Goal: Task Accomplishment & Management: Manage account settings

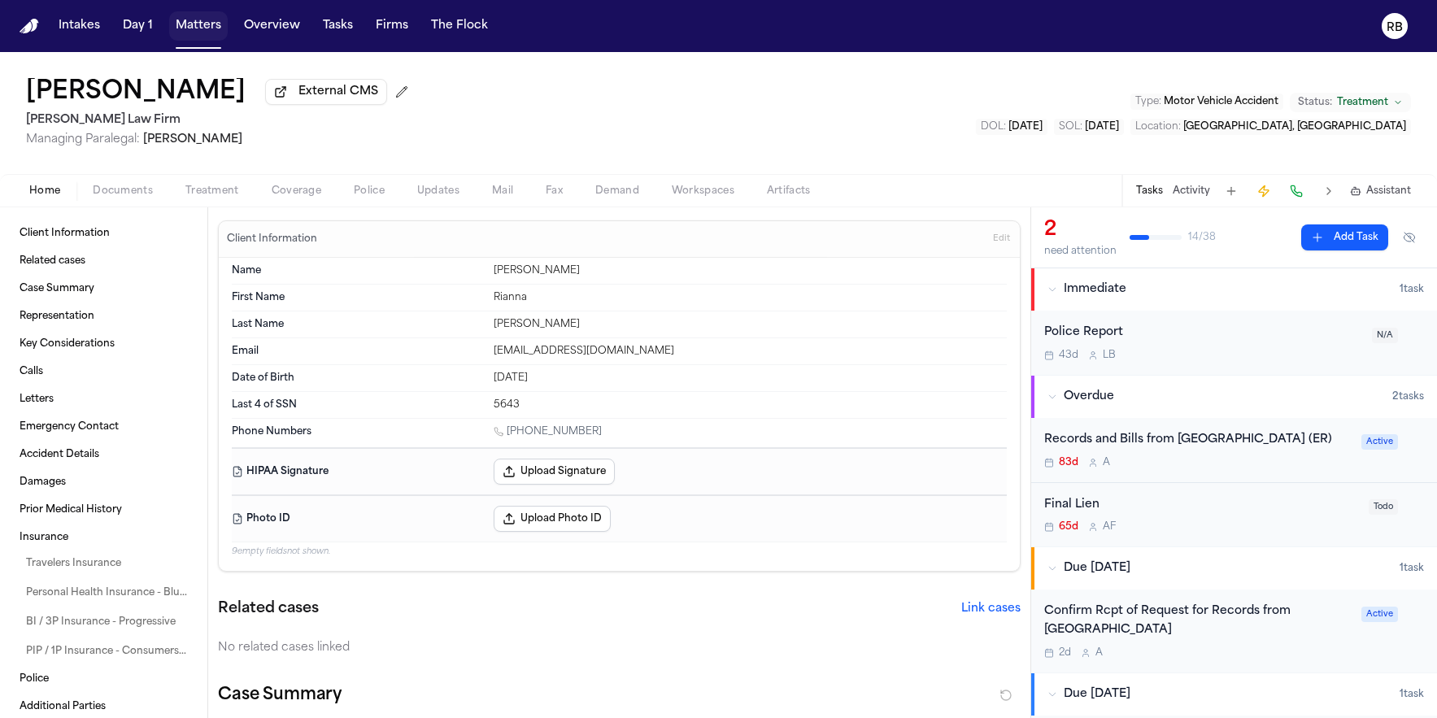
click at [202, 30] on button "Matters" at bounding box center [198, 25] width 59 height 29
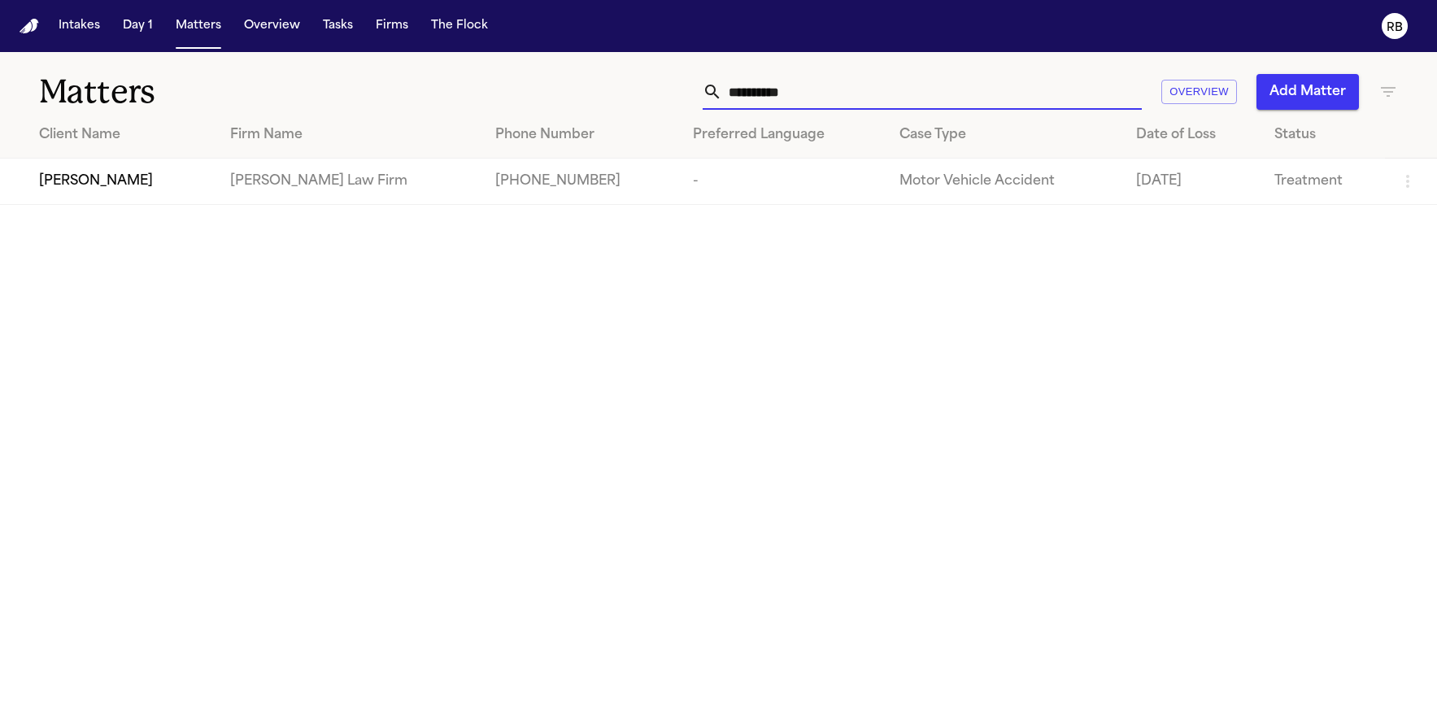
drag, startPoint x: 792, startPoint y: 85, endPoint x: 830, endPoint y: 89, distance: 38.4
click at [793, 85] on input "**********" at bounding box center [932, 92] width 420 height 36
drag, startPoint x: 832, startPoint y: 89, endPoint x: 649, endPoint y: 88, distance: 183.0
click at [649, 88] on div "**********" at bounding box center [913, 92] width 969 height 36
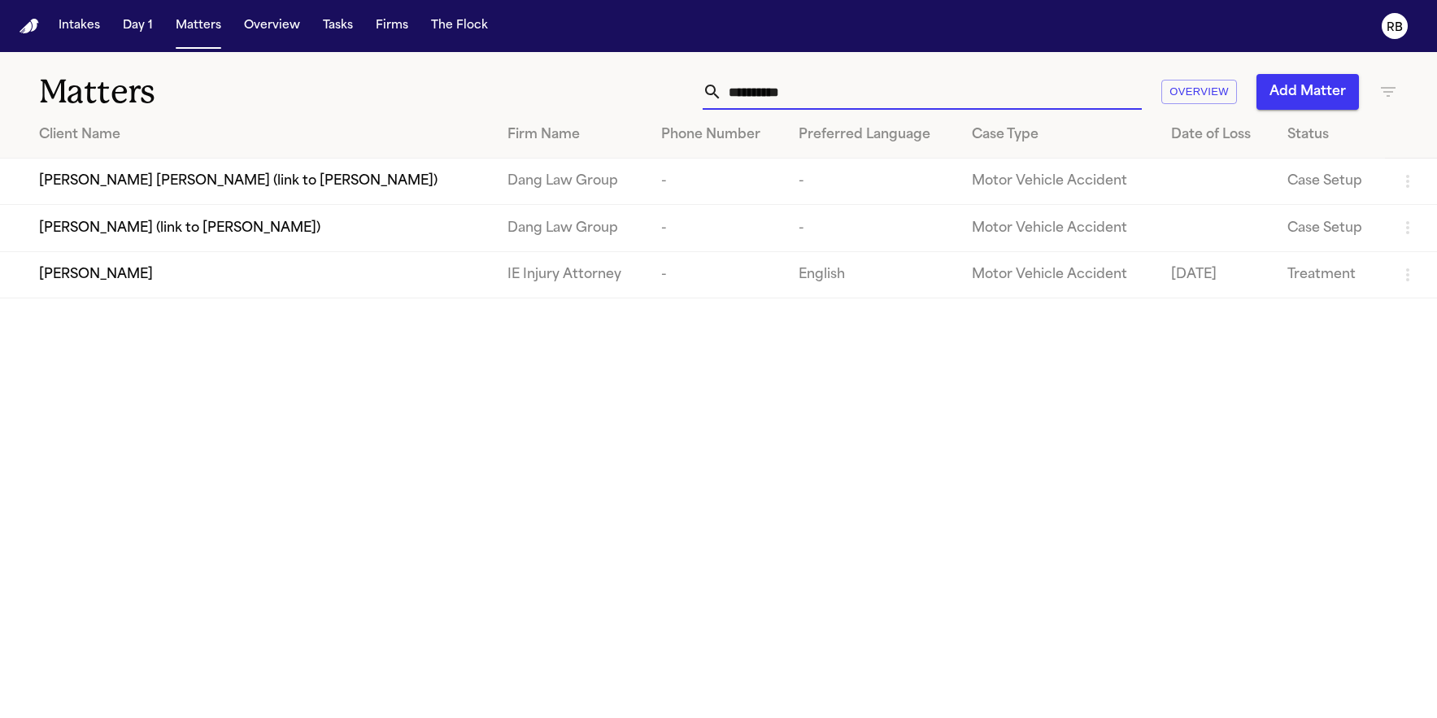
type input "**********"
click at [178, 279] on div "Brandon Arteaga" at bounding box center [260, 275] width 442 height 20
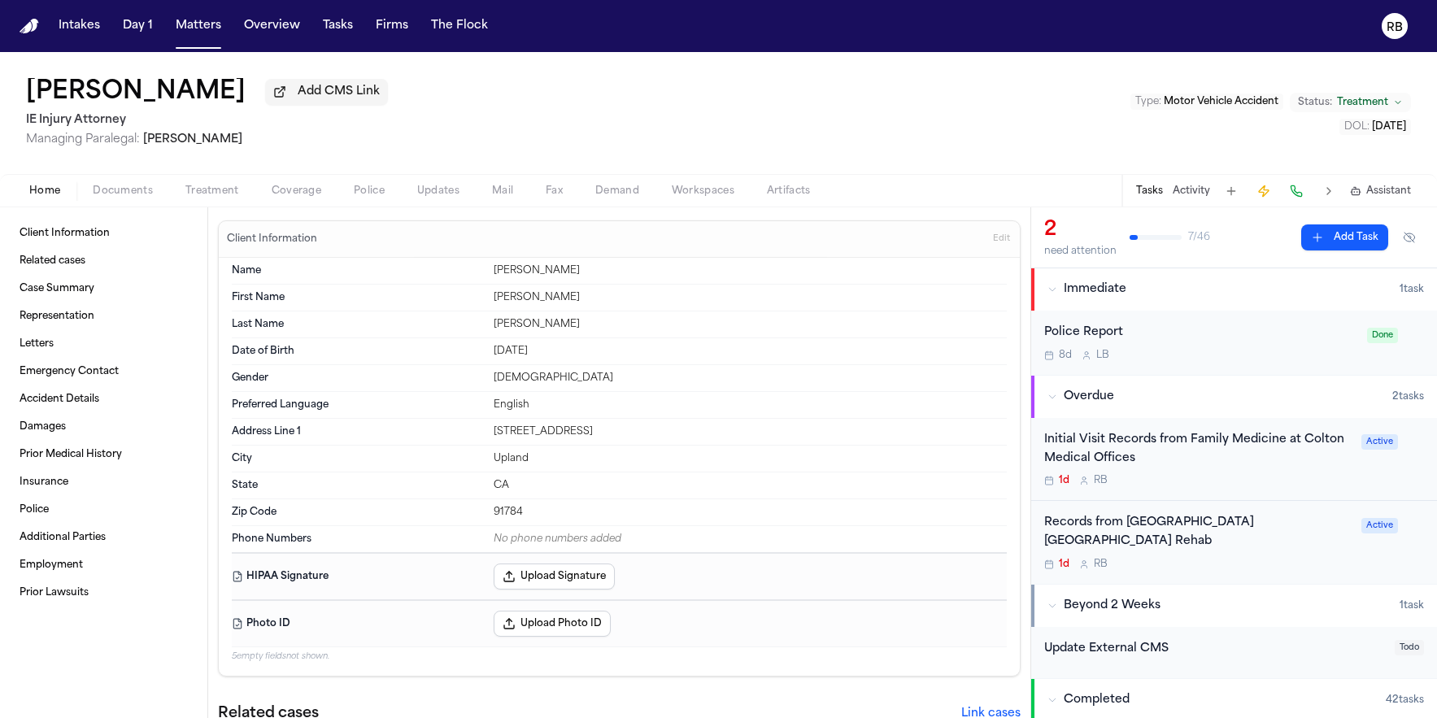
click at [1288, 564] on div "1d R B" at bounding box center [1197, 564] width 307 height 13
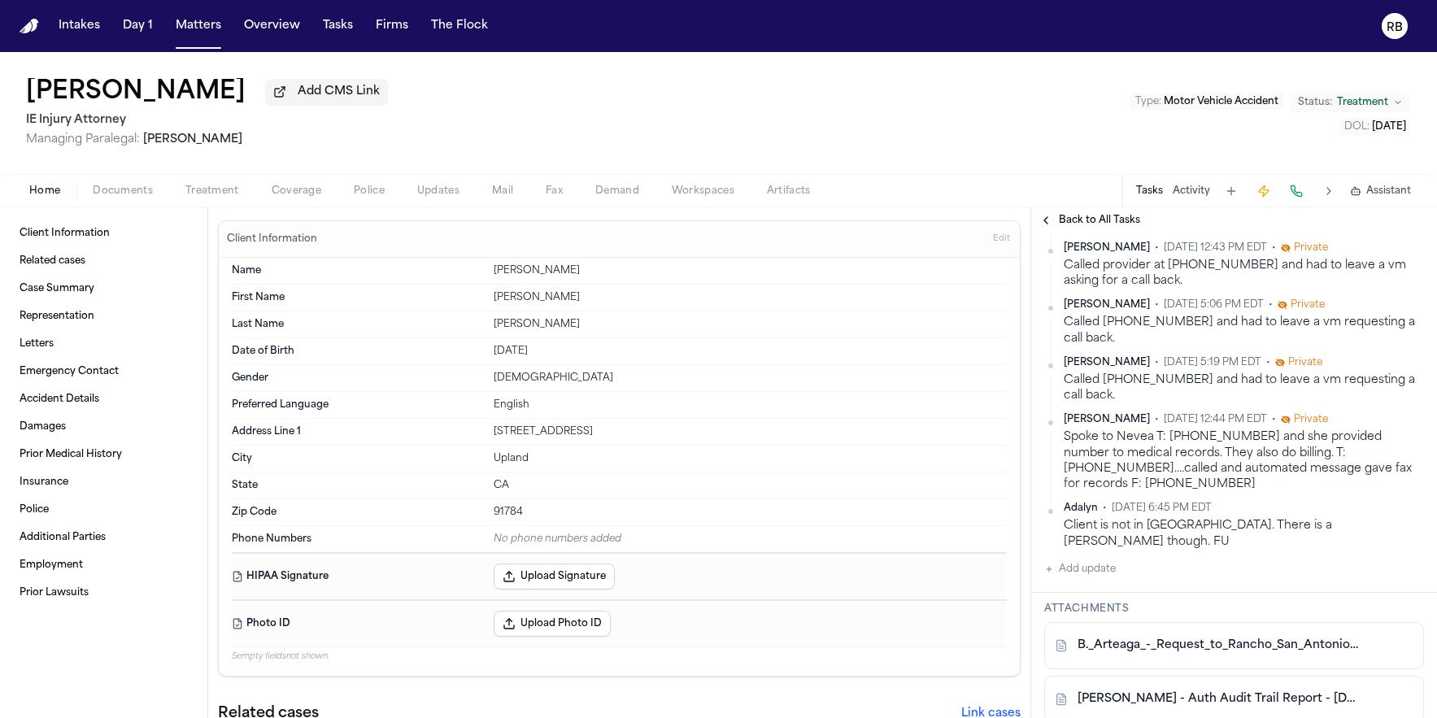
scroll to position [452, 0]
click at [186, 22] on button "Matters" at bounding box center [198, 25] width 59 height 29
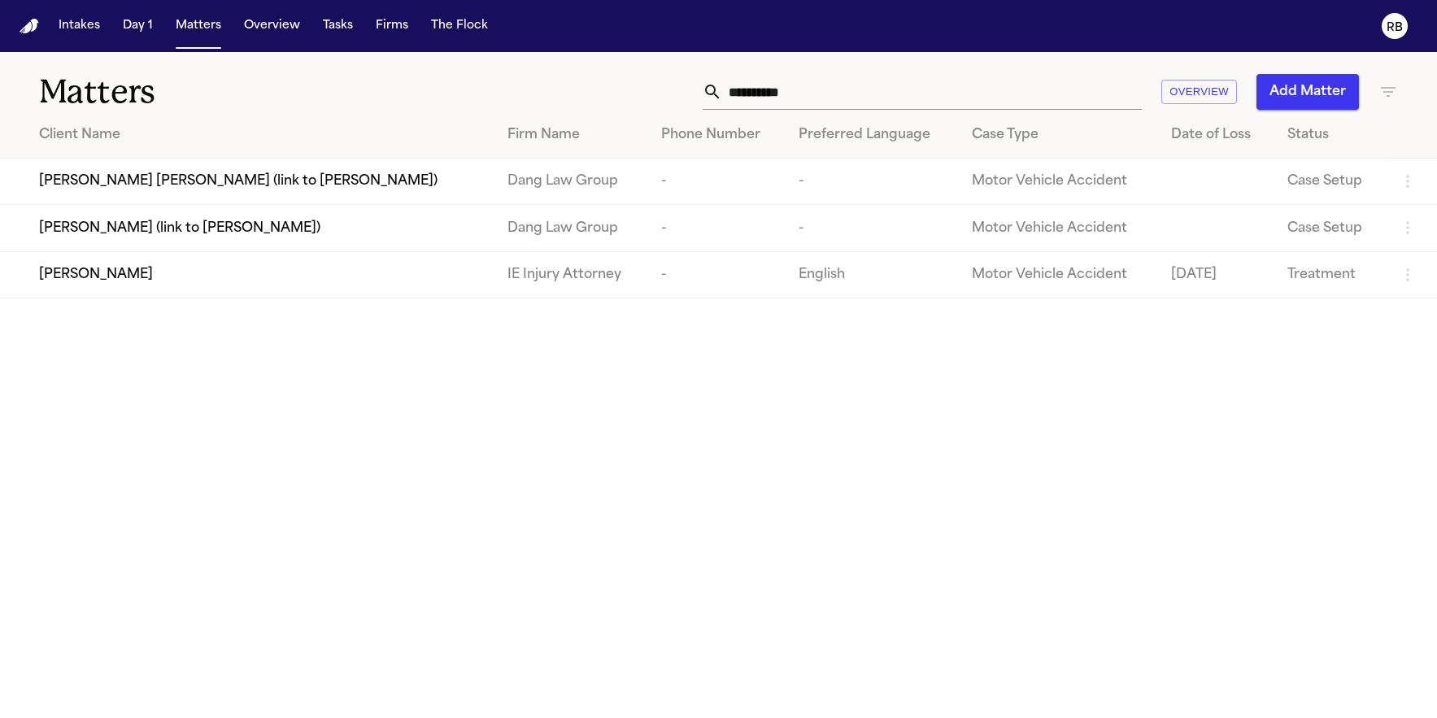
click at [883, 101] on input "**********" at bounding box center [932, 92] width 420 height 36
drag, startPoint x: 861, startPoint y: 98, endPoint x: 715, endPoint y: 98, distance: 146.4
click at [715, 98] on div "**********" at bounding box center [922, 92] width 439 height 36
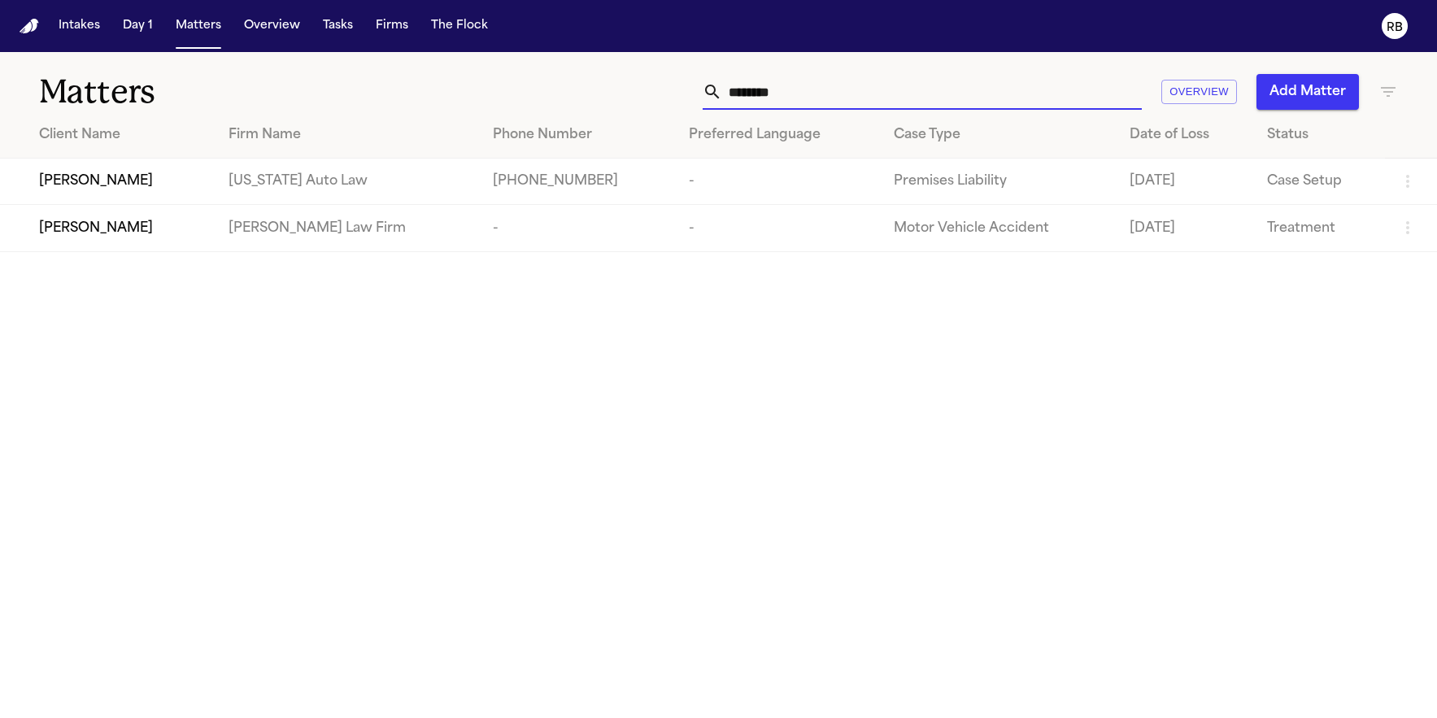
type input "*********"
click at [182, 228] on div "[PERSON_NAME]" at bounding box center [120, 229] width 163 height 20
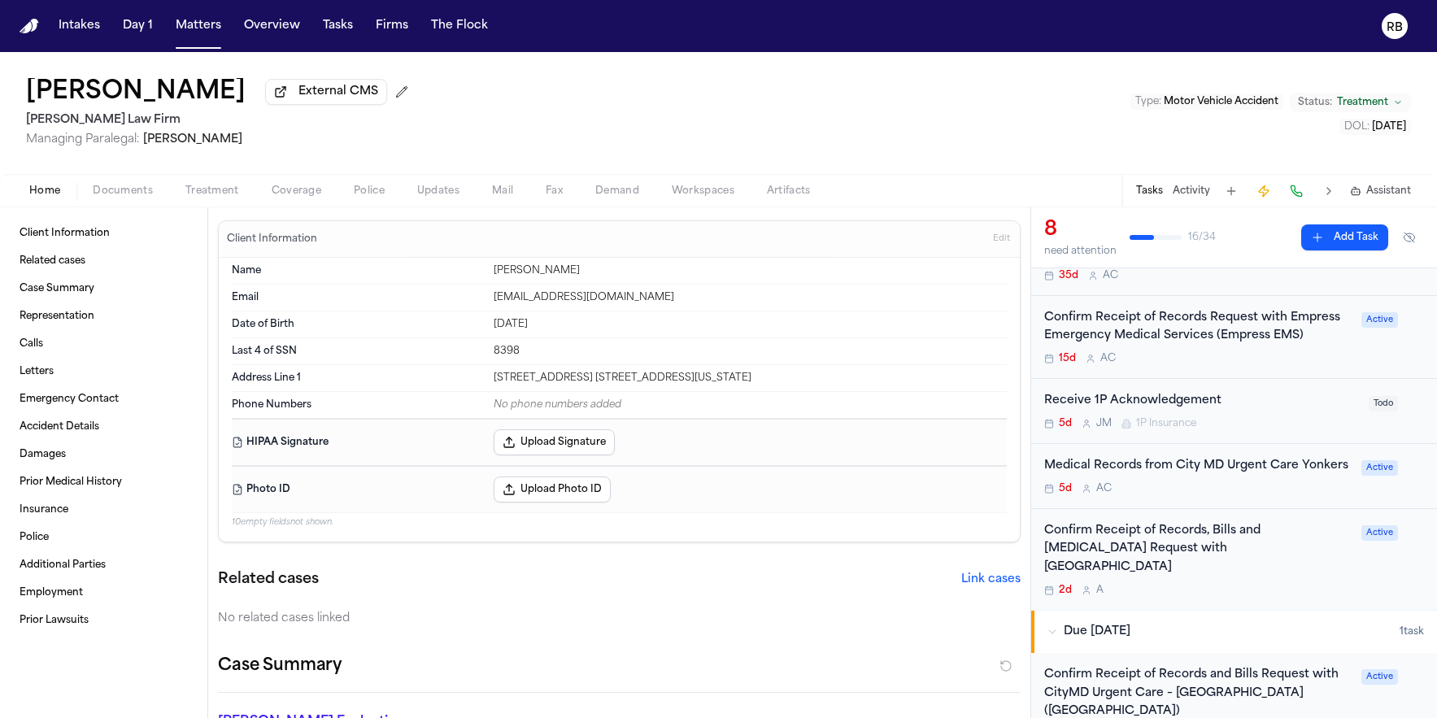
scroll to position [406, 0]
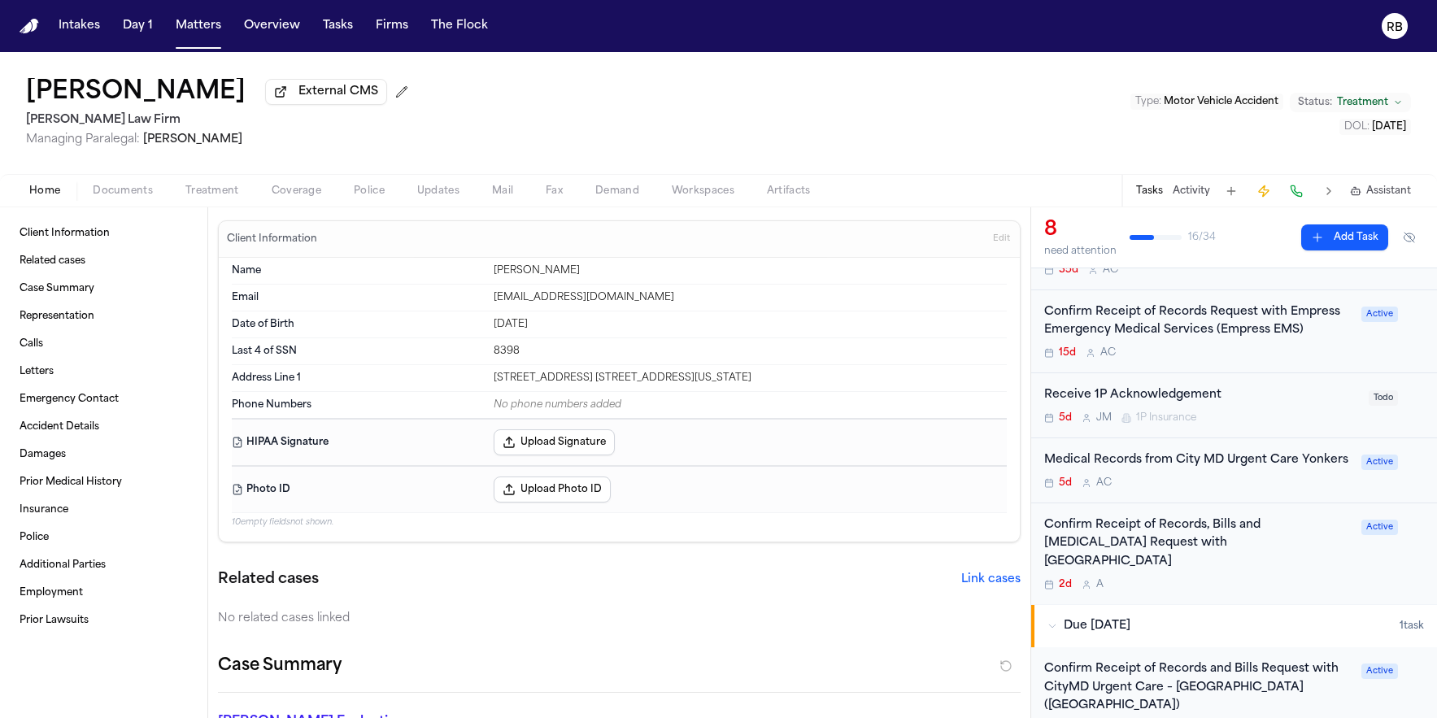
click at [1264, 481] on div "5d A C" at bounding box center [1197, 483] width 307 height 13
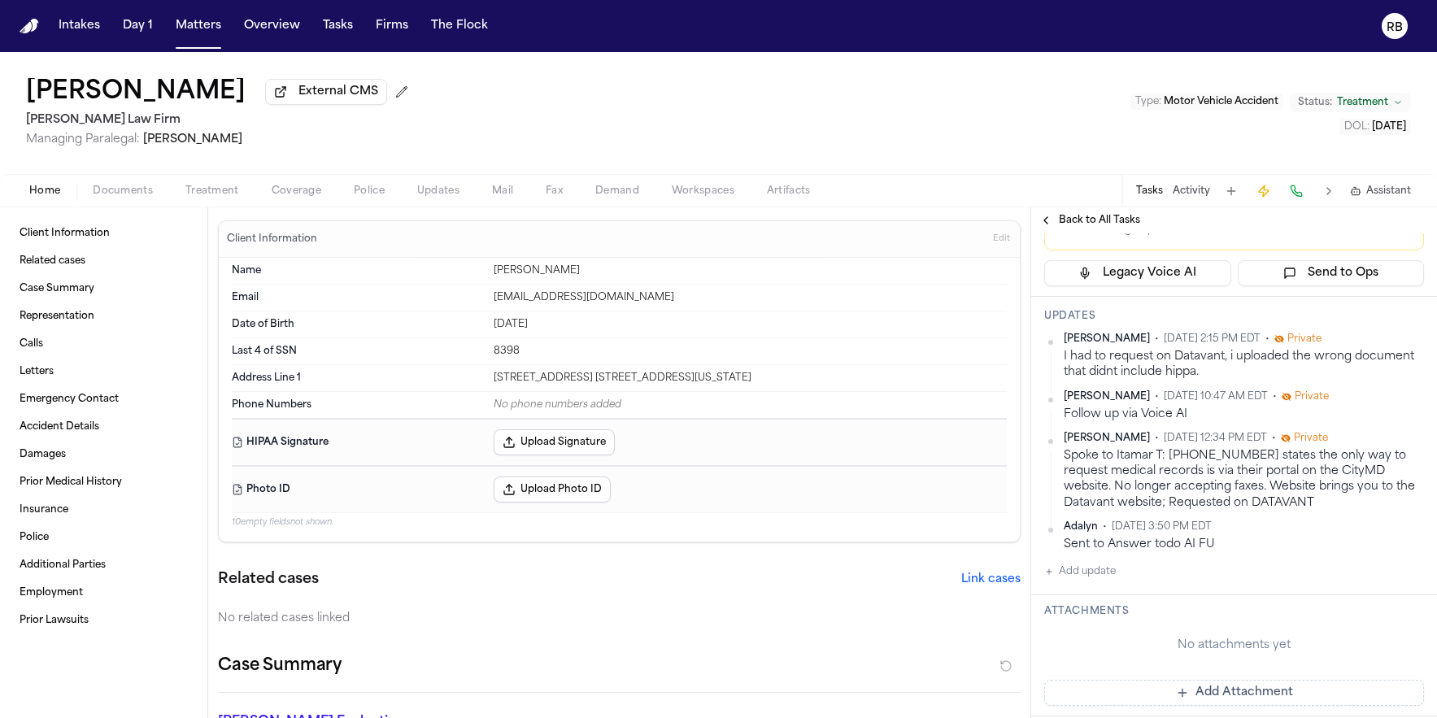
scroll to position [366, 0]
click at [185, 19] on button "Matters" at bounding box center [198, 25] width 59 height 29
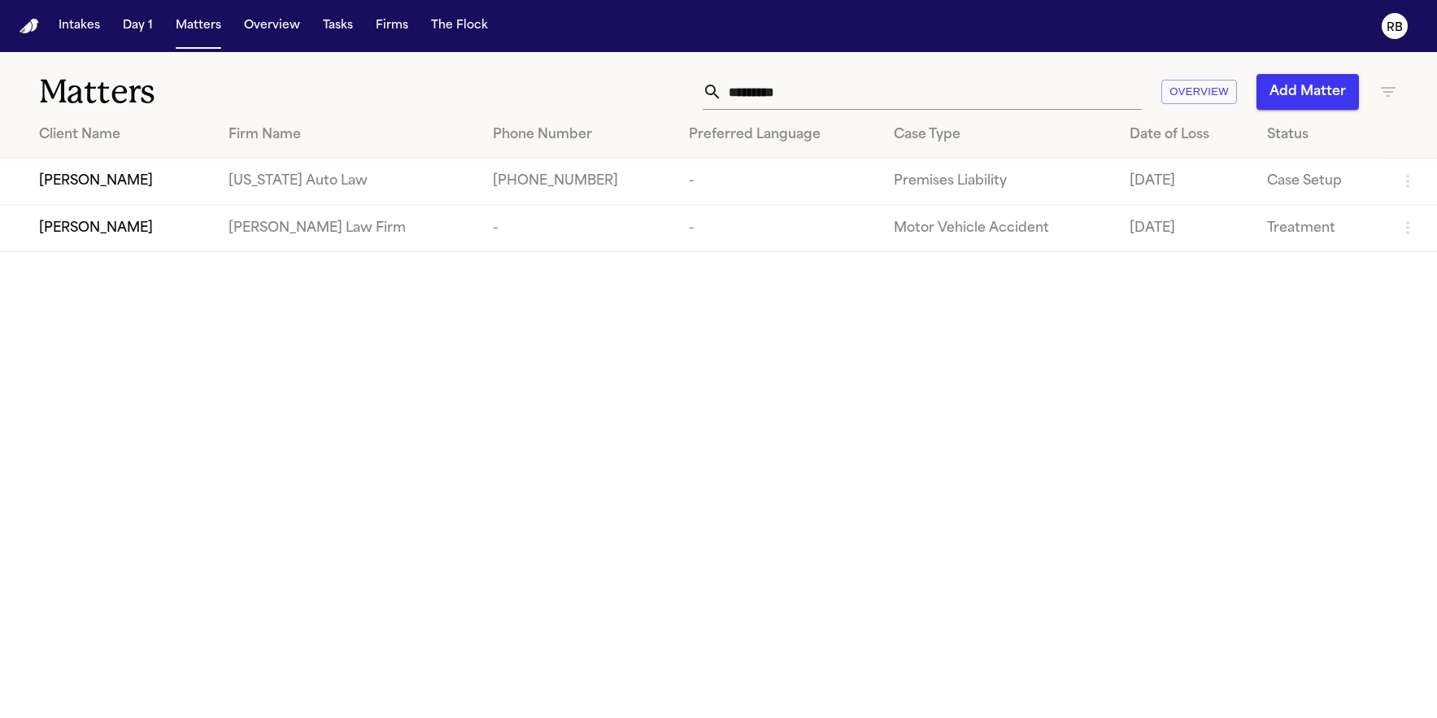
click at [829, 89] on input "*********" at bounding box center [932, 92] width 420 height 36
drag, startPoint x: 756, startPoint y: 80, endPoint x: 651, endPoint y: 80, distance: 105.7
click at [652, 81] on div "********* Overview Add Matter" at bounding box center [913, 92] width 969 height 36
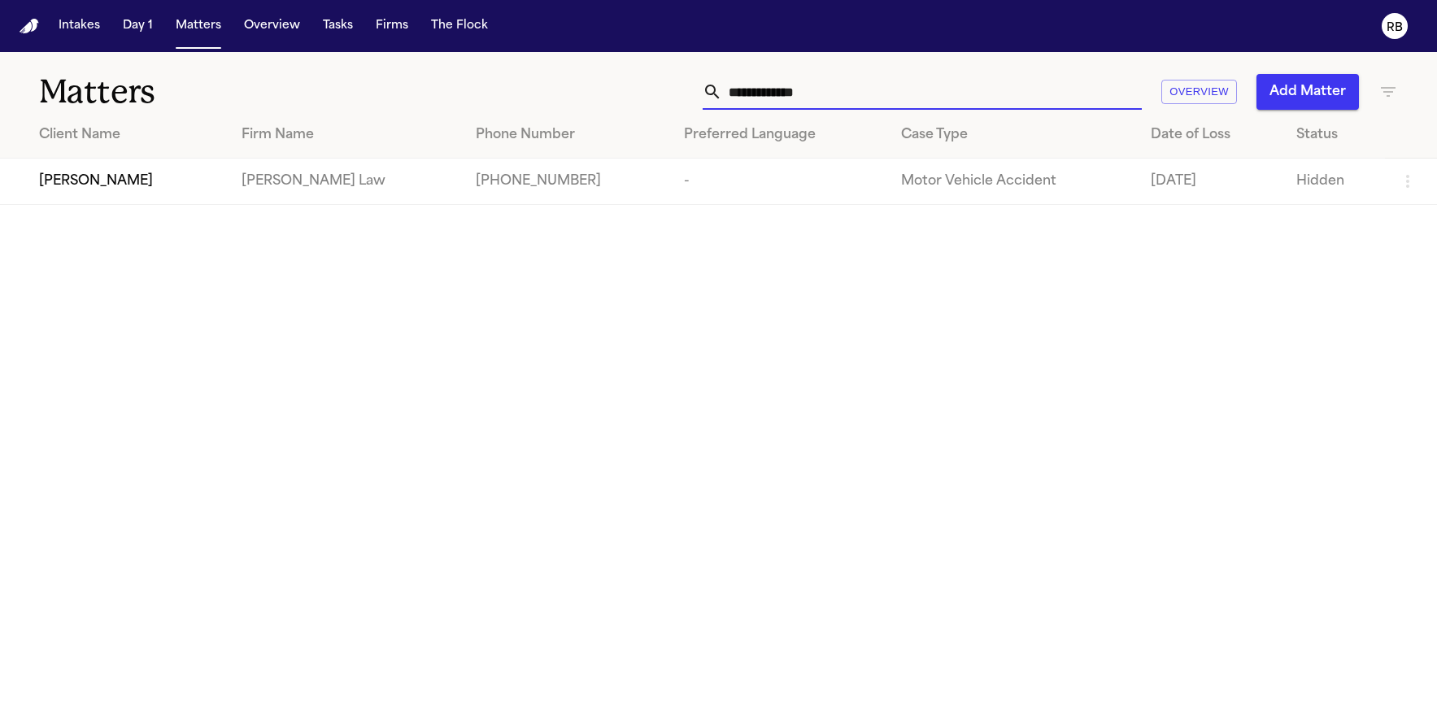
type input "**********"
click at [137, 180] on span "[PERSON_NAME]" at bounding box center [96, 182] width 114 height 20
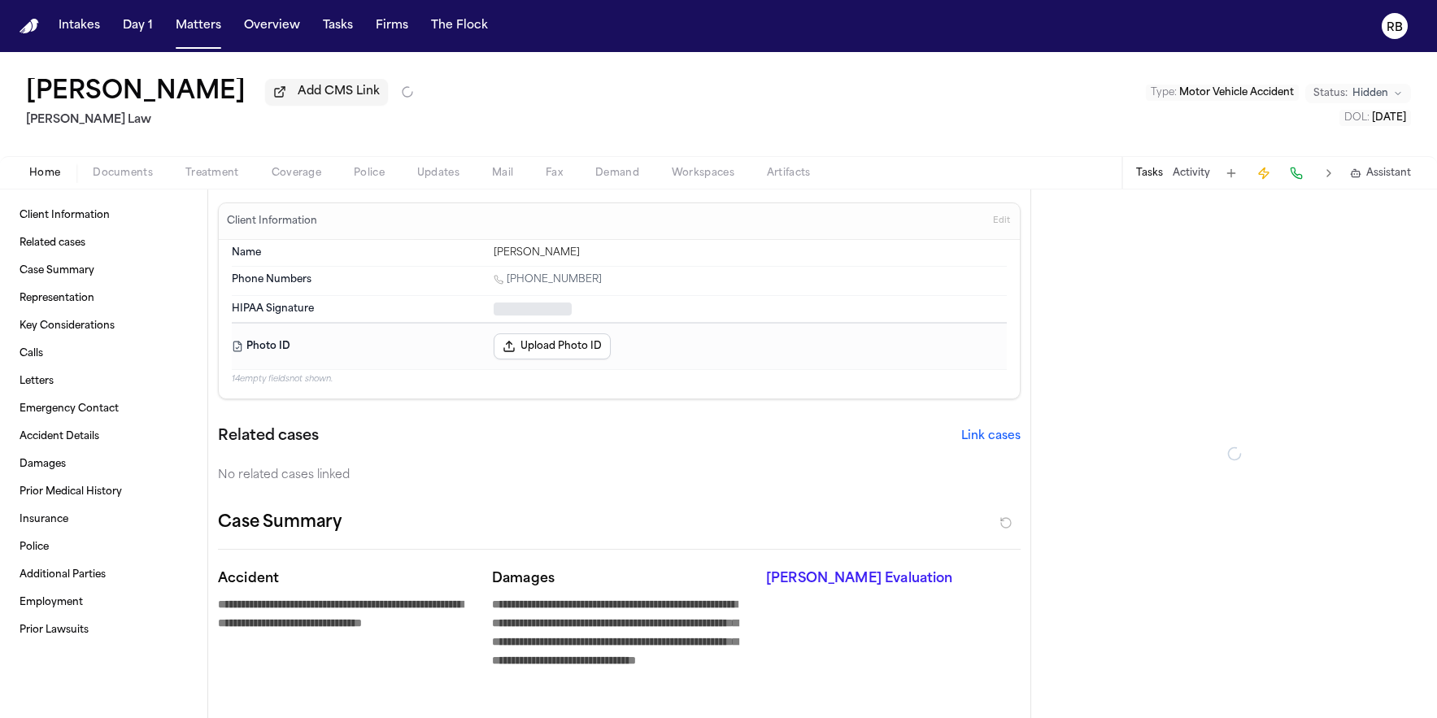
type textarea "*"
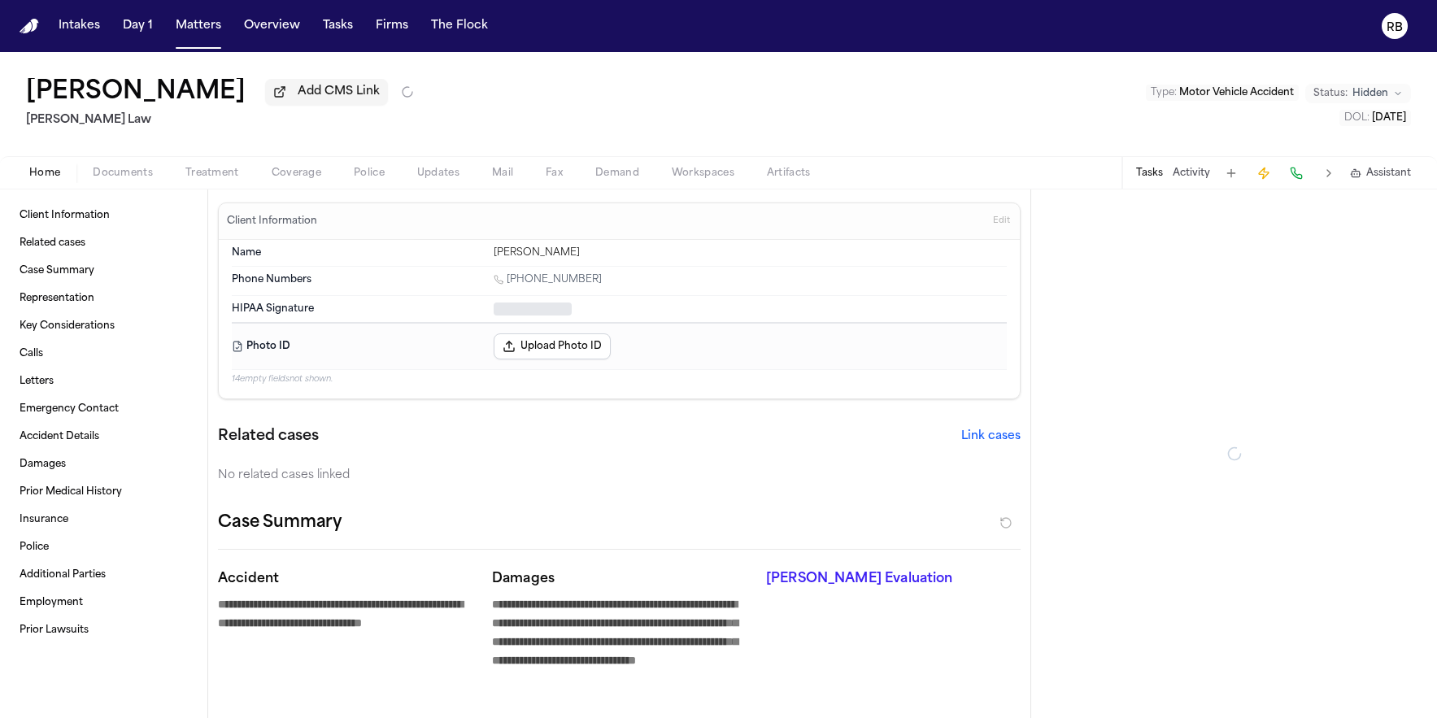
type textarea "*"
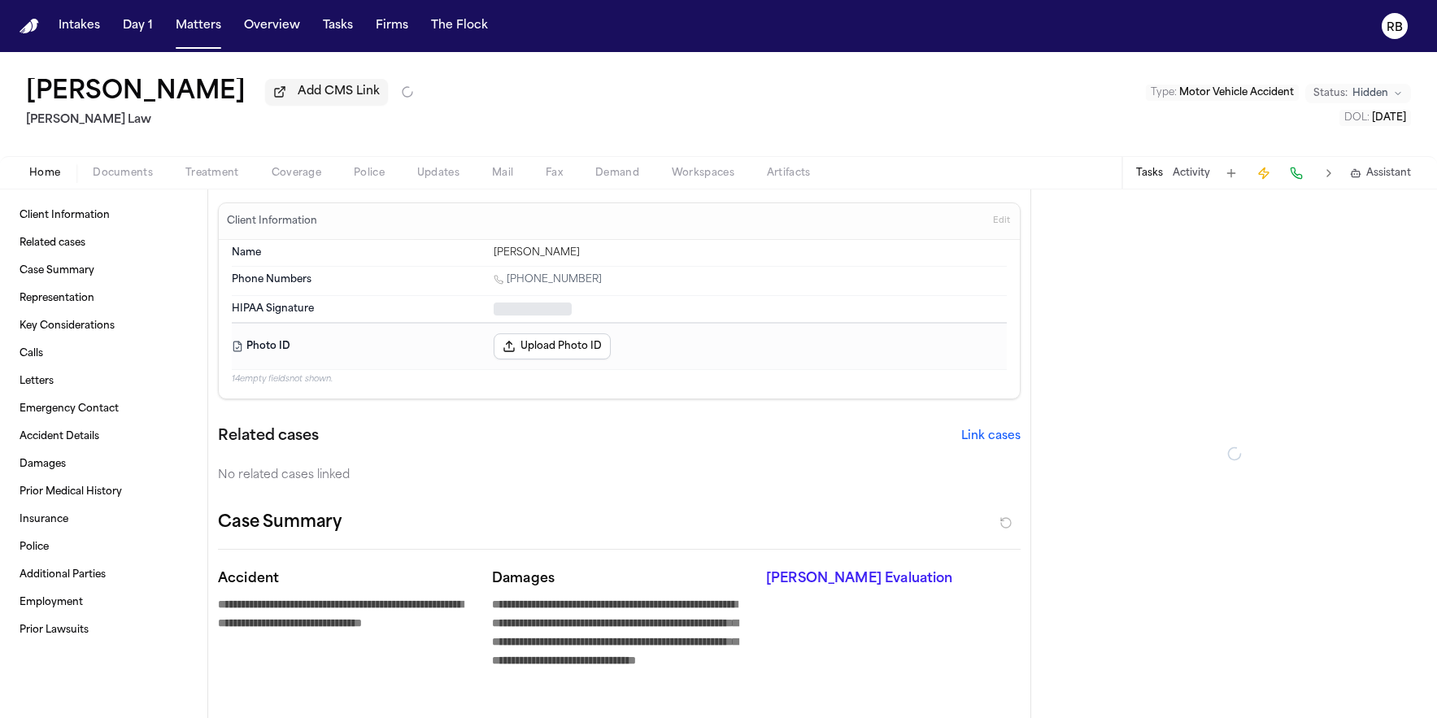
type textarea "*"
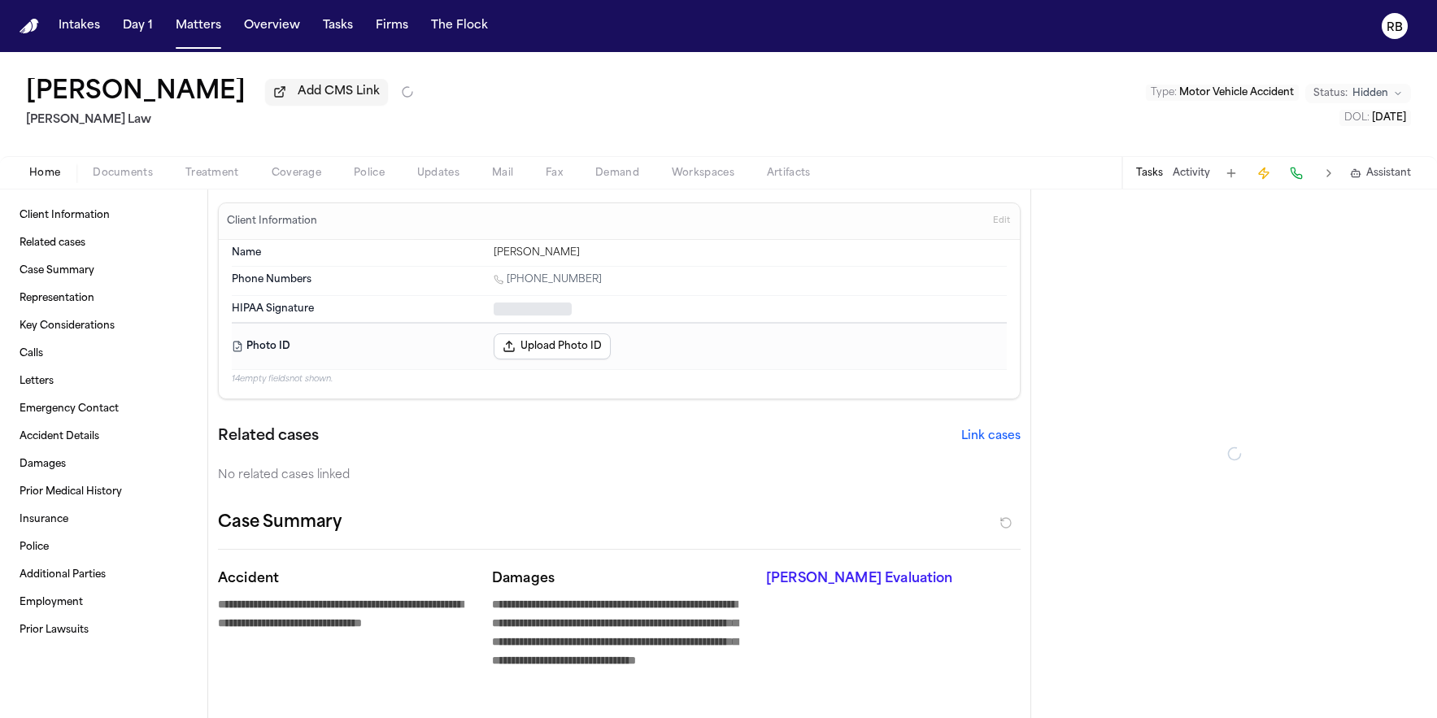
type textarea "*"
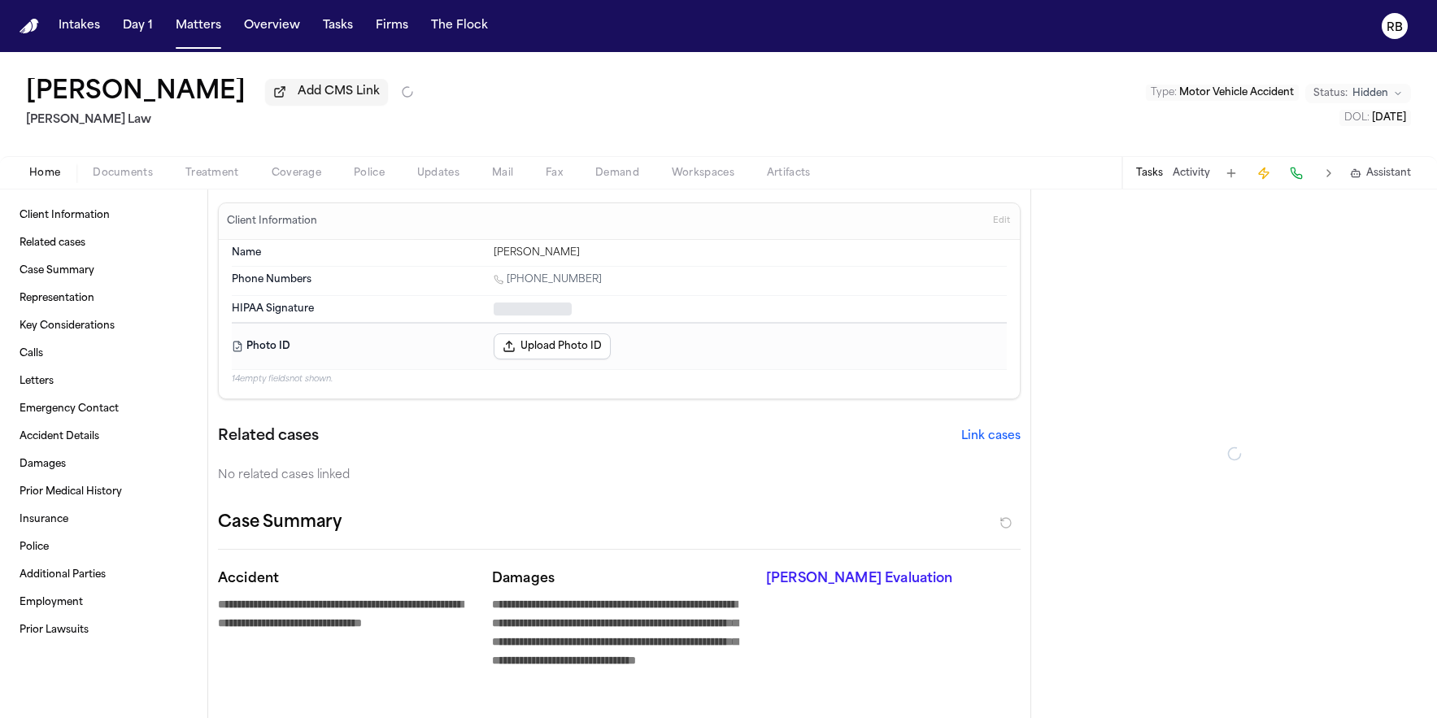
type textarea "*"
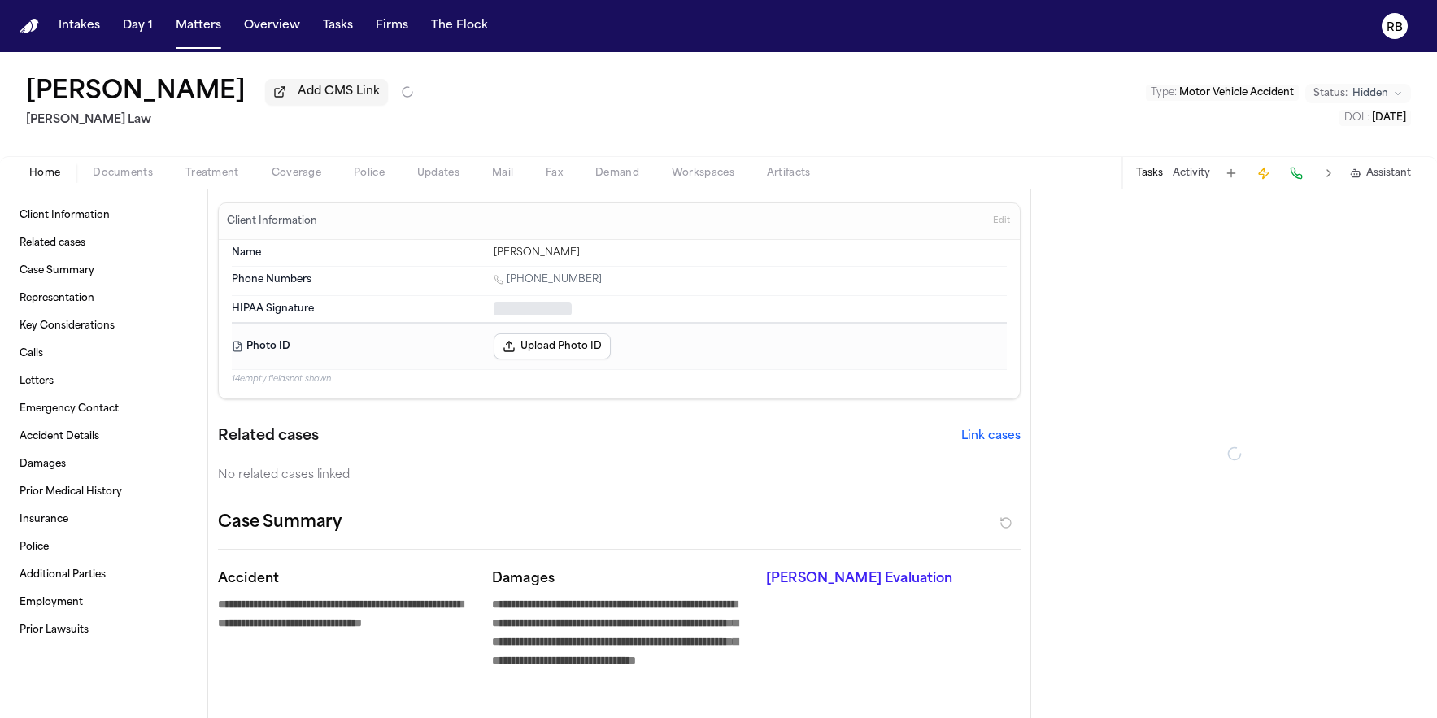
type textarea "*"
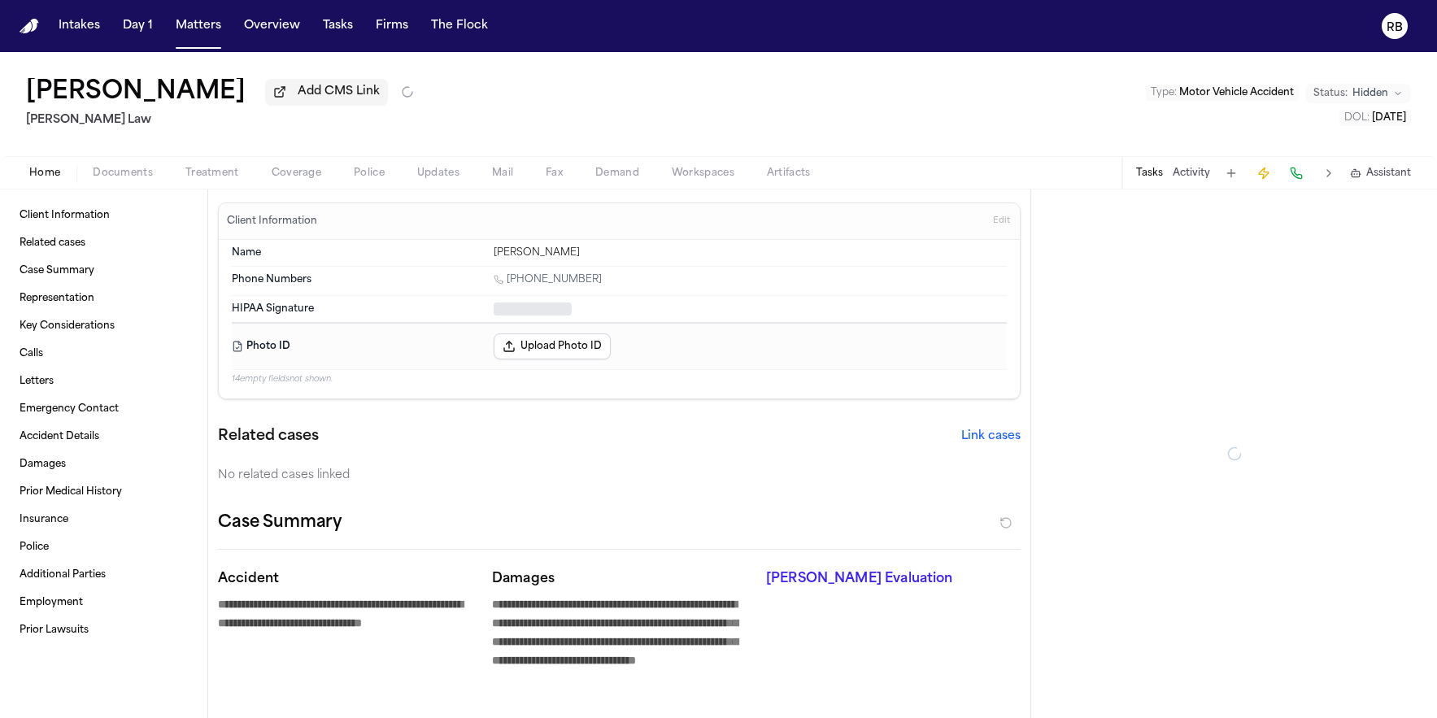
type textarea "*"
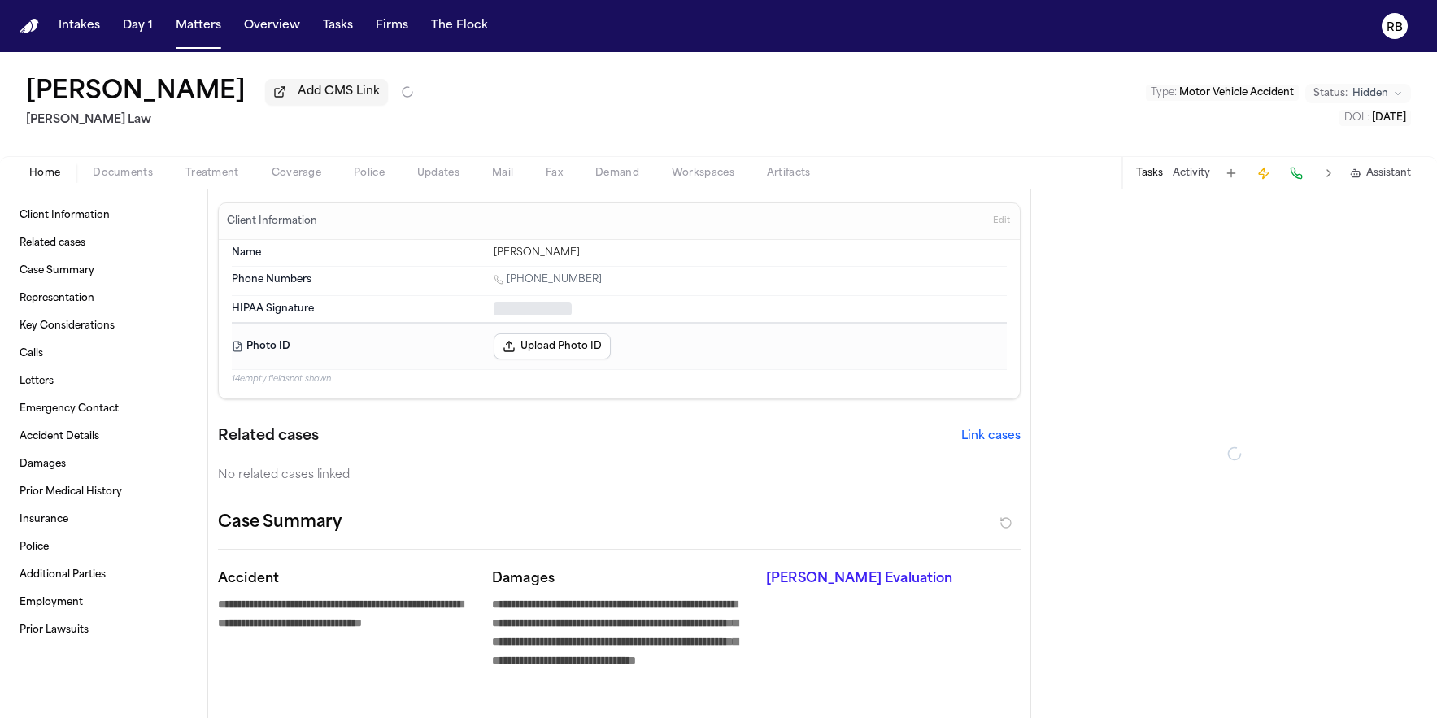
type textarea "*"
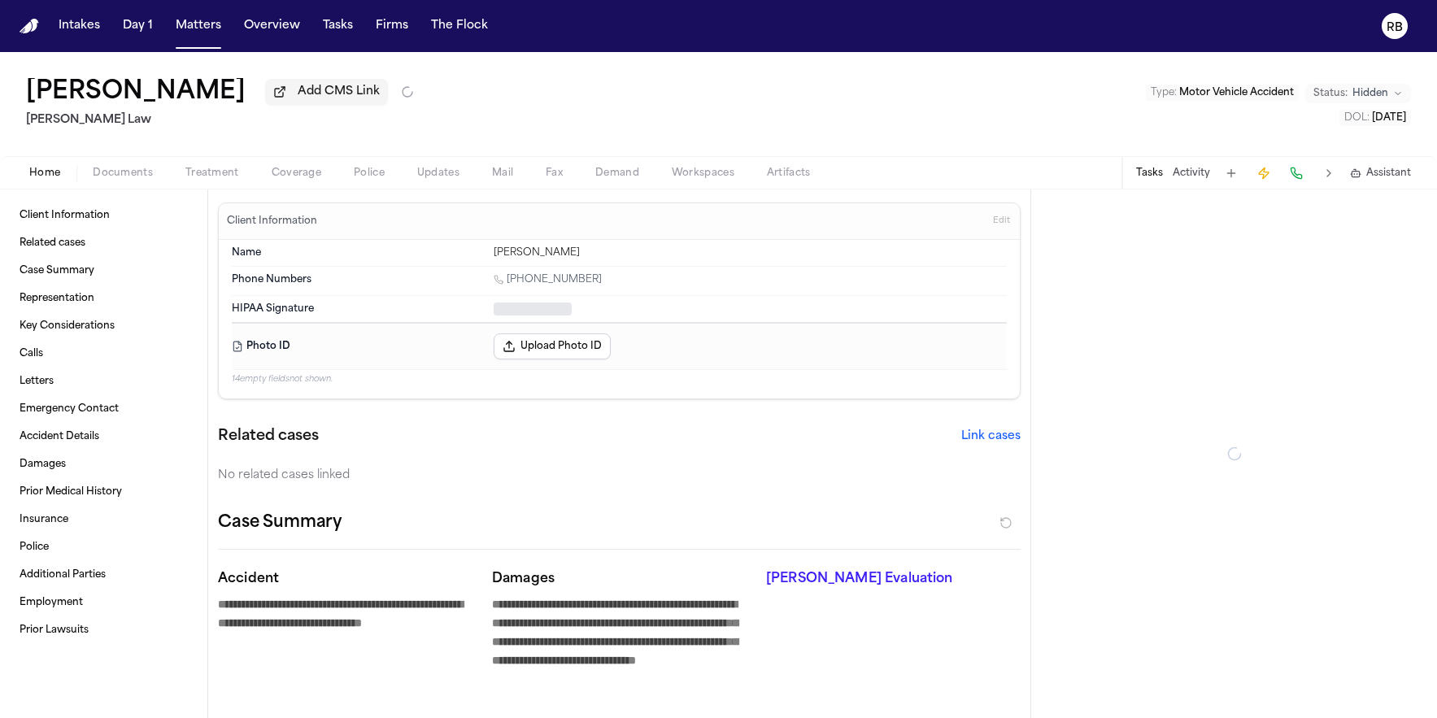
type textarea "*"
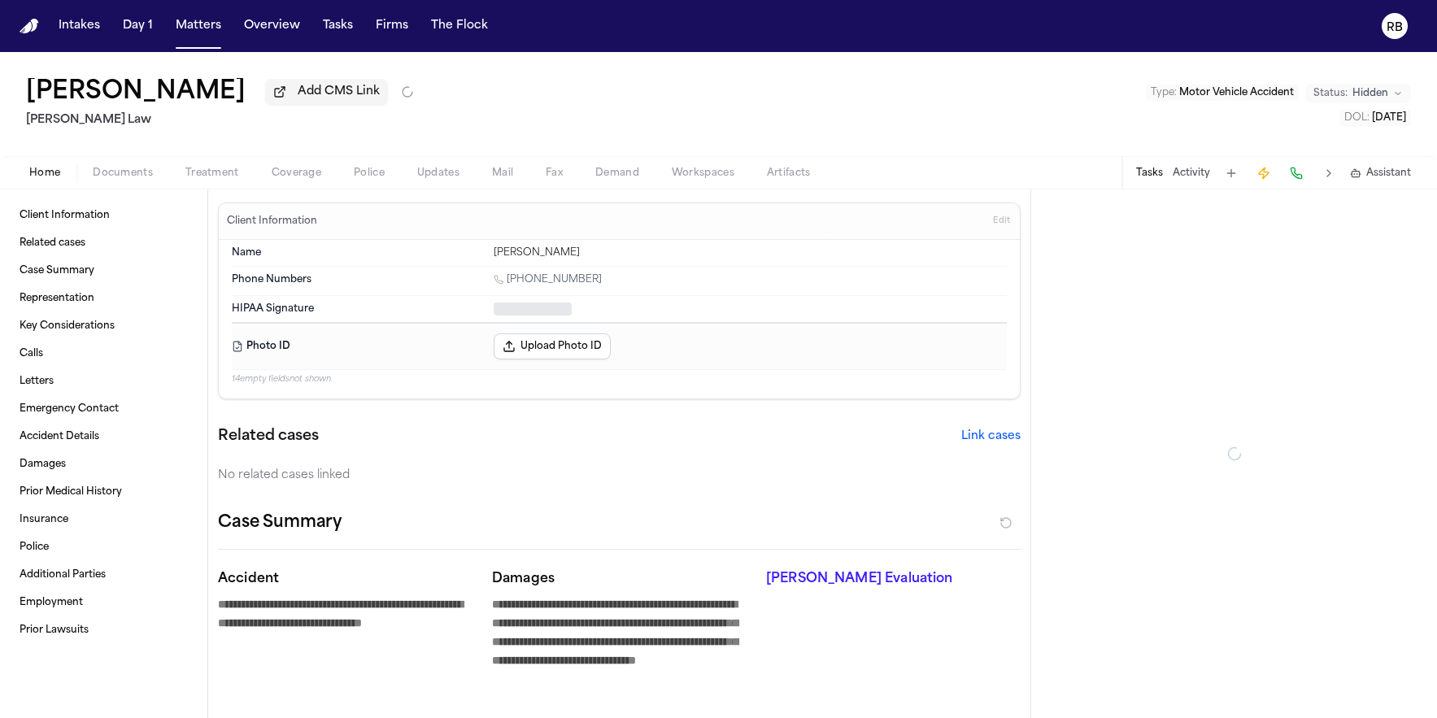
type textarea "*"
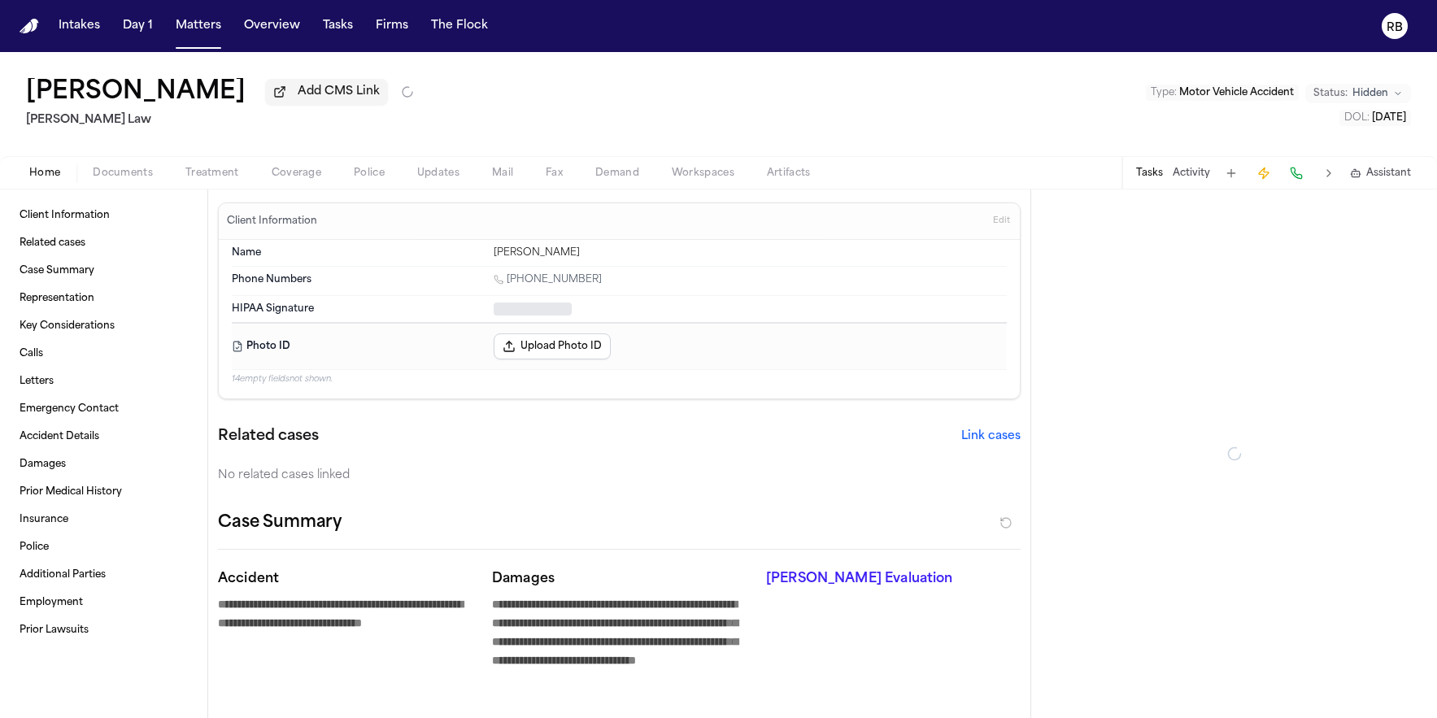
type textarea "*"
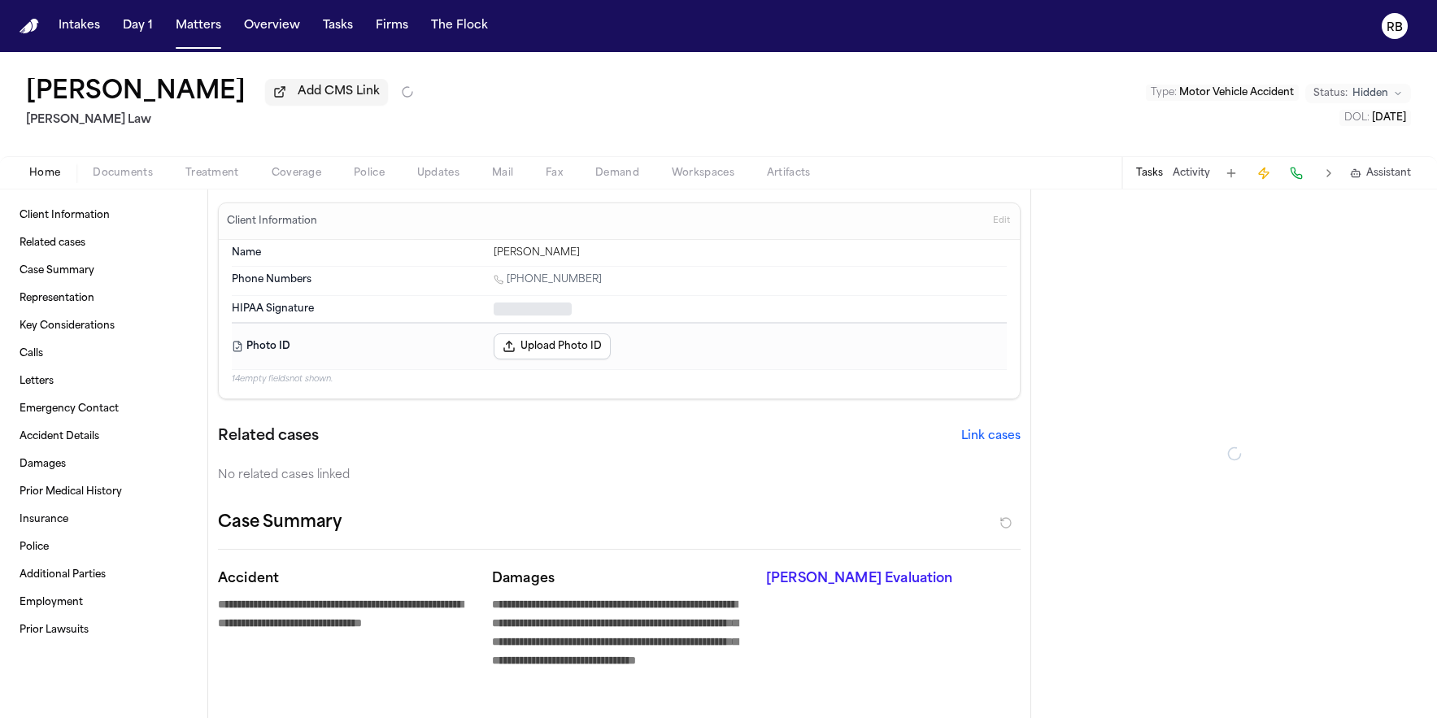
type textarea "*"
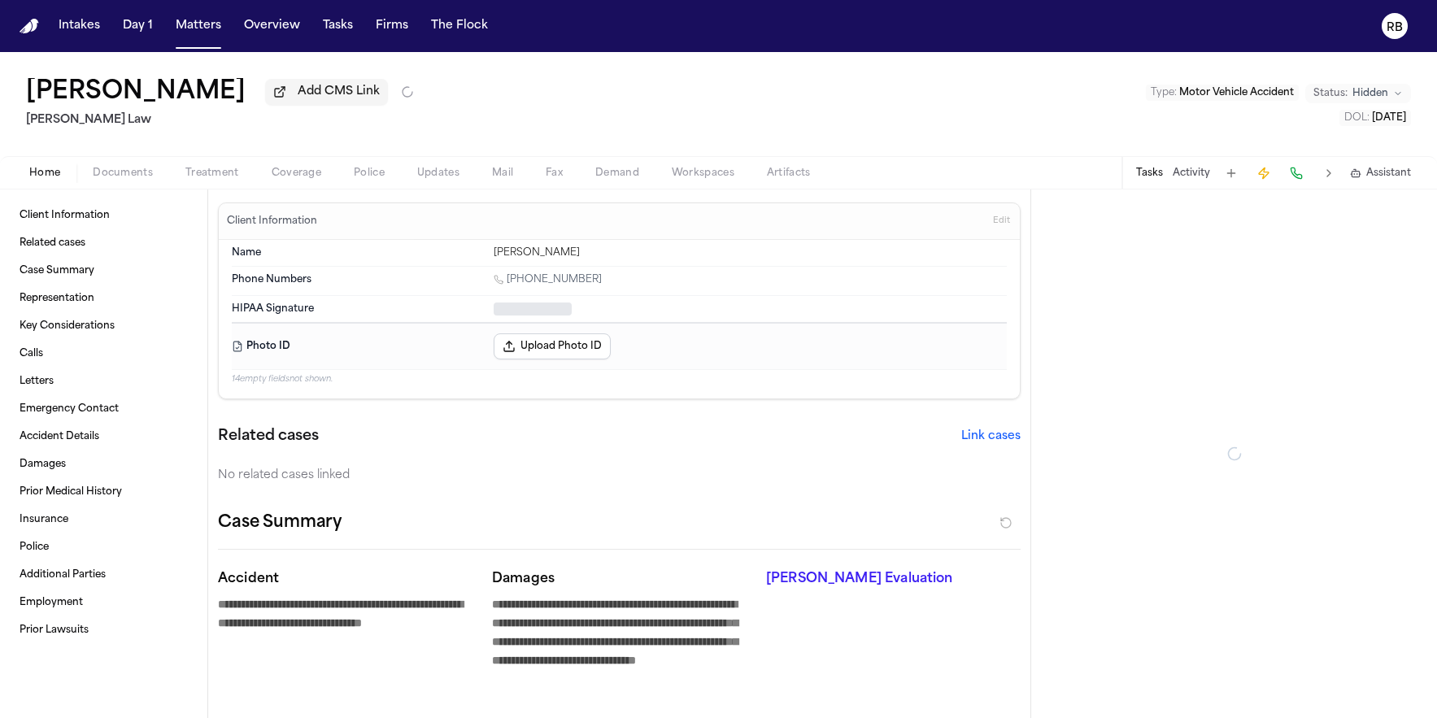
type textarea "*"
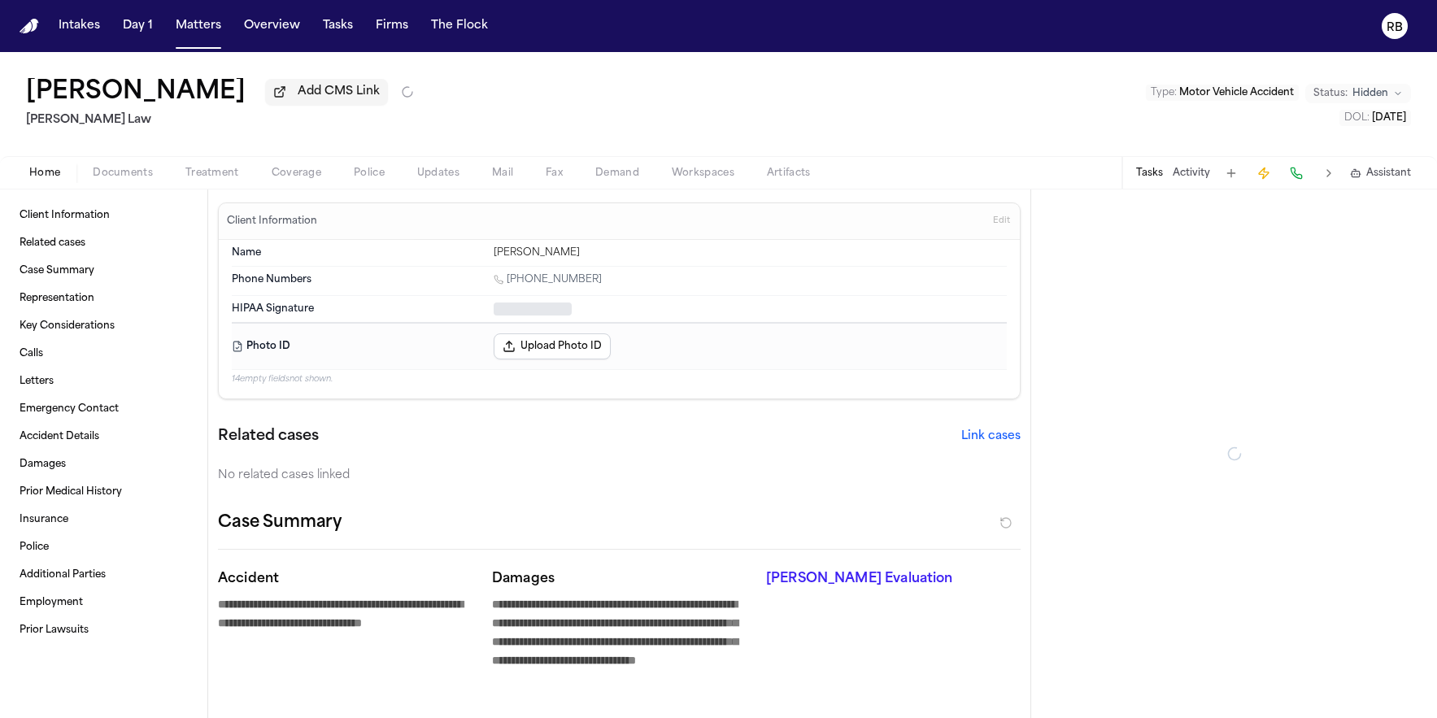
type textarea "*"
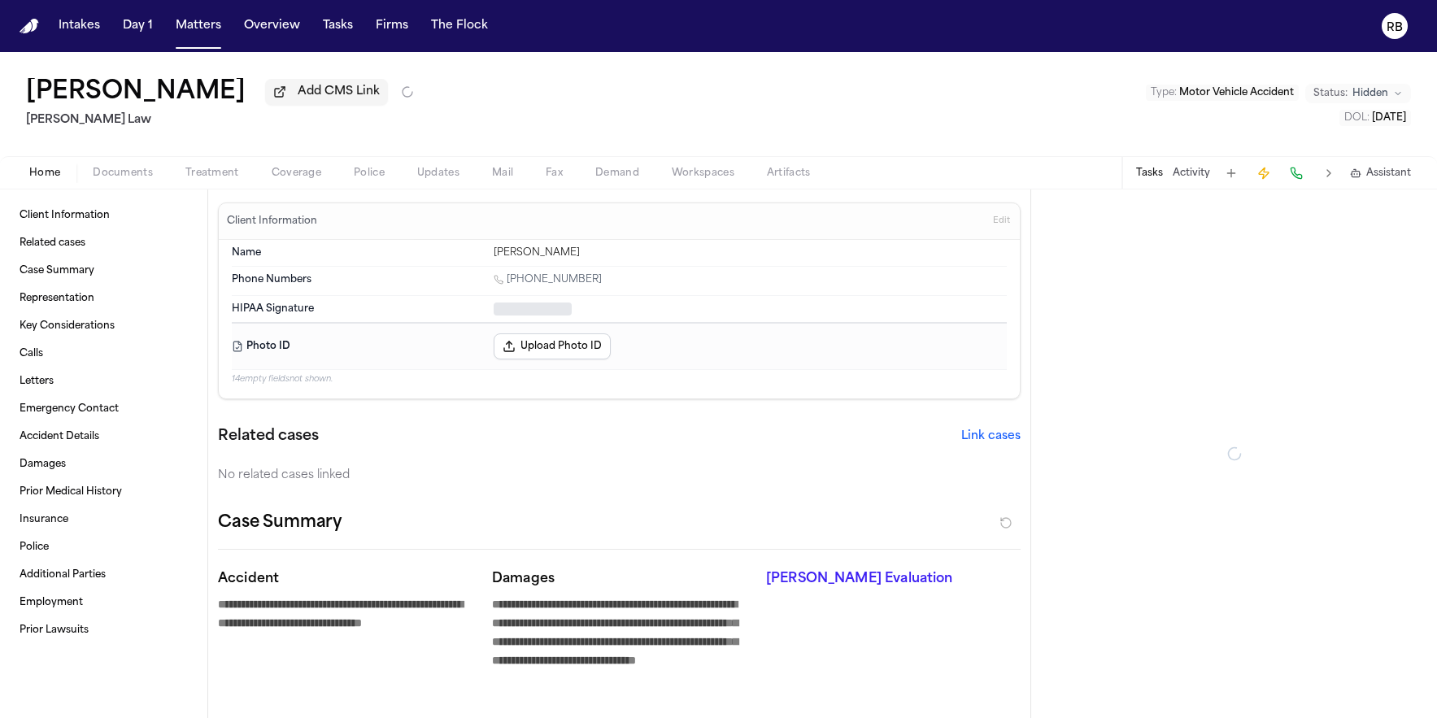
type textarea "*"
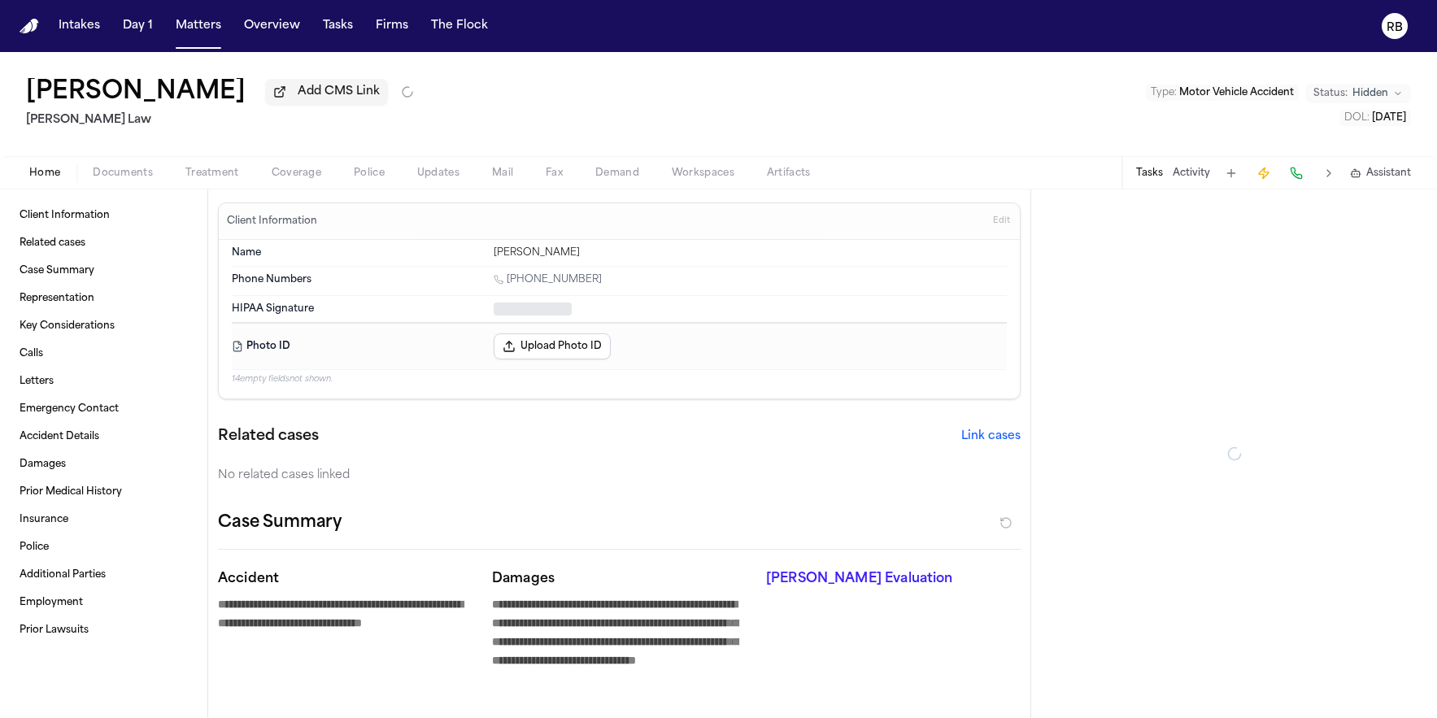
type textarea "*"
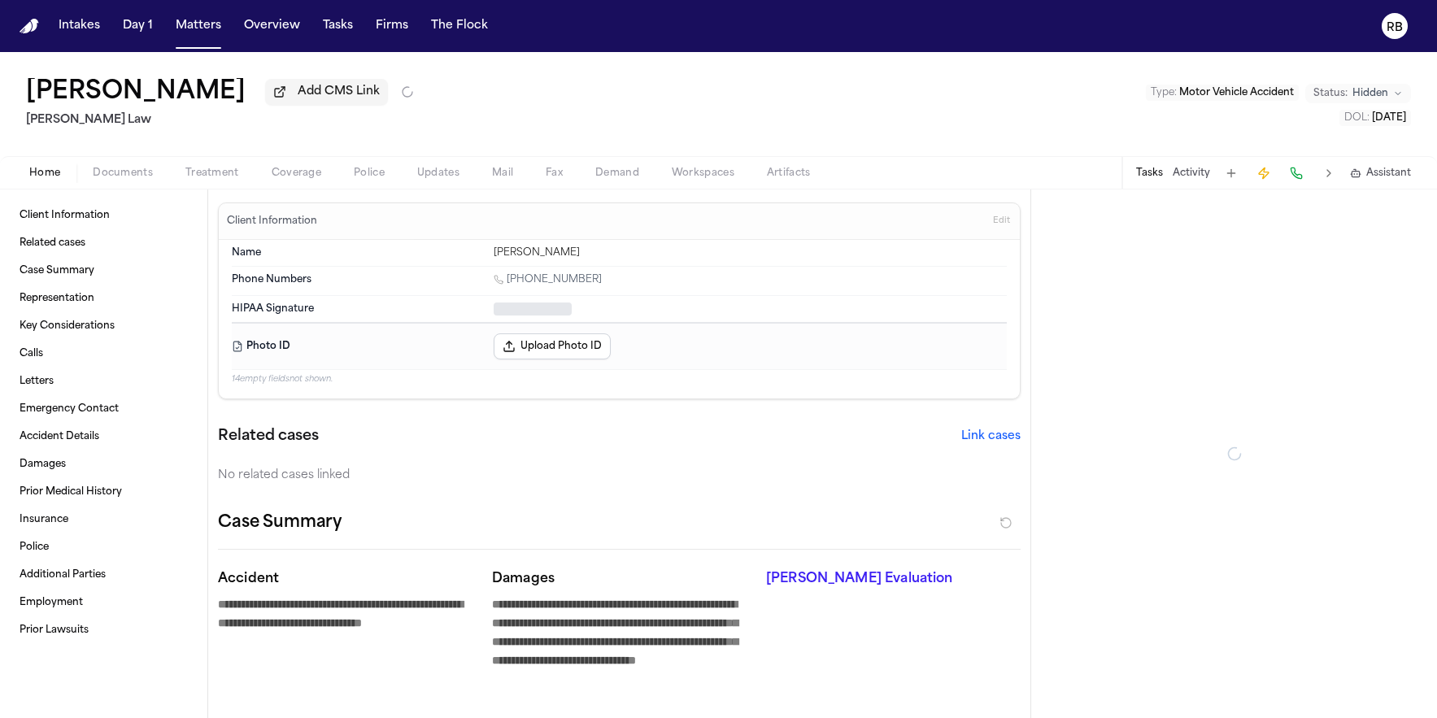
type textarea "*"
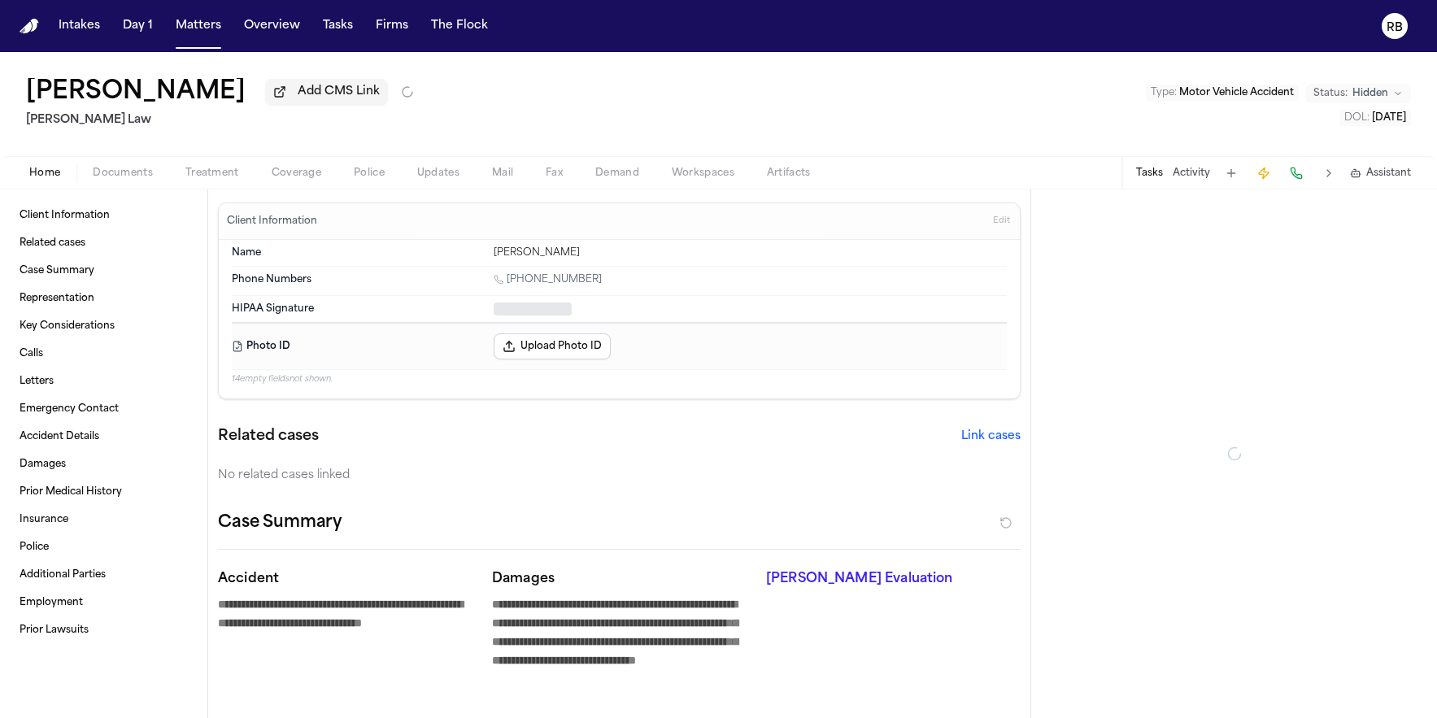
type textarea "*"
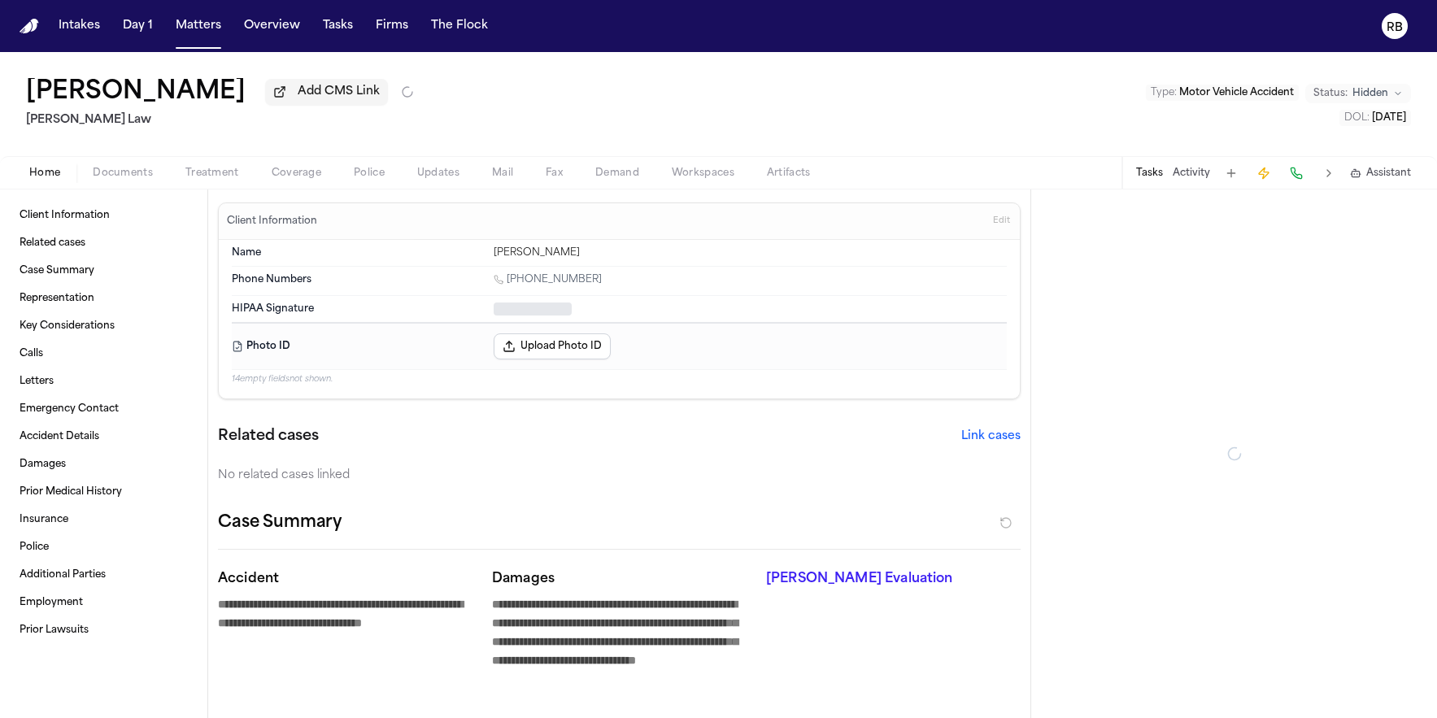
type textarea "*"
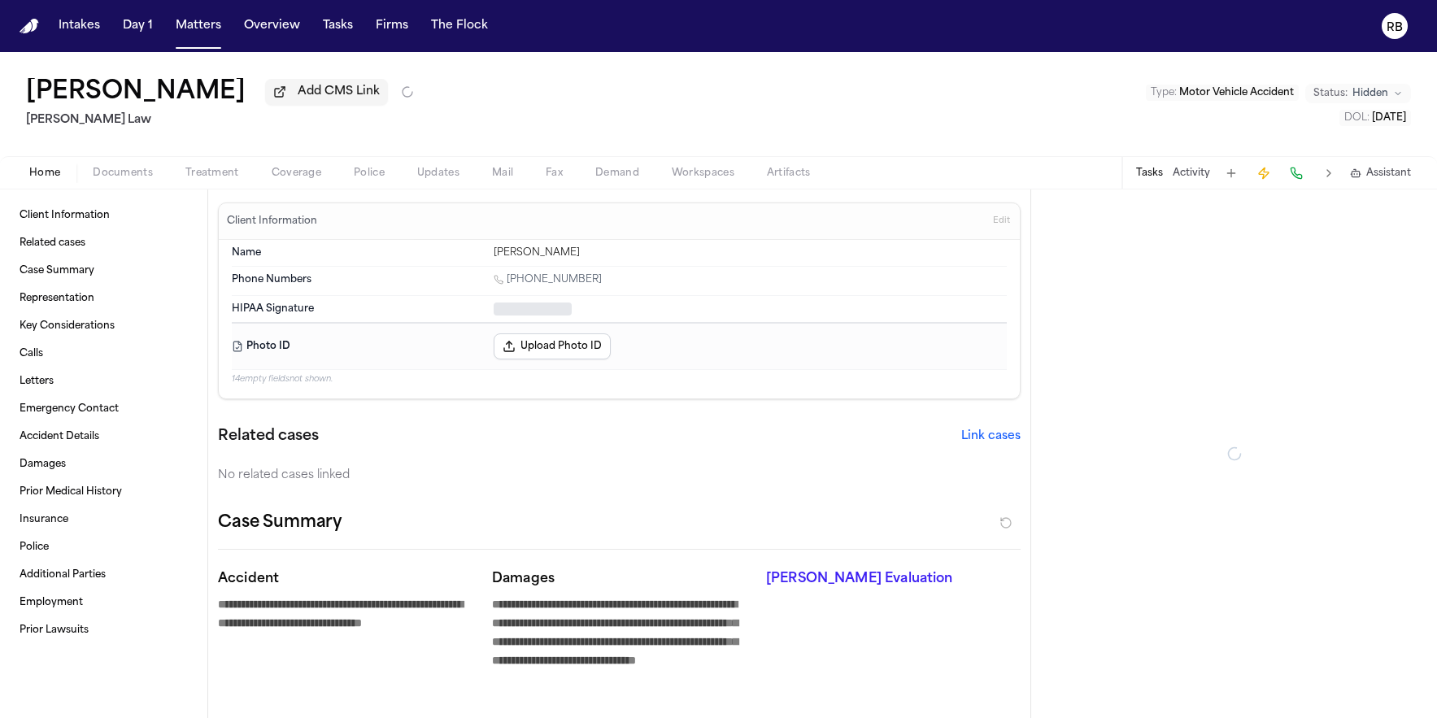
type textarea "*"
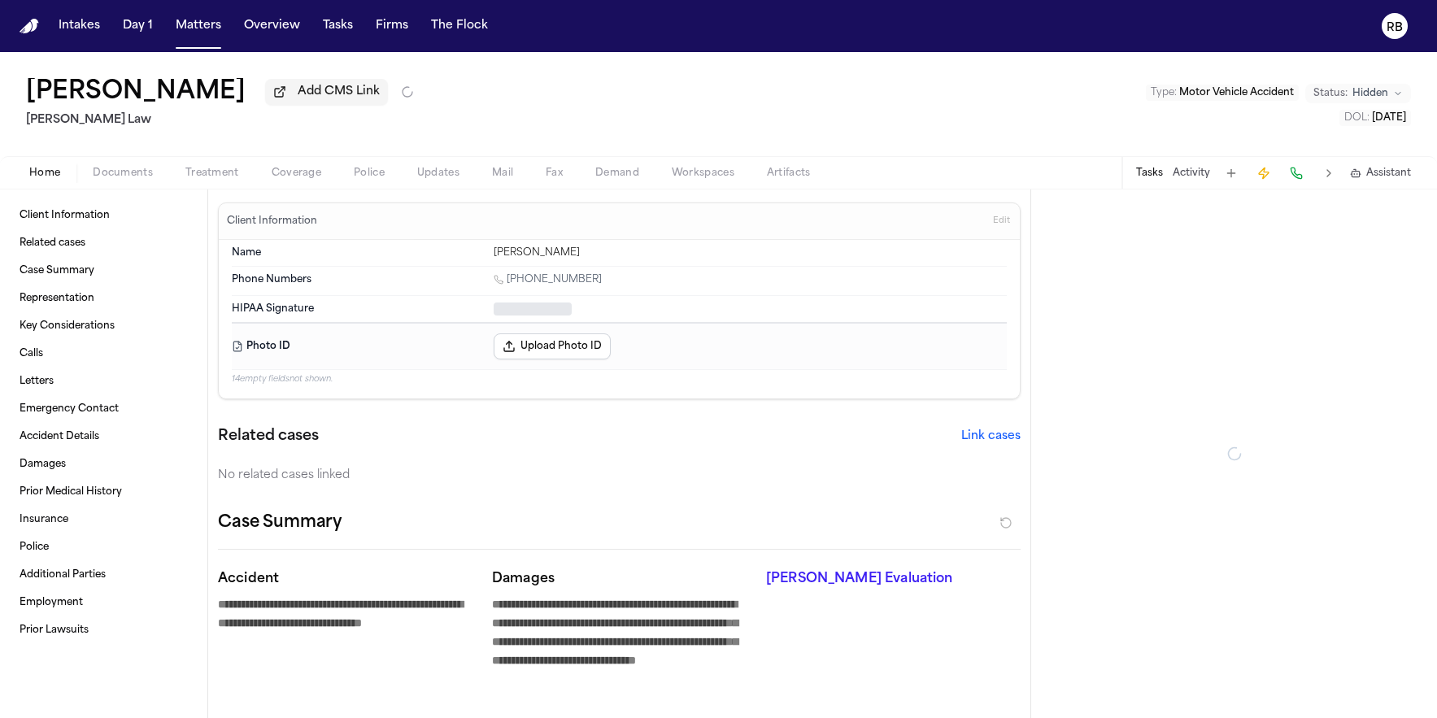
type textarea "*"
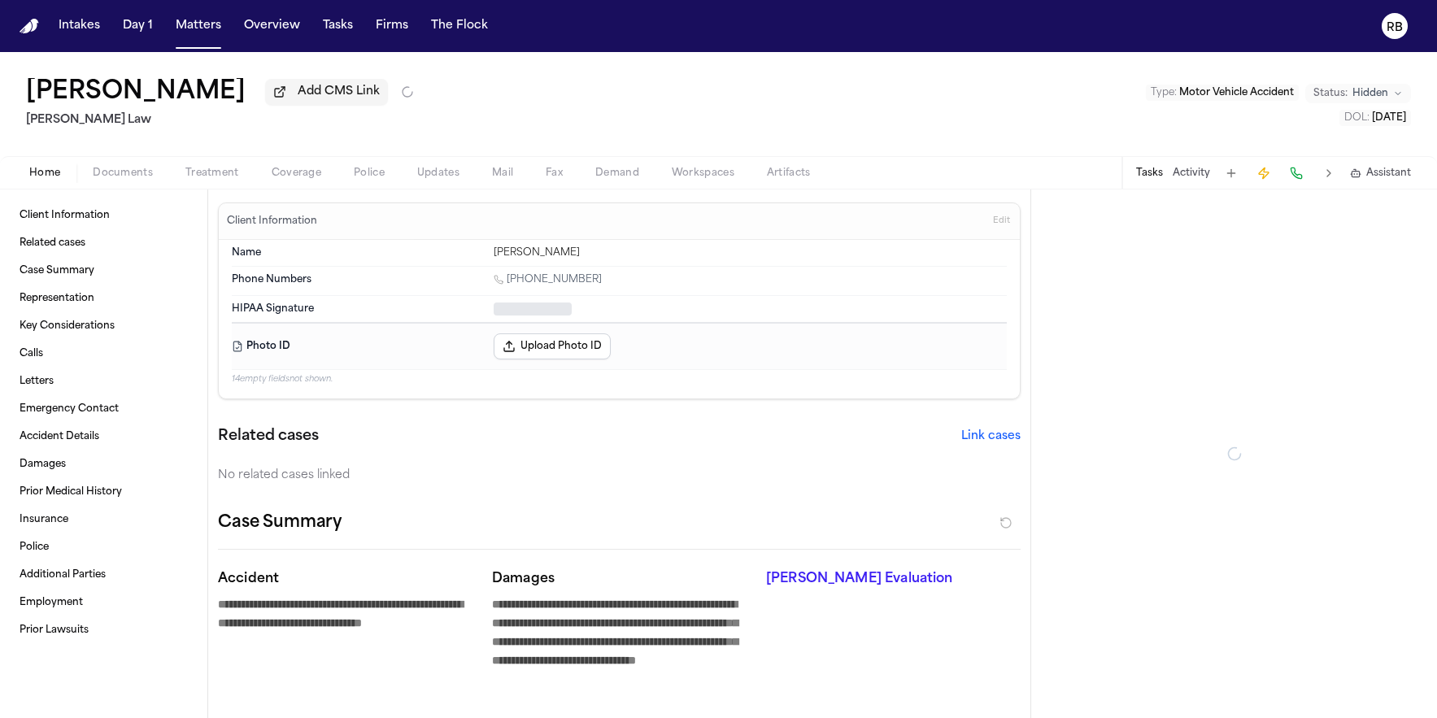
type textarea "*"
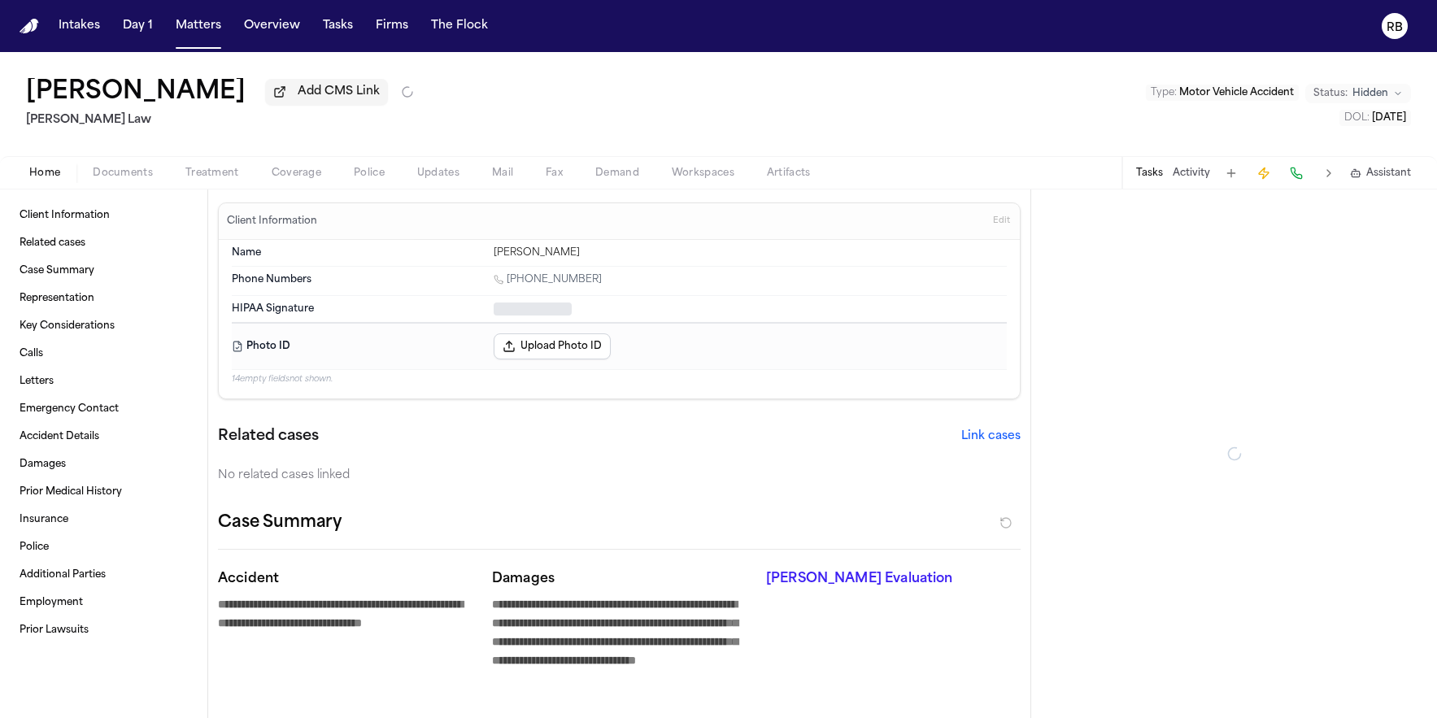
type textarea "*"
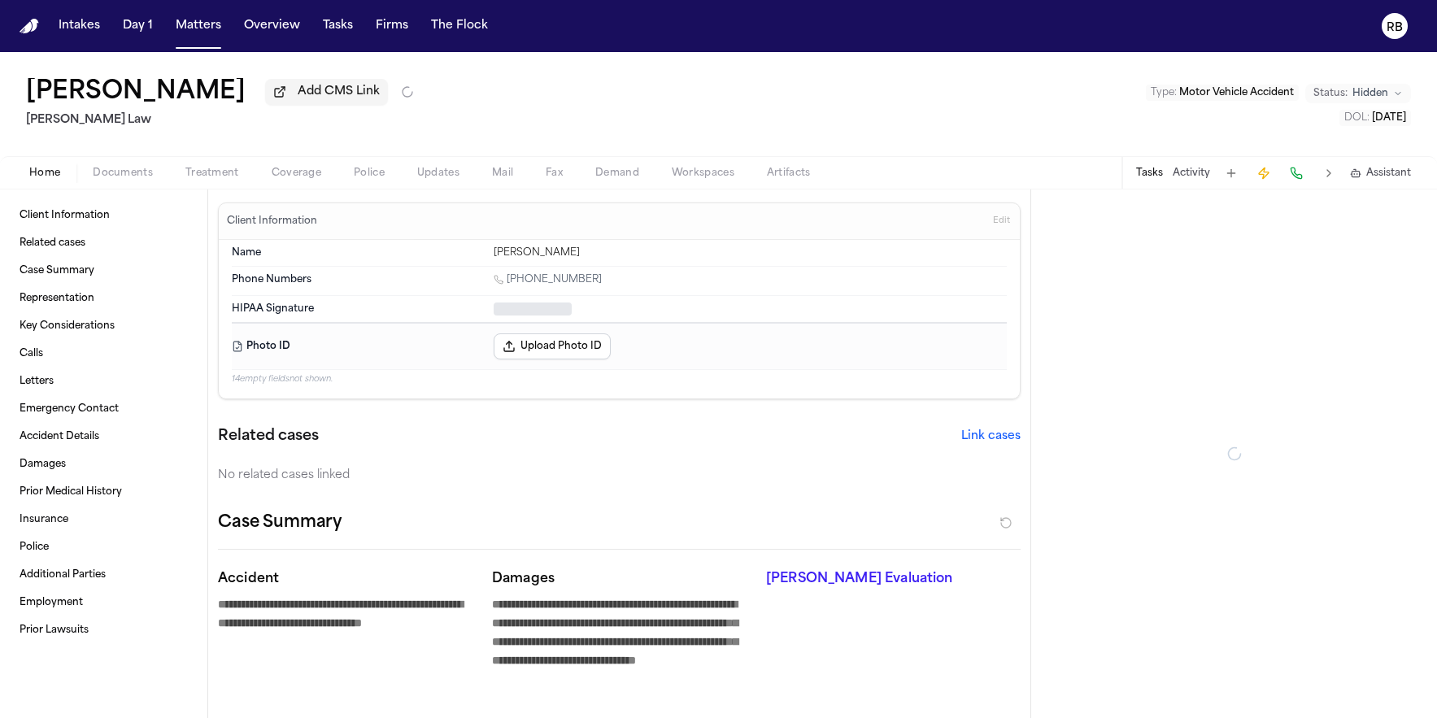
type textarea "*"
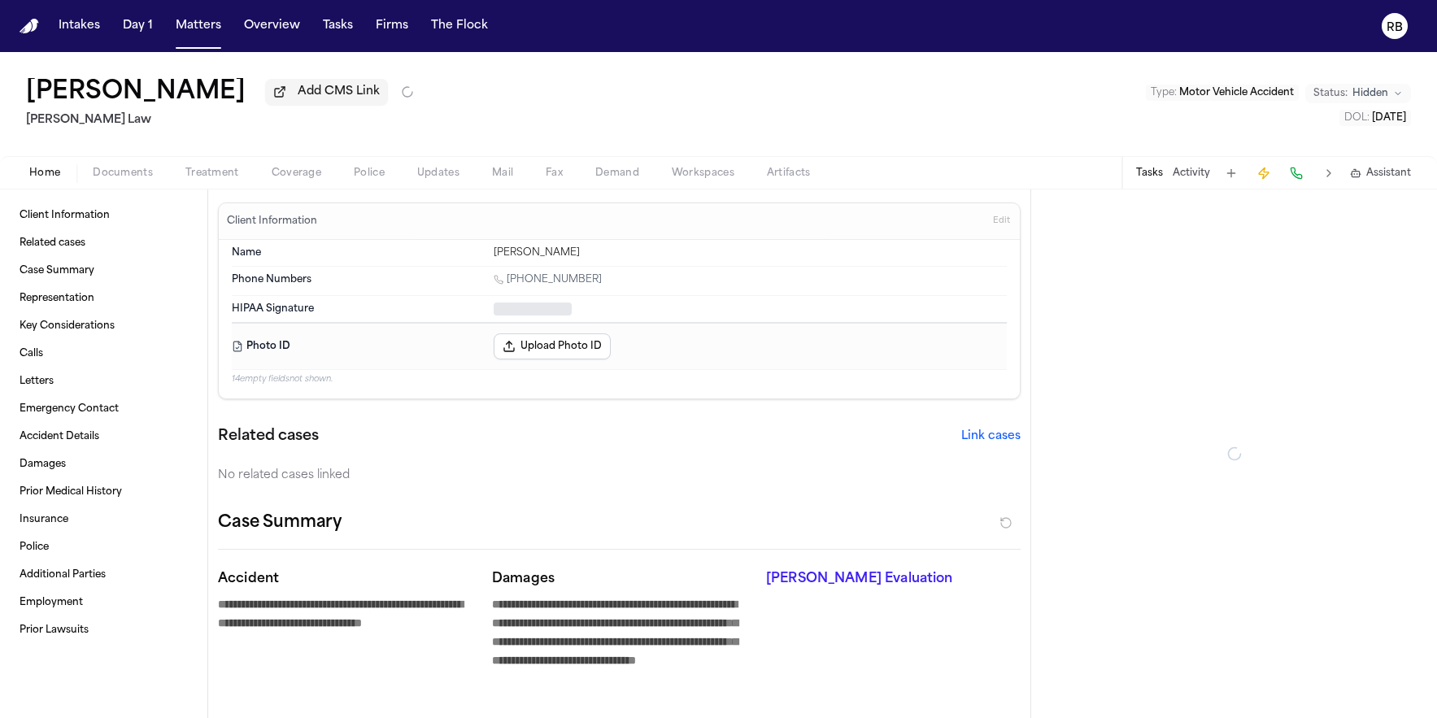
type textarea "*"
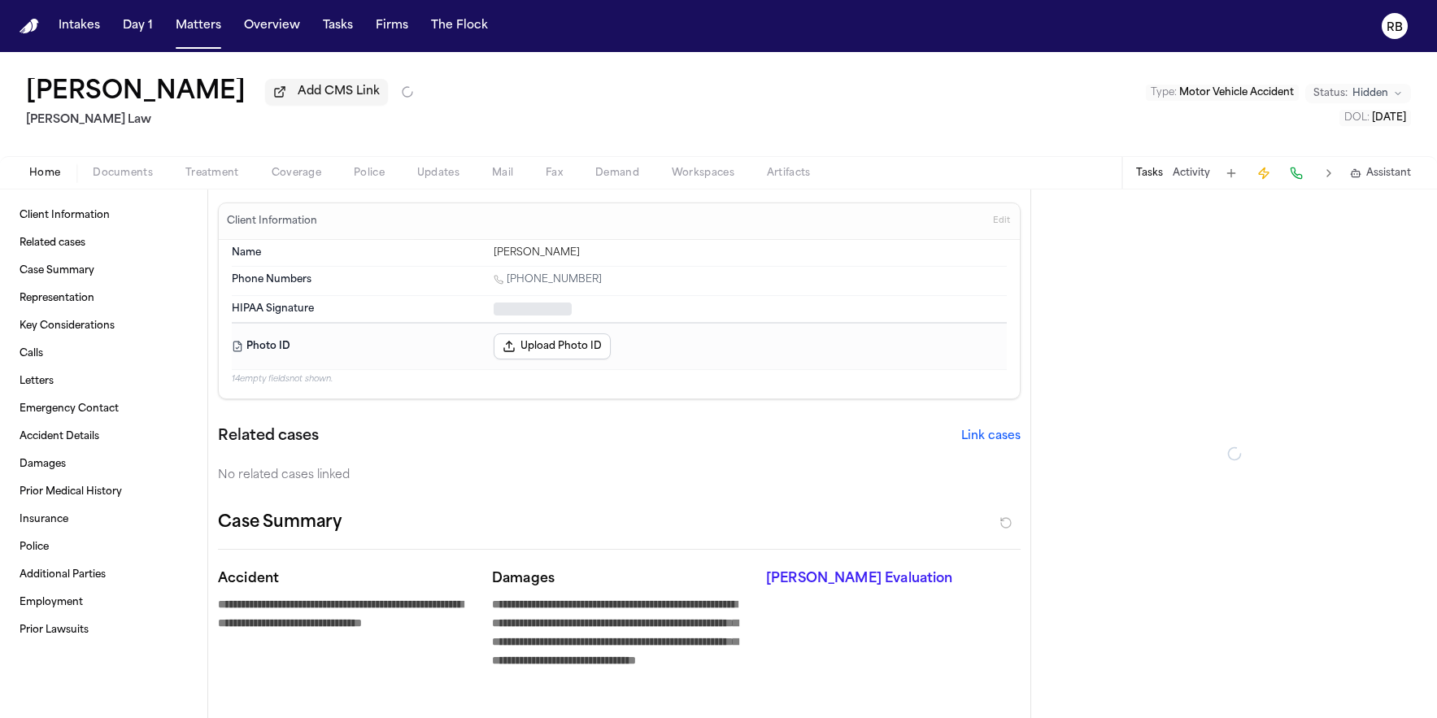
type textarea "*"
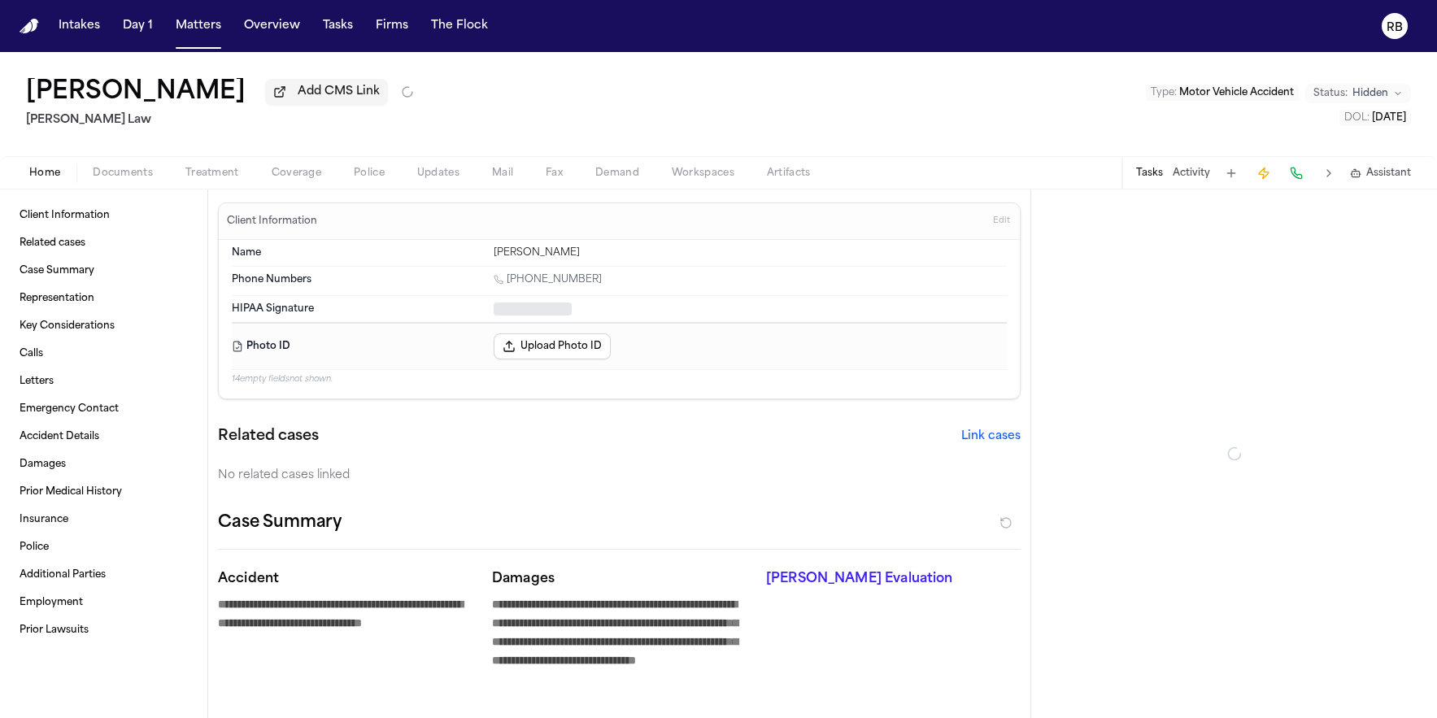
type textarea "*"
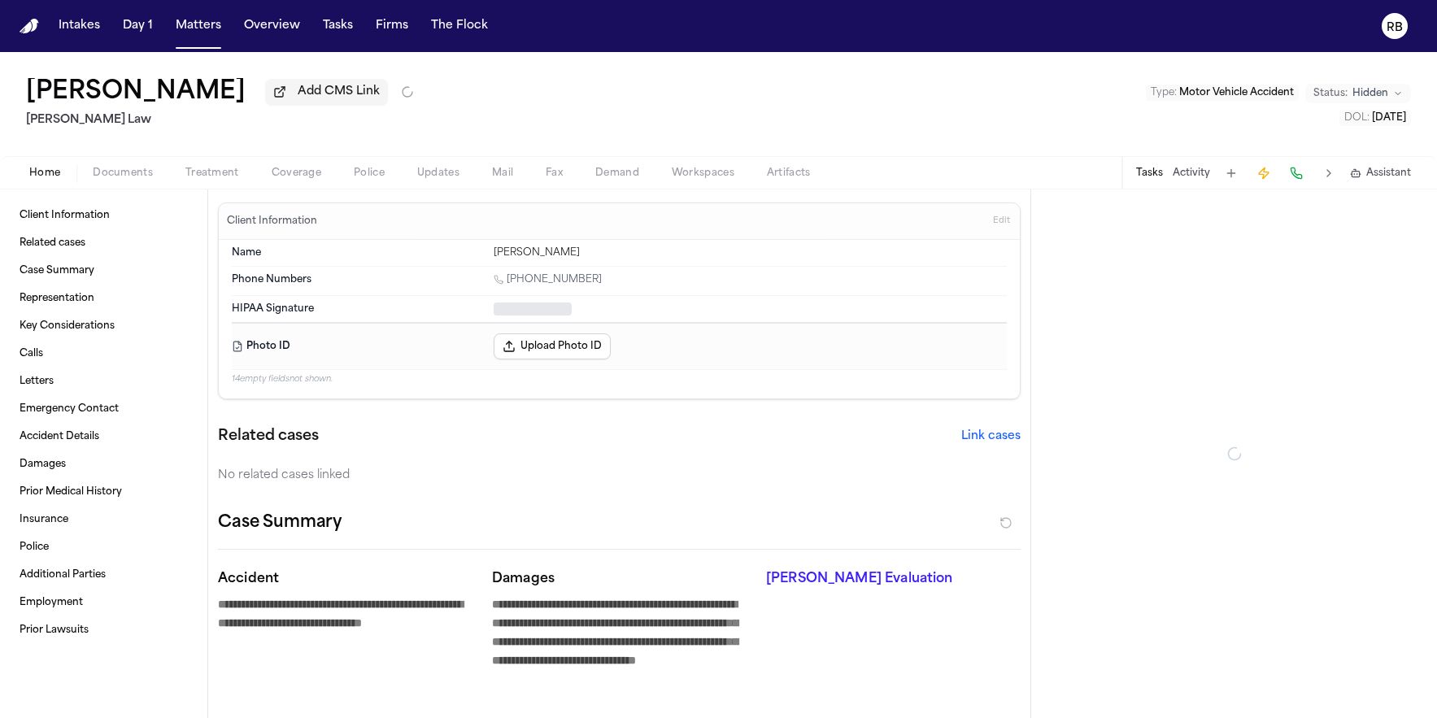
type textarea "*"
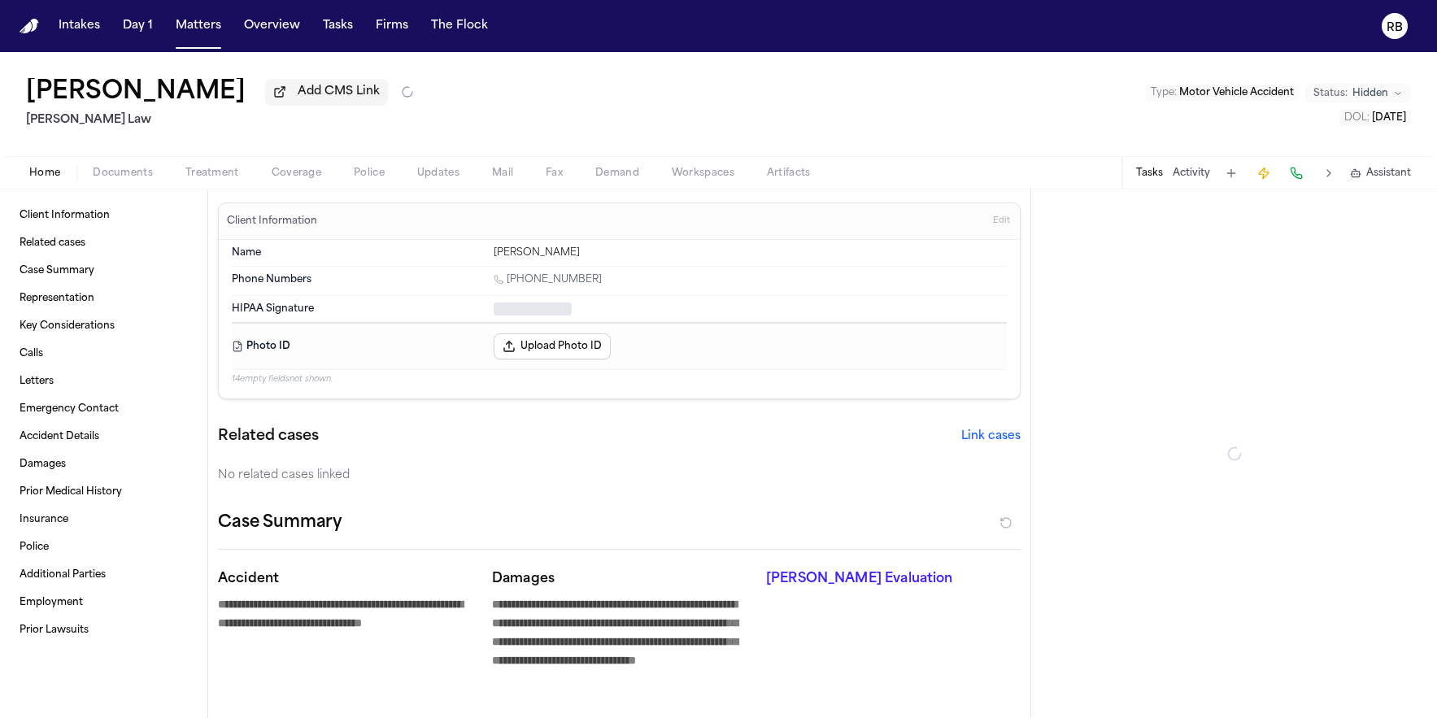
type textarea "*"
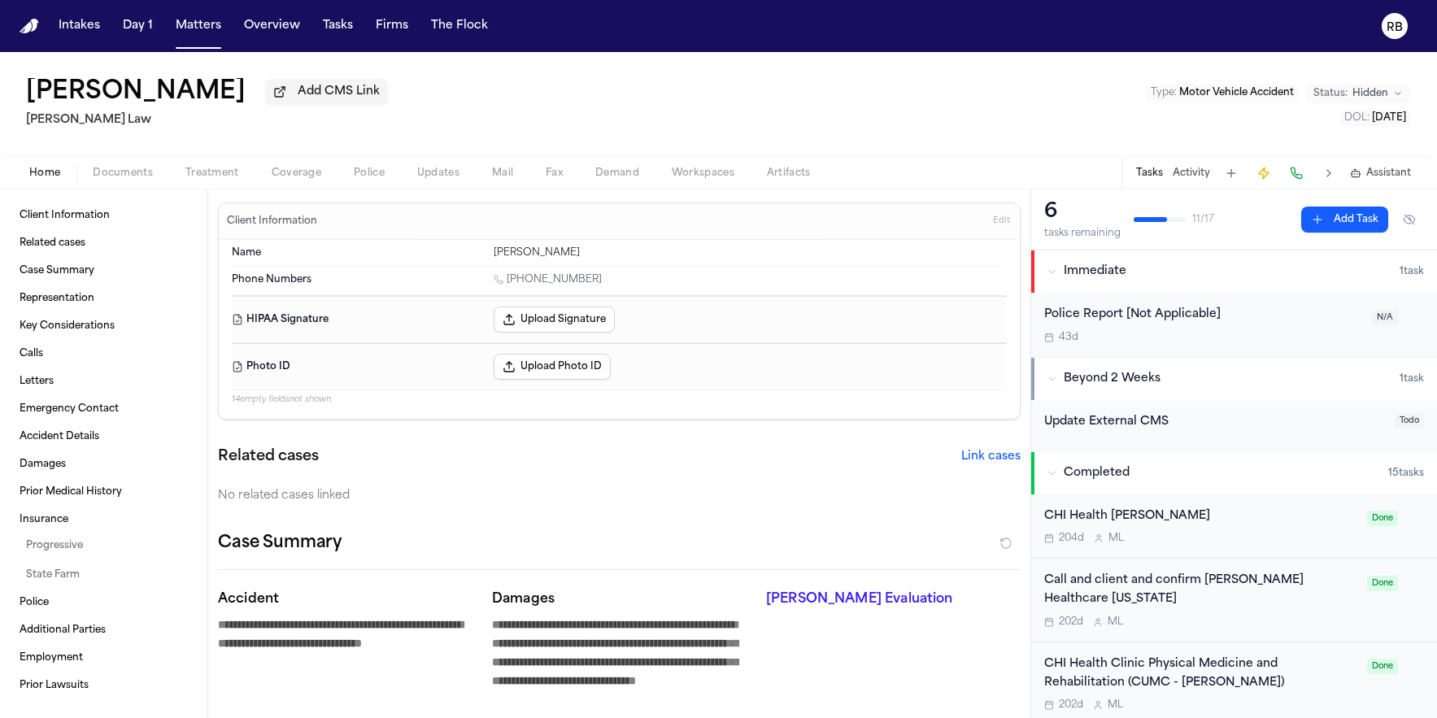
type textarea "*"
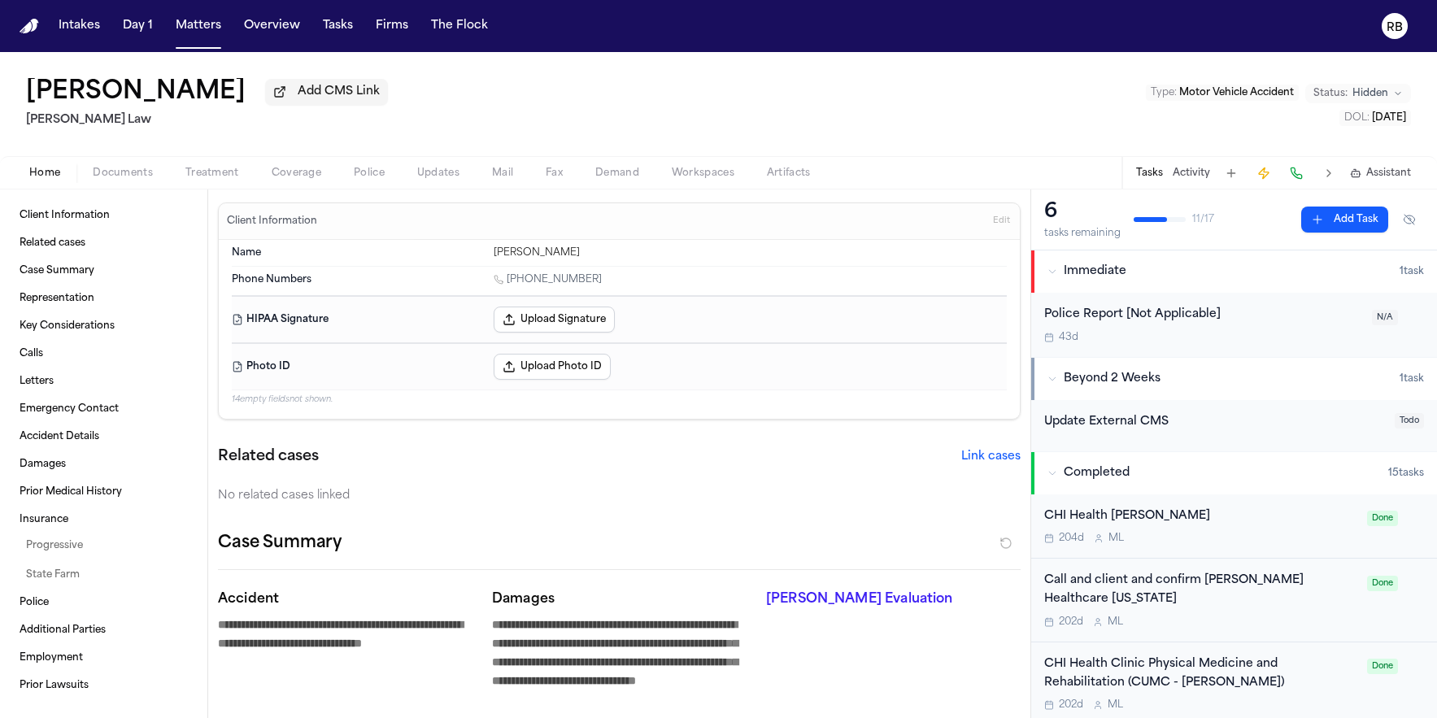
type textarea "*"
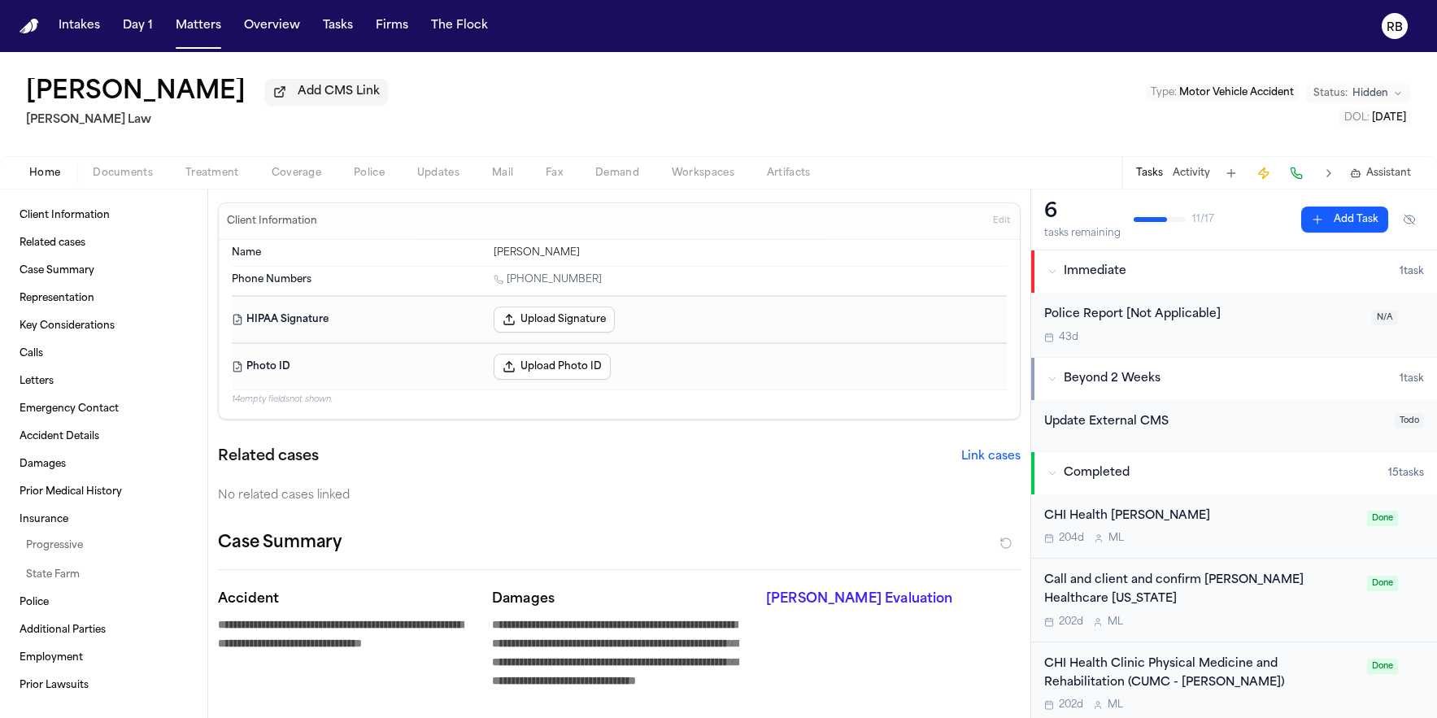
type textarea "*"
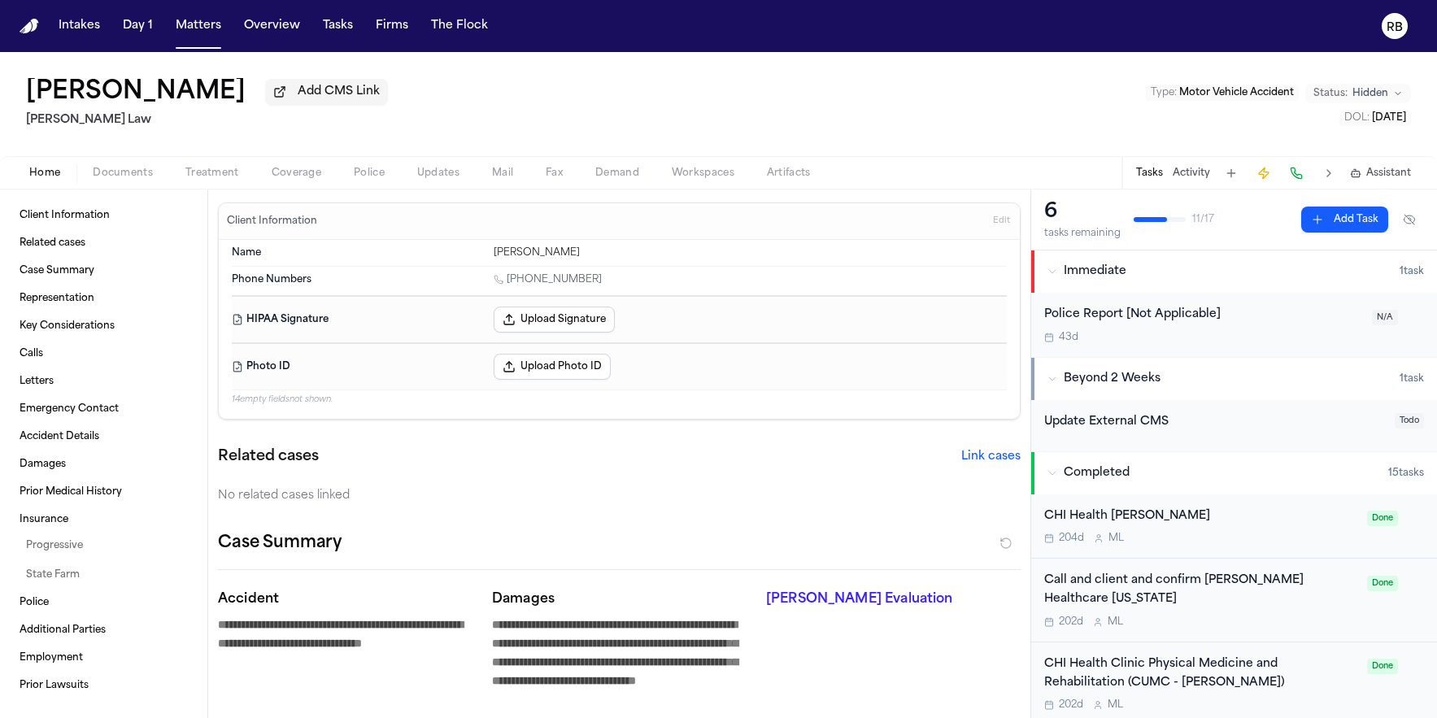
type textarea "*"
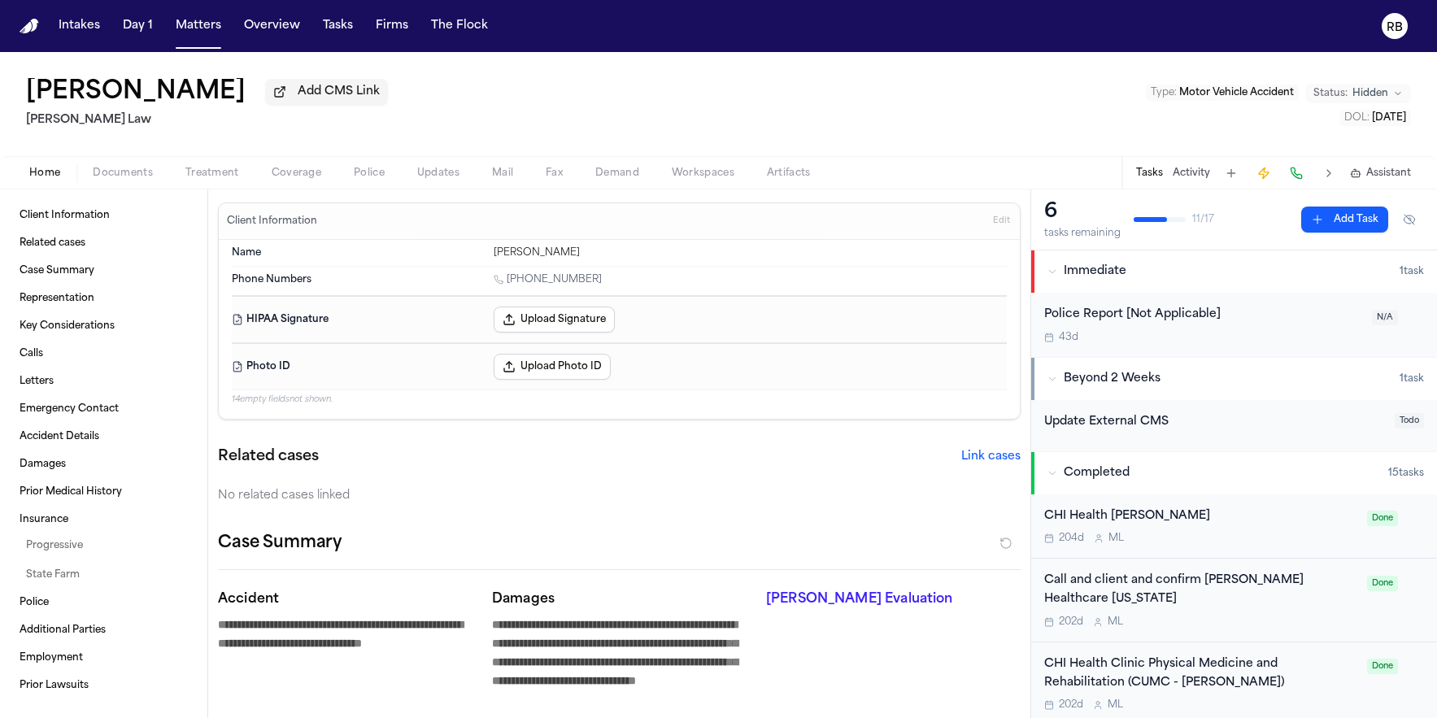
type textarea "*"
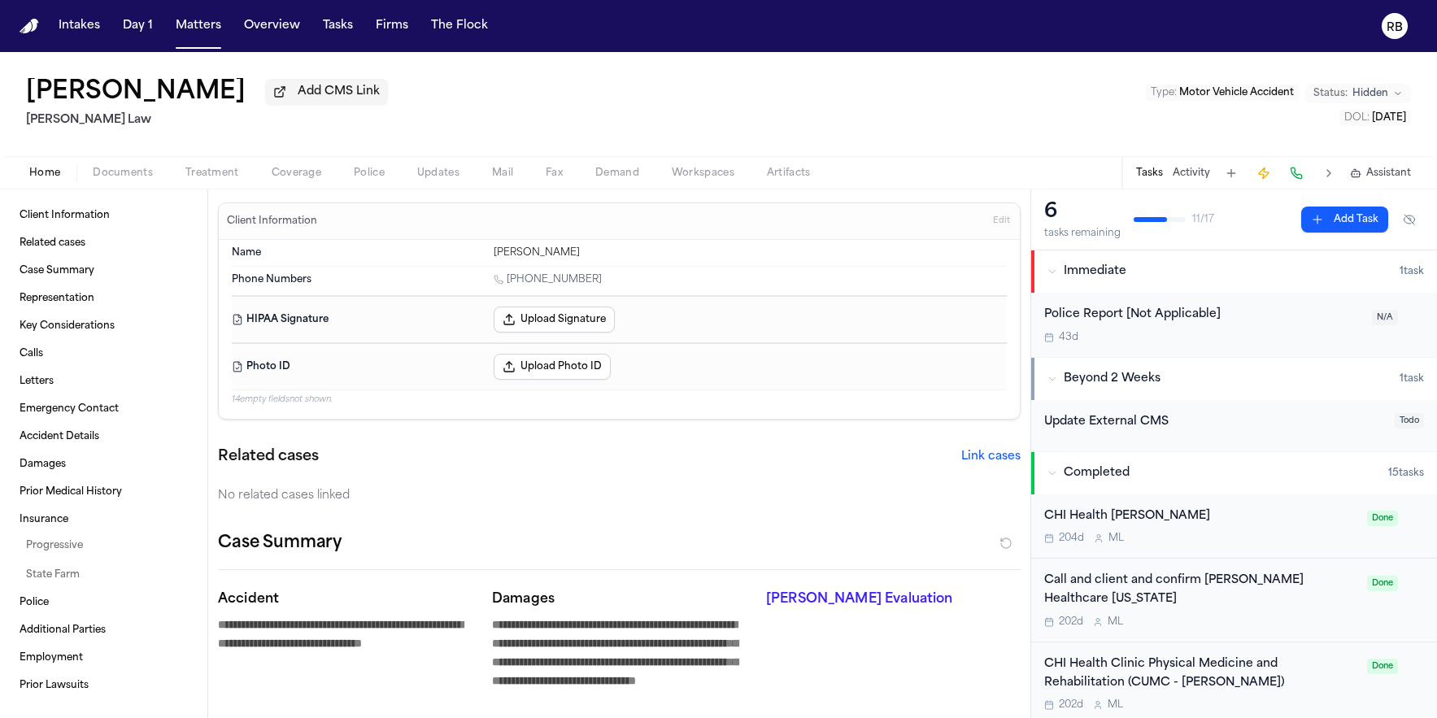
type textarea "*"
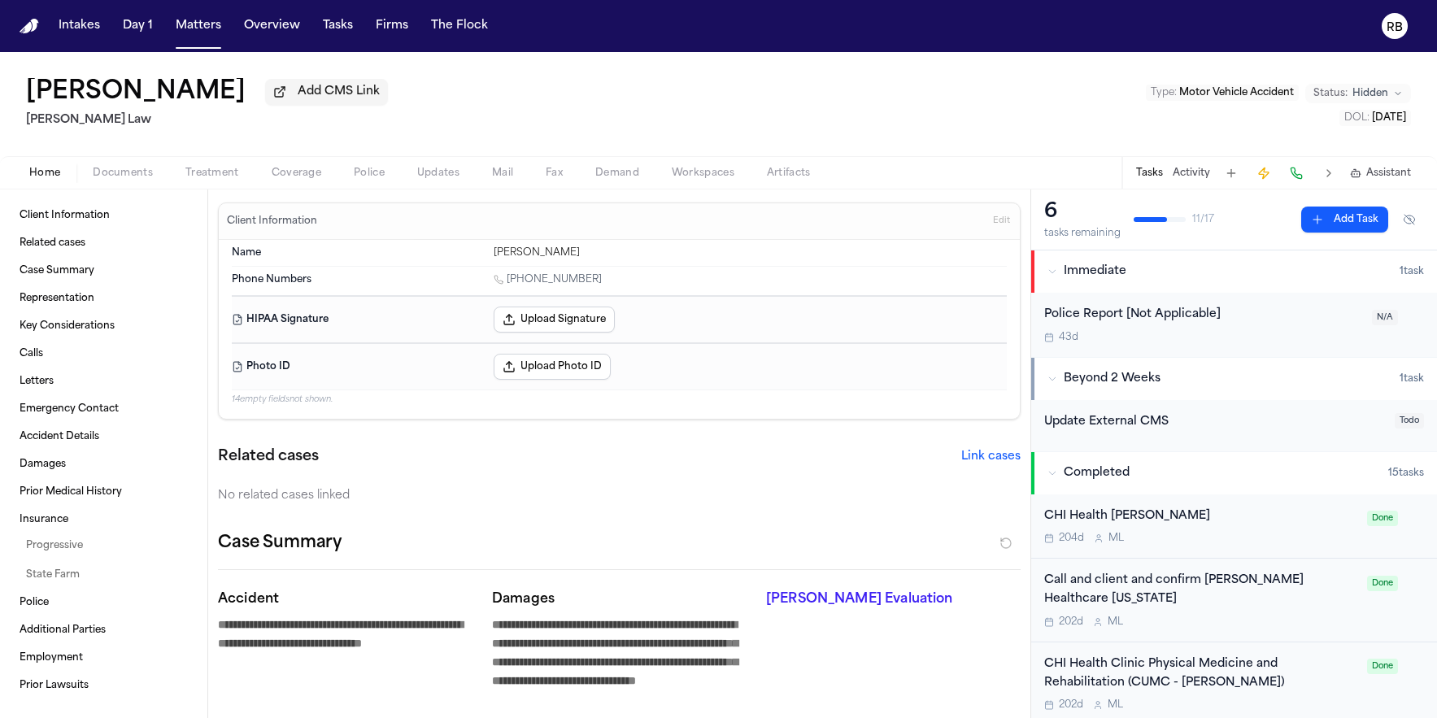
type textarea "*"
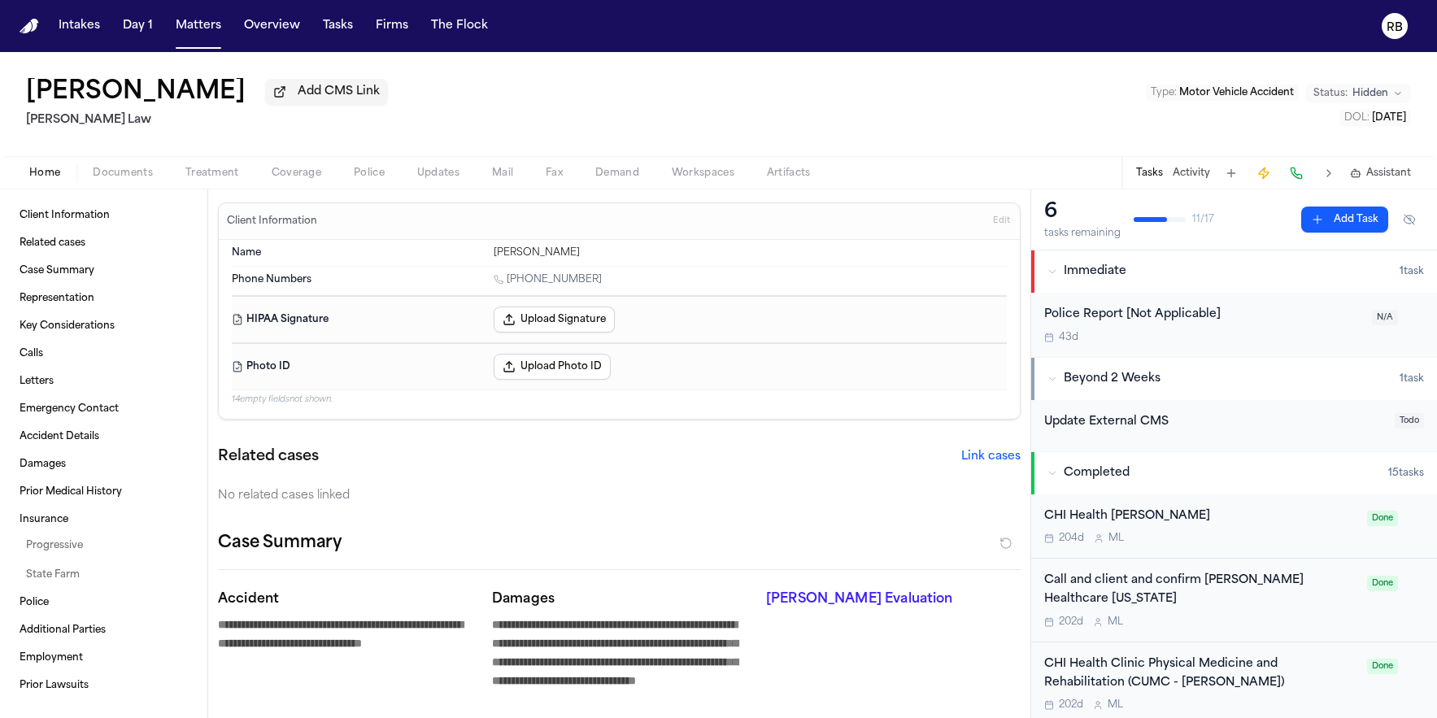
type textarea "*"
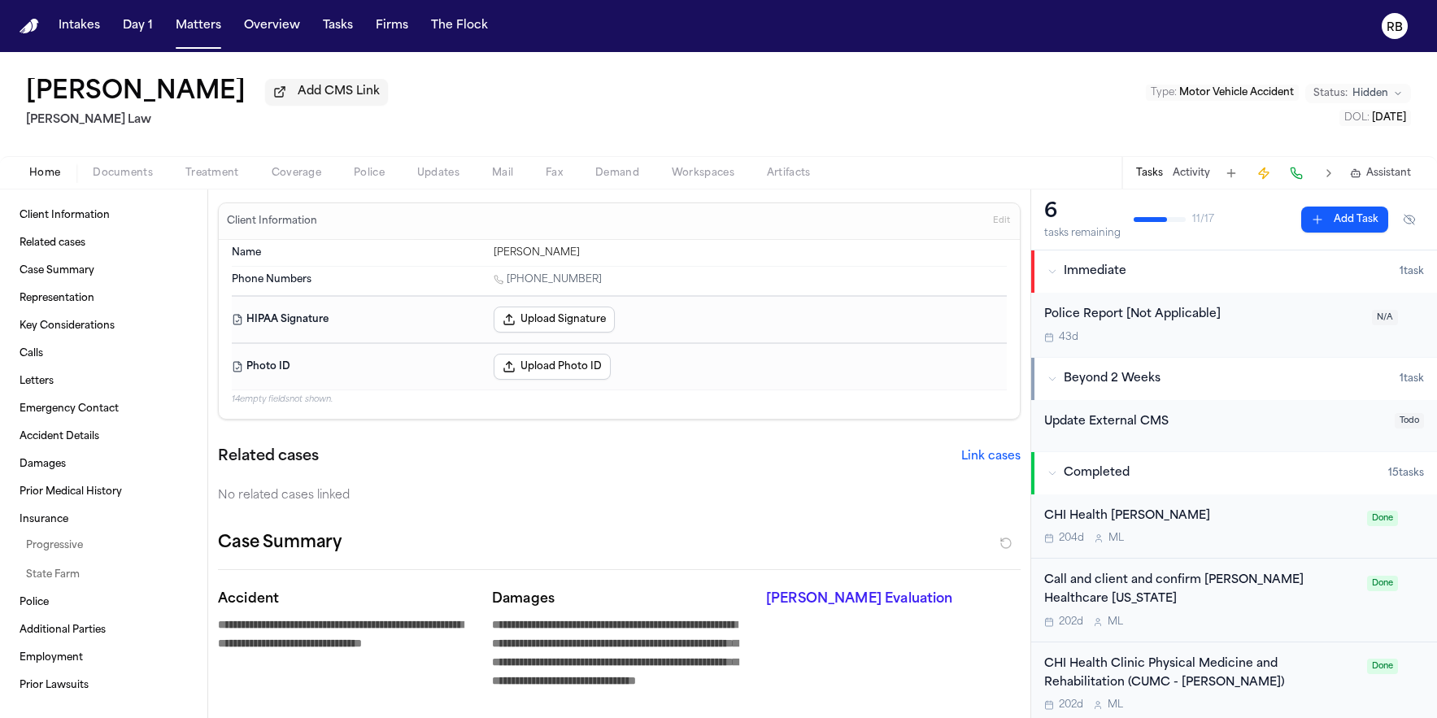
type textarea "*"
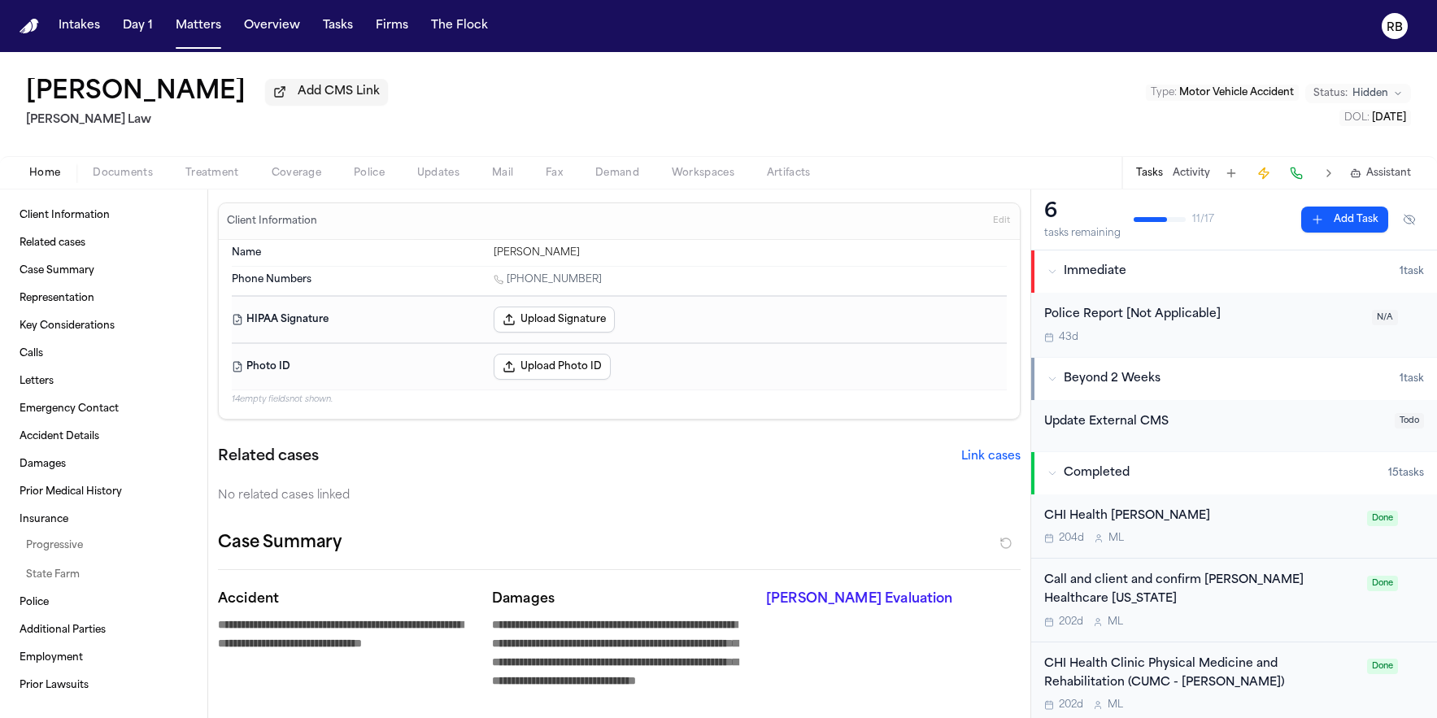
type textarea "*"
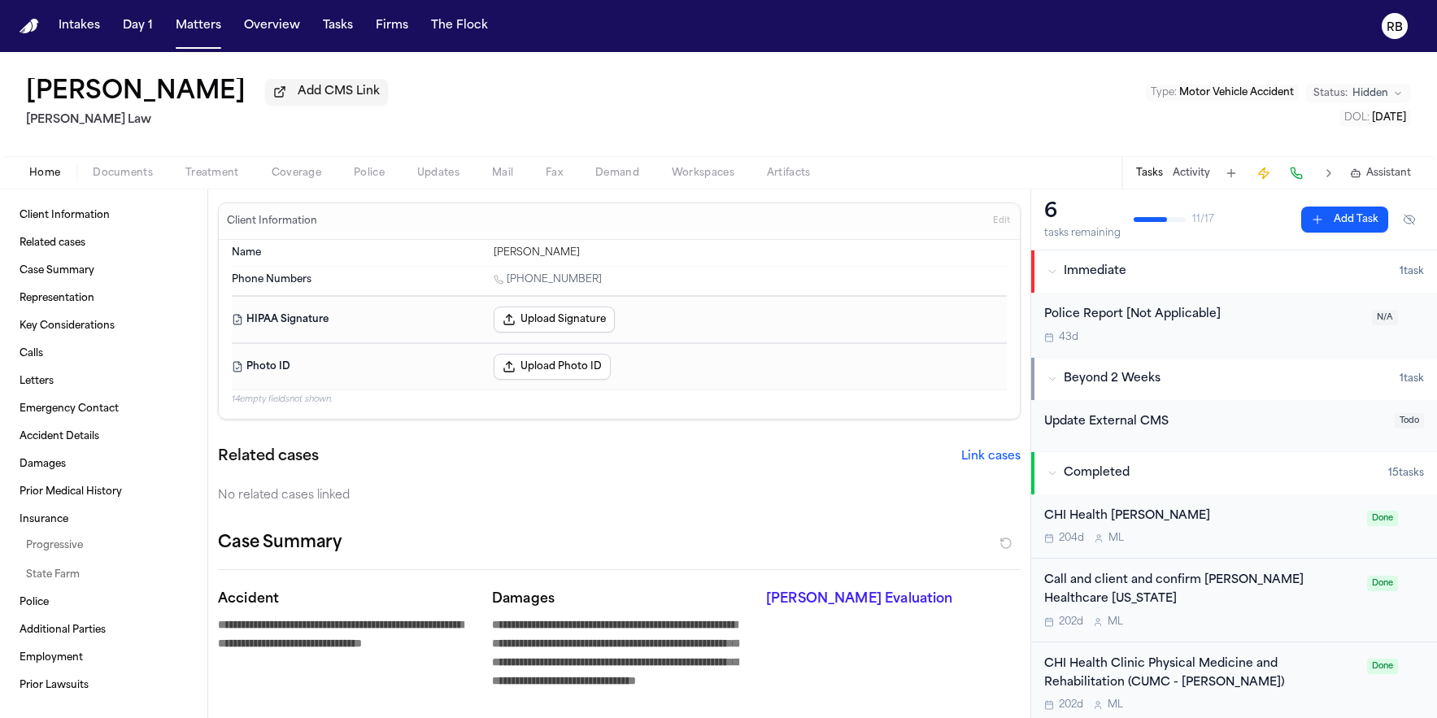
type textarea "*"
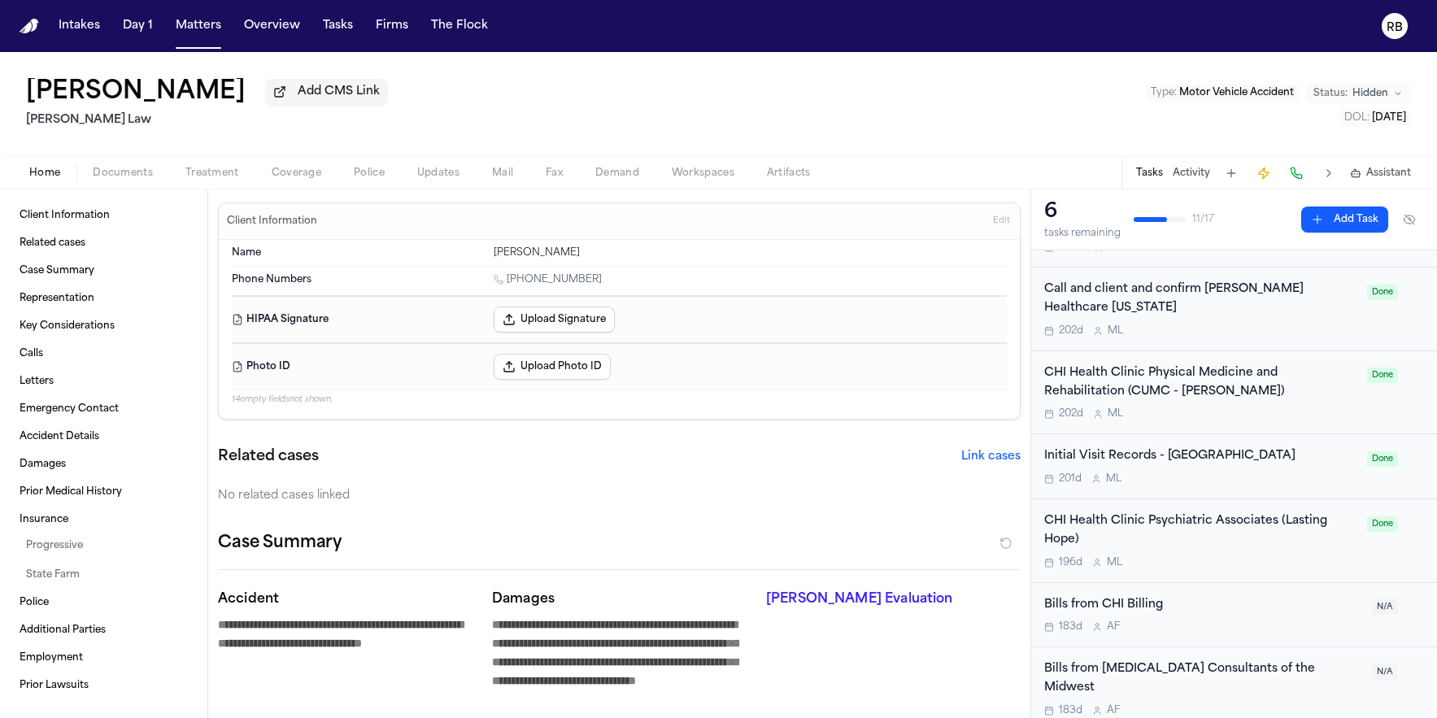
scroll to position [292, 0]
click at [1314, 559] on div "196d M L" at bounding box center [1200, 562] width 313 height 13
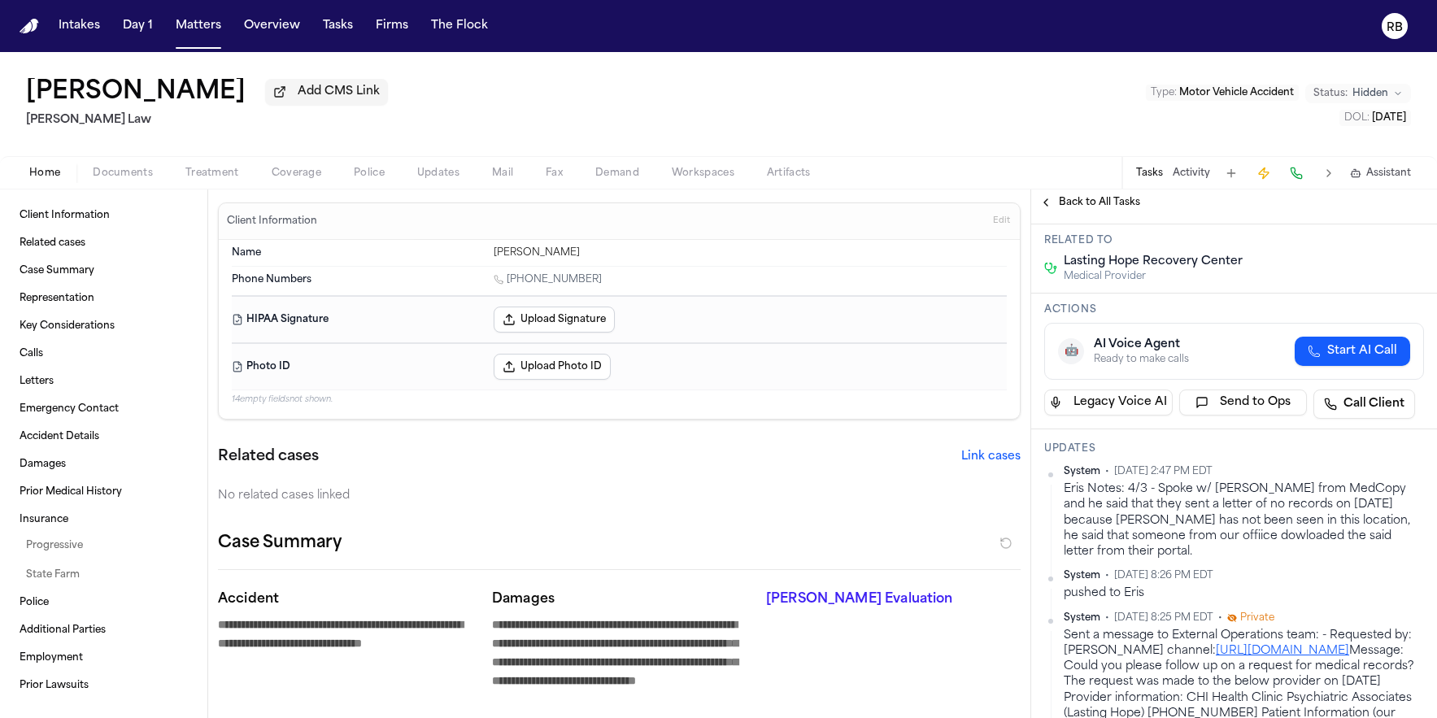
scroll to position [200, 0]
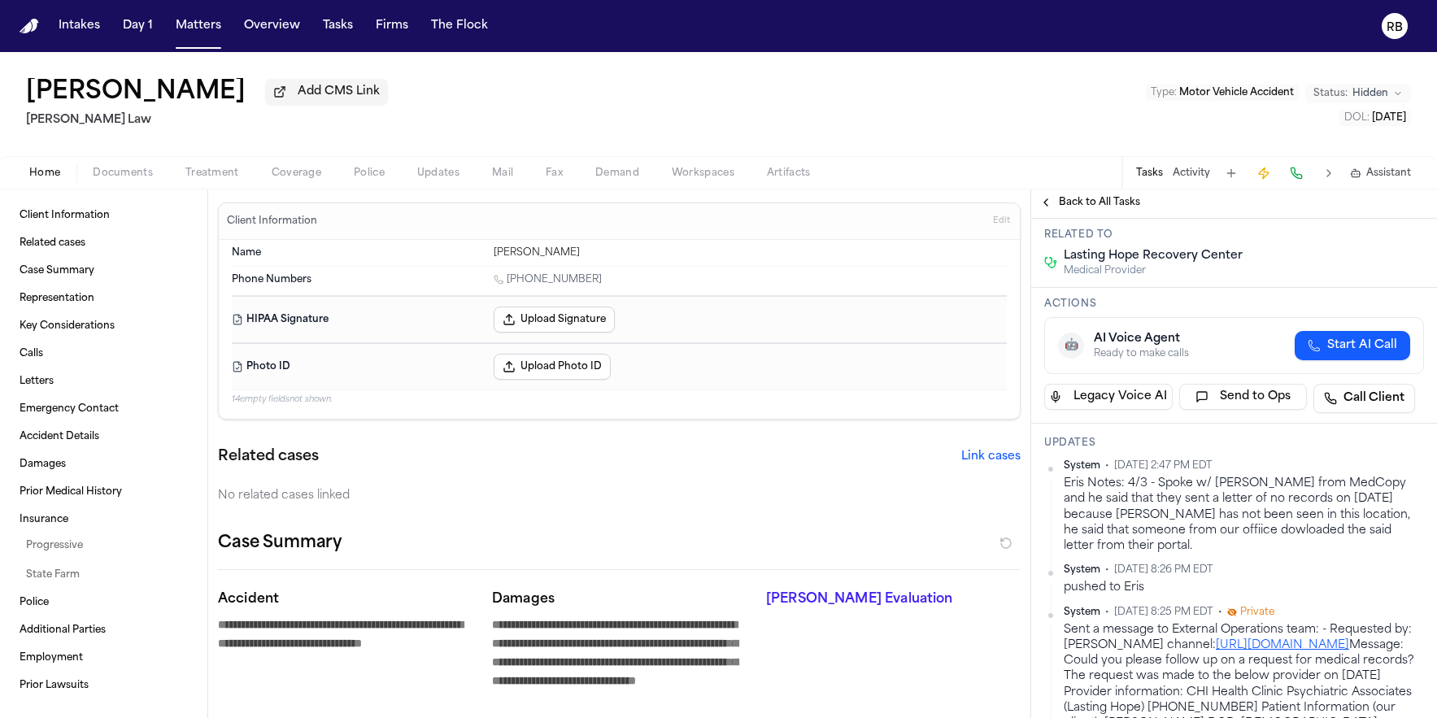
click at [1044, 207] on button "Back to All Tasks" at bounding box center [1089, 202] width 117 height 13
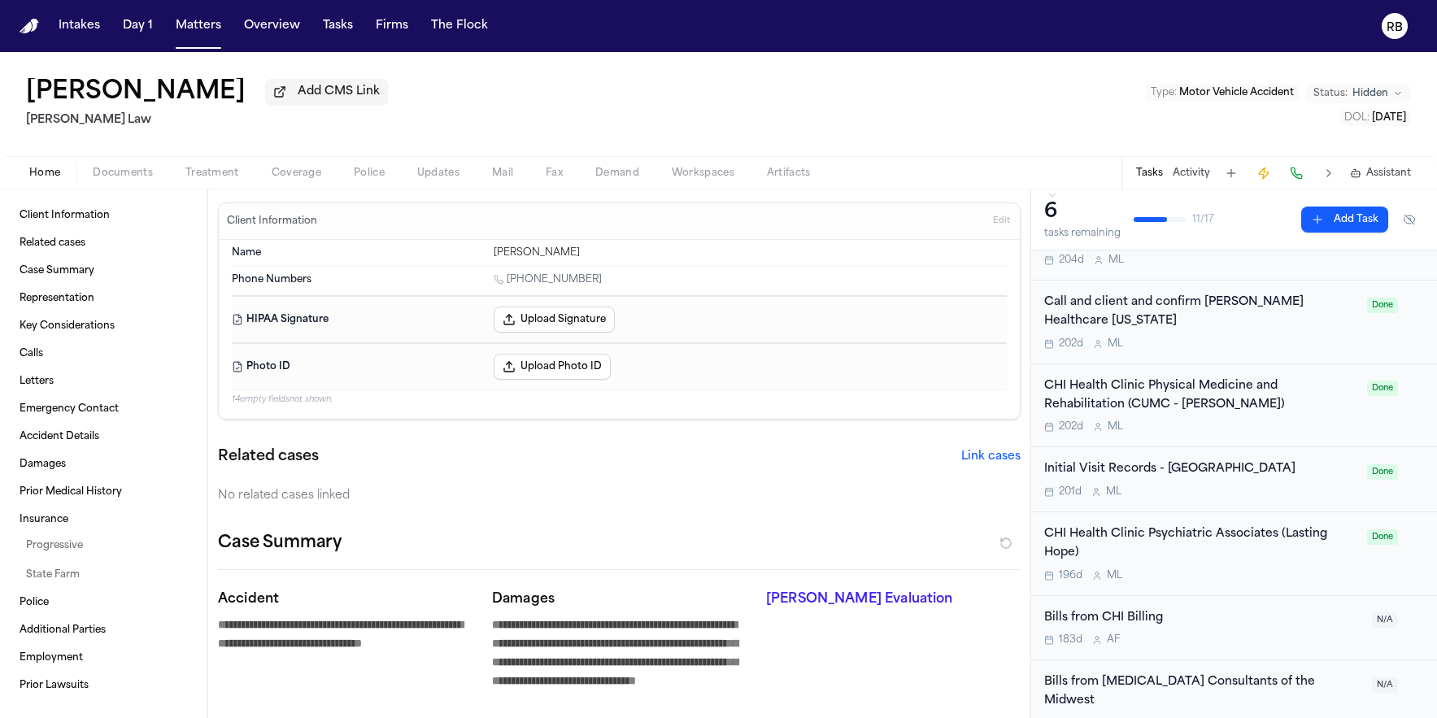
scroll to position [252, 0]
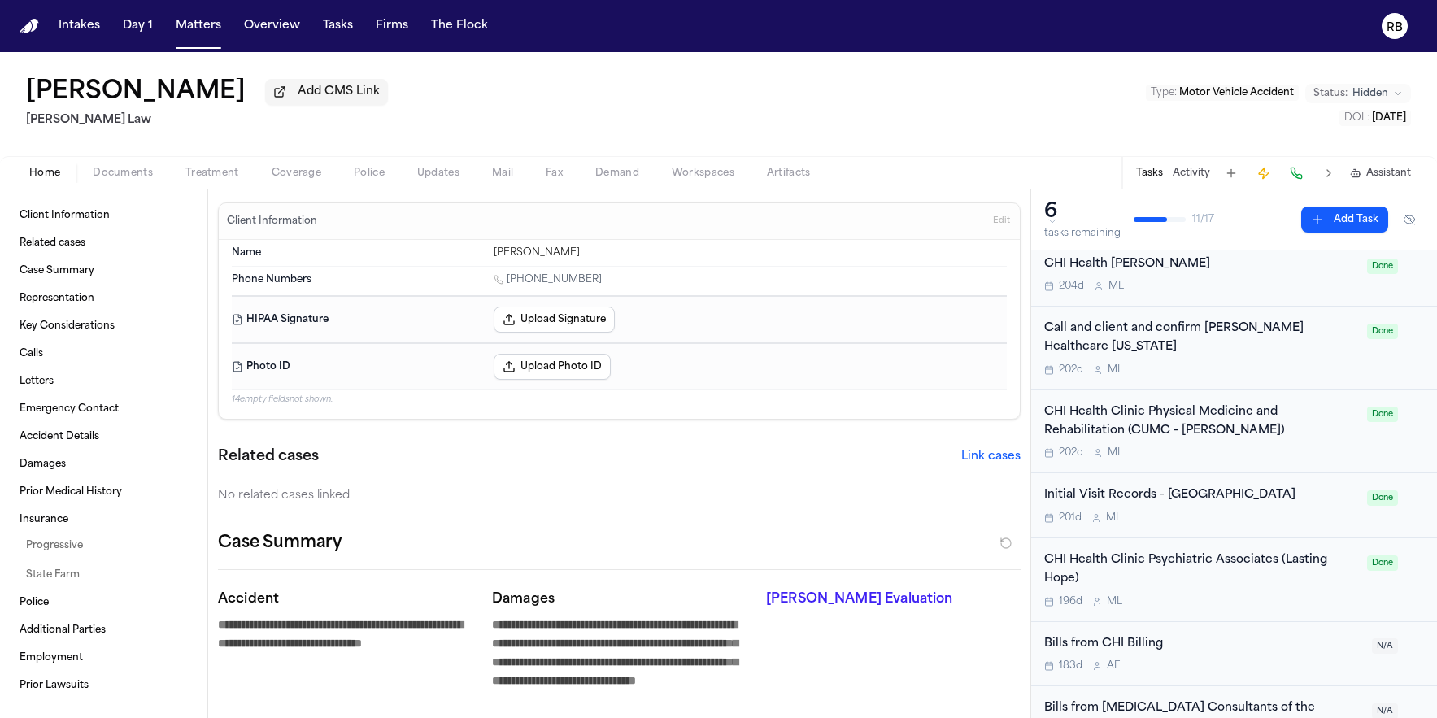
click at [597, 113] on div "Jeremy Freeney Add CMS Link Berry Law Type : Motor Vehicle Accident Status: Hid…" at bounding box center [718, 104] width 1437 height 104
click at [700, 111] on div "Jeremy Freeney Add CMS Link Berry Law Type : Motor Vehicle Accident Status: Hid…" at bounding box center [718, 104] width 1437 height 104
click at [712, 110] on div "Jeremy Freeney Add CMS Link Berry Law Type : Motor Vehicle Accident Status: Hid…" at bounding box center [718, 104] width 1437 height 104
click at [192, 22] on button "Matters" at bounding box center [198, 25] width 59 height 29
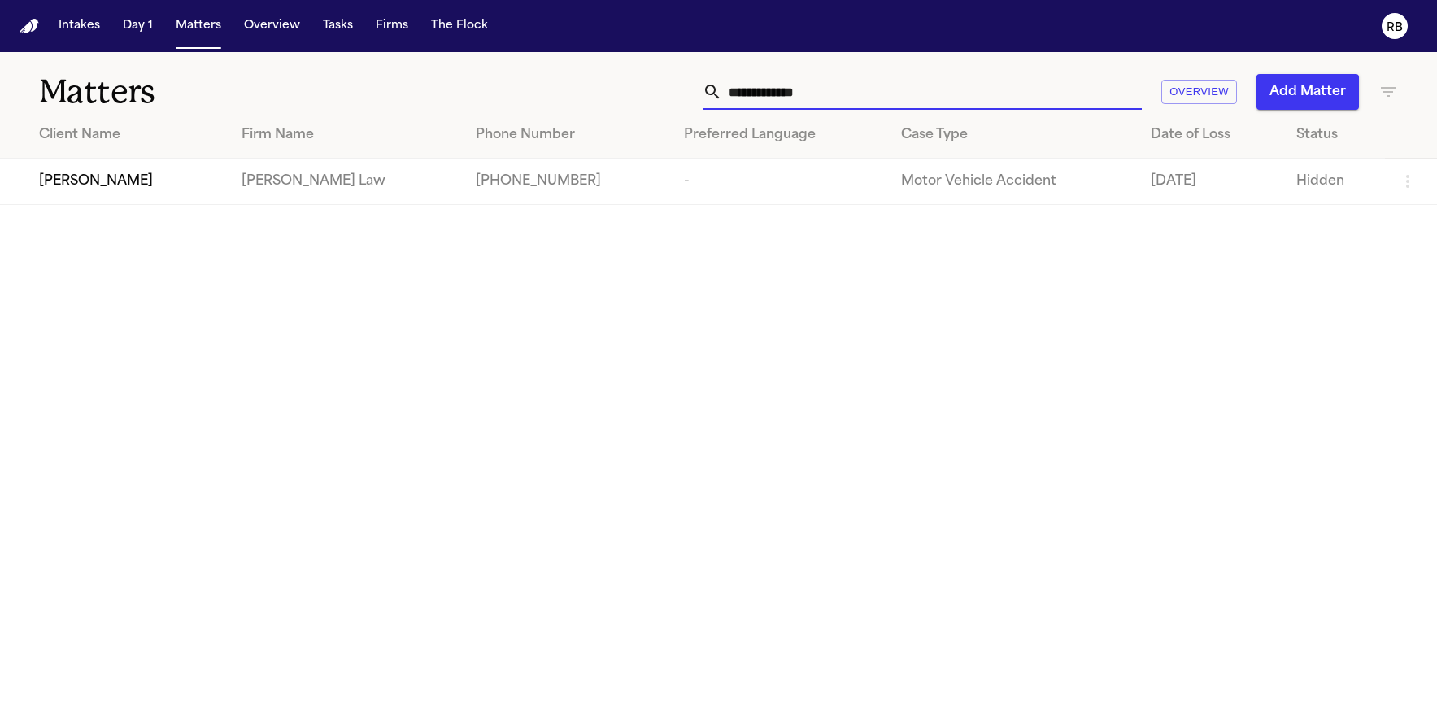
click at [867, 98] on input "**********" at bounding box center [932, 92] width 420 height 36
drag, startPoint x: 866, startPoint y: 94, endPoint x: 593, endPoint y: 94, distance: 273.3
click at [597, 94] on div "**********" at bounding box center [913, 92] width 969 height 36
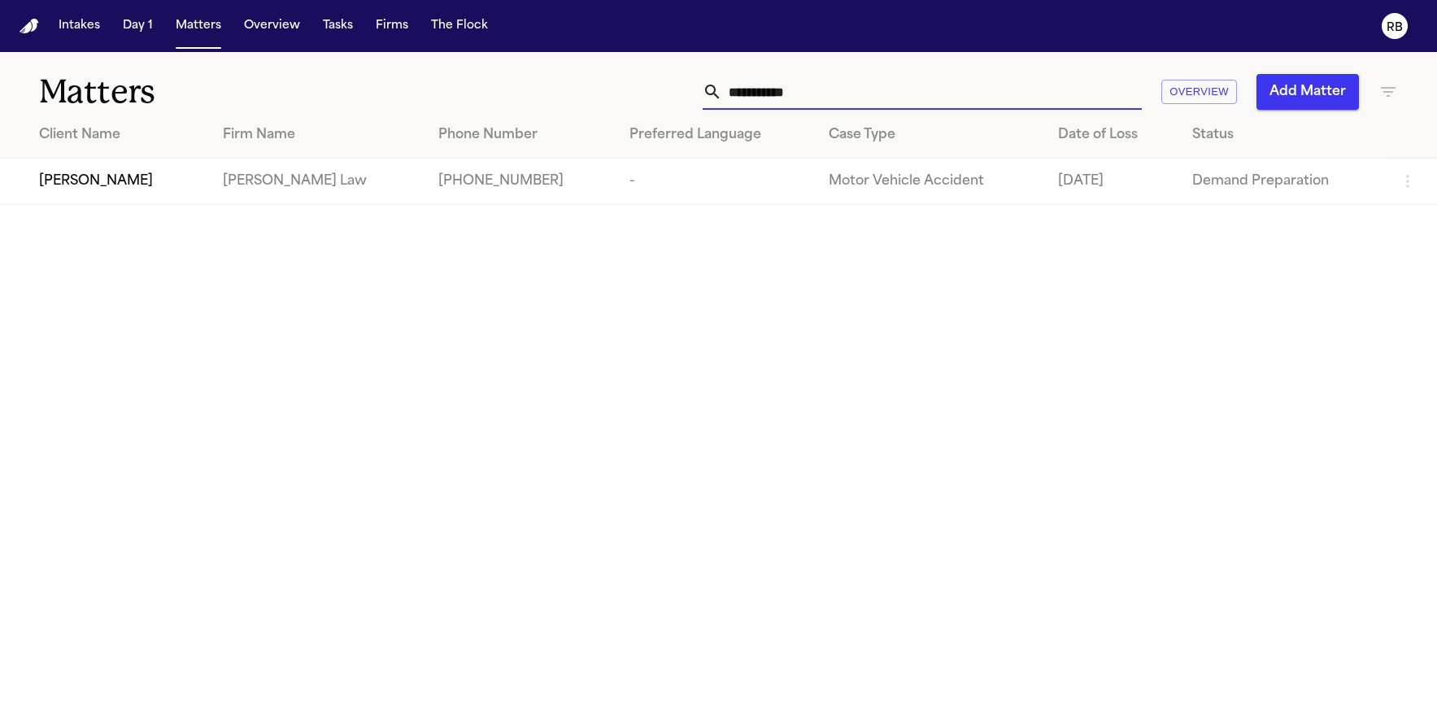
click at [175, 181] on div "[PERSON_NAME]" at bounding box center [118, 182] width 158 height 20
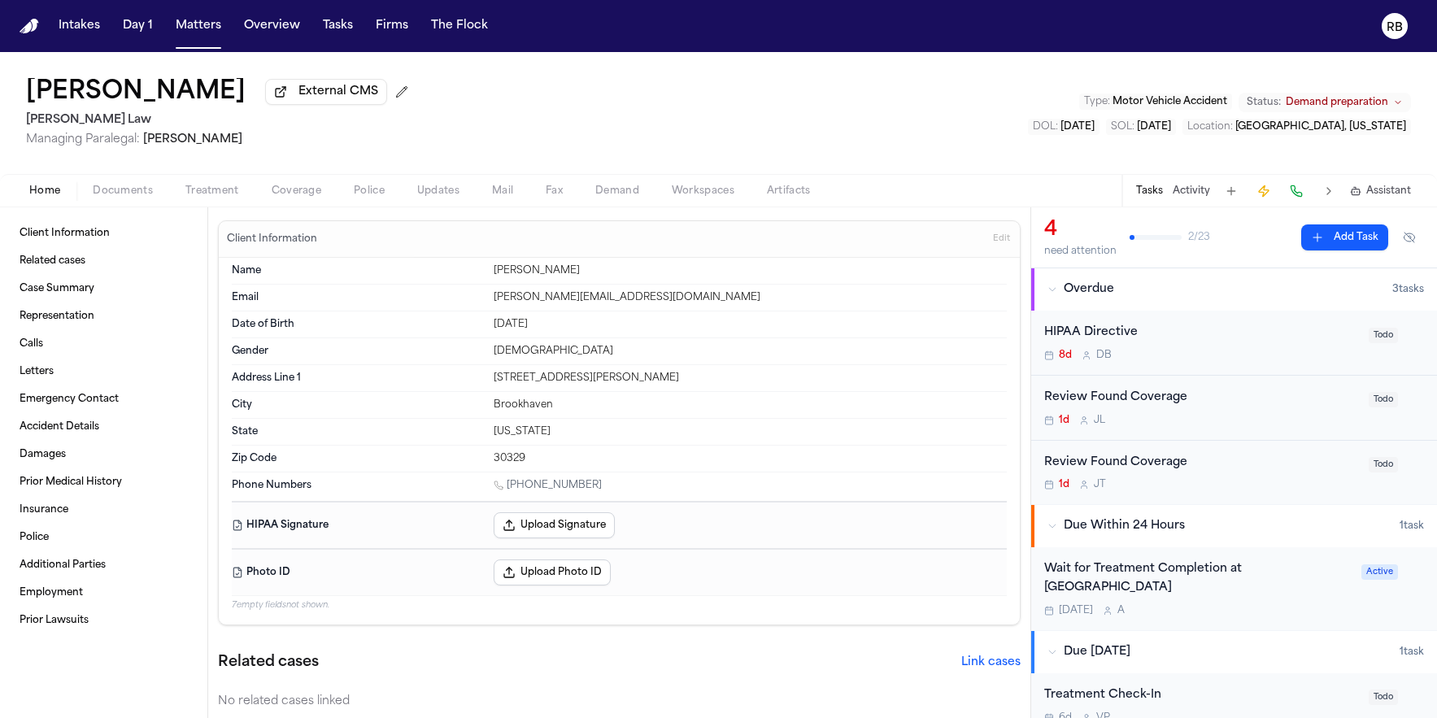
click at [967, 150] on div "William Headen External CMS McCormick Law Managing Paralegal: Violette Patino T…" at bounding box center [718, 113] width 1437 height 122
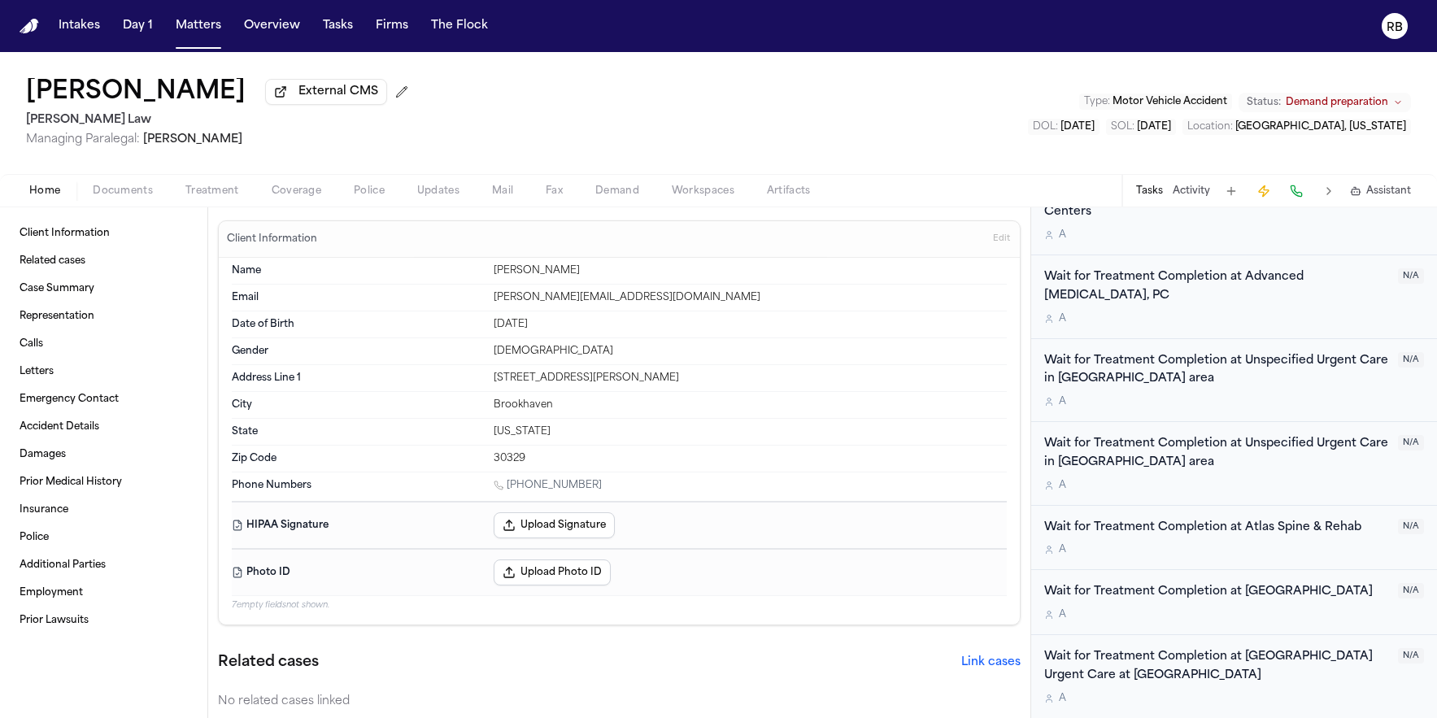
scroll to position [1373, 0]
click at [1307, 610] on div "A" at bounding box center [1216, 614] width 344 height 13
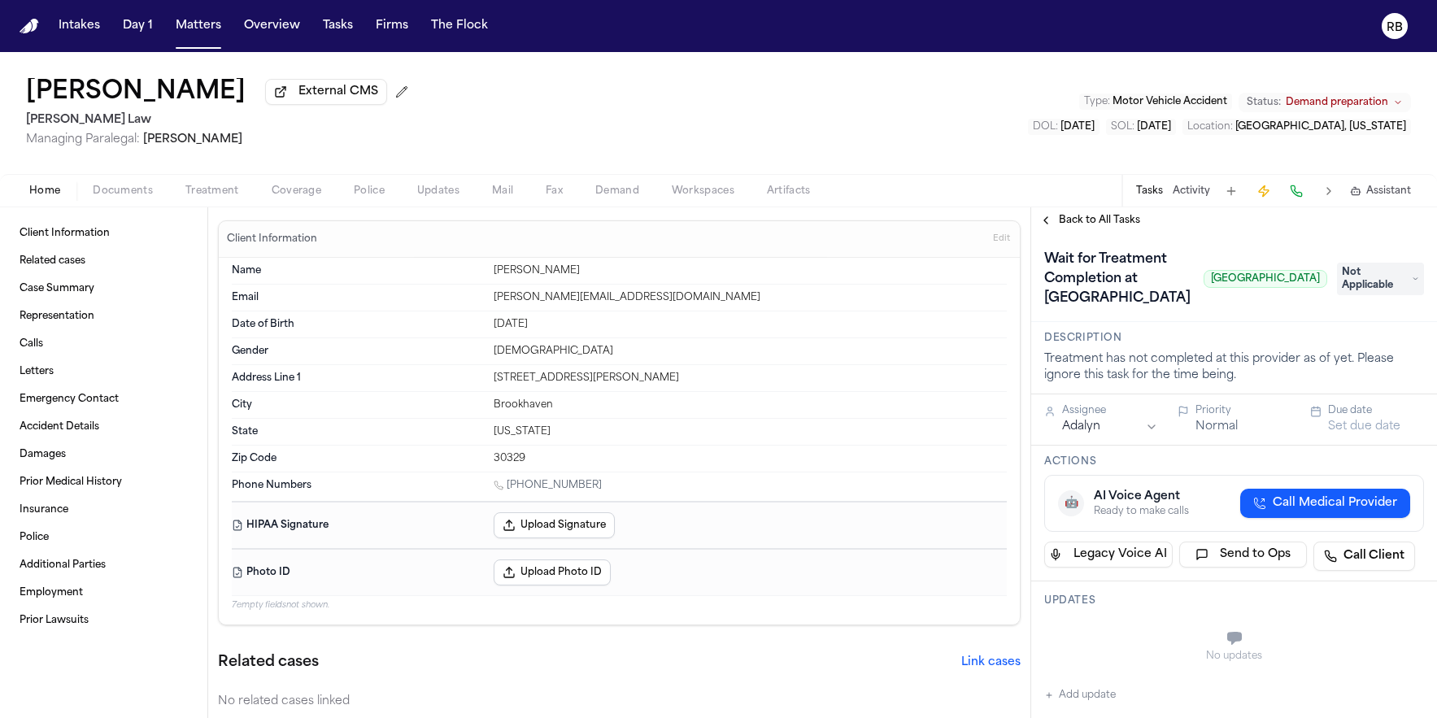
click at [1371, 295] on span "Not Applicable" at bounding box center [1380, 279] width 87 height 33
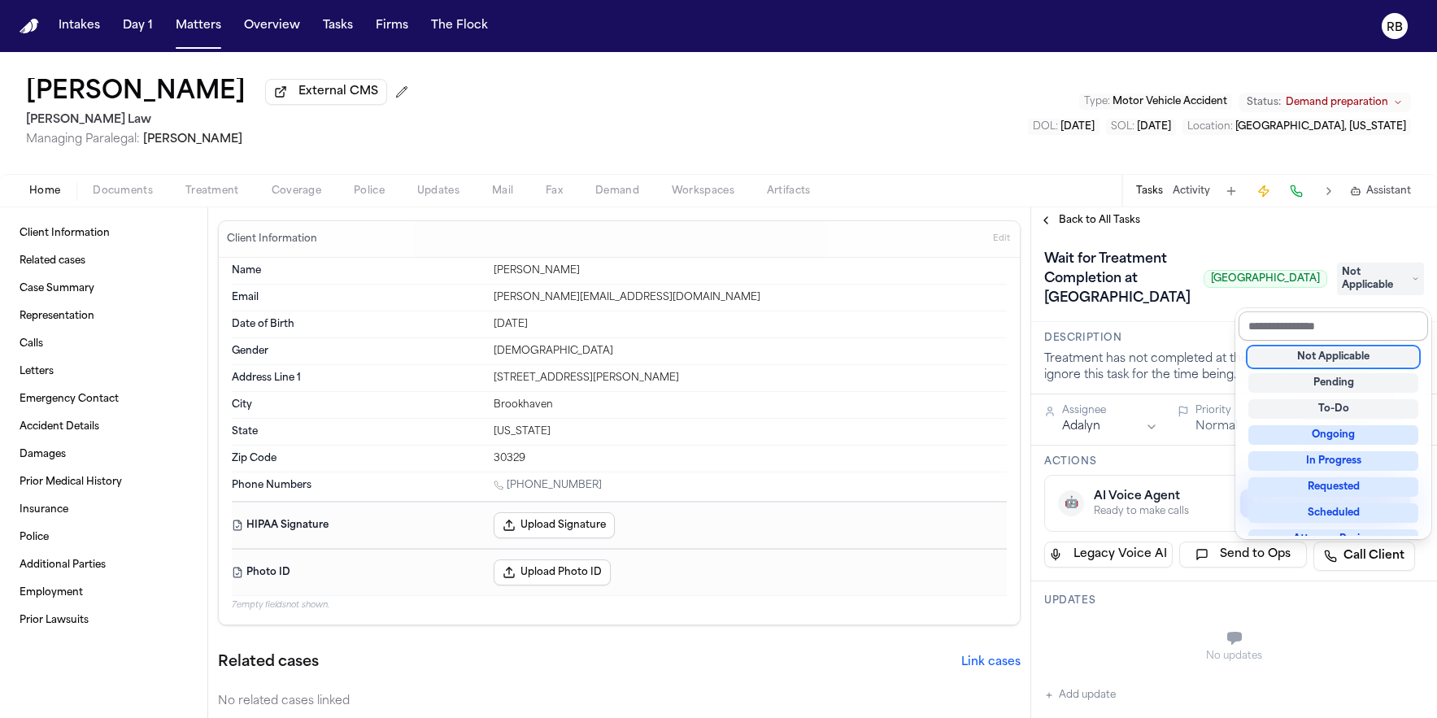
click at [1354, 318] on input "text" at bounding box center [1334, 326] width 190 height 29
click at [1210, 312] on div "Wait for Treatment Completion at Atlanta Spine Center Atlanta Spine Center Not …" at bounding box center [1234, 278] width 380 height 65
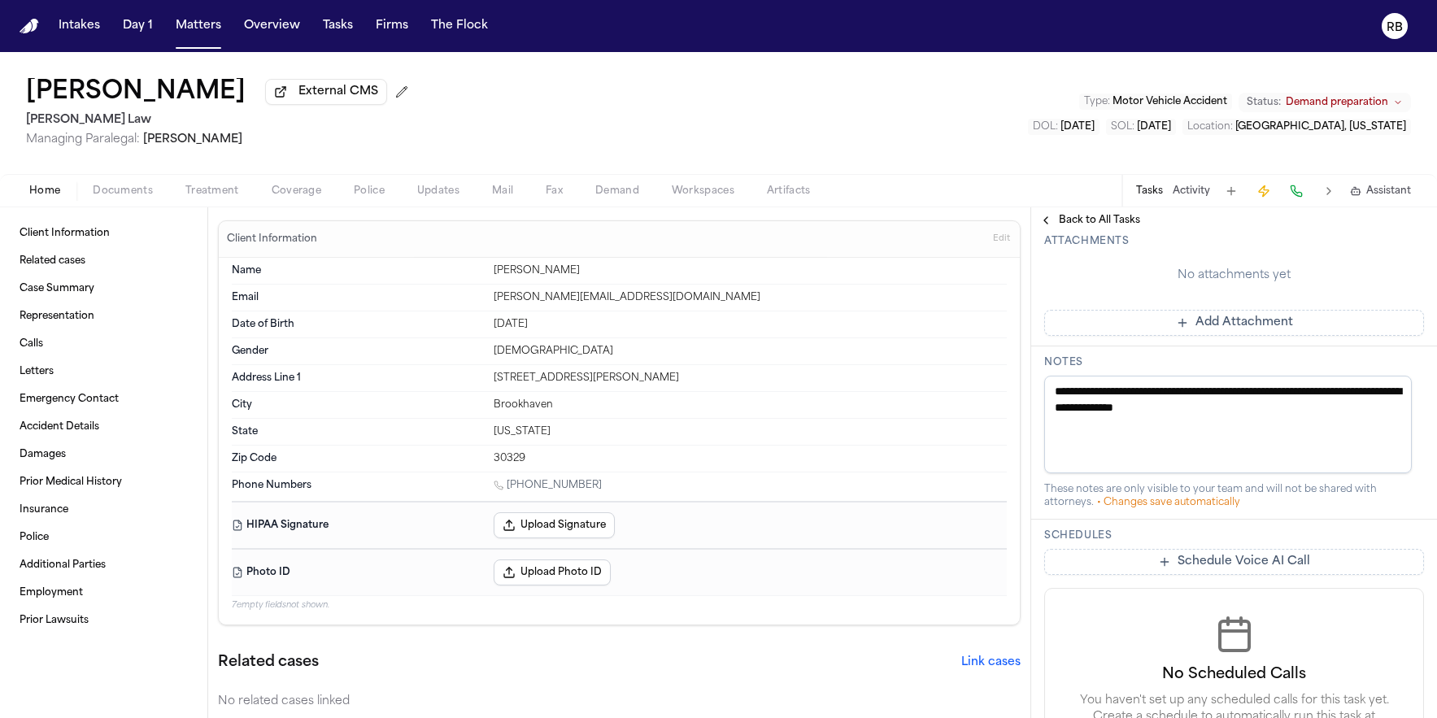
scroll to position [409, 0]
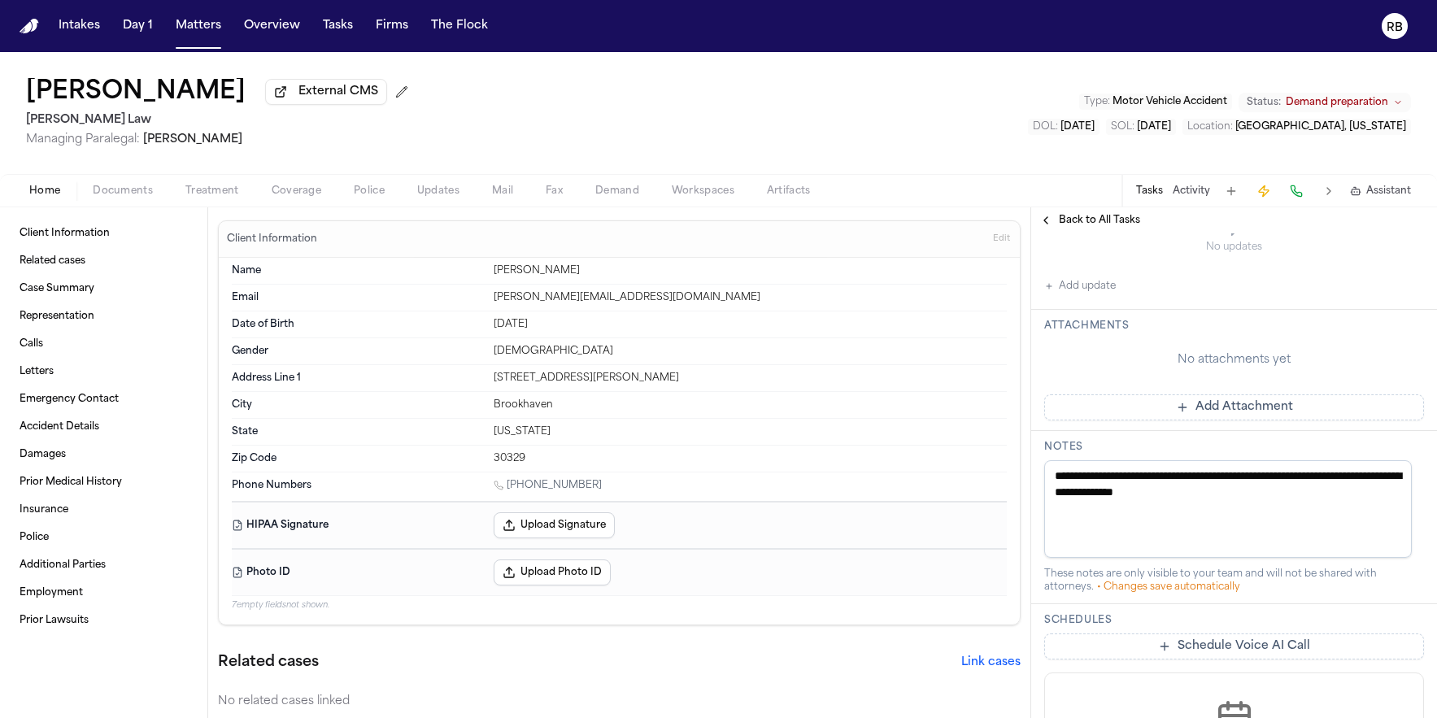
click at [1219, 421] on button "Add Attachment" at bounding box center [1234, 408] width 380 height 26
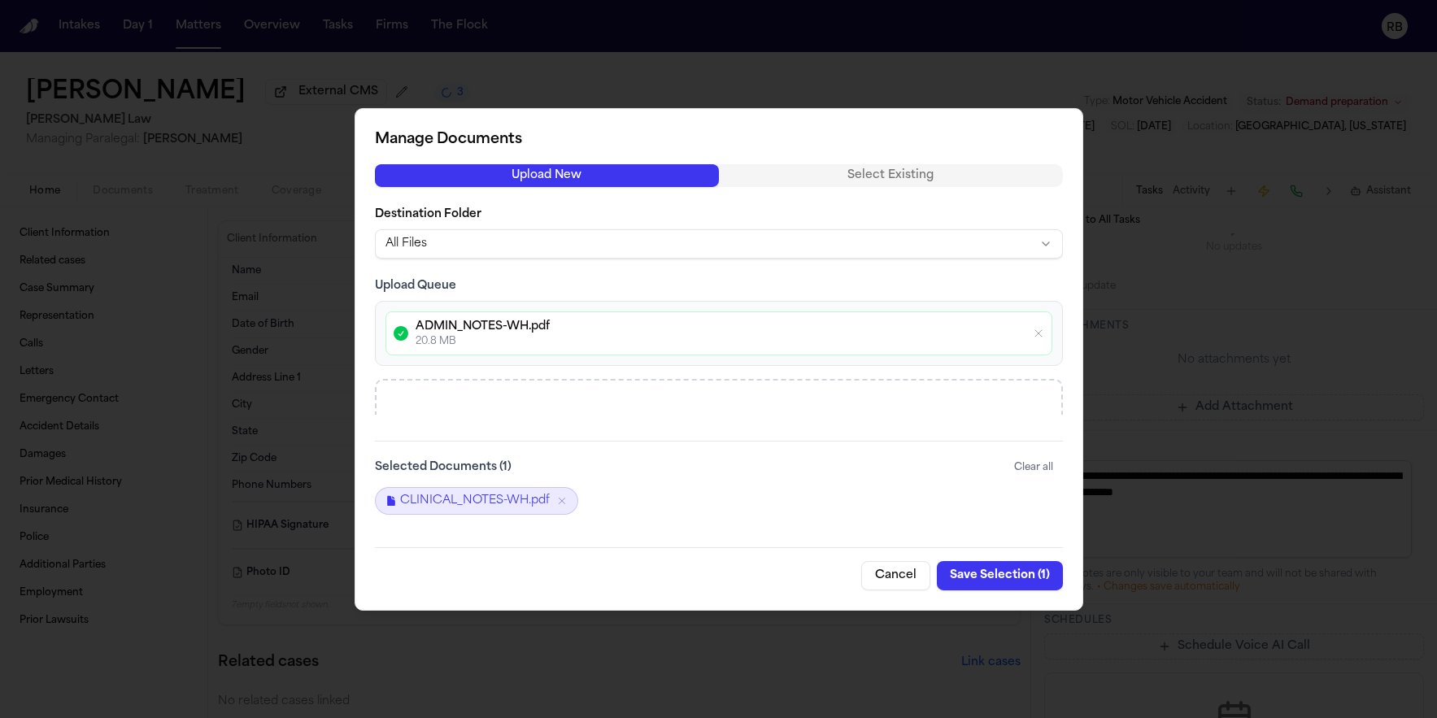
click at [986, 568] on button "Save Selection ( 1 )" at bounding box center [1000, 575] width 126 height 29
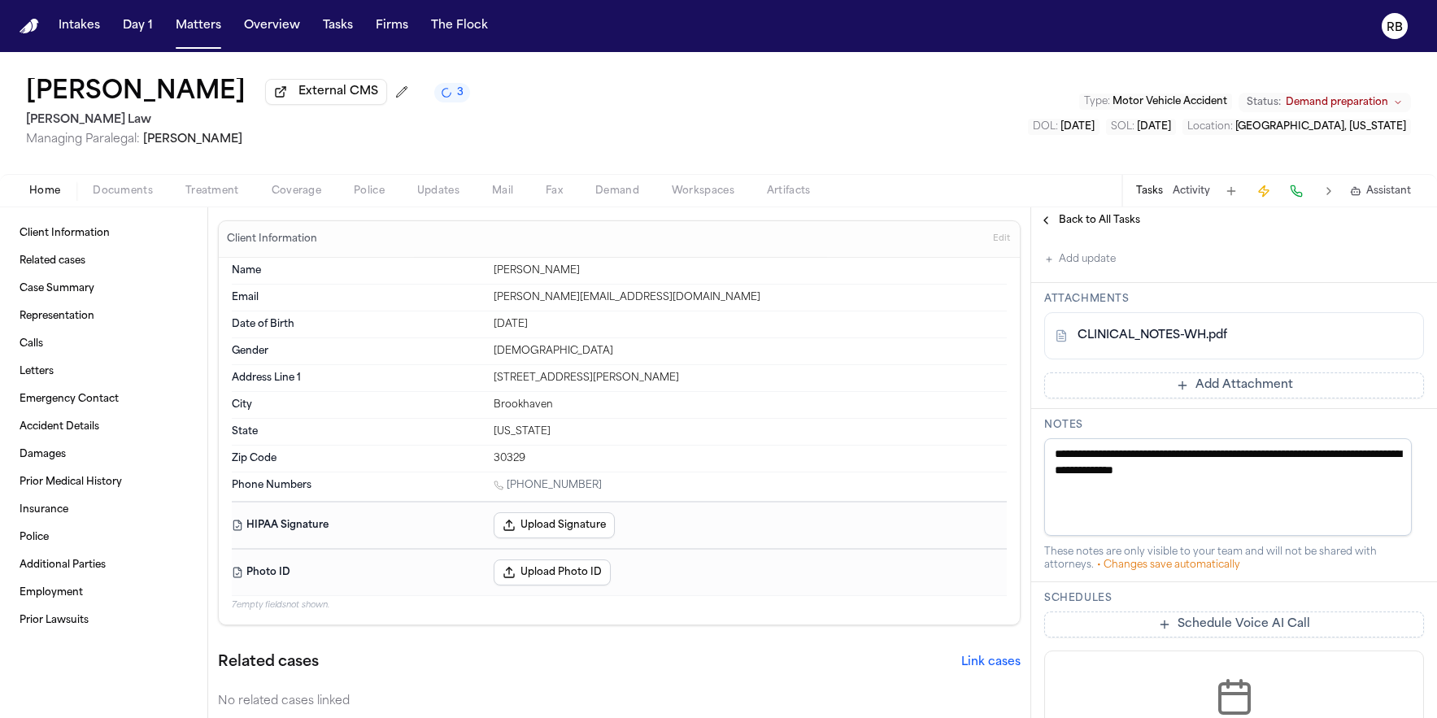
scroll to position [479, 0]
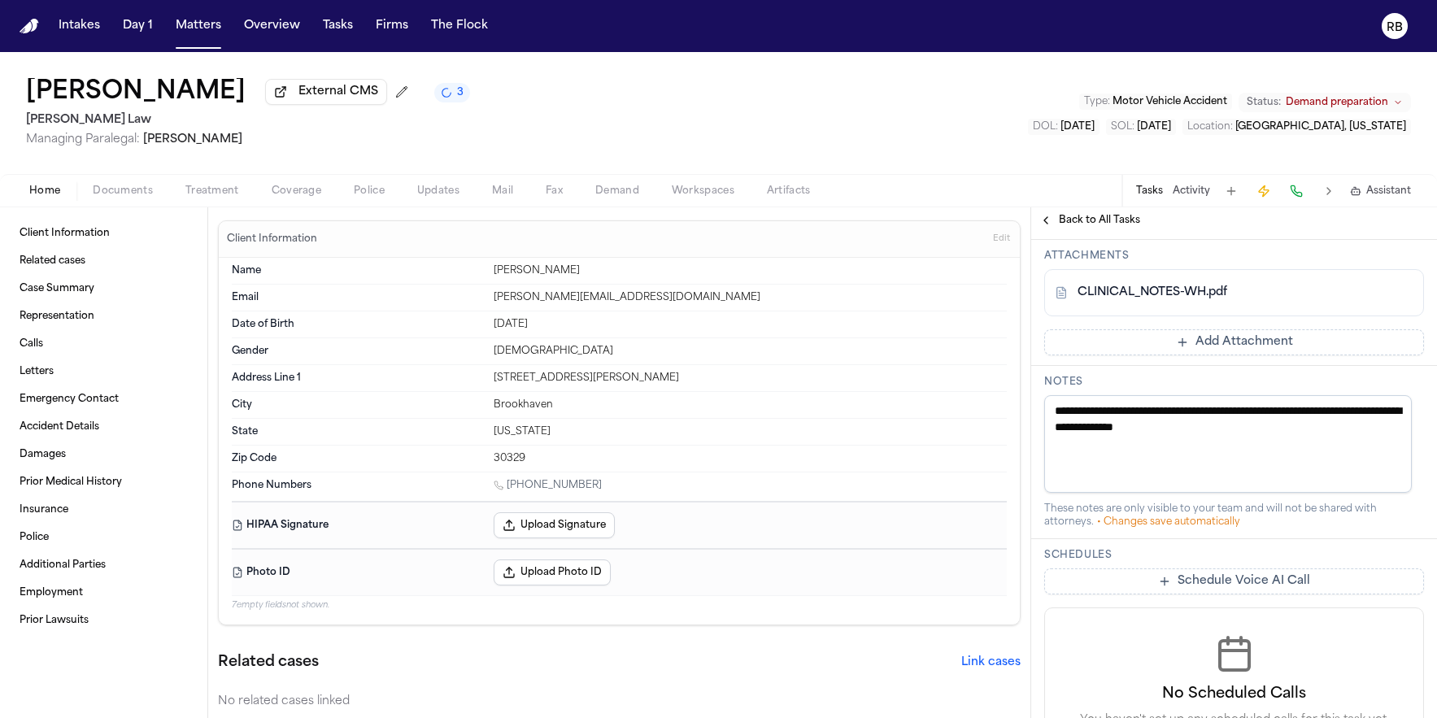
click at [1258, 355] on button "Add Attachment" at bounding box center [1234, 342] width 380 height 26
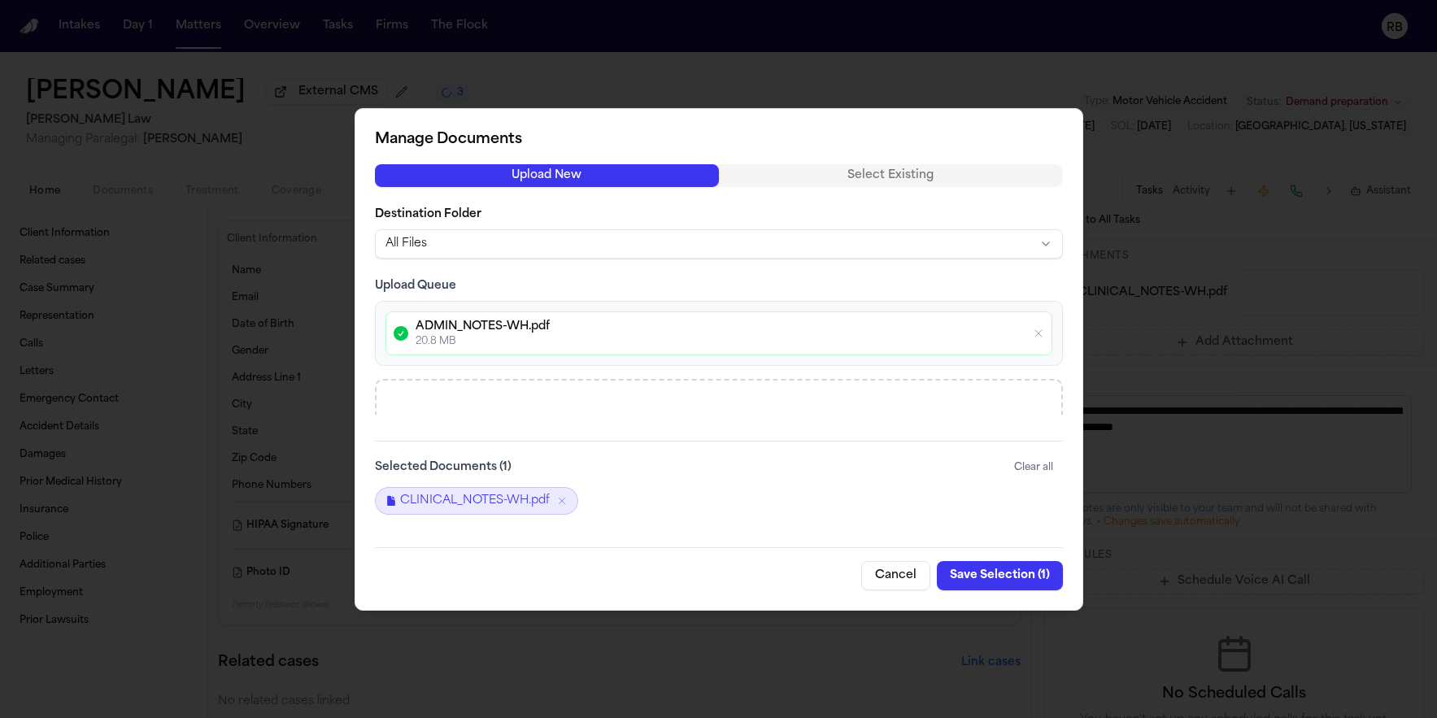
click at [1016, 577] on button "Save Selection ( 1 )" at bounding box center [1000, 575] width 126 height 29
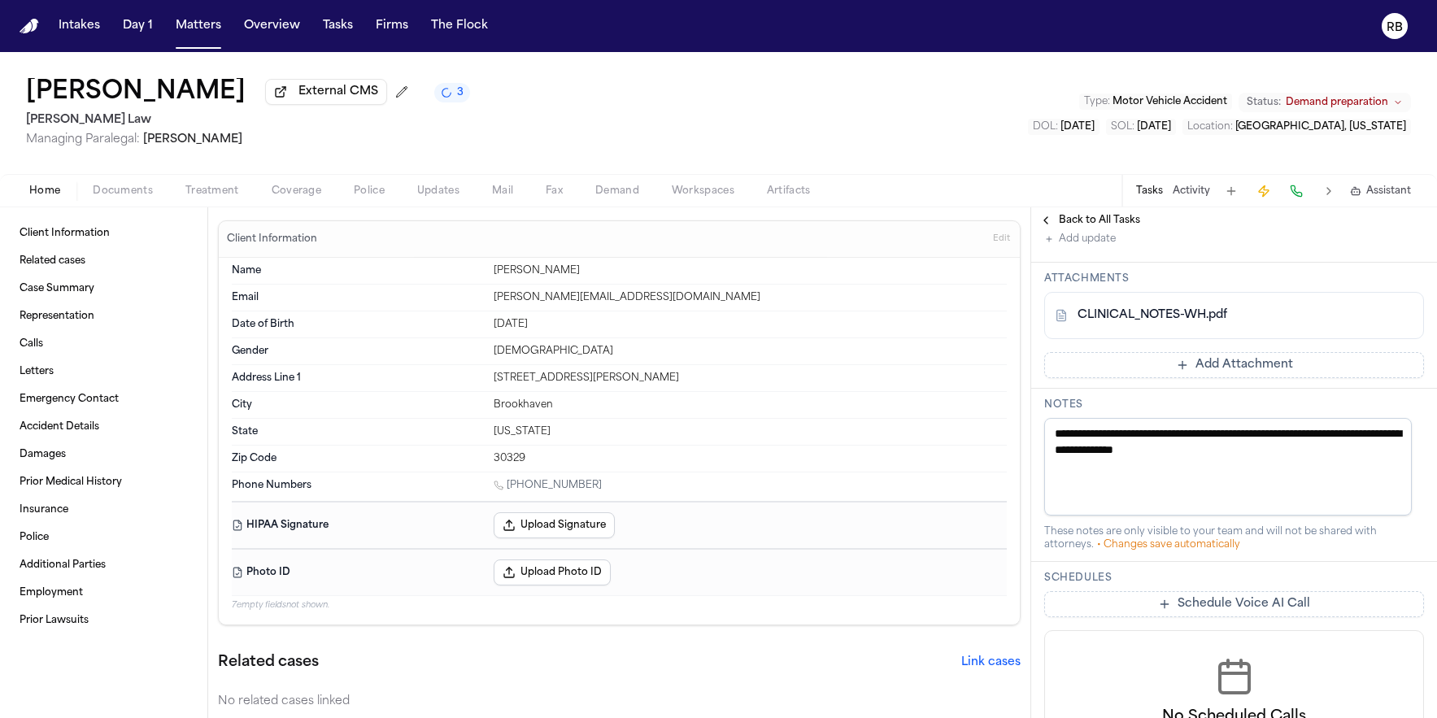
scroll to position [429, 0]
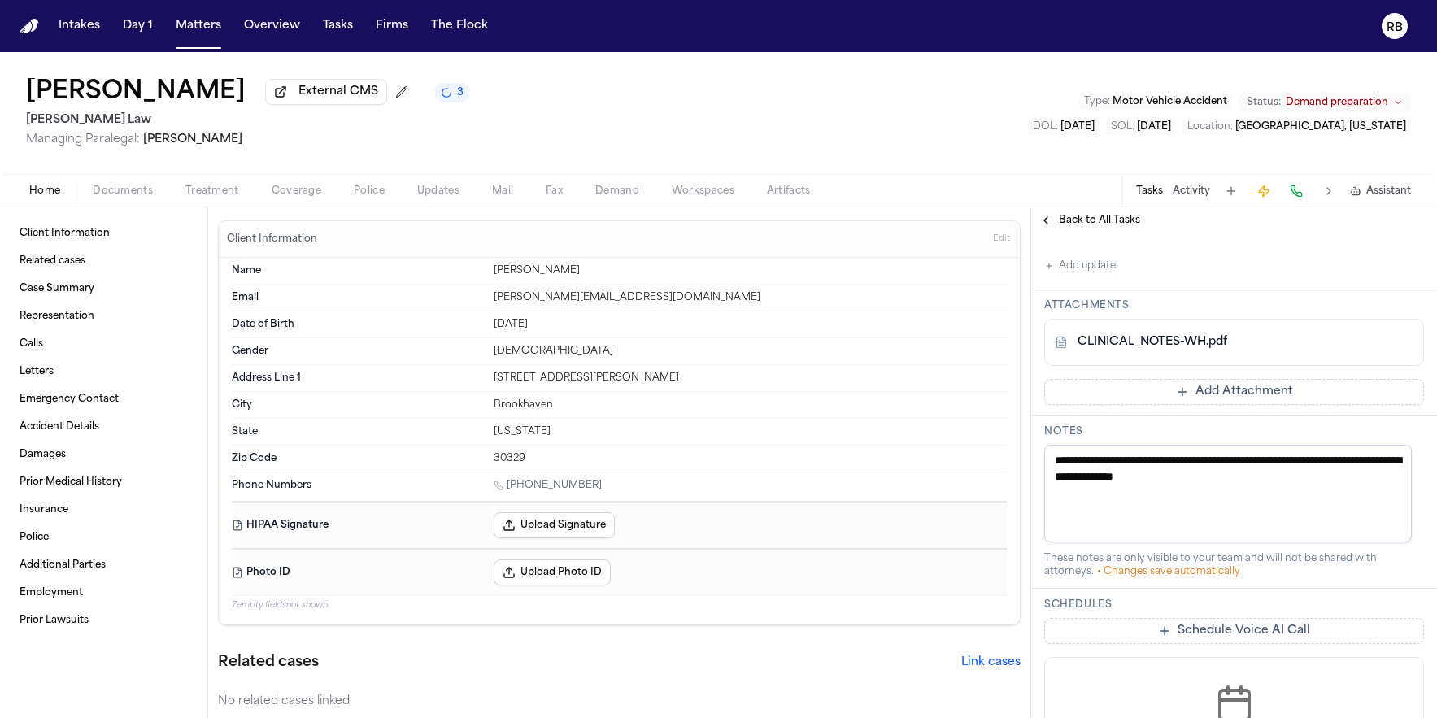
click at [1219, 405] on button "Add Attachment" at bounding box center [1234, 392] width 380 height 26
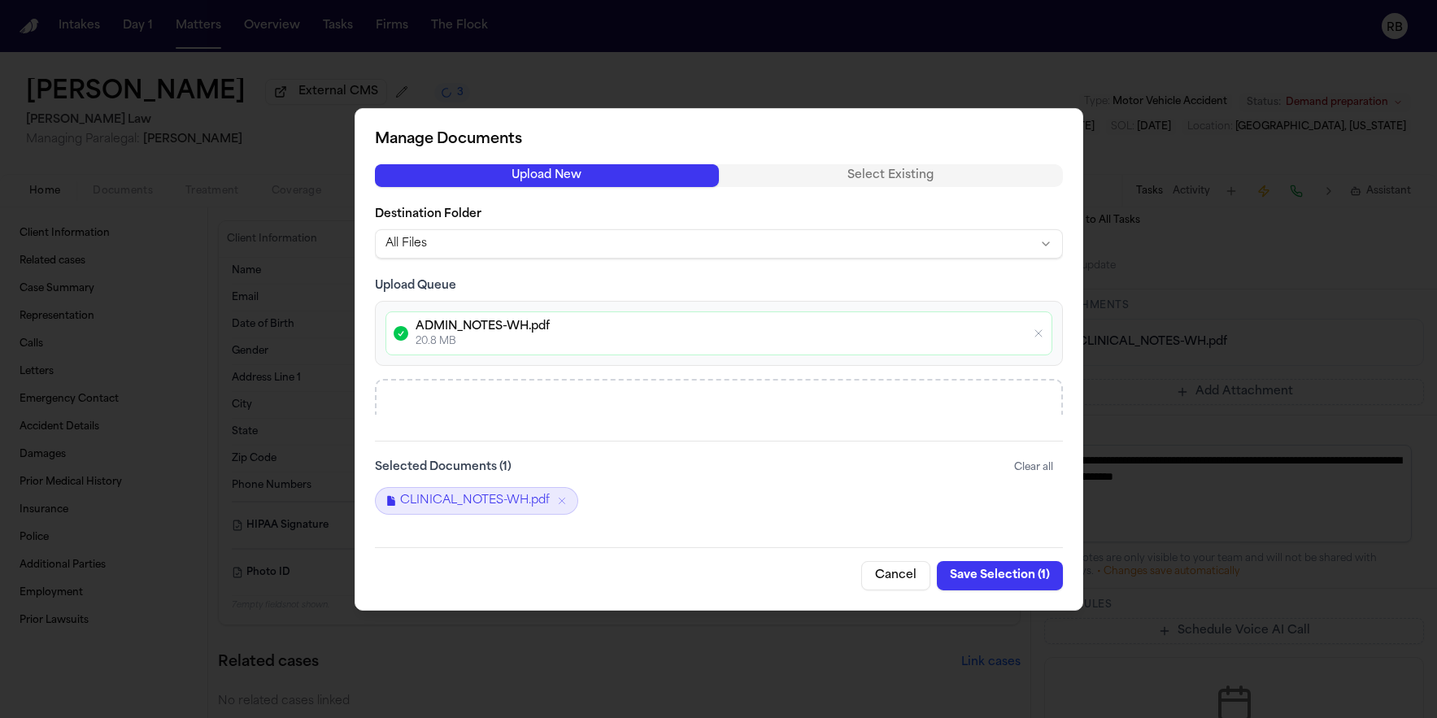
click at [1041, 329] on icon "button" at bounding box center [1038, 332] width 13 height 13
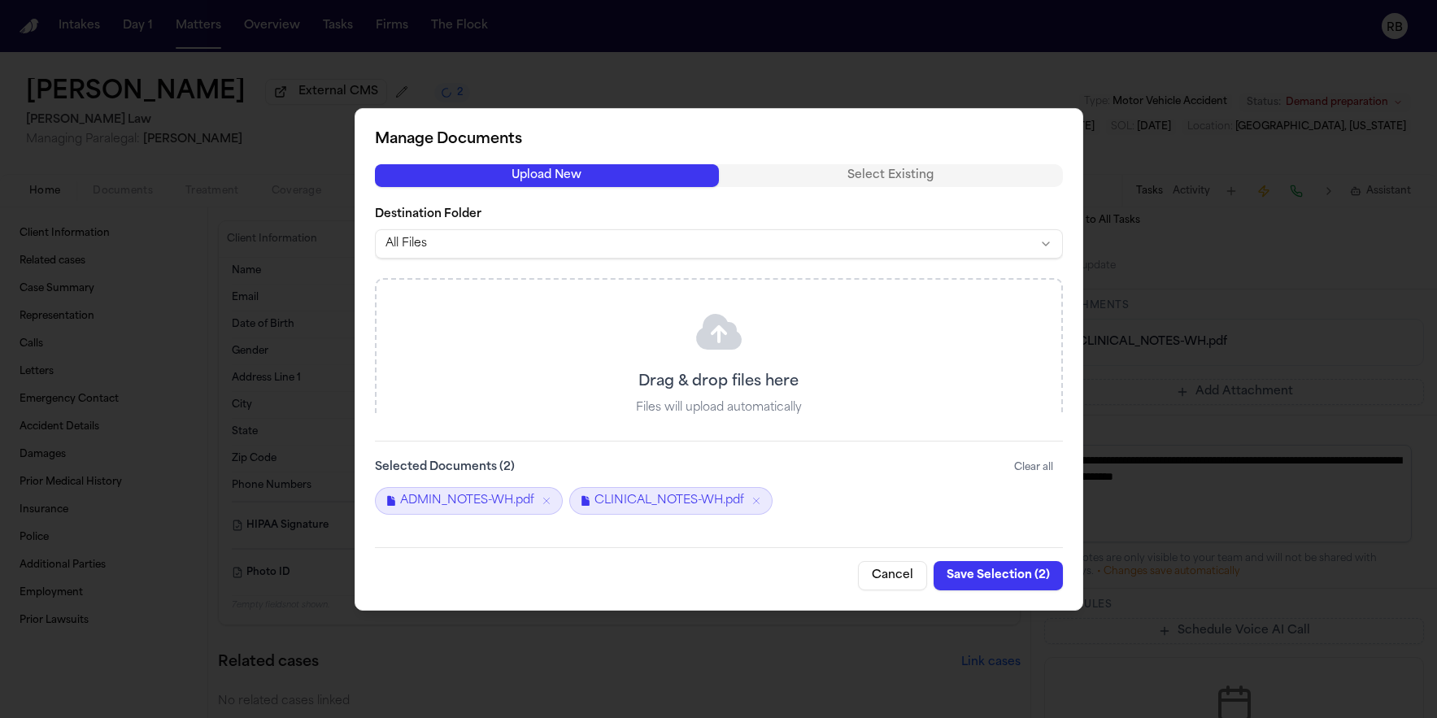
click at [1009, 576] on button "Save Selection ( 2 )" at bounding box center [998, 575] width 129 height 29
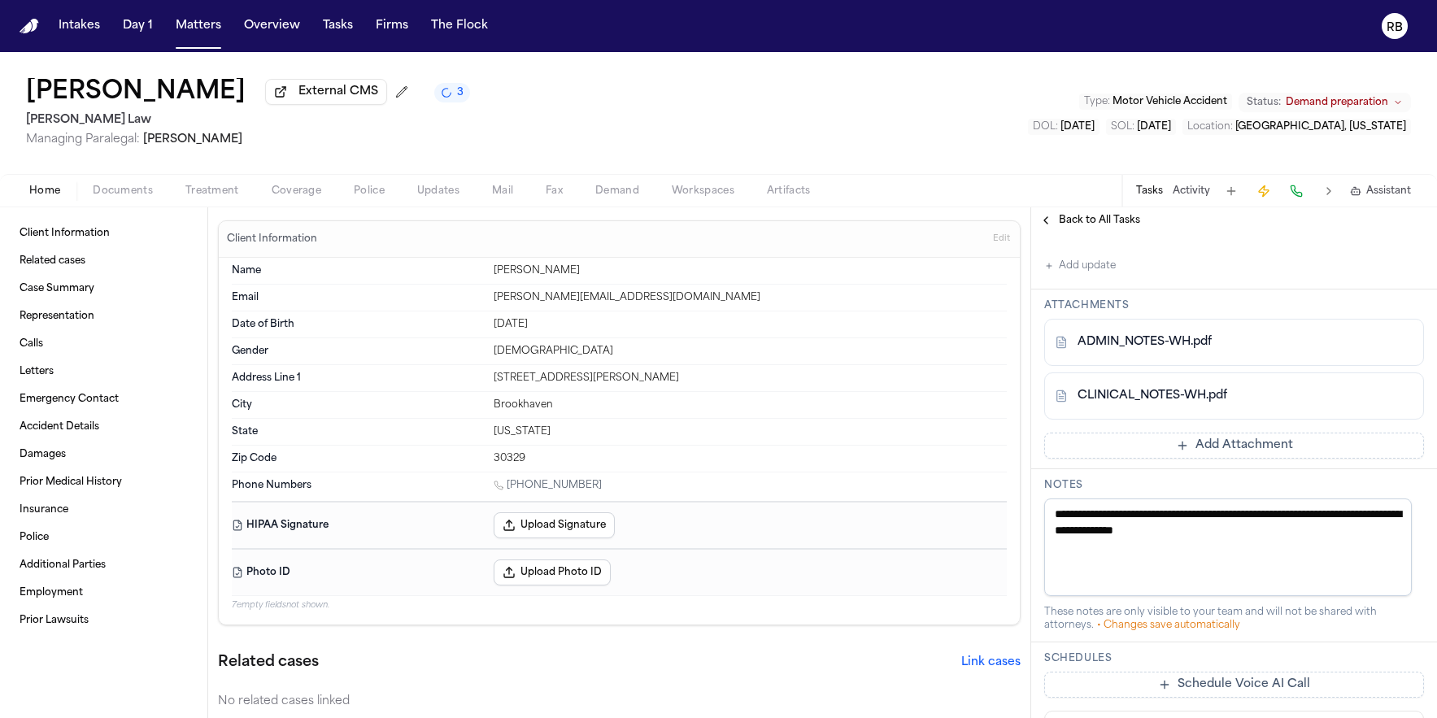
click at [1219, 459] on button "Add Attachment" at bounding box center [1234, 446] width 380 height 26
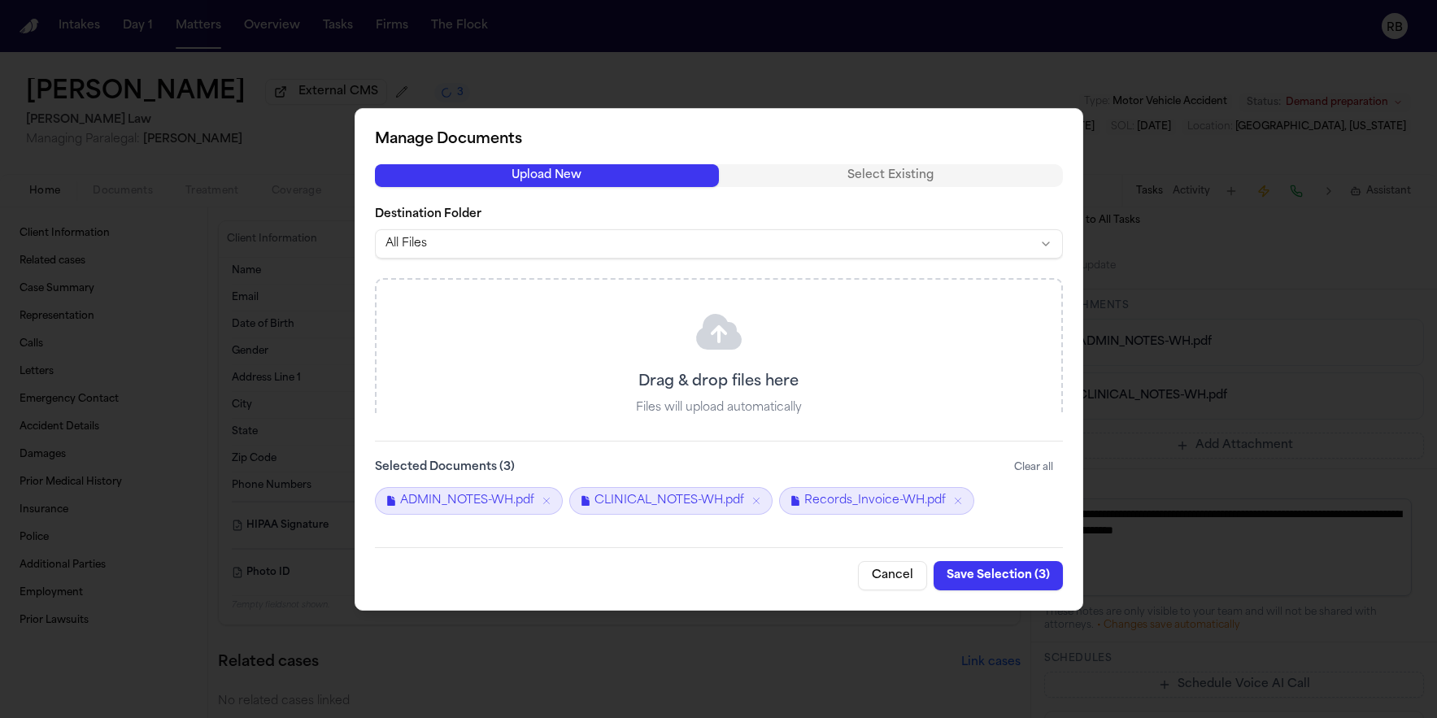
click at [793, 558] on div "Cancel Save Selection ( 3 )" at bounding box center [719, 568] width 688 height 43
click at [973, 582] on button "Save Selection ( 3 )" at bounding box center [998, 575] width 129 height 29
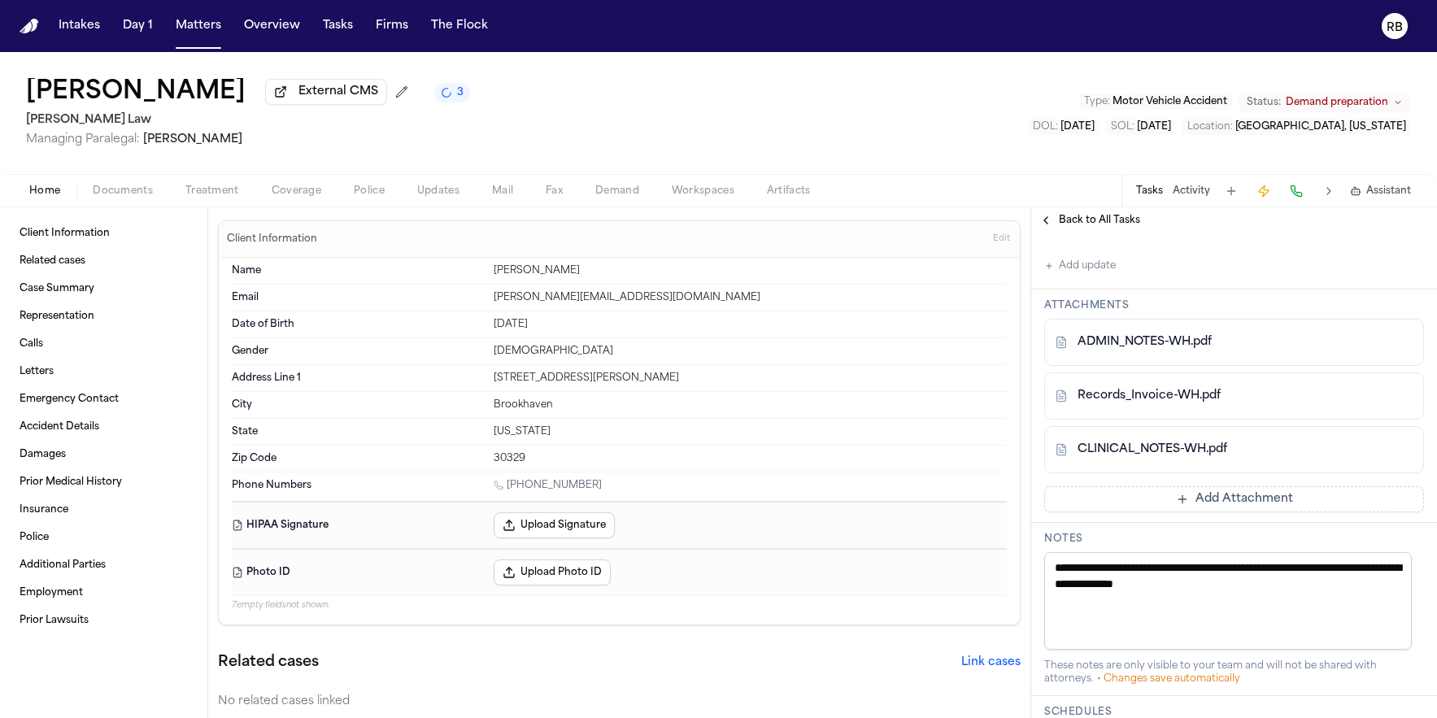
click at [1401, 25] on text "RB" at bounding box center [1395, 27] width 16 height 11
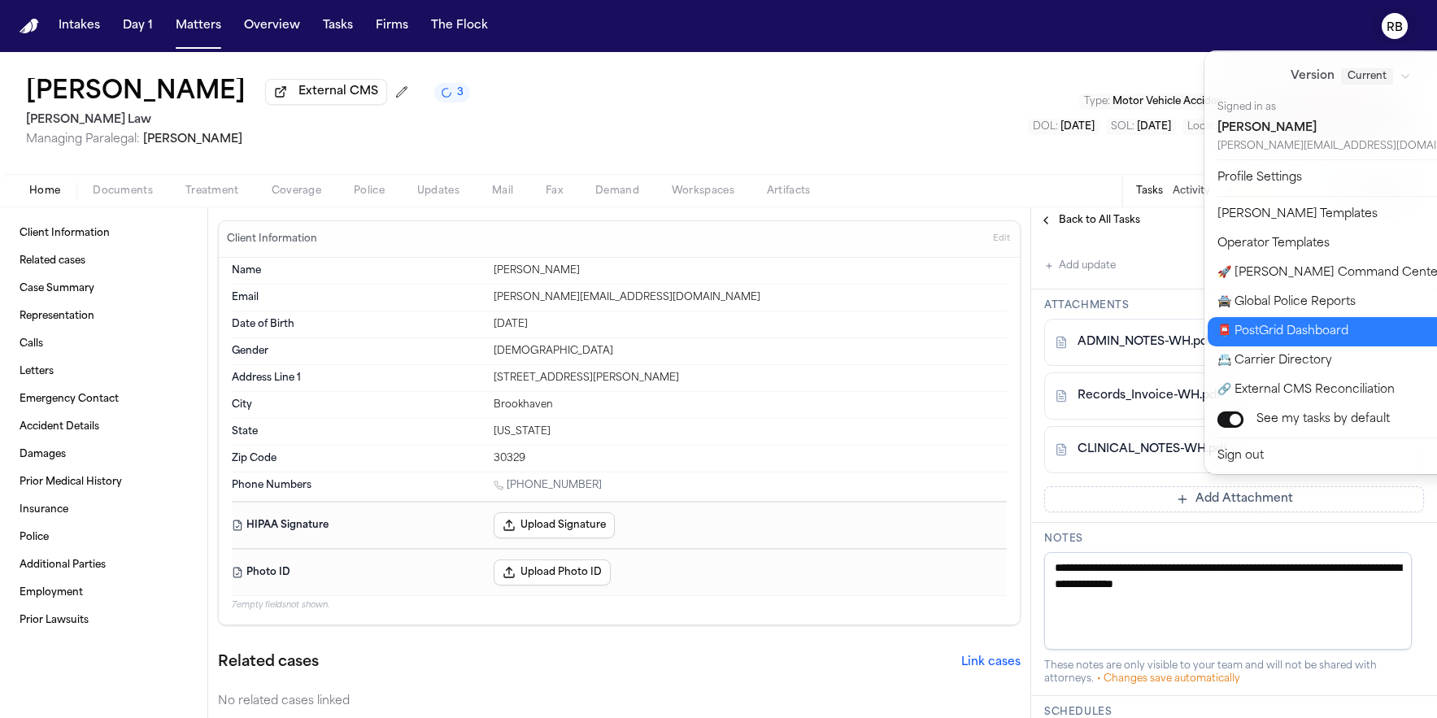
click at [1317, 338] on button "📮 PostGrid Dashboard" at bounding box center [1361, 331] width 306 height 29
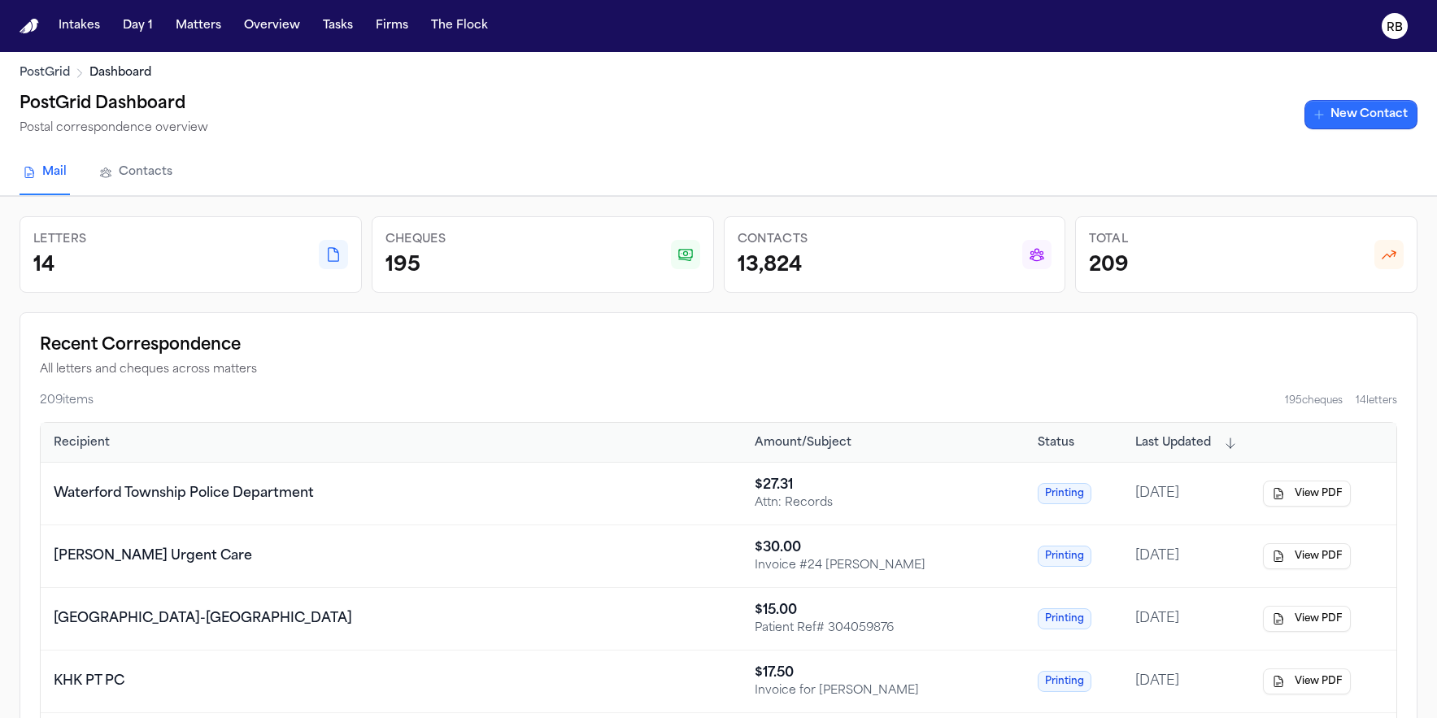
click at [1339, 114] on link "New Contact" at bounding box center [1361, 114] width 113 height 29
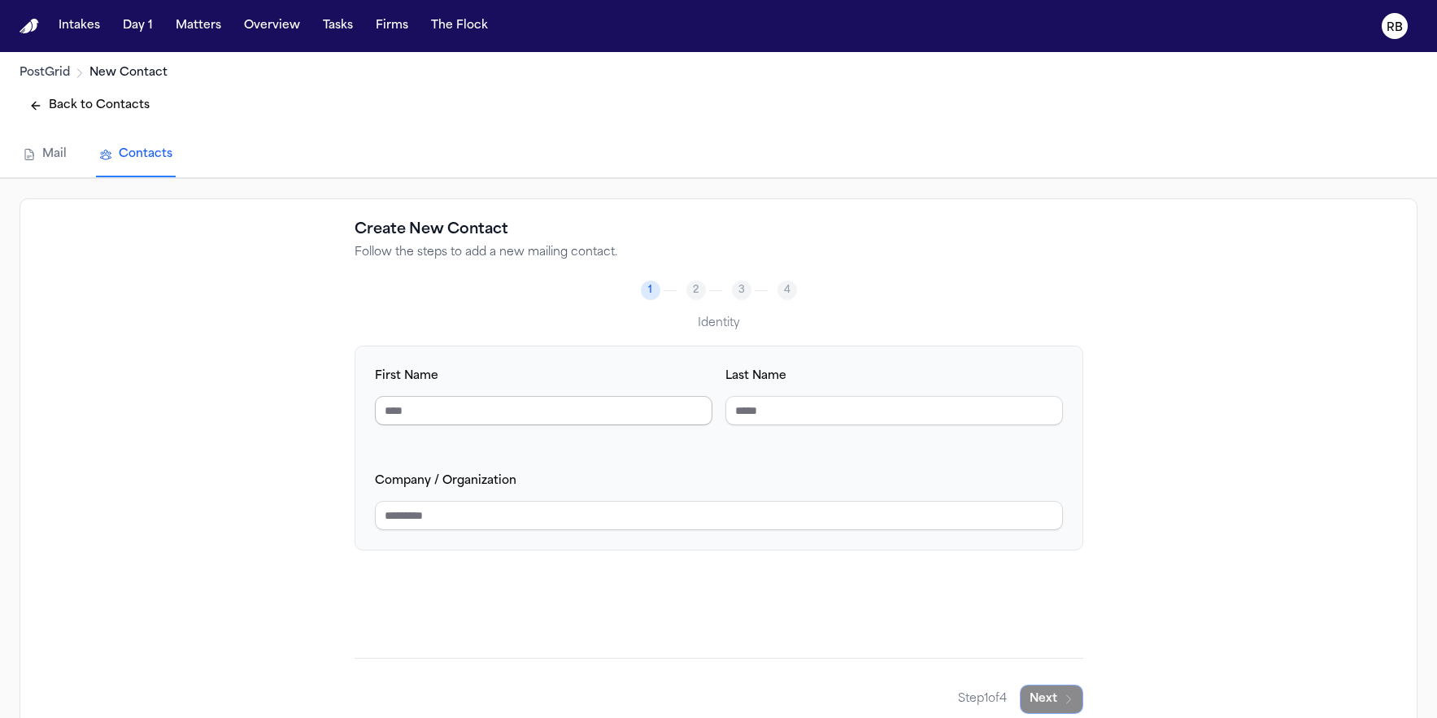
click at [608, 400] on input "First Name" at bounding box center [544, 410] width 338 height 29
click at [637, 578] on div "First Name Last Name Company / Organization" at bounding box center [719, 502] width 729 height 312
click at [587, 519] on input "Company / Organization" at bounding box center [719, 515] width 688 height 29
click at [550, 402] on input "First Name" at bounding box center [544, 410] width 338 height 29
click at [1048, 678] on div "Step 1 of 4 Next" at bounding box center [719, 686] width 729 height 56
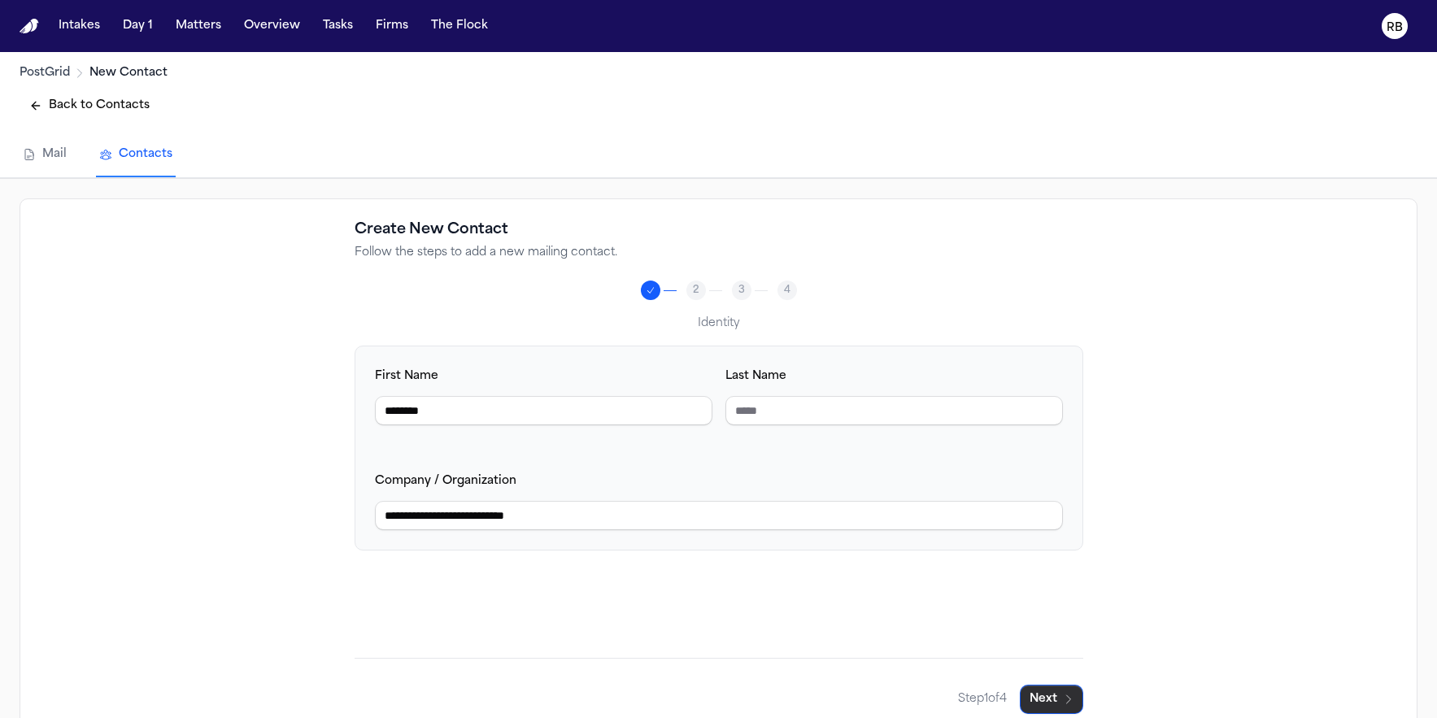
click at [1053, 686] on button "Next" at bounding box center [1051, 699] width 63 height 29
click at [552, 420] on input "Email Address" at bounding box center [544, 410] width 338 height 29
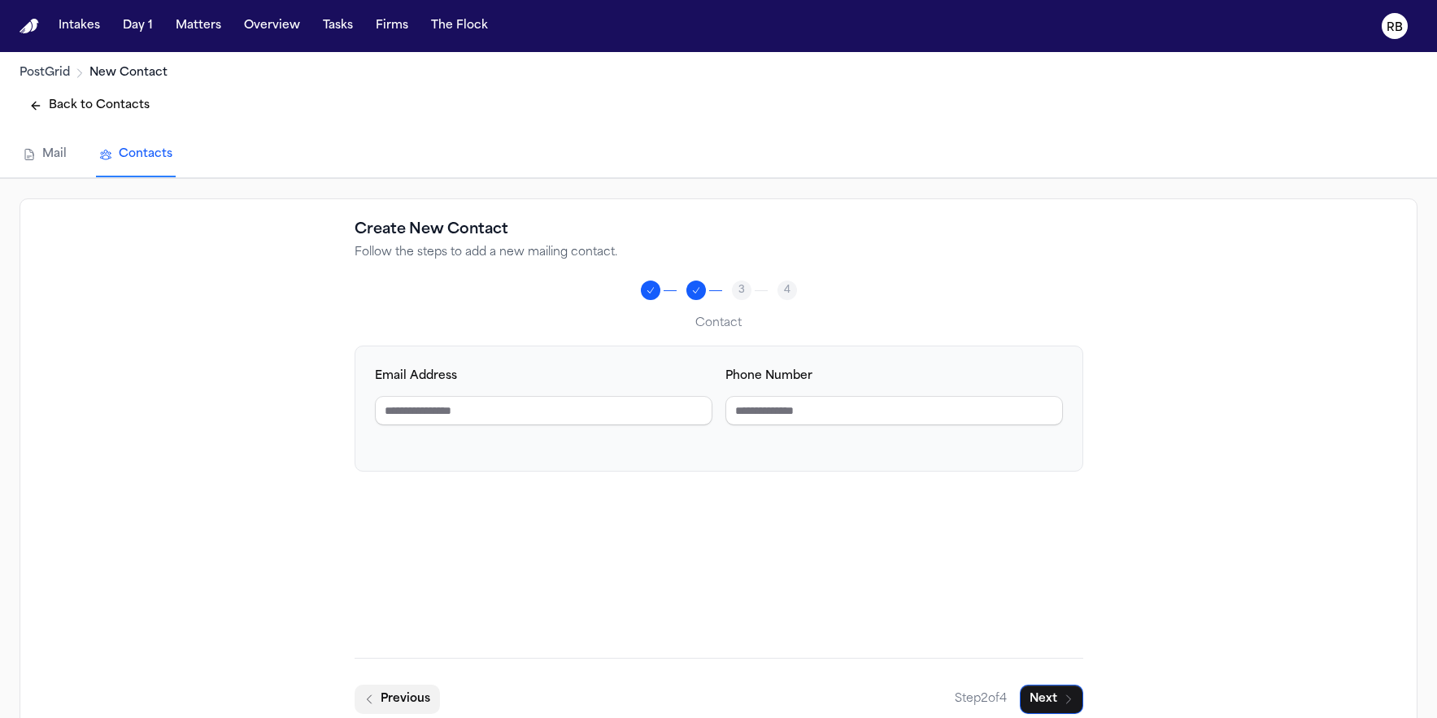
click at [425, 695] on button "Previous" at bounding box center [397, 699] width 85 height 29
click at [782, 420] on input "Last Name" at bounding box center [895, 410] width 338 height 29
click at [839, 569] on div "**********" at bounding box center [719, 502] width 729 height 312
click at [1048, 686] on button "Next" at bounding box center [1051, 699] width 63 height 29
click at [591, 420] on input "Email Address" at bounding box center [544, 410] width 338 height 29
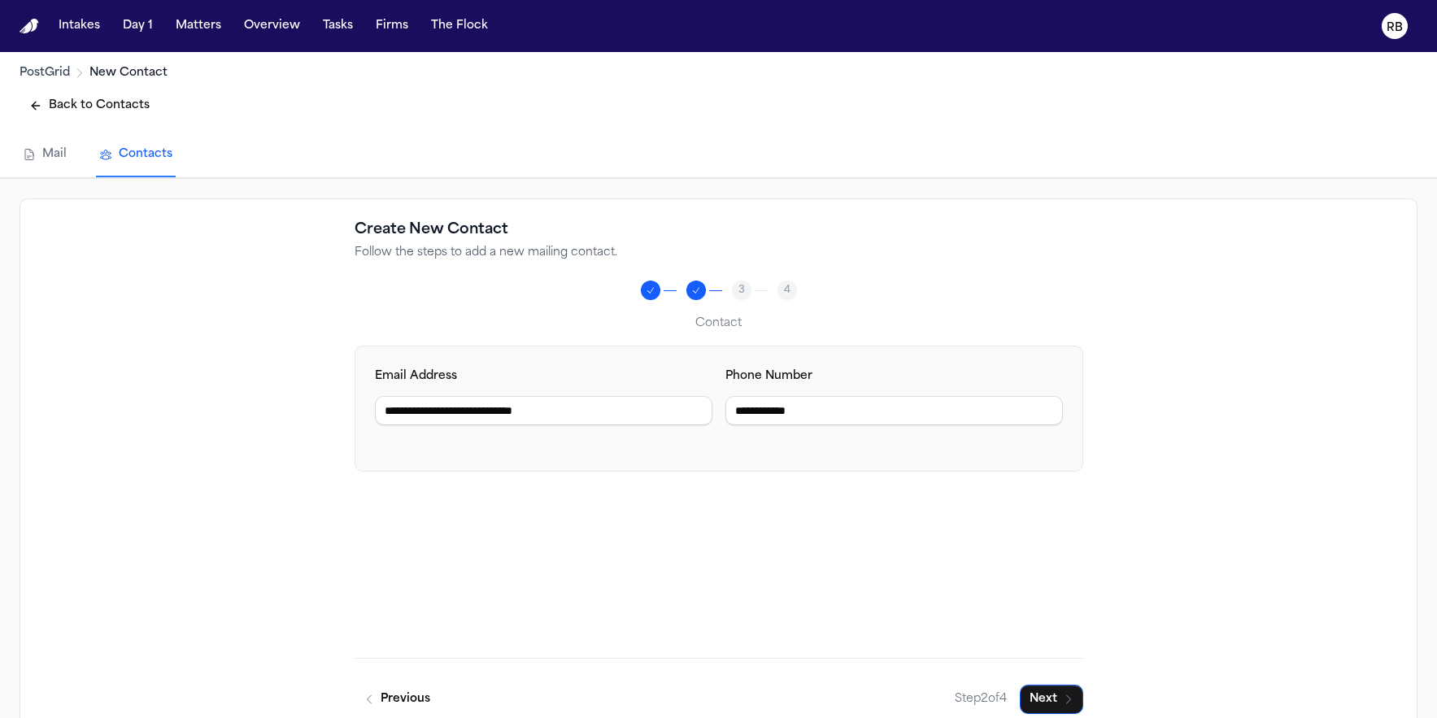
click at [1260, 569] on div "**********" at bounding box center [719, 466] width 1398 height 536
click at [1062, 702] on icon "button" at bounding box center [1068, 699] width 13 height 13
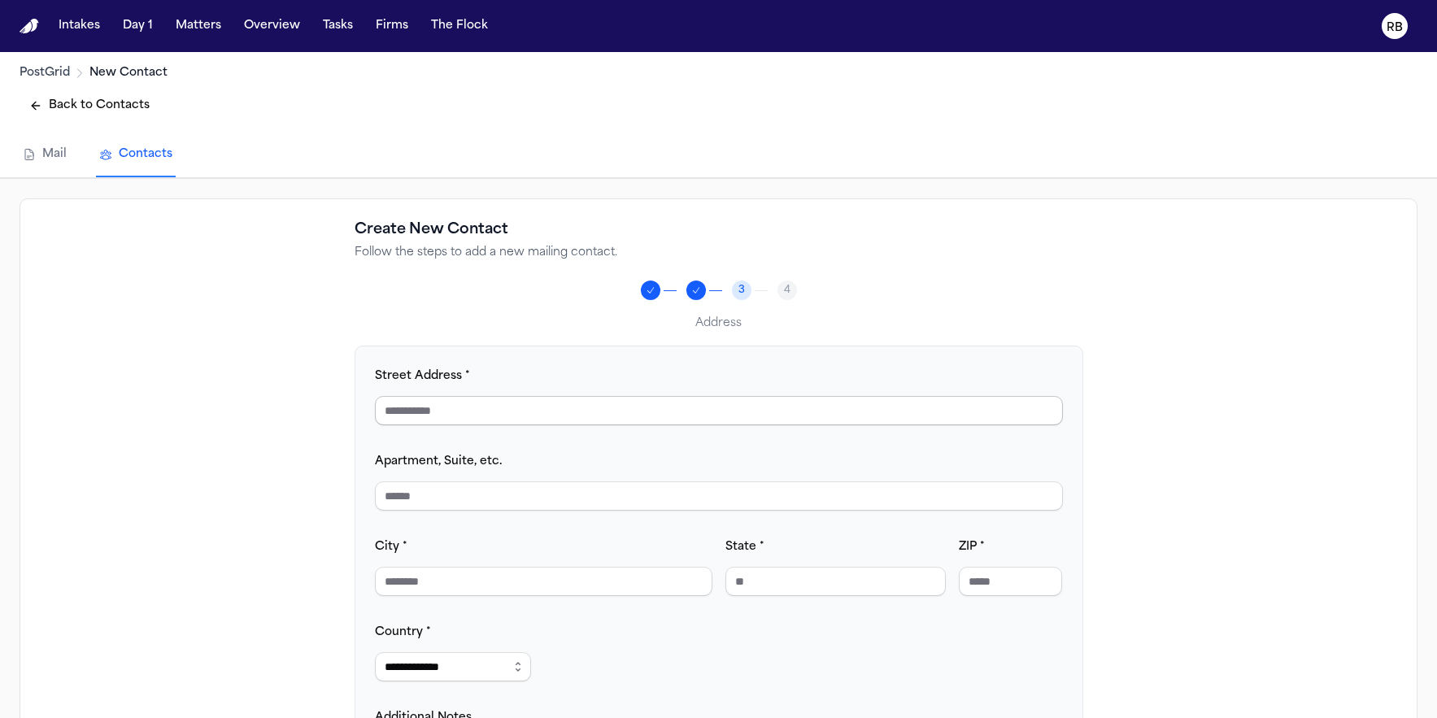
click at [425, 405] on input "Street Address *" at bounding box center [719, 410] width 688 height 29
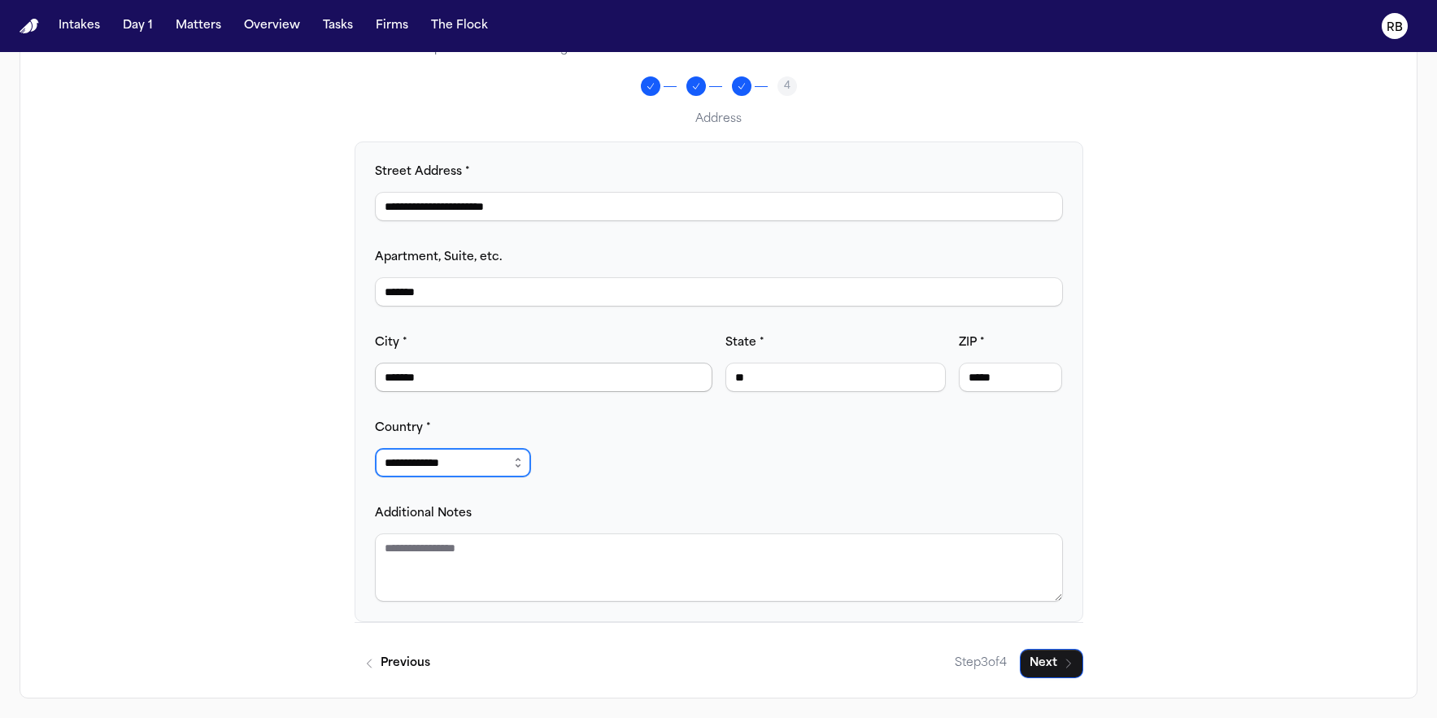
scroll to position [208, 0]
click at [522, 567] on textarea "Additional Notes" at bounding box center [719, 568] width 688 height 68
click at [1059, 662] on button "Next" at bounding box center [1051, 663] width 63 height 29
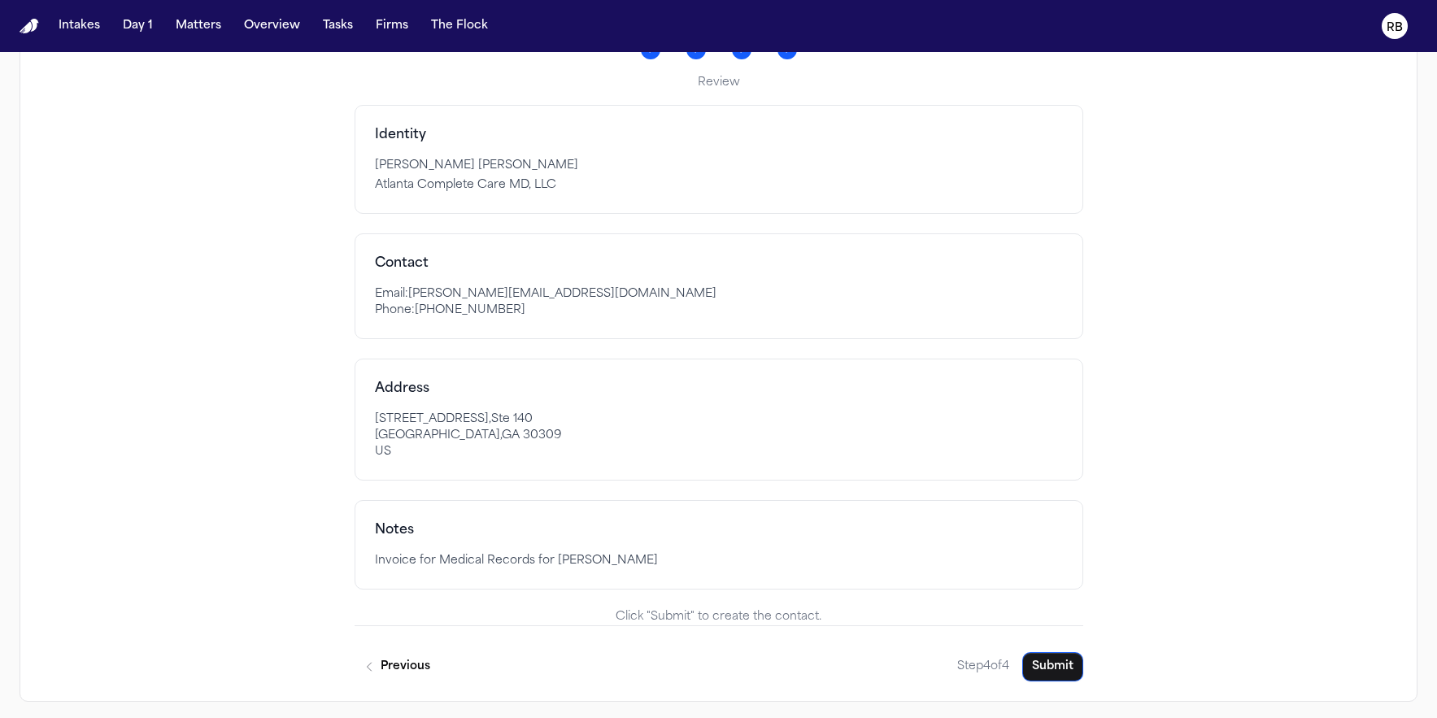
scroll to position [244, 0]
click at [693, 557] on p "Invoice for Medical Records for William Headen" at bounding box center [719, 558] width 688 height 16
click at [405, 664] on button "Previous" at bounding box center [397, 663] width 85 height 29
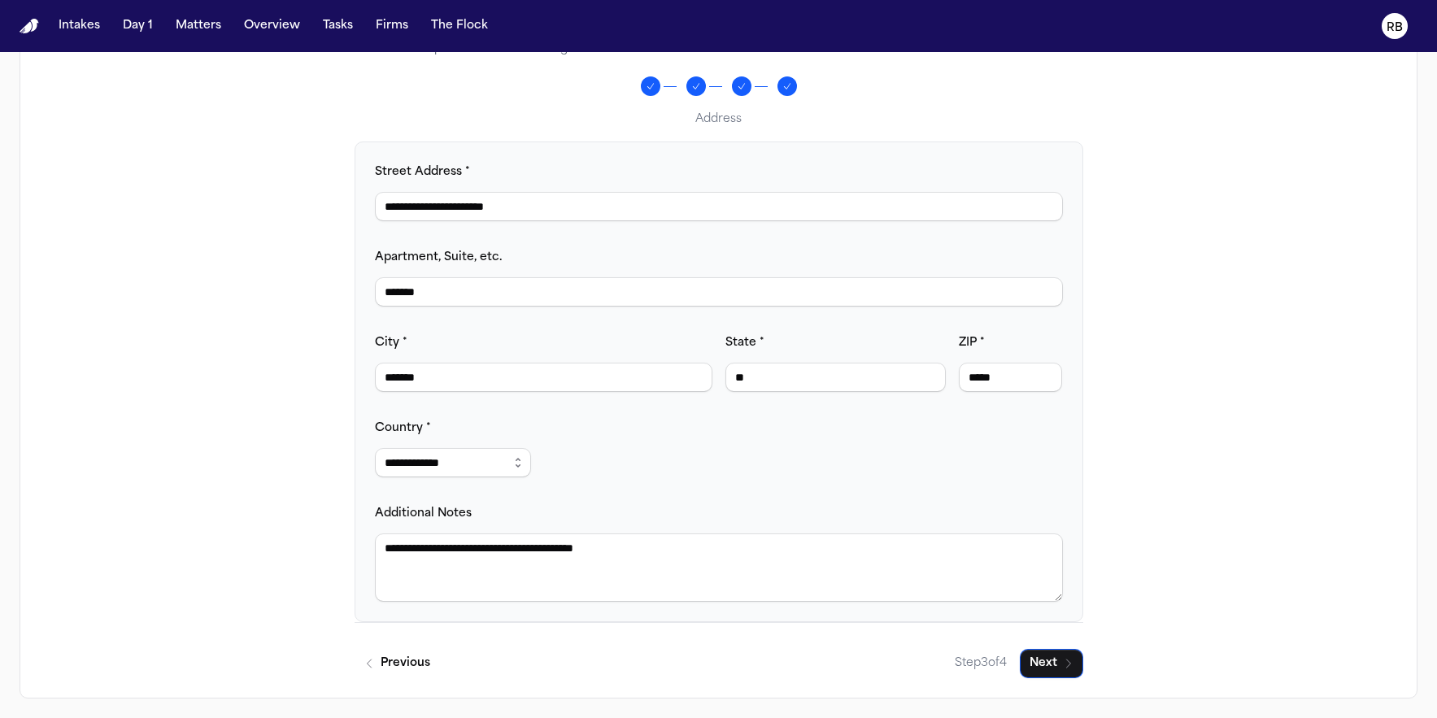
drag, startPoint x: 681, startPoint y: 560, endPoint x: 389, endPoint y: 550, distance: 292.2
click at [284, 550] on div "**********" at bounding box center [719, 346] width 1398 height 704
click at [1279, 475] on div "**********" at bounding box center [719, 346] width 1398 height 704
click at [1053, 655] on button "Next" at bounding box center [1051, 663] width 63 height 29
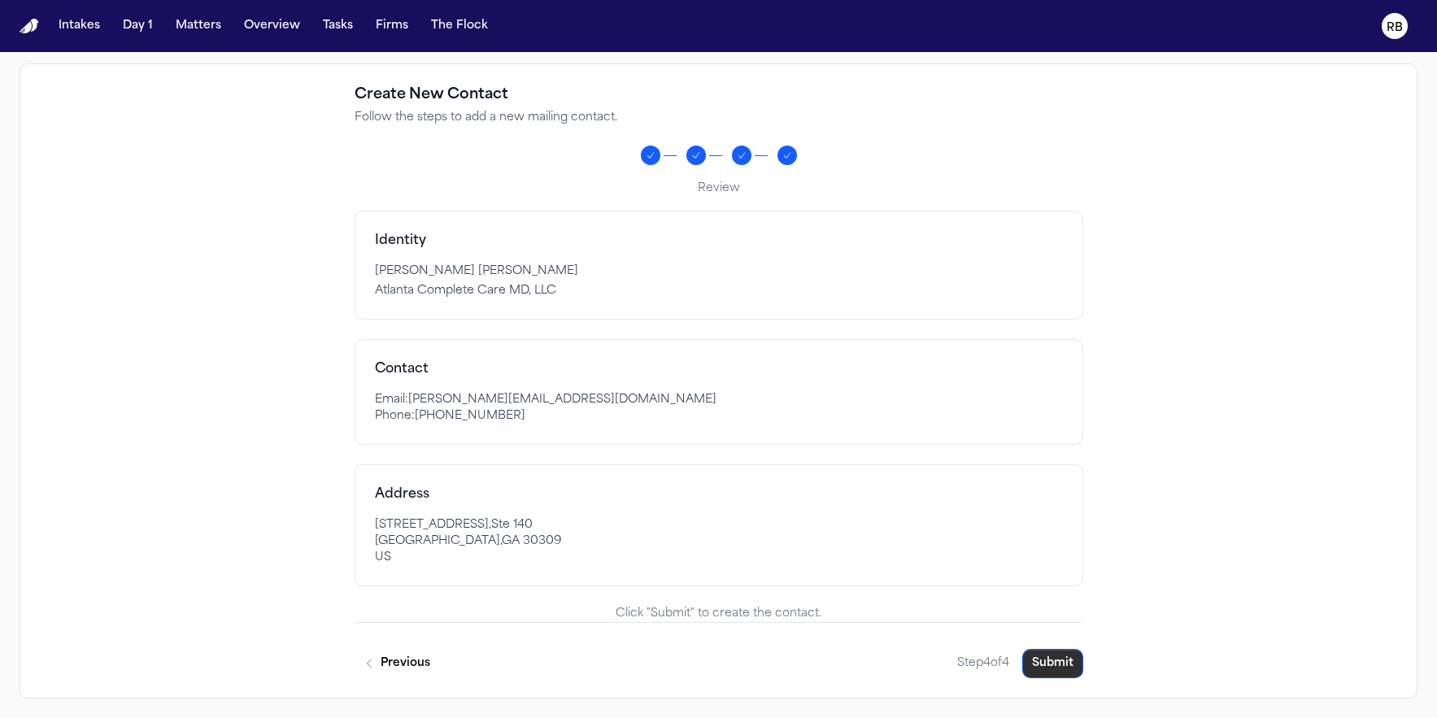
scroll to position [135, 0]
click at [1073, 665] on button "Submit" at bounding box center [1052, 663] width 61 height 29
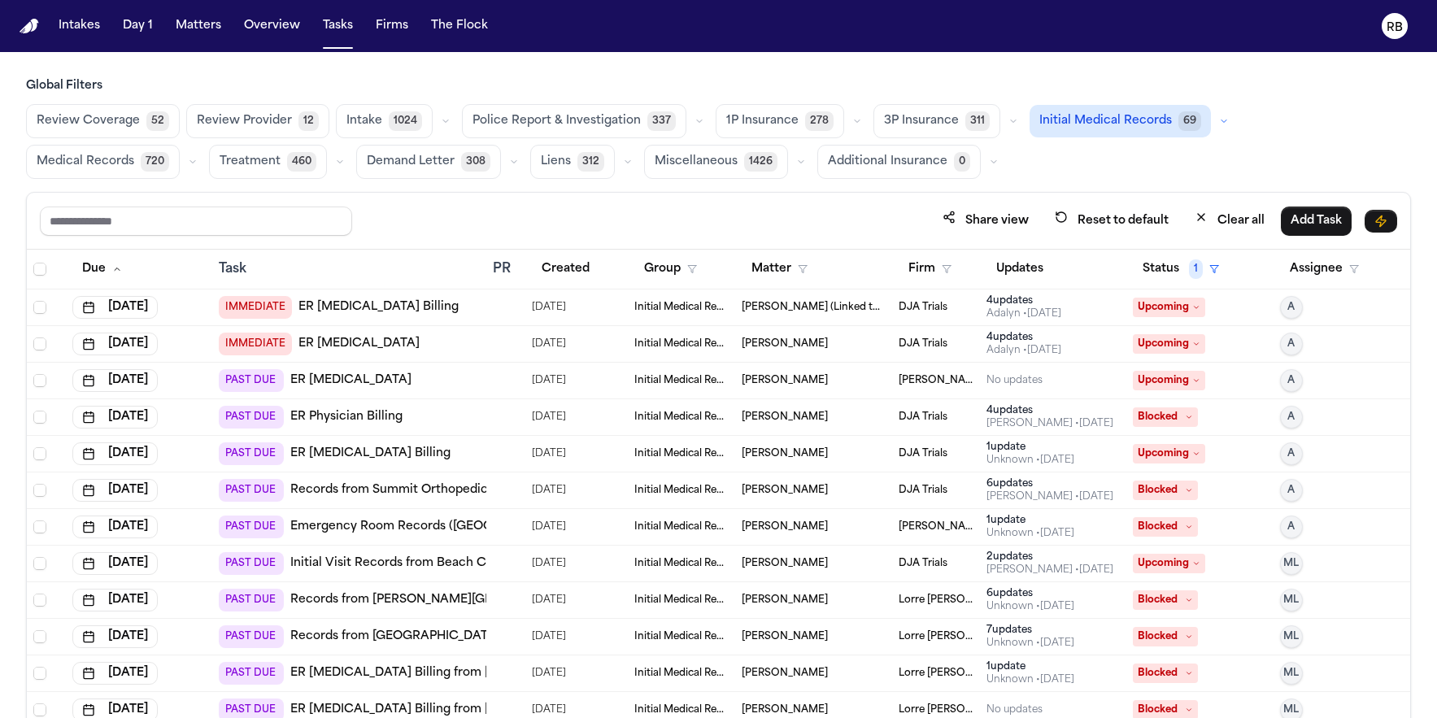
click at [613, 185] on div "Global Filters Review Coverage 52 Review Provider 12 Intake 1024 Police Report …" at bounding box center [718, 434] width 1385 height 712
click at [450, 80] on h3 "Global Filters" at bounding box center [718, 86] width 1385 height 16
click at [201, 31] on button "Matters" at bounding box center [198, 25] width 59 height 29
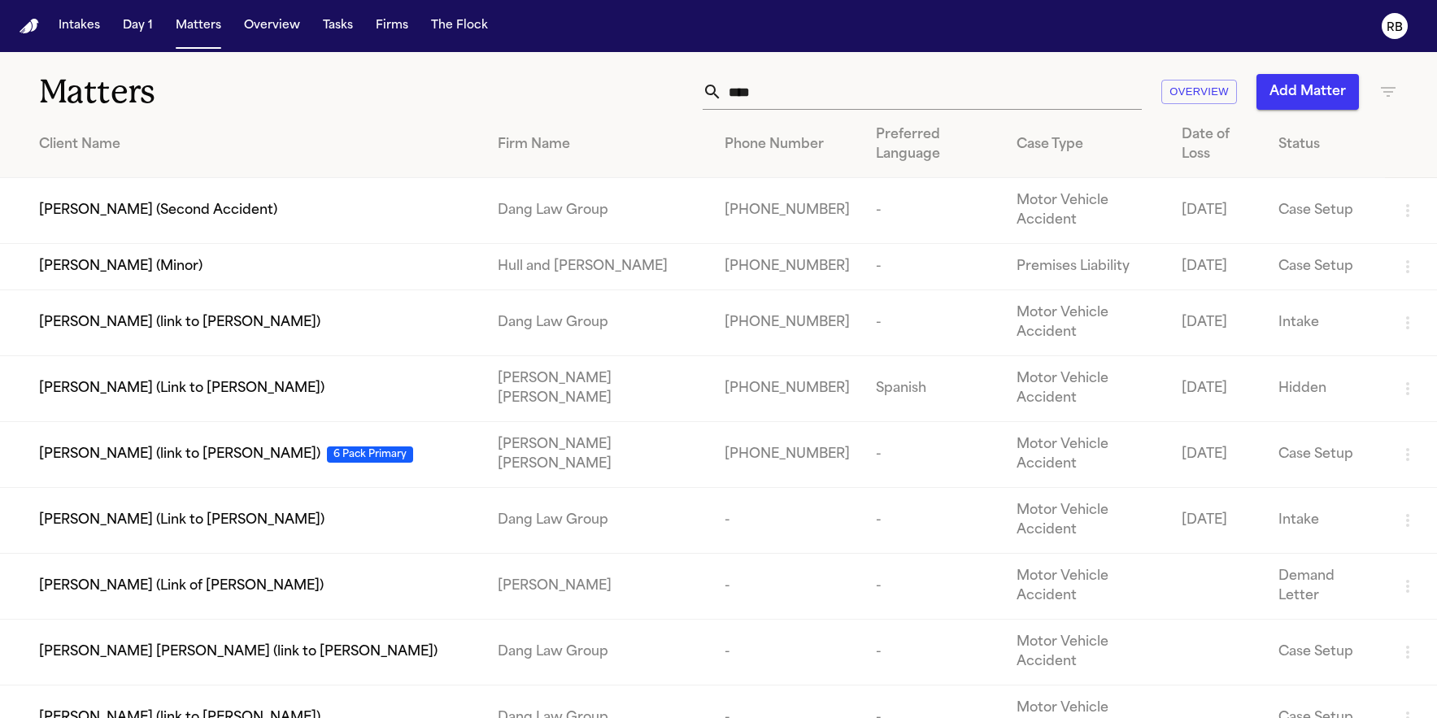
click at [848, 102] on input "****" at bounding box center [932, 92] width 420 height 36
drag, startPoint x: 730, startPoint y: 98, endPoint x: 675, endPoint y: 95, distance: 55.4
click at [682, 96] on div "**** Overview Add Matter" at bounding box center [913, 92] width 969 height 36
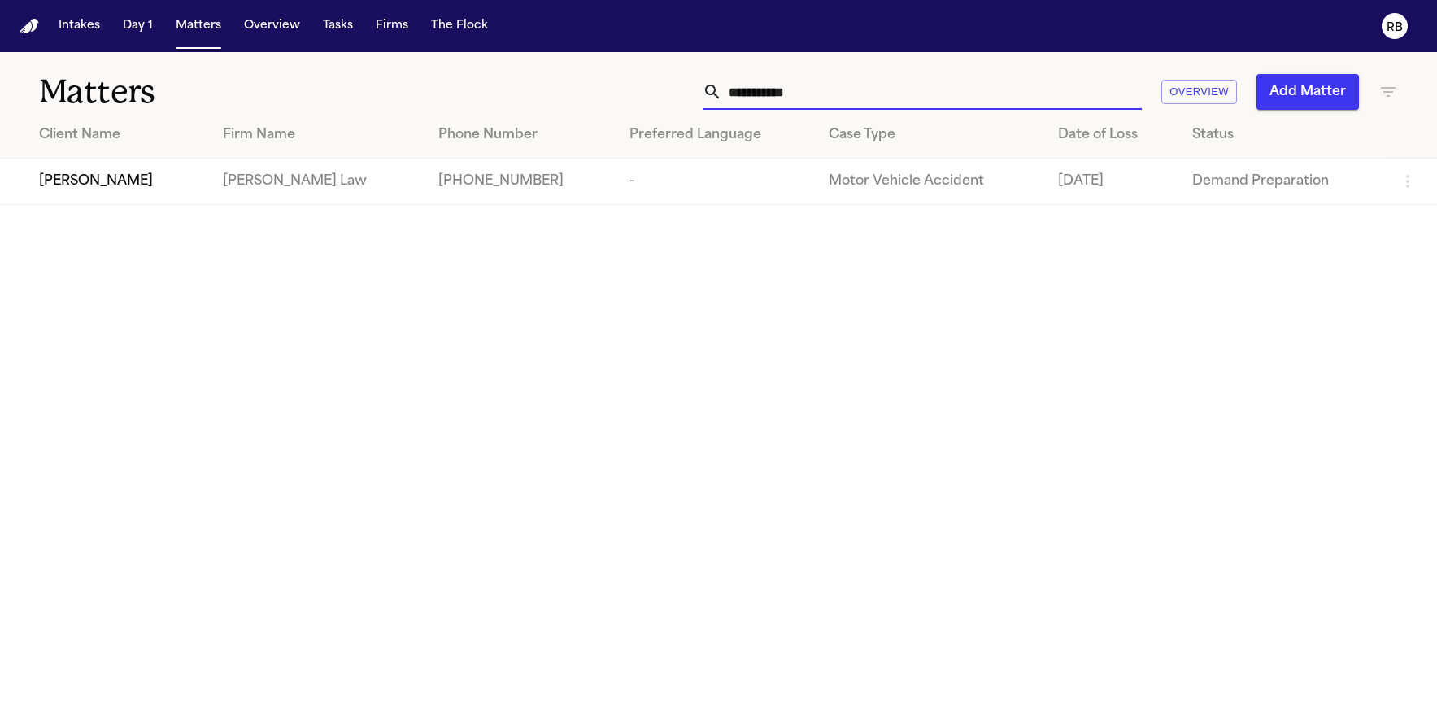
type input "**********"
click at [140, 178] on span "[PERSON_NAME]" at bounding box center [96, 182] width 114 height 20
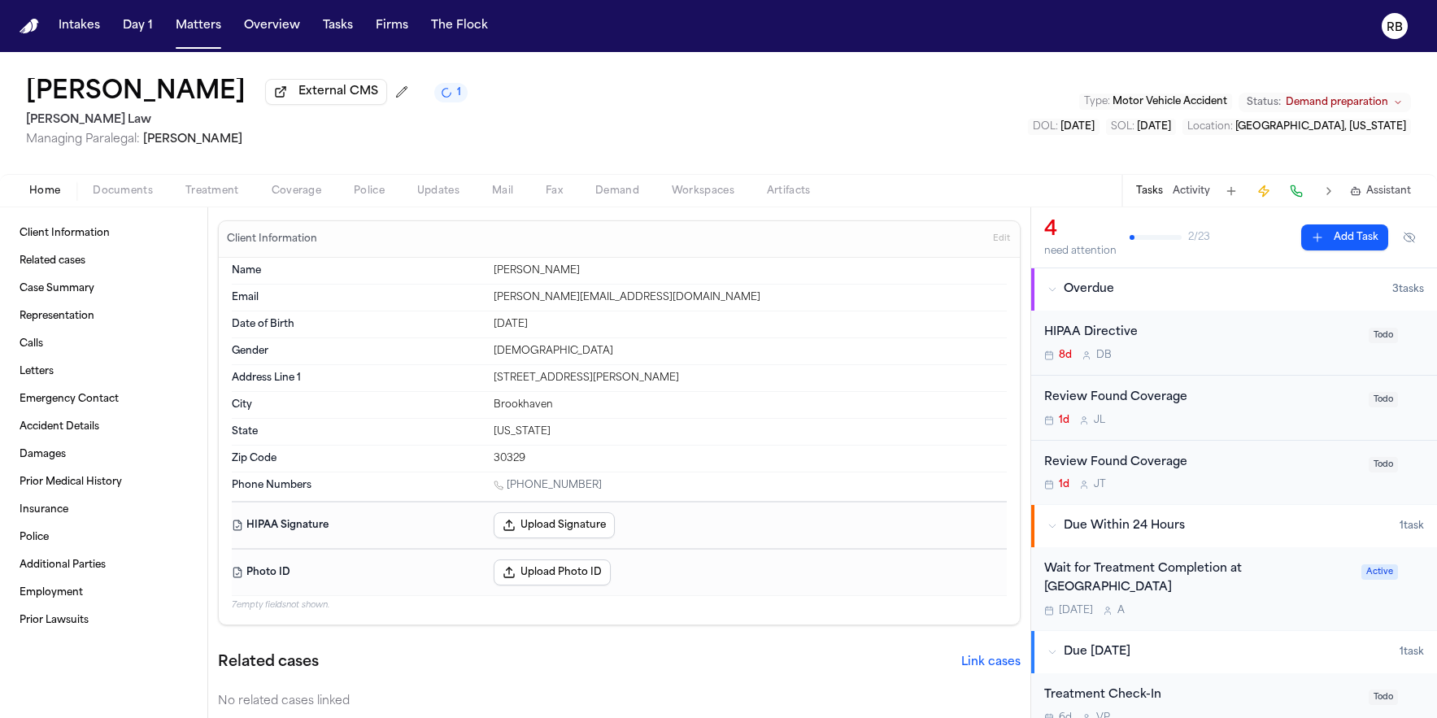
click at [220, 194] on span "Treatment" at bounding box center [212, 191] width 54 height 13
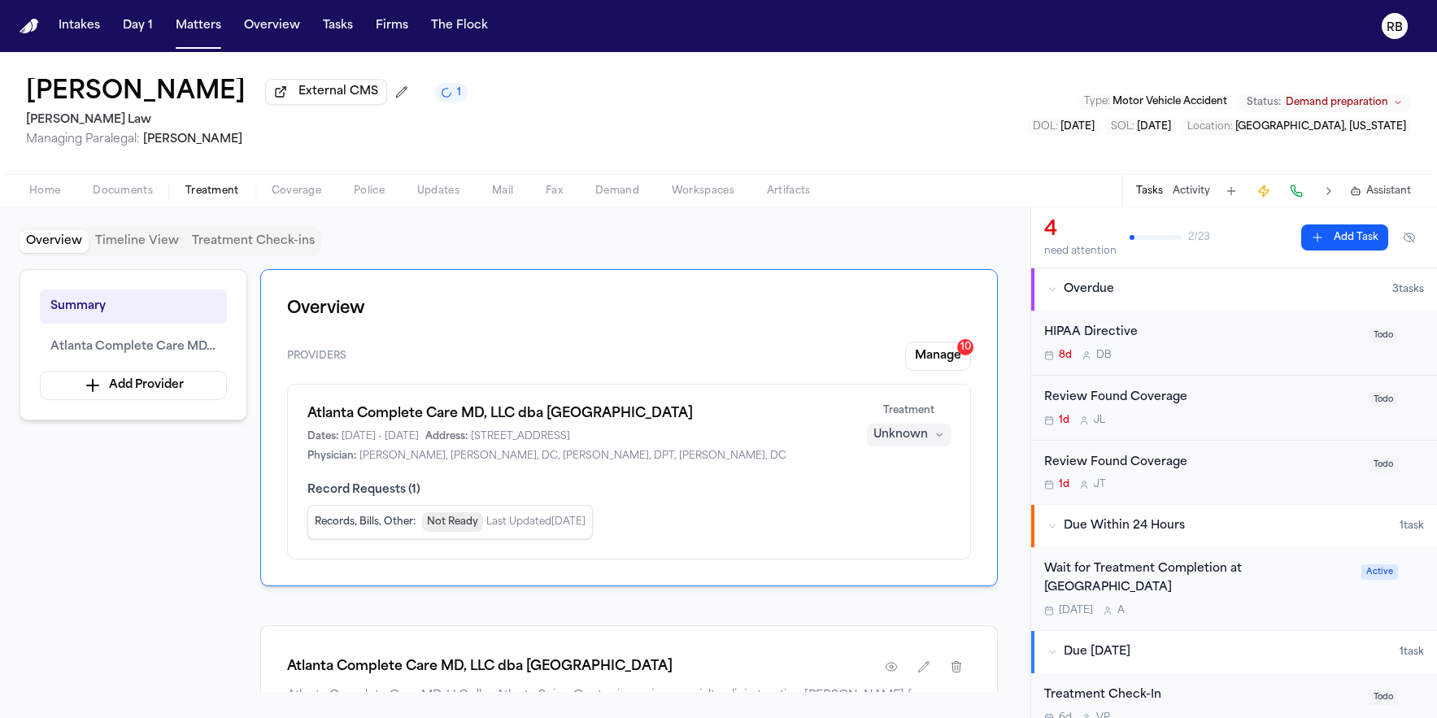
click at [594, 142] on div "William Headen External CMS 1 McCormick Law Managing Paralegal: Violette Patino…" at bounding box center [718, 113] width 1437 height 122
click at [507, 197] on span "Mail" at bounding box center [502, 191] width 21 height 13
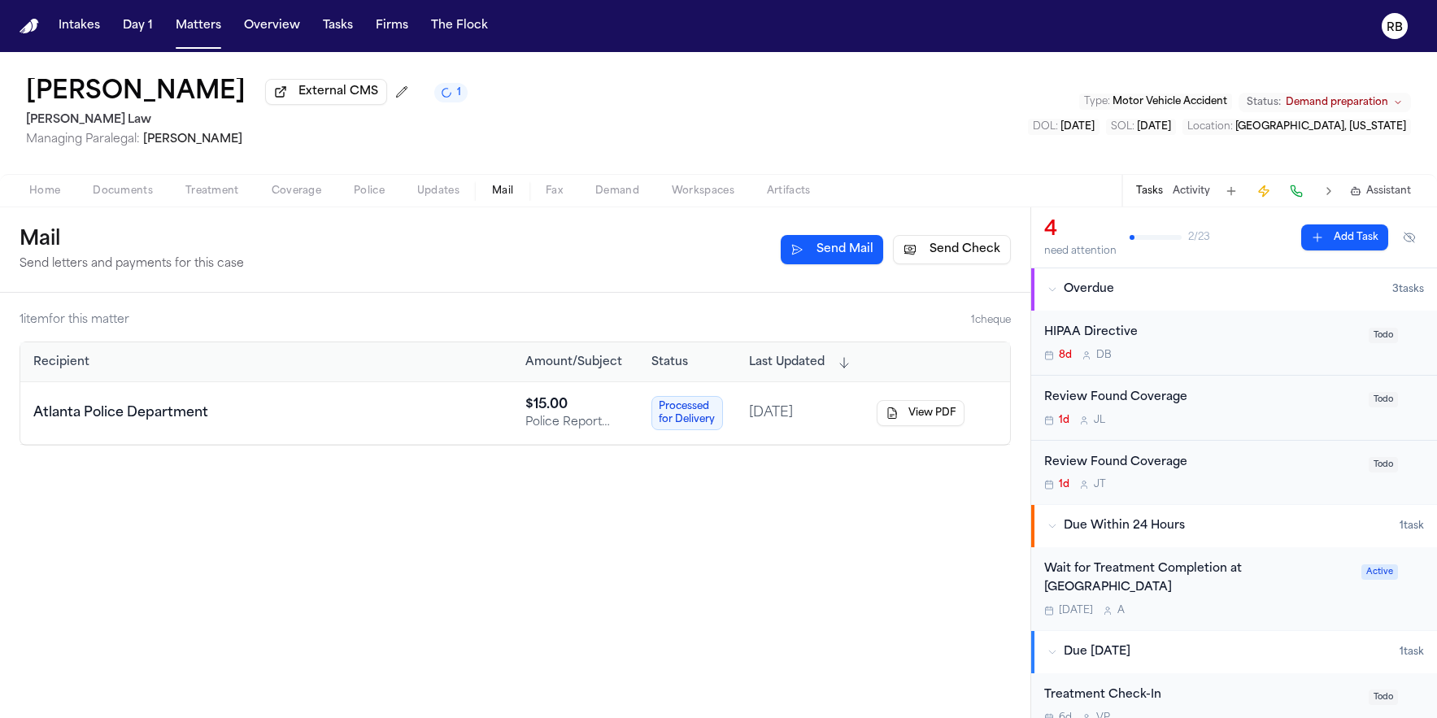
click at [964, 260] on button "Send Check" at bounding box center [952, 249] width 118 height 29
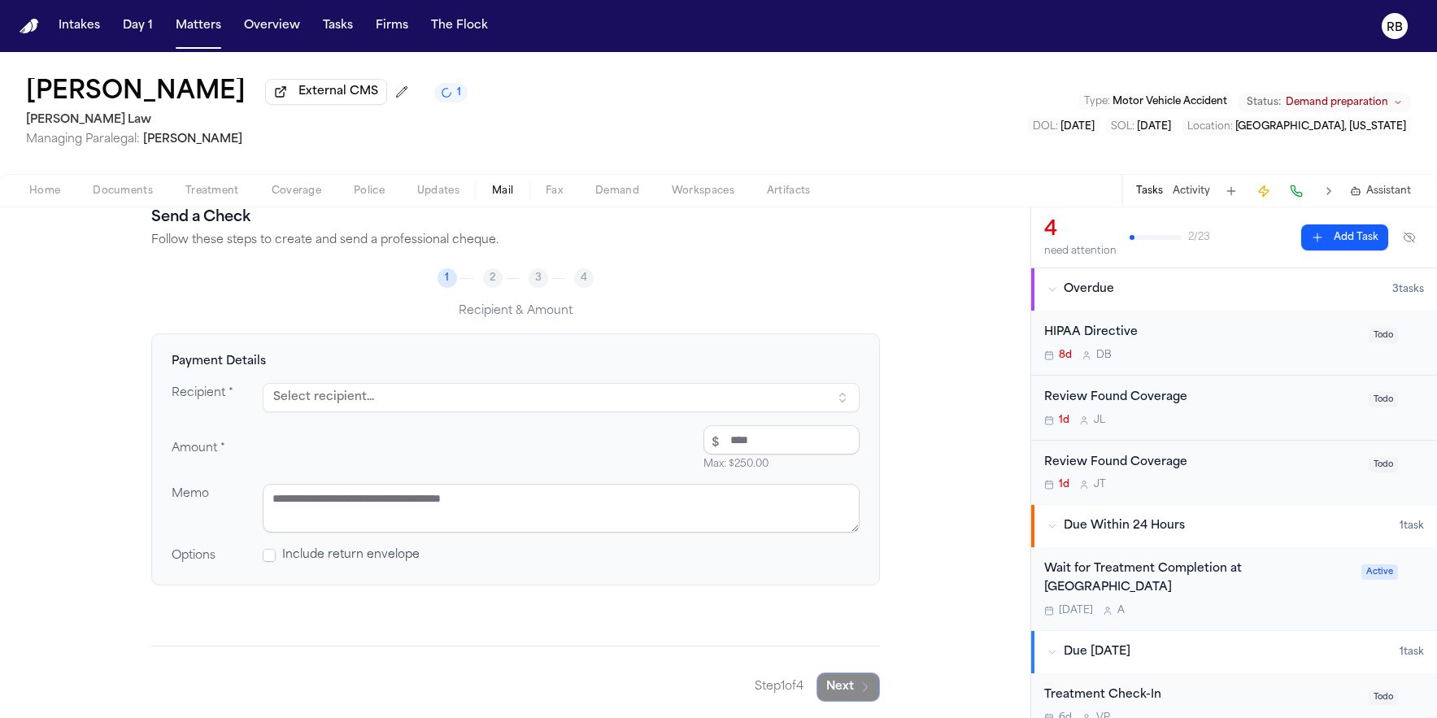
scroll to position [76, 0]
click at [356, 380] on button "Select recipient..." at bounding box center [561, 394] width 597 height 29
click at [371, 393] on button "Select recipient..." at bounding box center [561, 394] width 597 height 29
click at [799, 386] on button "Select recipient..." at bounding box center [561, 394] width 597 height 29
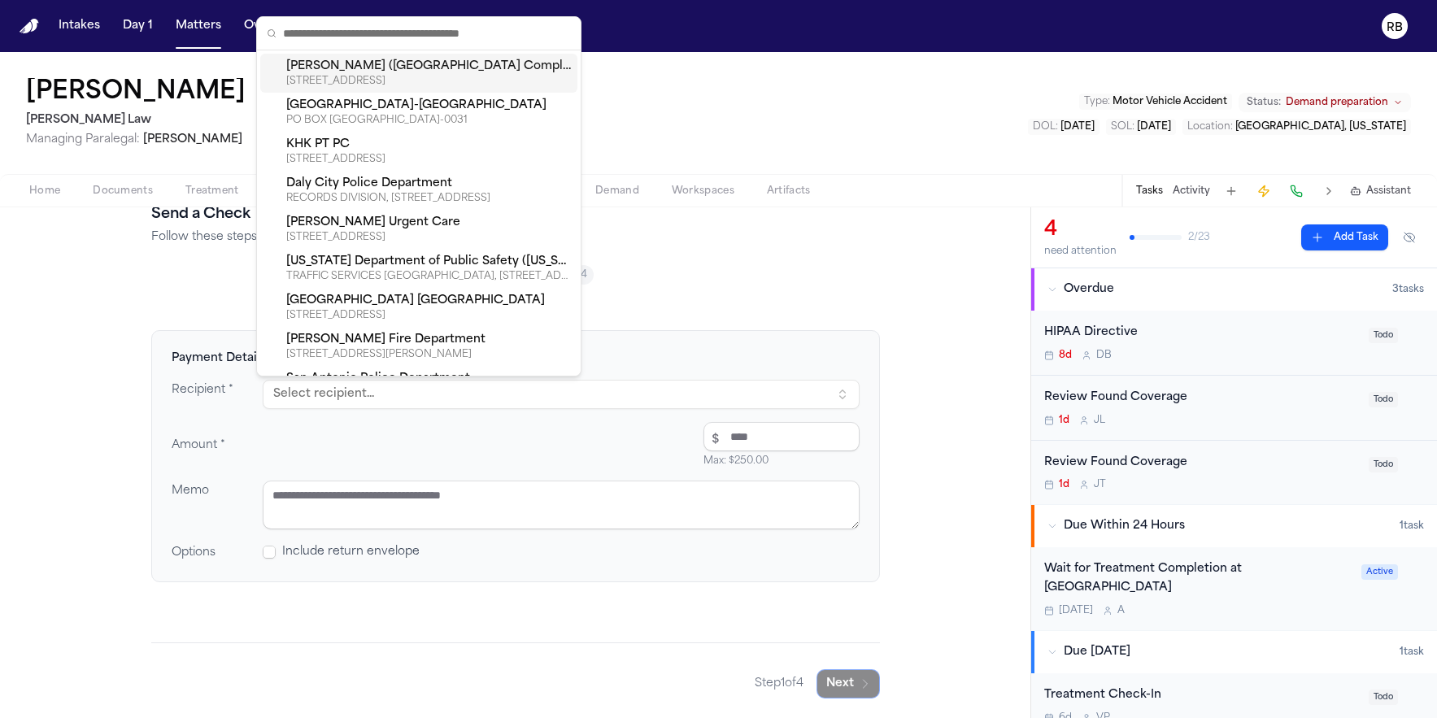
click at [787, 448] on input "number" at bounding box center [782, 436] width 156 height 29
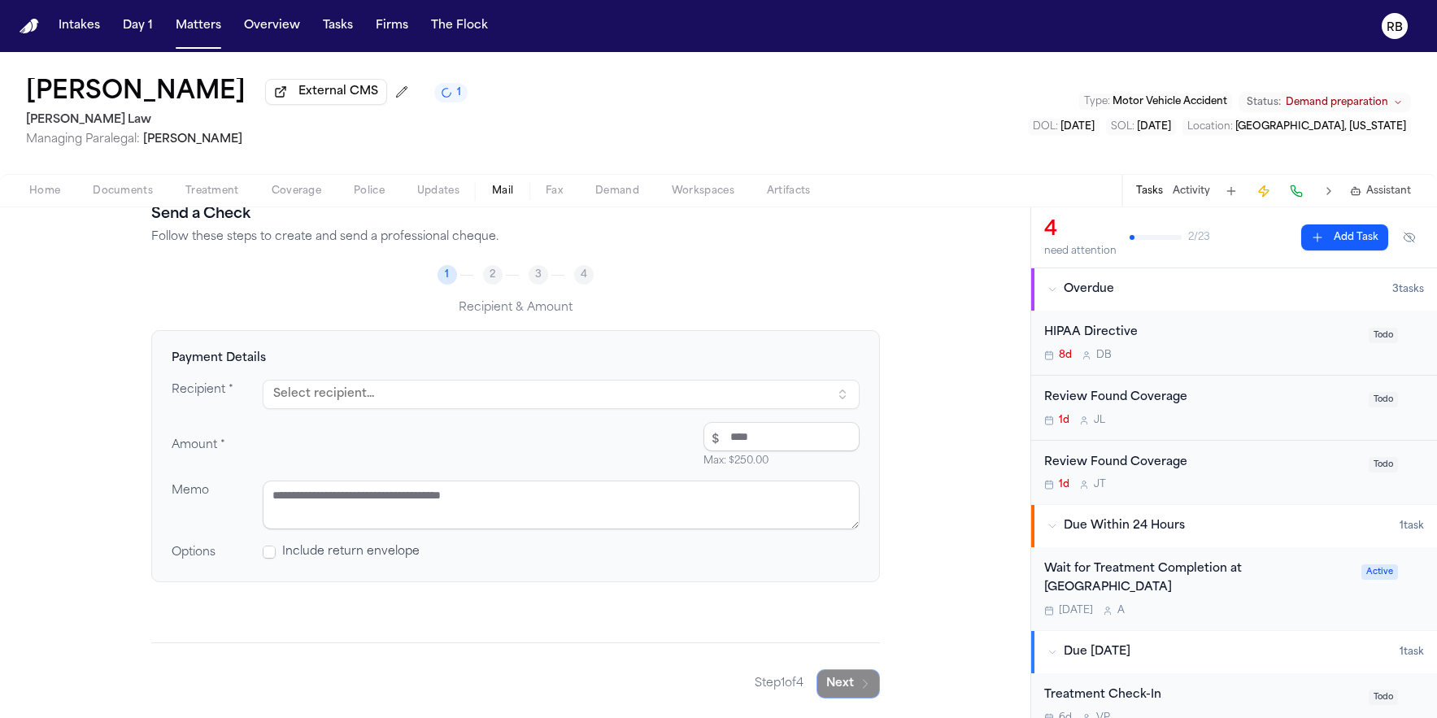
click at [708, 396] on button "Select recipient..." at bounding box center [561, 394] width 597 height 29
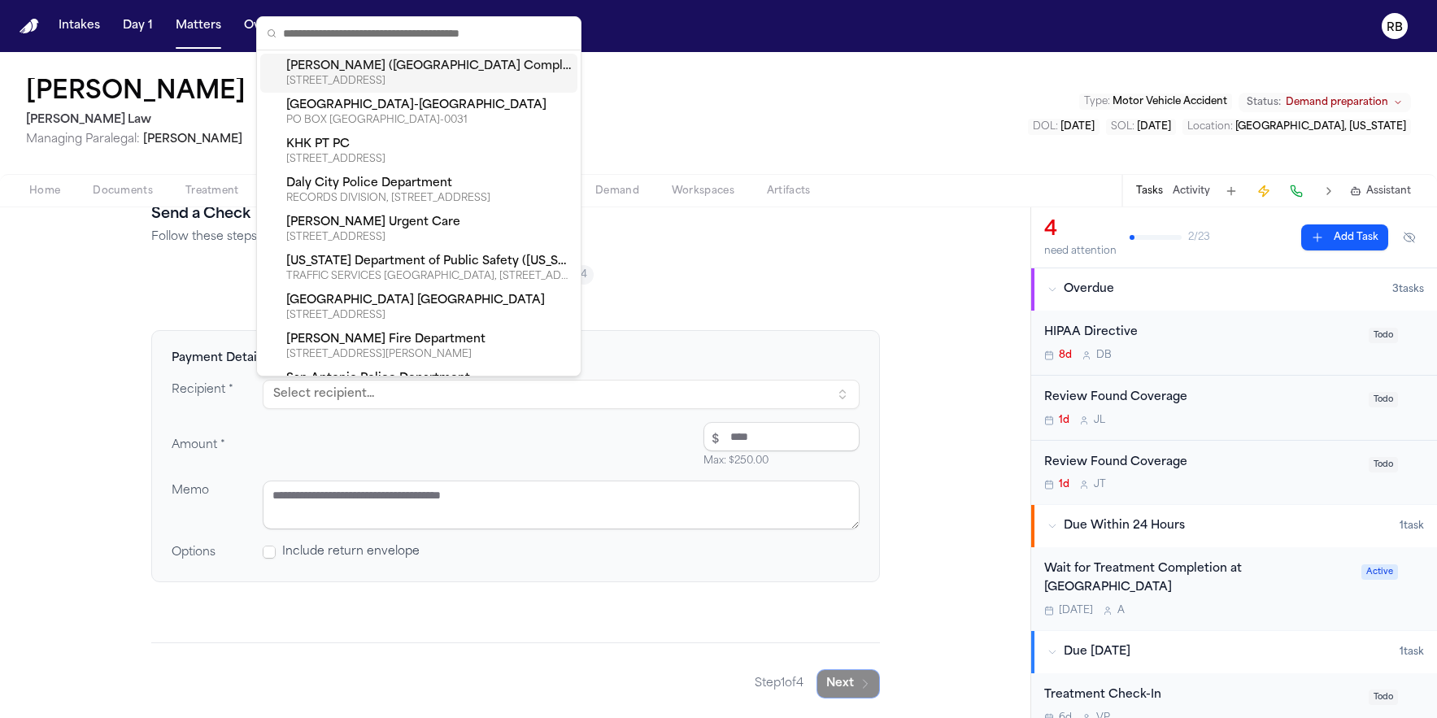
click at [330, 37] on input "text" at bounding box center [427, 33] width 288 height 33
type input "**********"
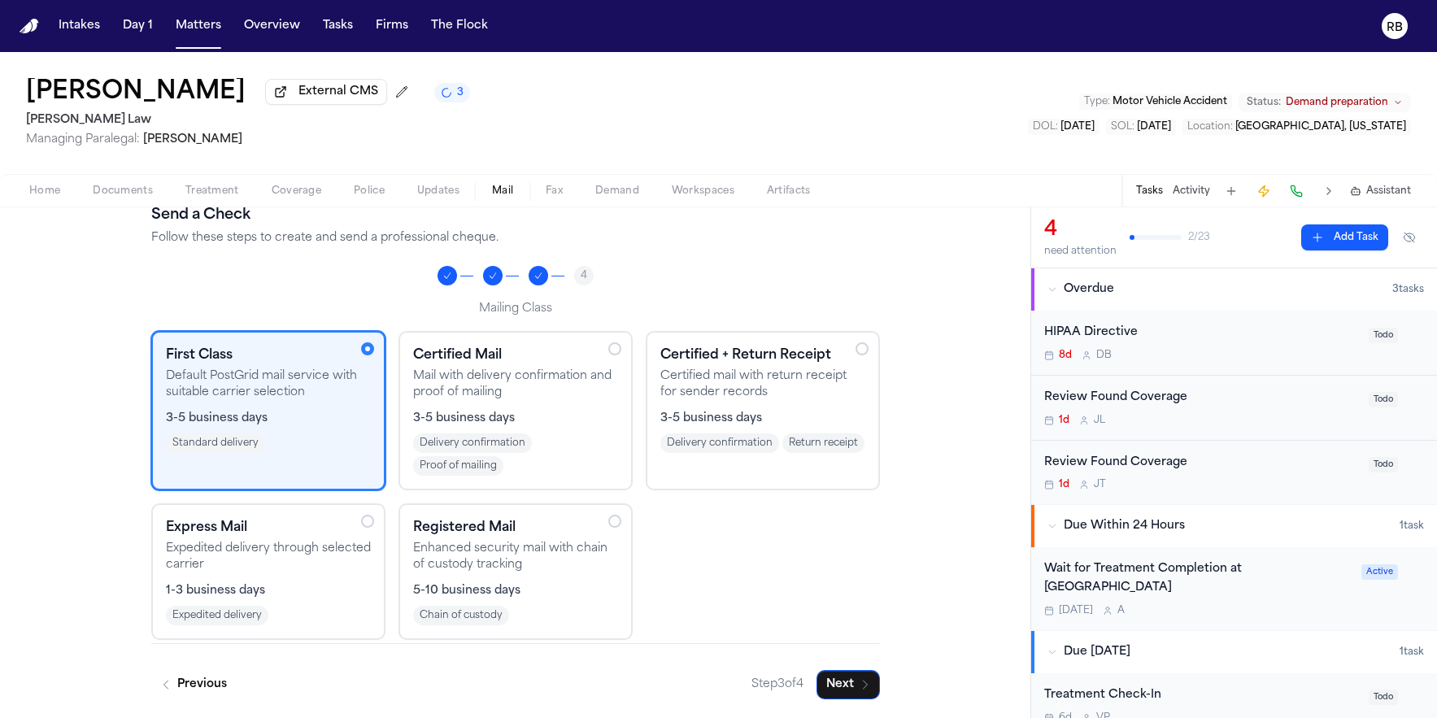
scroll to position [76, 0]
click at [862, 685] on icon "button" at bounding box center [865, 684] width 13 height 13
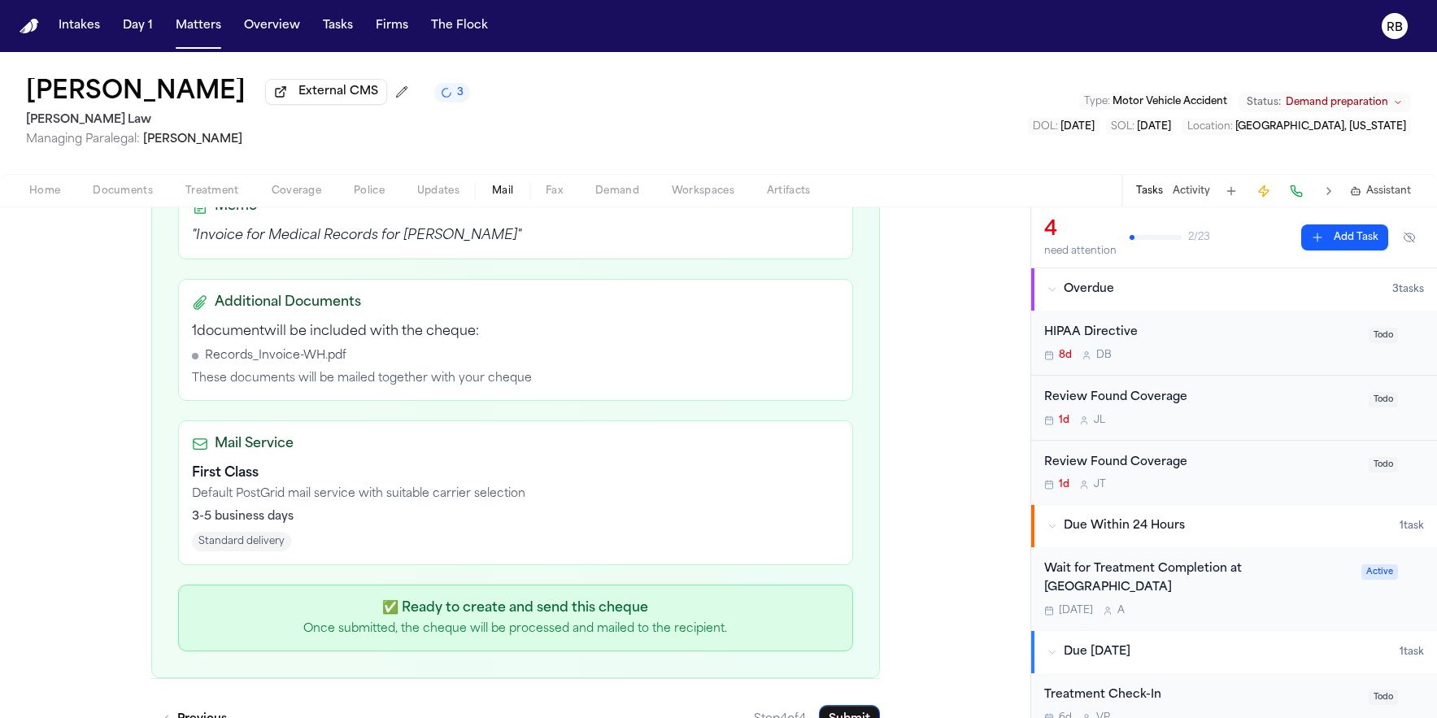
scroll to position [548, 0]
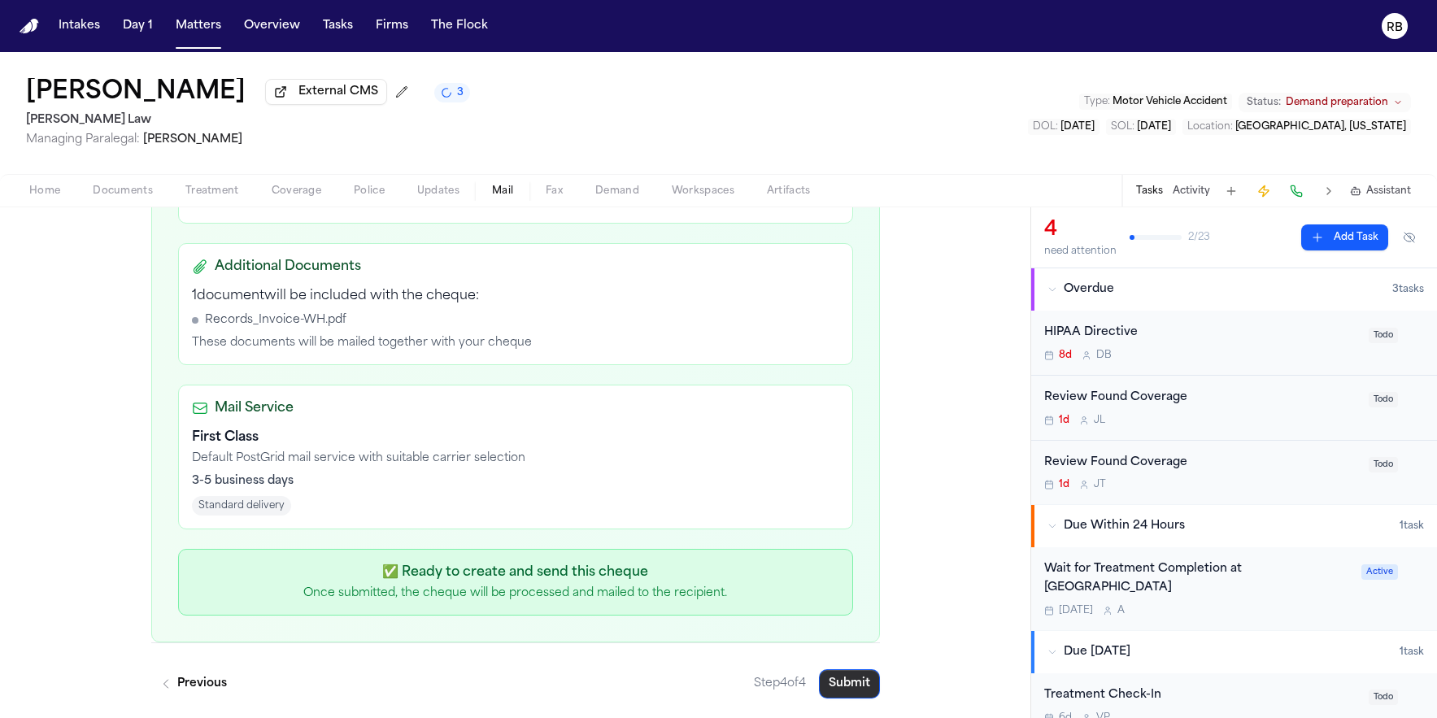
click at [868, 683] on button "Submit" at bounding box center [849, 683] width 61 height 29
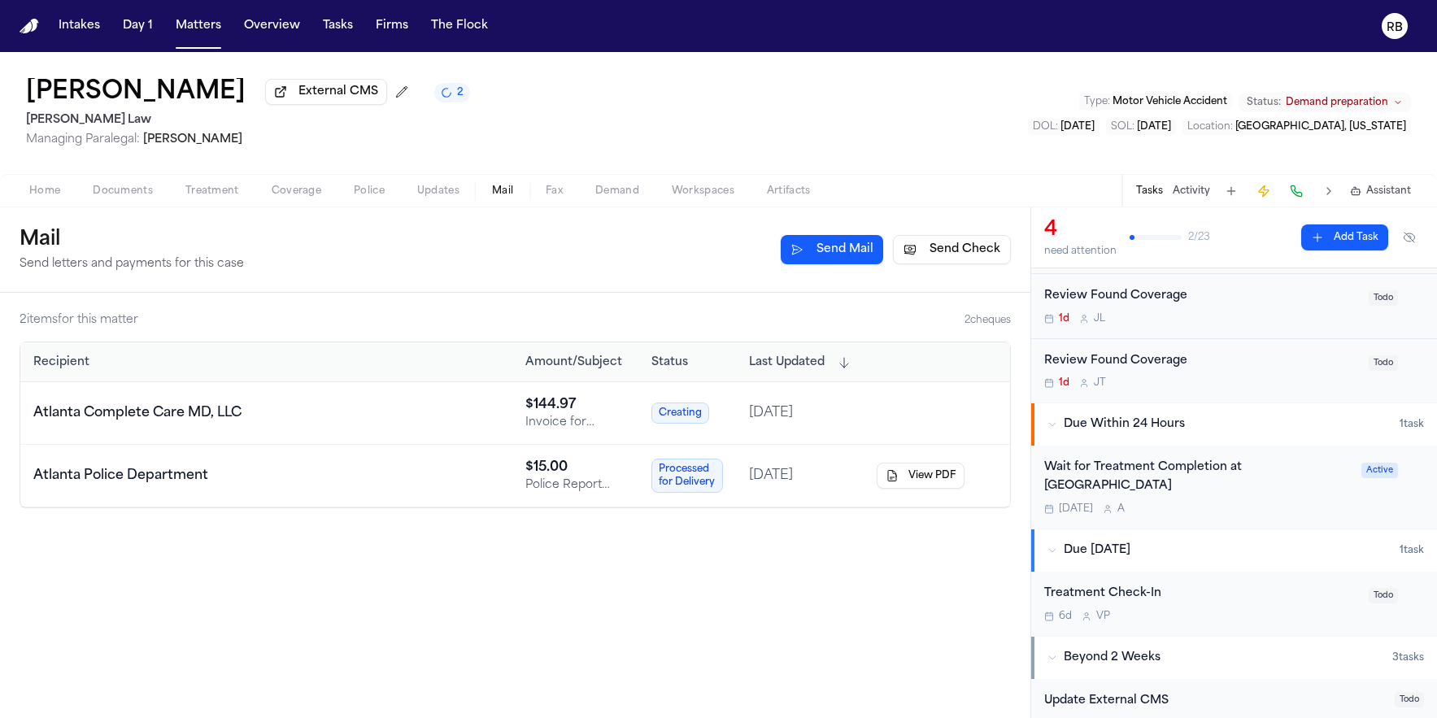
scroll to position [102, 0]
click at [1268, 503] on div "Wait for Treatment Completion at [GEOGRAPHIC_DATA] [DATE] A" at bounding box center [1197, 486] width 307 height 57
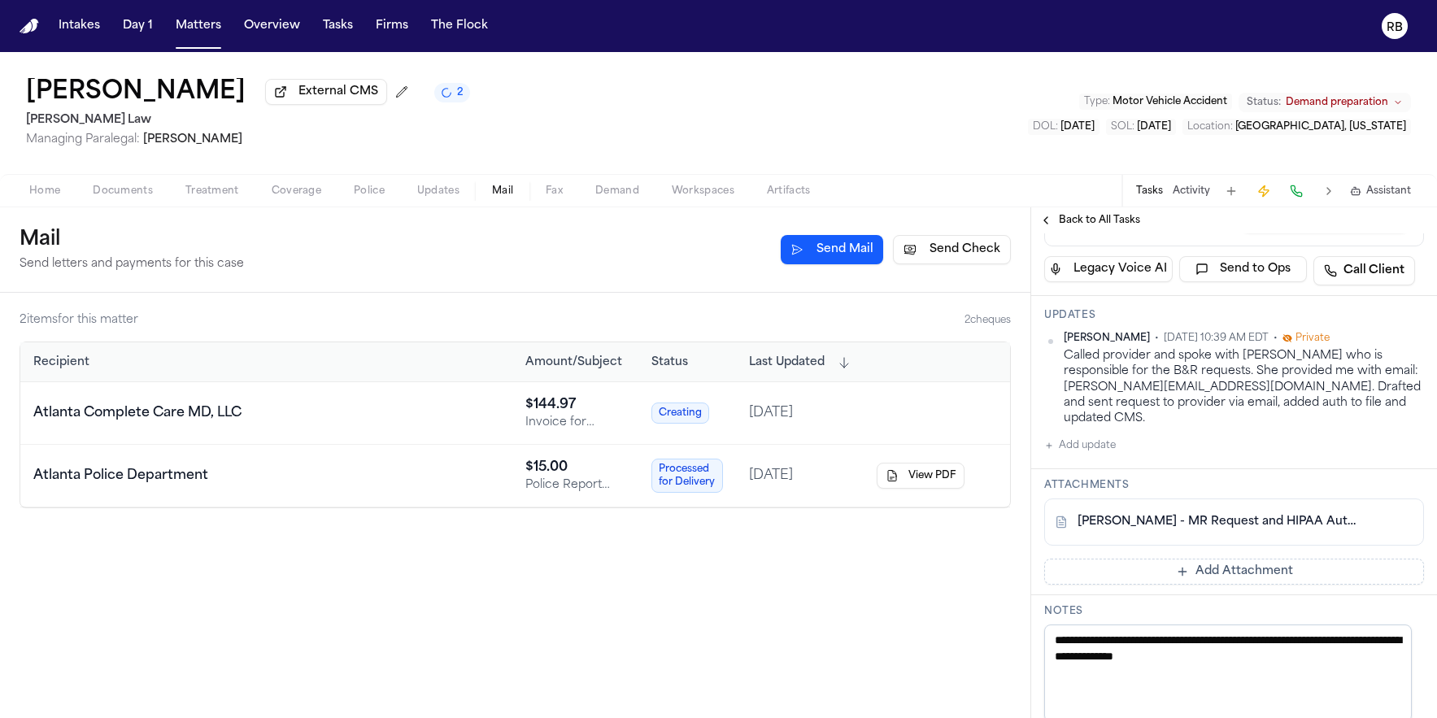
scroll to position [395, 0]
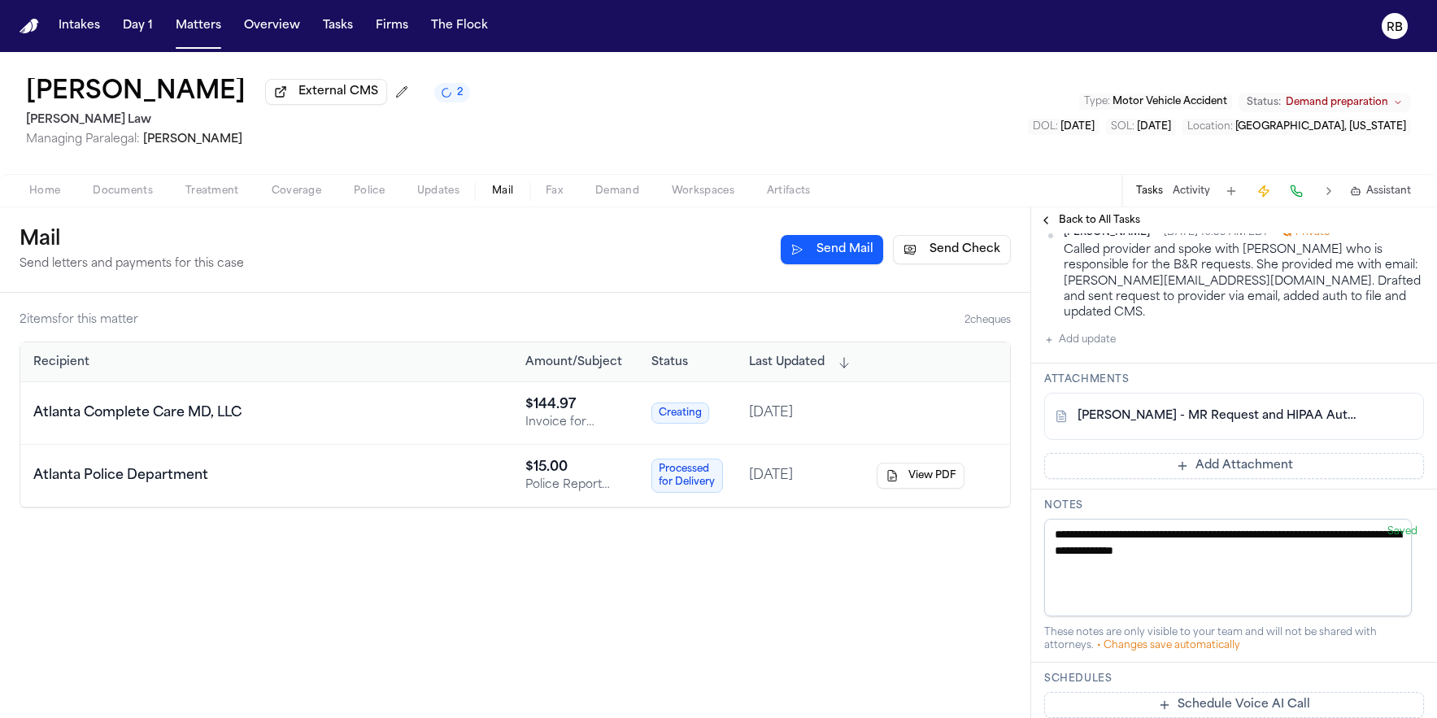
click at [1227, 453] on button "Add Attachment" at bounding box center [1234, 466] width 380 height 26
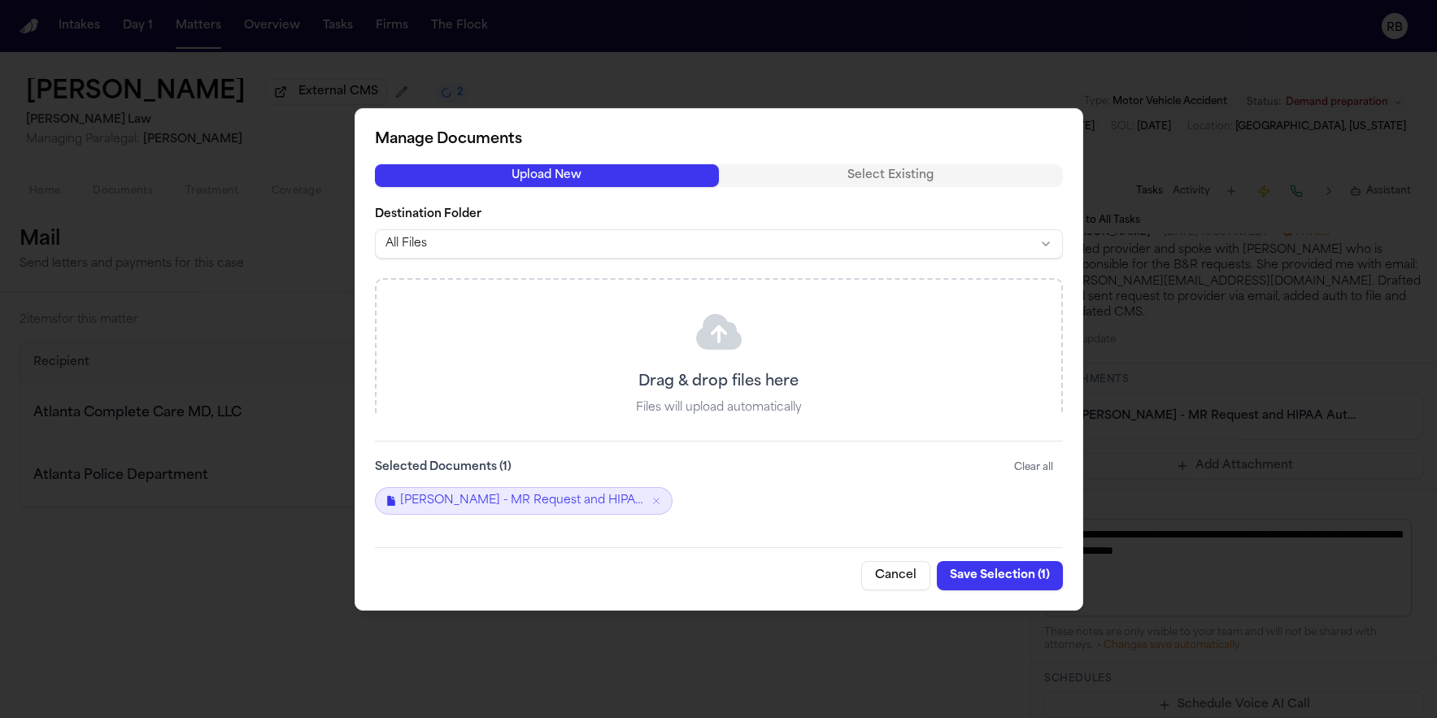
click at [891, 502] on div "W. Headen - MR Request and HIPAA Auth to Atlanta Spine Center - 10.14.25" at bounding box center [719, 501] width 688 height 28
click at [891, 565] on button "Cancel" at bounding box center [895, 575] width 69 height 29
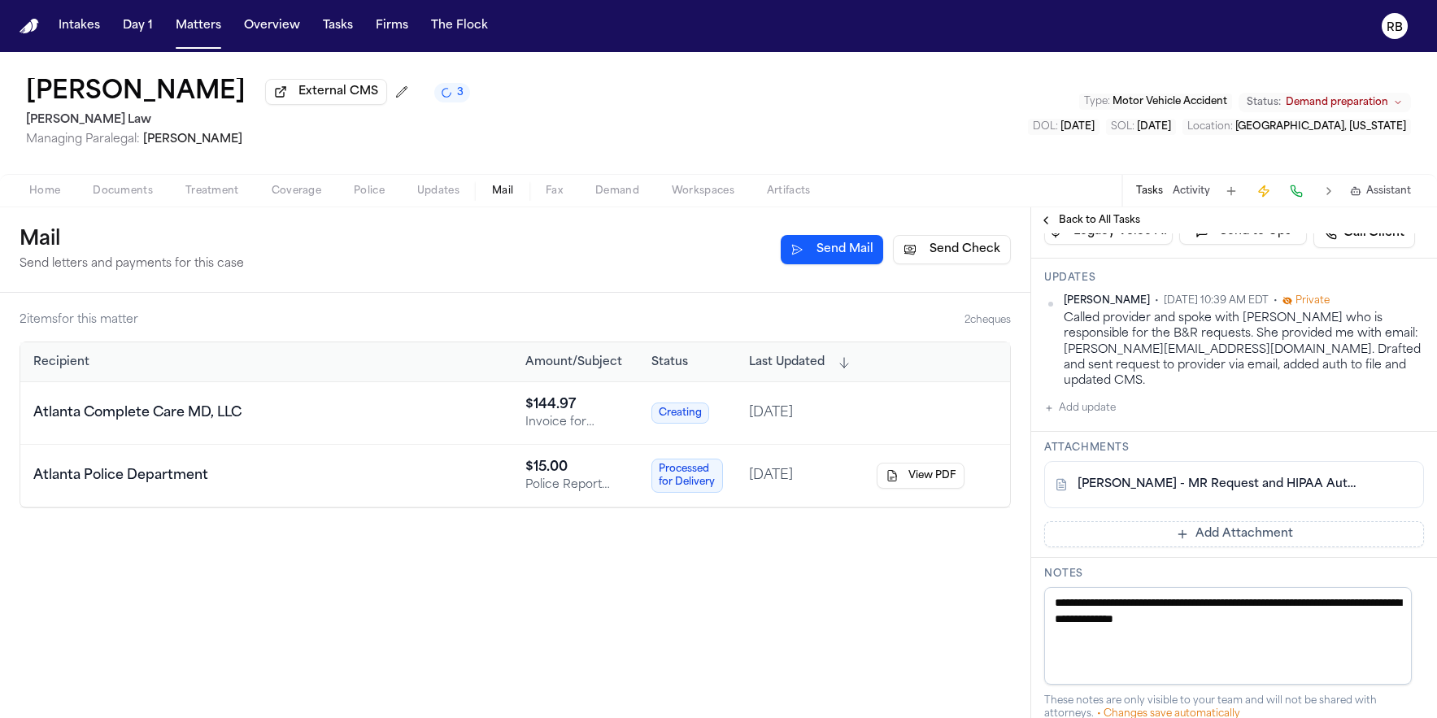
scroll to position [360, 0]
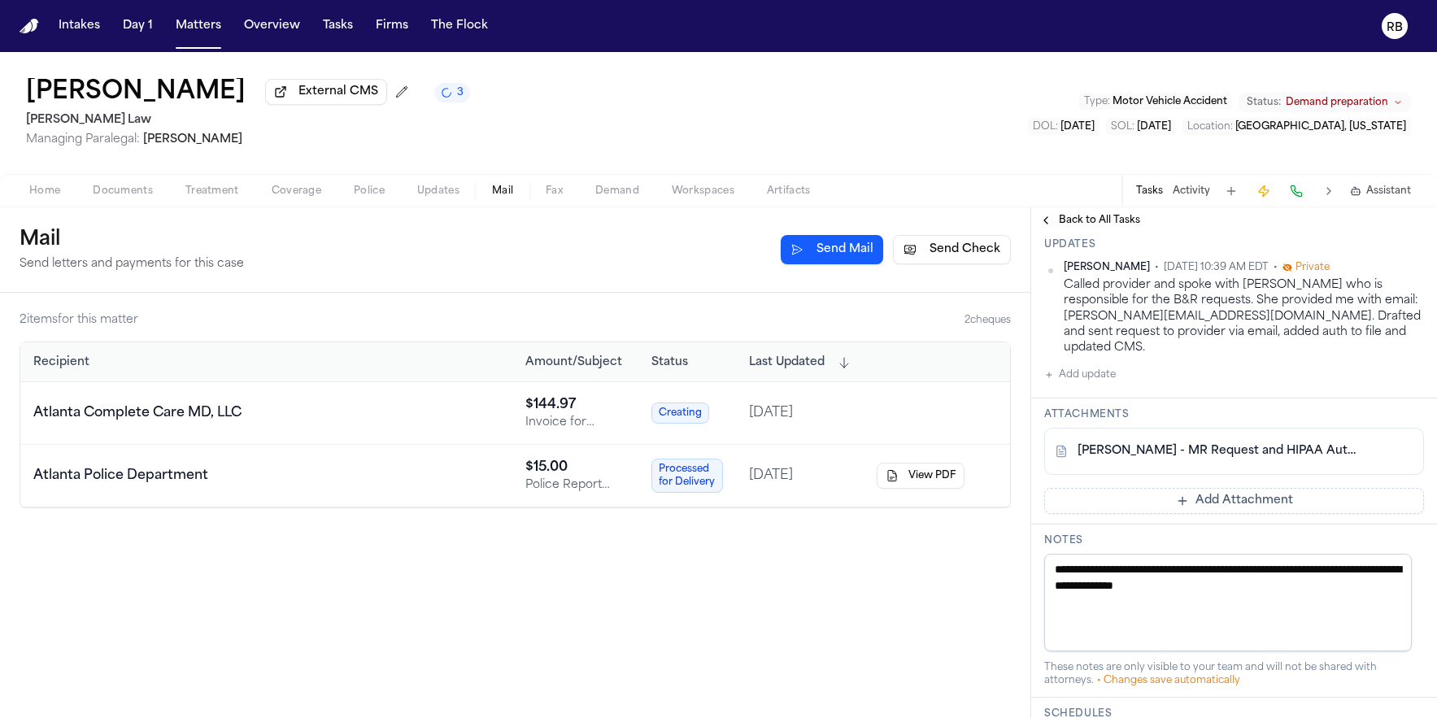
click at [1223, 488] on button "Add Attachment" at bounding box center [1234, 501] width 380 height 26
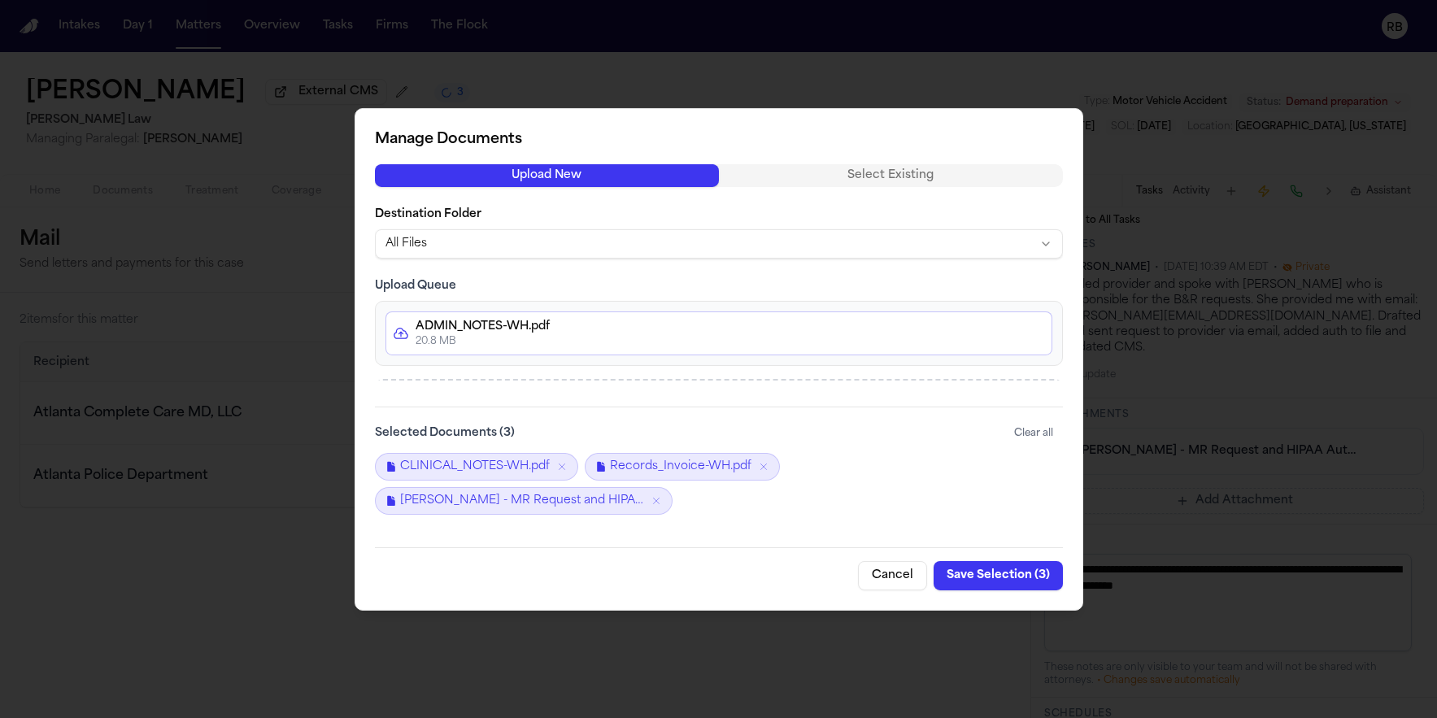
click at [906, 454] on div "CLINICAL_NOTES-WH.pdf Records_Invoice-WH.pdf W. Headen - MR Request and HIPAA A…" at bounding box center [719, 484] width 688 height 62
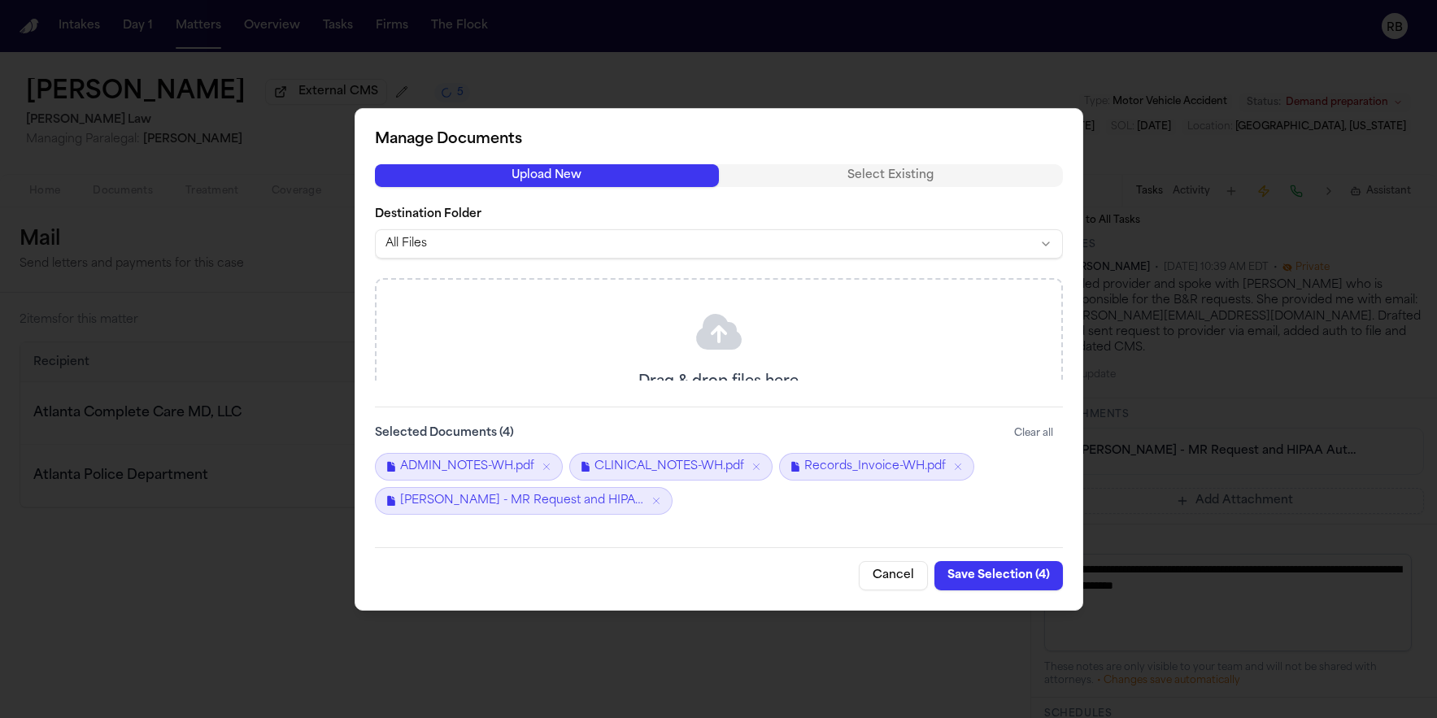
click at [1016, 577] on button "Save Selection ( 4 )" at bounding box center [999, 575] width 129 height 29
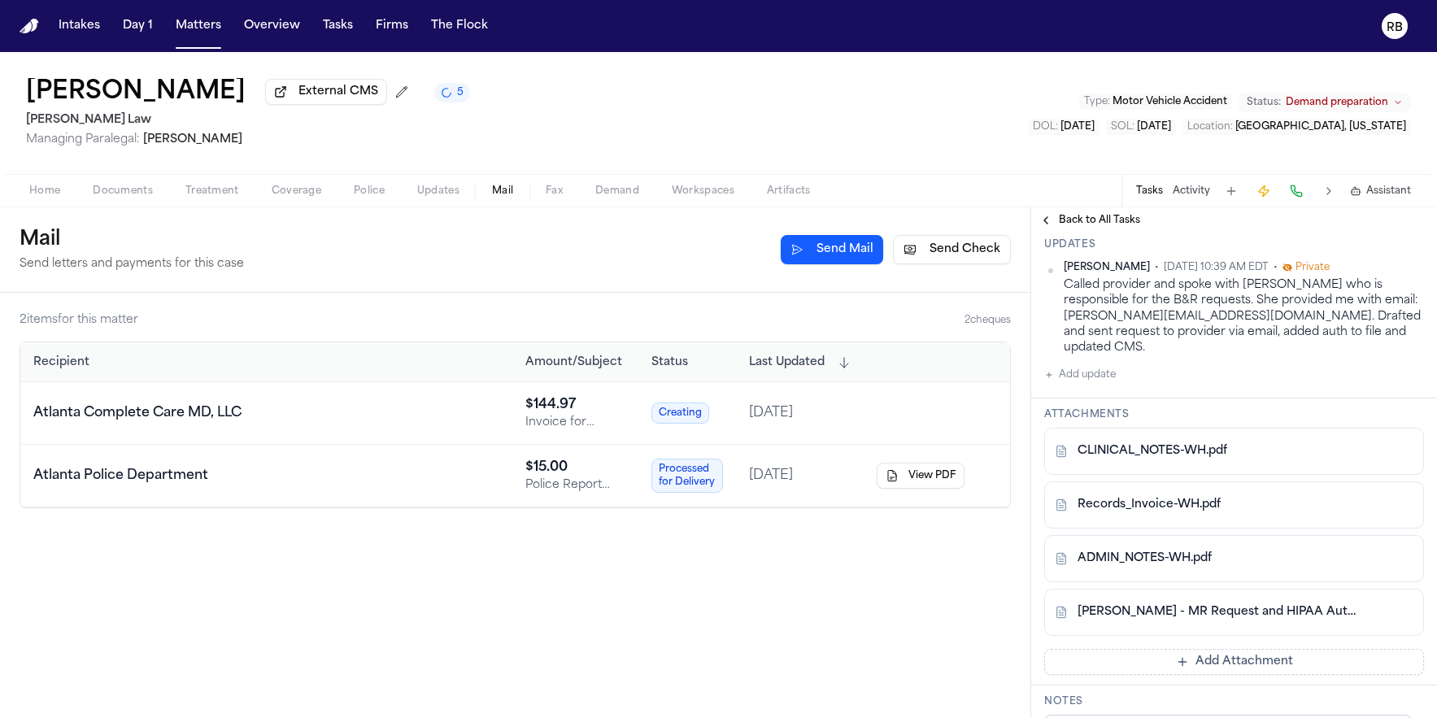
click at [1105, 365] on button "Add update" at bounding box center [1080, 375] width 72 height 20
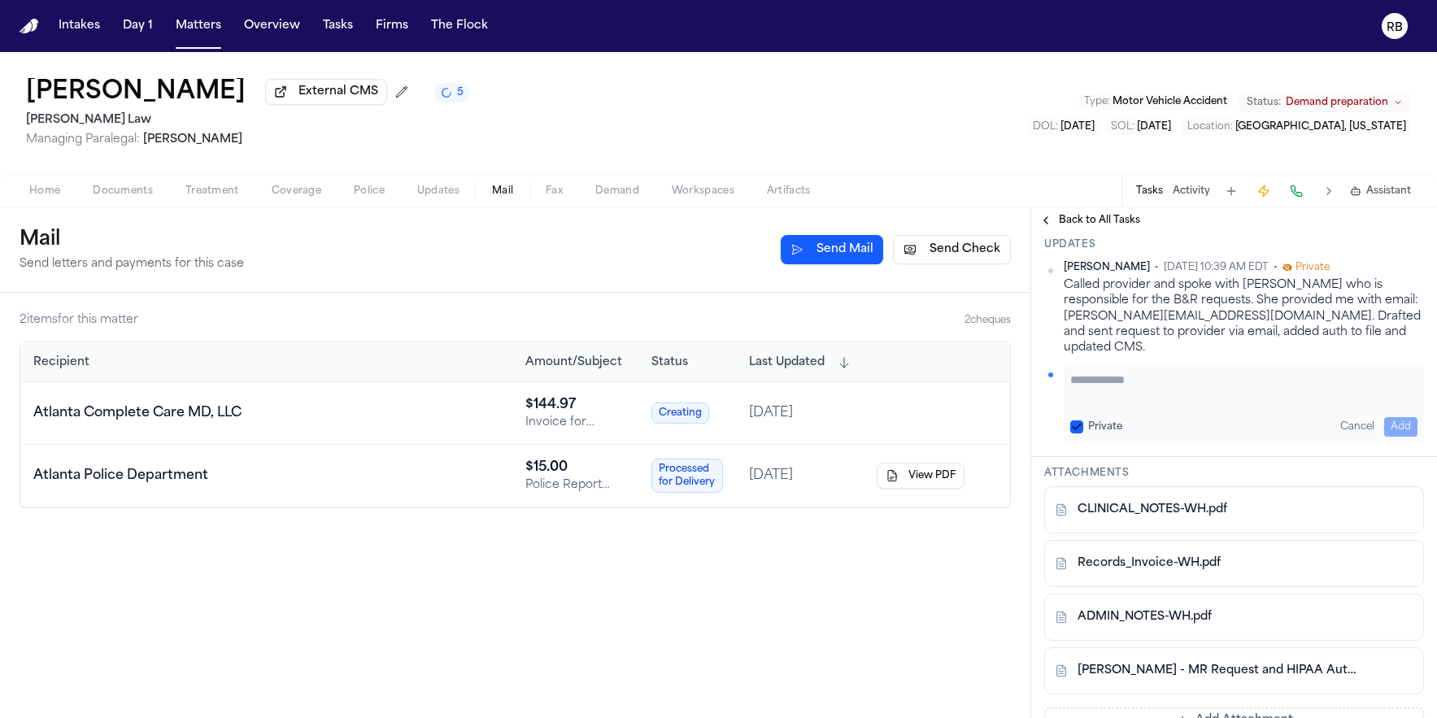
click at [1175, 390] on textarea "Add your update" at bounding box center [1243, 388] width 347 height 33
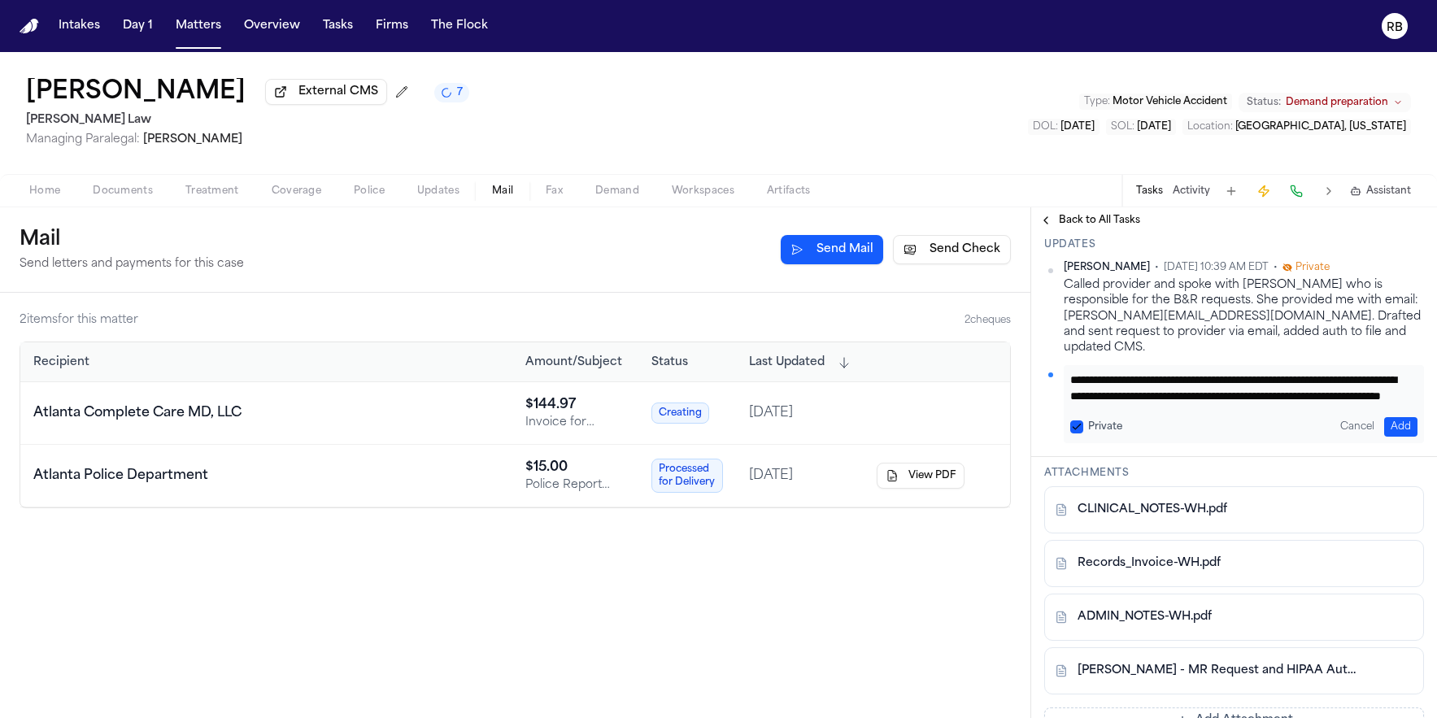
scroll to position [33, 0]
type textarea "**********"
click at [1393, 417] on button "Add" at bounding box center [1400, 427] width 33 height 20
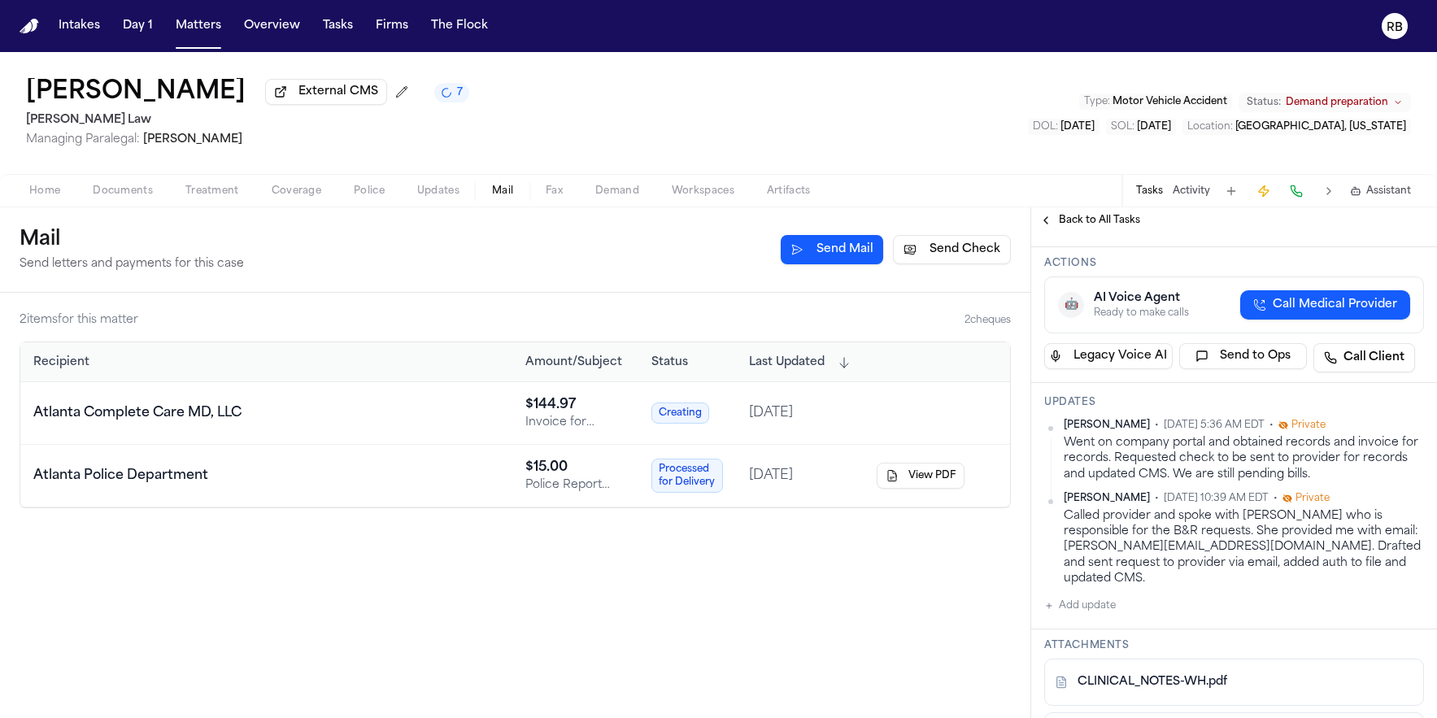
scroll to position [0, 0]
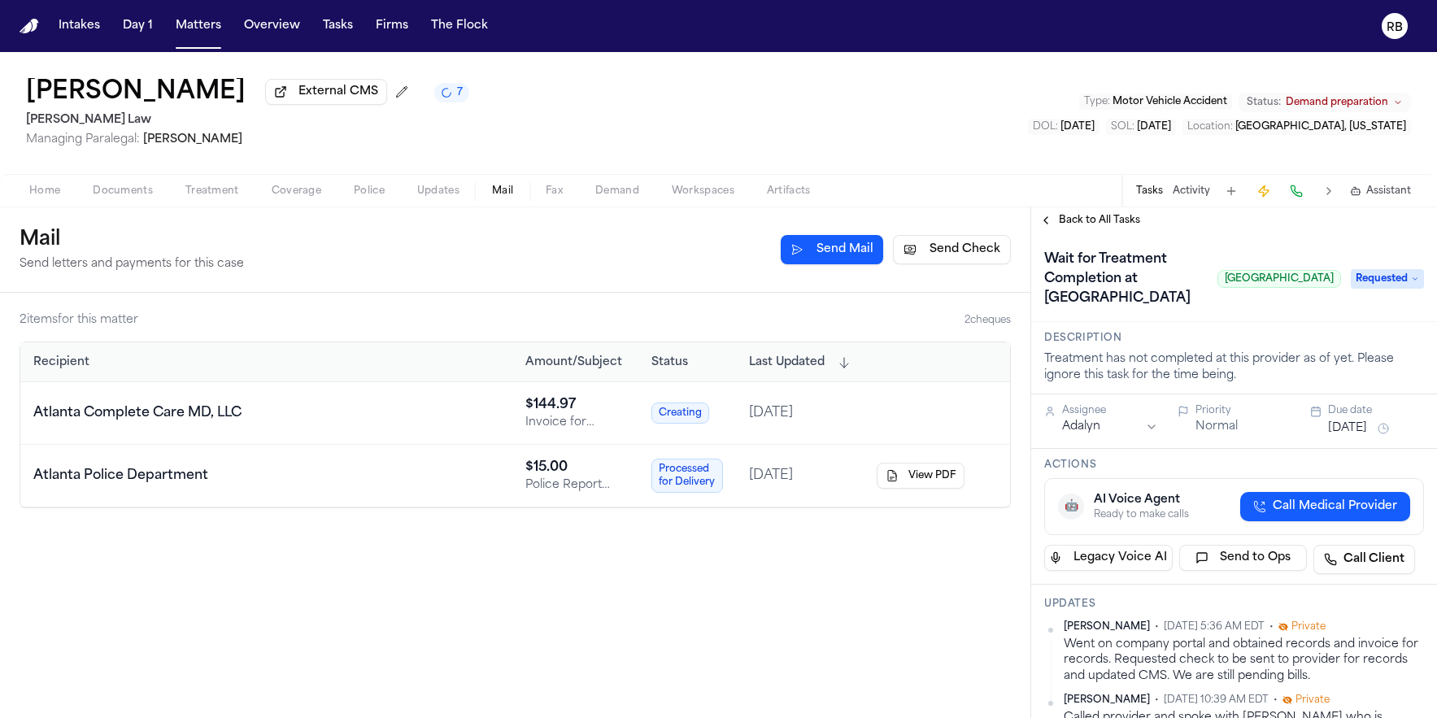
click at [1380, 277] on span "Requested" at bounding box center [1387, 279] width 73 height 20
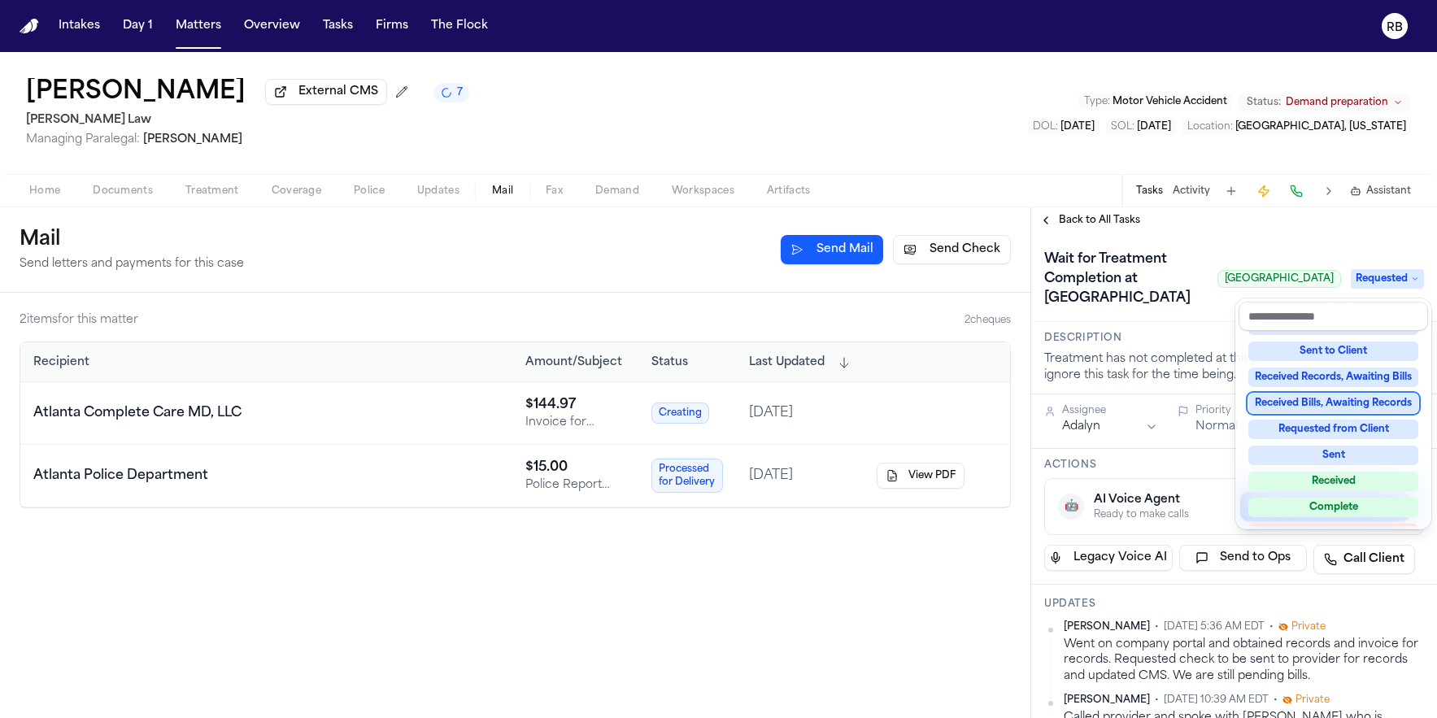
scroll to position [210, 0]
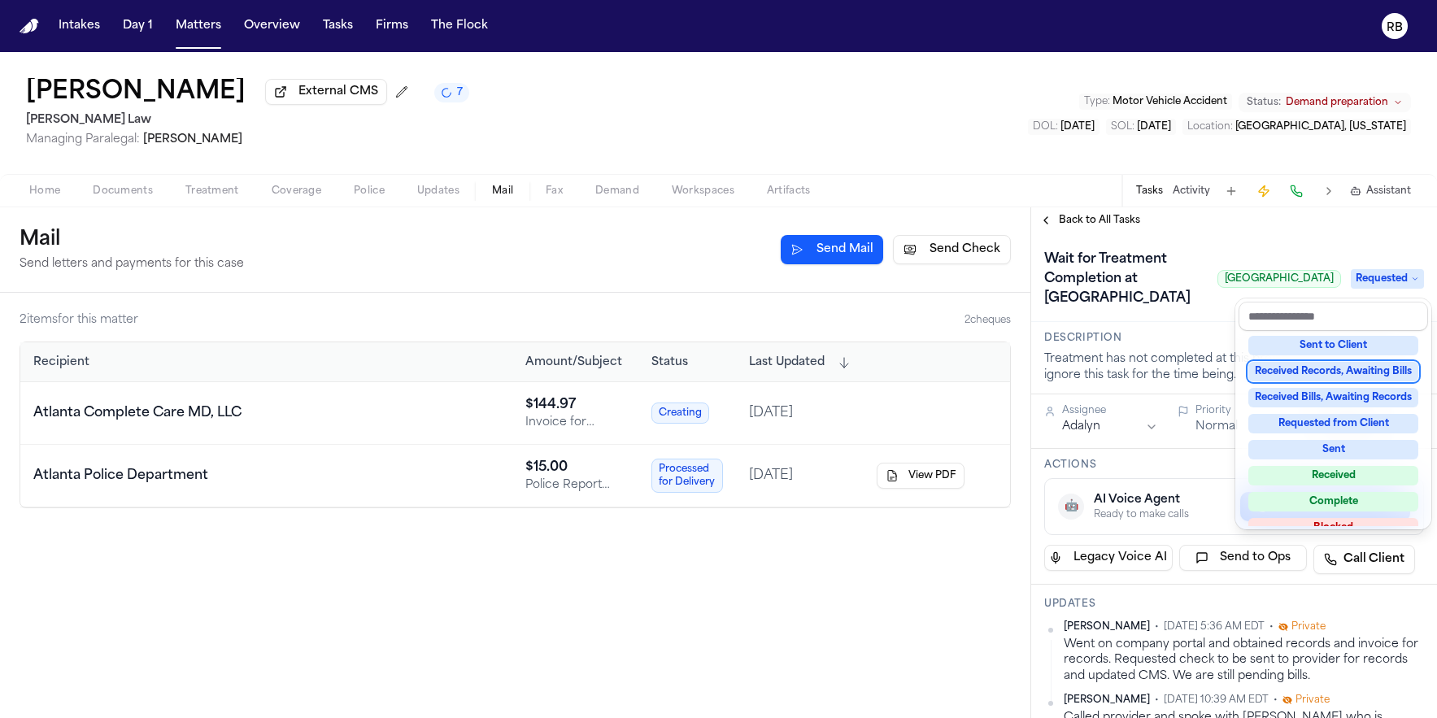
click at [1389, 373] on div "Received Records, Awaiting Bills" at bounding box center [1334, 372] width 170 height 20
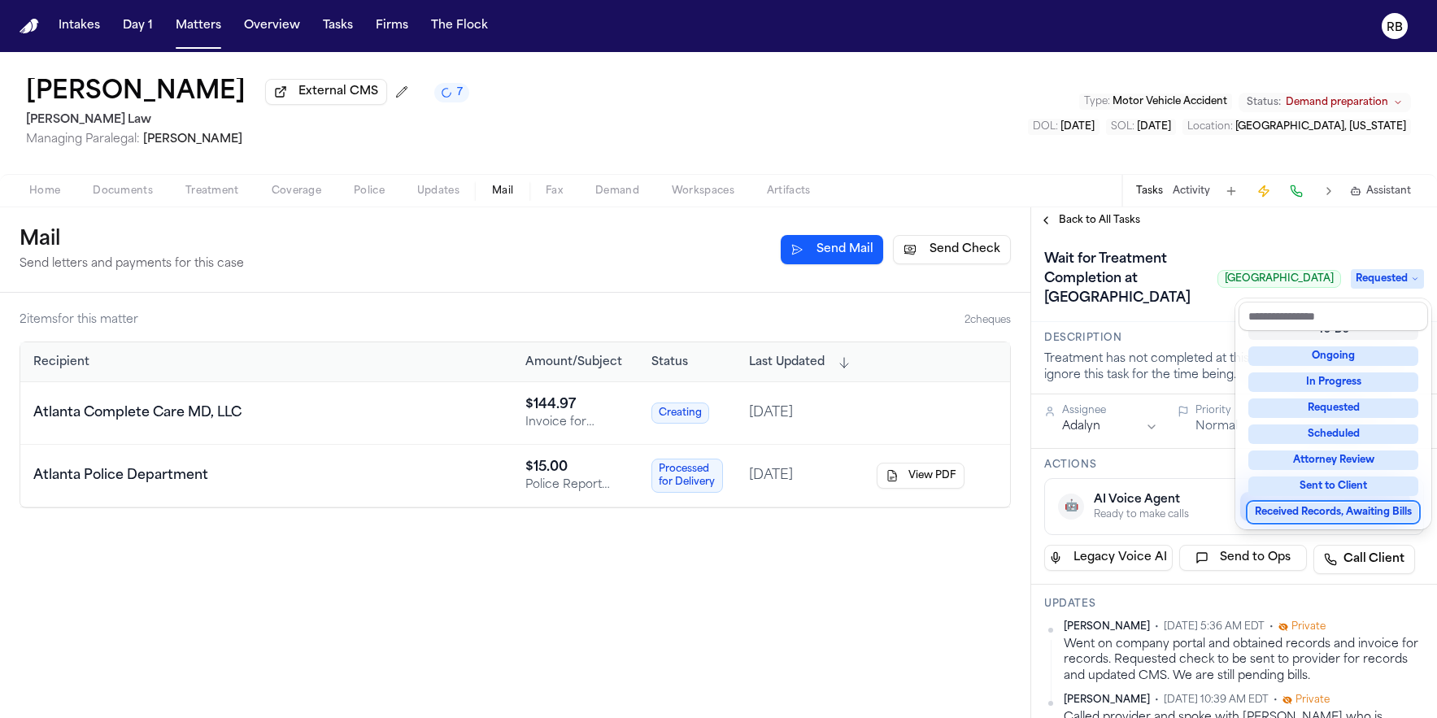
scroll to position [27, 0]
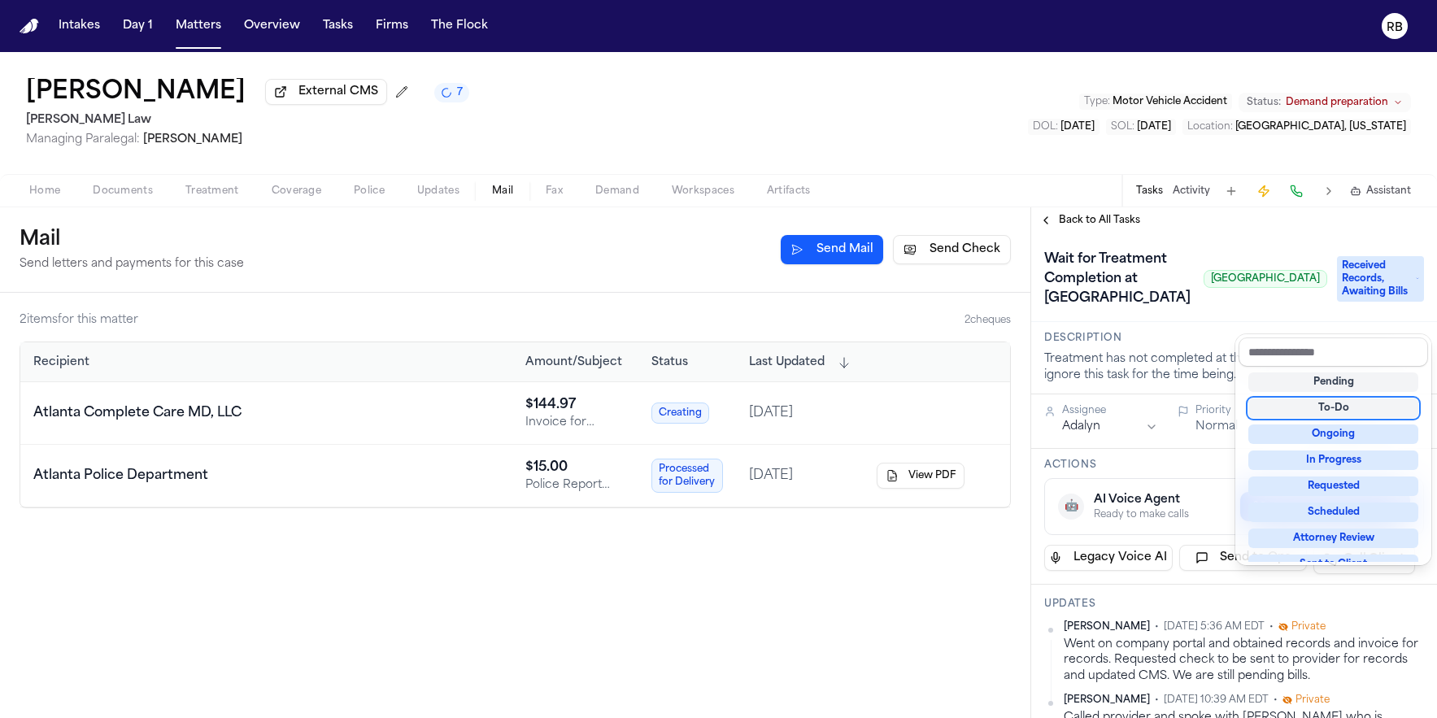
click at [1162, 322] on div "Wait for Treatment Completion at Atlanta Spine Center Atlanta Spine Center Rece…" at bounding box center [1234, 277] width 406 height 89
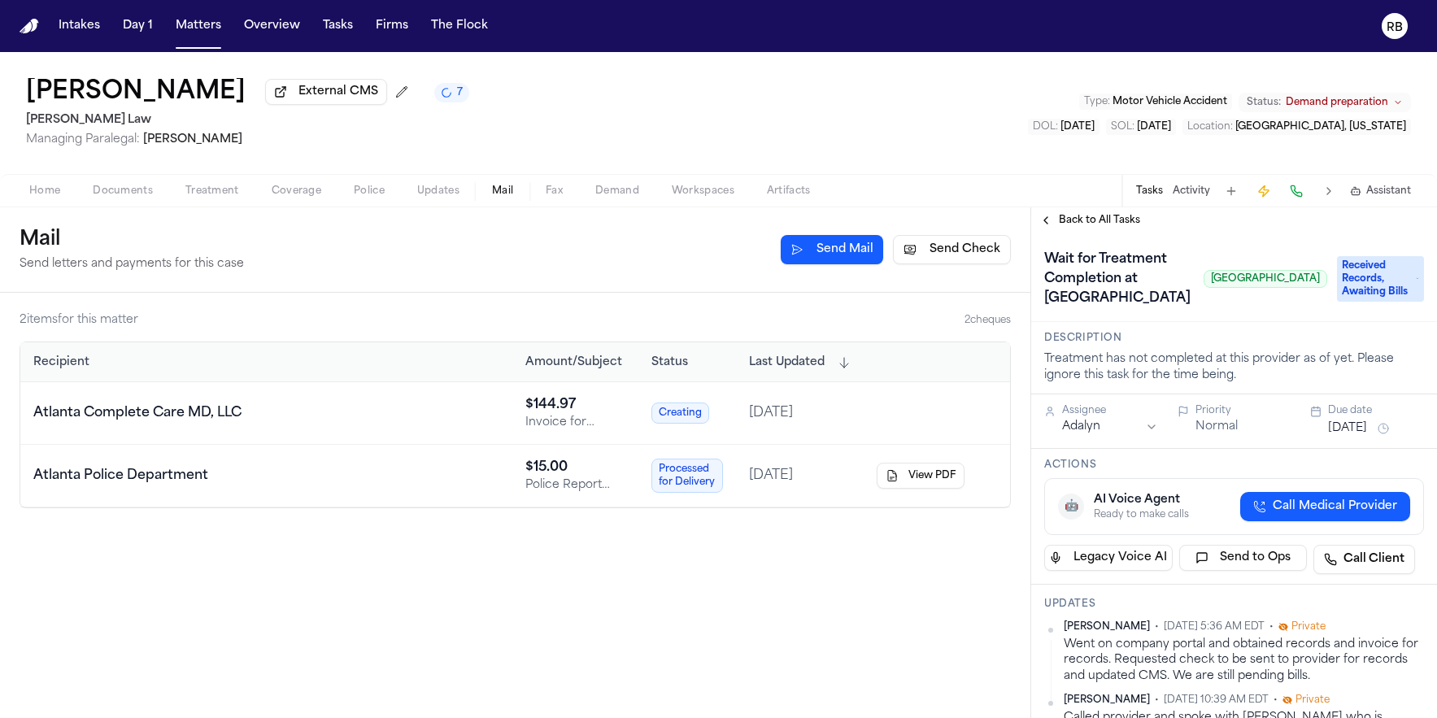
click at [1358, 437] on button "[DATE]" at bounding box center [1347, 429] width 39 height 16
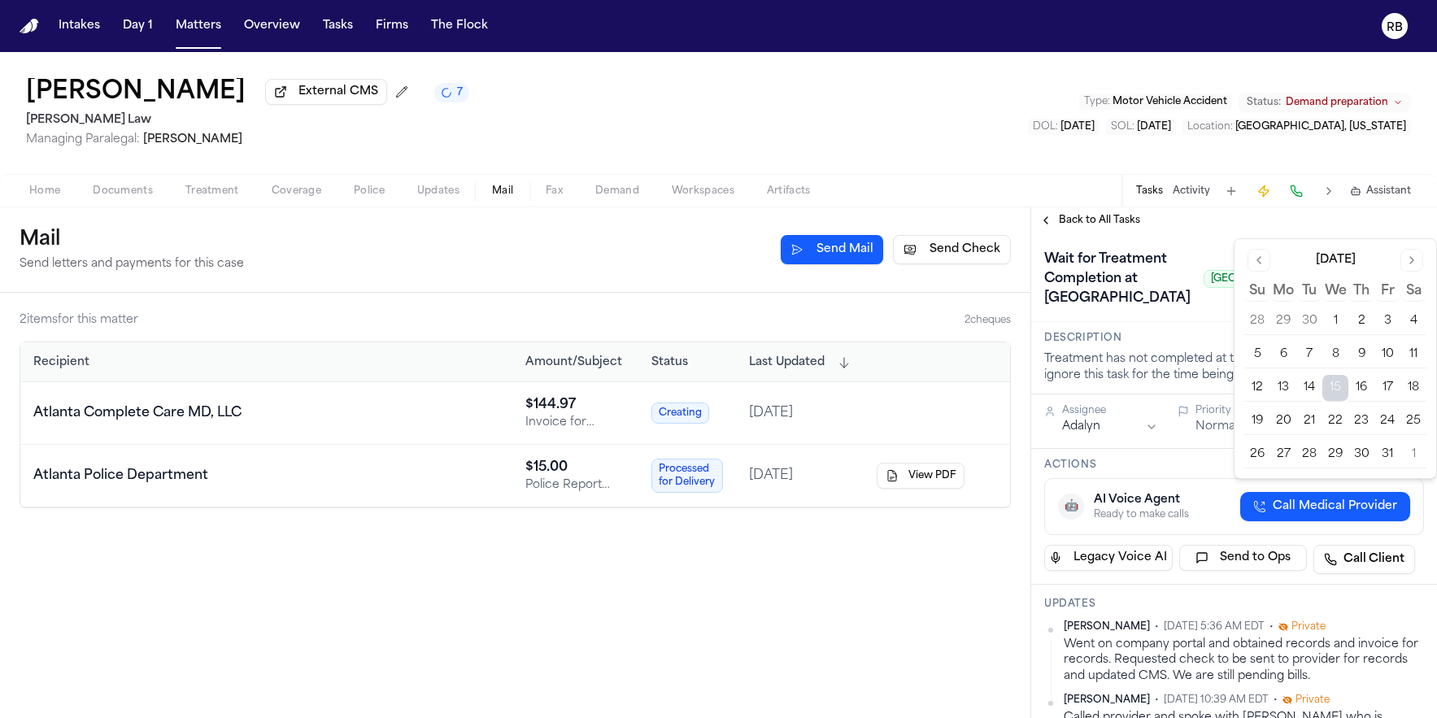
click at [1149, 312] on div "Wait for Treatment Completion at Atlanta Spine Center Atlanta Spine Center" at bounding box center [1185, 278] width 283 height 65
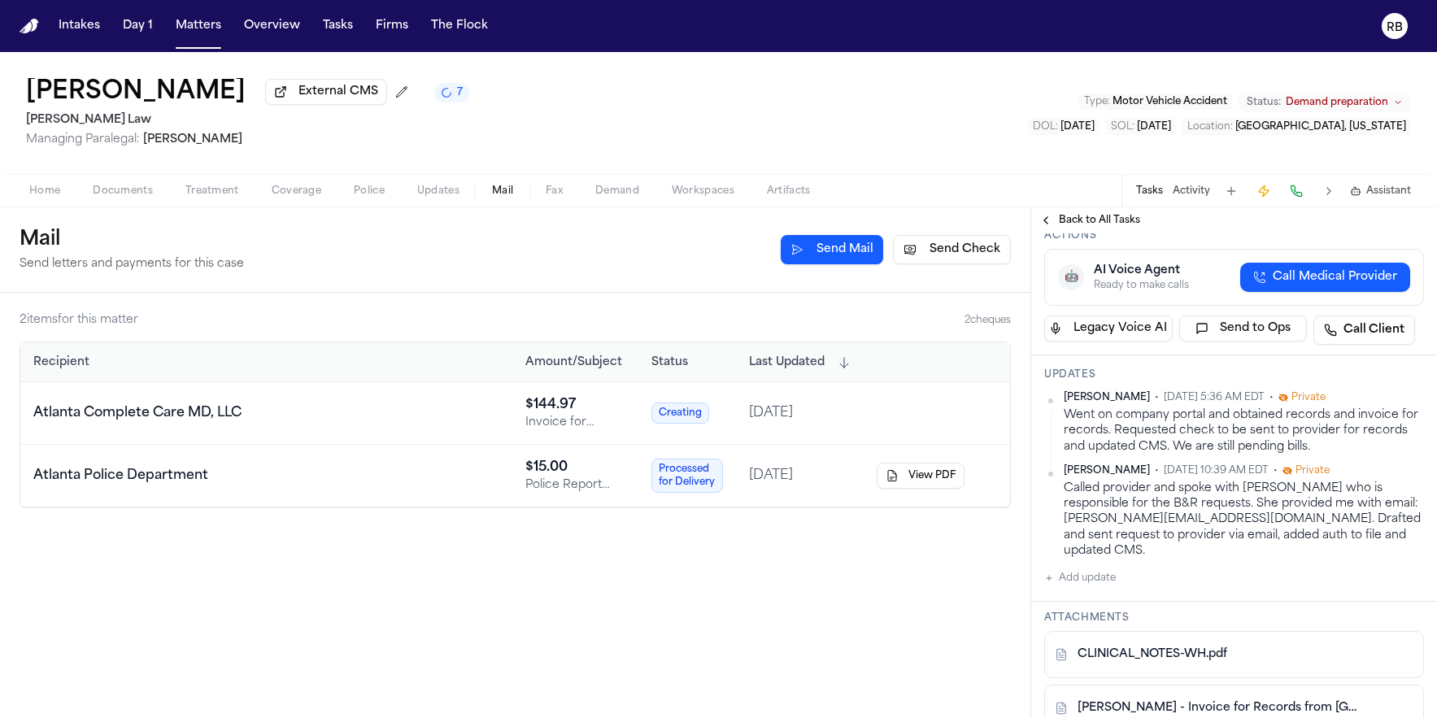
scroll to position [242, 0]
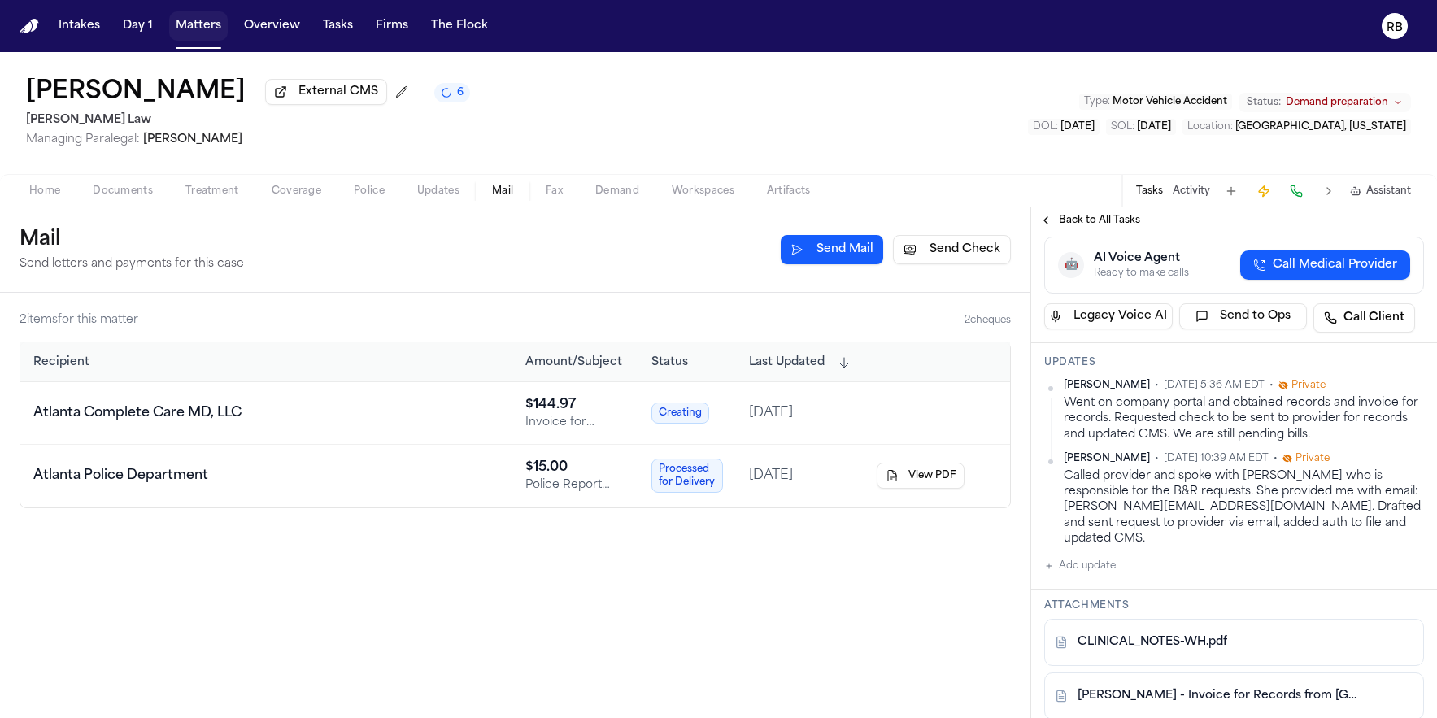
click at [202, 25] on button "Matters" at bounding box center [198, 25] width 59 height 29
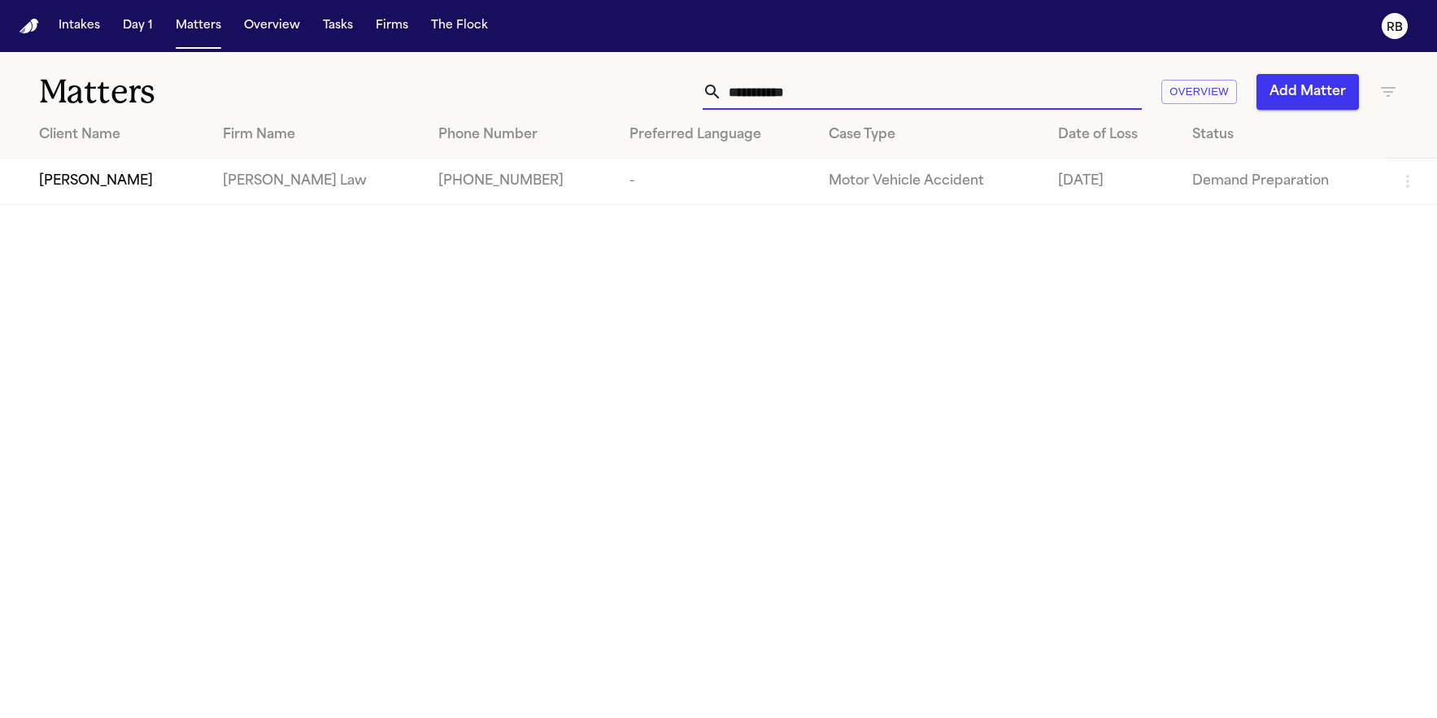
click at [864, 94] on input "**********" at bounding box center [932, 92] width 420 height 36
drag, startPoint x: 893, startPoint y: 91, endPoint x: 558, endPoint y: 89, distance: 335.1
click at [558, 89] on div "**********" at bounding box center [913, 92] width 969 height 36
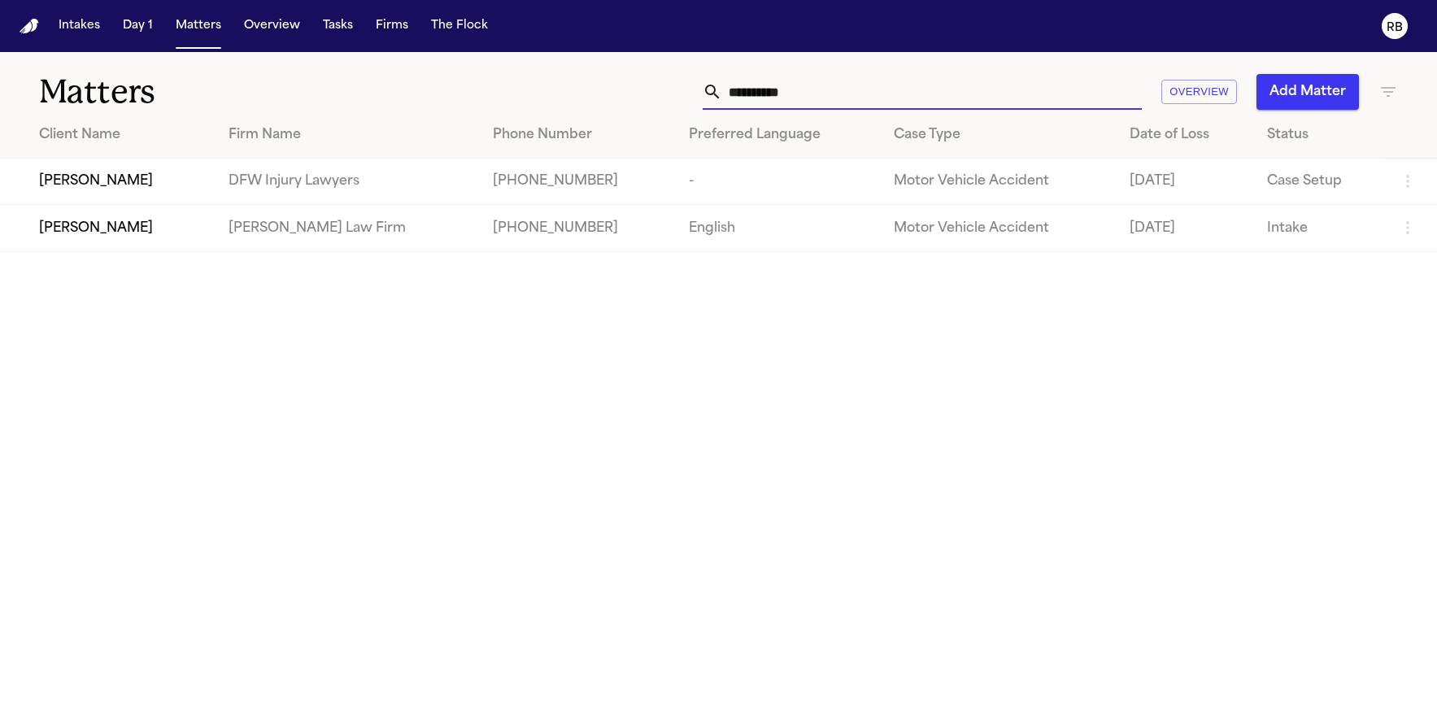
type input "**********"
click at [163, 238] on div "[PERSON_NAME]" at bounding box center [120, 229] width 163 height 20
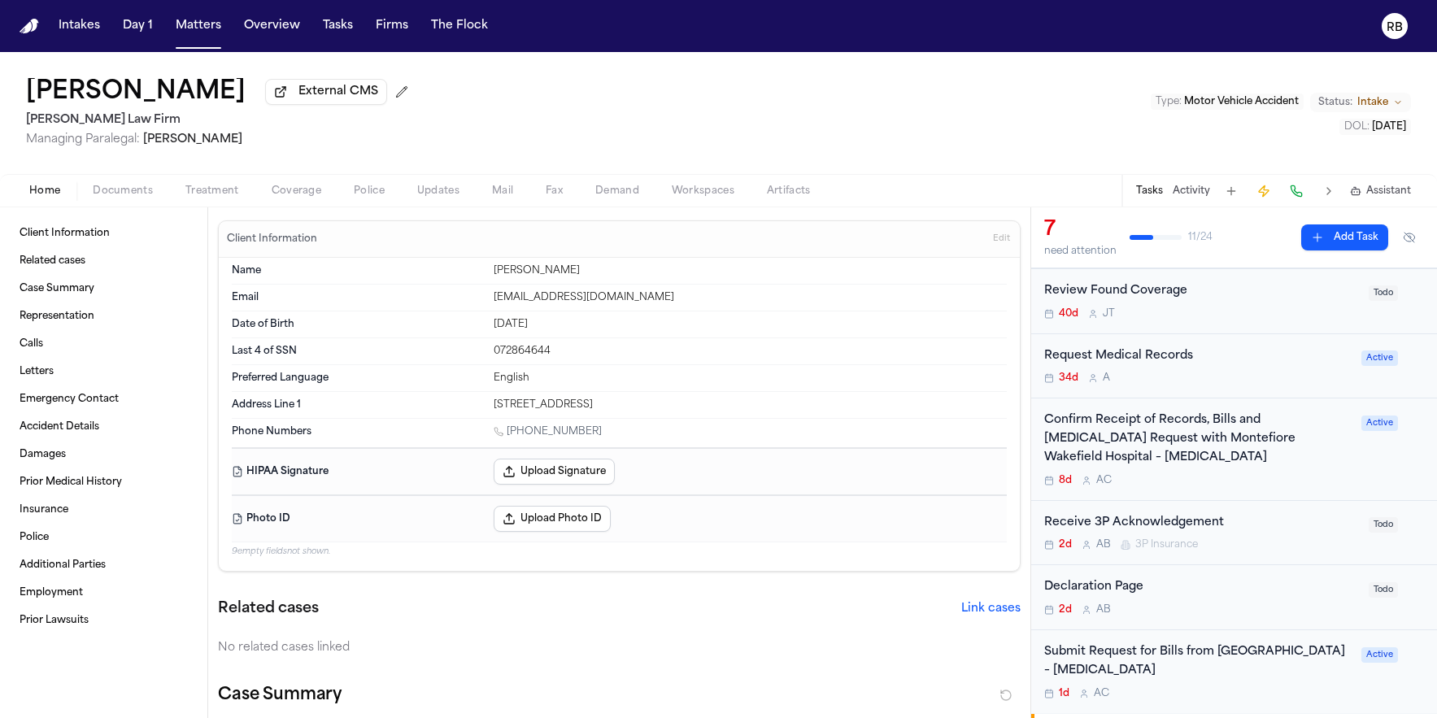
scroll to position [152, 0]
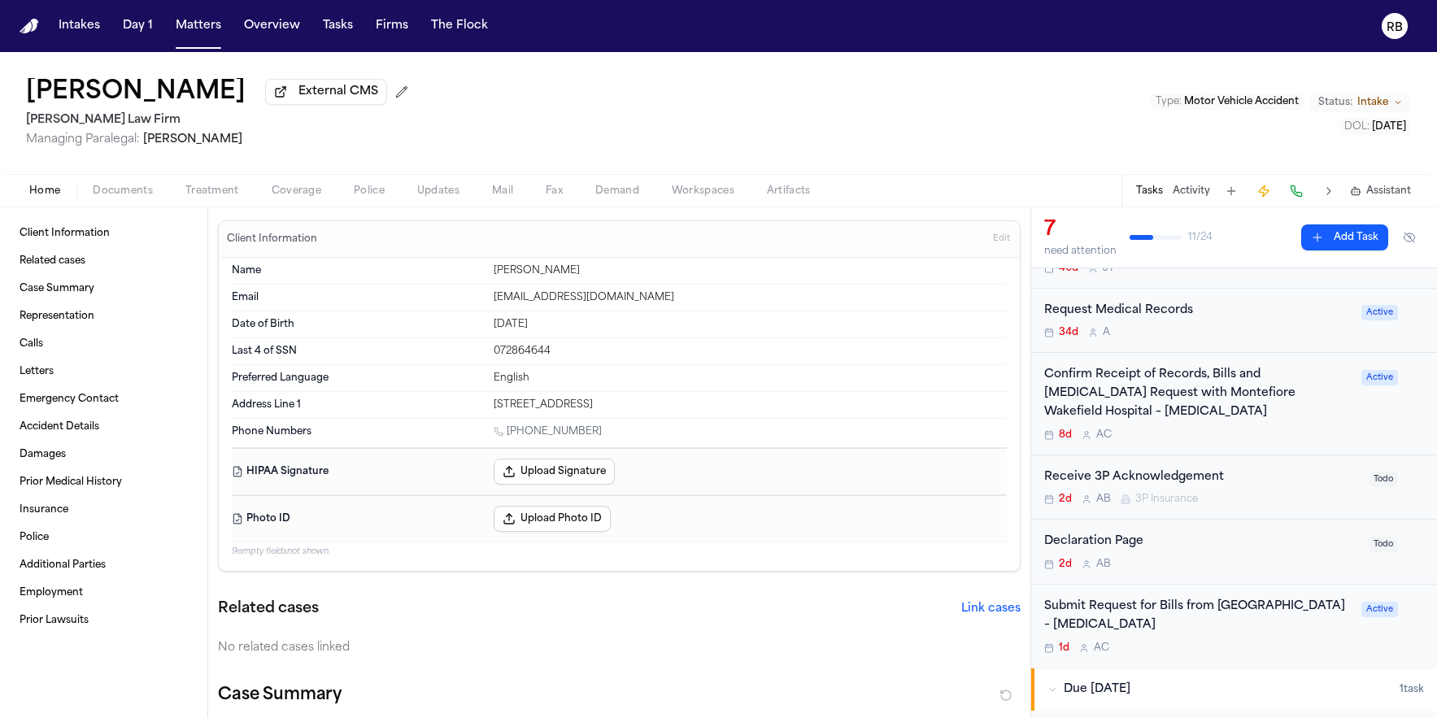
click at [1332, 421] on div "Confirm Receipt of Records, Bills and Radiology Request with Montefiore Wakefie…" at bounding box center [1197, 393] width 307 height 55
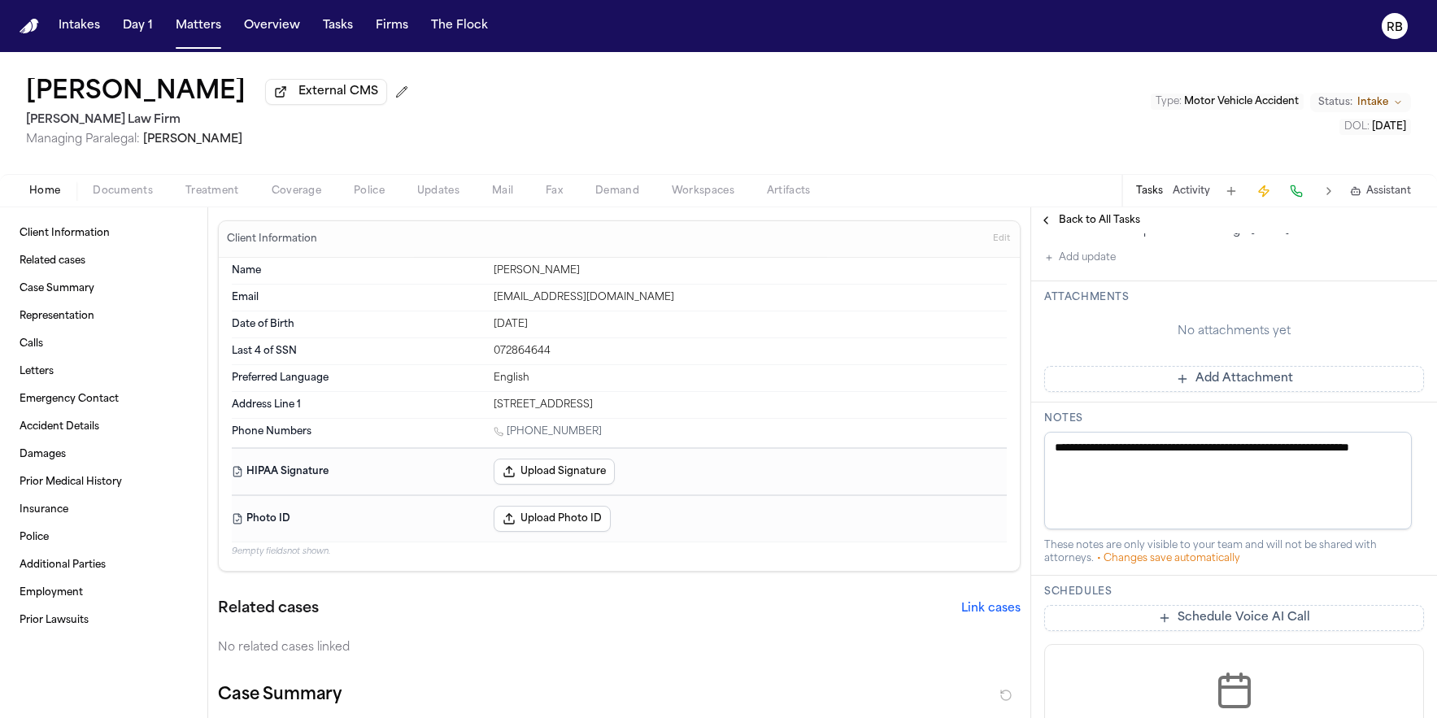
scroll to position [531, 0]
click at [1274, 392] on button "Add Attachment" at bounding box center [1234, 379] width 380 height 26
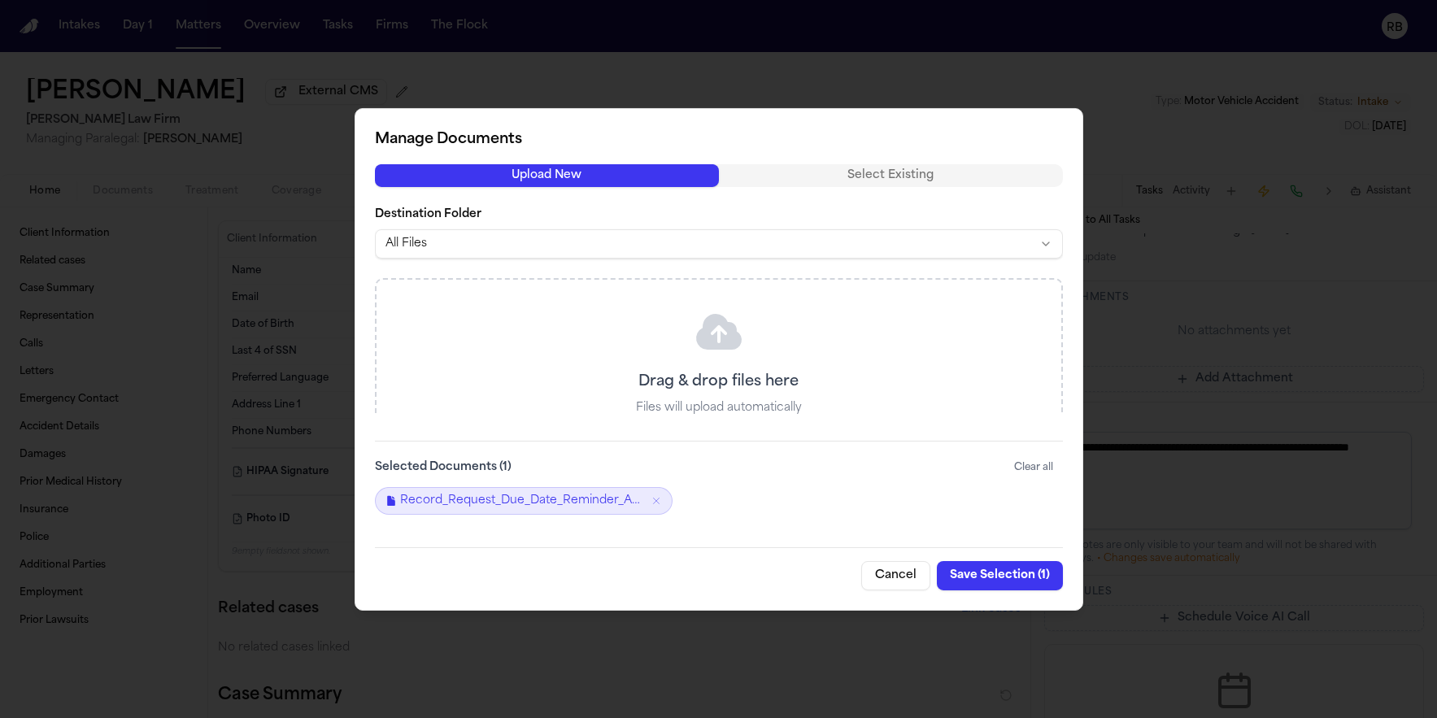
click at [1007, 569] on button "Save Selection ( 1 )" at bounding box center [1000, 575] width 126 height 29
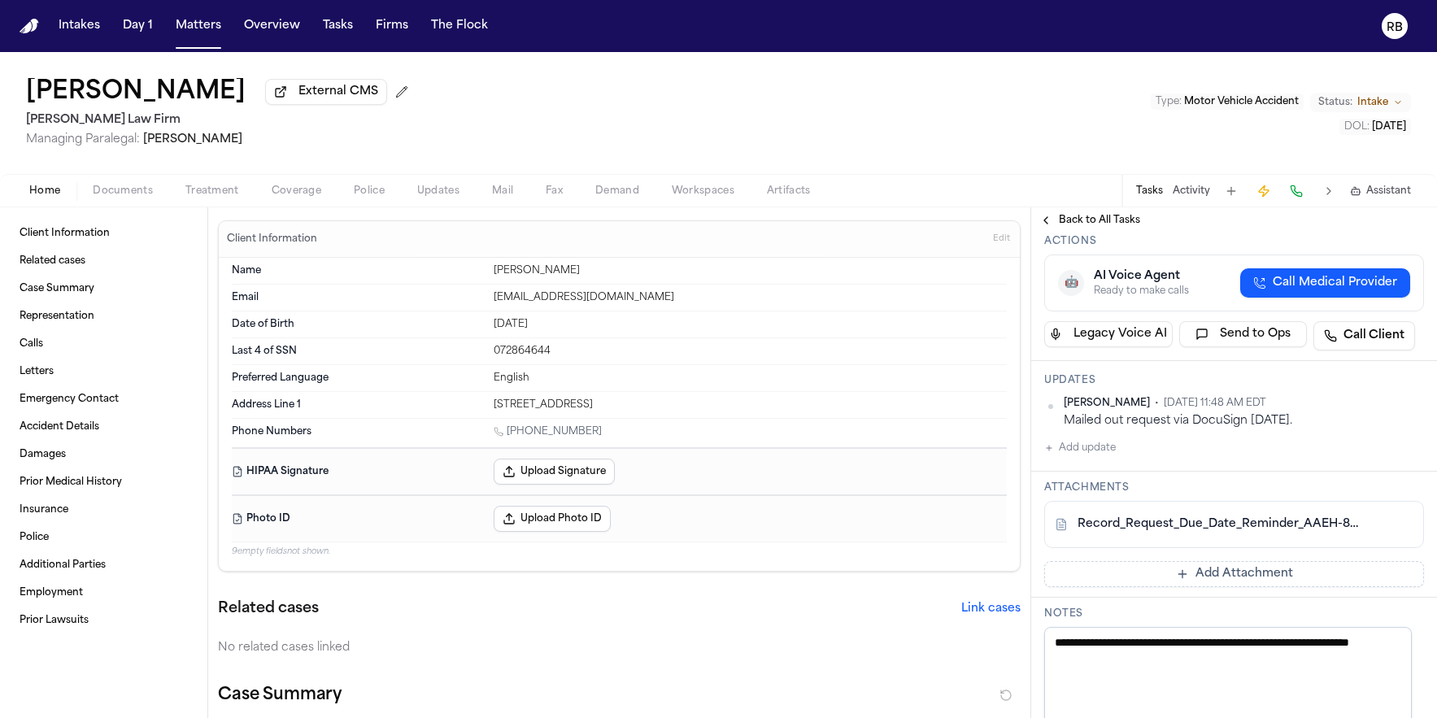
scroll to position [340, 0]
click at [1103, 459] on button "Add update" at bounding box center [1080, 449] width 72 height 20
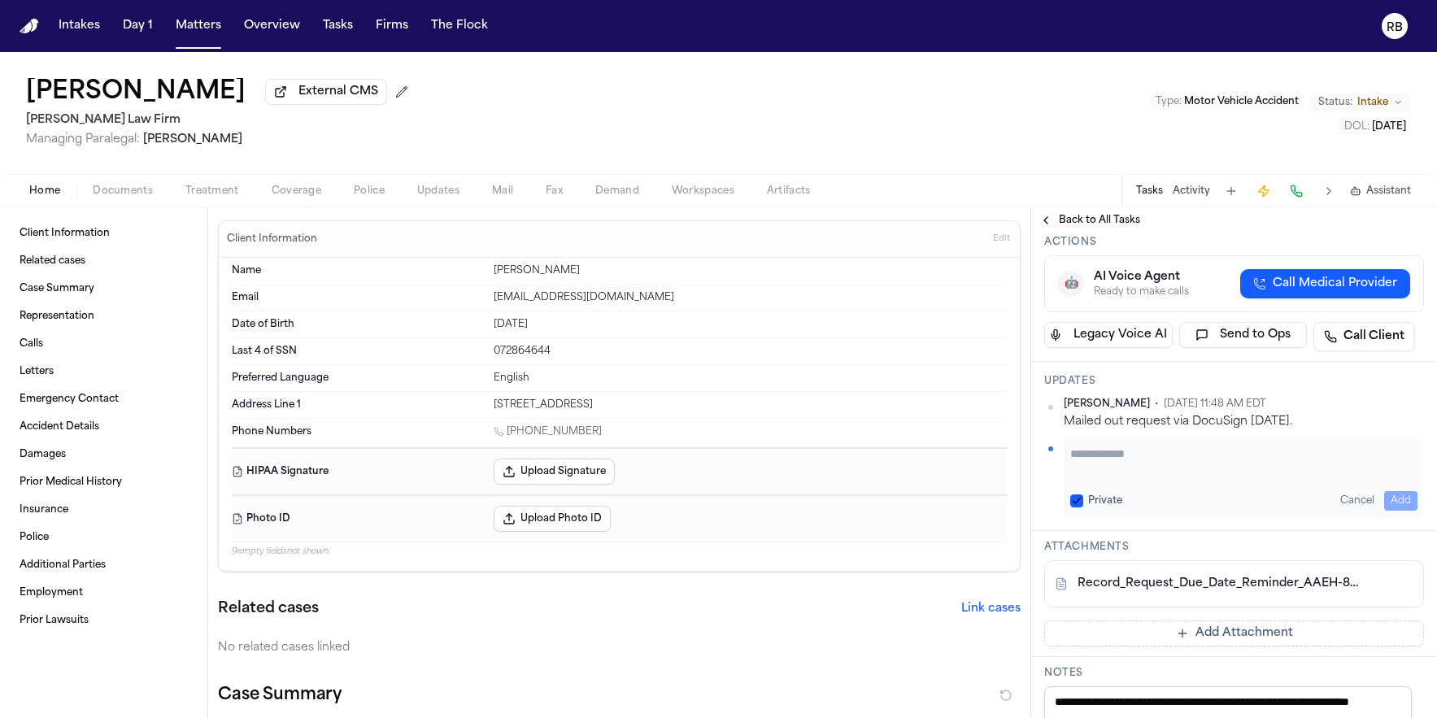
click at [1188, 478] on textarea "Add your update" at bounding box center [1243, 462] width 347 height 33
type textarea "**********"
click at [1386, 511] on button "Add" at bounding box center [1400, 501] width 33 height 20
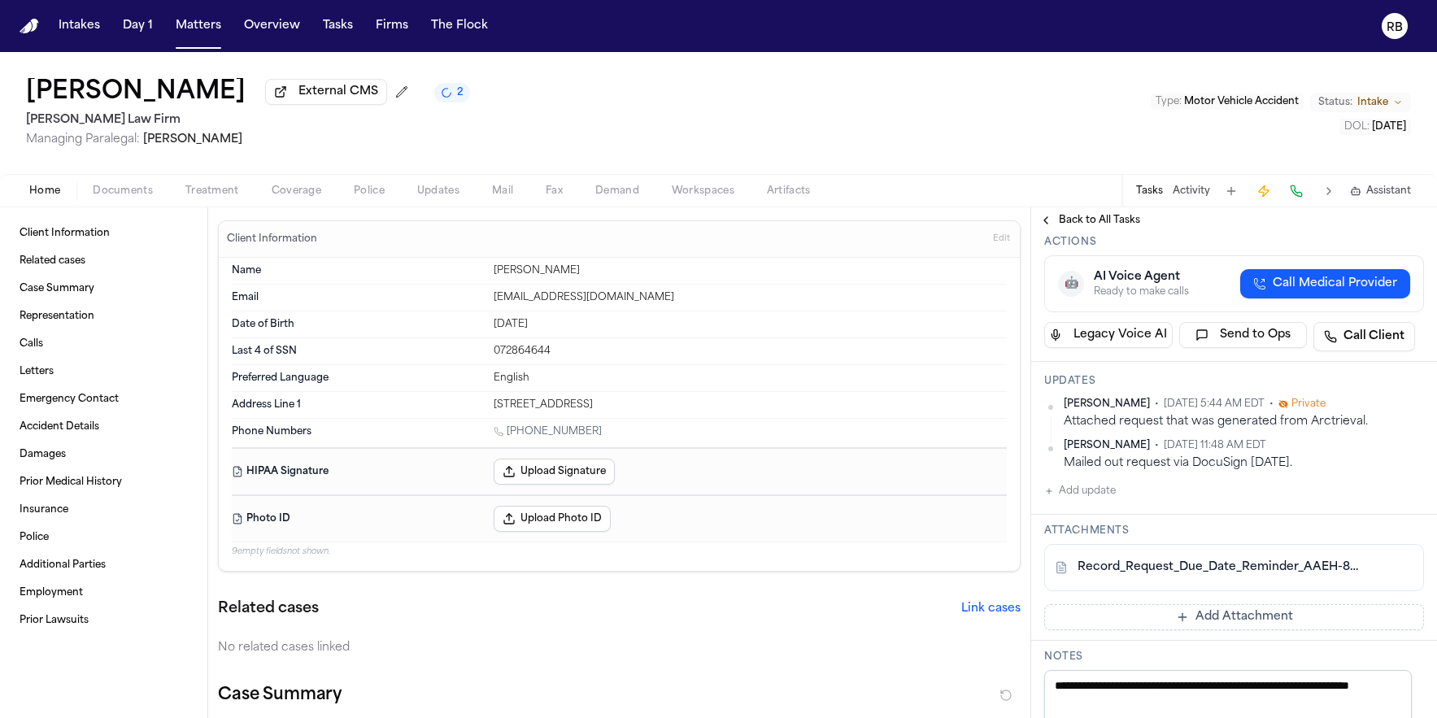
drag, startPoint x: 751, startPoint y: 72, endPoint x: 619, endPoint y: 64, distance: 132.0
click at [750, 72] on div "Michel Beltre External CMS 2 Martello Law Firm Managing Paralegal: Michelle Lan…" at bounding box center [718, 113] width 1437 height 122
click at [200, 22] on button "Matters" at bounding box center [198, 25] width 59 height 29
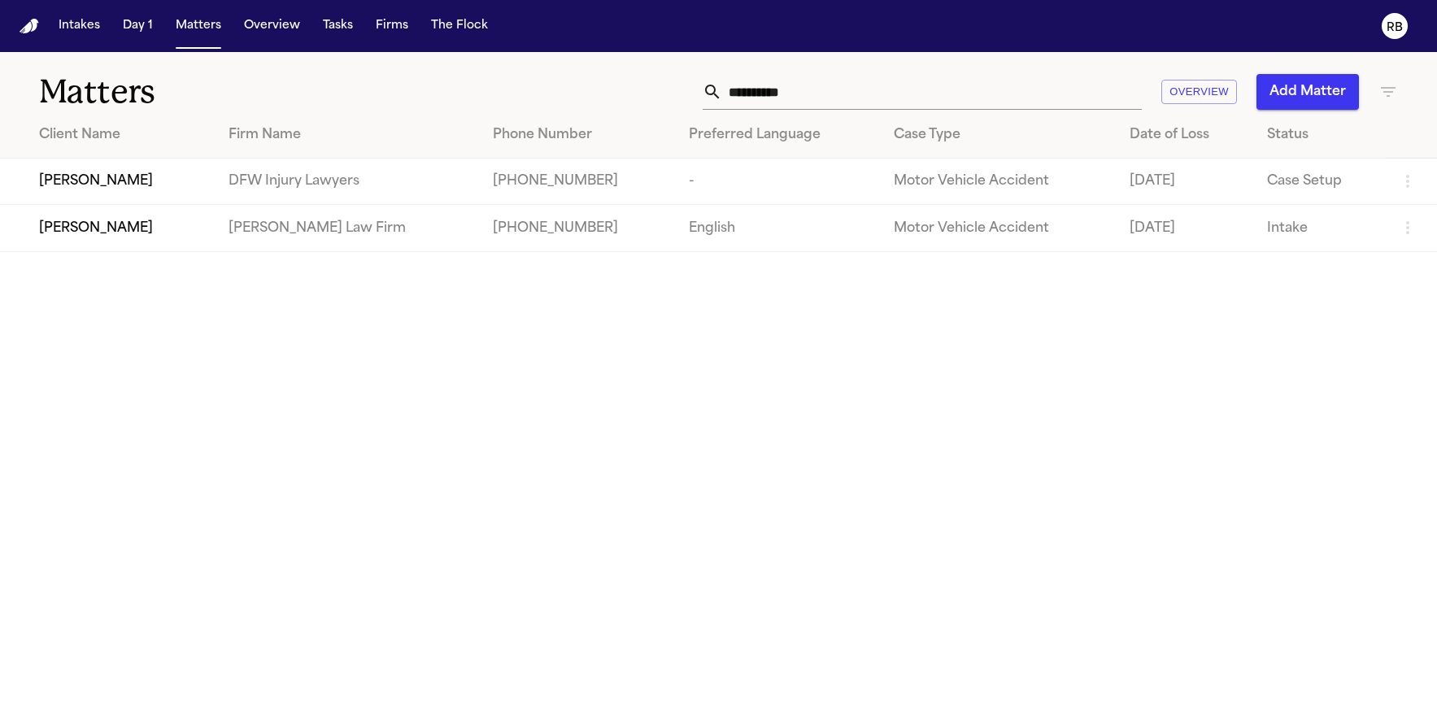
click at [902, 83] on input "**********" at bounding box center [932, 92] width 420 height 36
drag, startPoint x: 791, startPoint y: 94, endPoint x: 506, endPoint y: 94, distance: 285.5
click at [506, 94] on div "**********" at bounding box center [913, 92] width 969 height 36
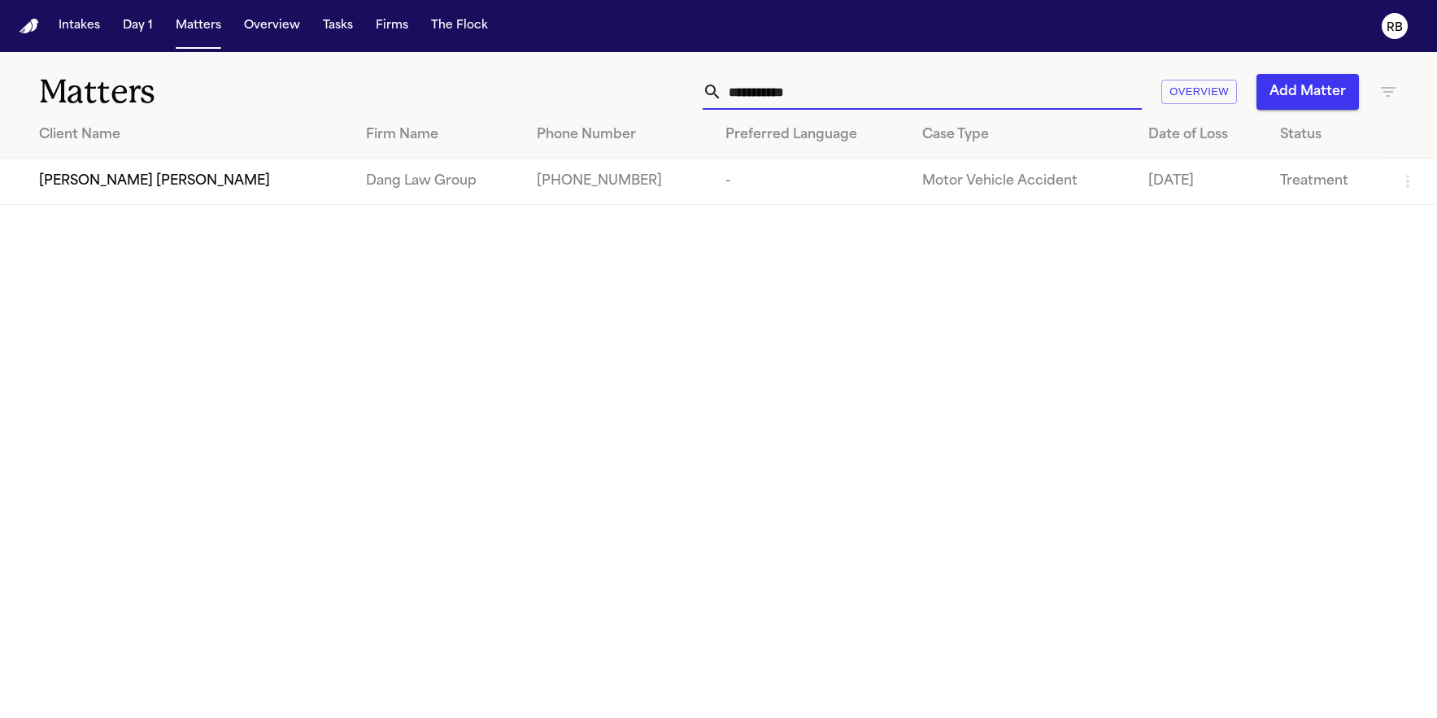
type input "**********"
click at [207, 179] on div "[PERSON_NAME] [PERSON_NAME]" at bounding box center [189, 182] width 301 height 20
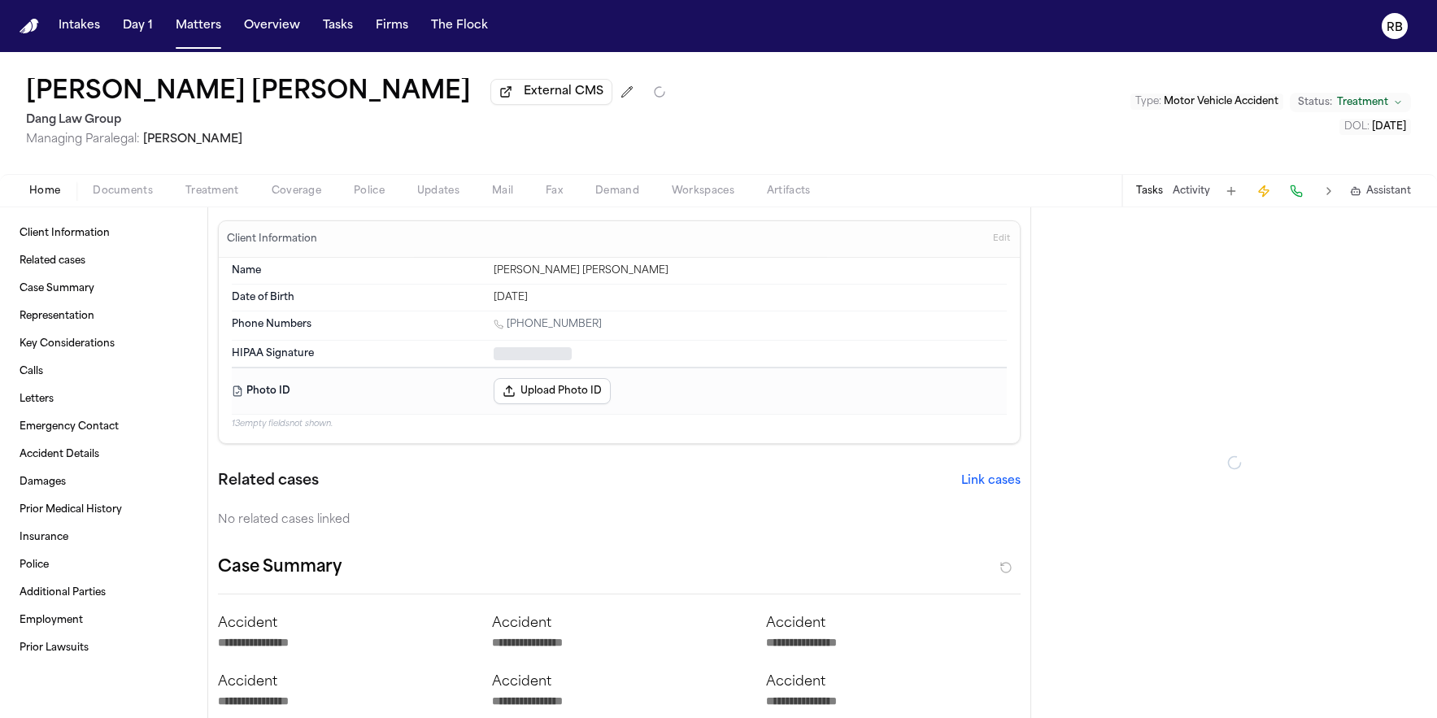
type textarea "*"
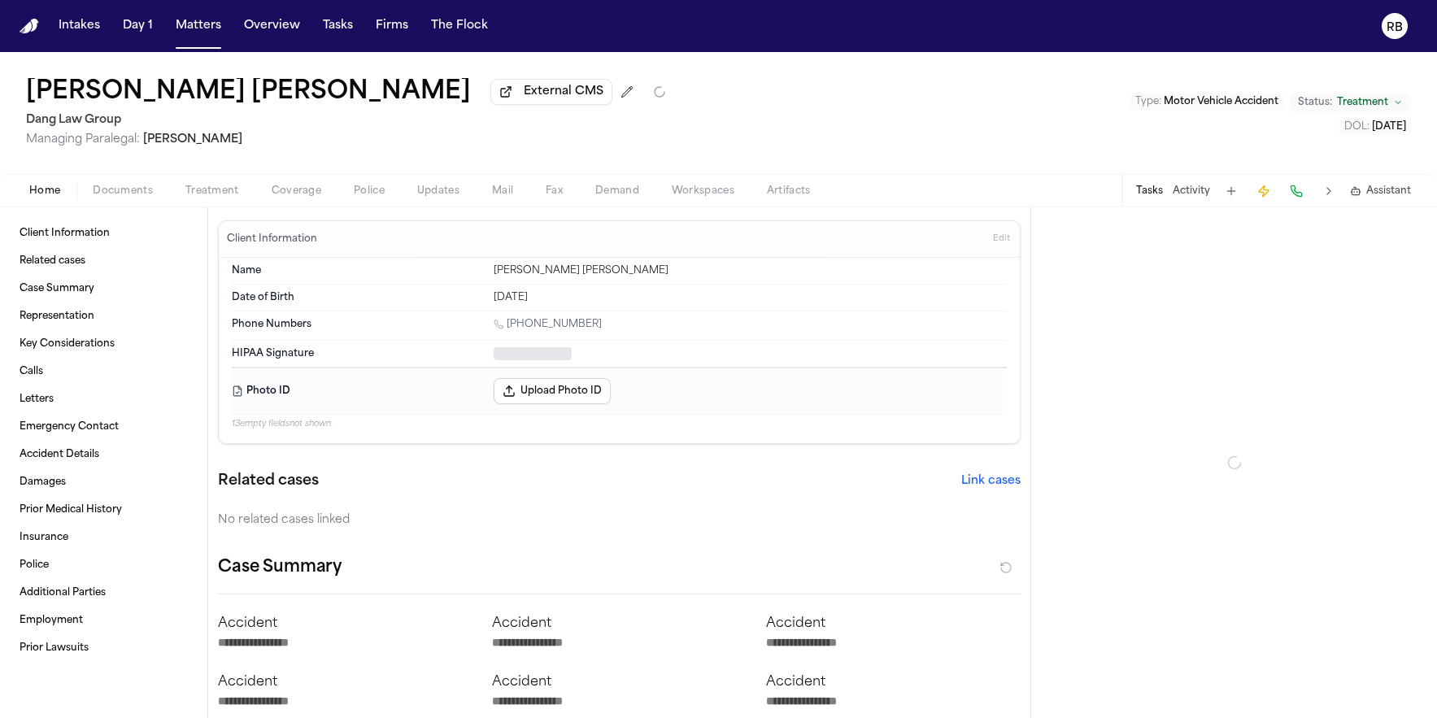
type textarea "*"
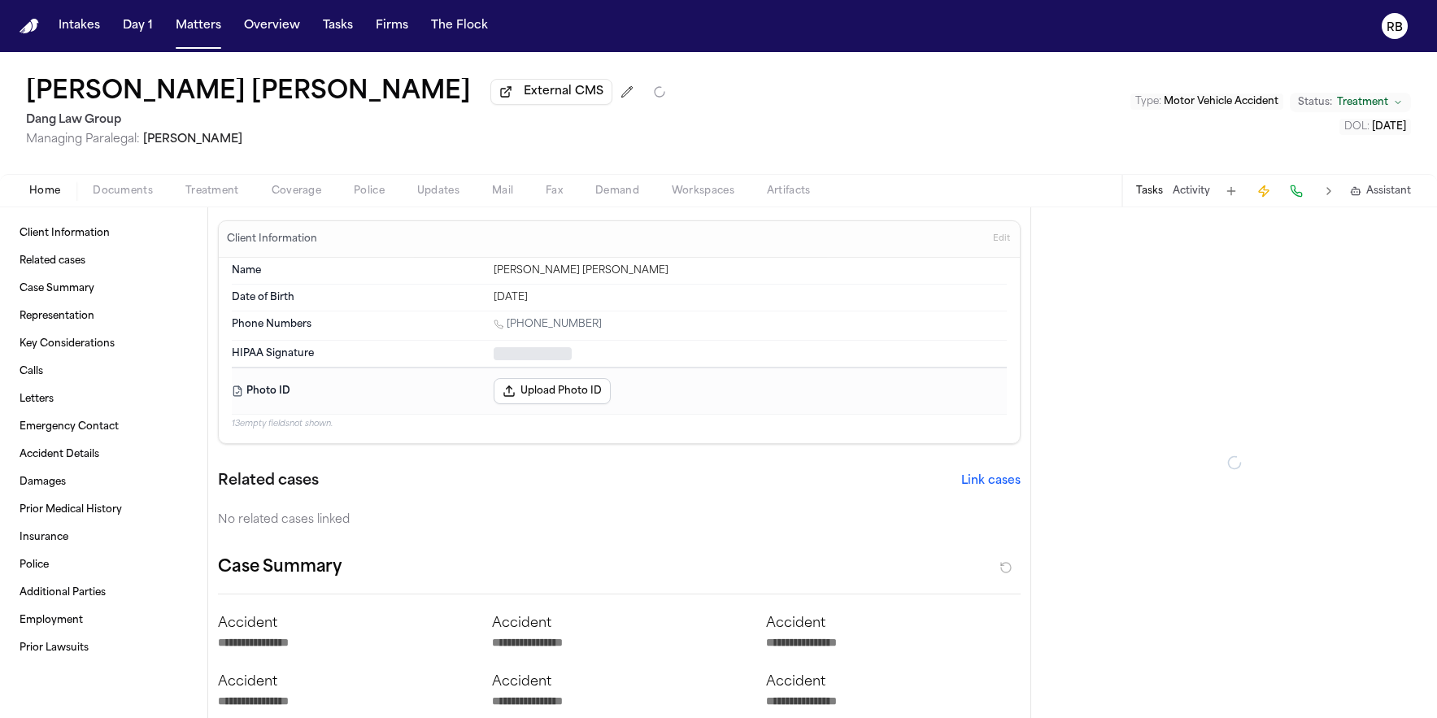
type textarea "*"
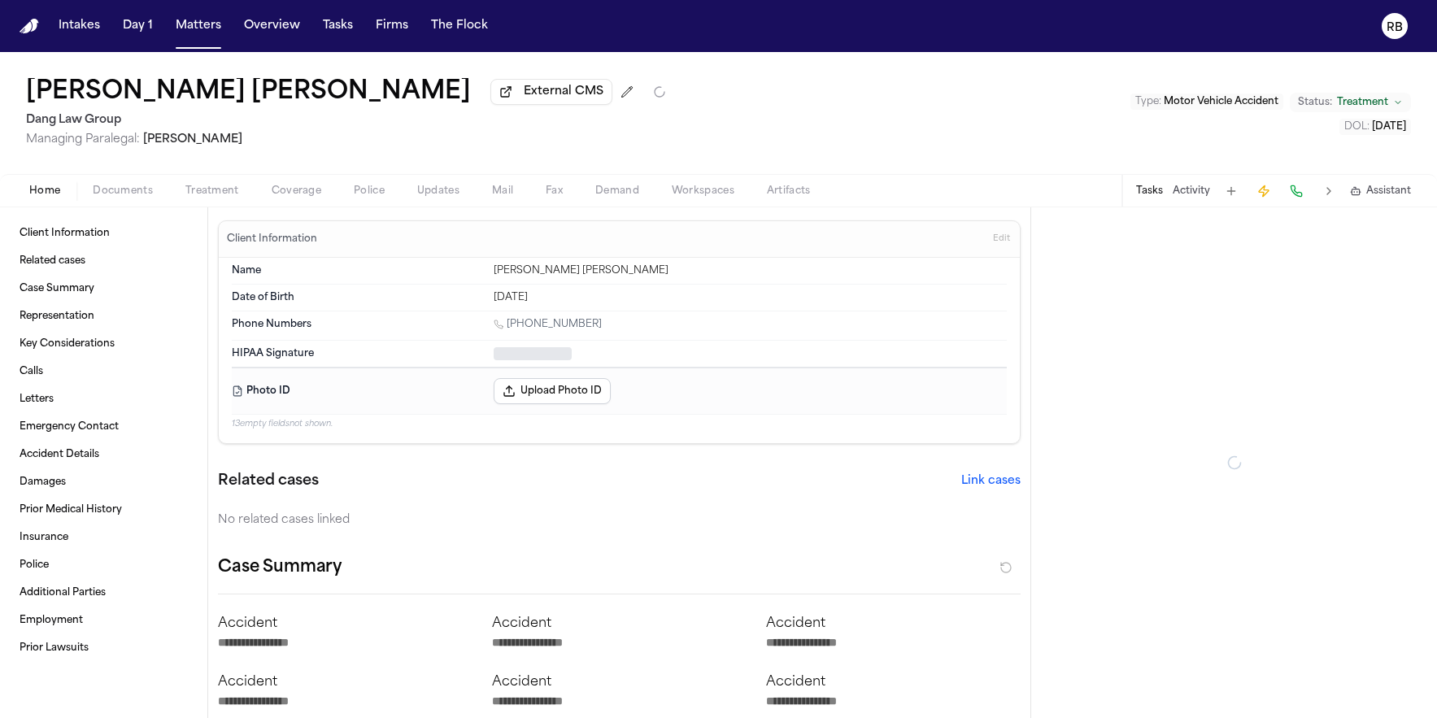
type textarea "*"
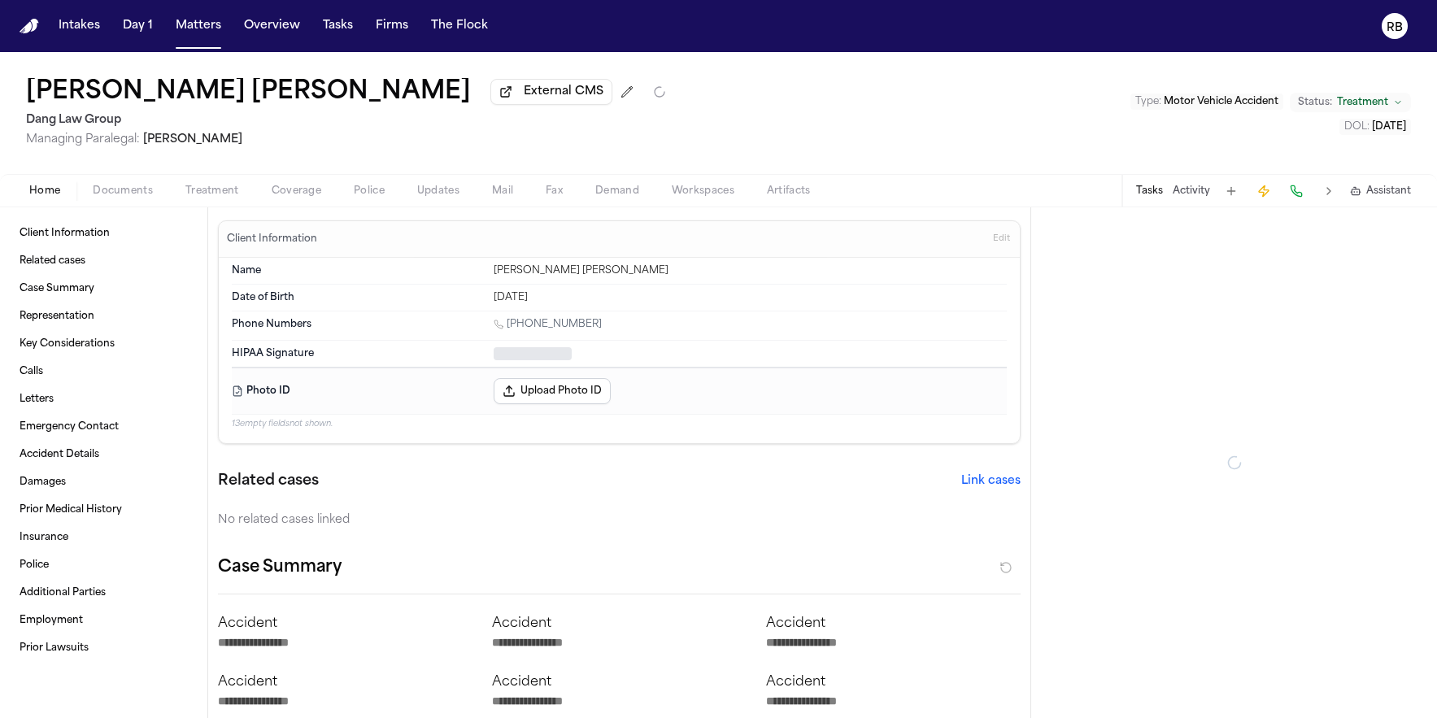
type textarea "*"
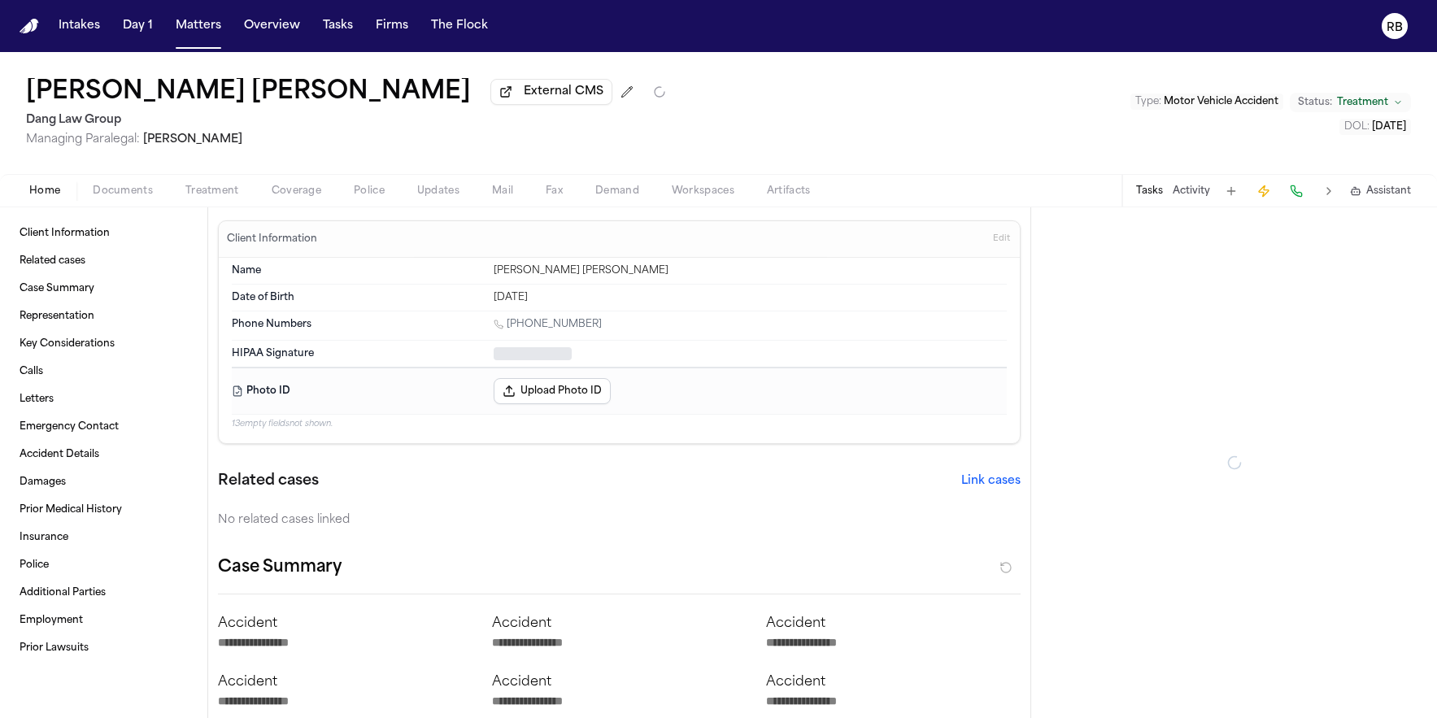
type textarea "*"
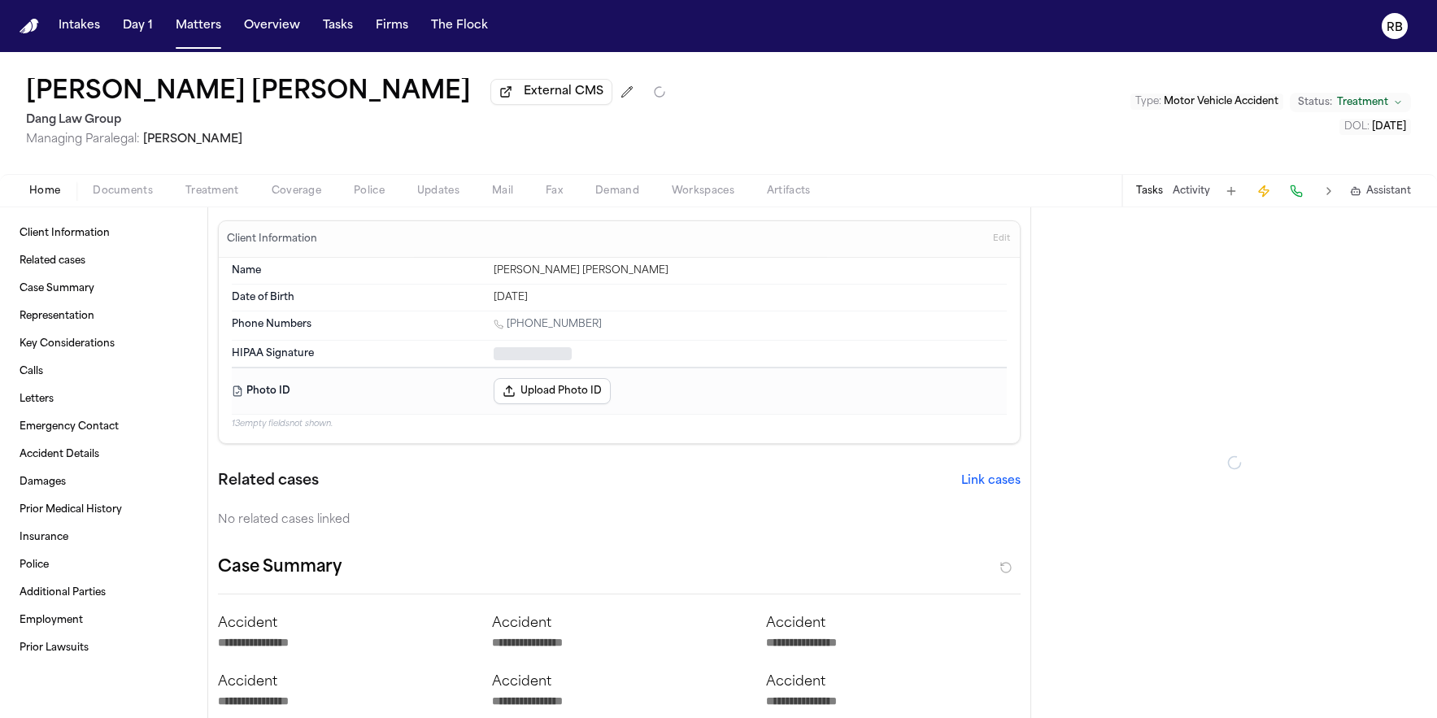
type textarea "*"
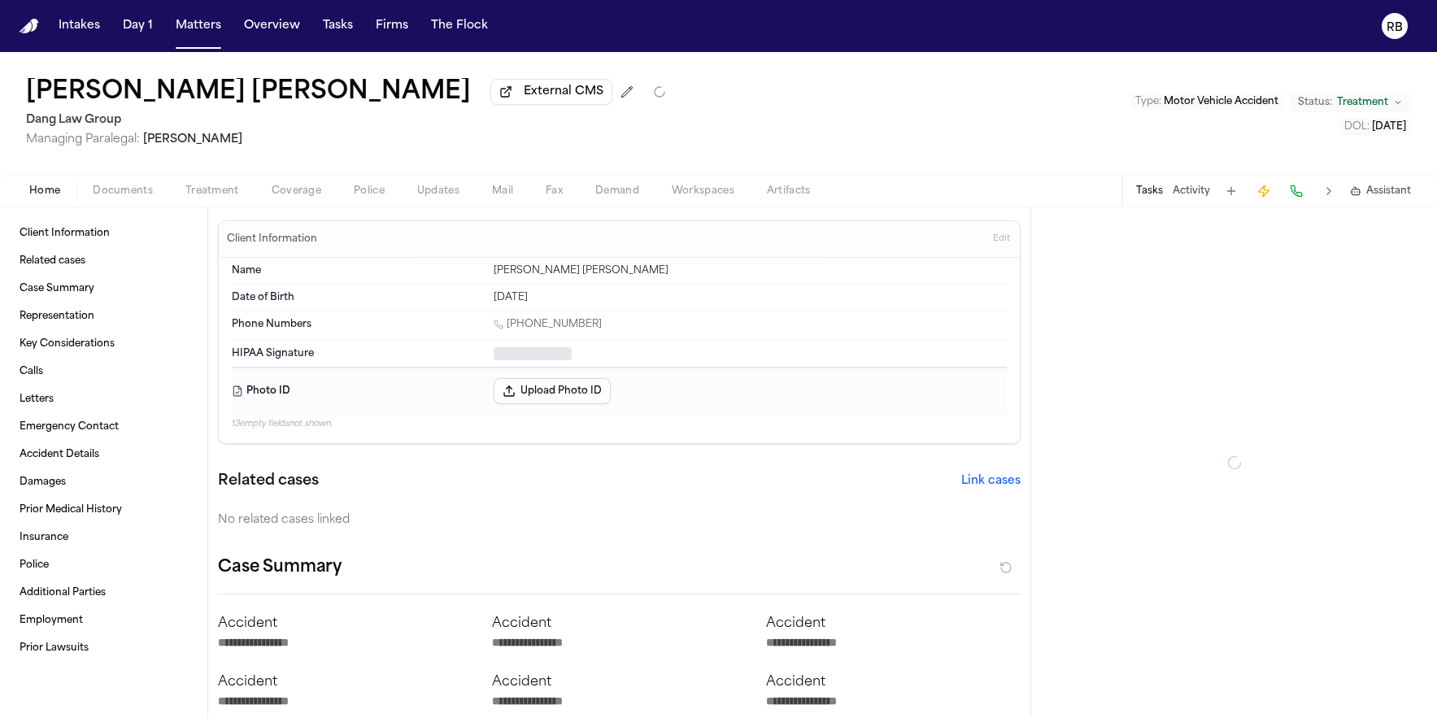
type textarea "*"
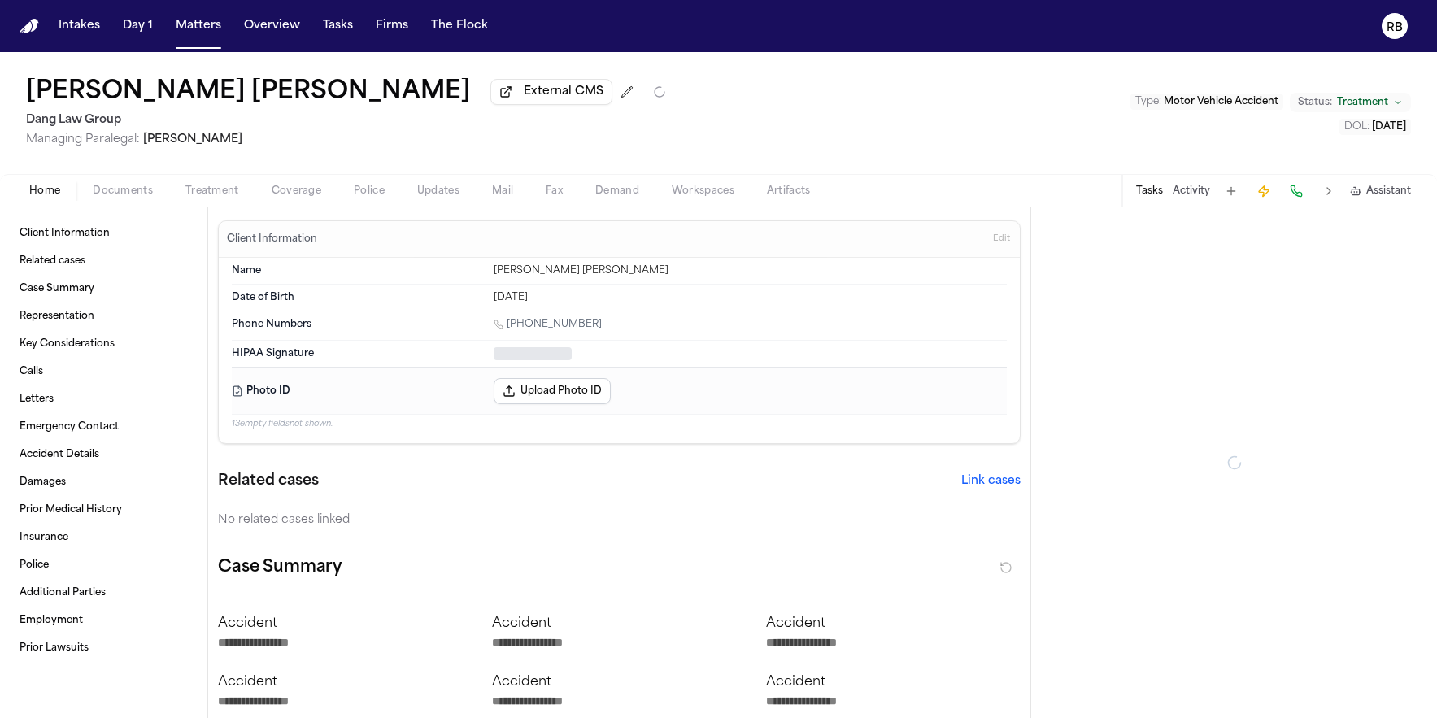
type textarea "*"
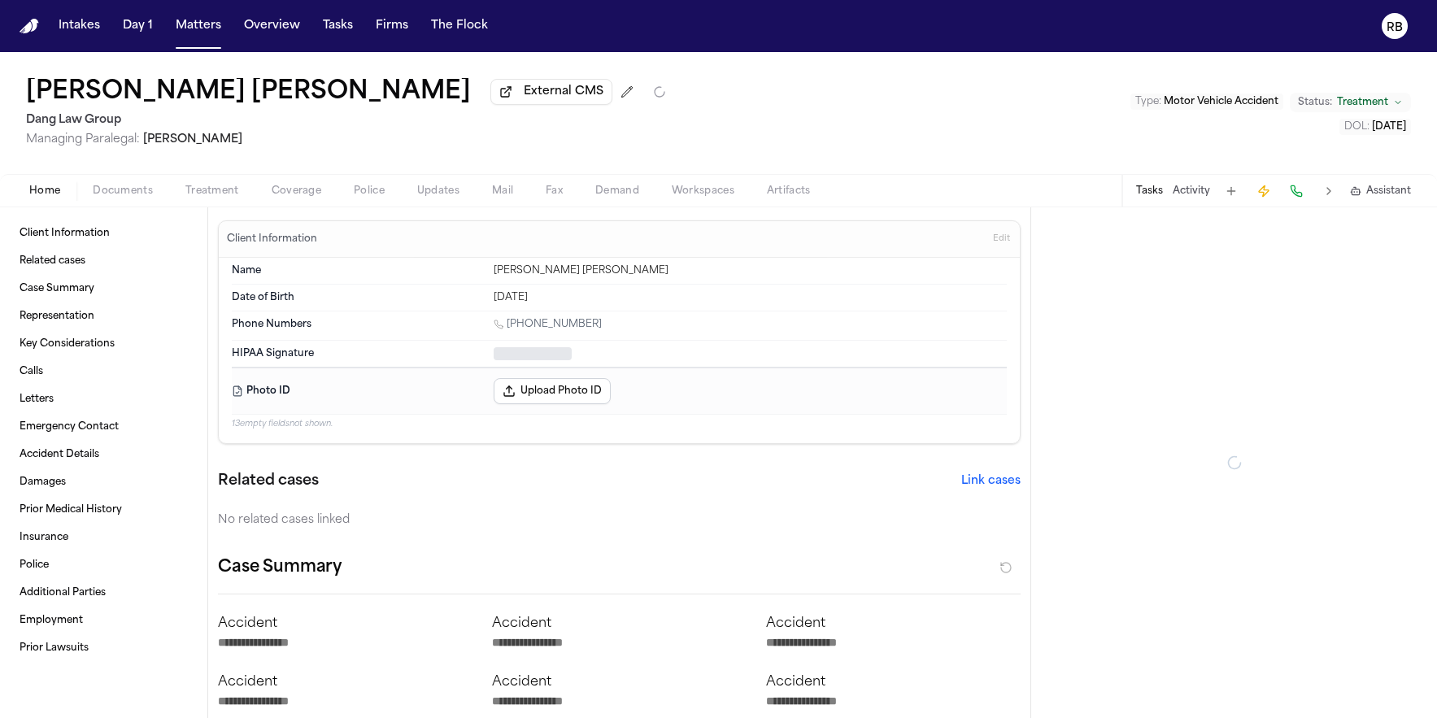
type textarea "*"
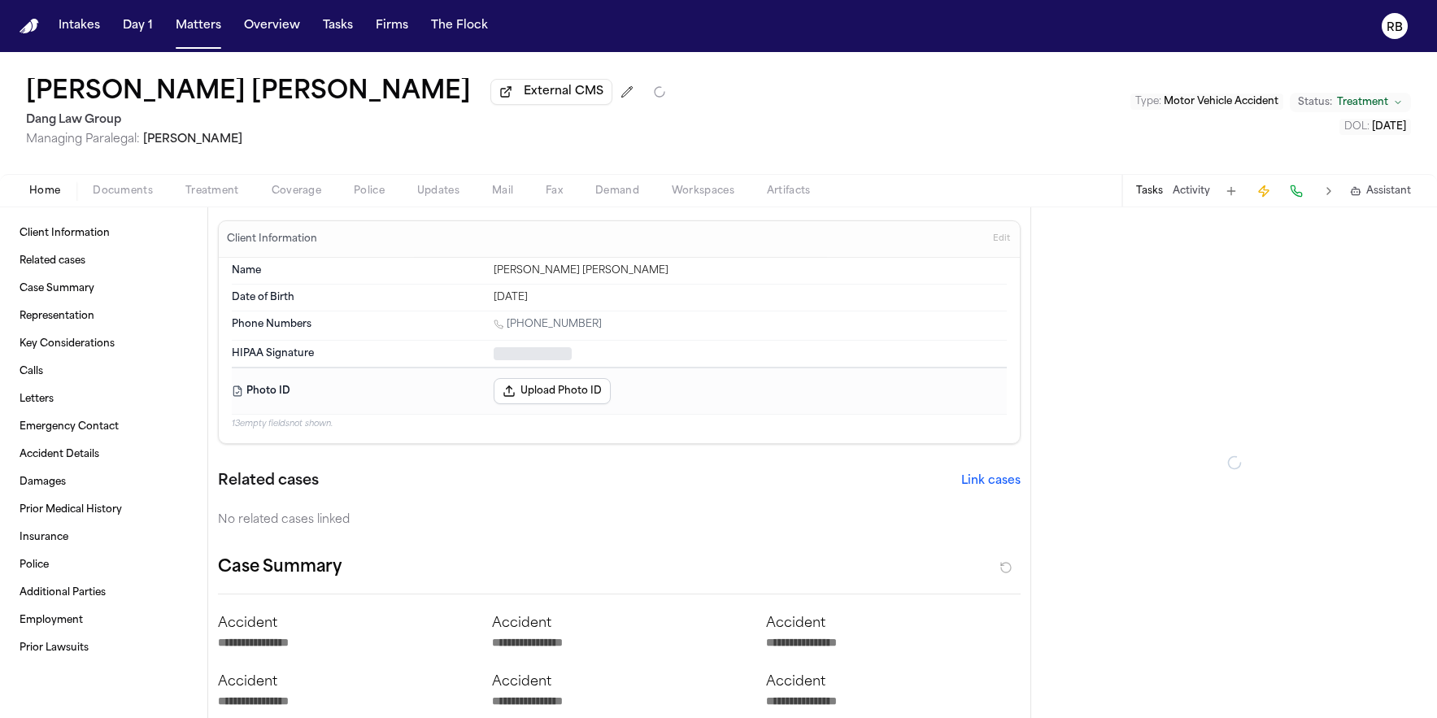
type textarea "*"
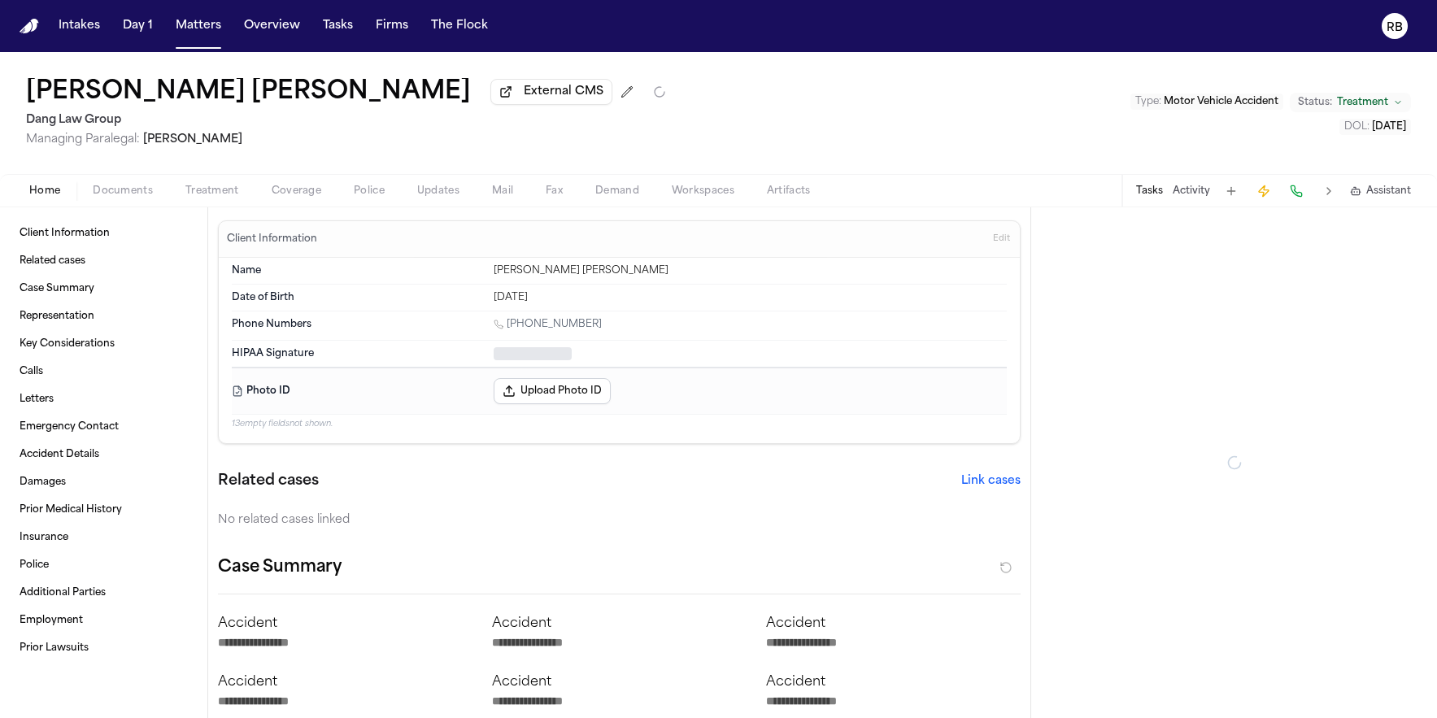
type textarea "*"
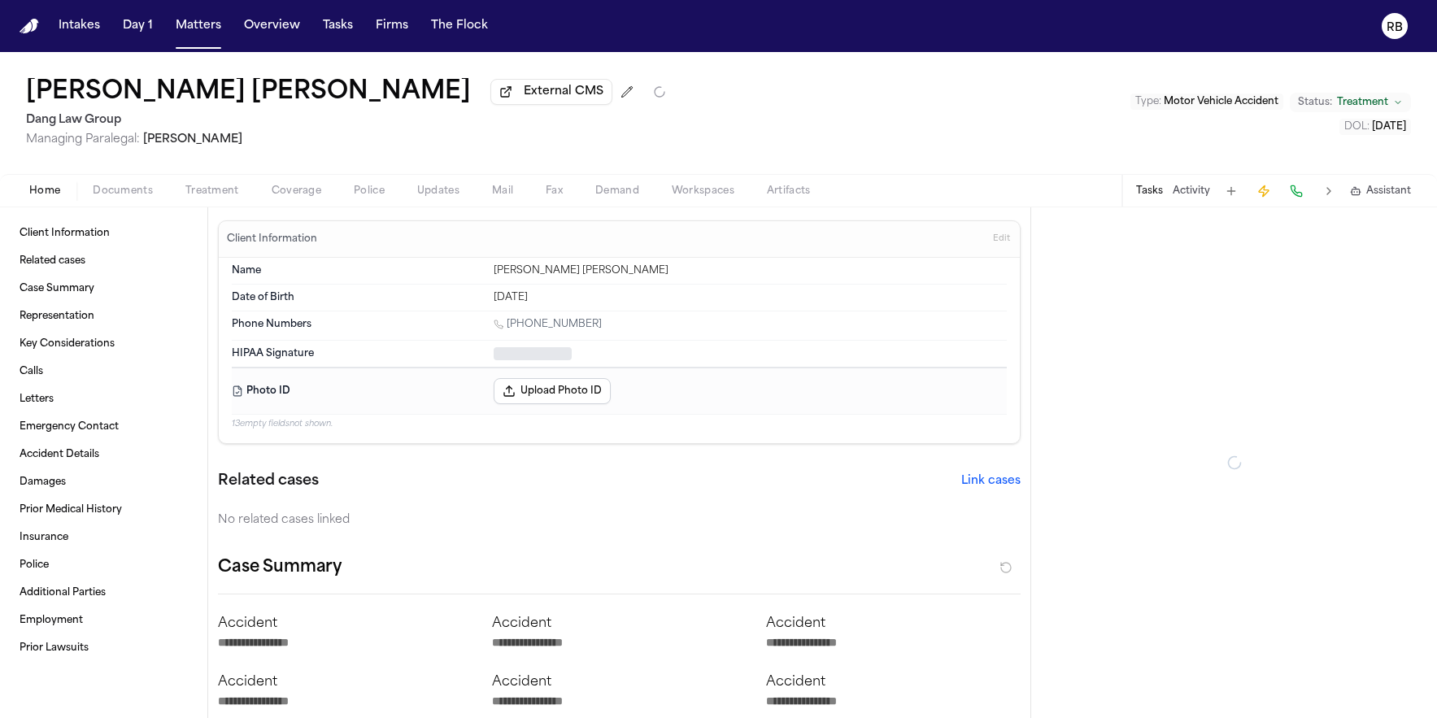
type textarea "*"
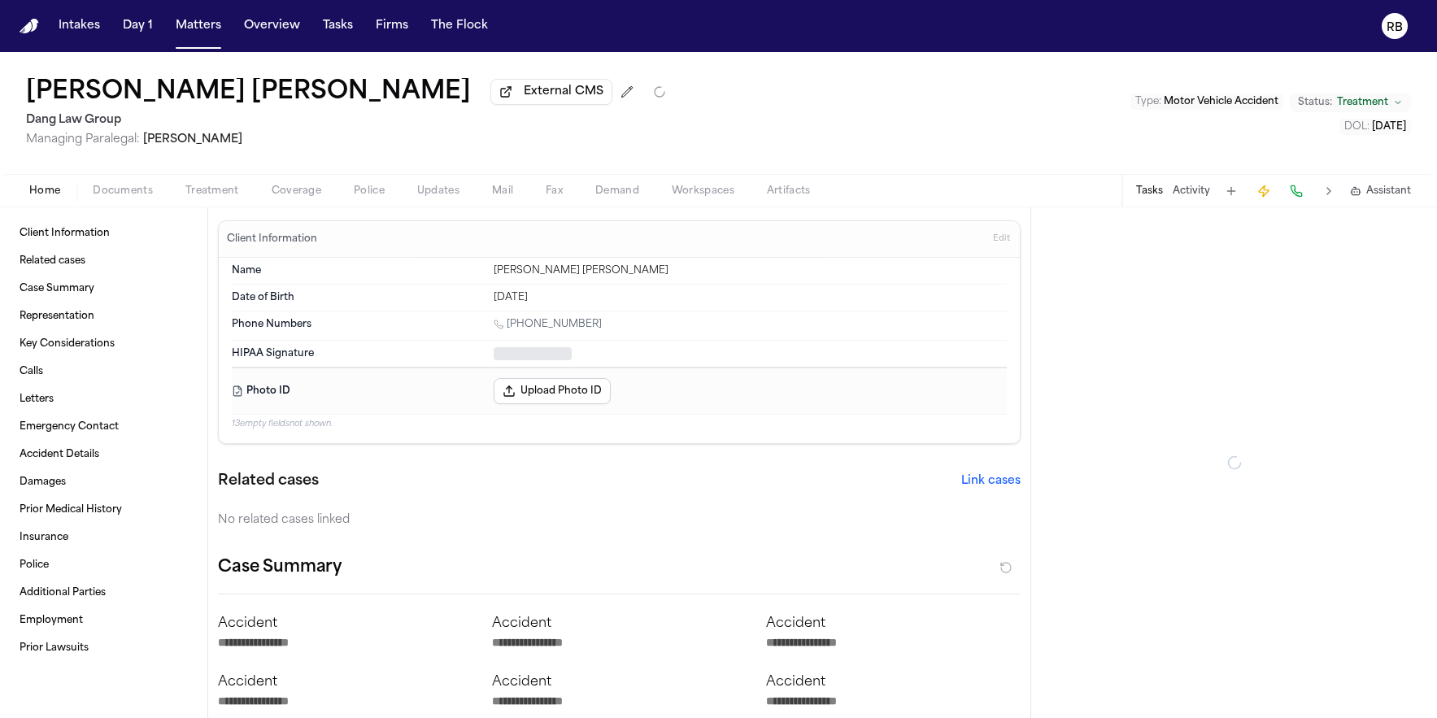
type textarea "*"
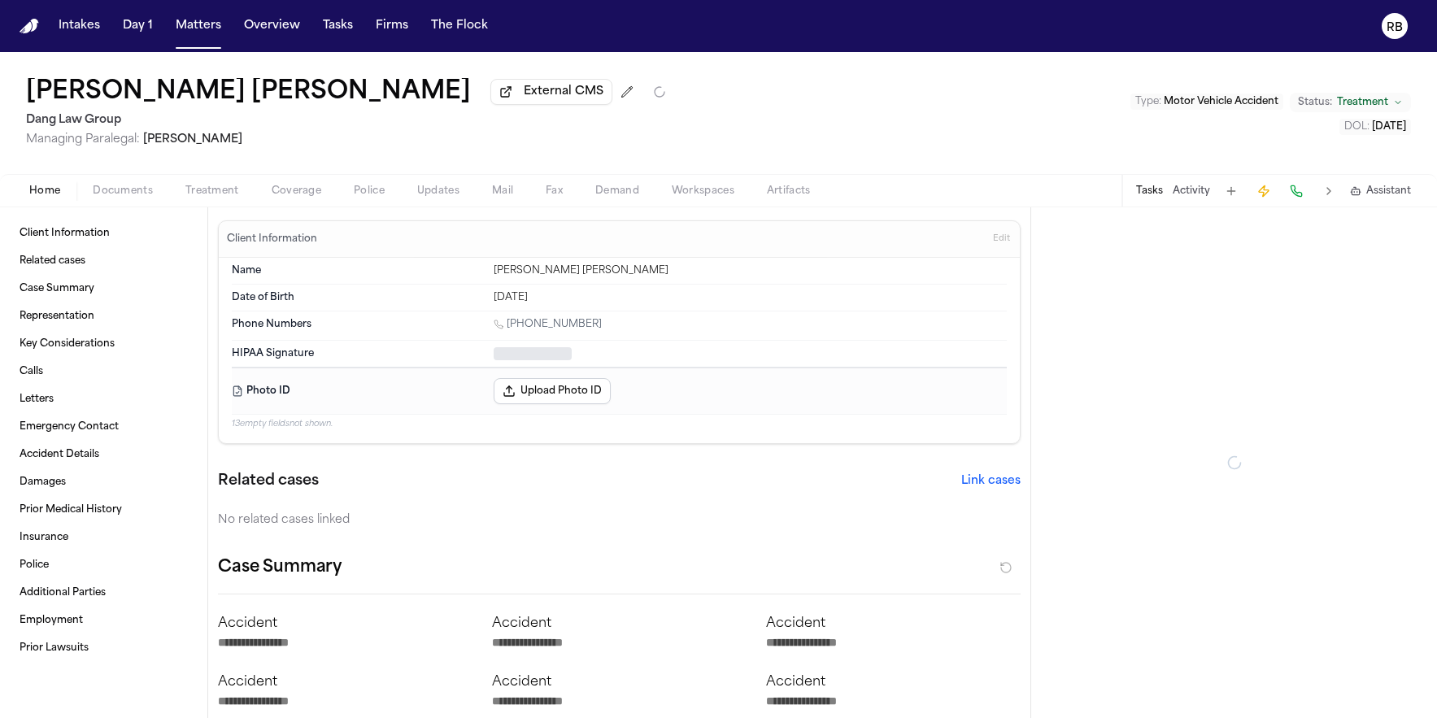
type textarea "*"
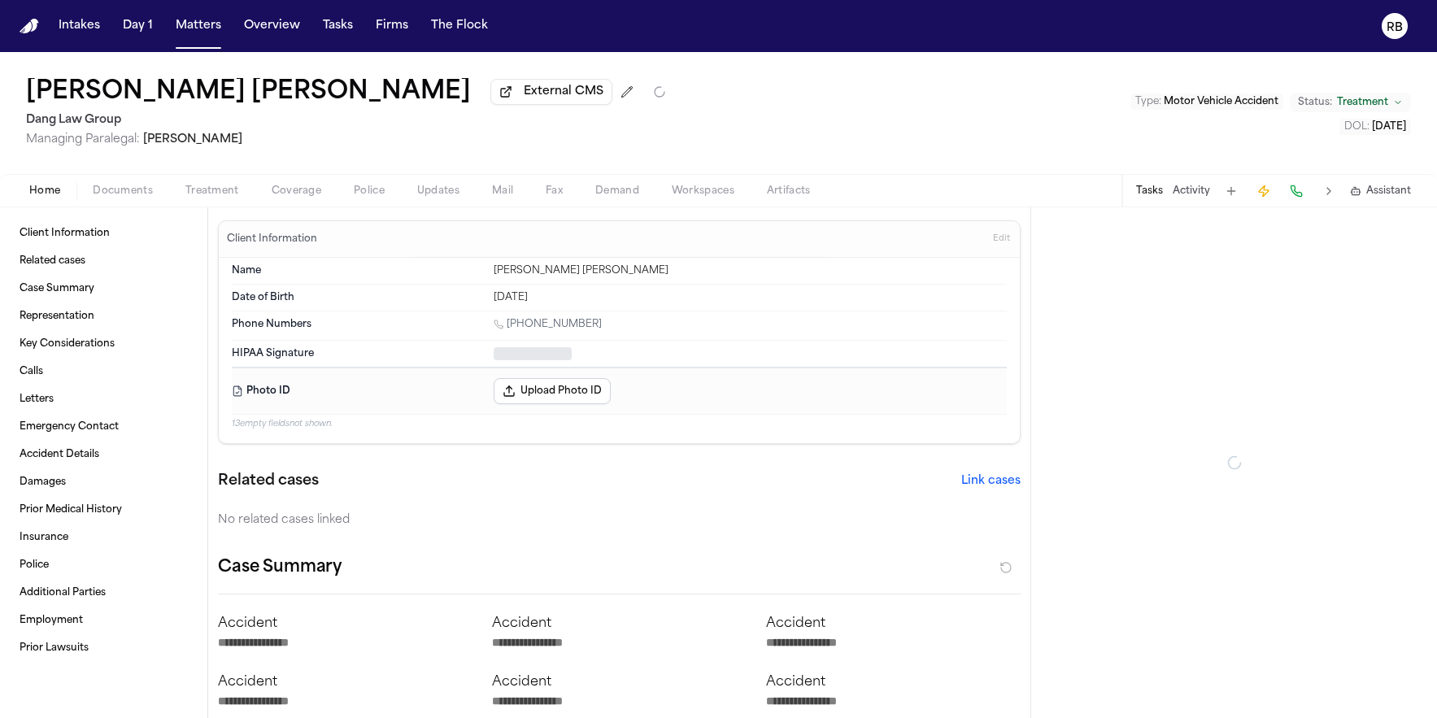
type textarea "*"
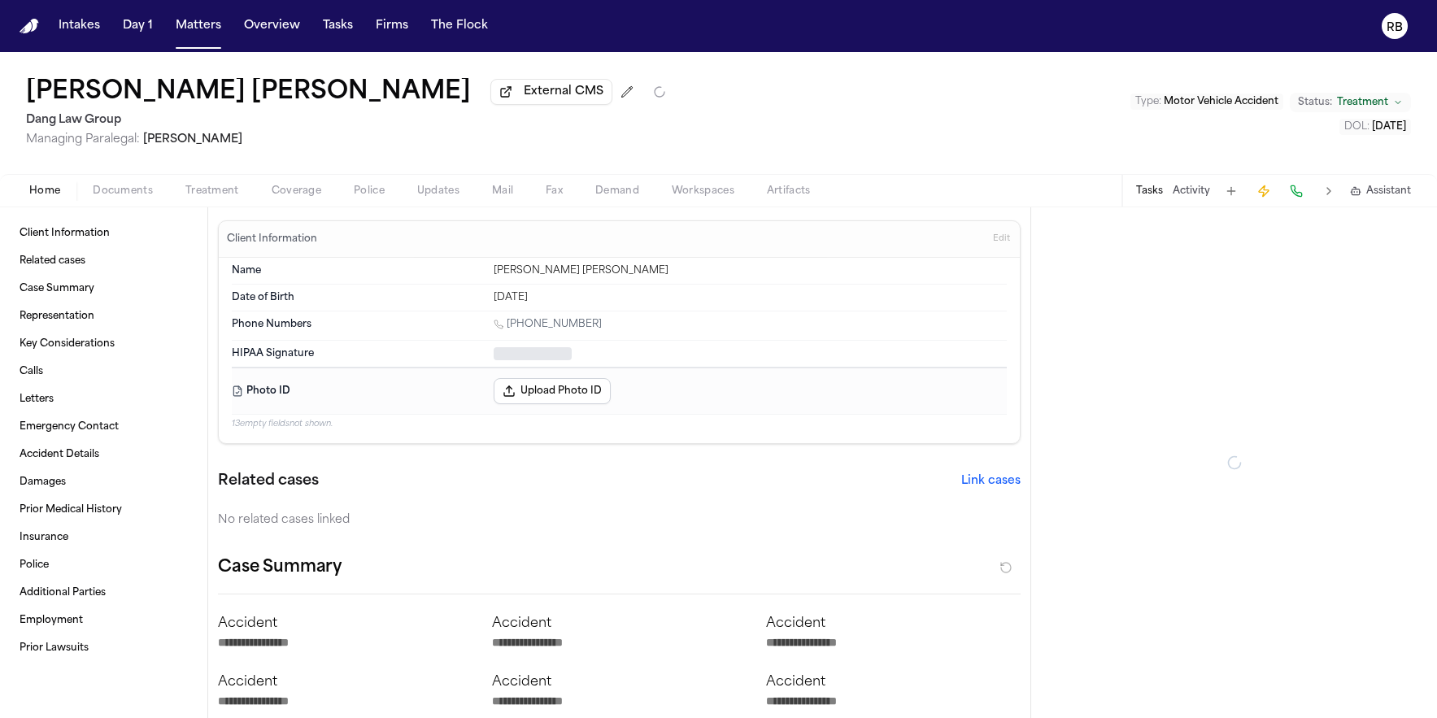
type textarea "*"
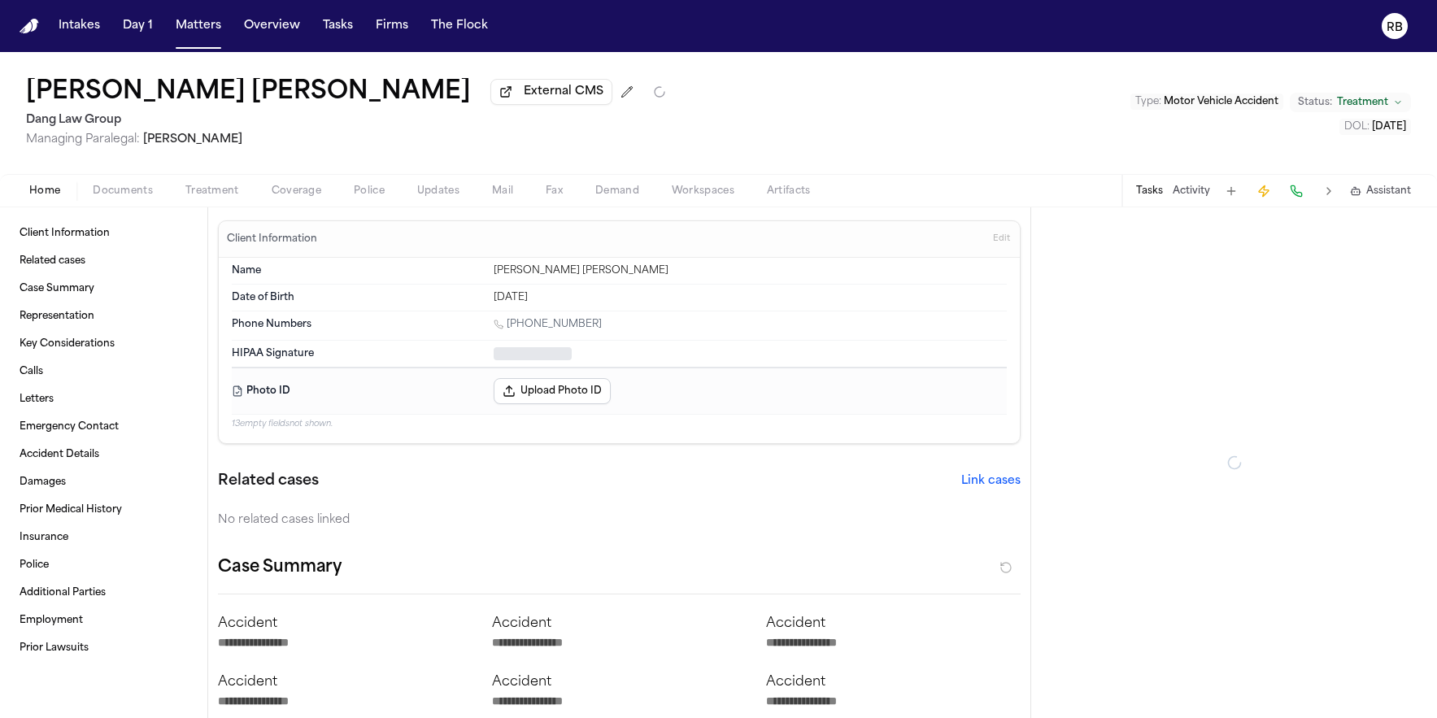
type textarea "*"
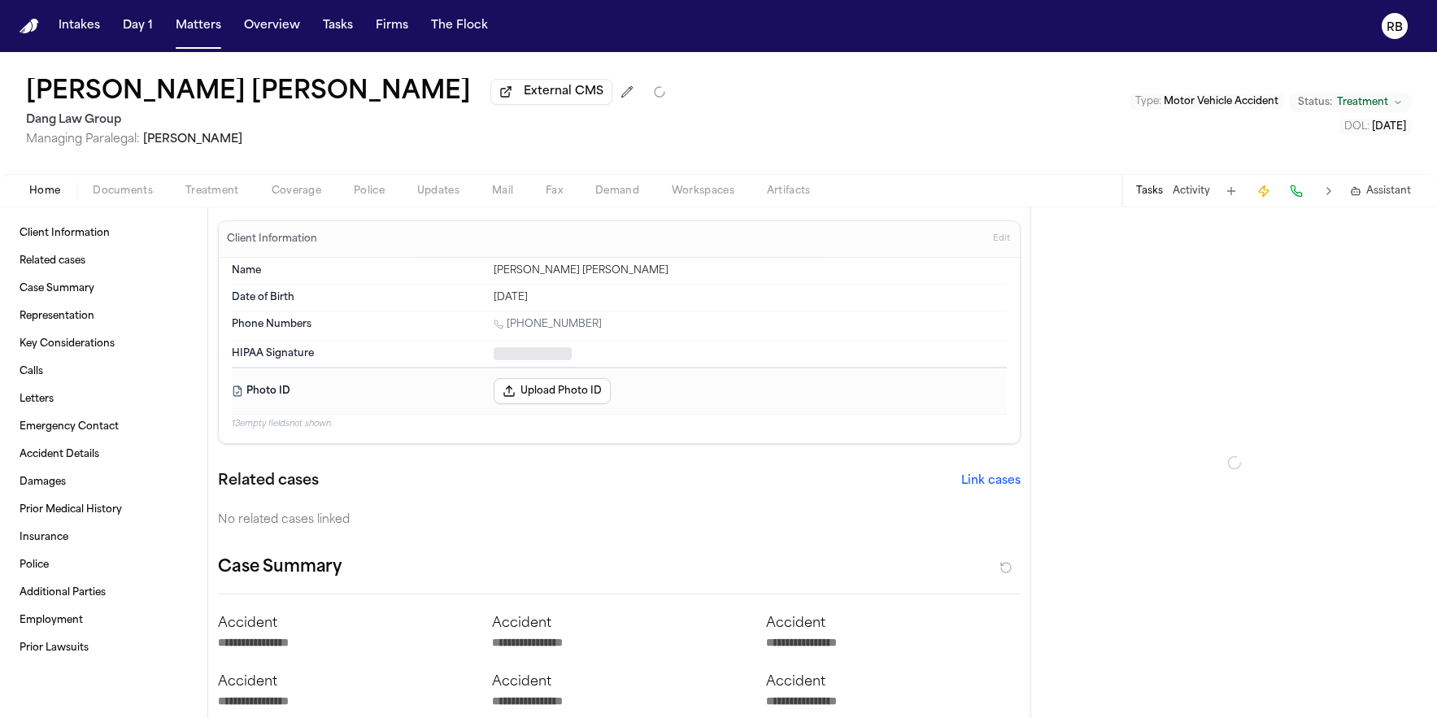
type textarea "*"
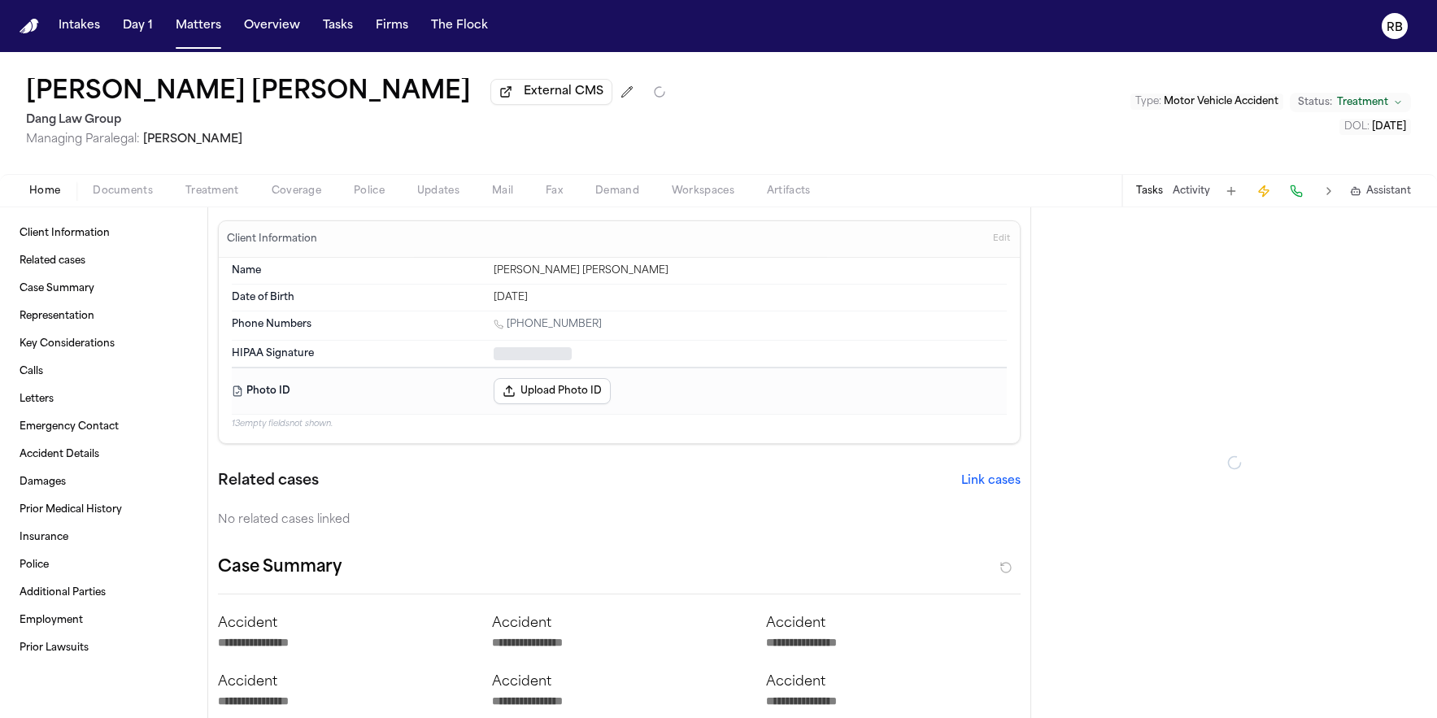
type textarea "*"
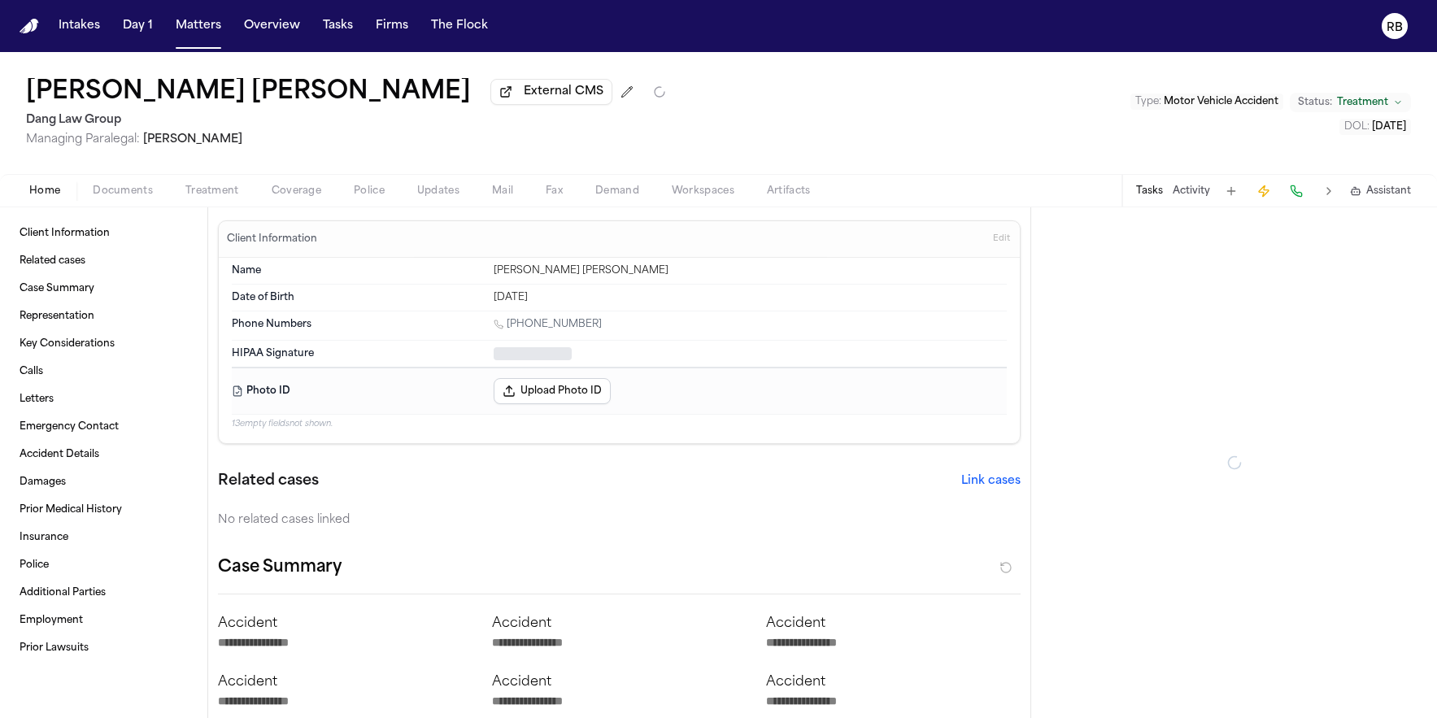
type textarea "*"
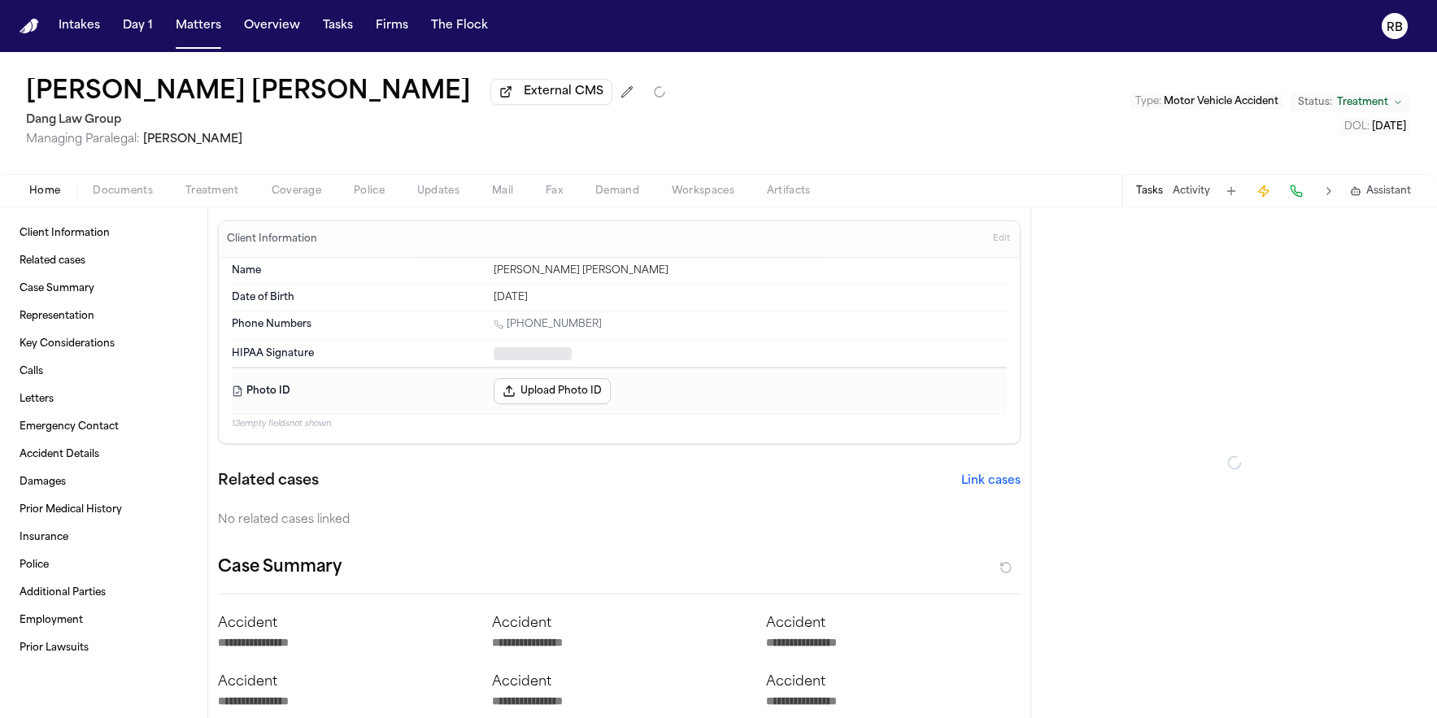
type textarea "*"
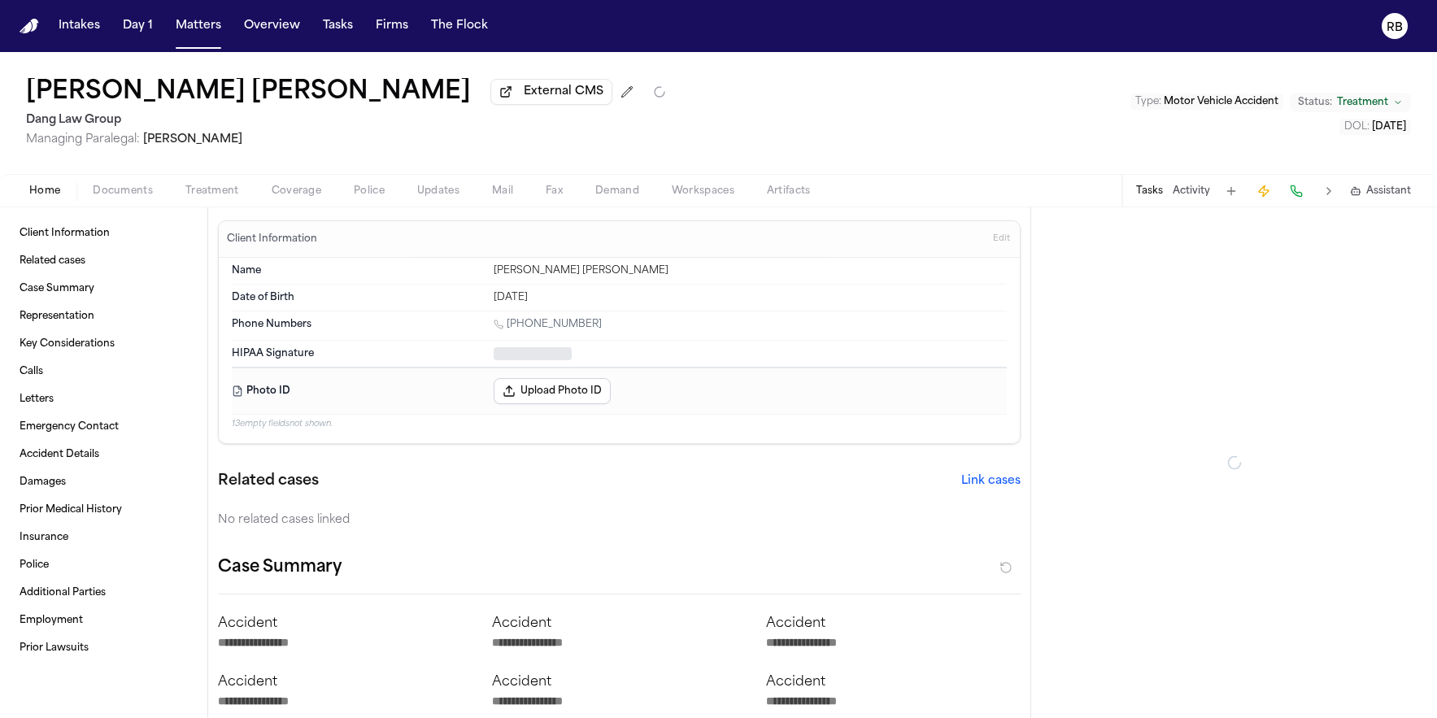
type textarea "*"
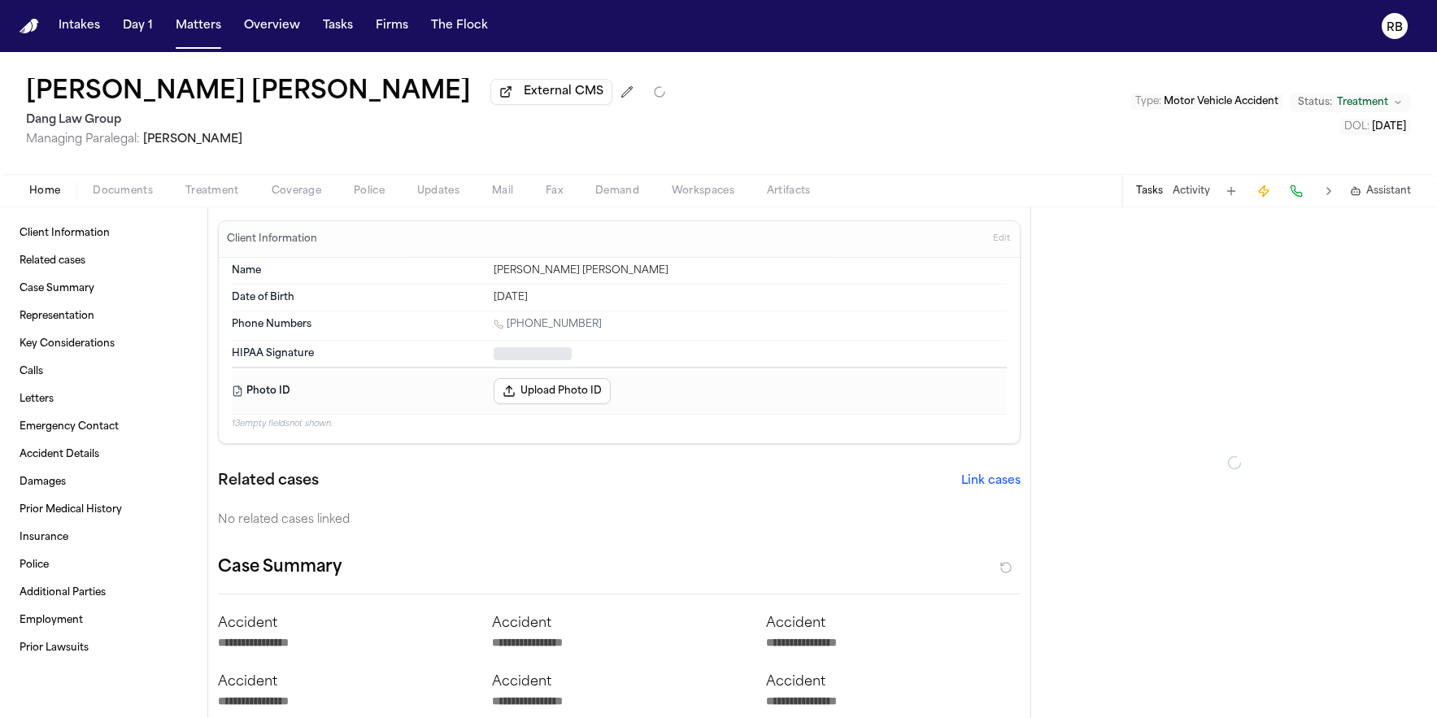
type textarea "*"
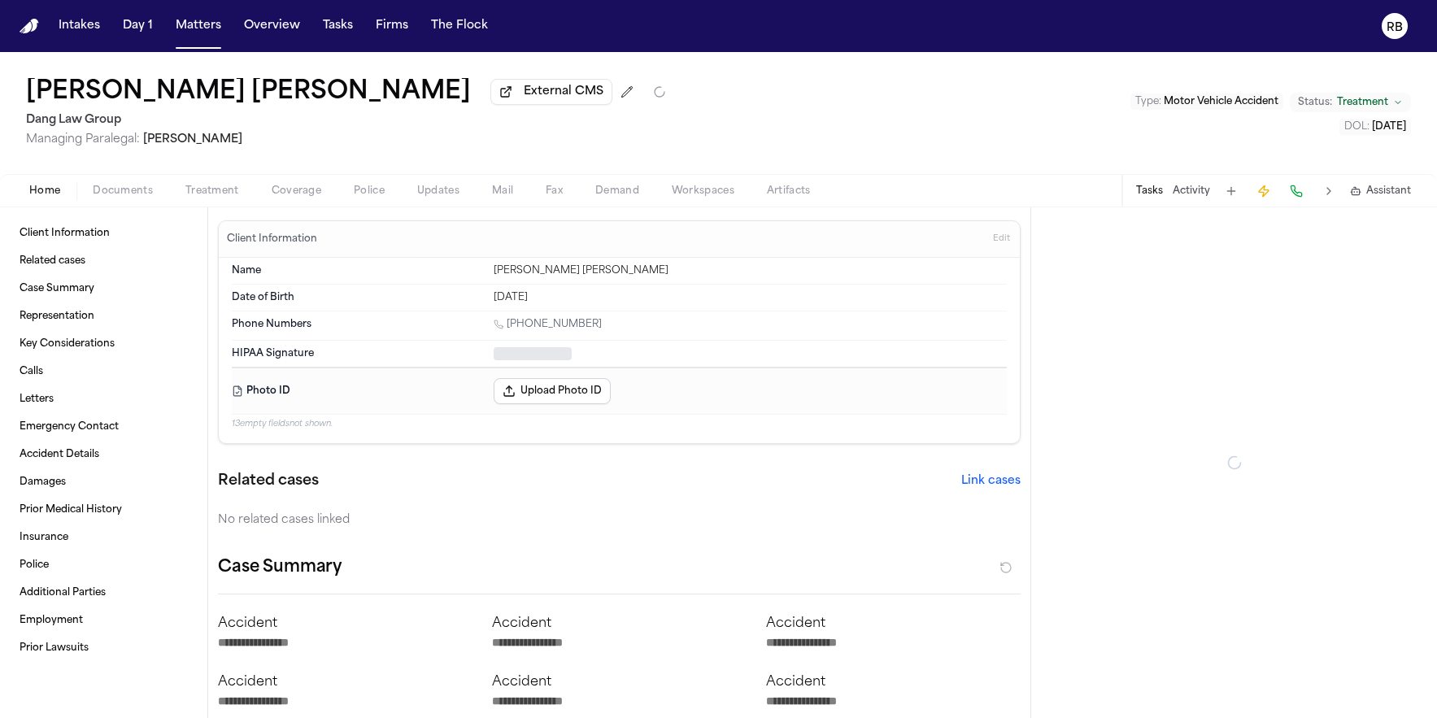
type textarea "*"
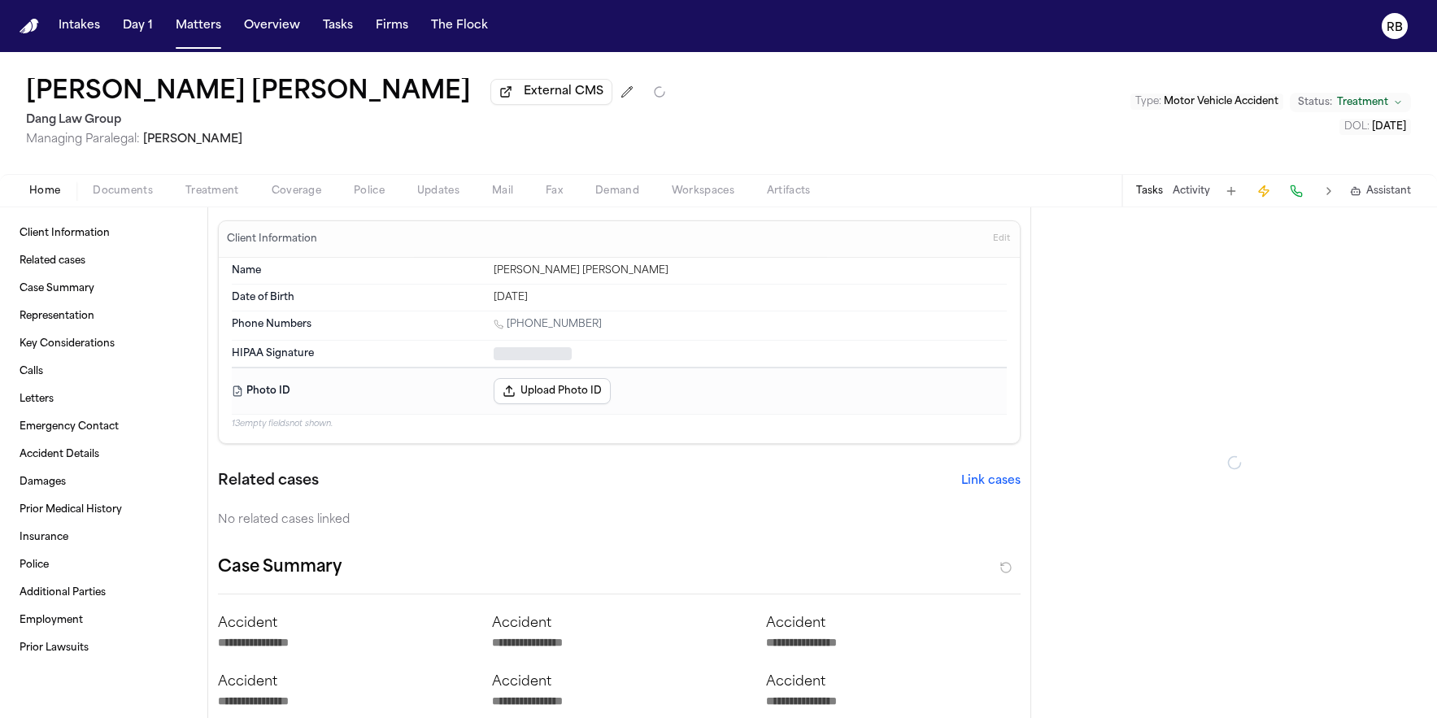
type textarea "*"
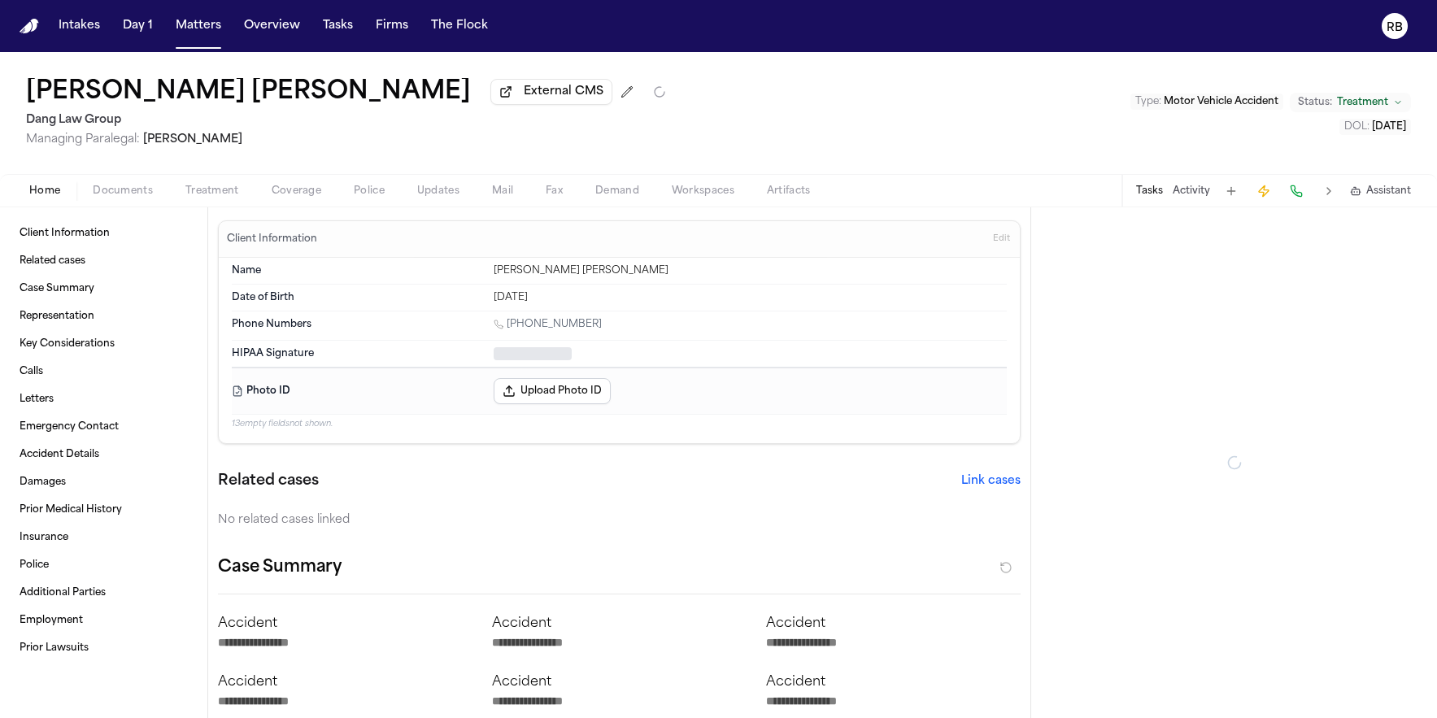
type textarea "*"
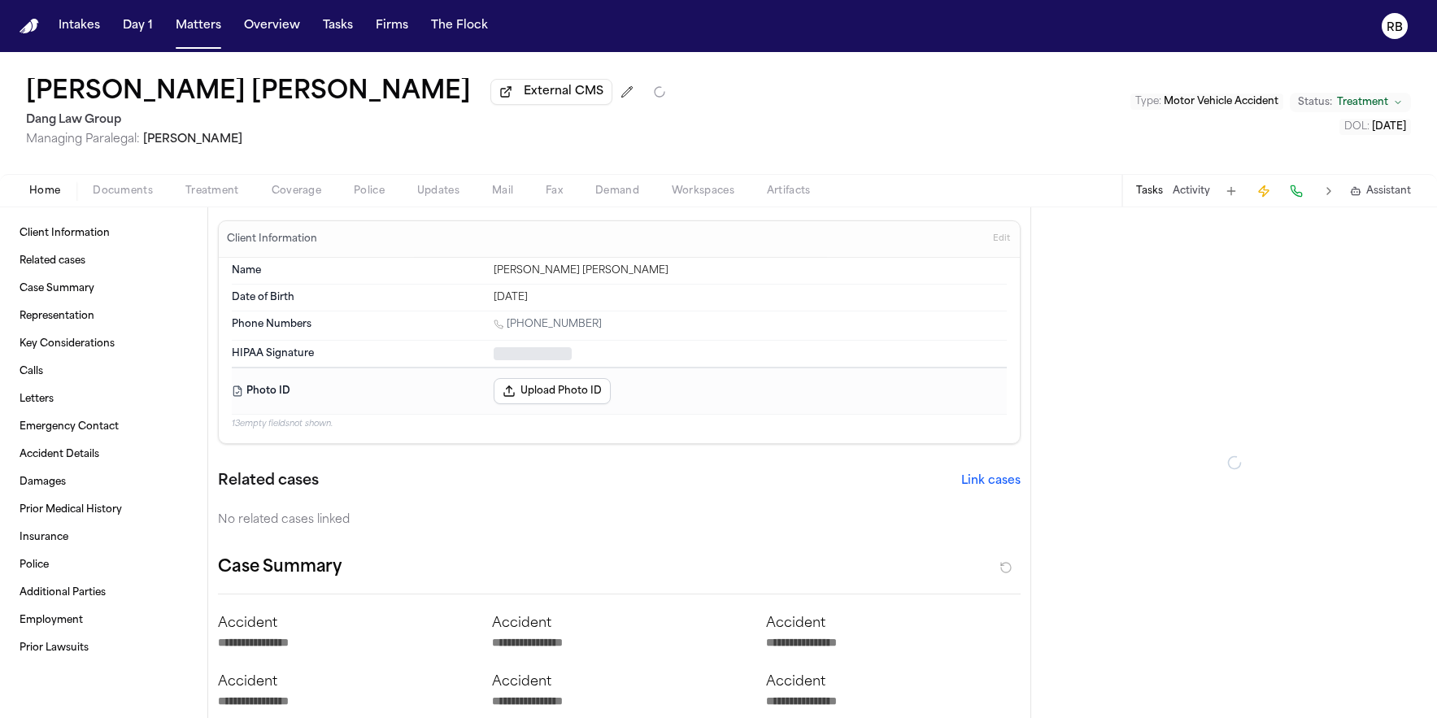
type textarea "*"
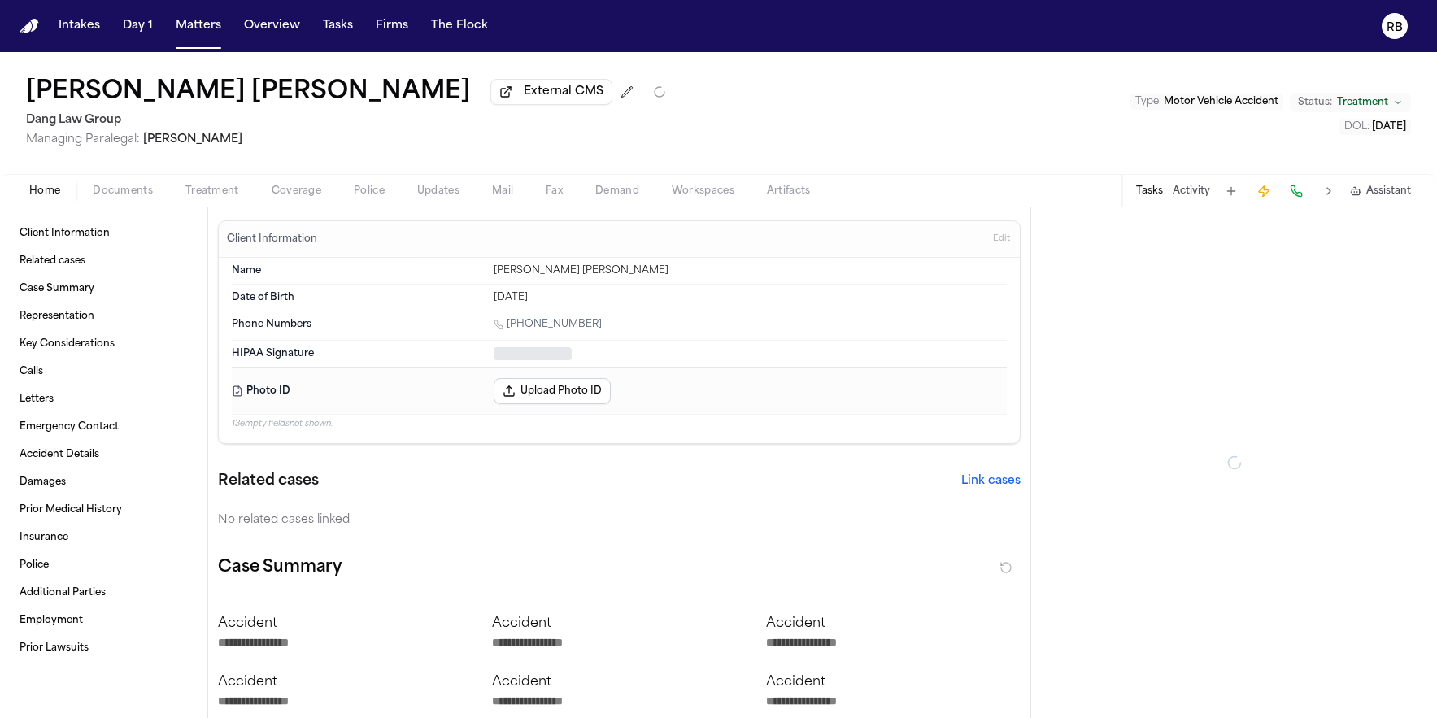
type textarea "*"
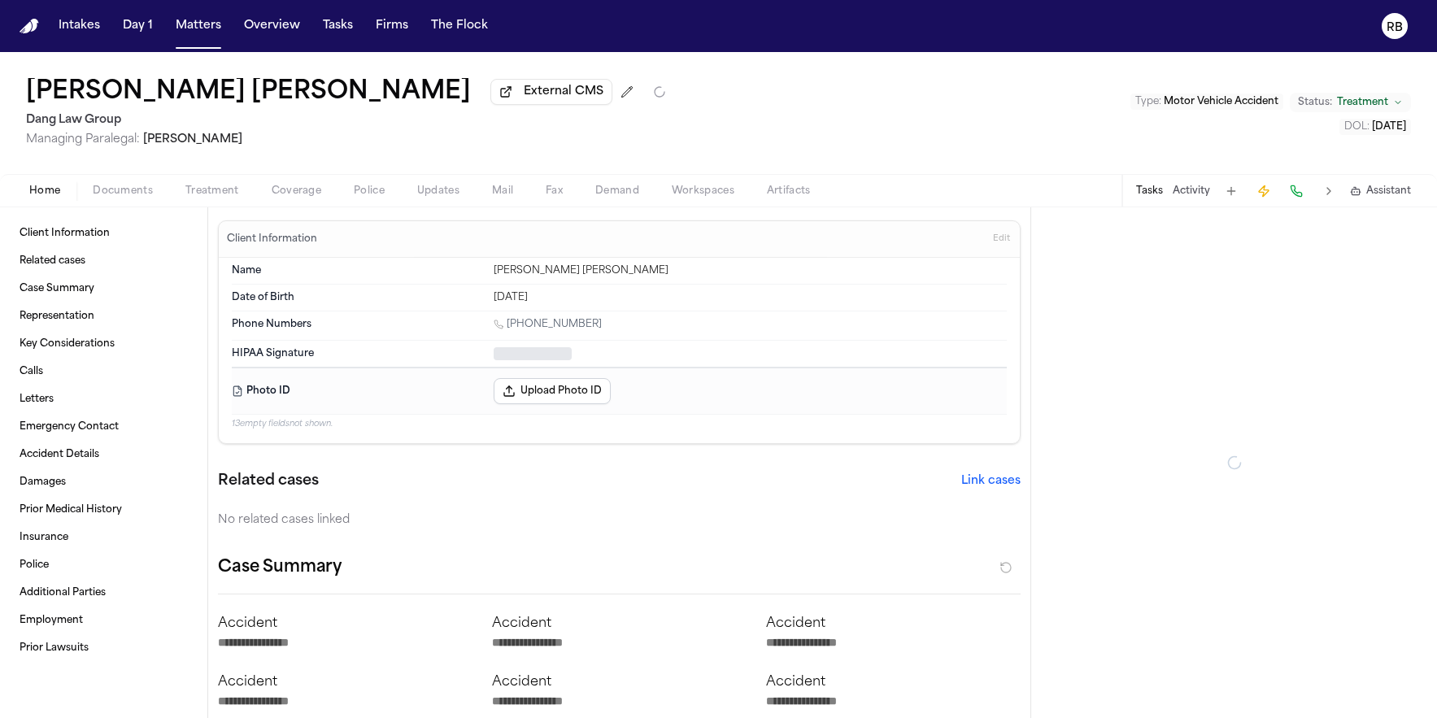
type textarea "*"
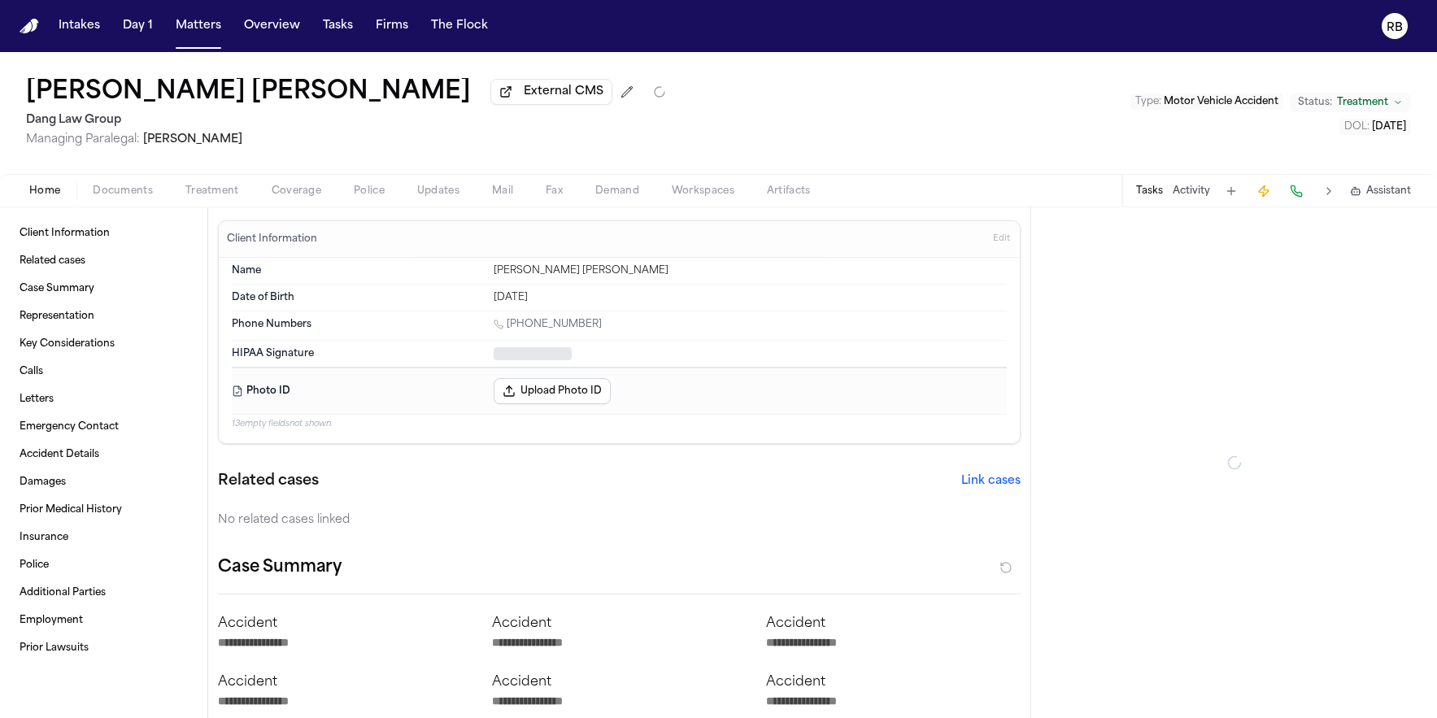
type textarea "*"
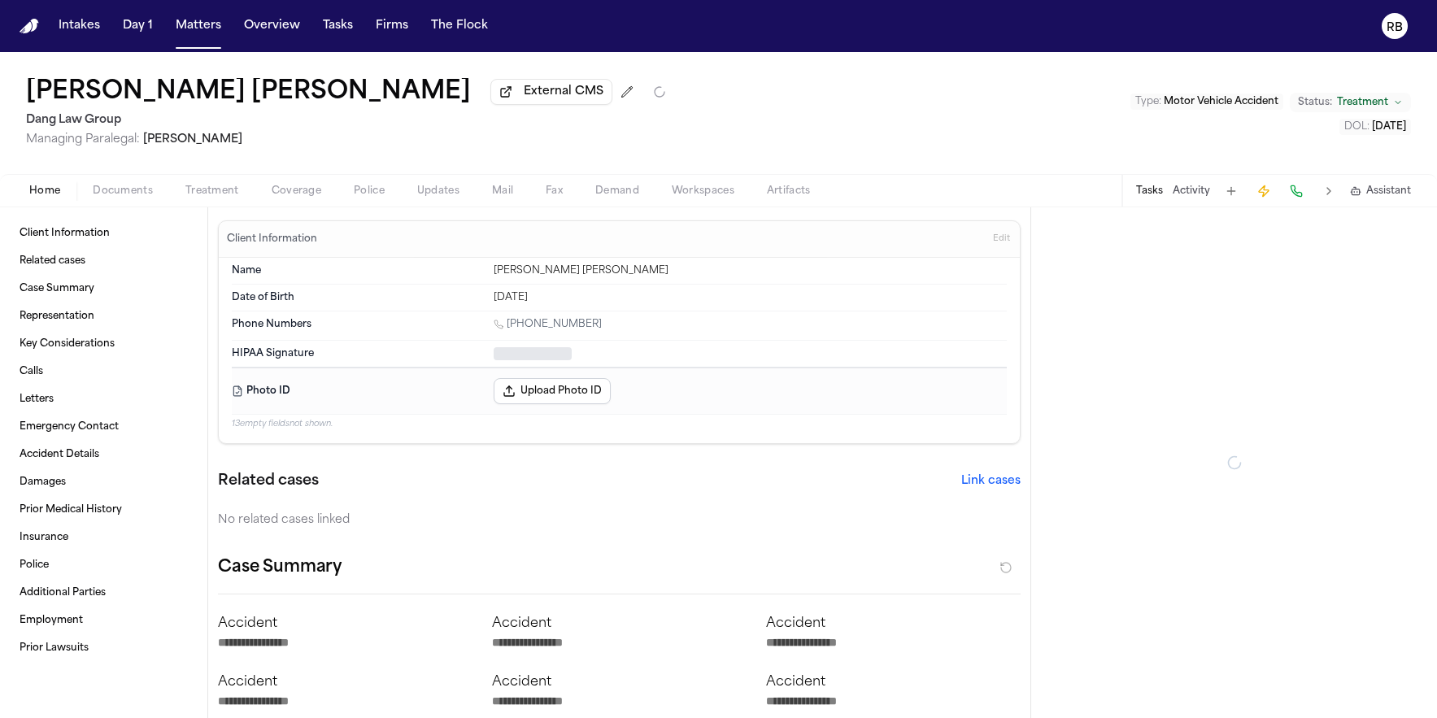
type textarea "*"
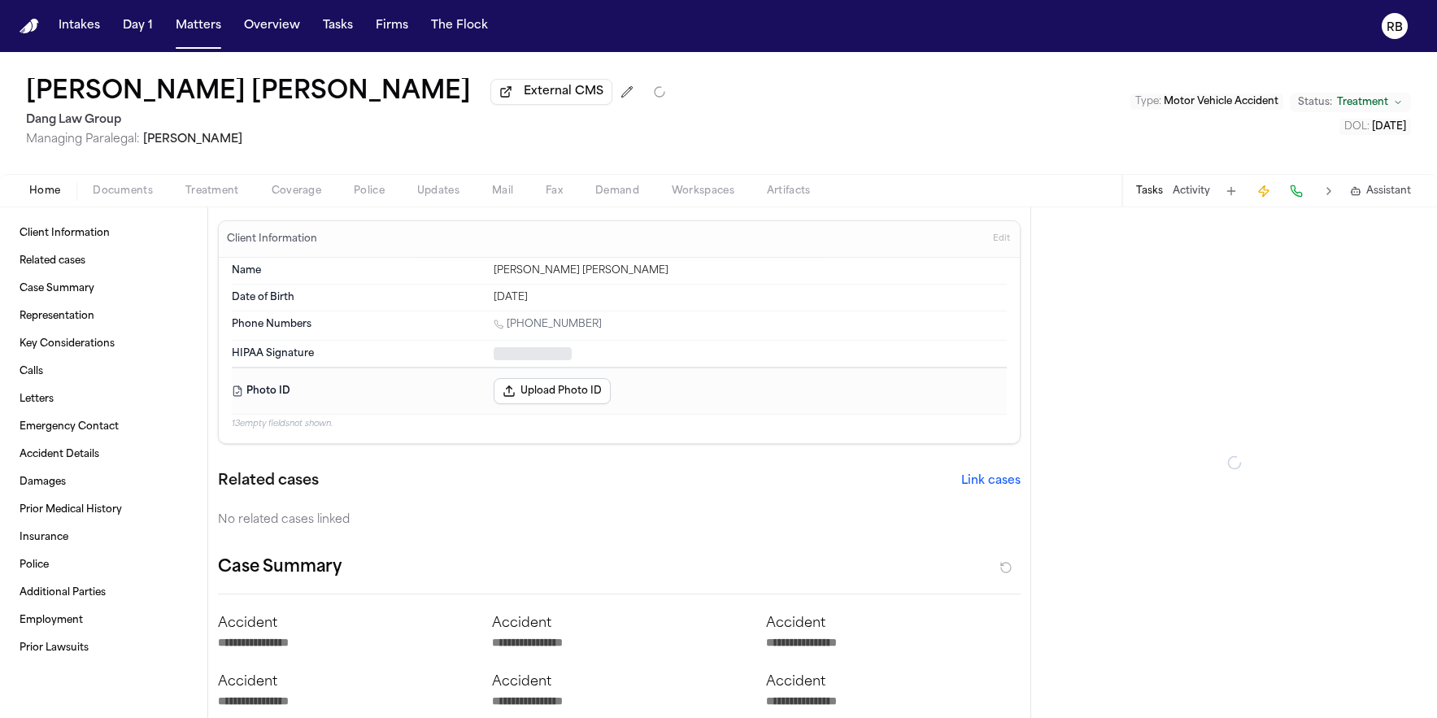
type textarea "*"
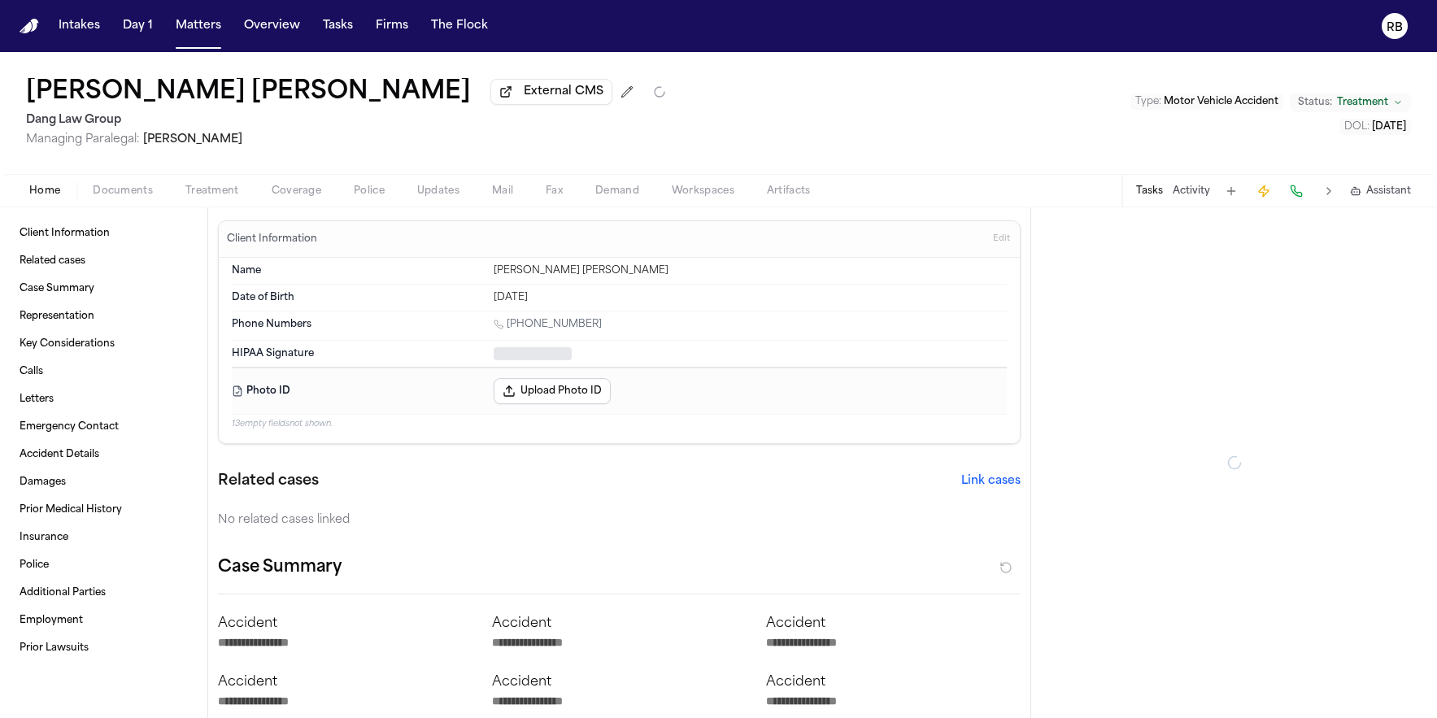
type textarea "*"
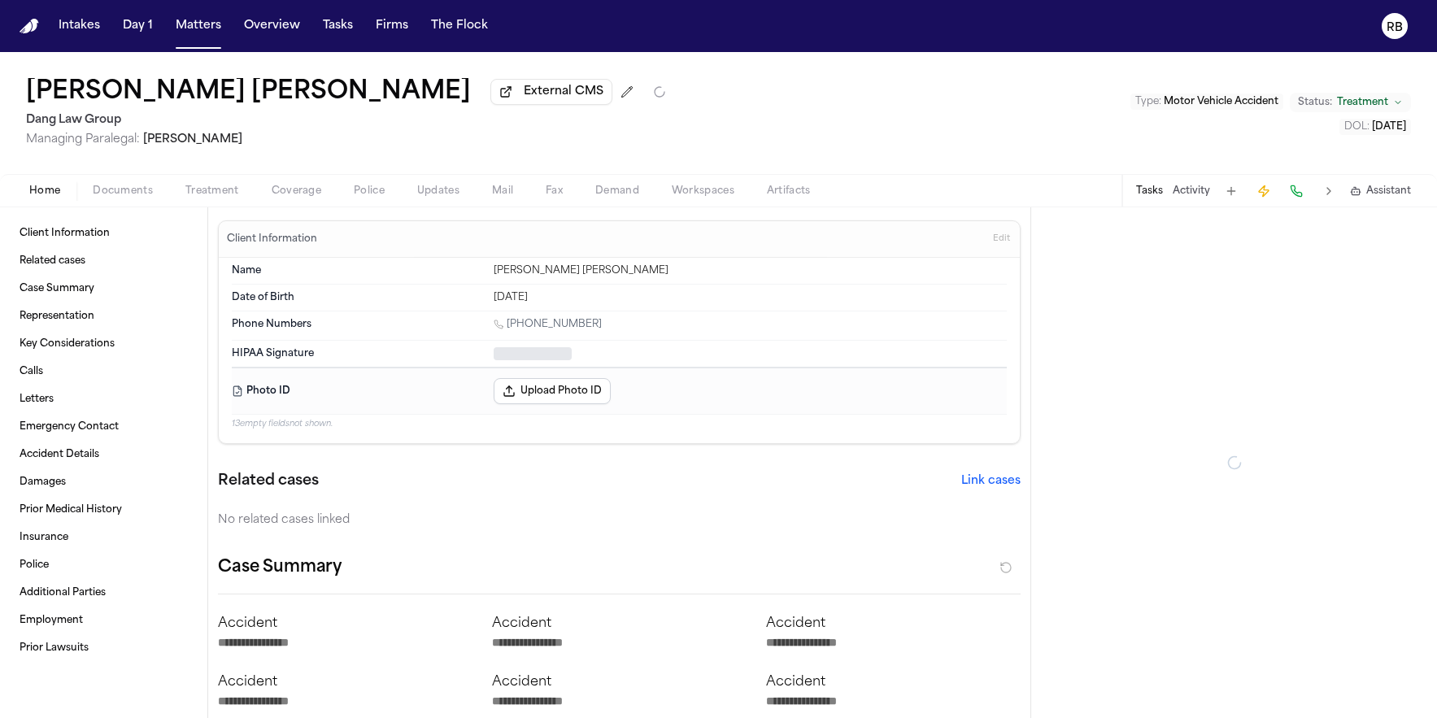
type textarea "*"
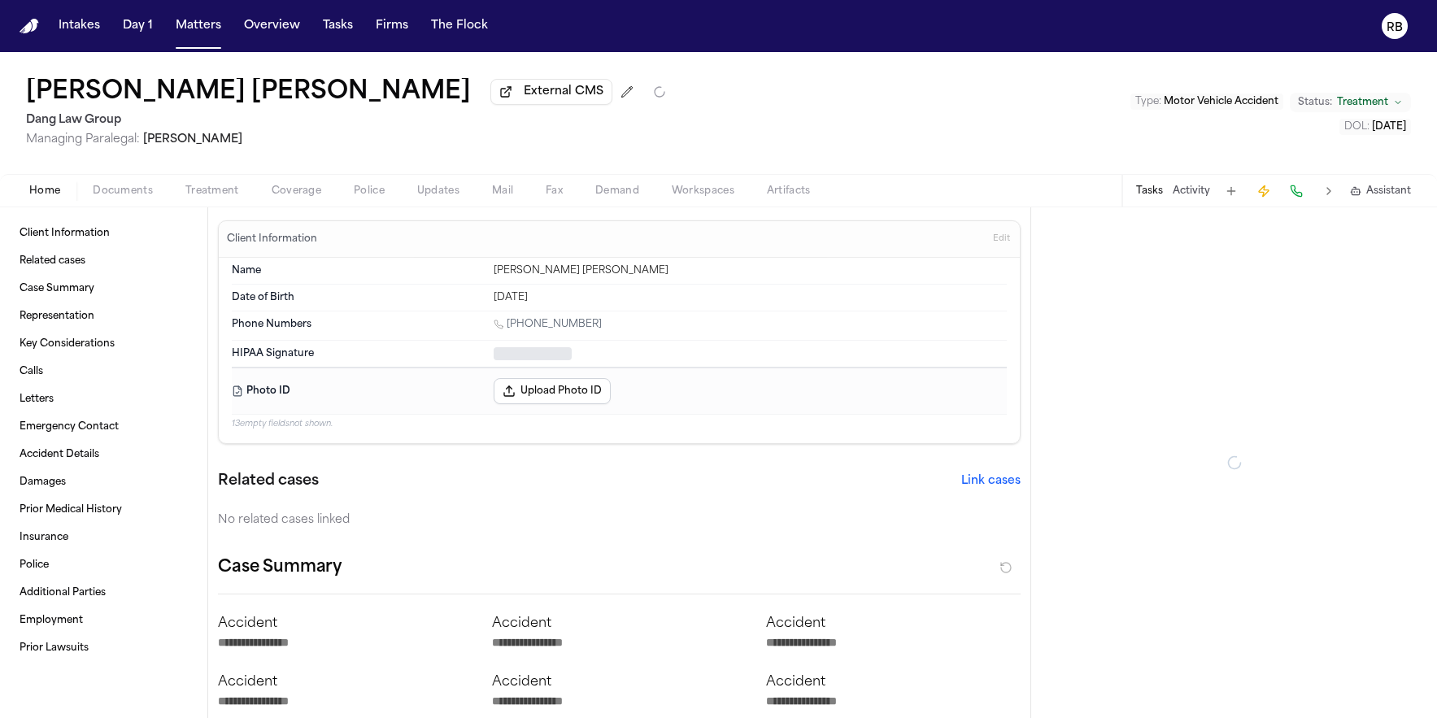
type textarea "*"
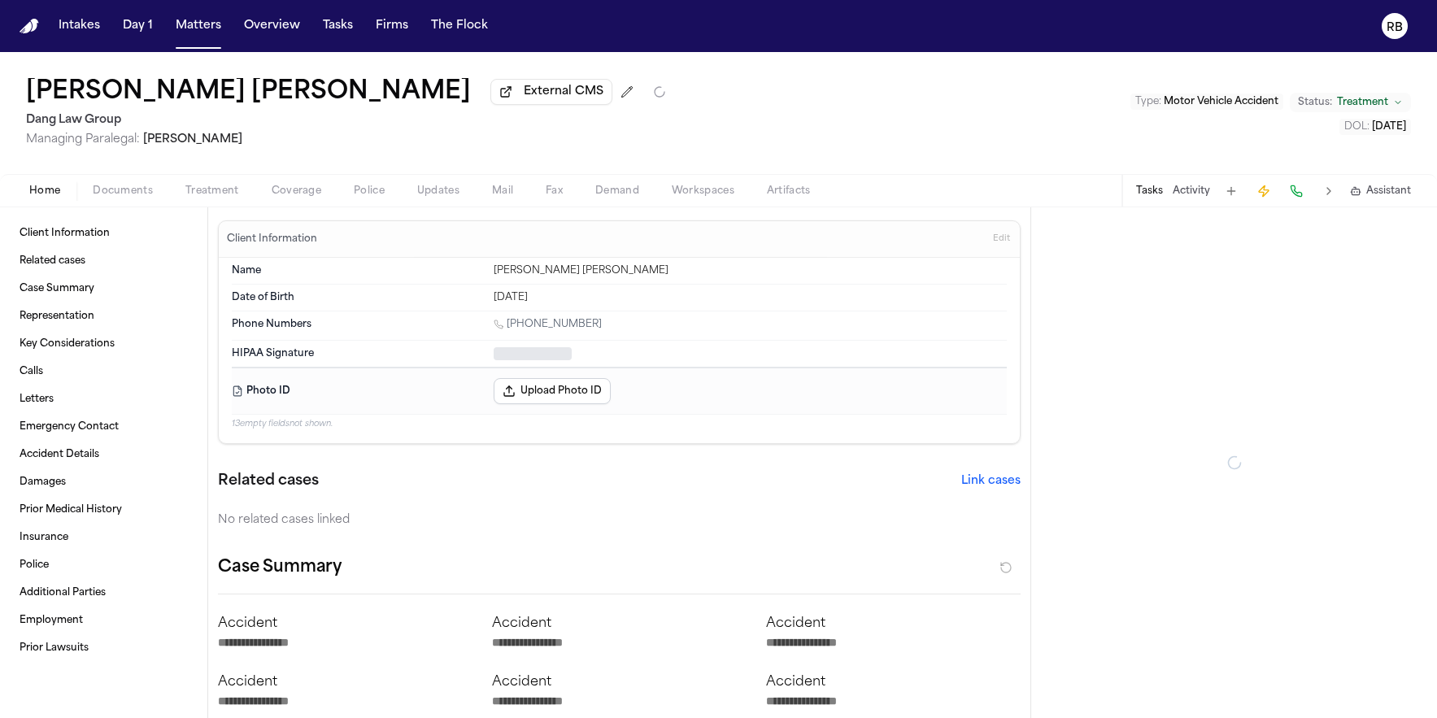
type textarea "*"
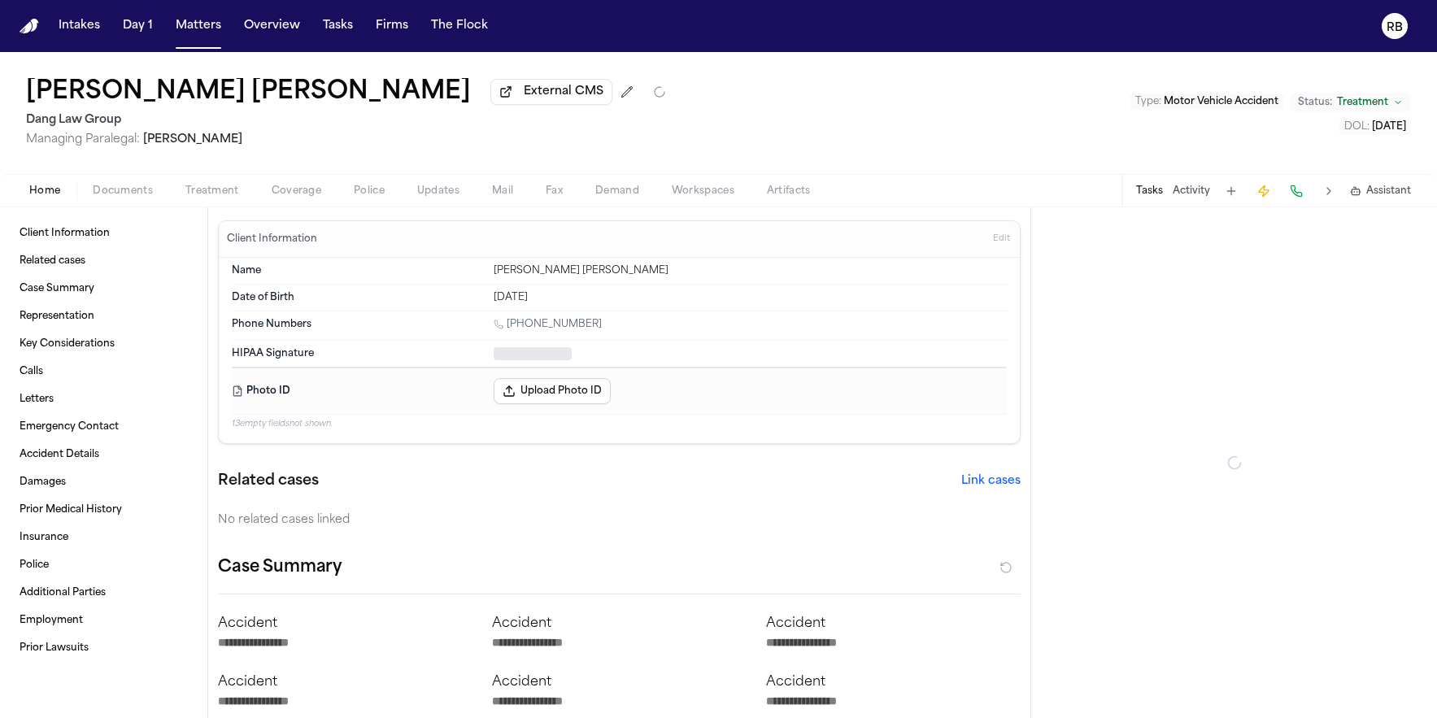
type textarea "*"
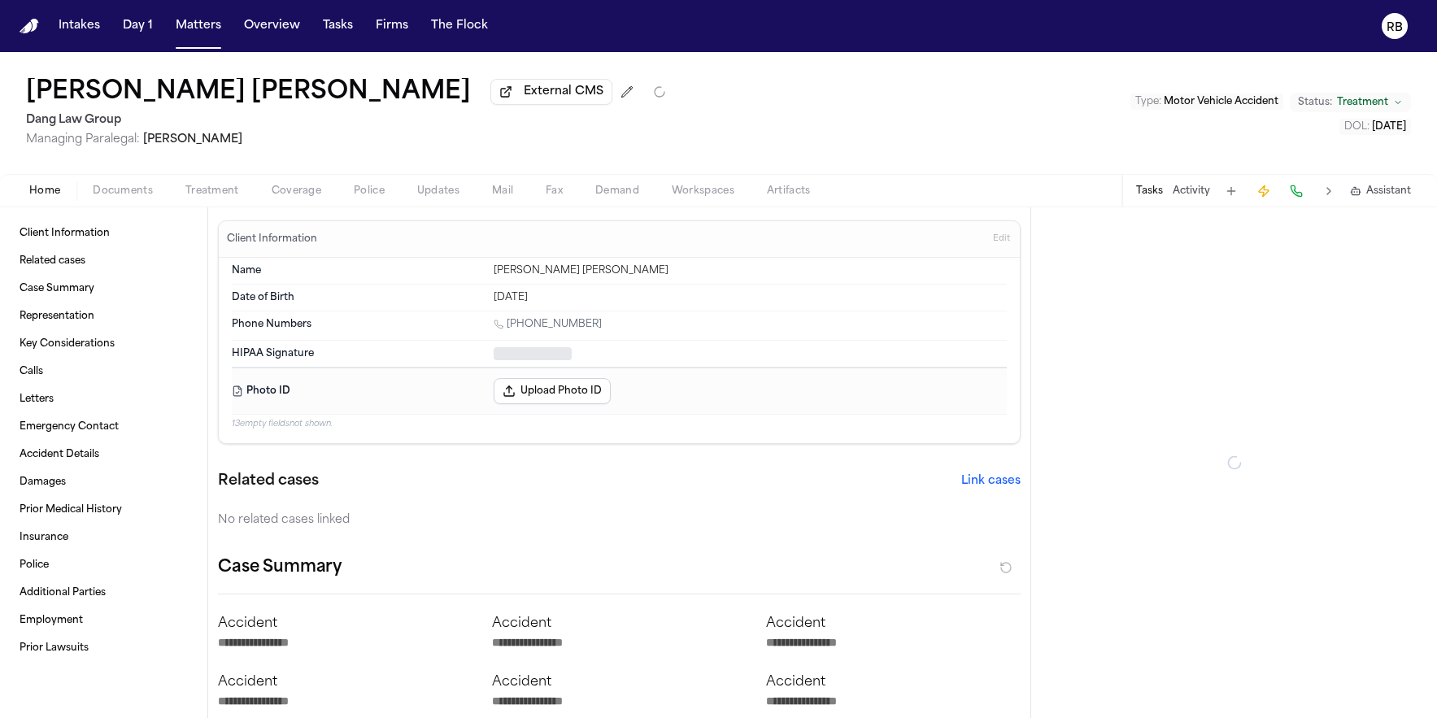
type textarea "*"
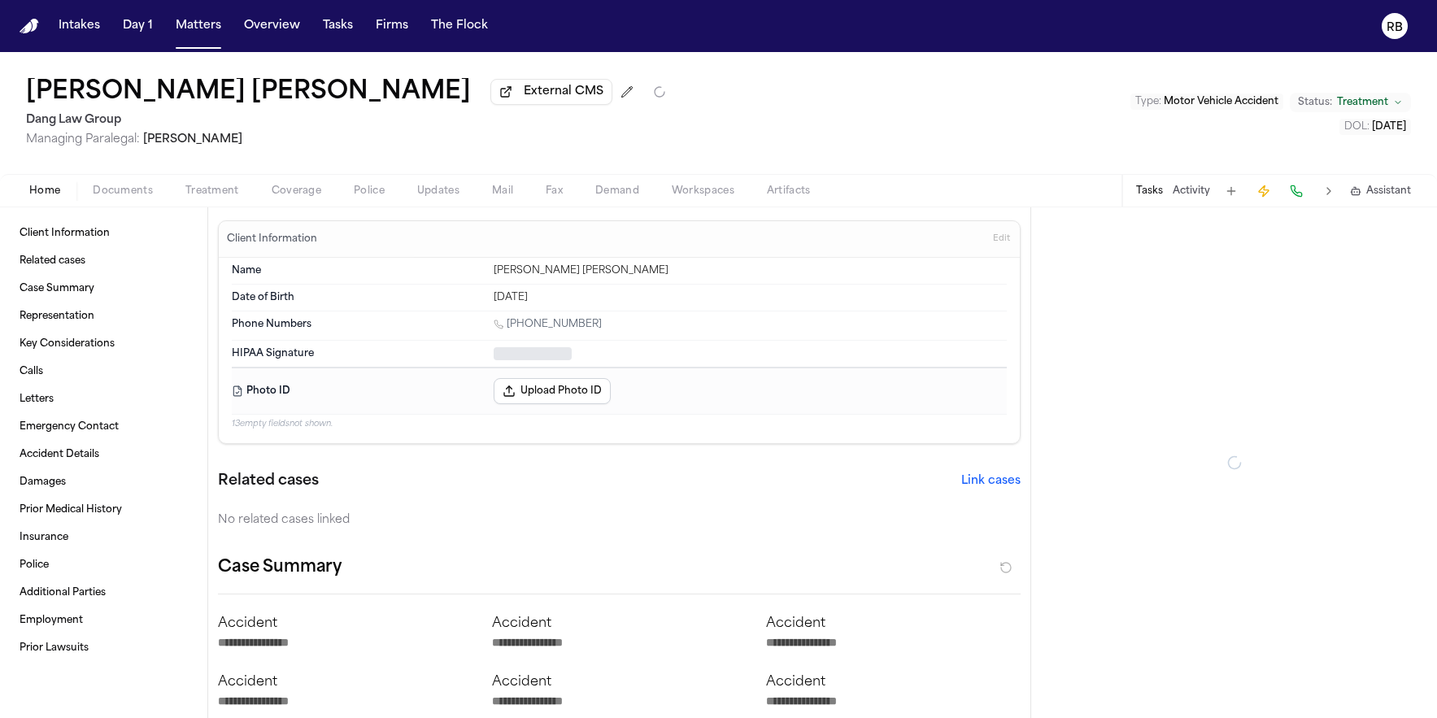
type textarea "*"
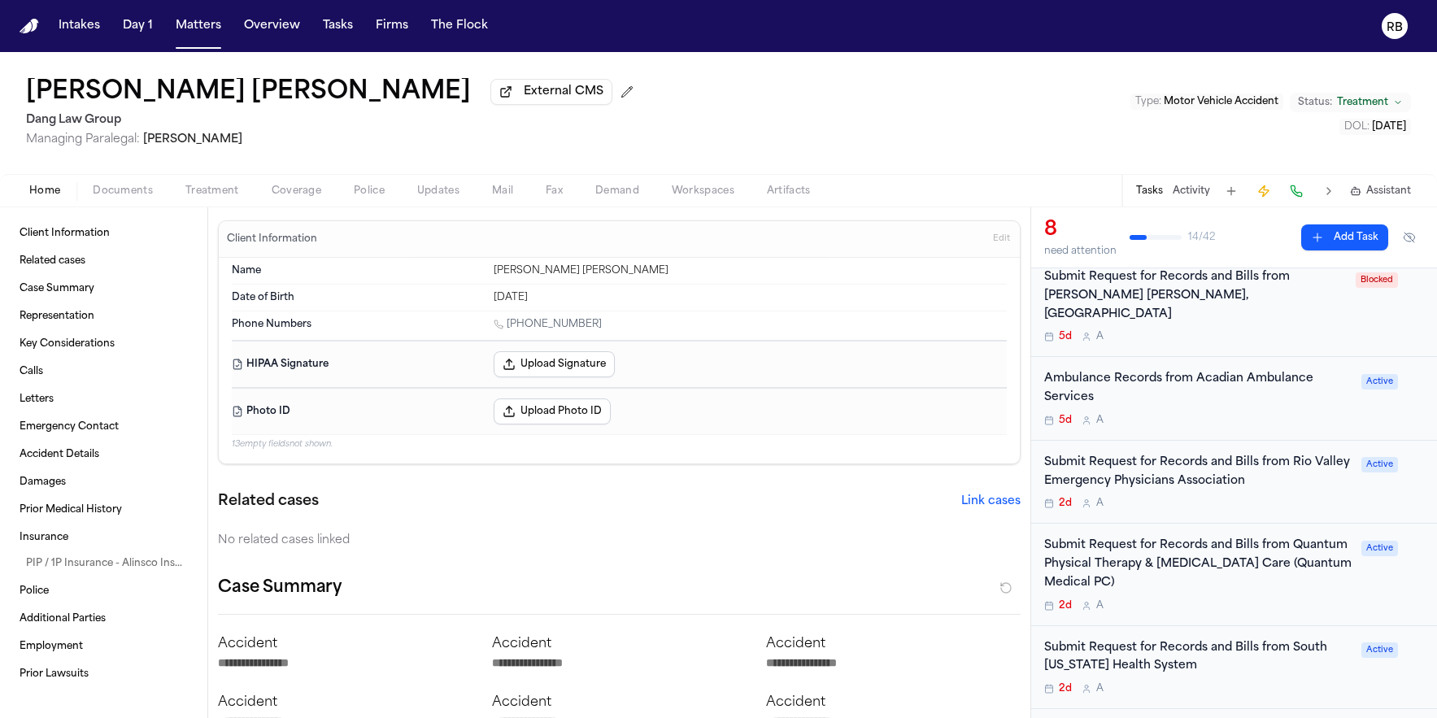
scroll to position [361, 0]
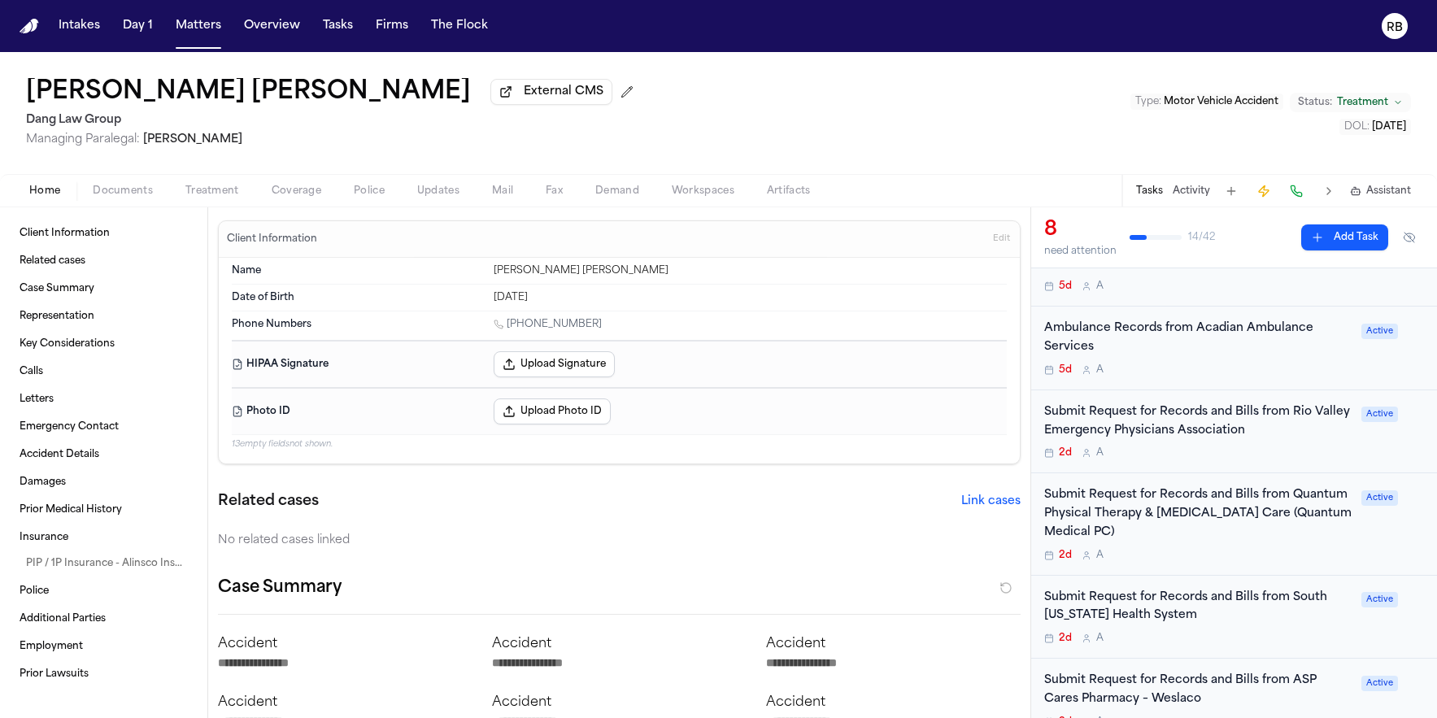
click at [1352, 425] on div "Submit Request for Records and Bills from Rio Valley Emergency Physicians Assoc…" at bounding box center [1234, 431] width 380 height 57
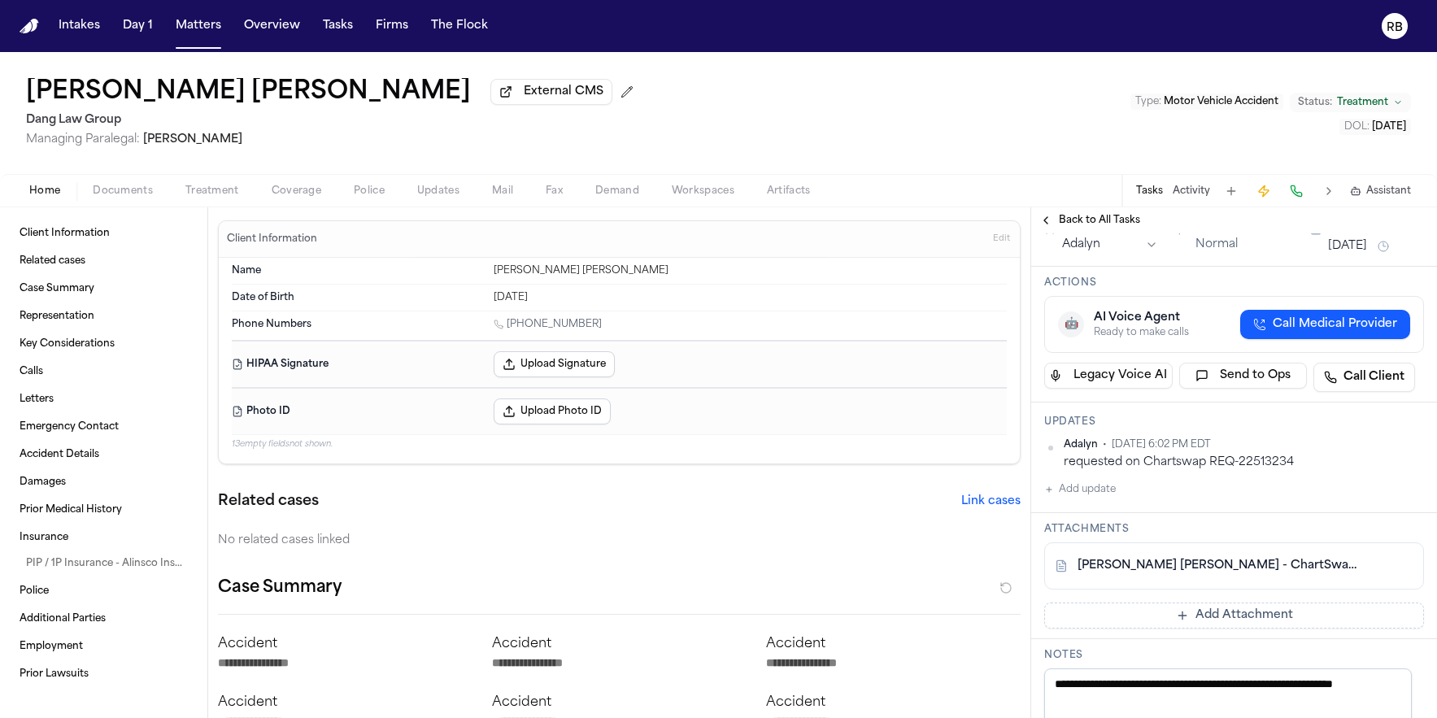
scroll to position [322, 0]
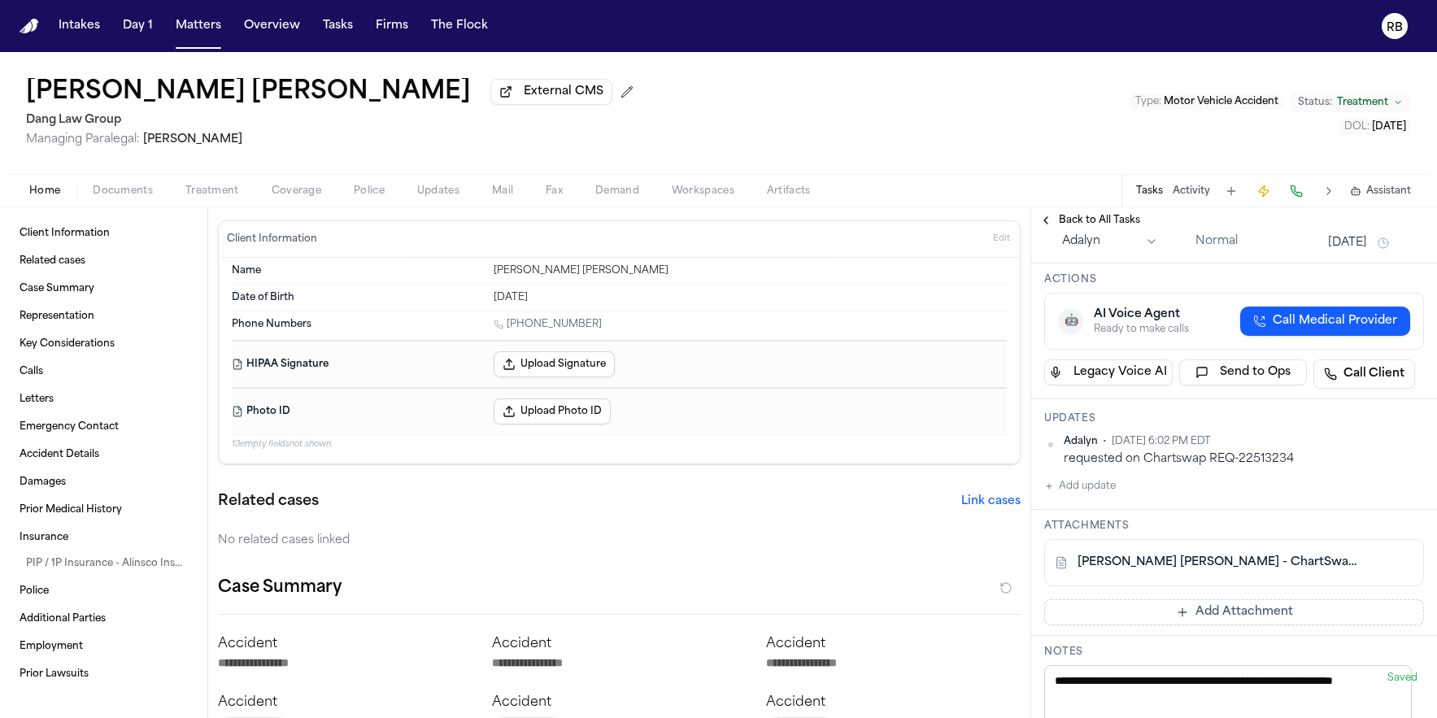
click at [1101, 477] on button "Add update" at bounding box center [1080, 487] width 72 height 20
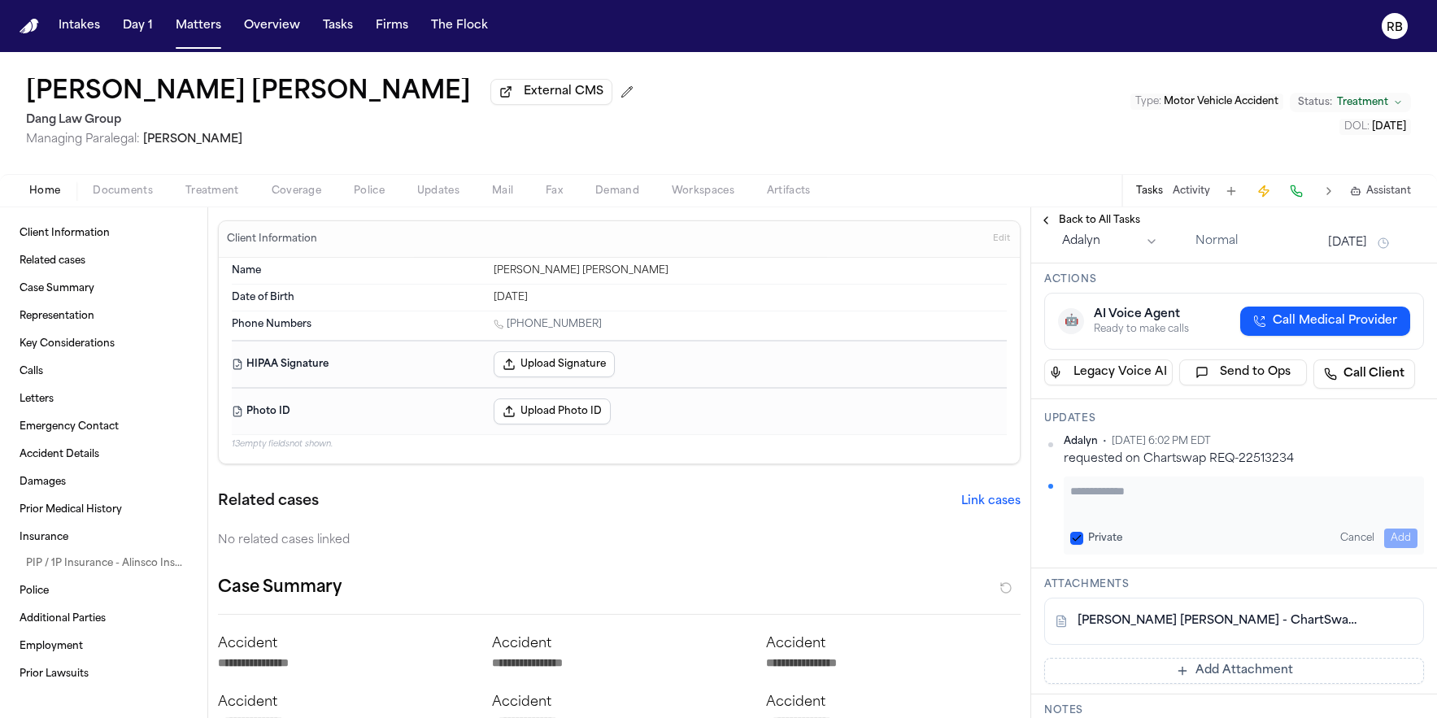
click at [1192, 483] on textarea "Add your update" at bounding box center [1243, 499] width 347 height 33
paste textarea "**********"
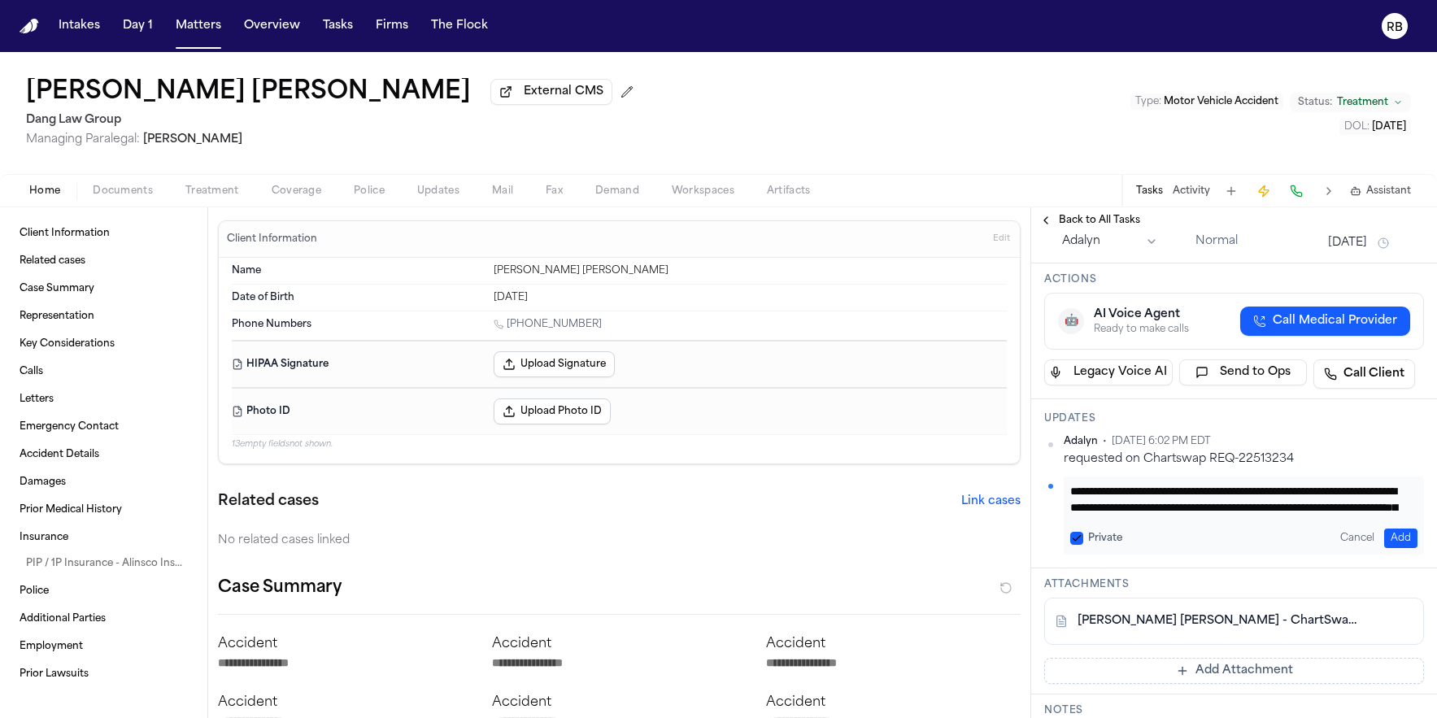
scroll to position [115, 0]
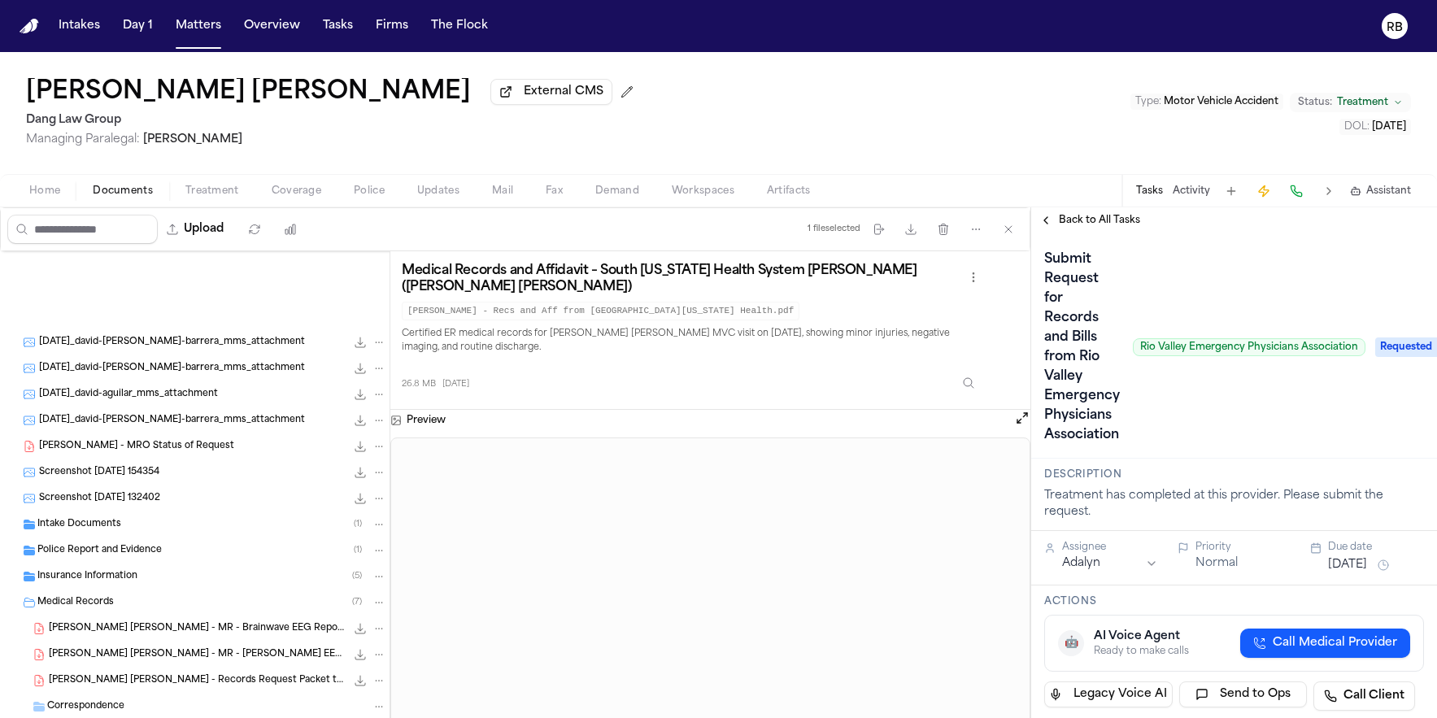
scroll to position [449, 0]
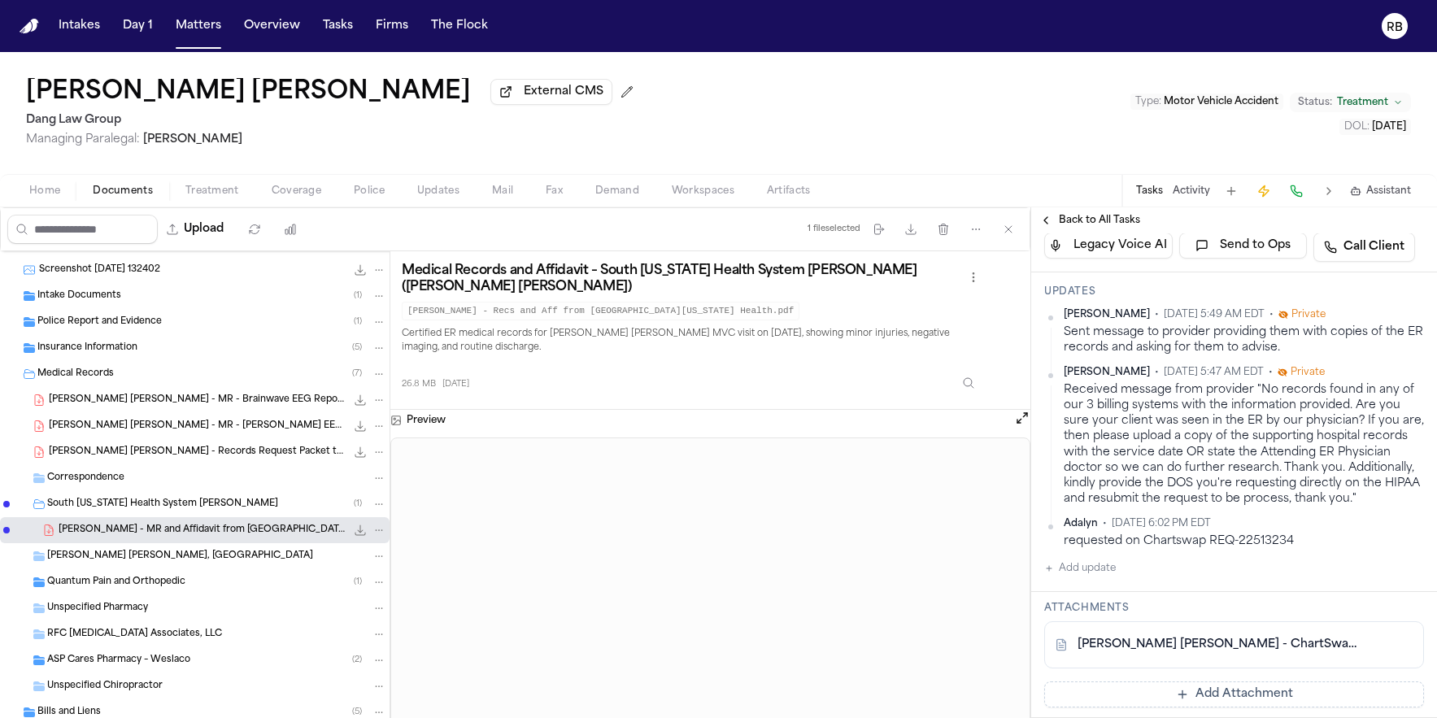
click at [42, 194] on span "Home" at bounding box center [44, 191] width 31 height 13
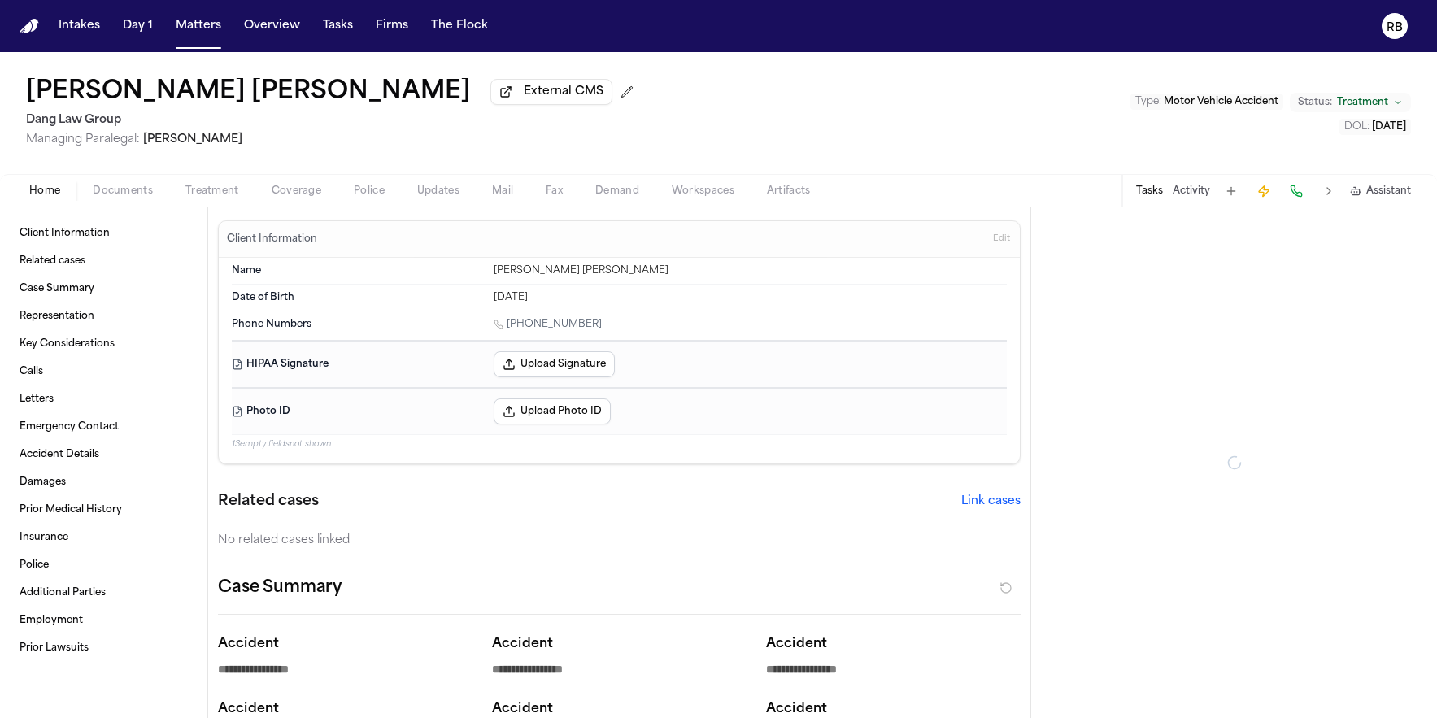
type textarea "*"
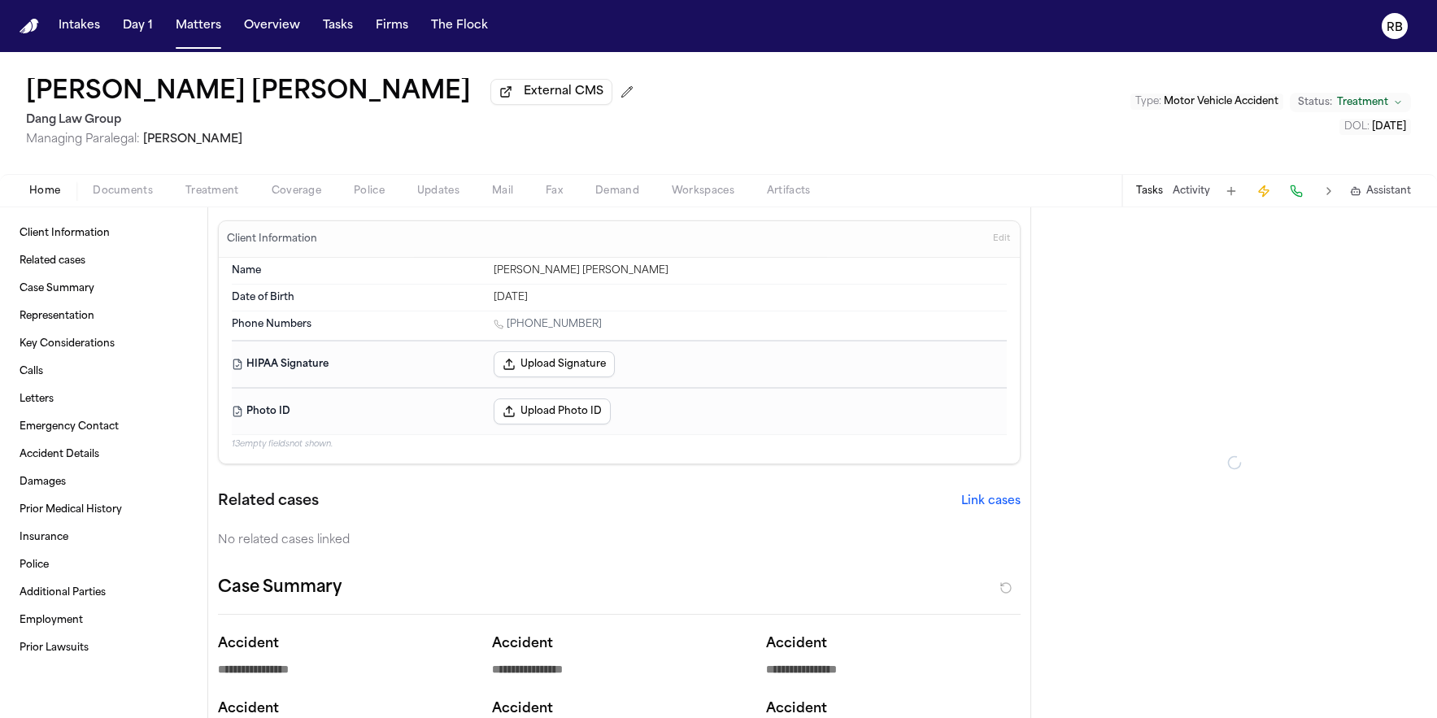
type textarea "*"
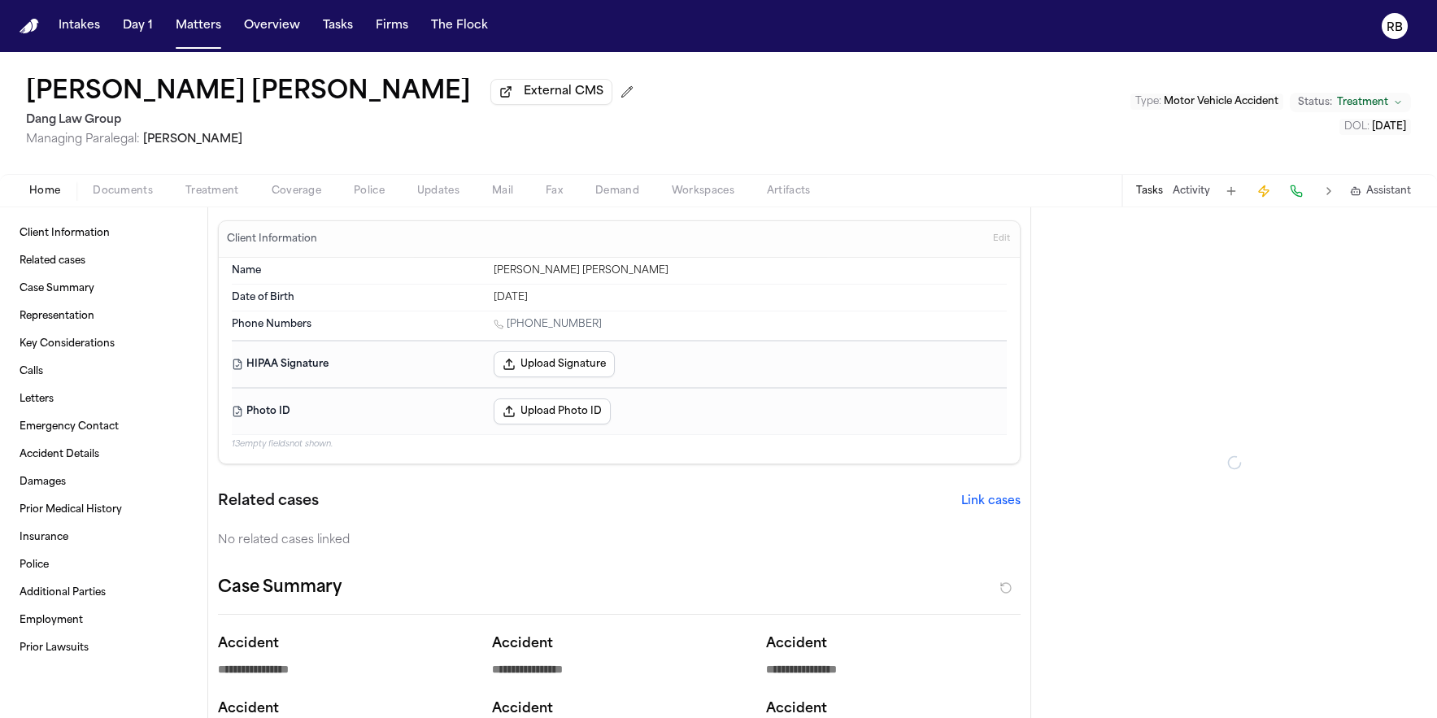
type textarea "*"
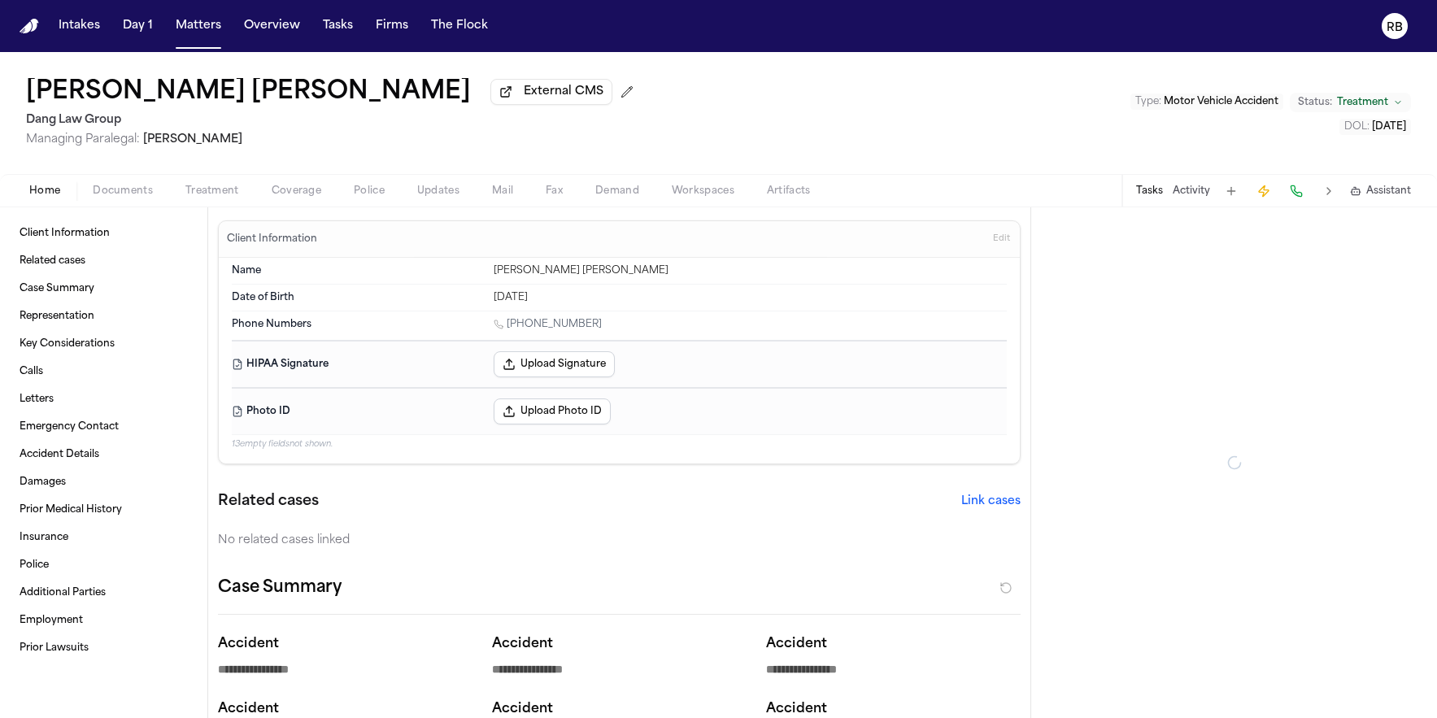
type textarea "*"
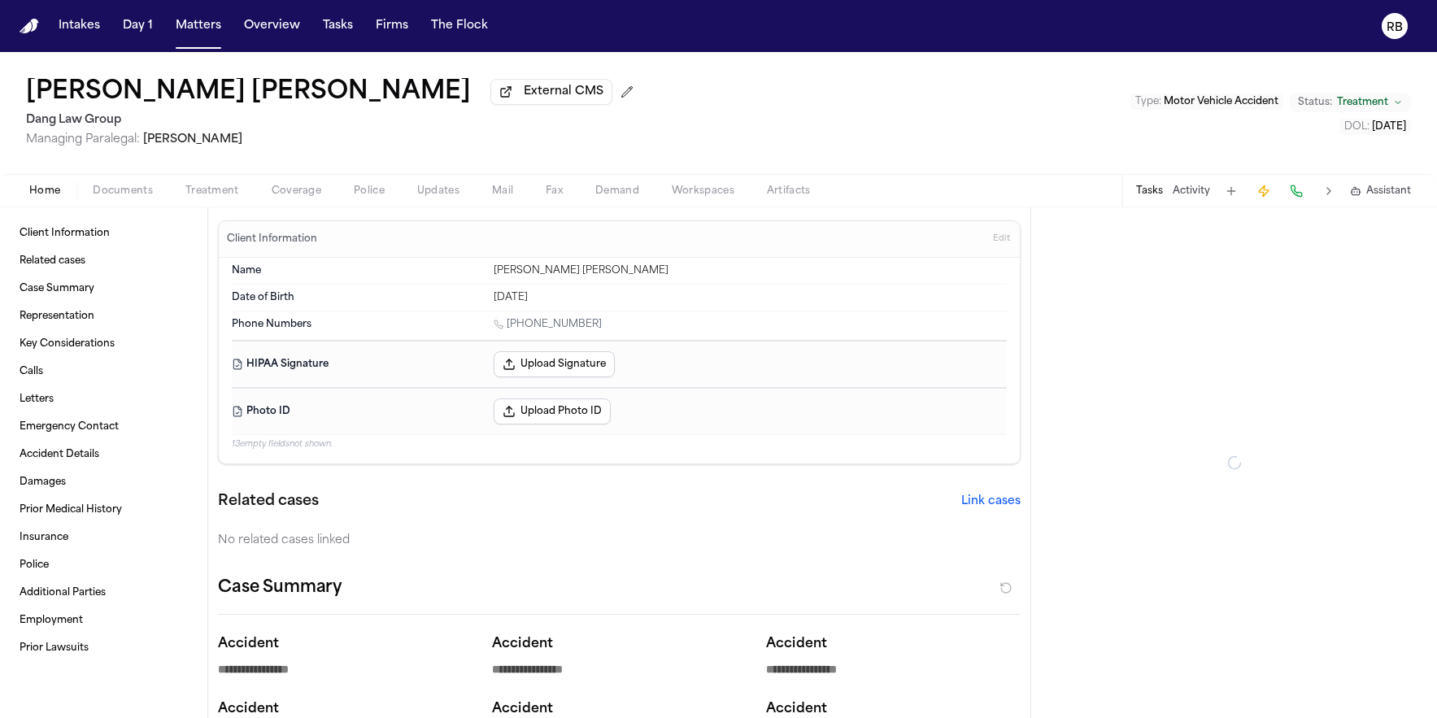
type textarea "*"
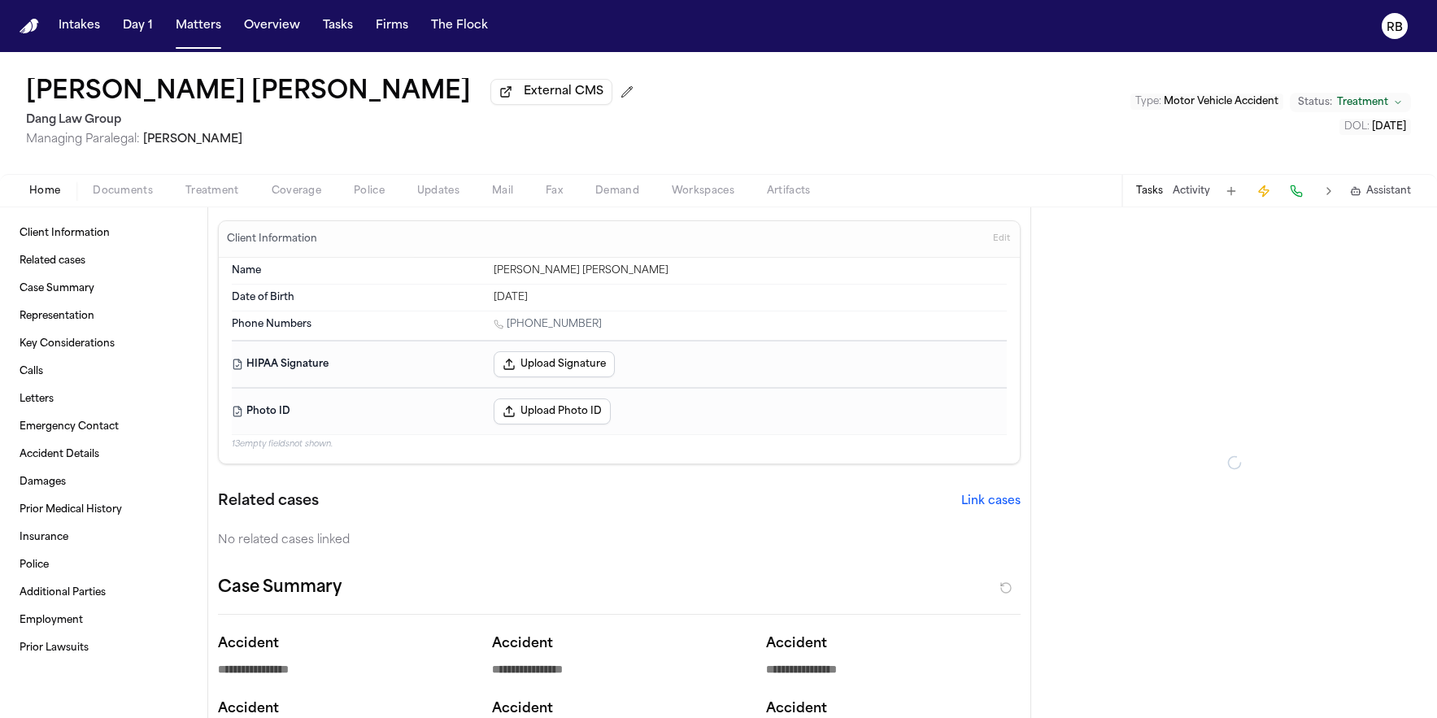
type textarea "*"
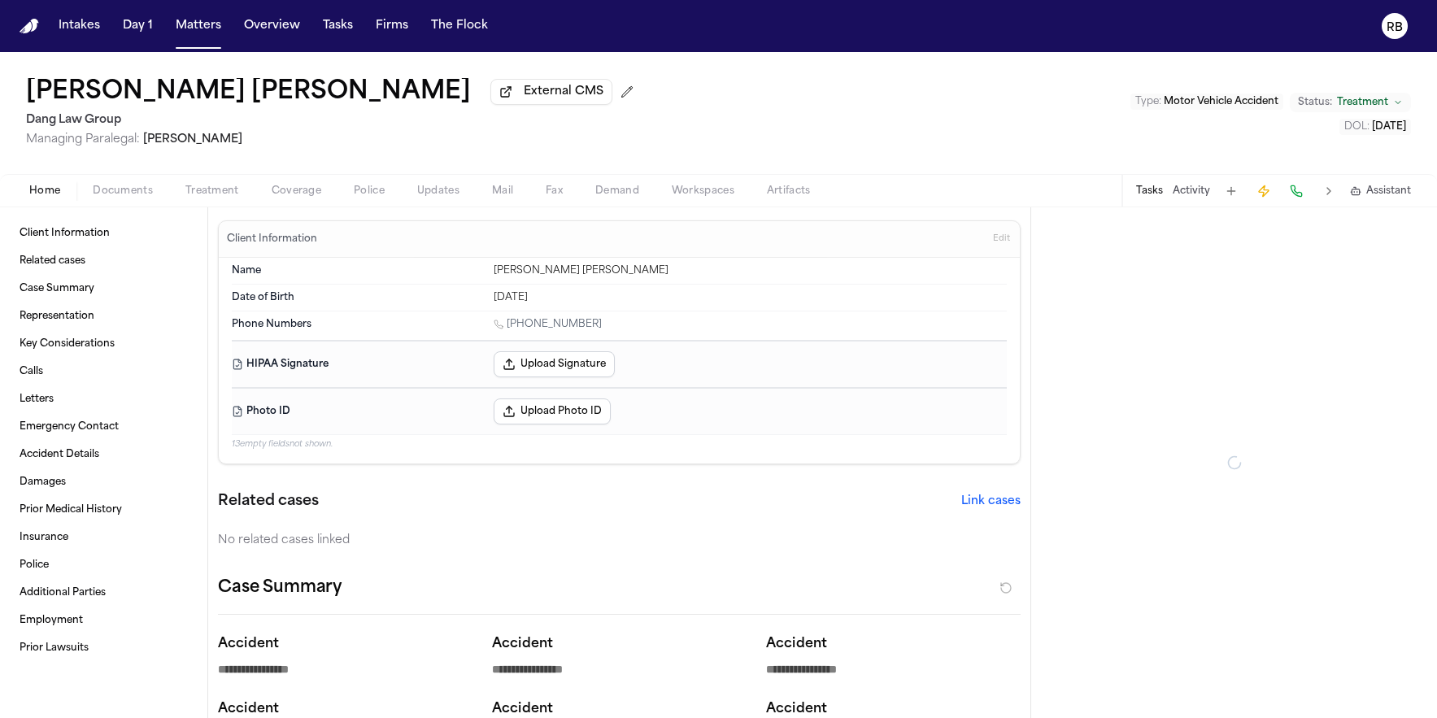
type textarea "*"
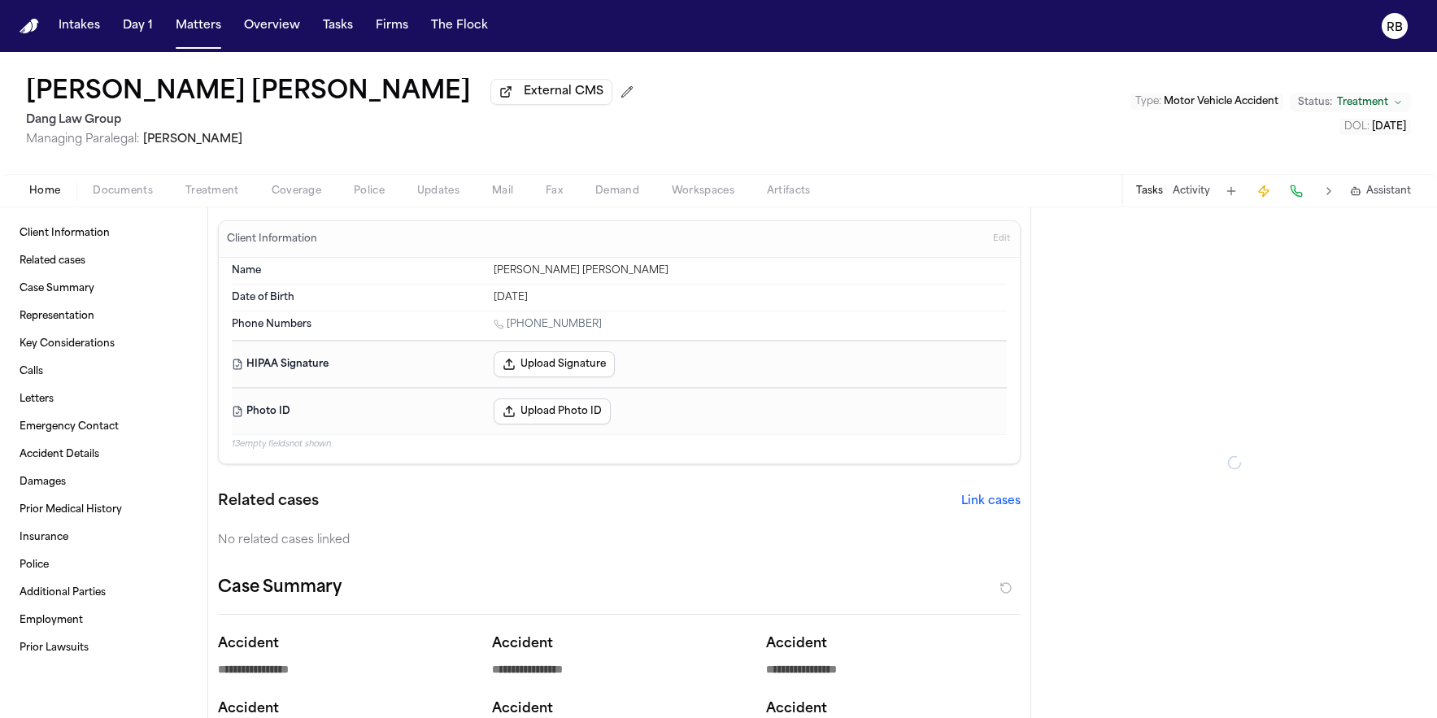
type textarea "*"
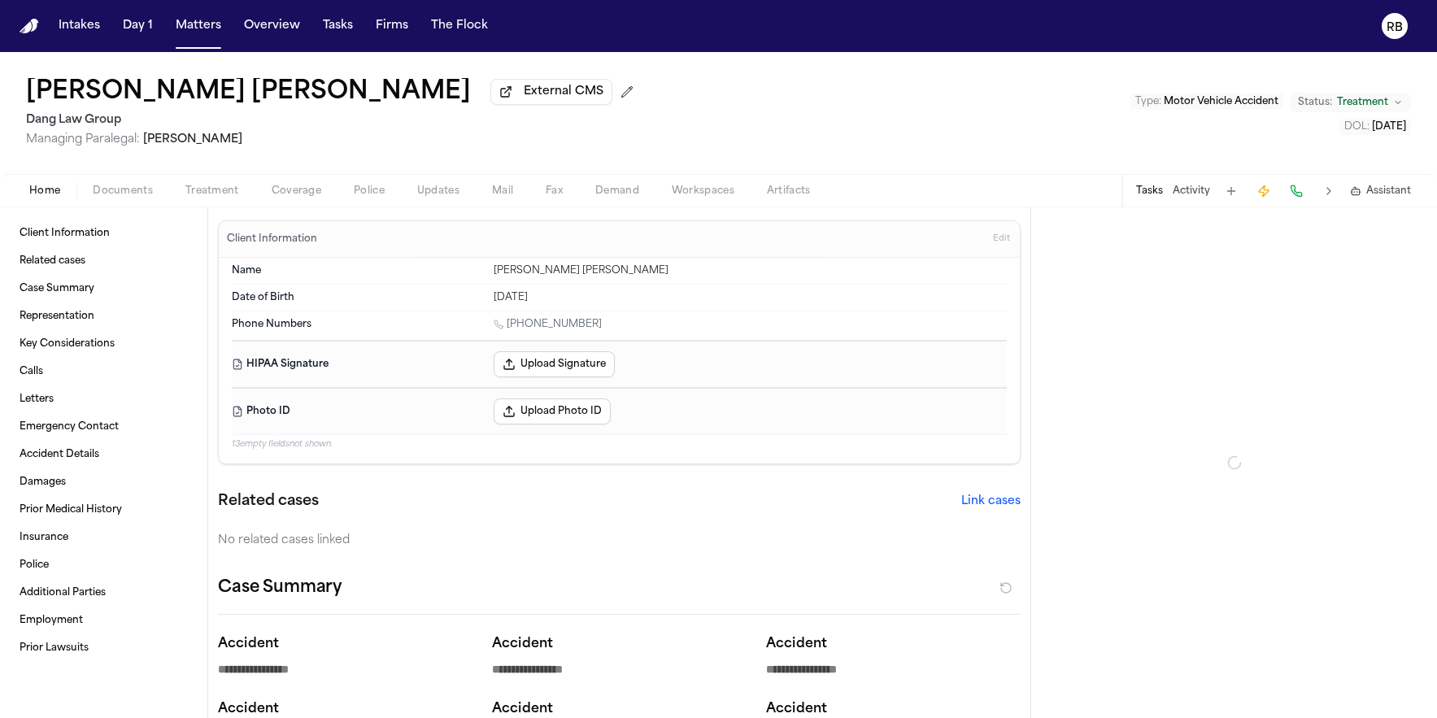
type textarea "*"
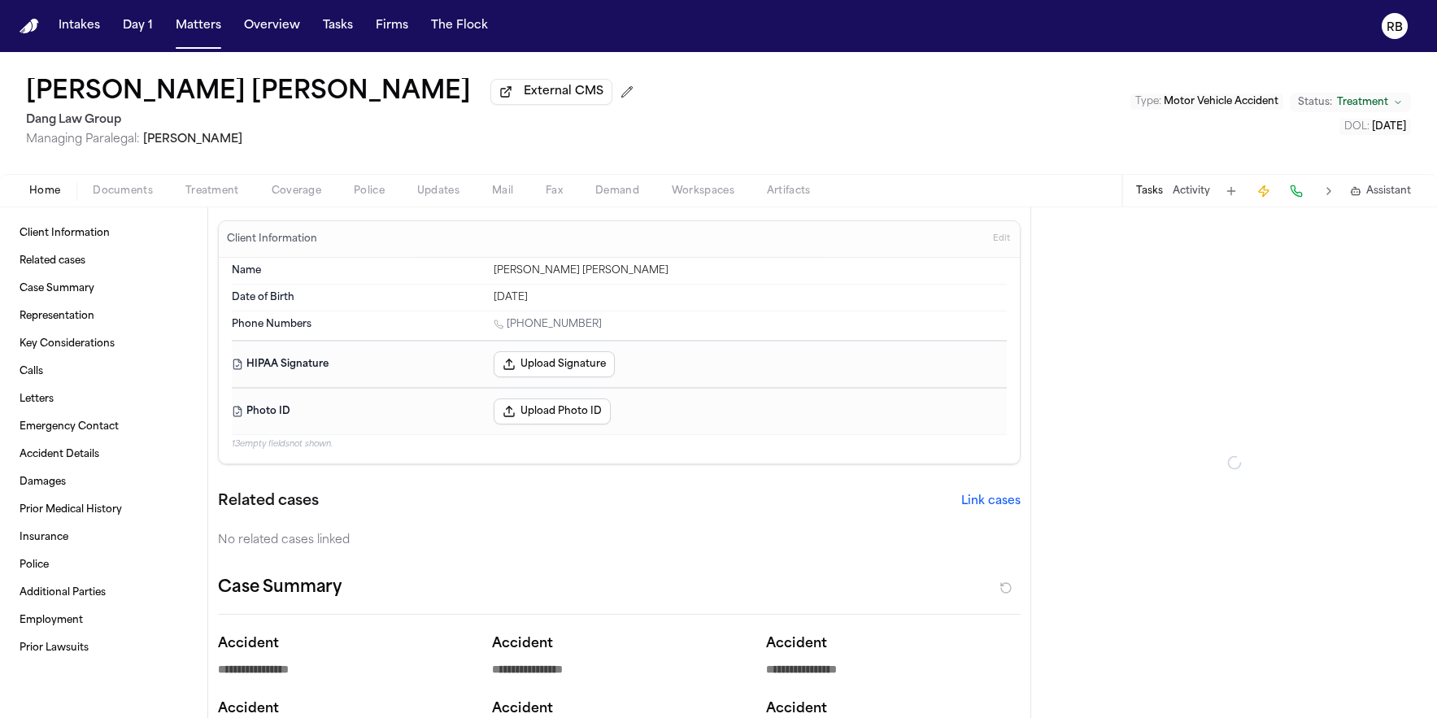
type textarea "*"
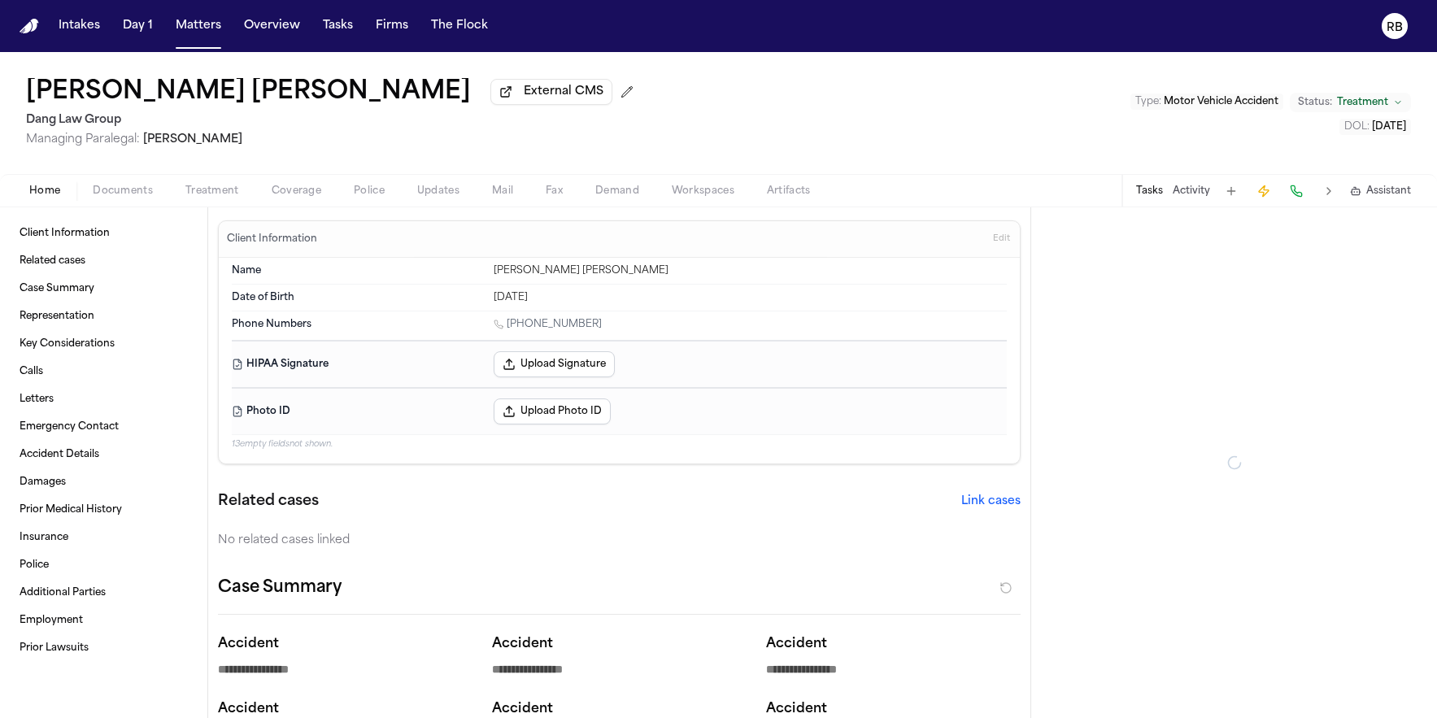
type textarea "*"
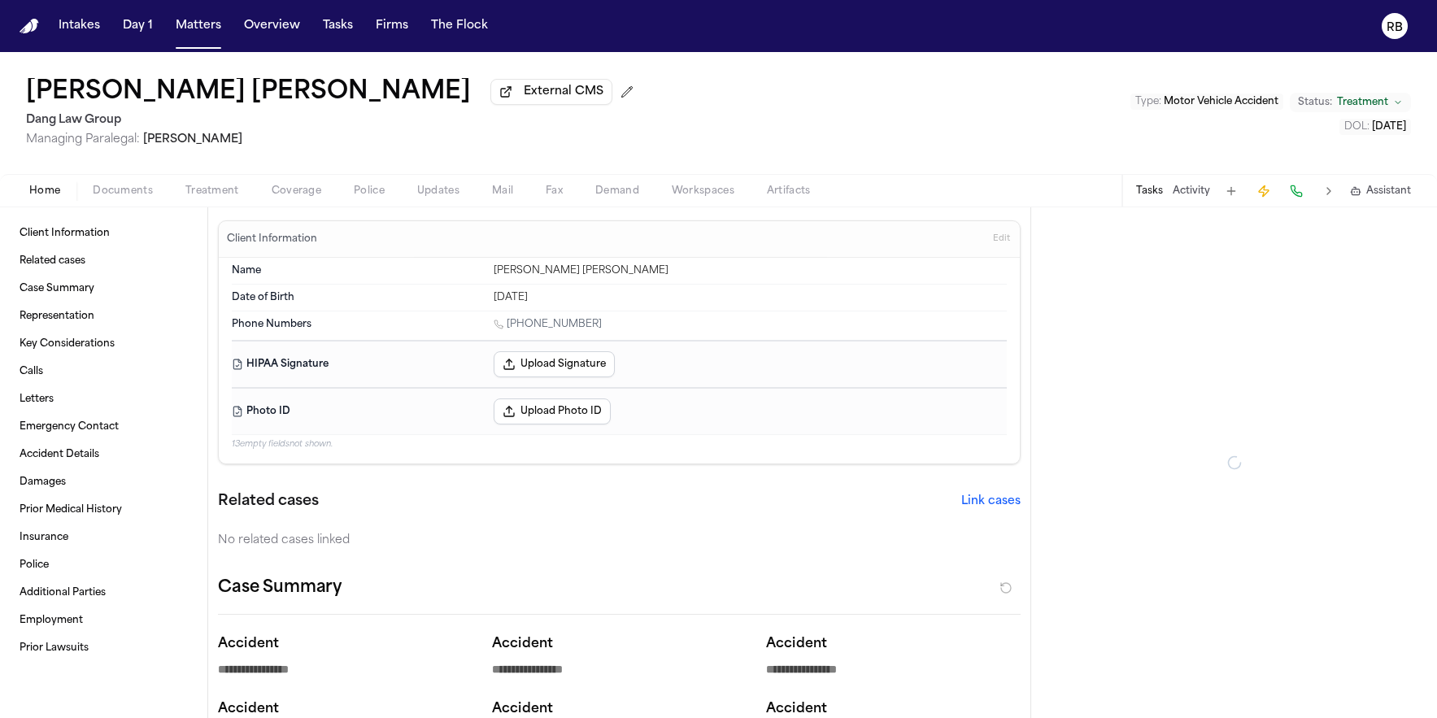
type textarea "*"
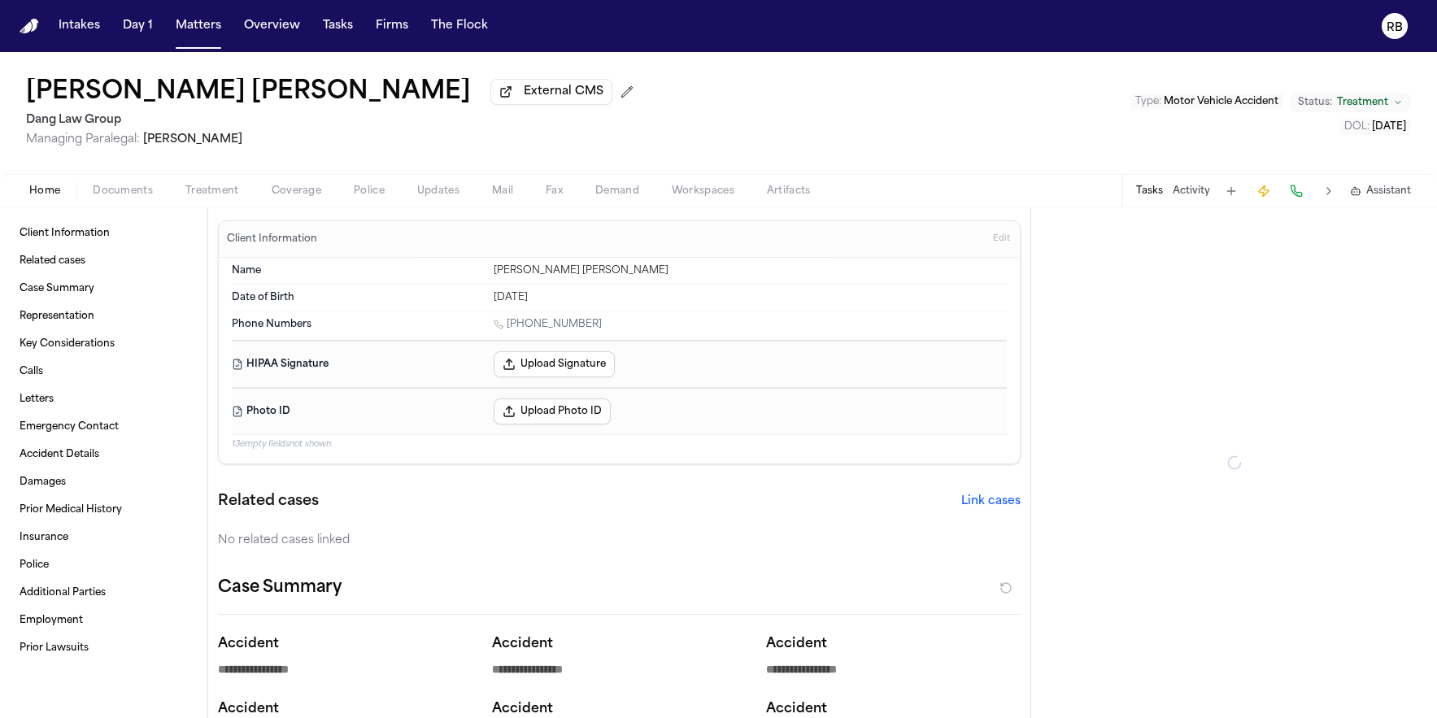
type textarea "*"
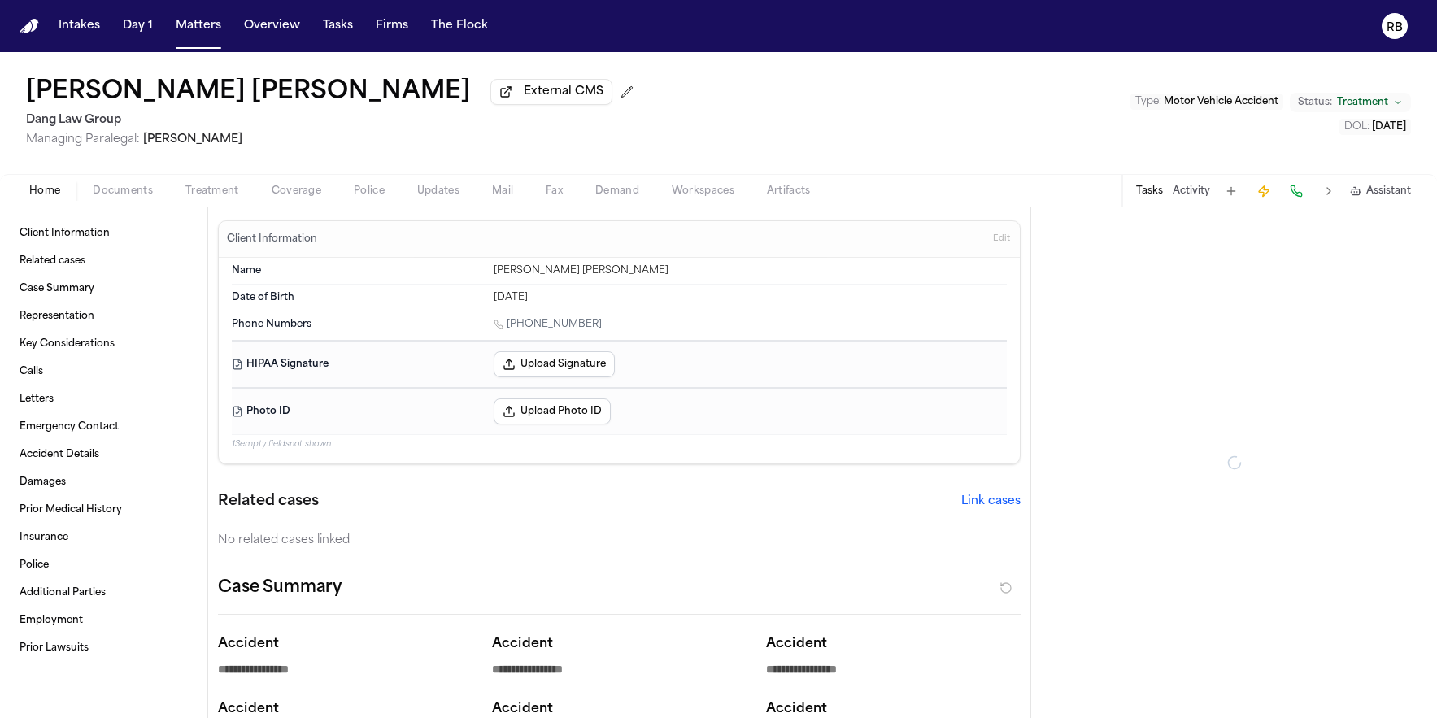
type textarea "*"
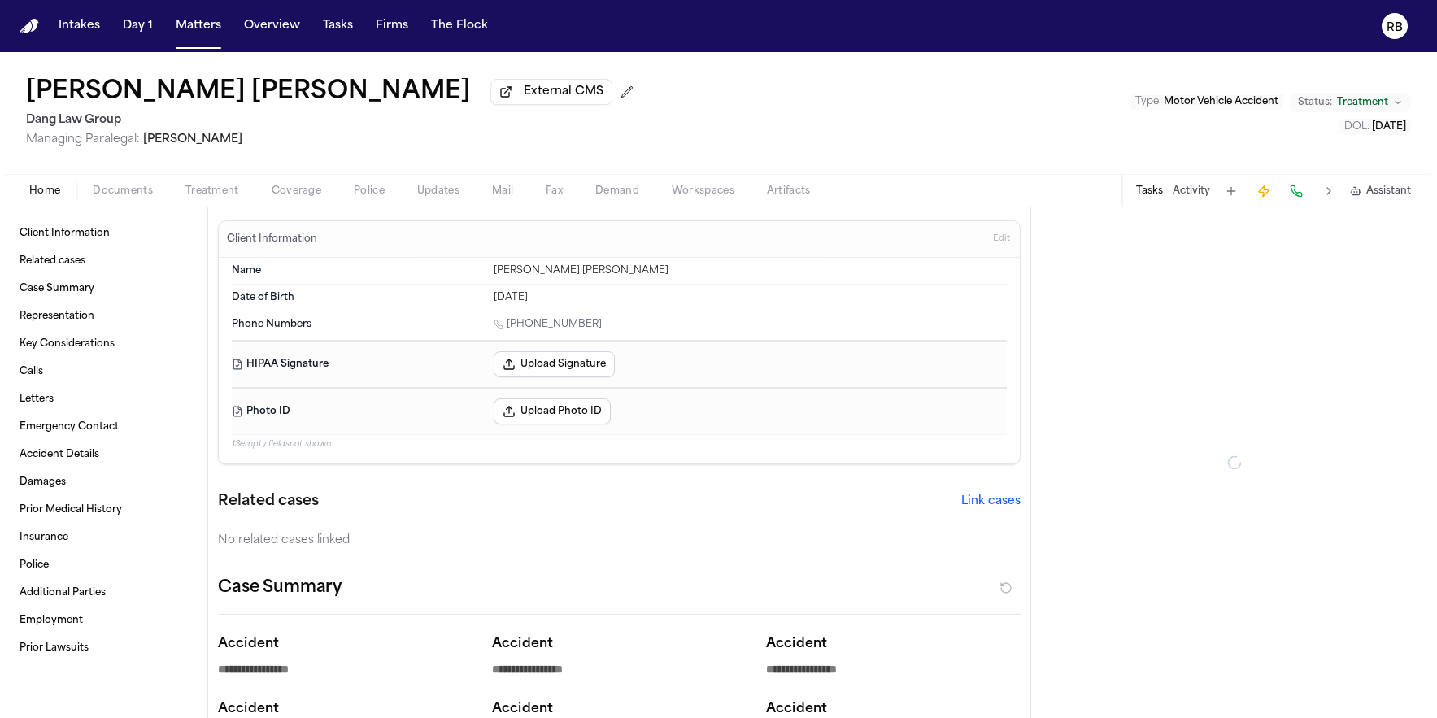
type textarea "*"
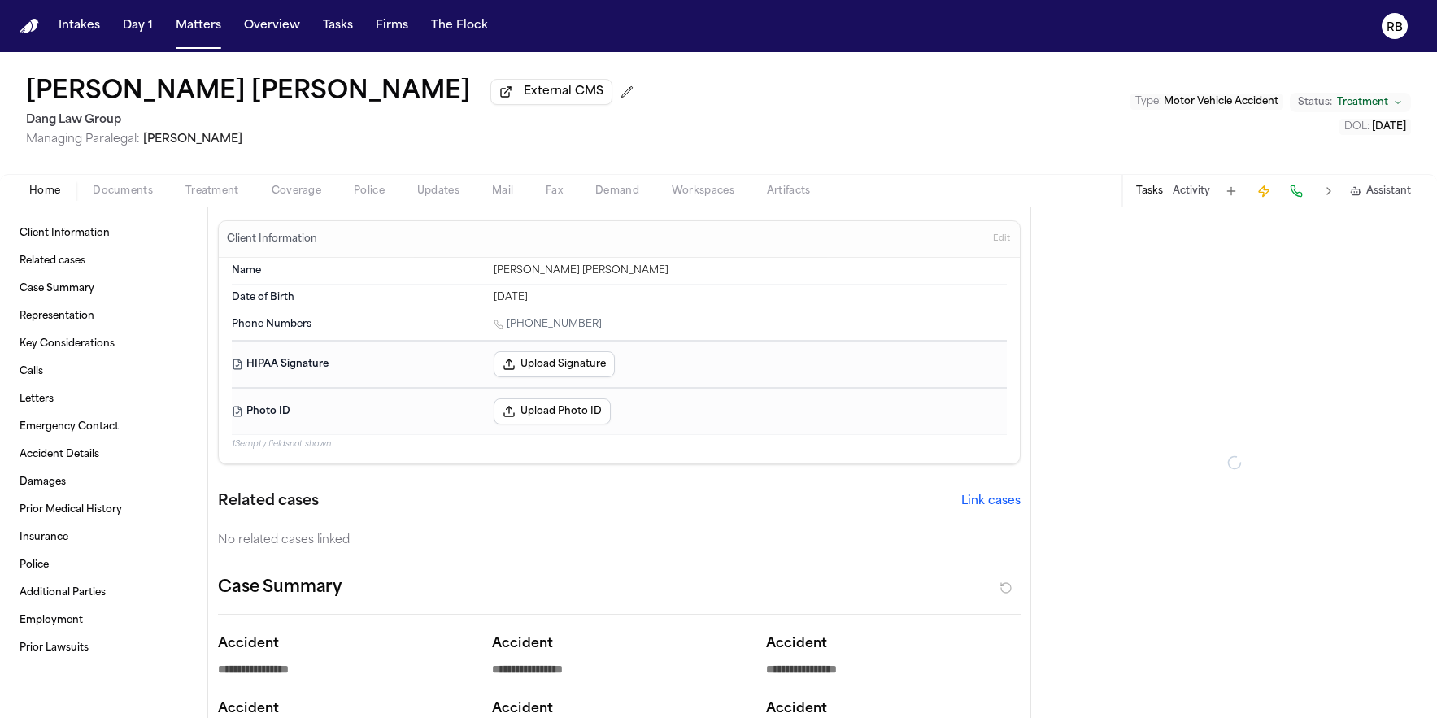
type textarea "*"
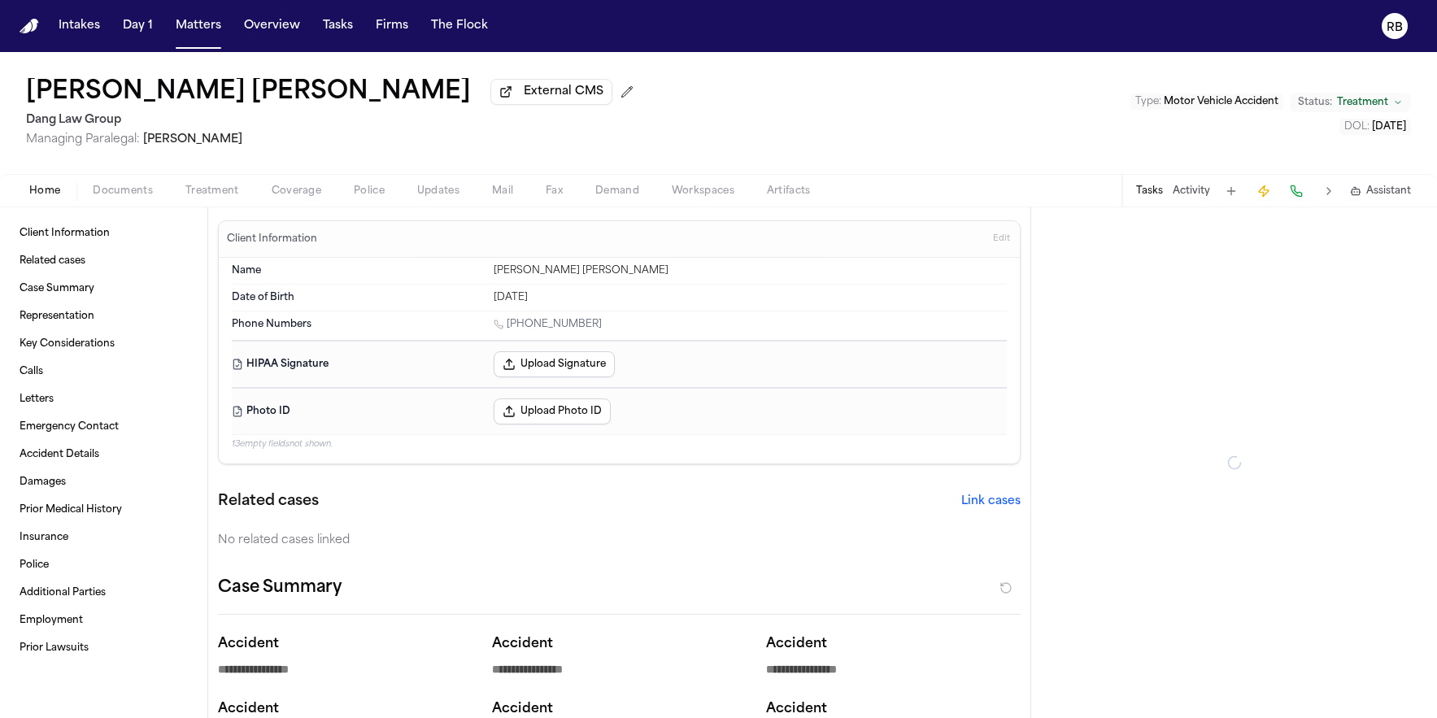
type textarea "*"
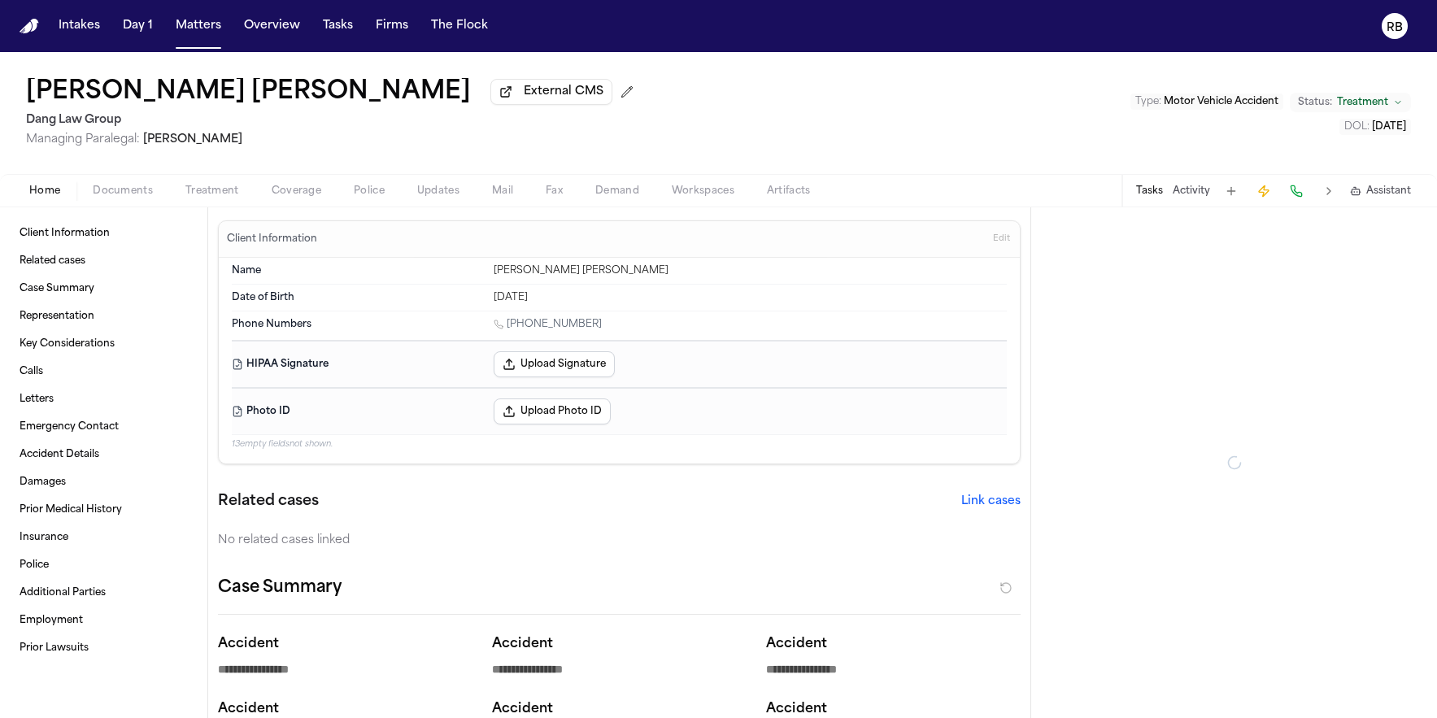
type textarea "*"
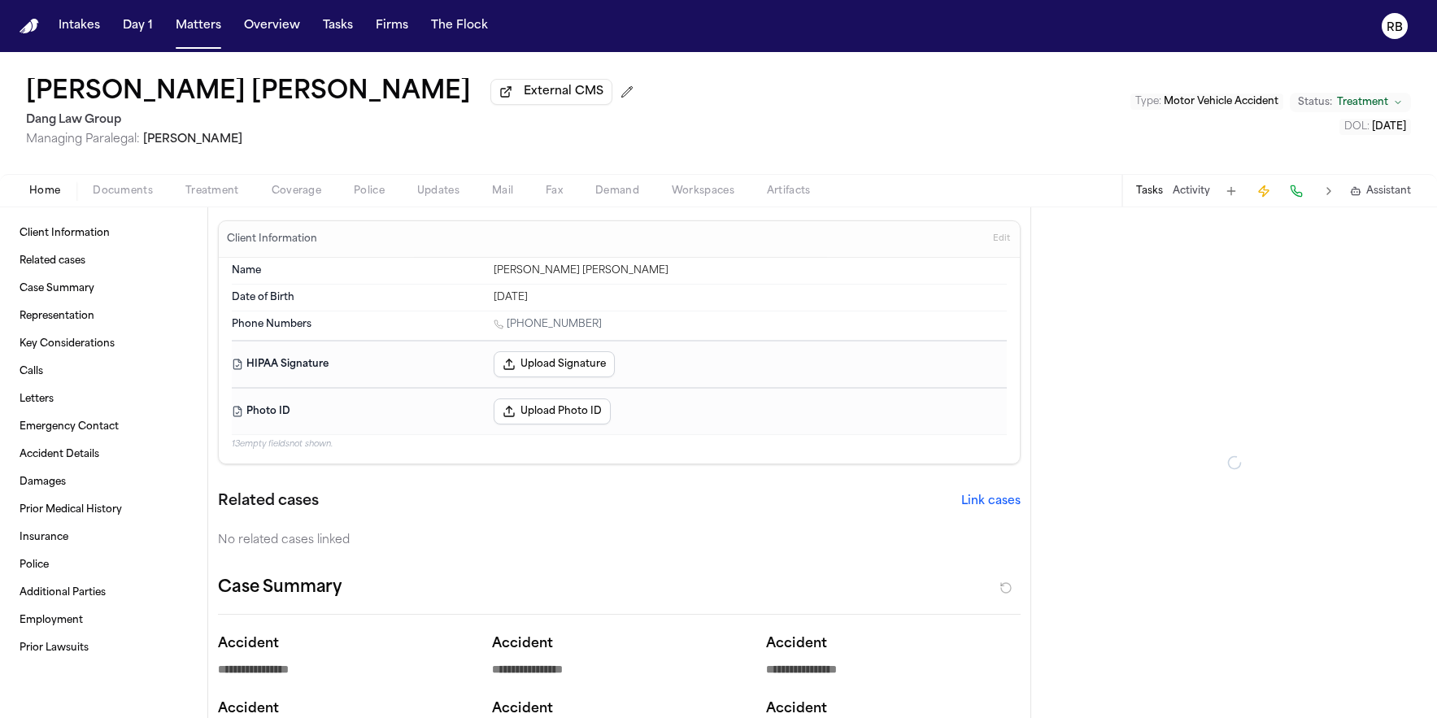
type textarea "*"
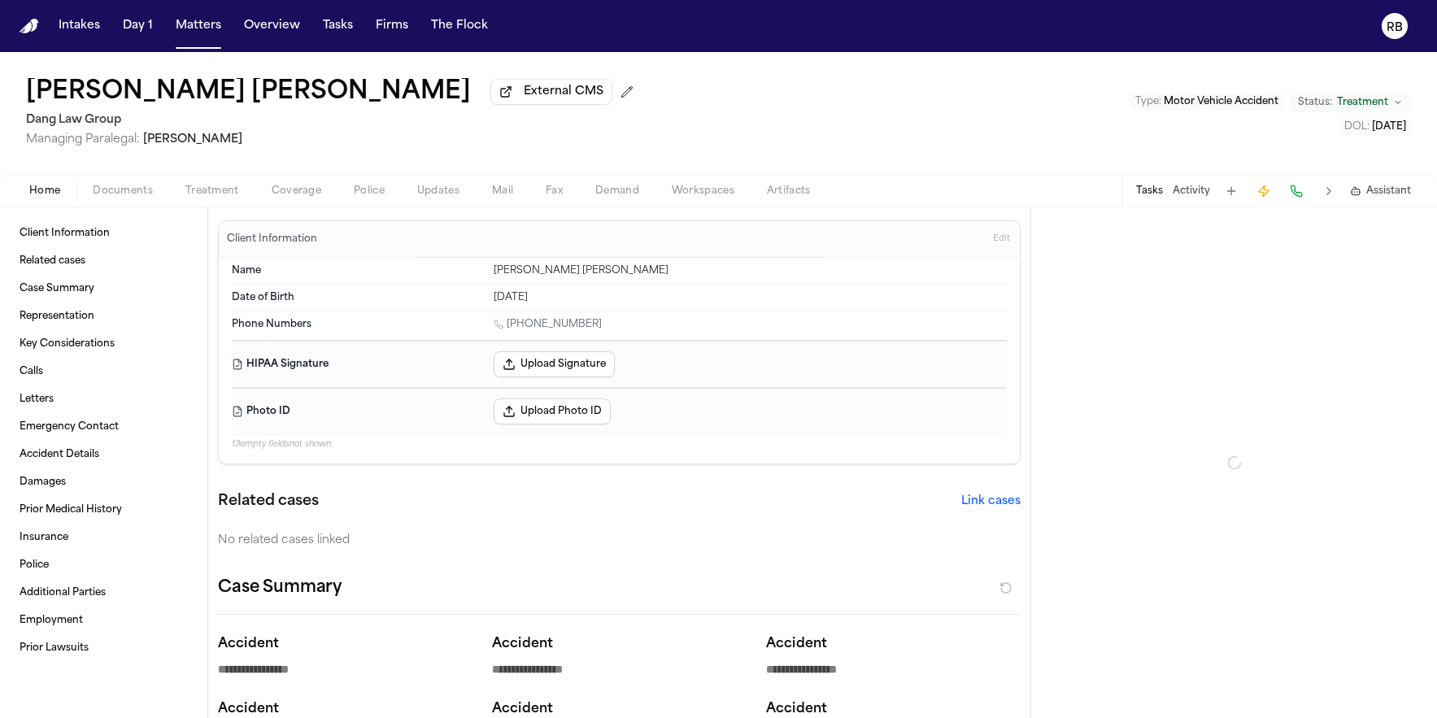
type textarea "*"
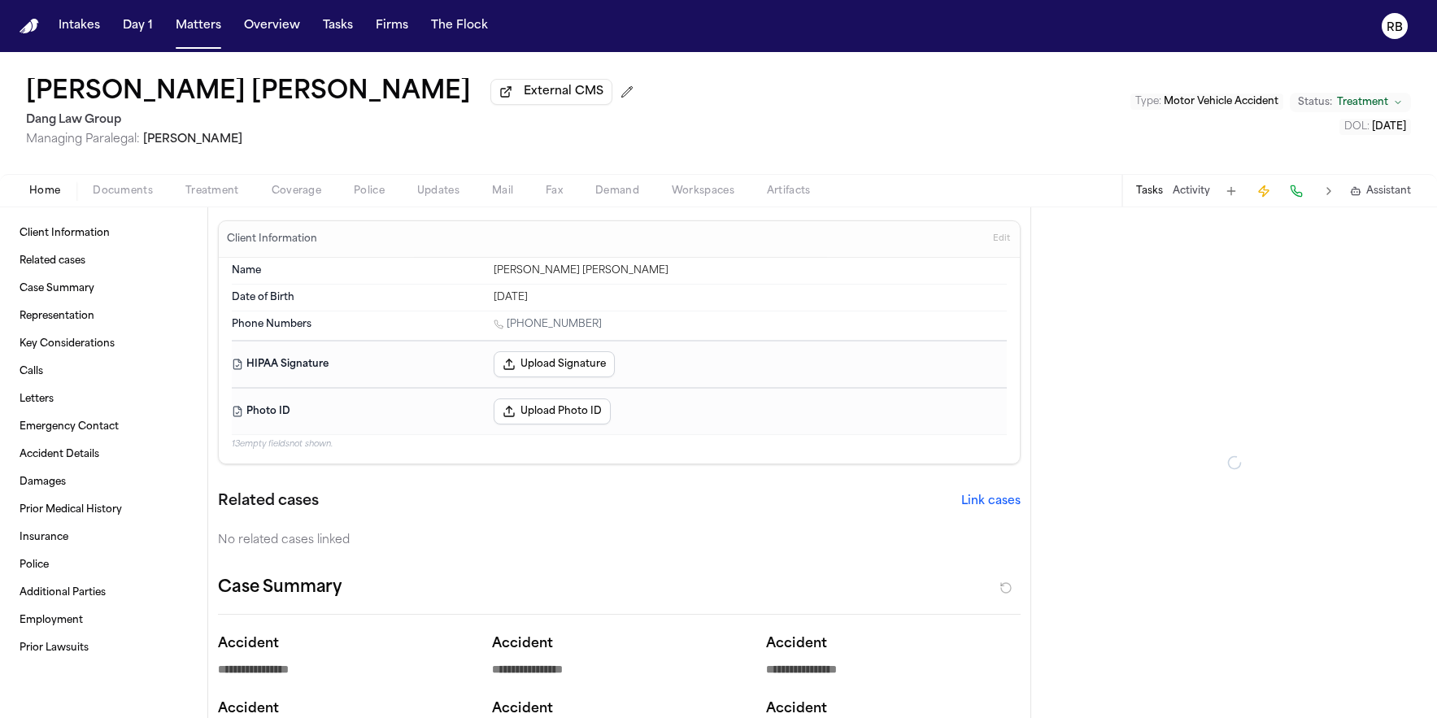
type textarea "*"
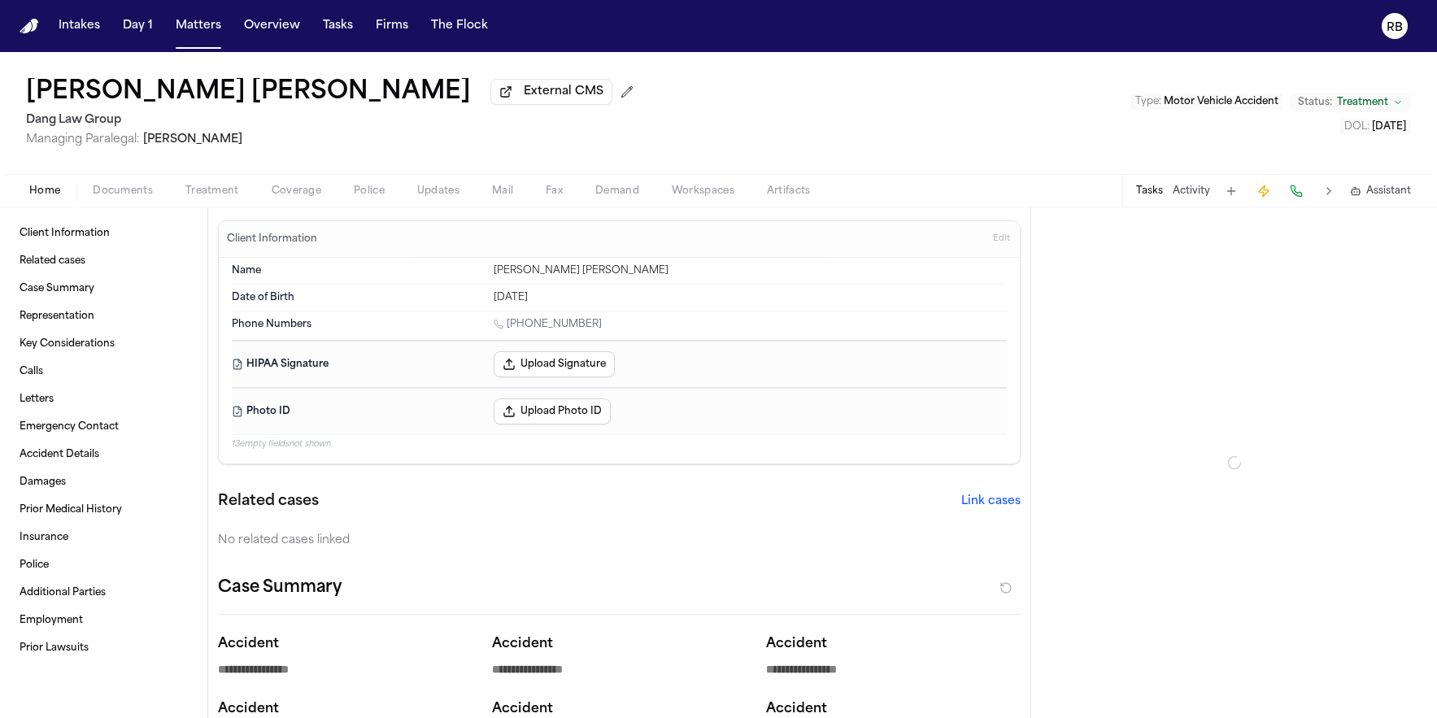
type textarea "*"
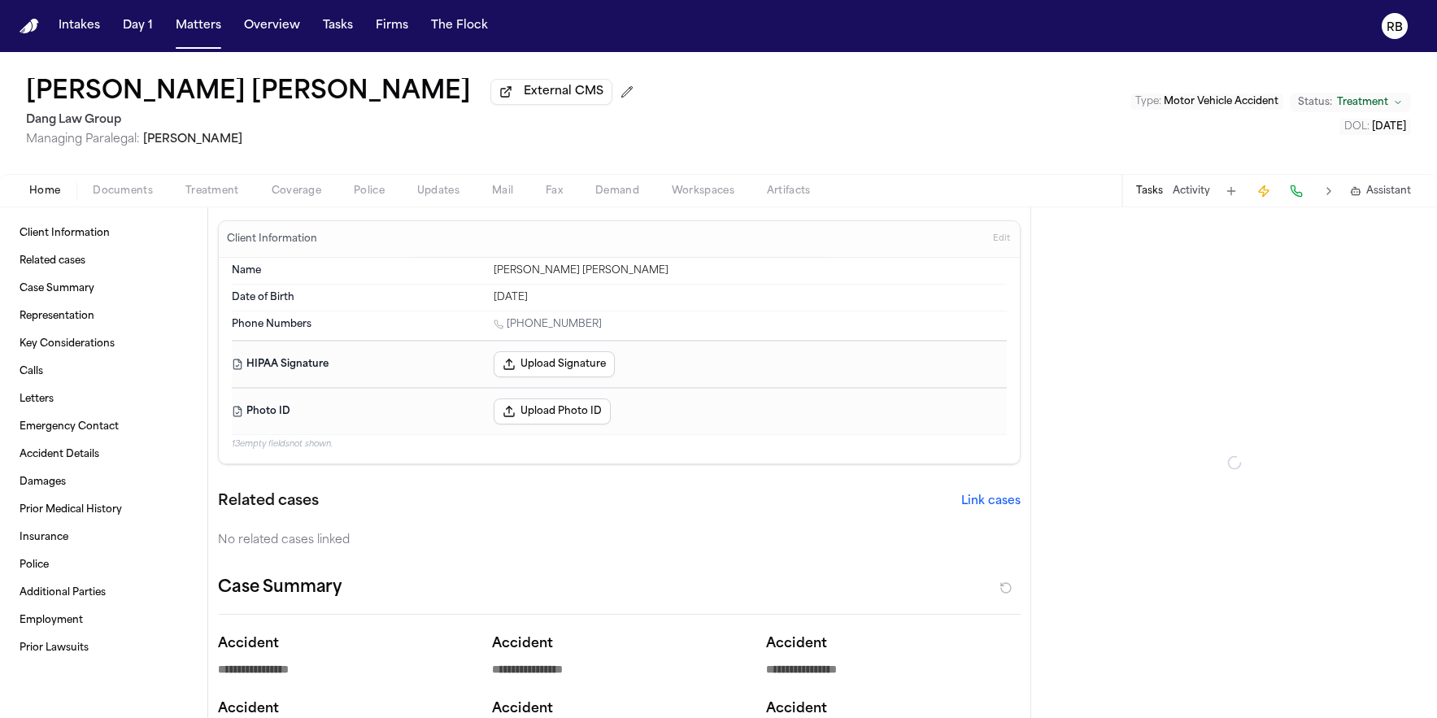
type textarea "*"
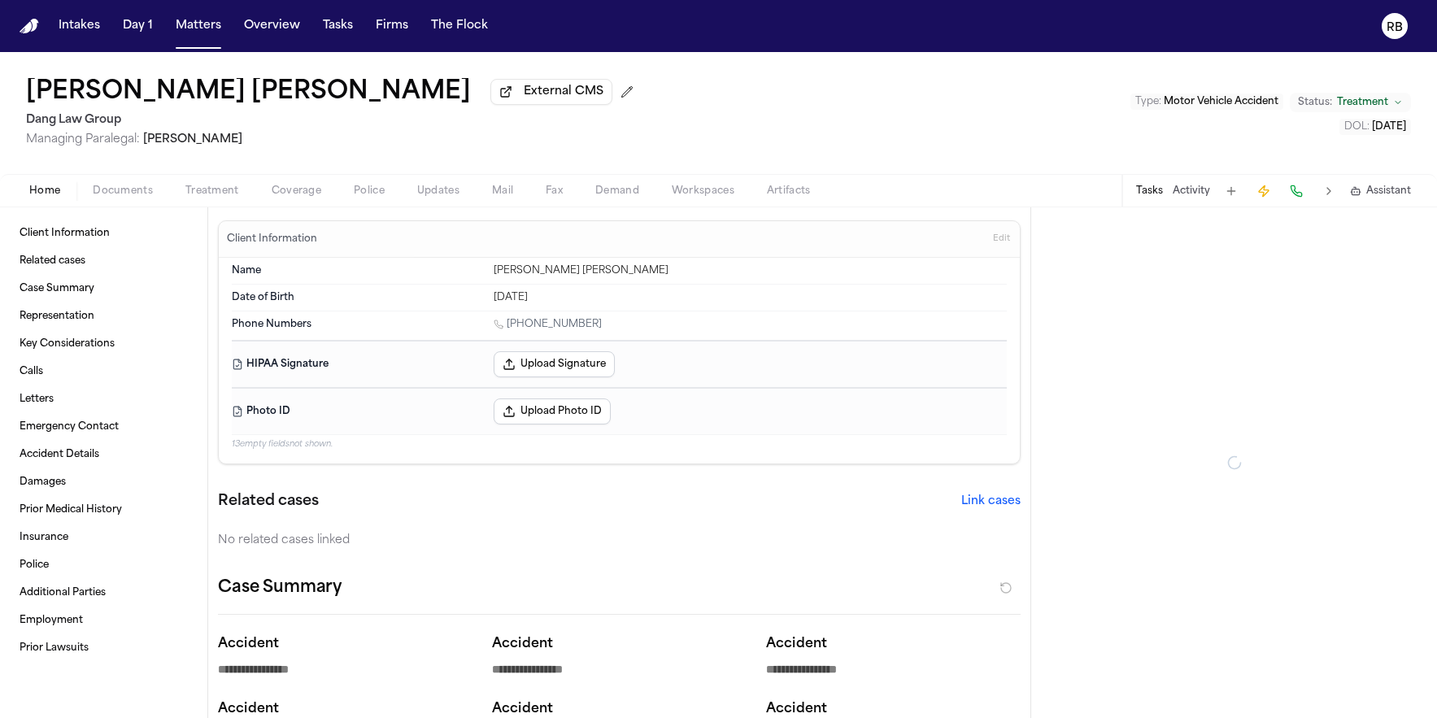
type textarea "*"
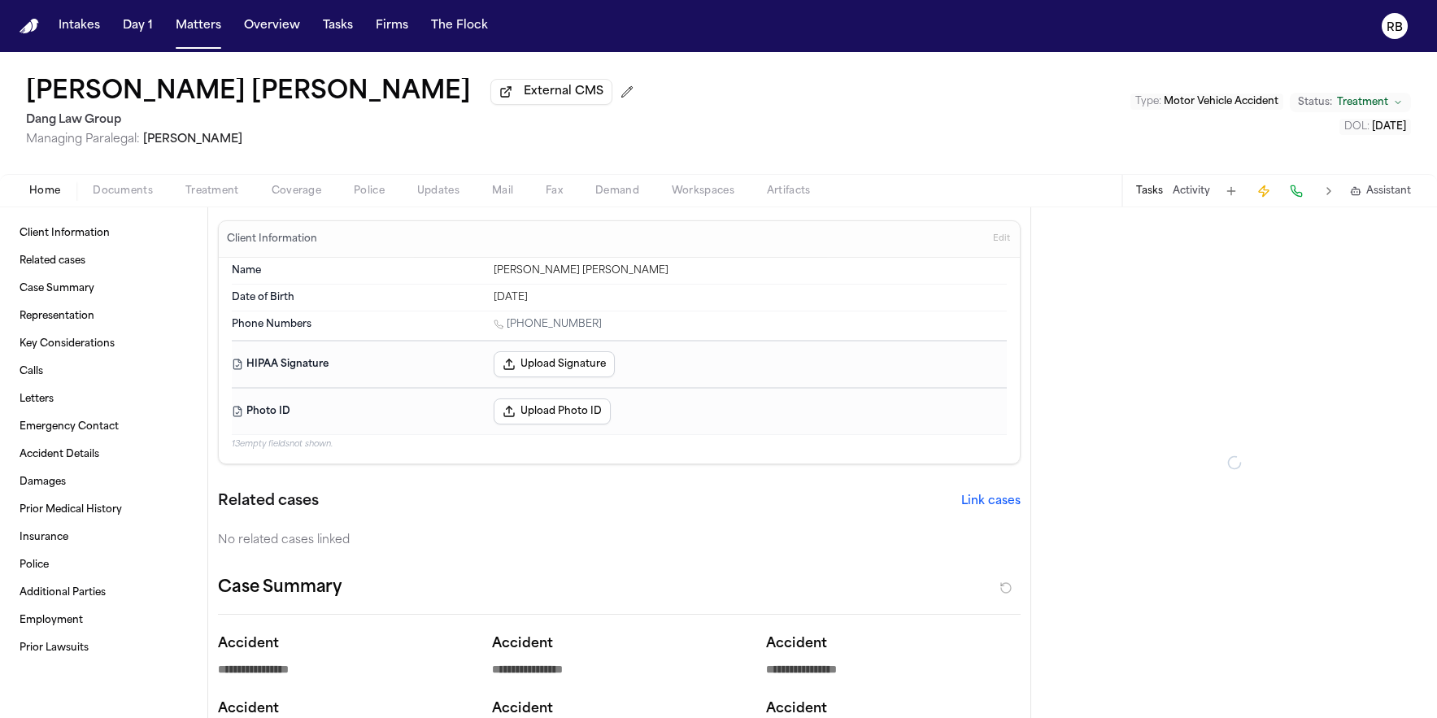
type textarea "*"
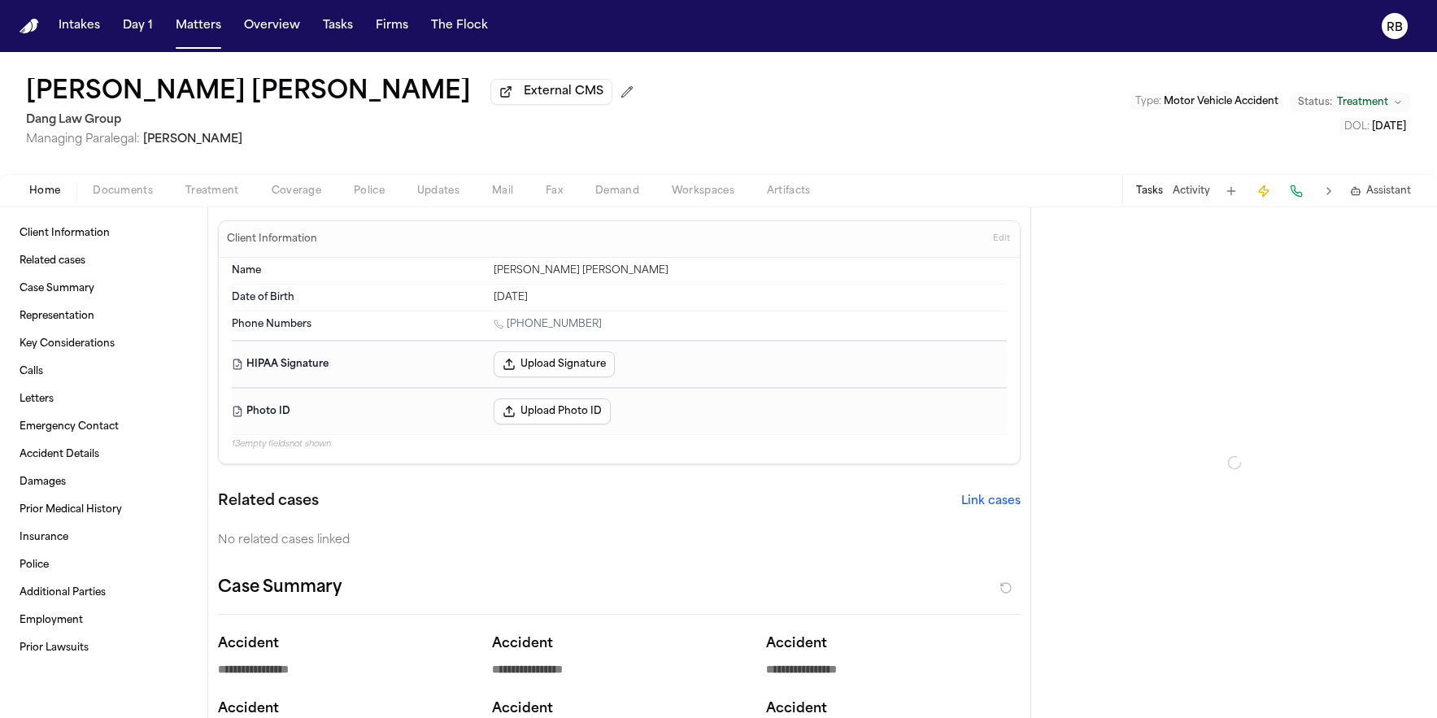
type textarea "*"
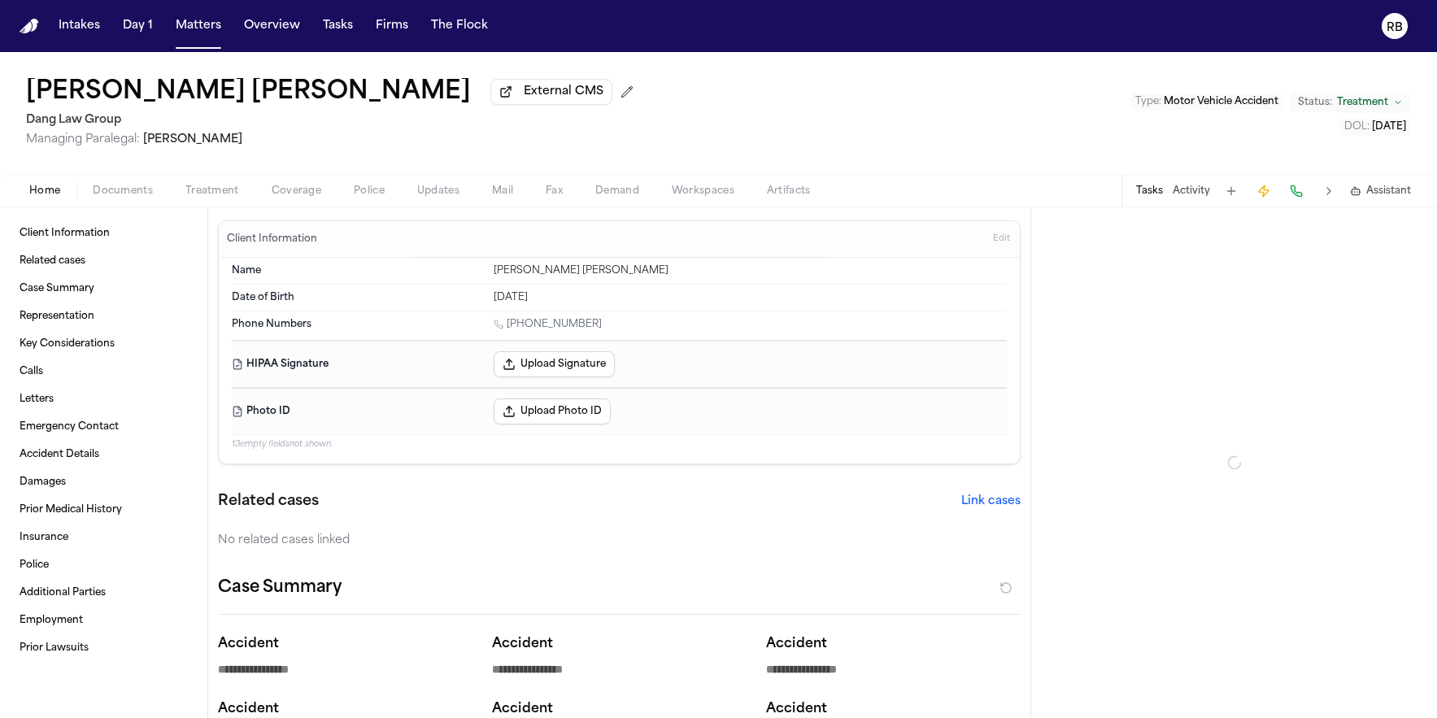
type textarea "*"
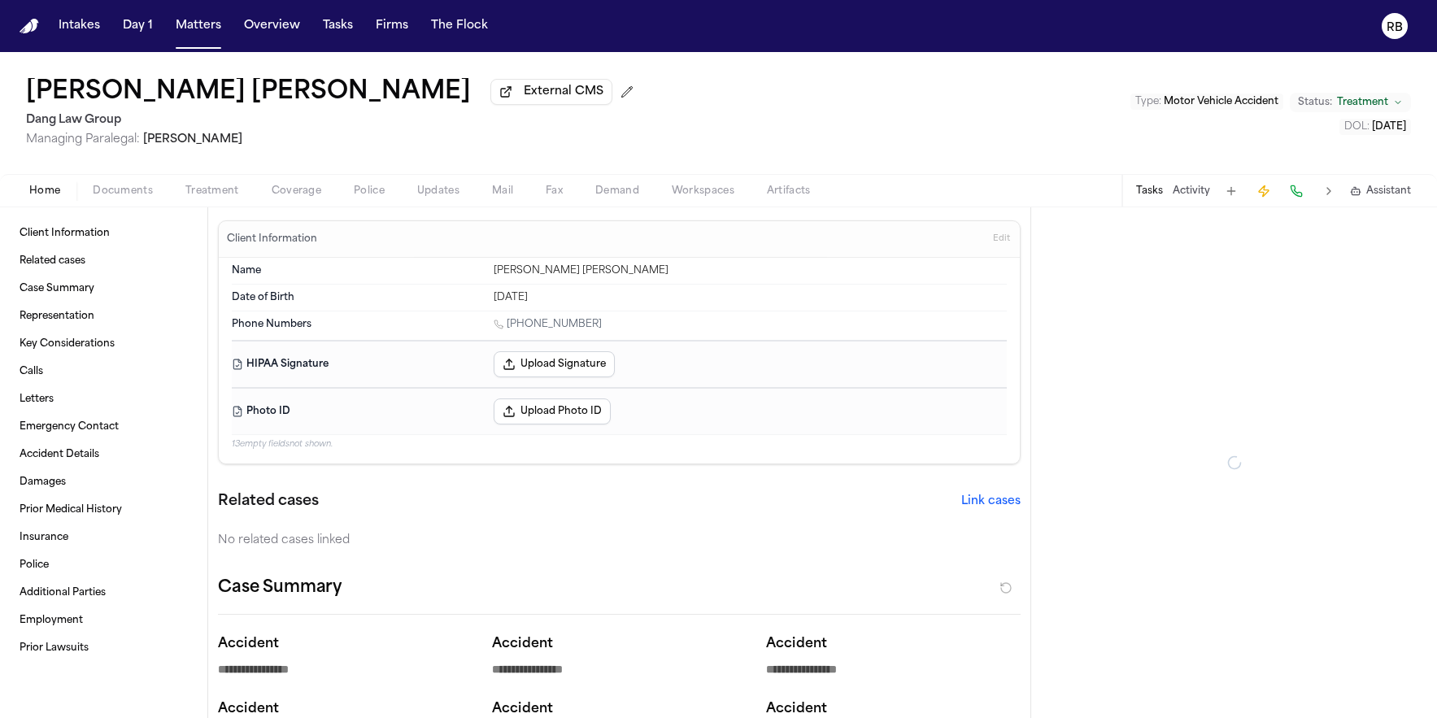
type textarea "*"
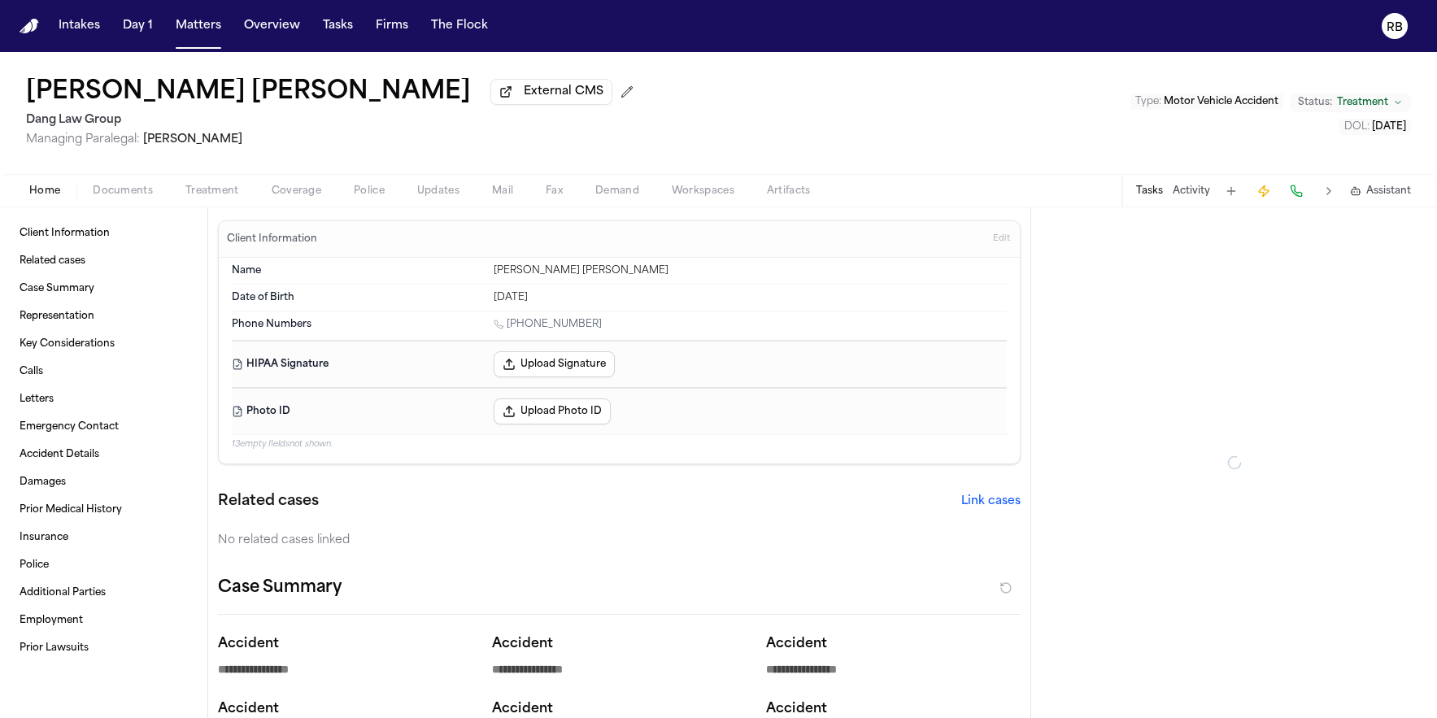
type textarea "*"
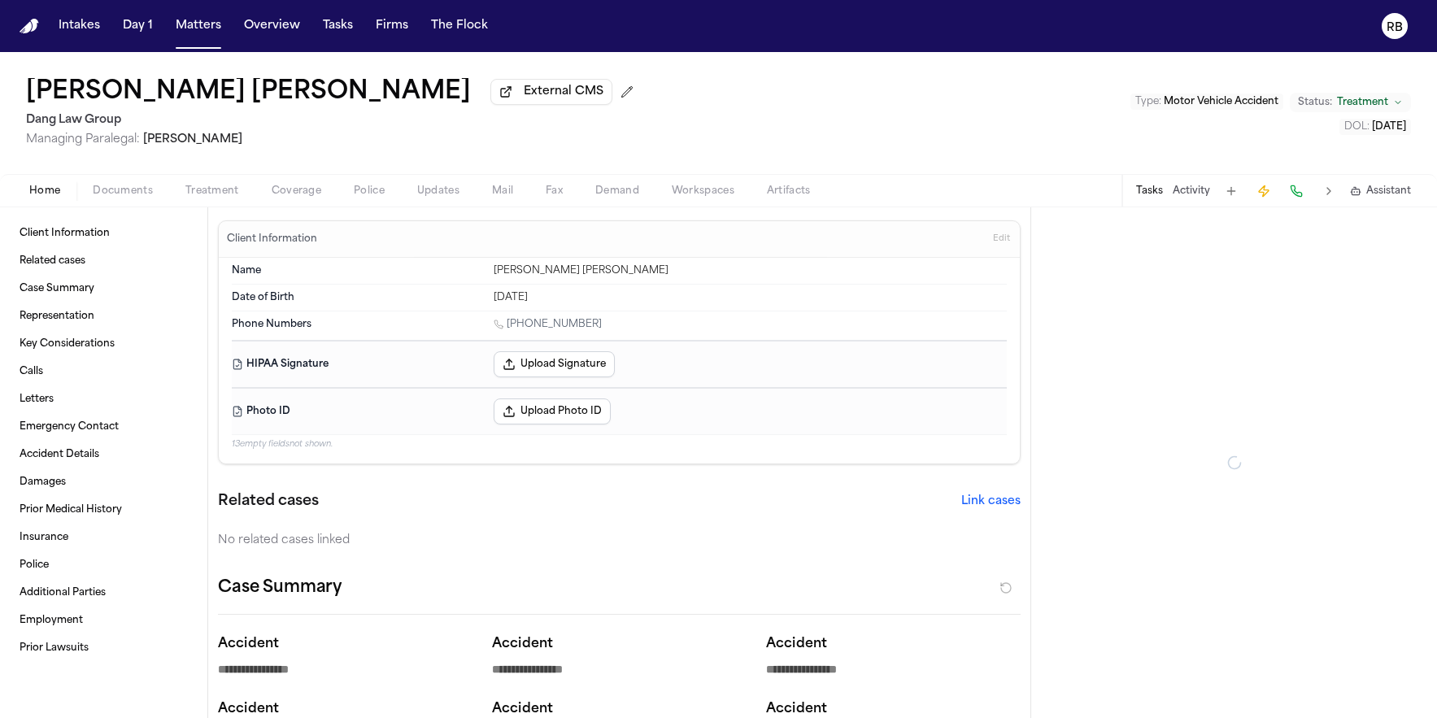
type textarea "*"
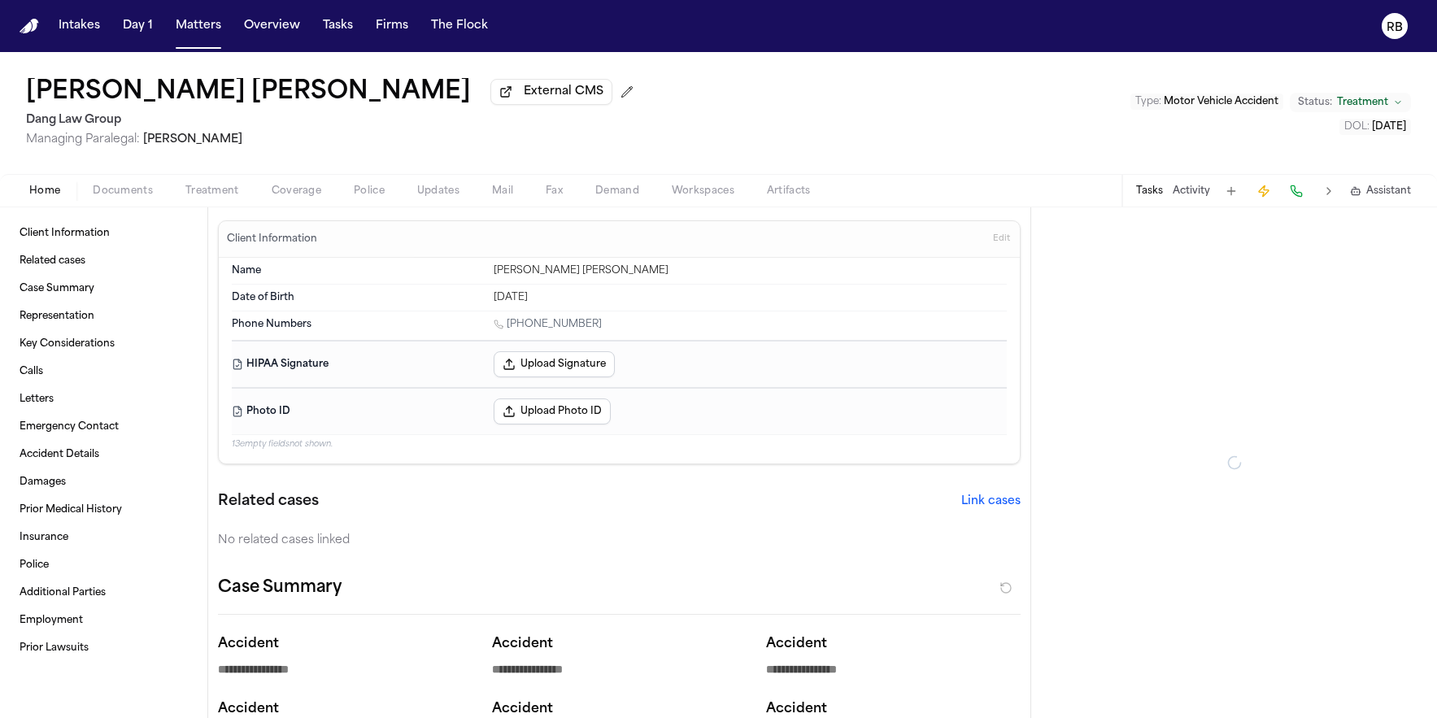
type textarea "*"
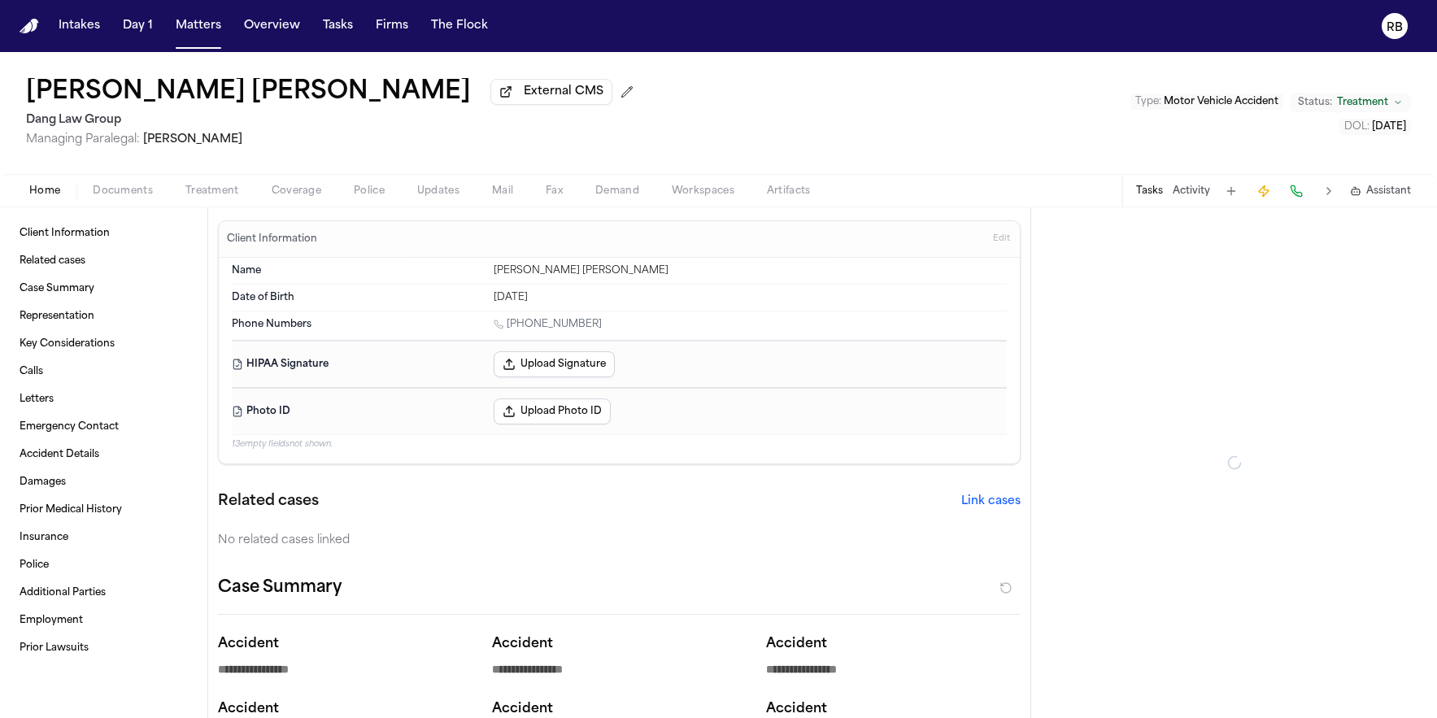
type textarea "*"
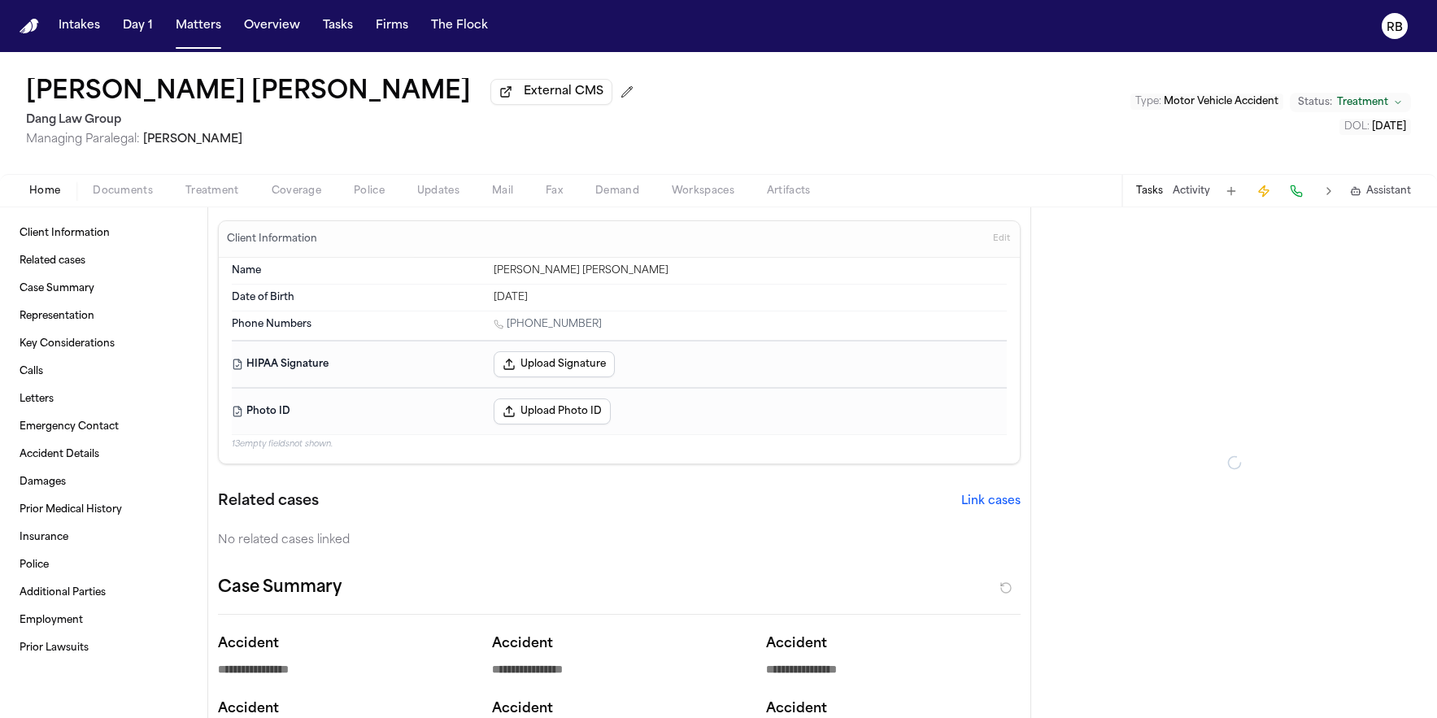
type textarea "*"
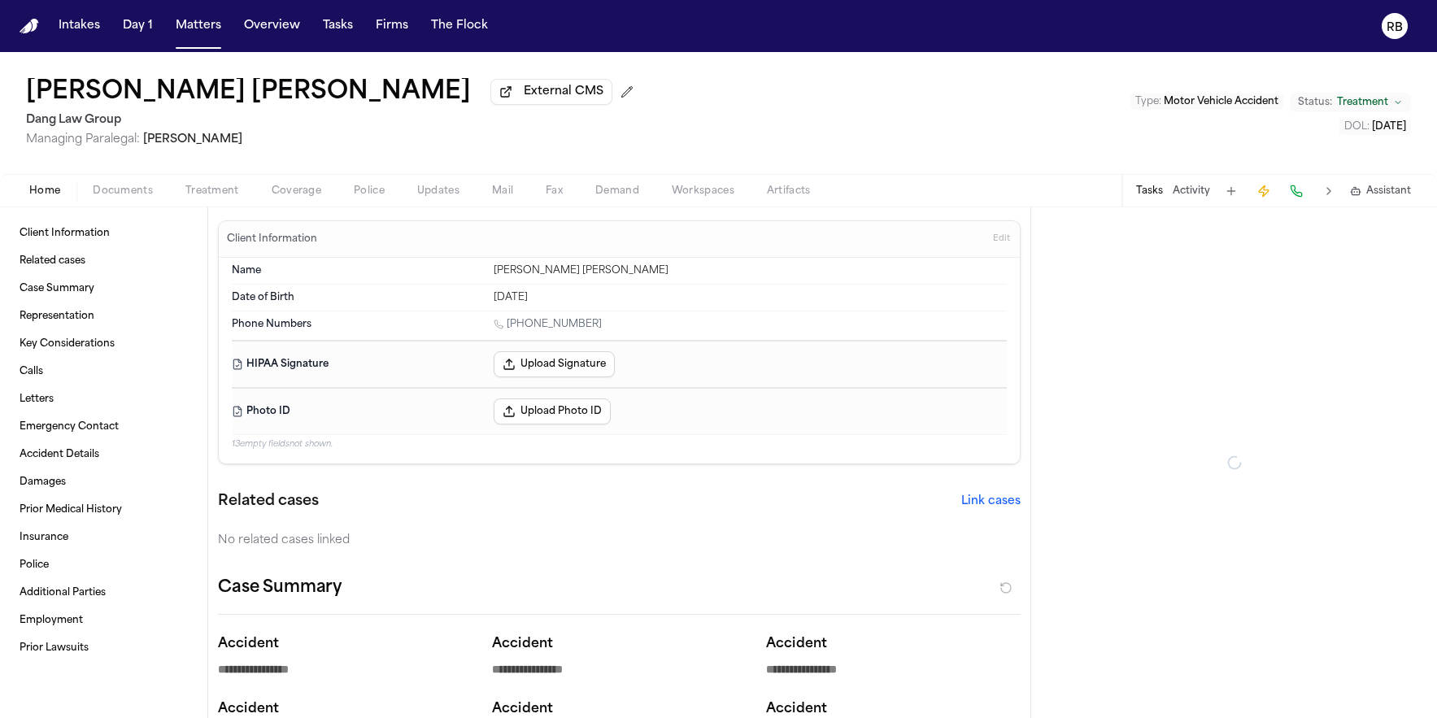
type textarea "*"
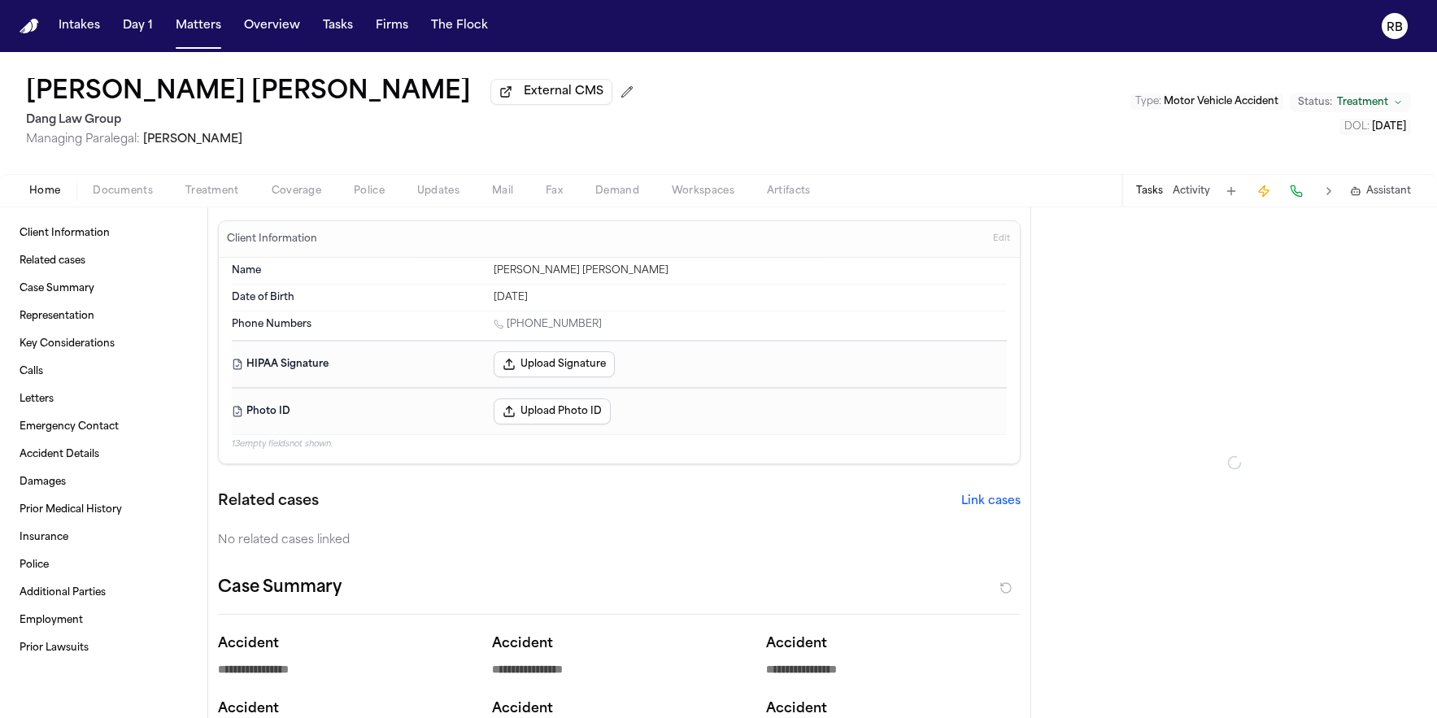
type textarea "*"
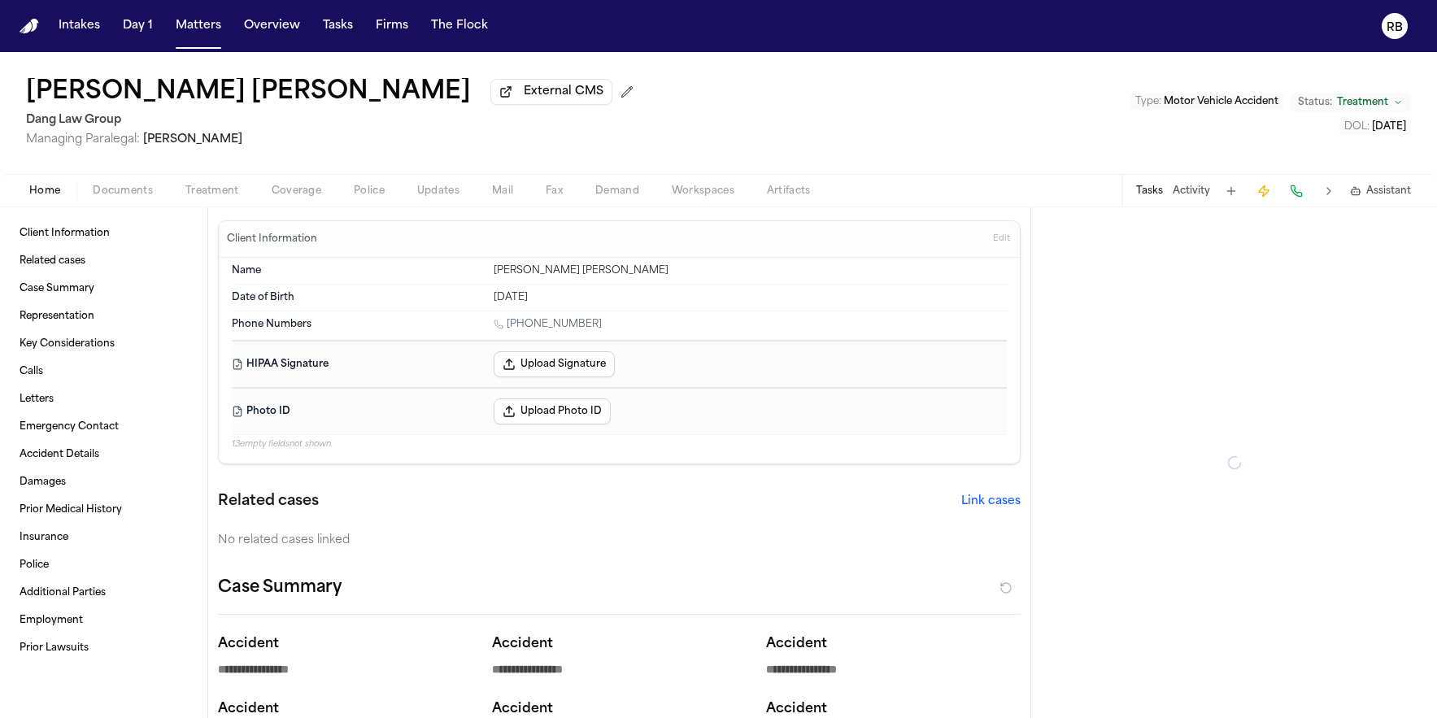
type textarea "*"
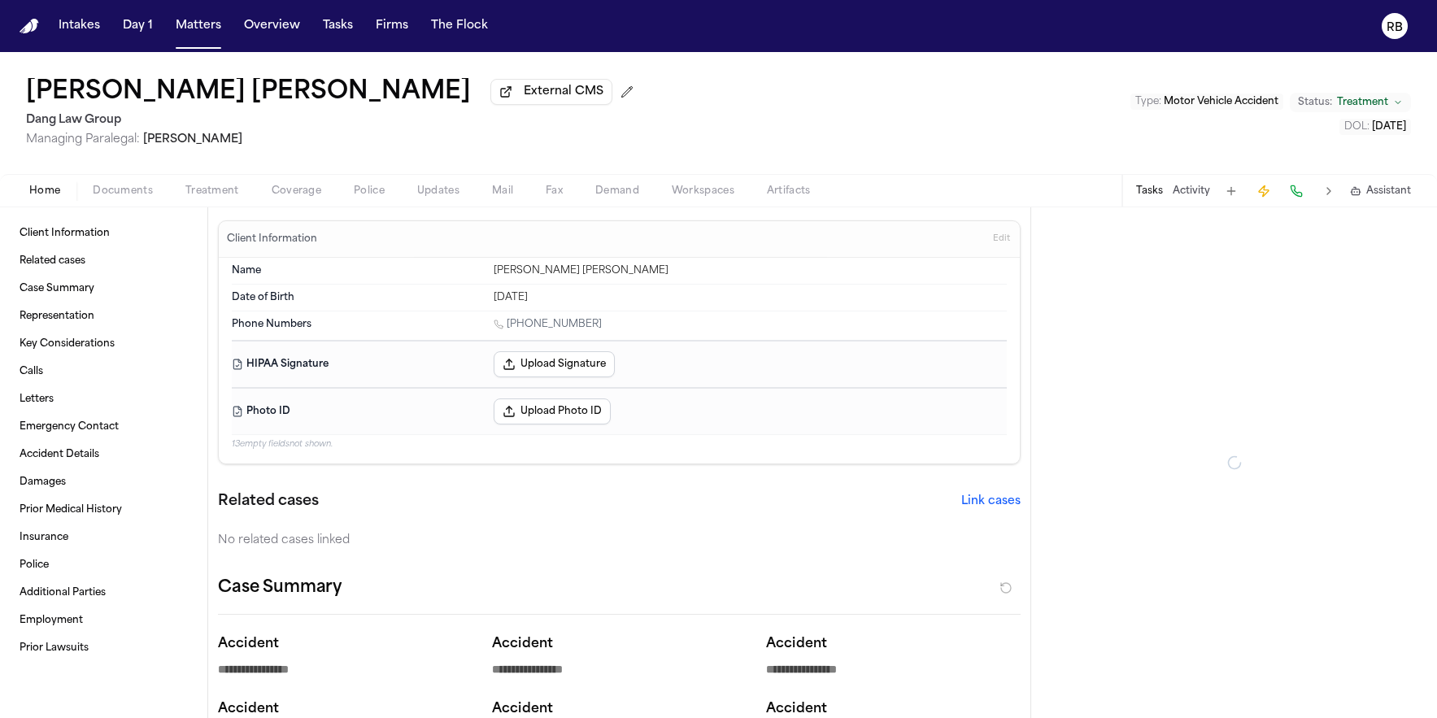
type textarea "*"
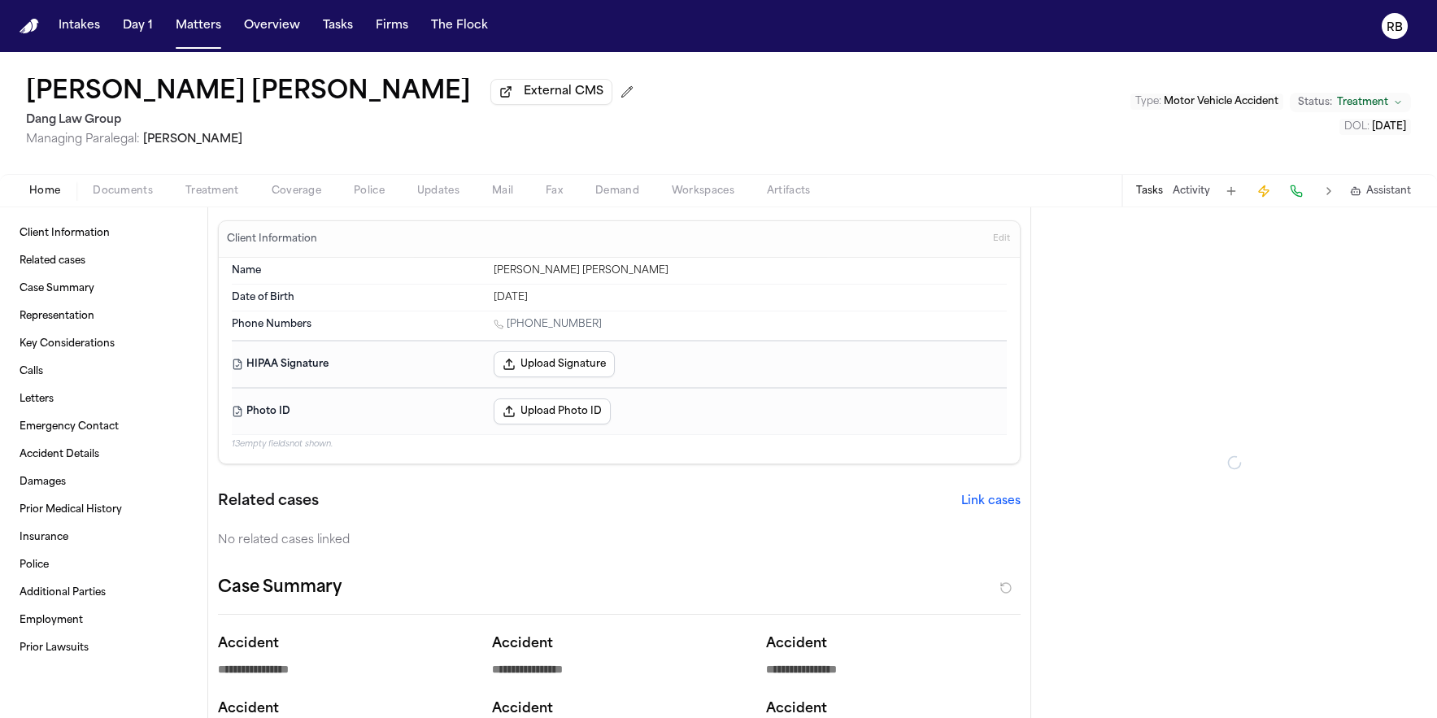
type textarea "*"
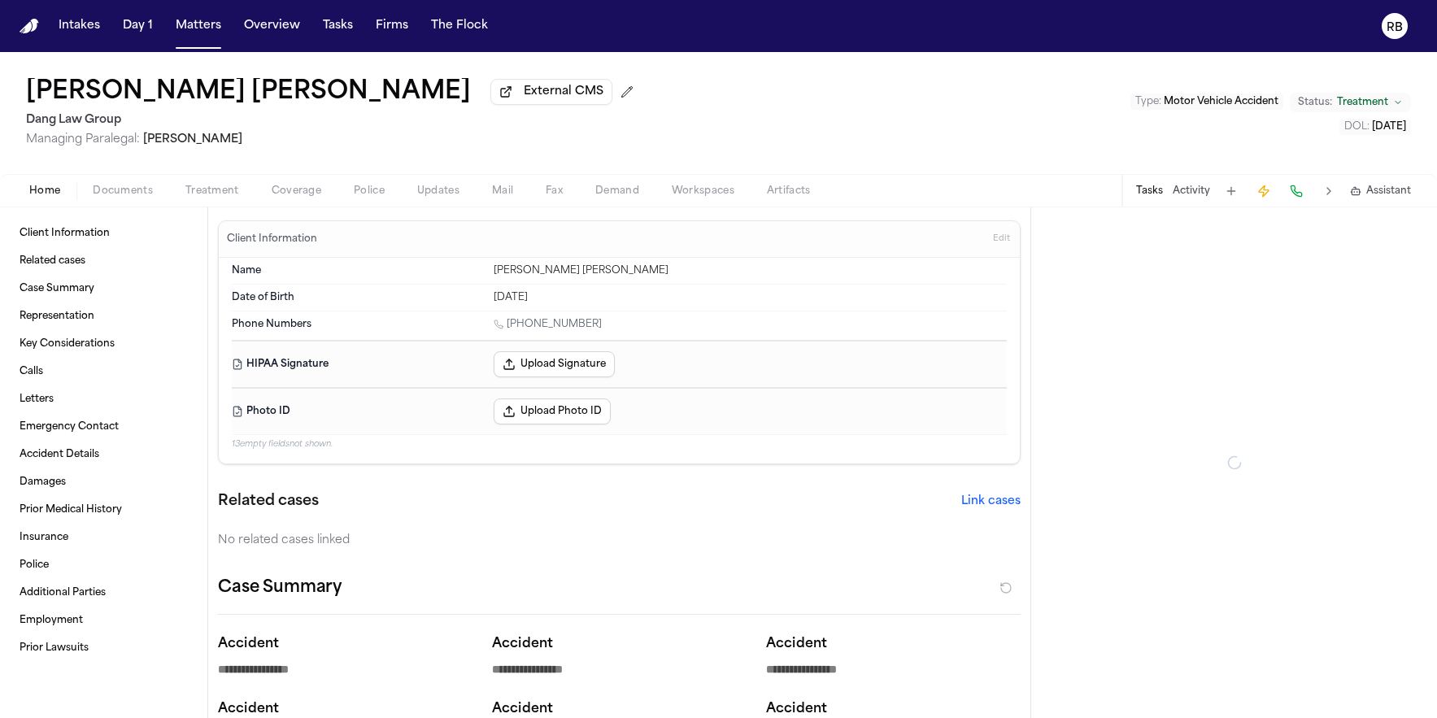
type textarea "*"
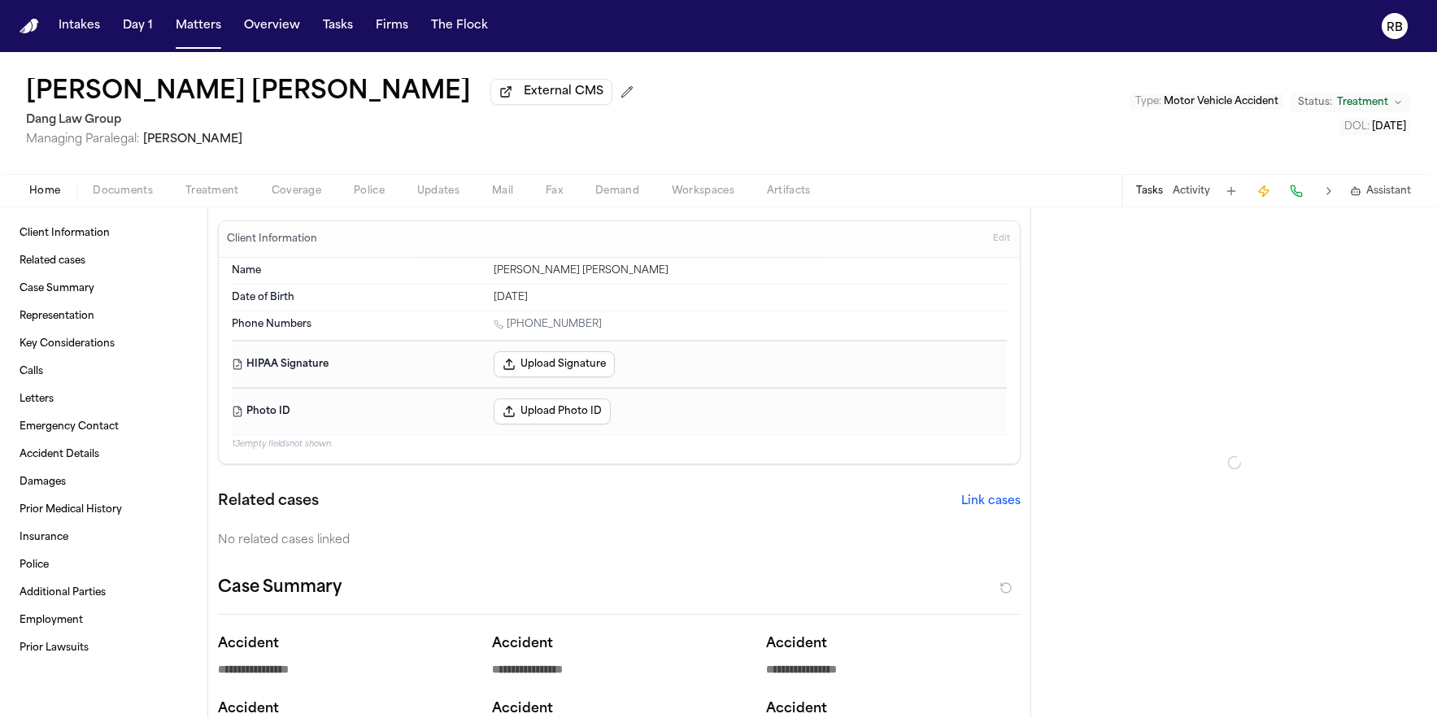
type textarea "*"
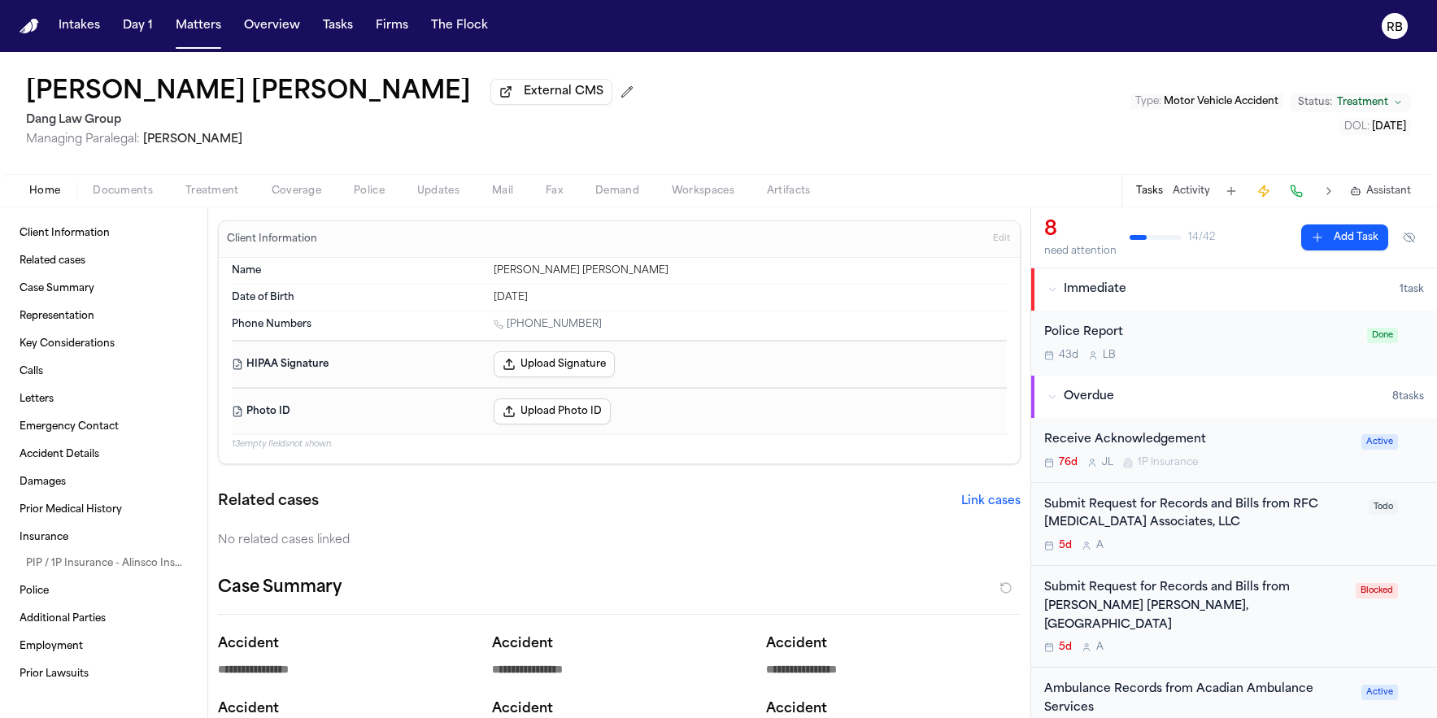
scroll to position [311, 0]
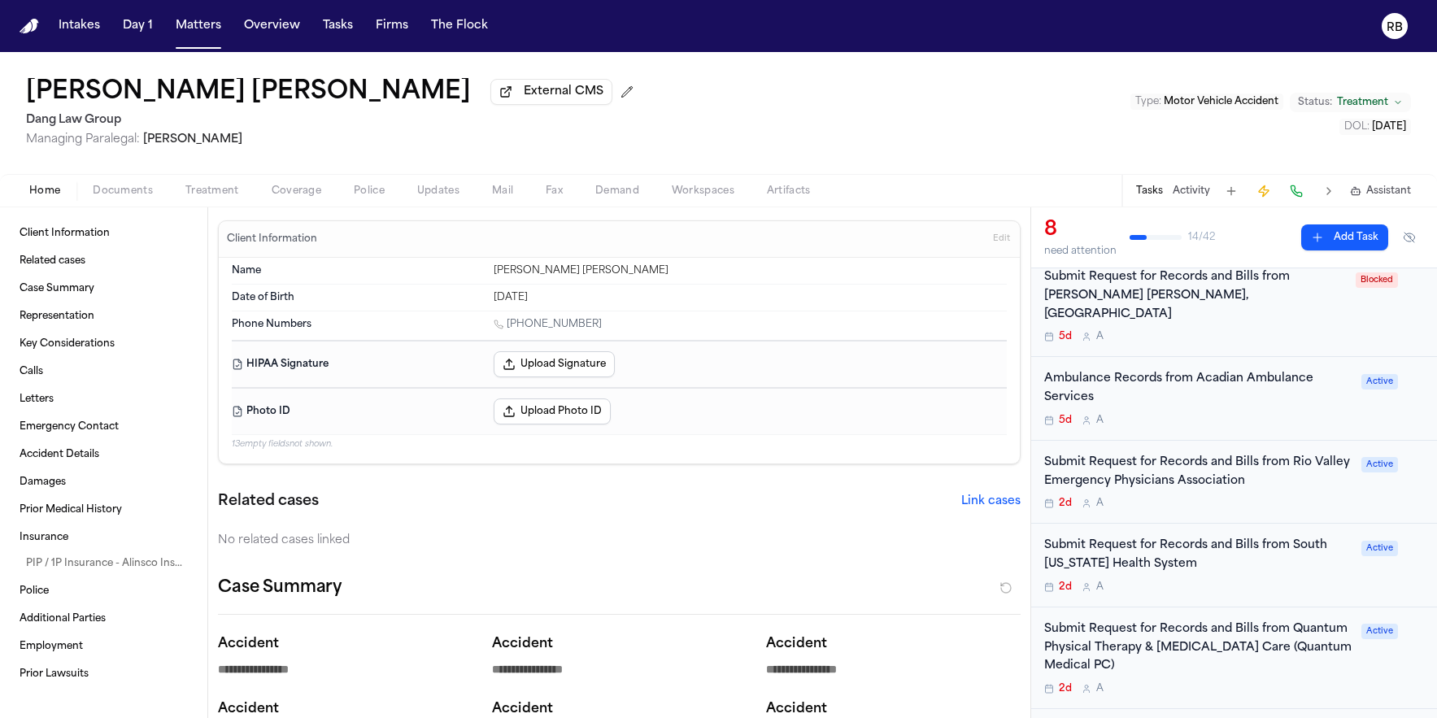
drag, startPoint x: 815, startPoint y: 114, endPoint x: 246, endPoint y: 50, distance: 573.0
click at [815, 114] on div "[PERSON_NAME] [PERSON_NAME] External CMS Dang Law Group Managing Paralegal: [PE…" at bounding box center [718, 113] width 1437 height 122
click at [201, 34] on button "Matters" at bounding box center [198, 25] width 59 height 29
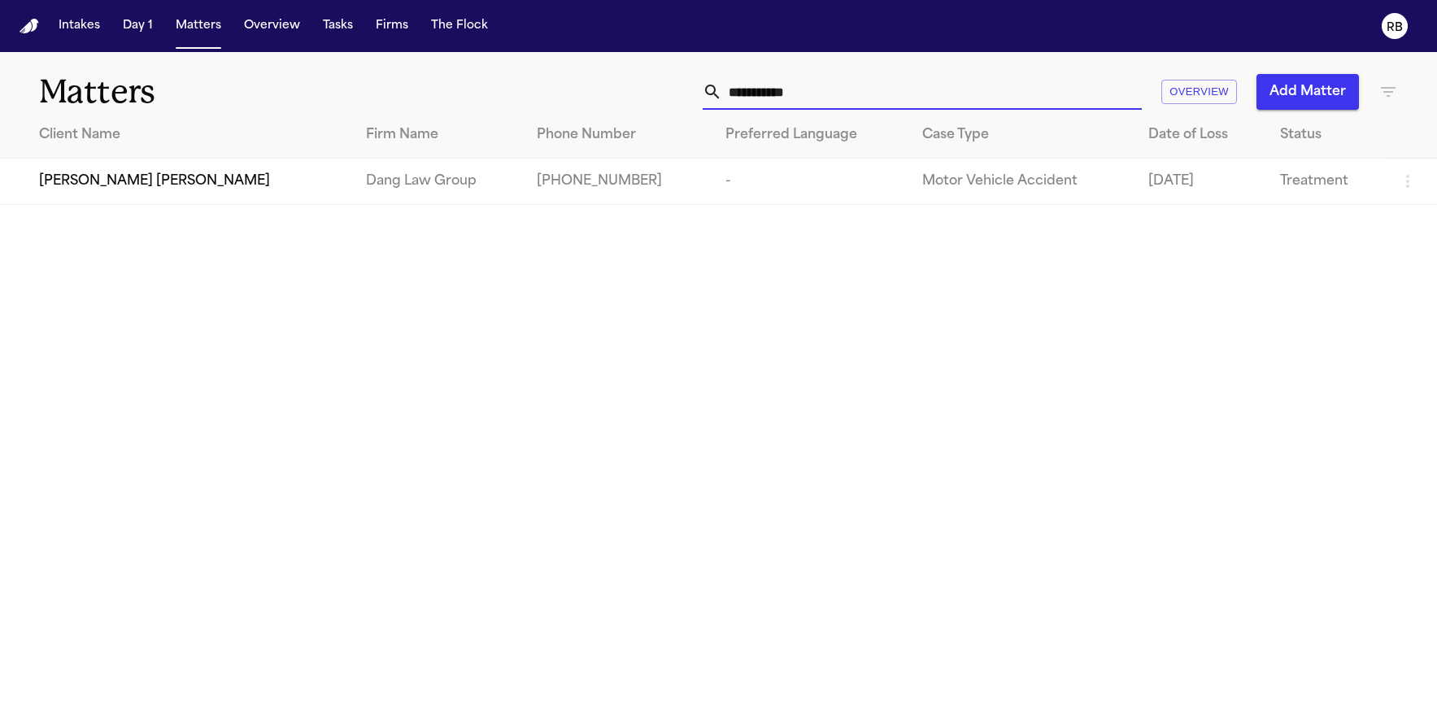
drag, startPoint x: 961, startPoint y: 98, endPoint x: 613, endPoint y: 82, distance: 348.5
click at [613, 82] on div "**********" at bounding box center [913, 92] width 969 height 36
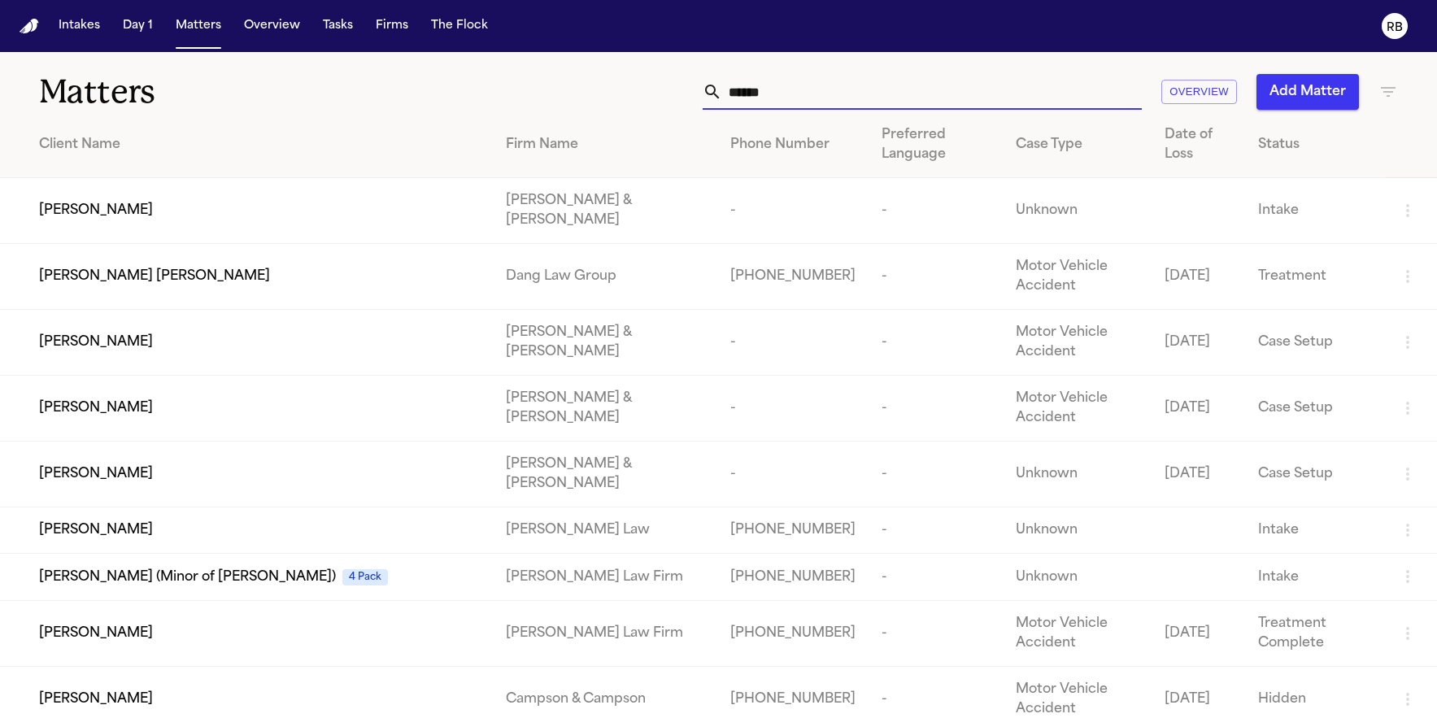
type input "******"
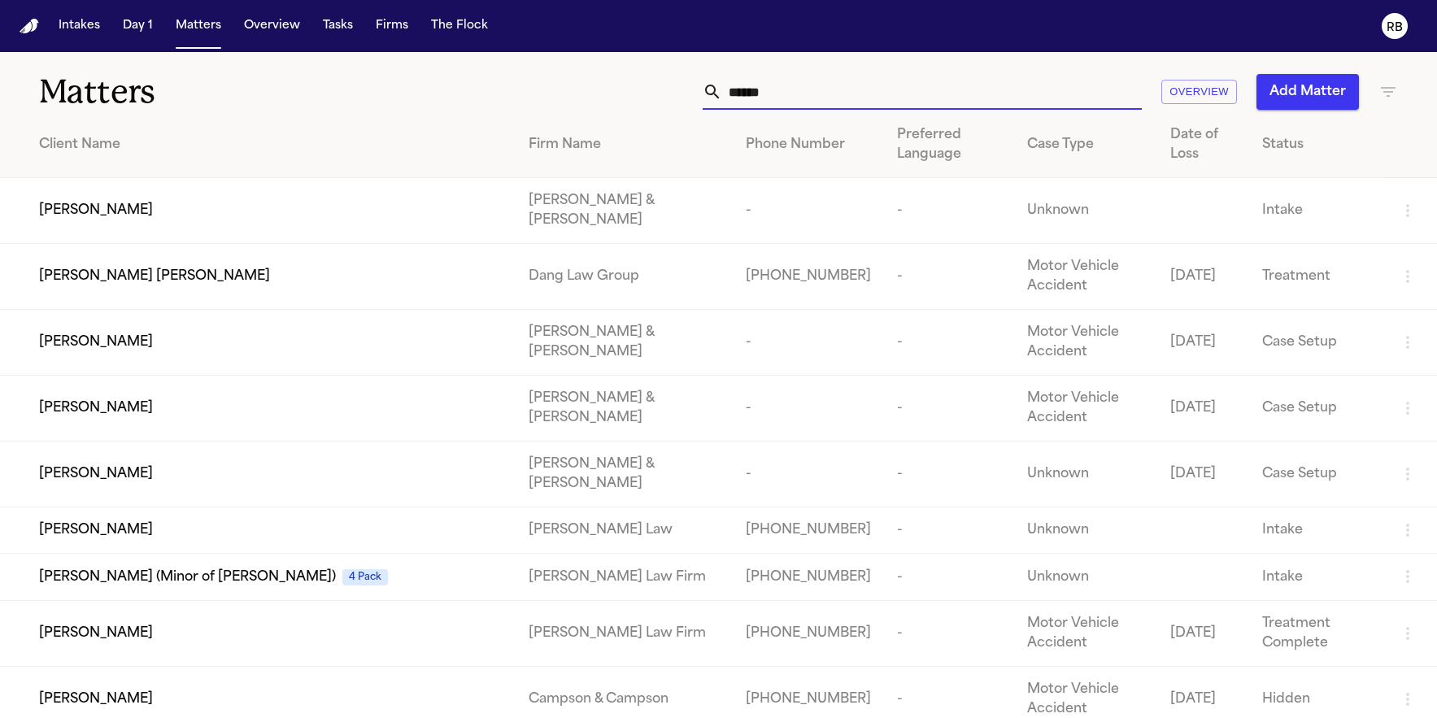
drag, startPoint x: 848, startPoint y: 93, endPoint x: 628, endPoint y: 73, distance: 220.5
click at [628, 74] on div "****** Overview Add Matter" at bounding box center [913, 92] width 969 height 36
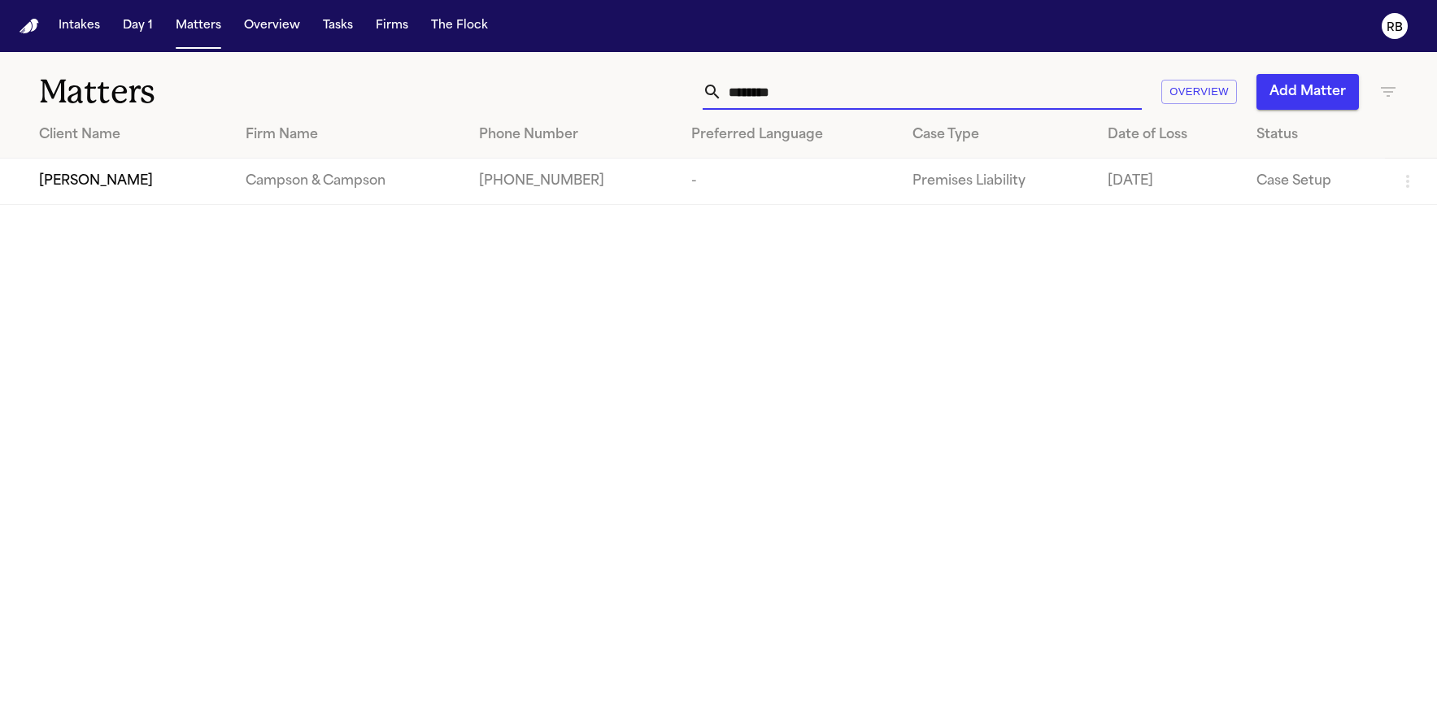
type input "********"
click at [167, 187] on div "[PERSON_NAME]" at bounding box center [129, 182] width 181 height 20
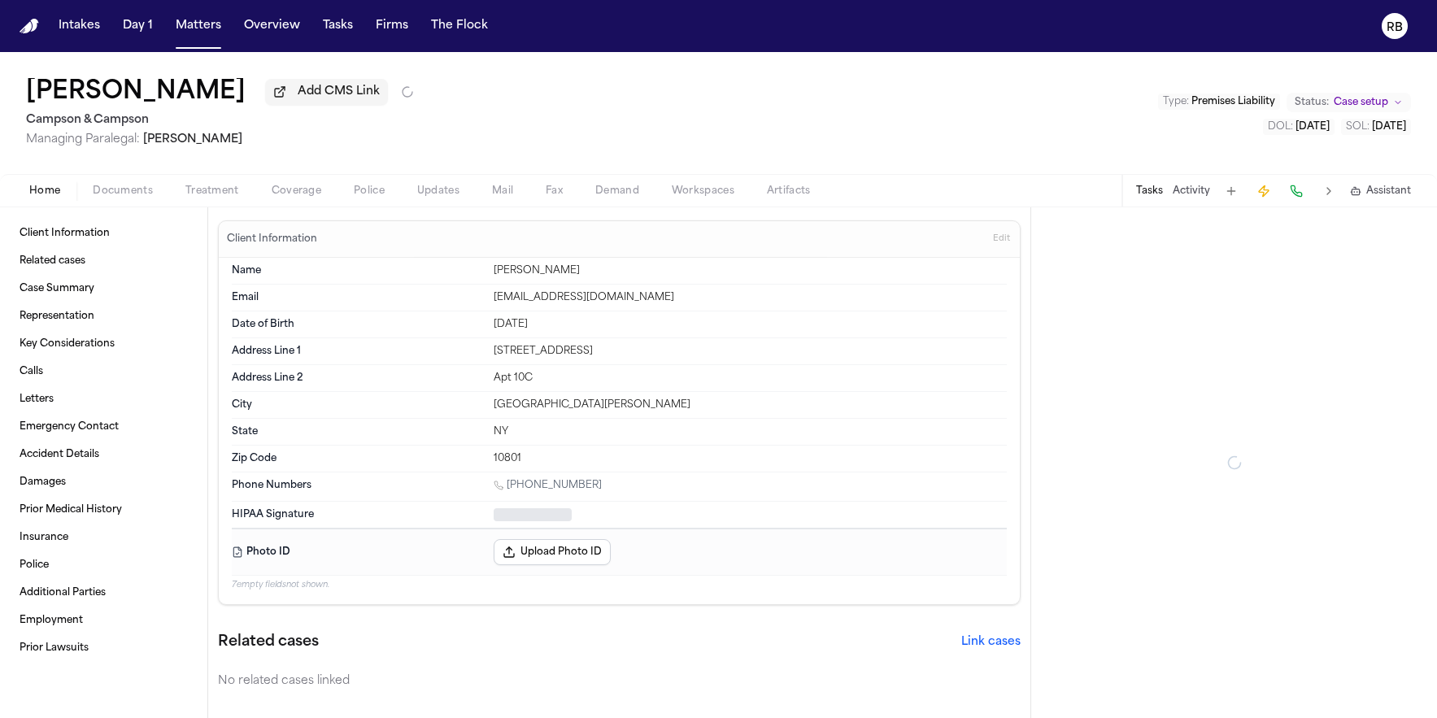
type textarea "*"
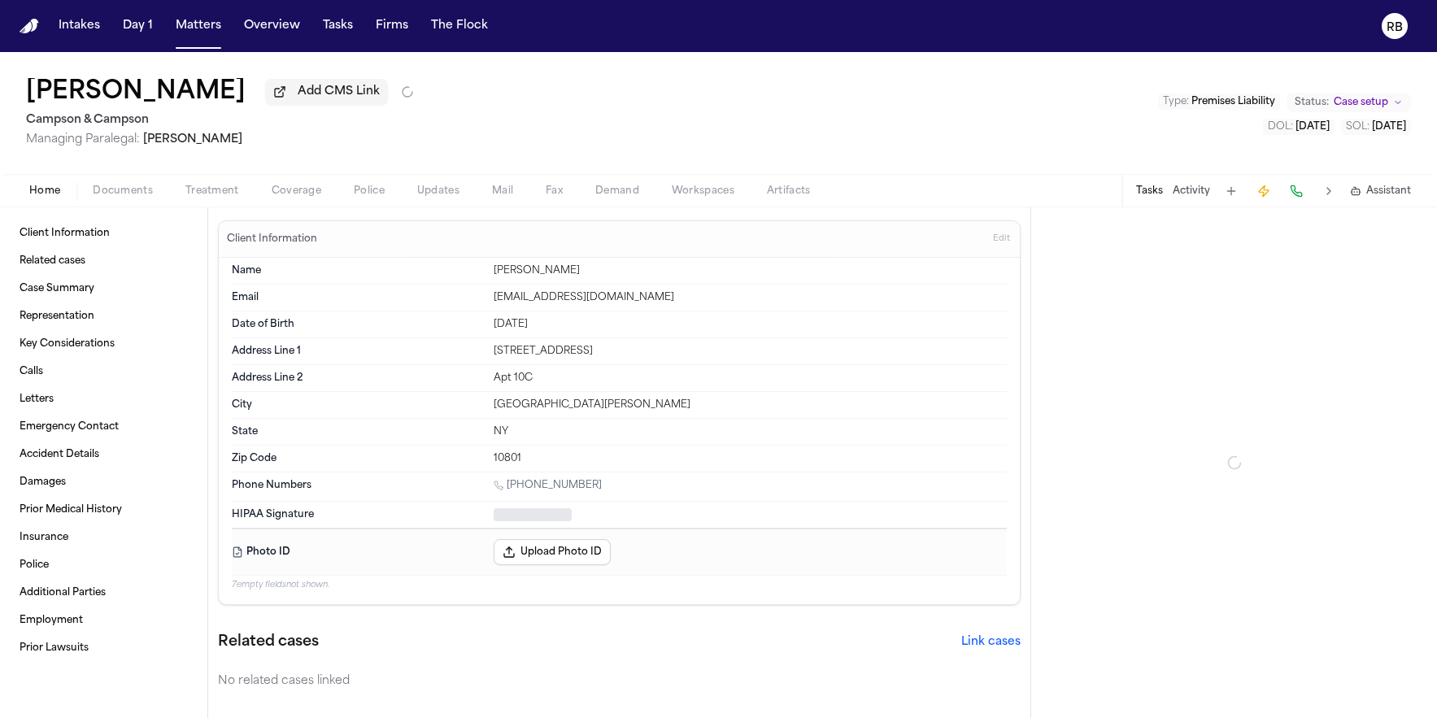
type textarea "*"
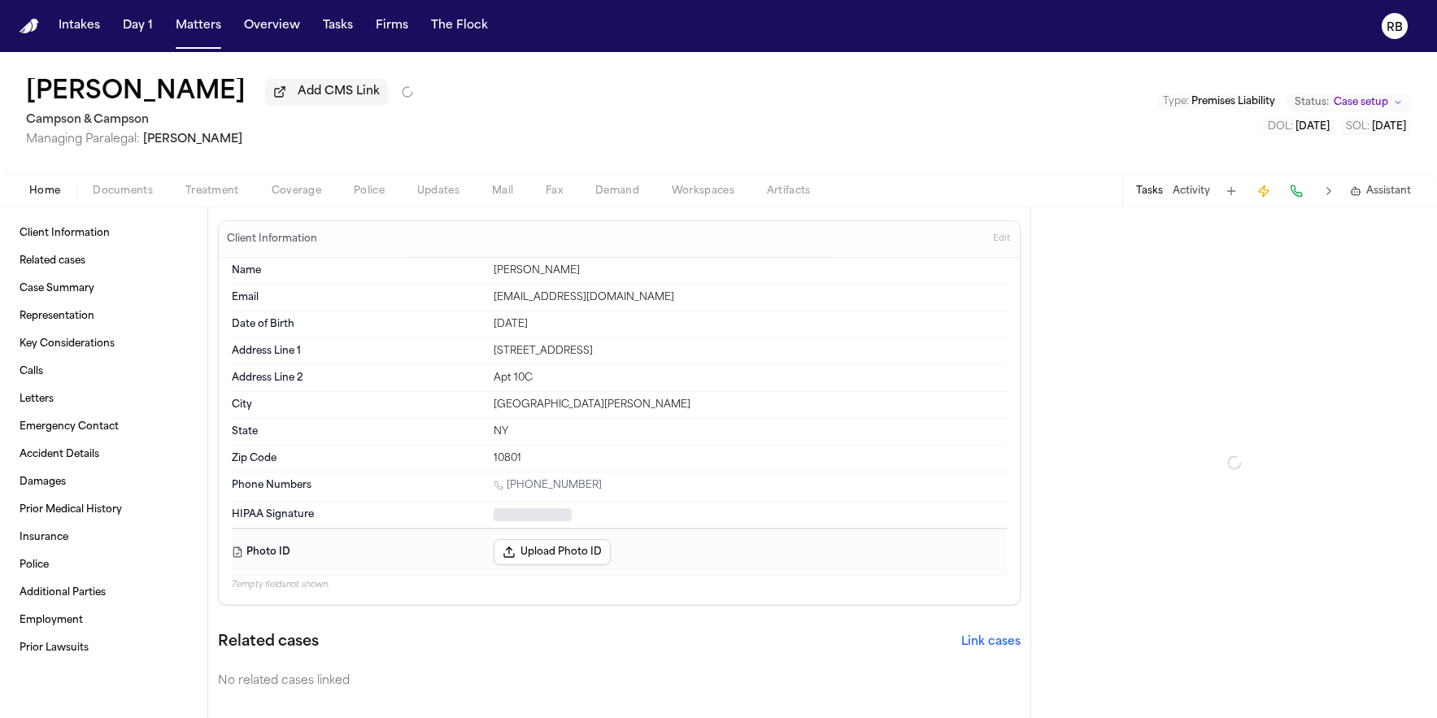
type textarea "*"
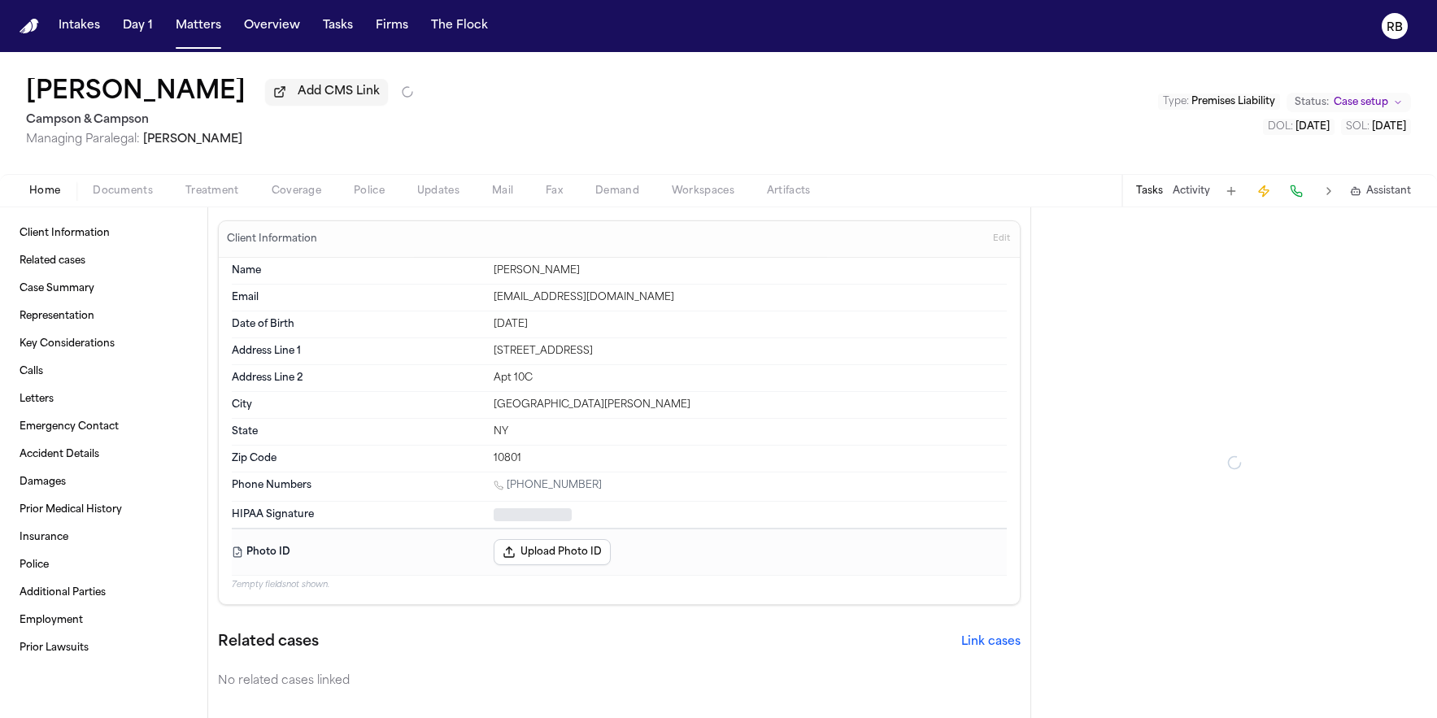
type textarea "*"
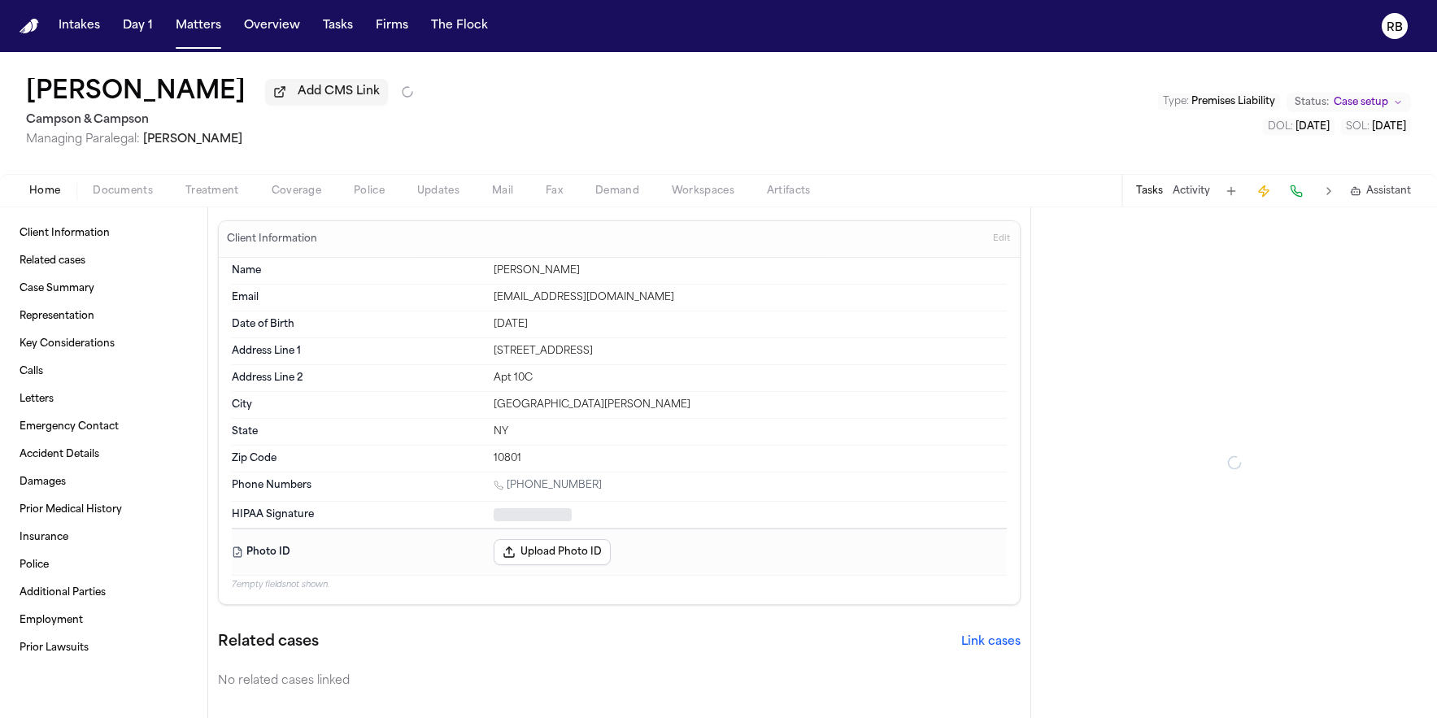
type textarea "*"
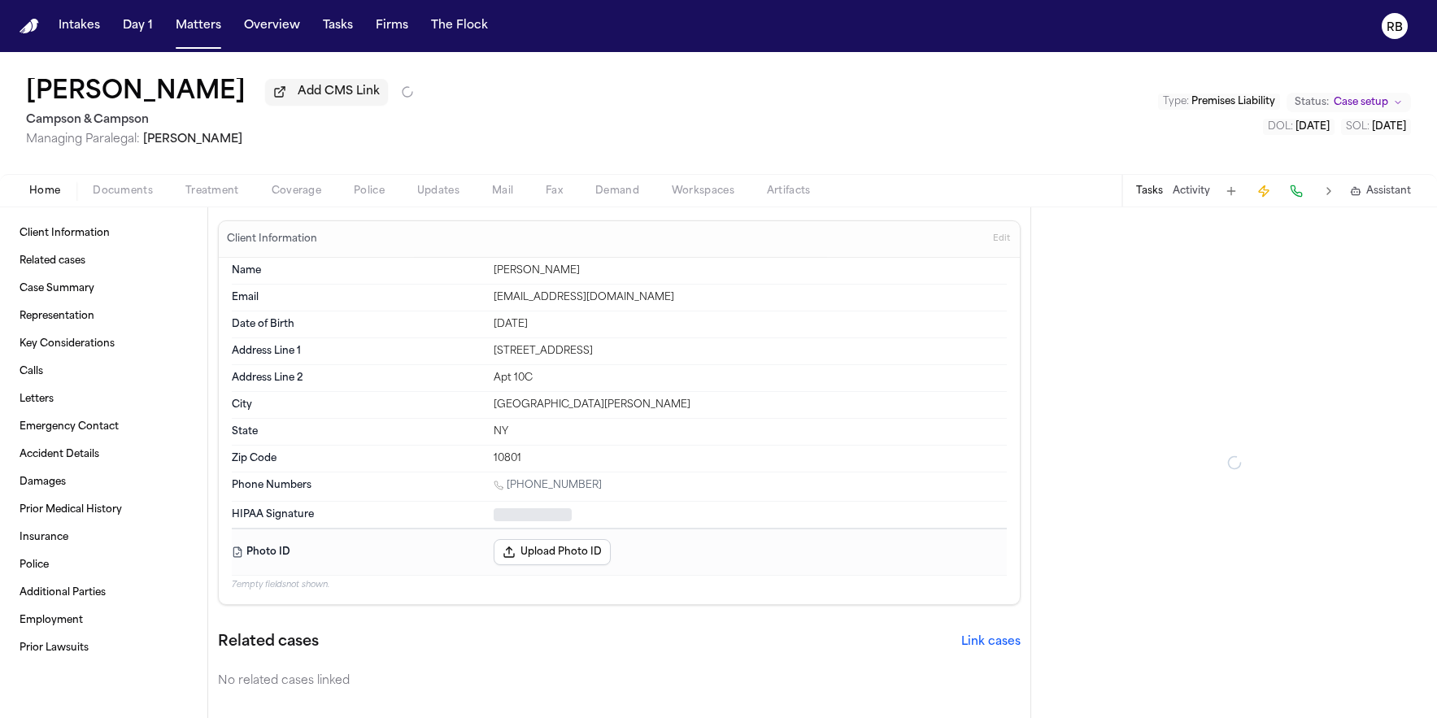
type textarea "*"
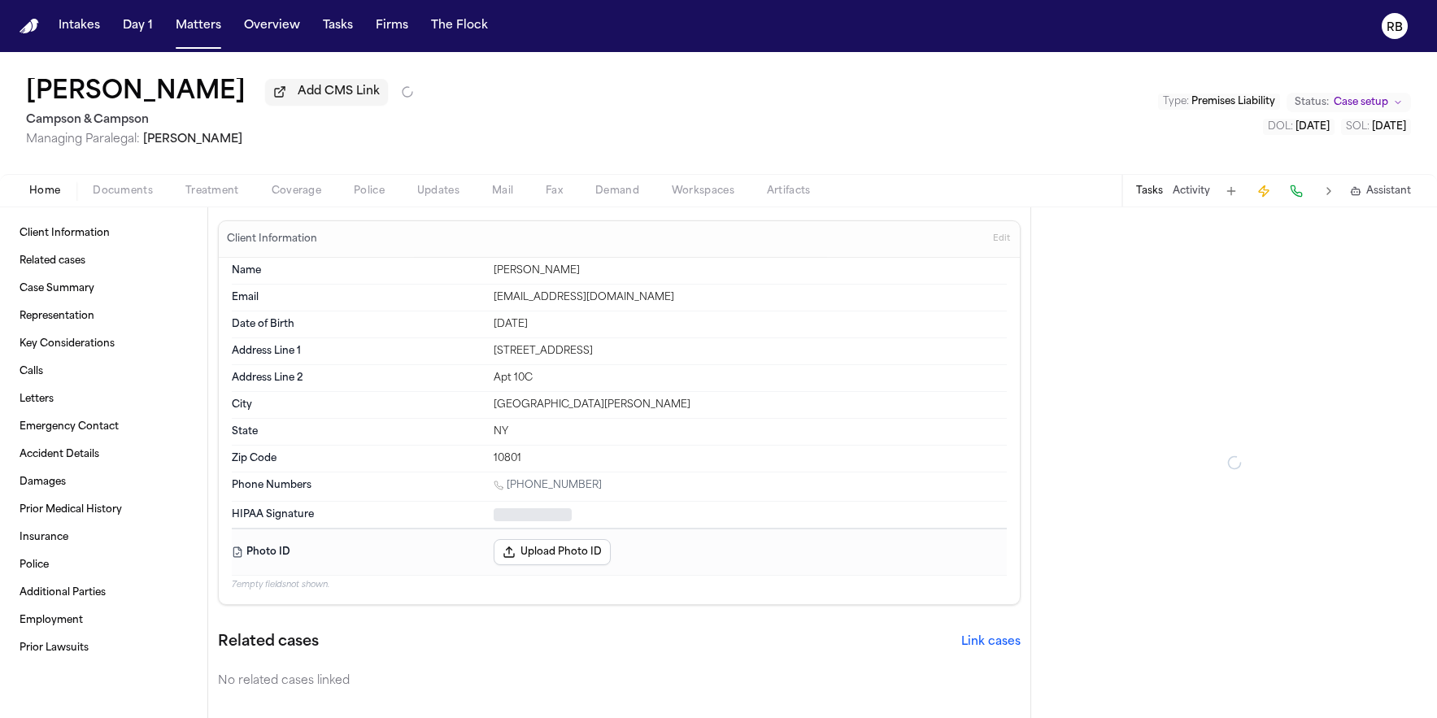
type textarea "*"
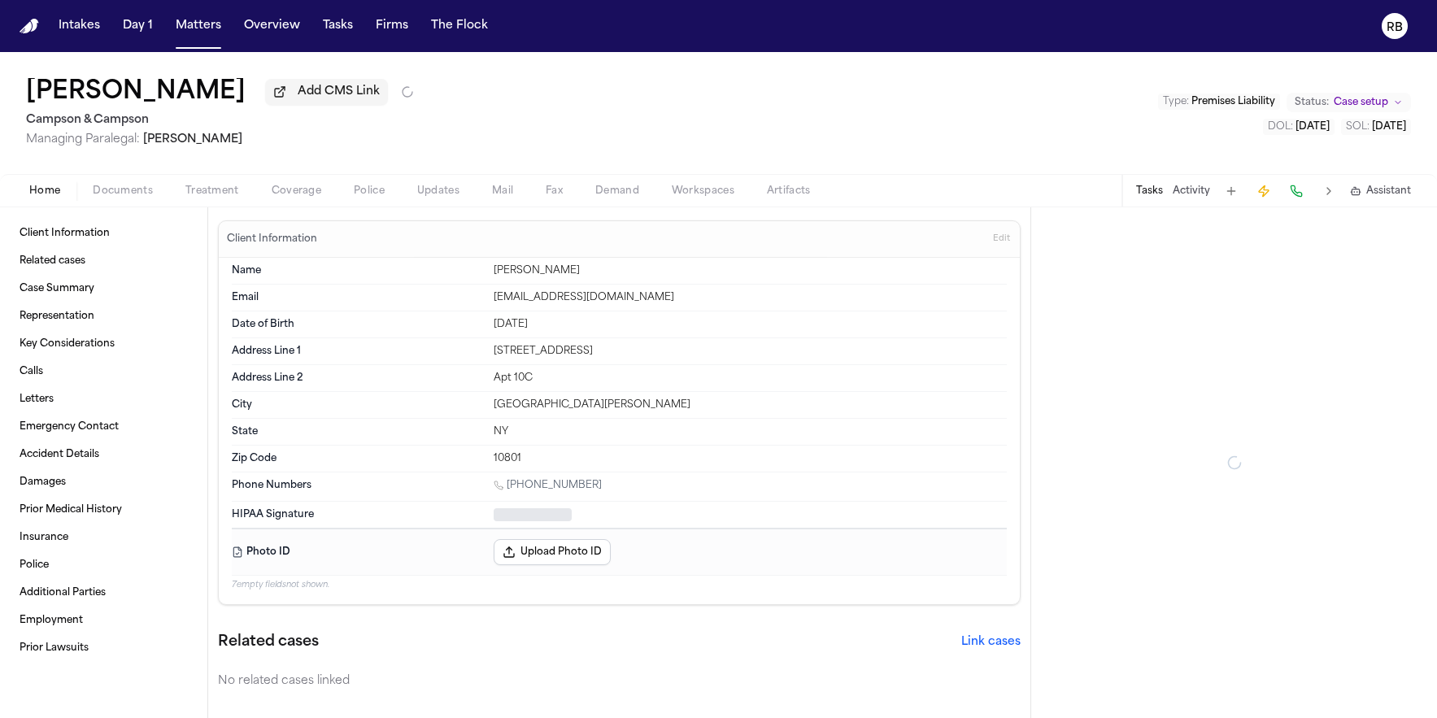
type textarea "*"
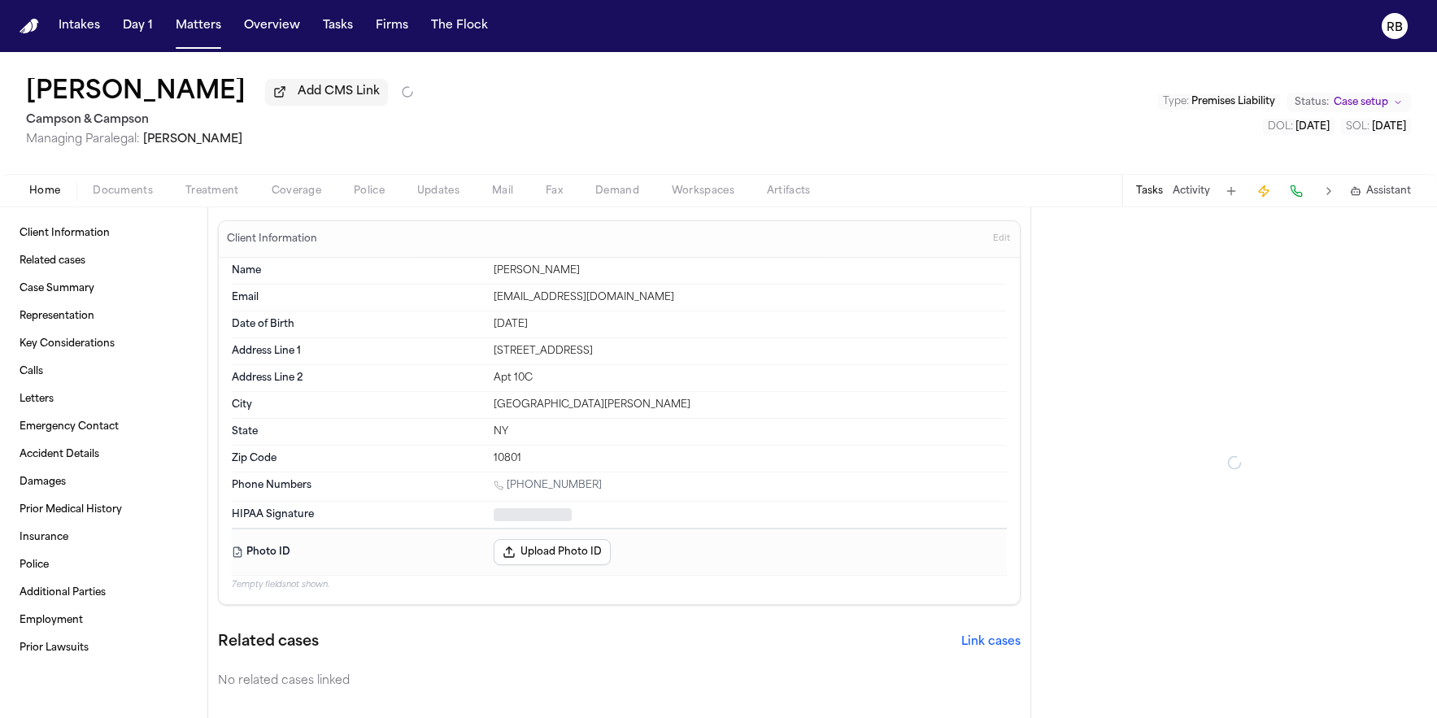
type textarea "*"
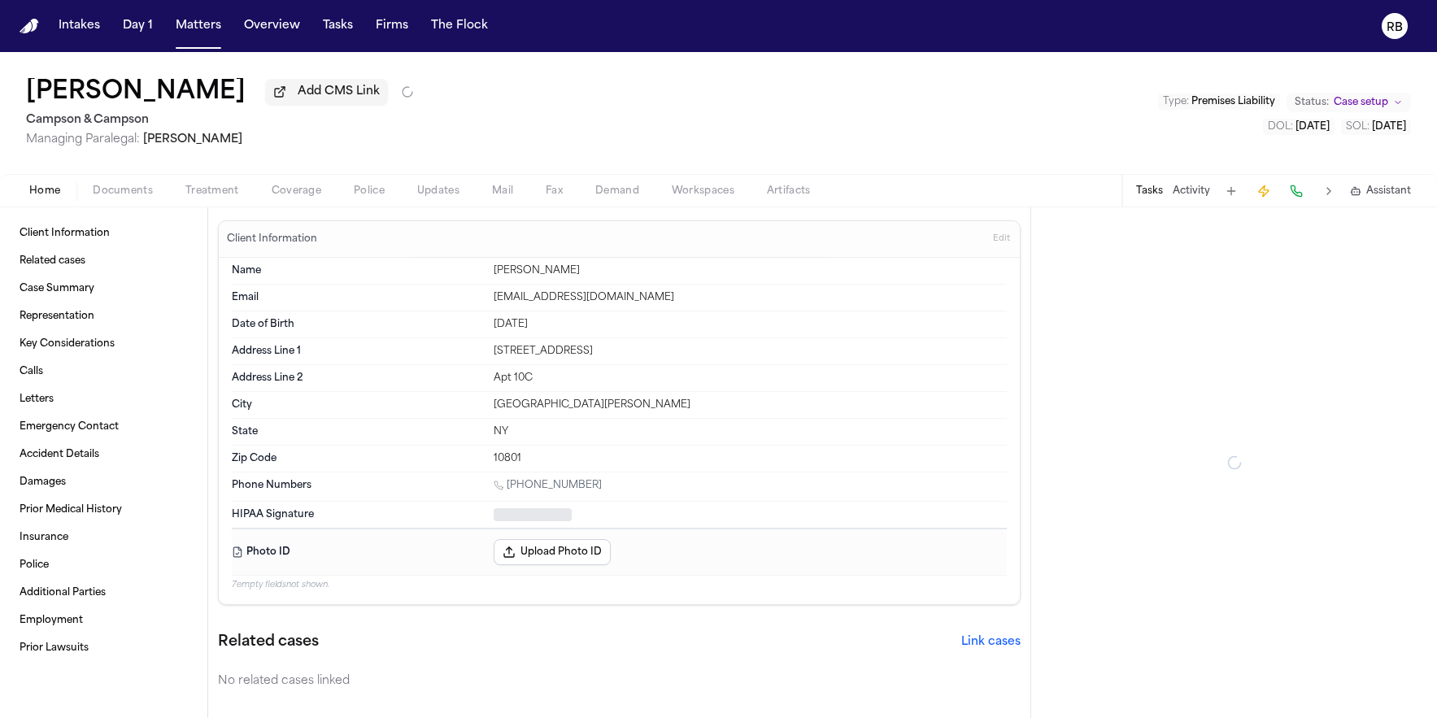
type textarea "*"
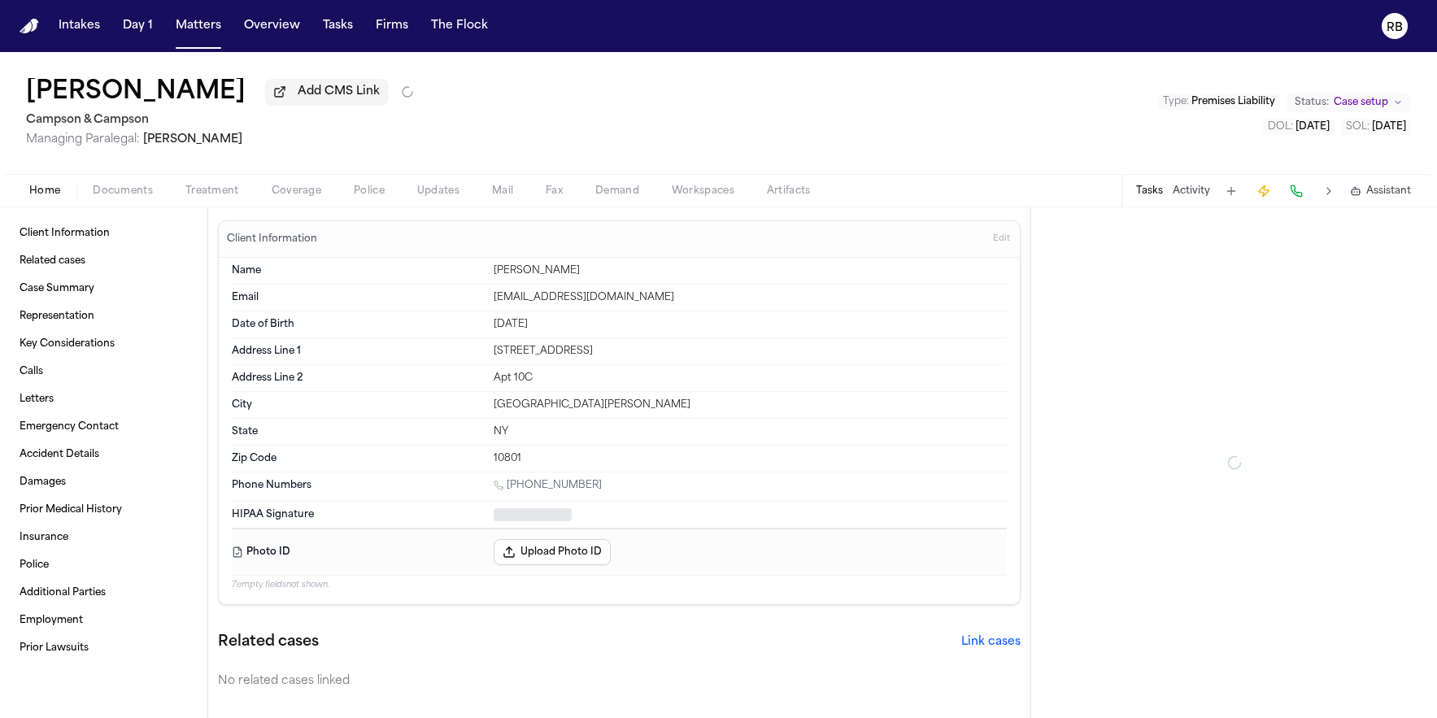
type textarea "*"
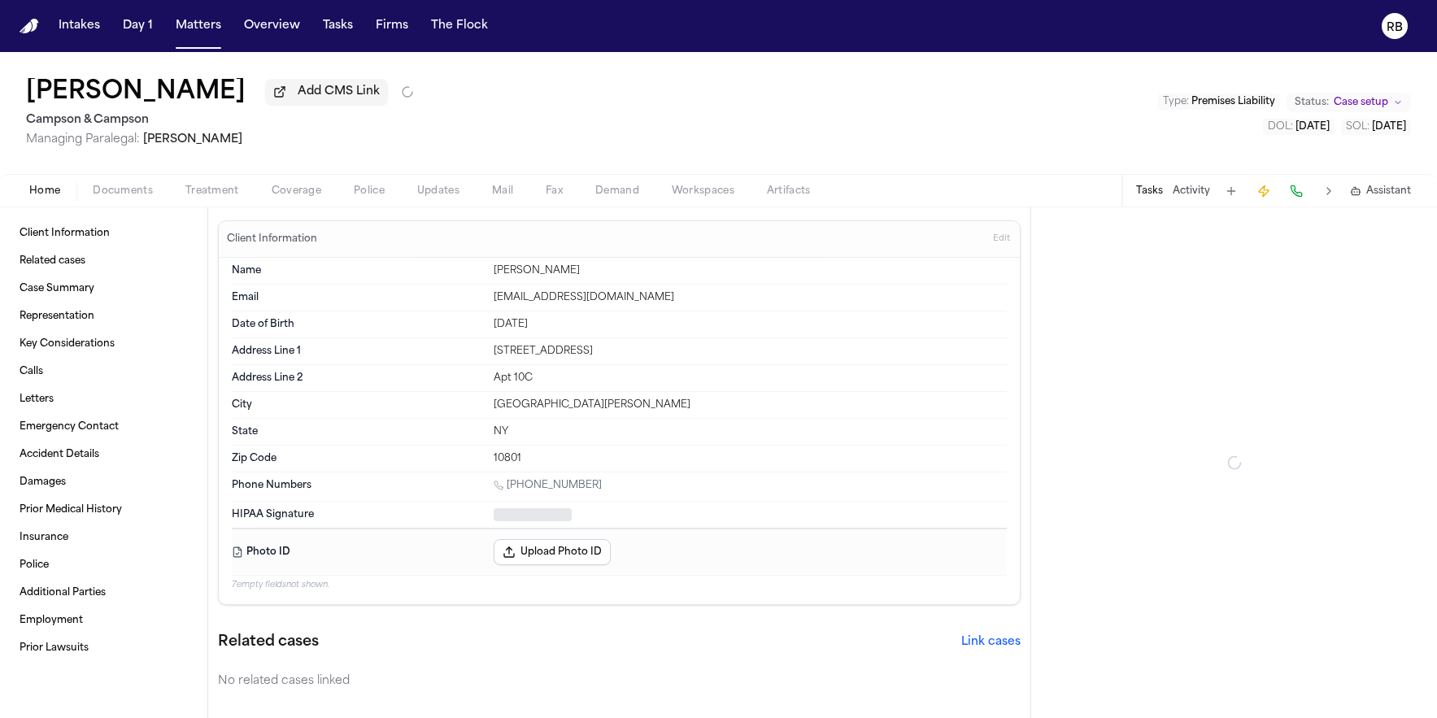
type textarea "*"
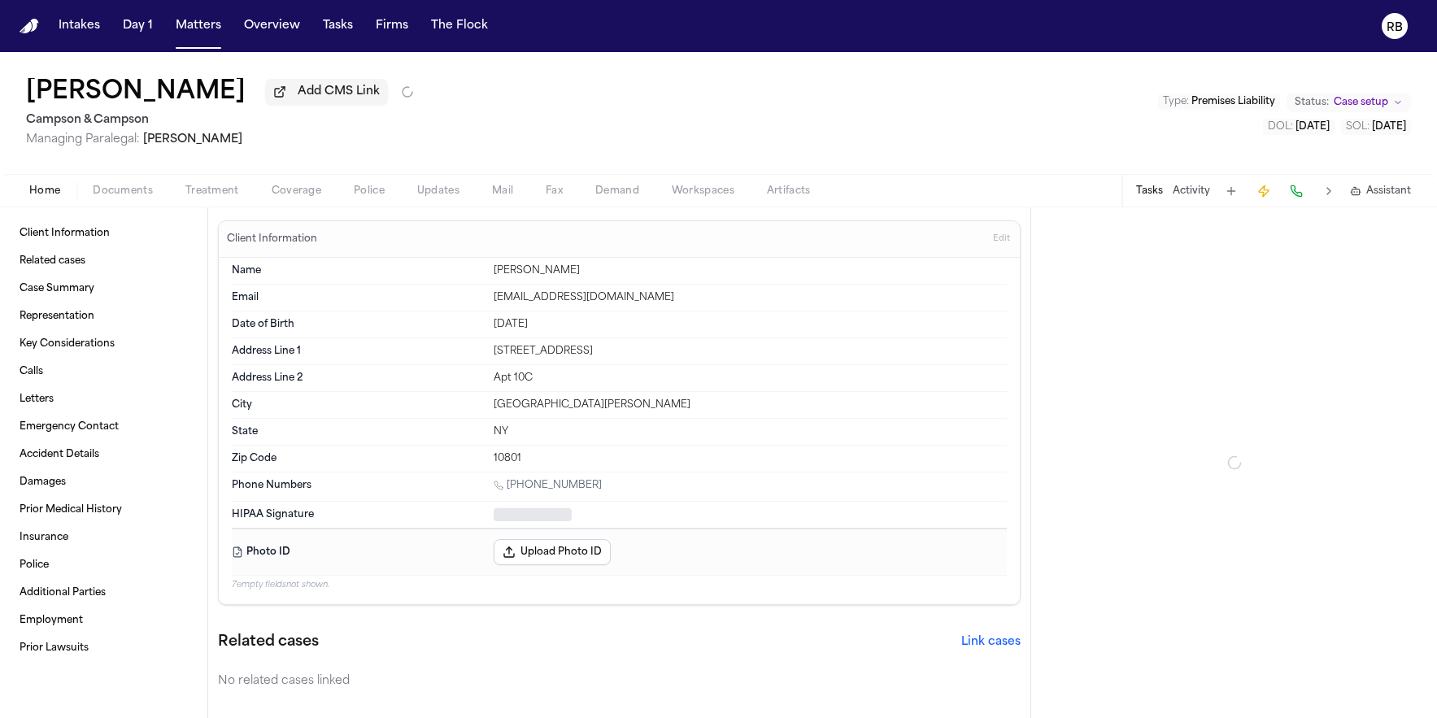
type textarea "*"
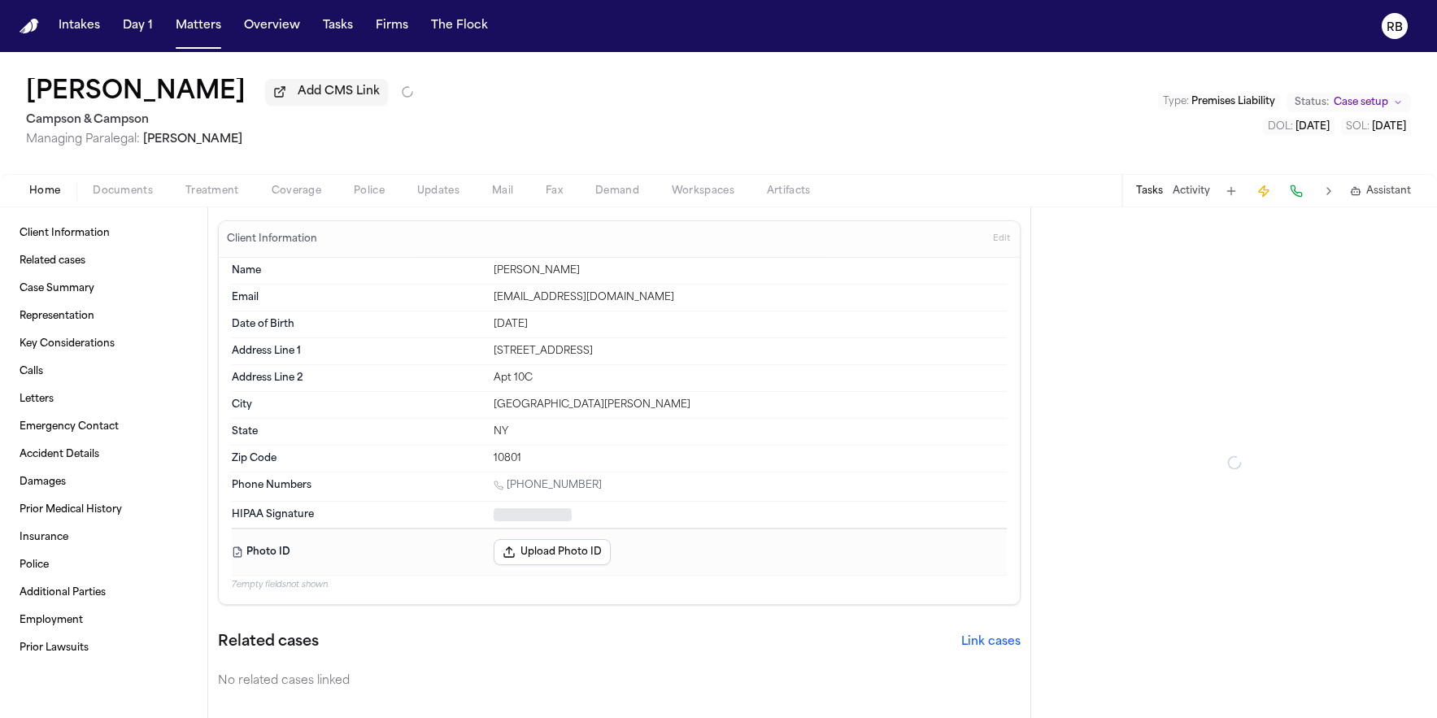
type textarea "*"
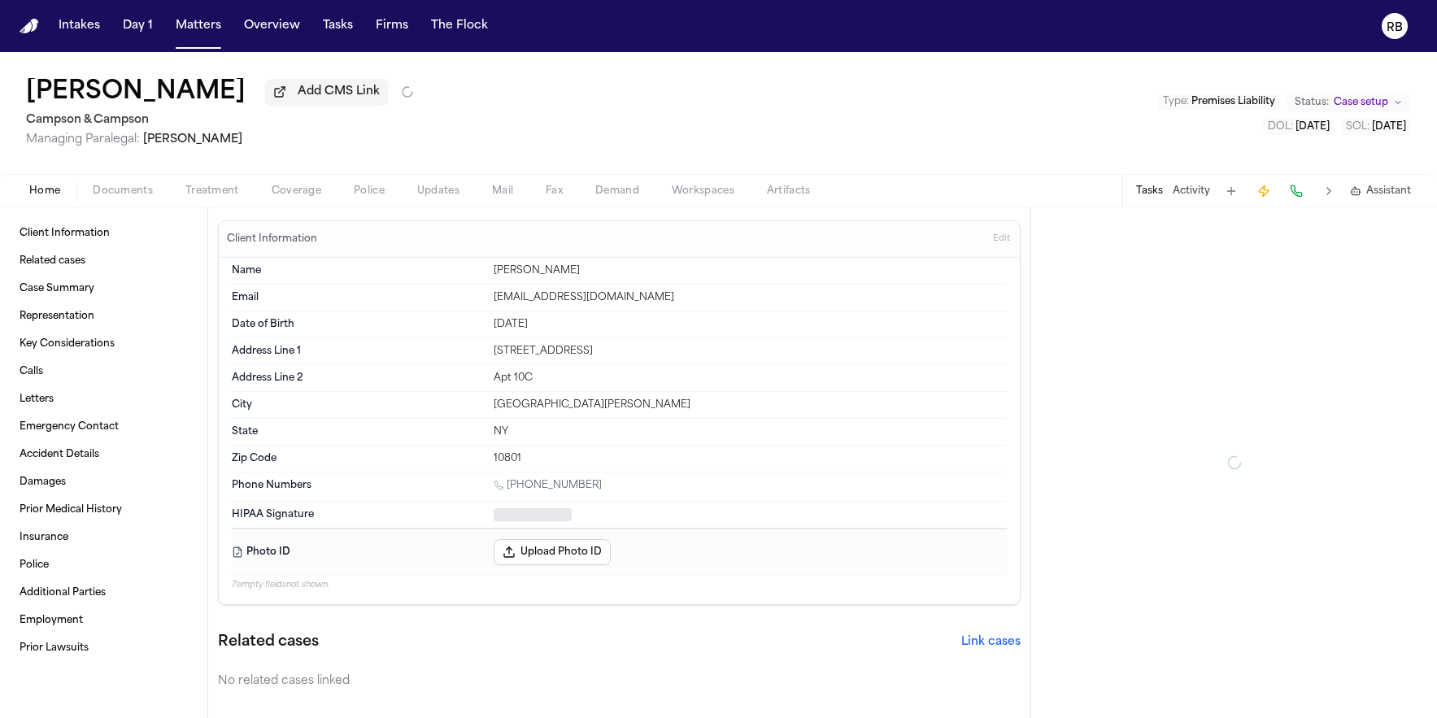
type textarea "*"
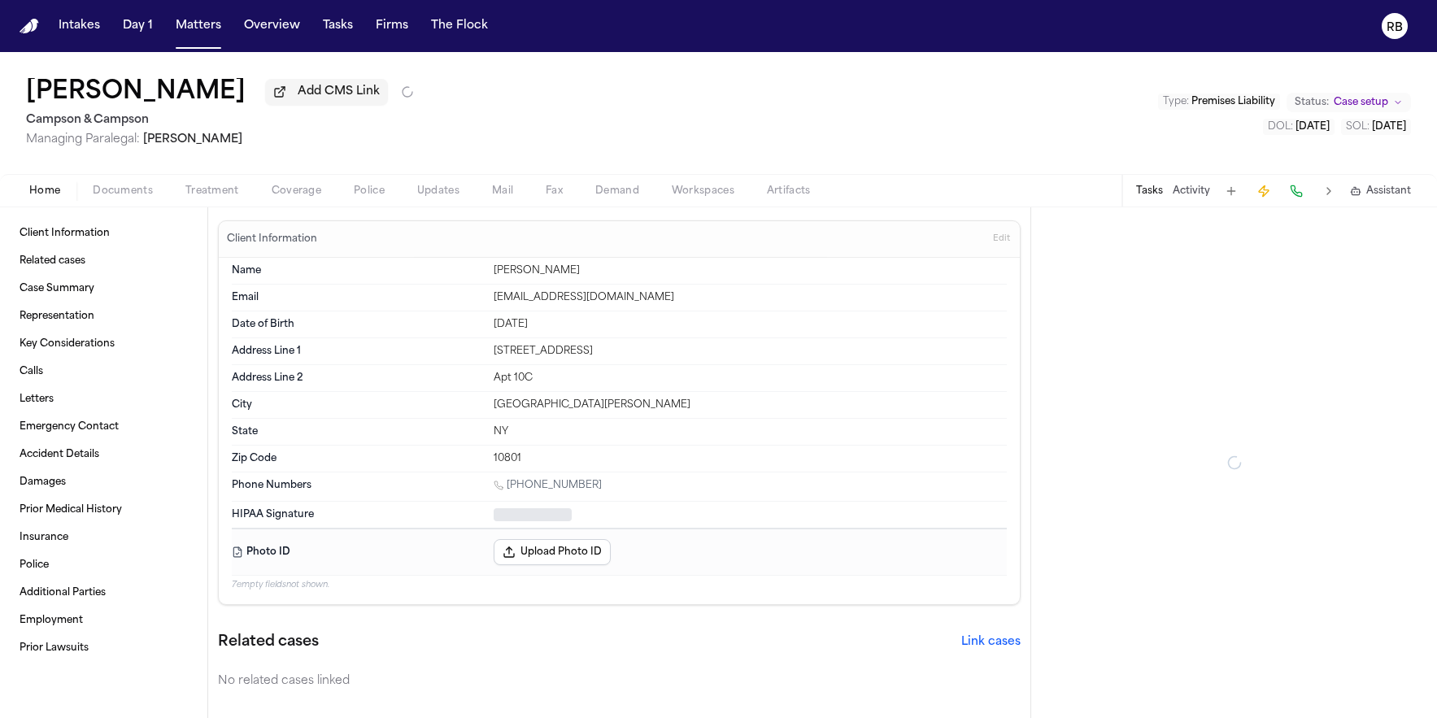
type textarea "*"
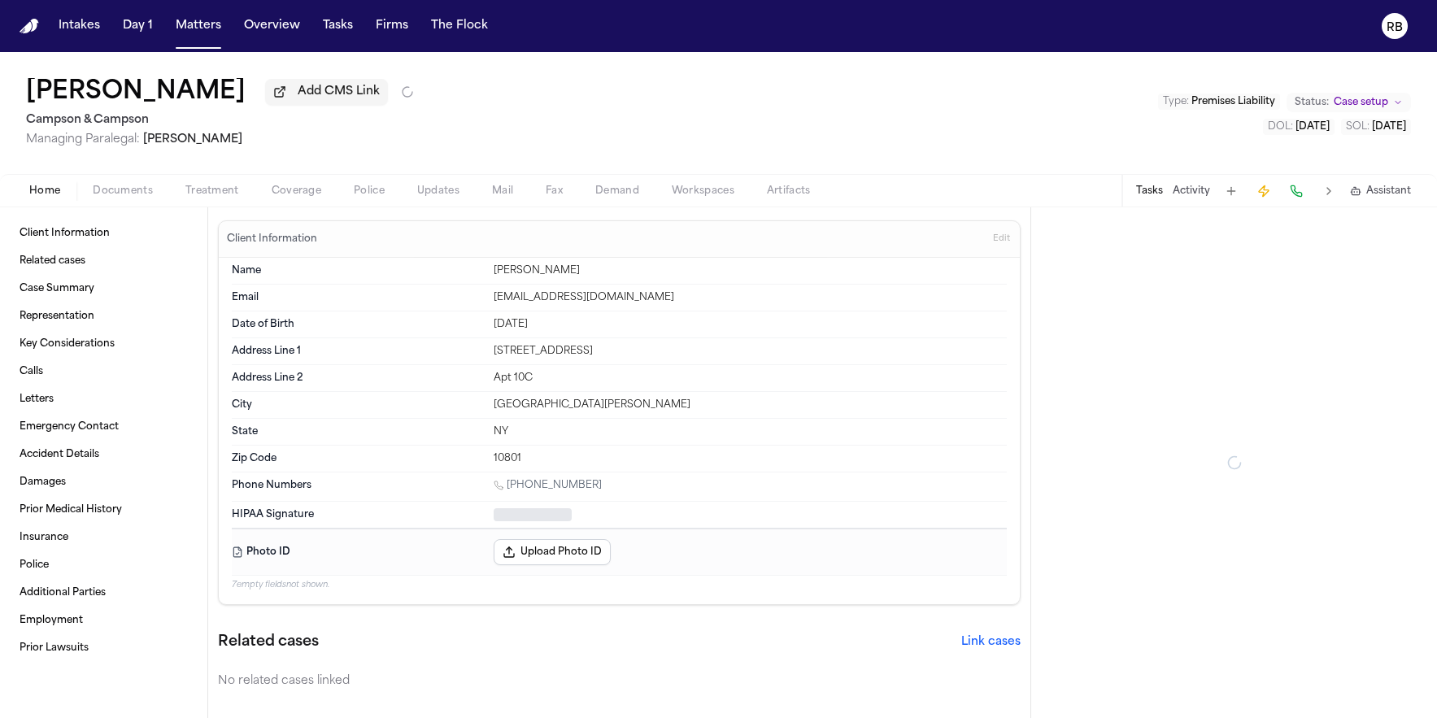
type textarea "*"
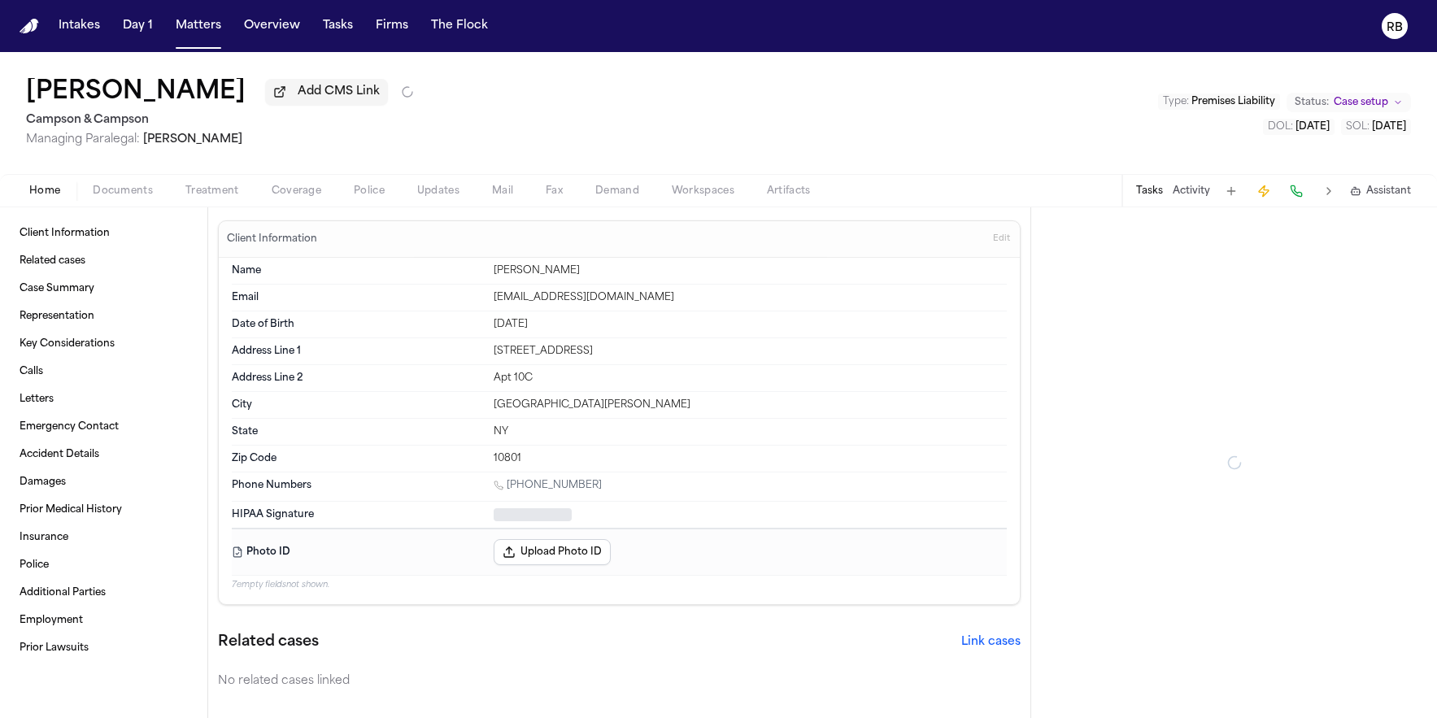
type textarea "*"
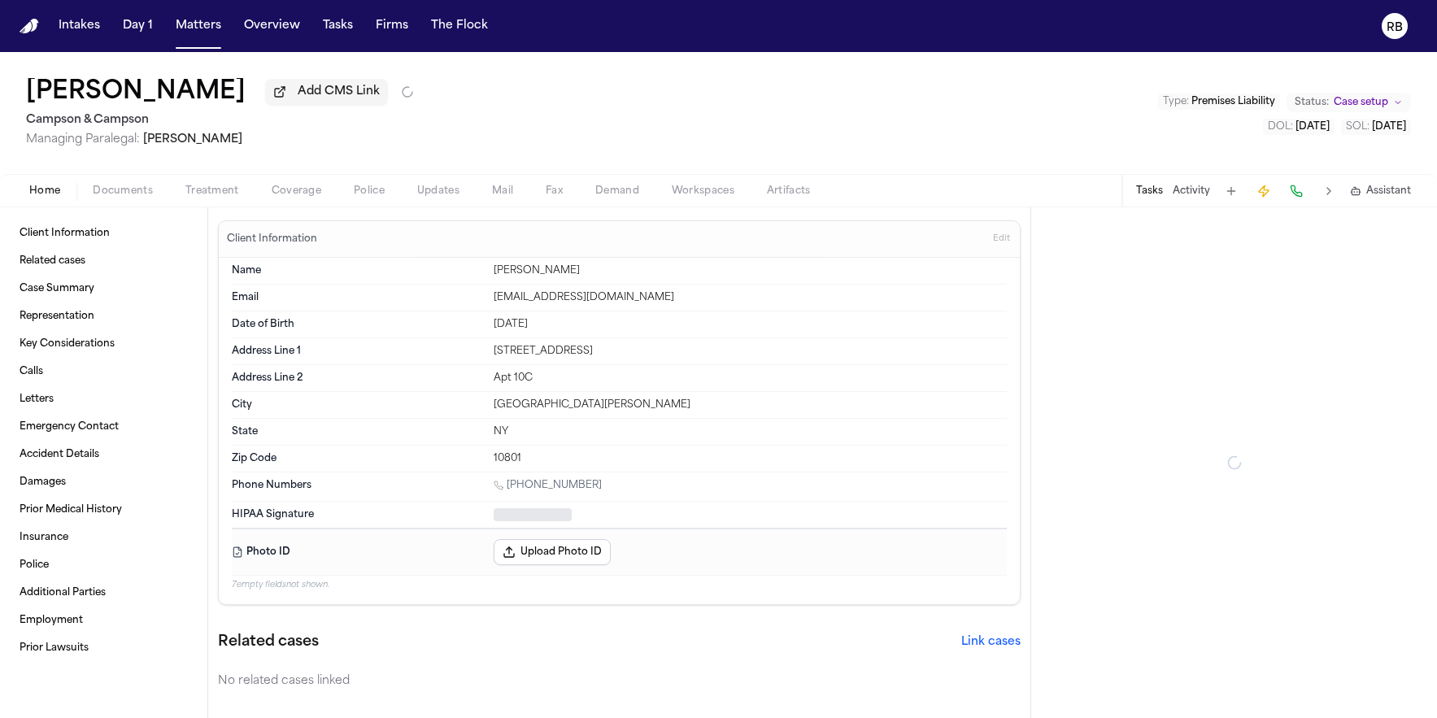
type textarea "*"
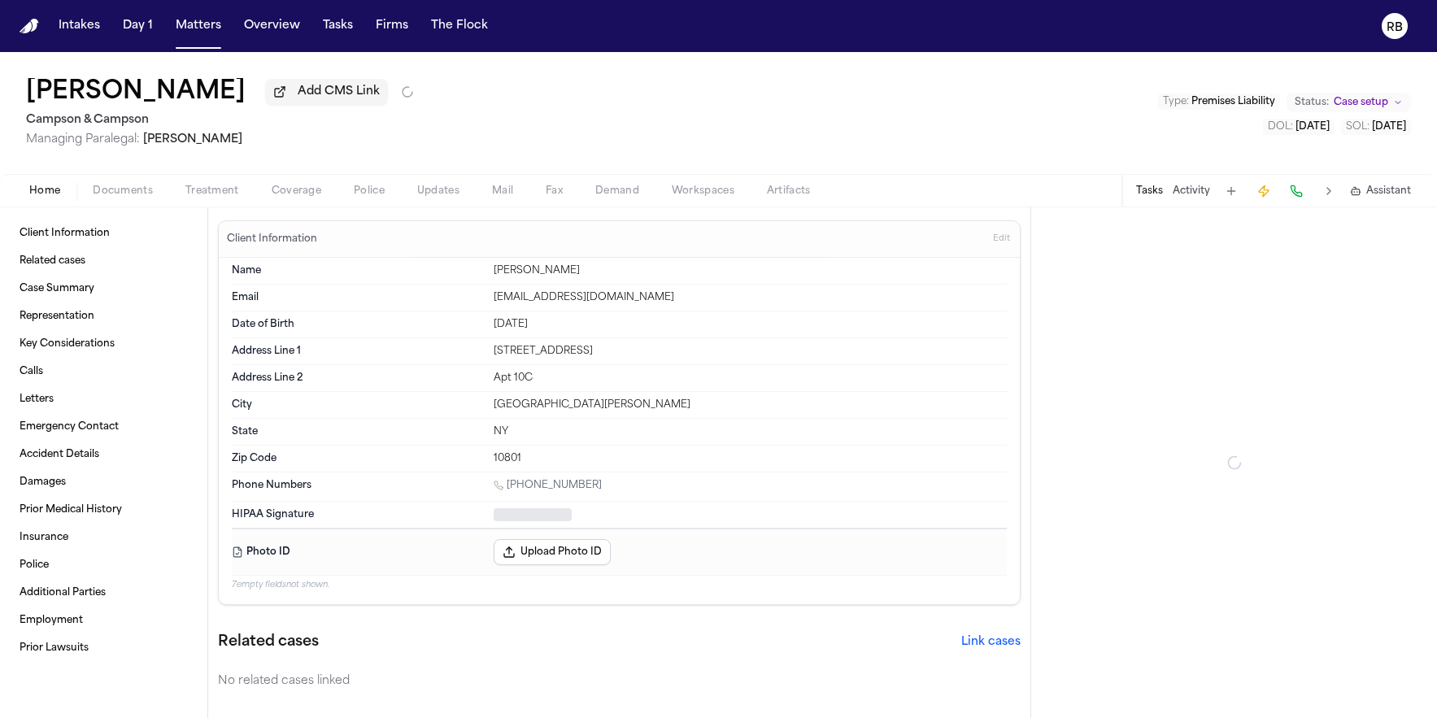
type textarea "*"
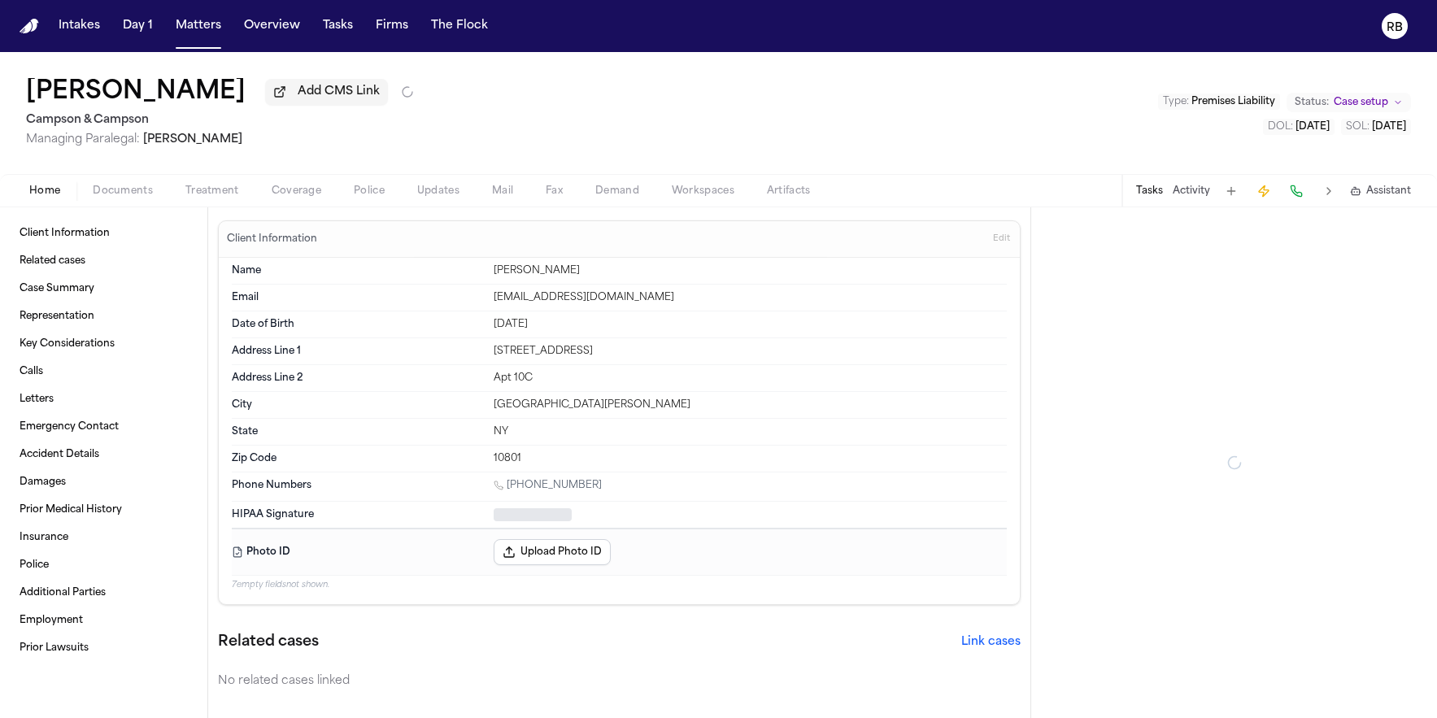
type textarea "*"
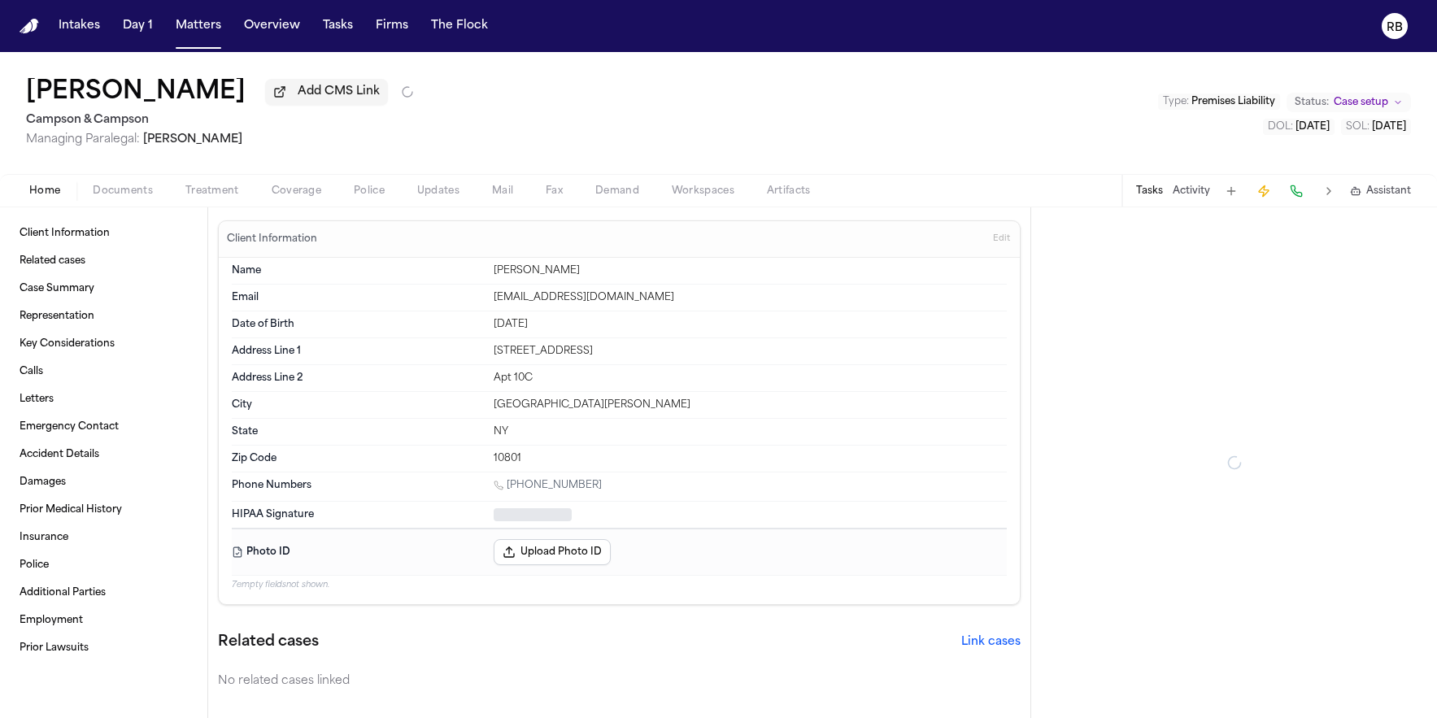
type textarea "*"
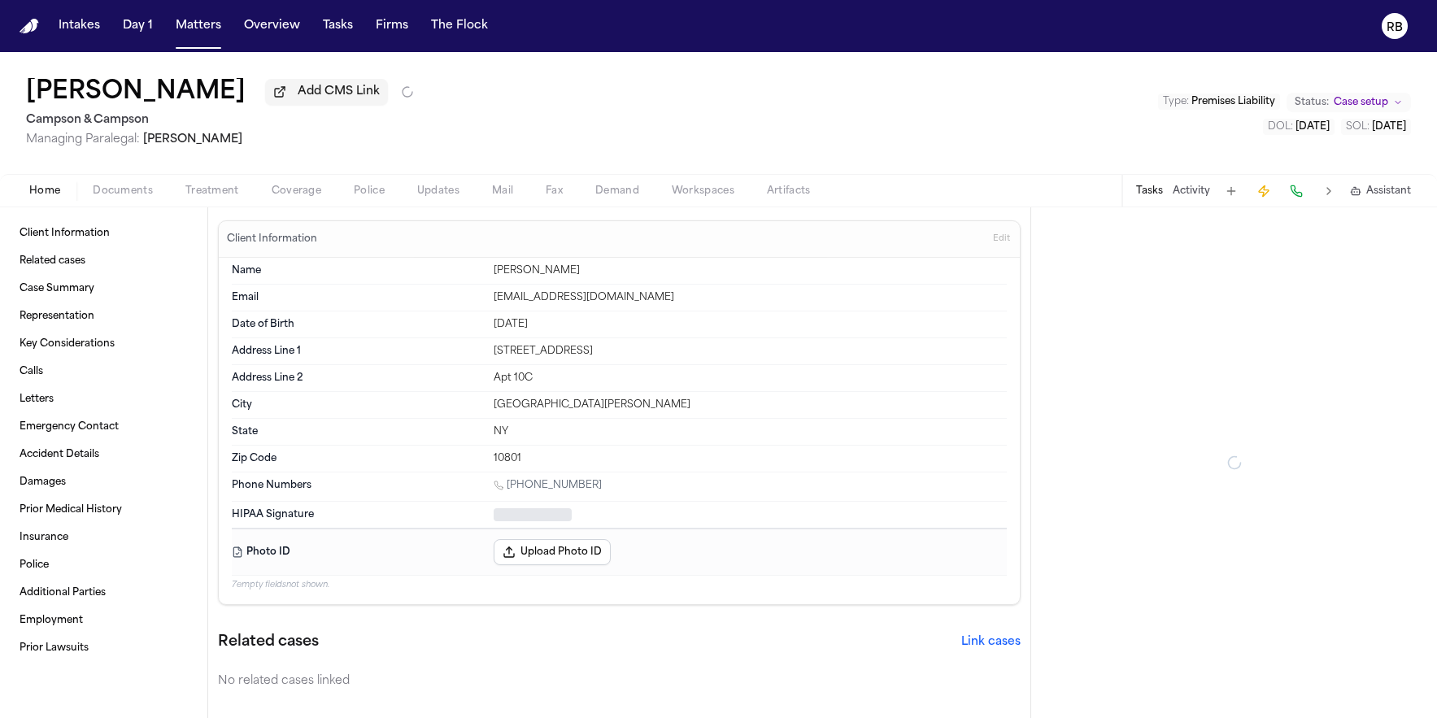
type textarea "*"
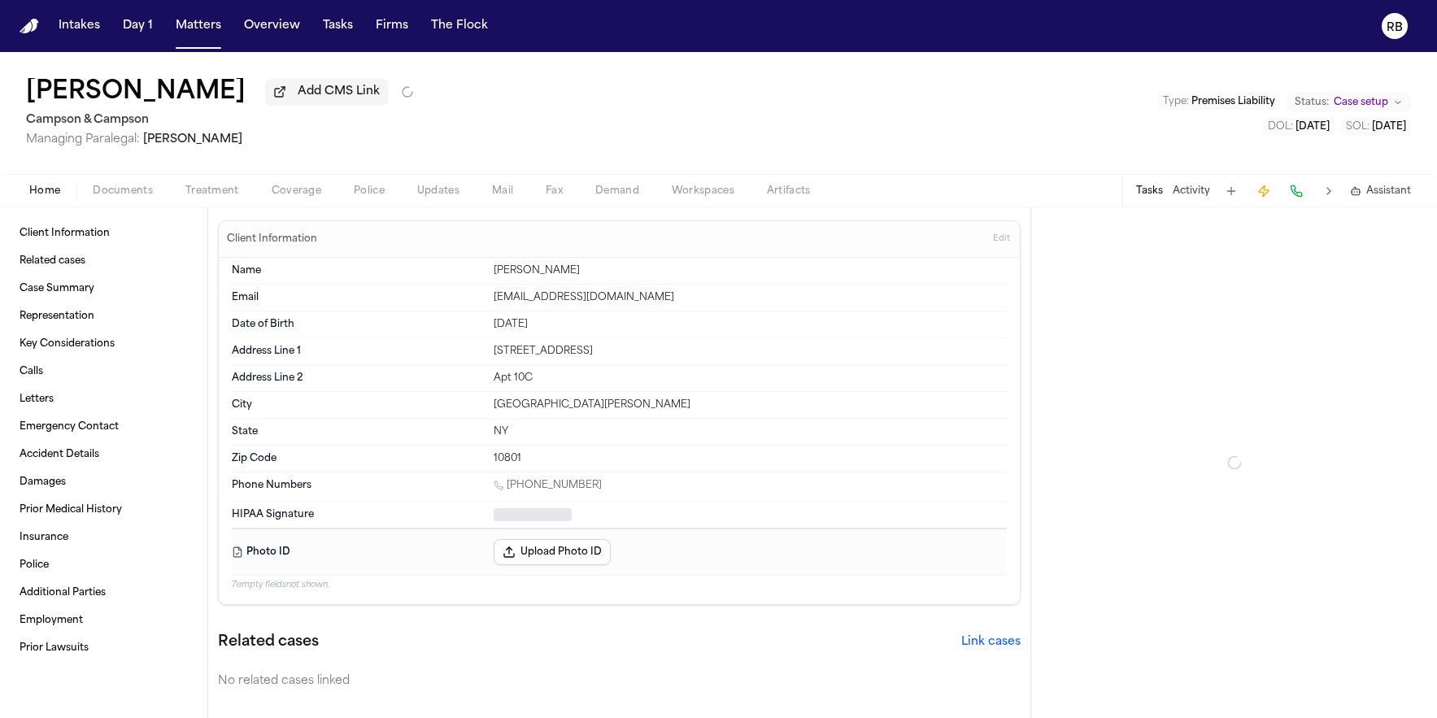
type textarea "*"
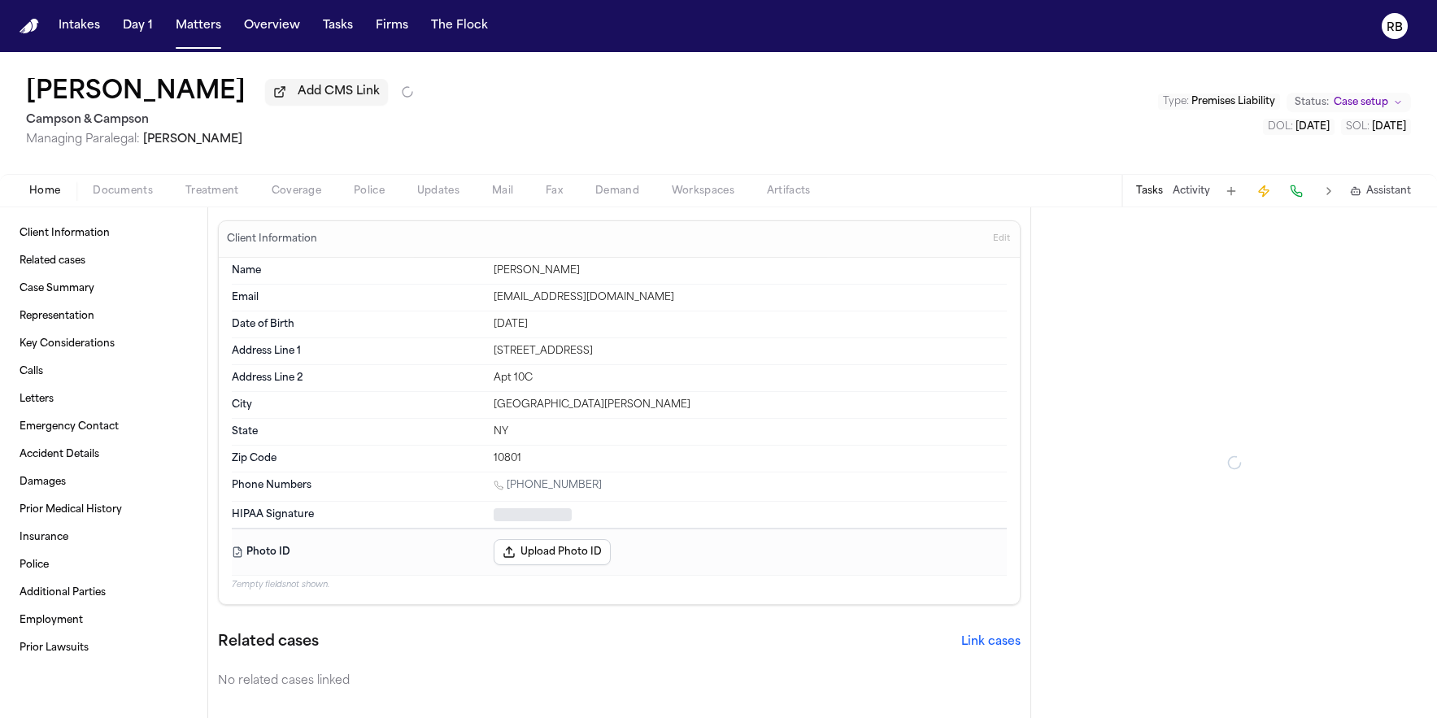
type textarea "*"
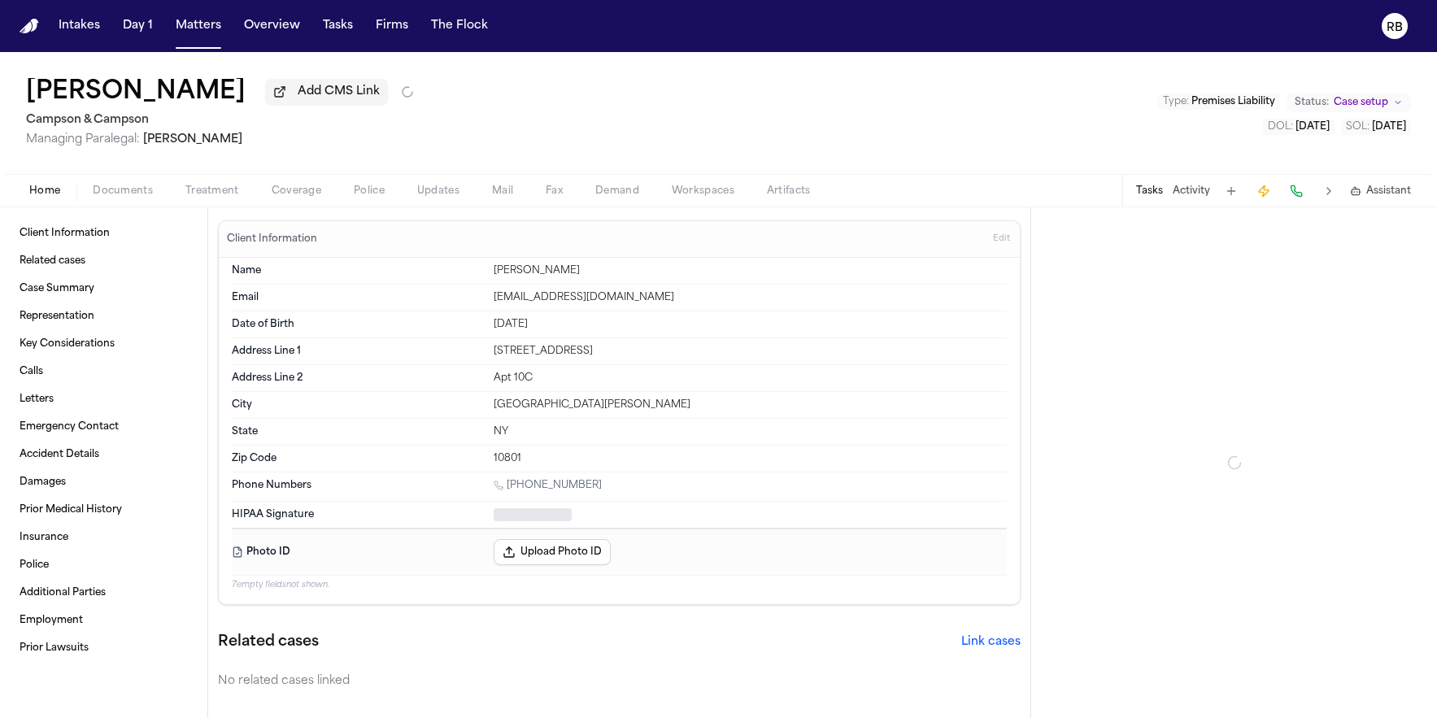
type textarea "*"
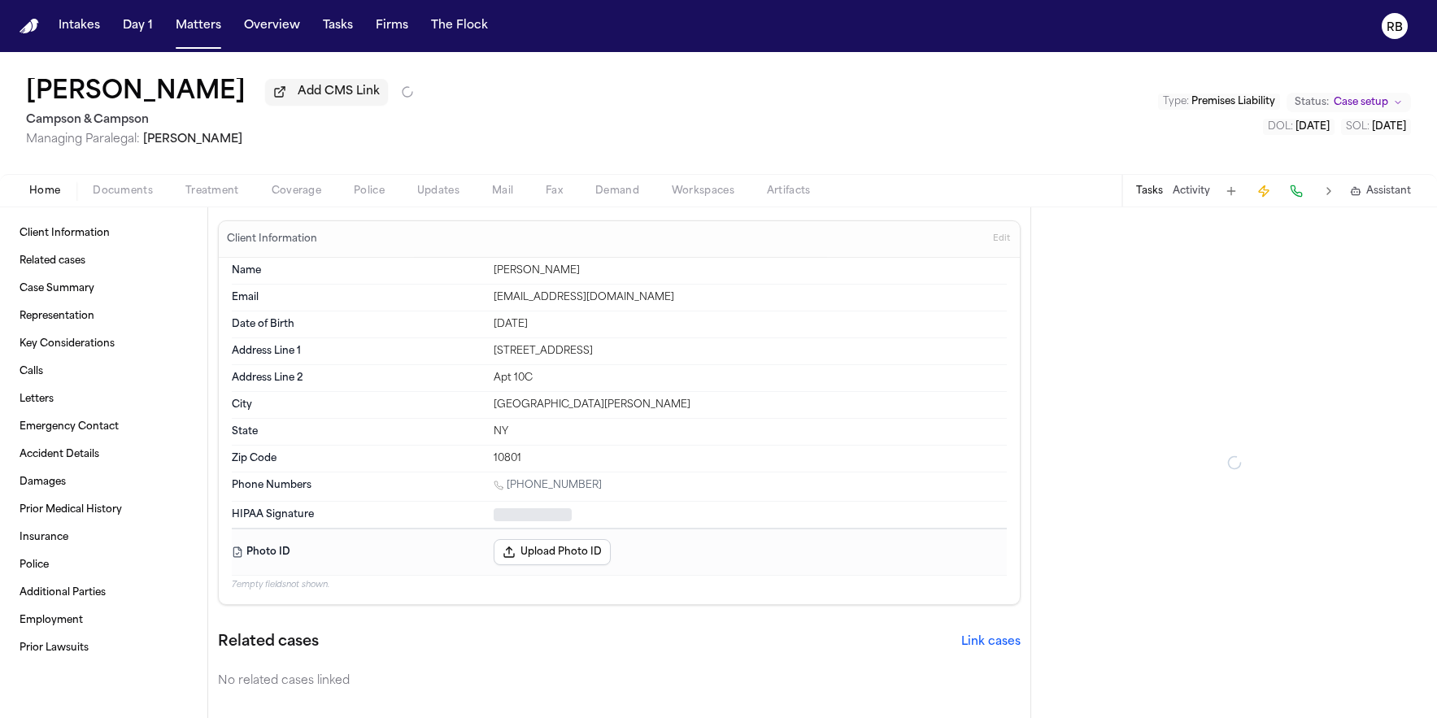
type textarea "*"
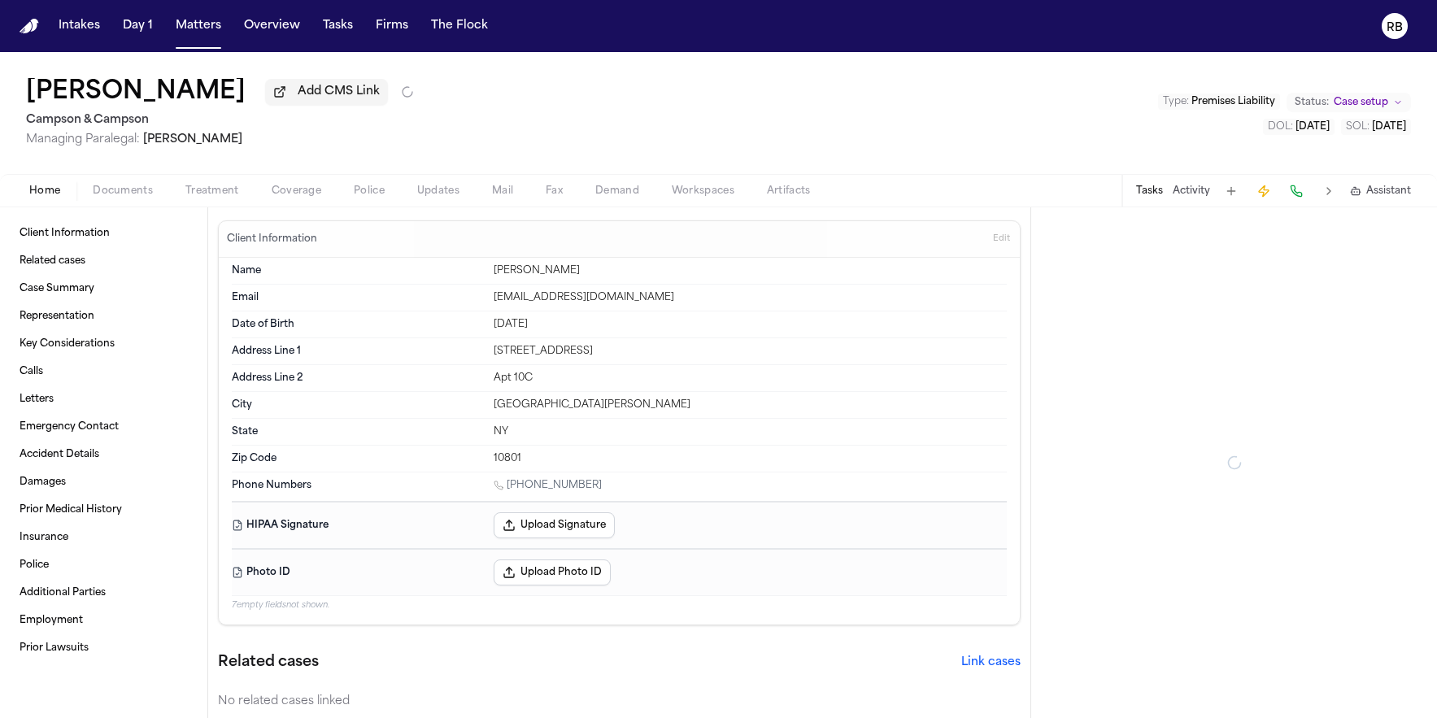
type textarea "*"
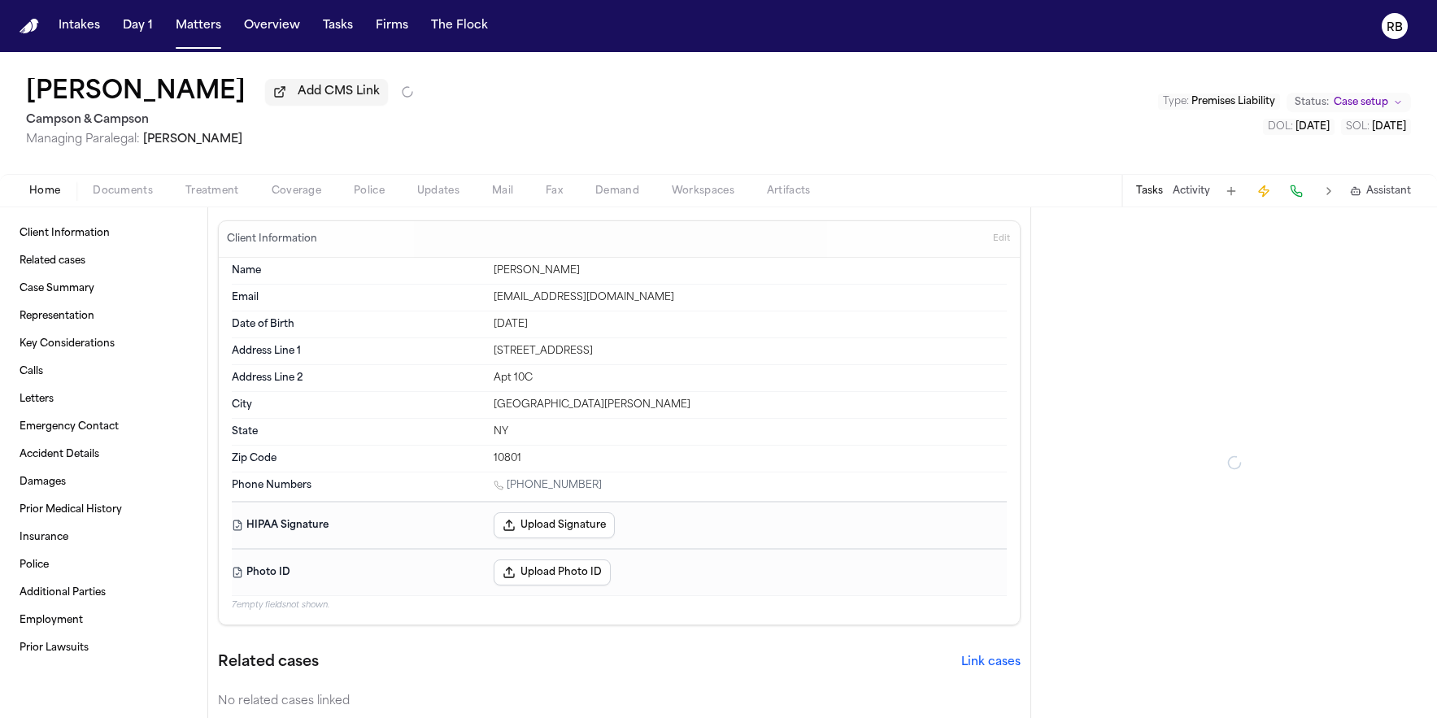
type textarea "*"
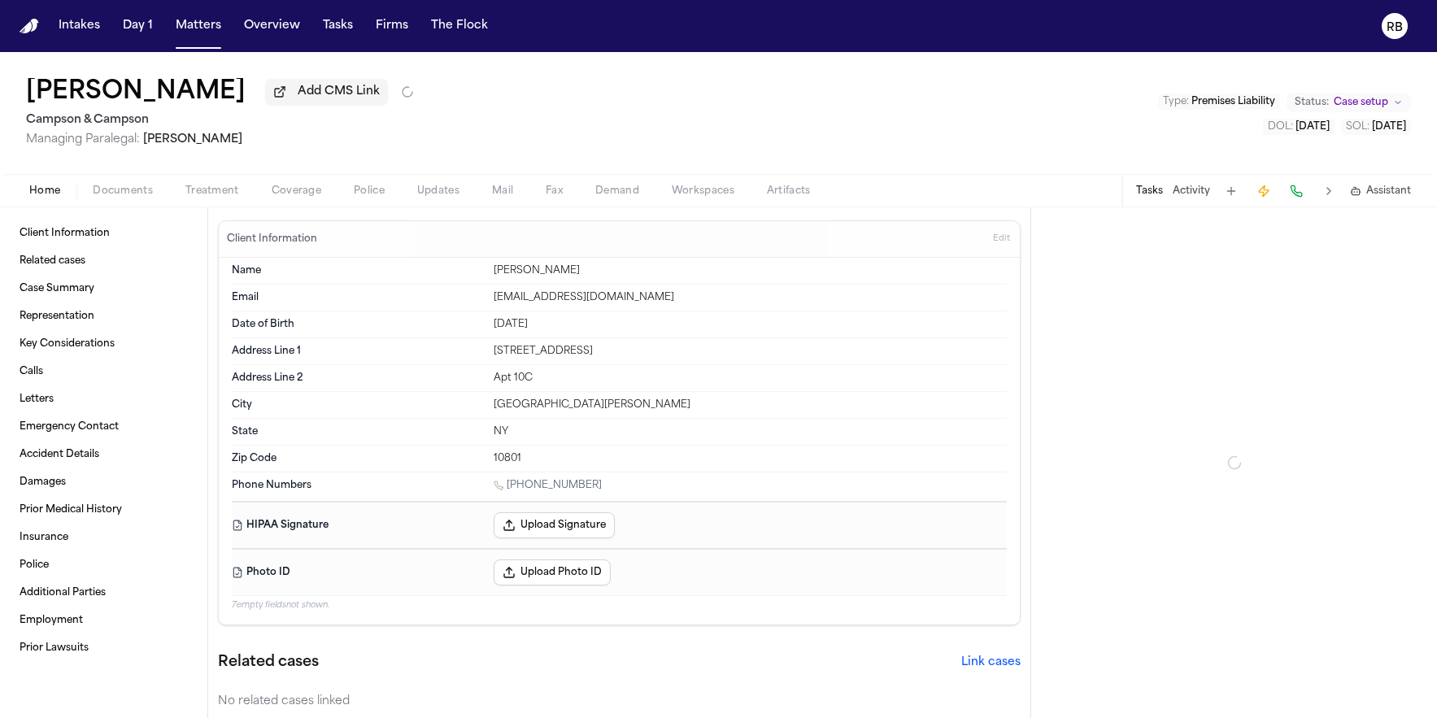
type textarea "*"
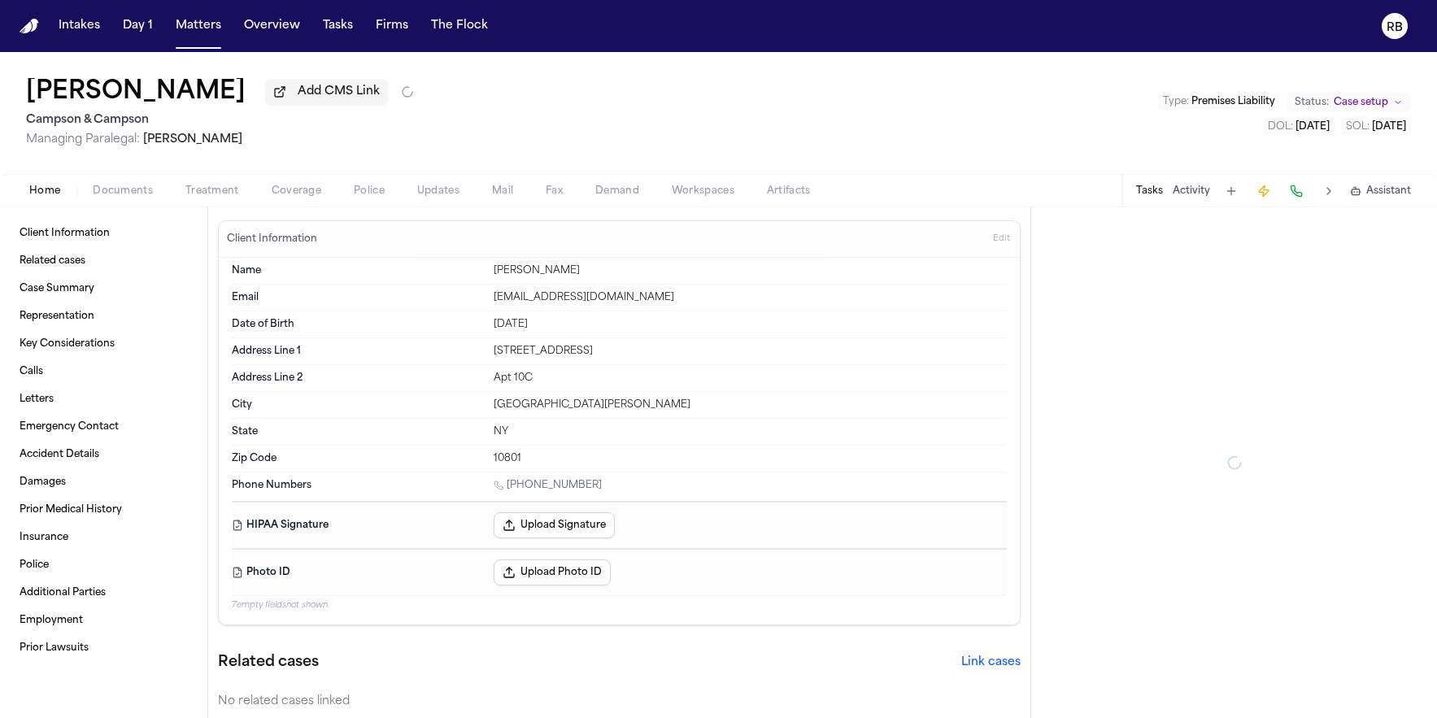
type textarea "*"
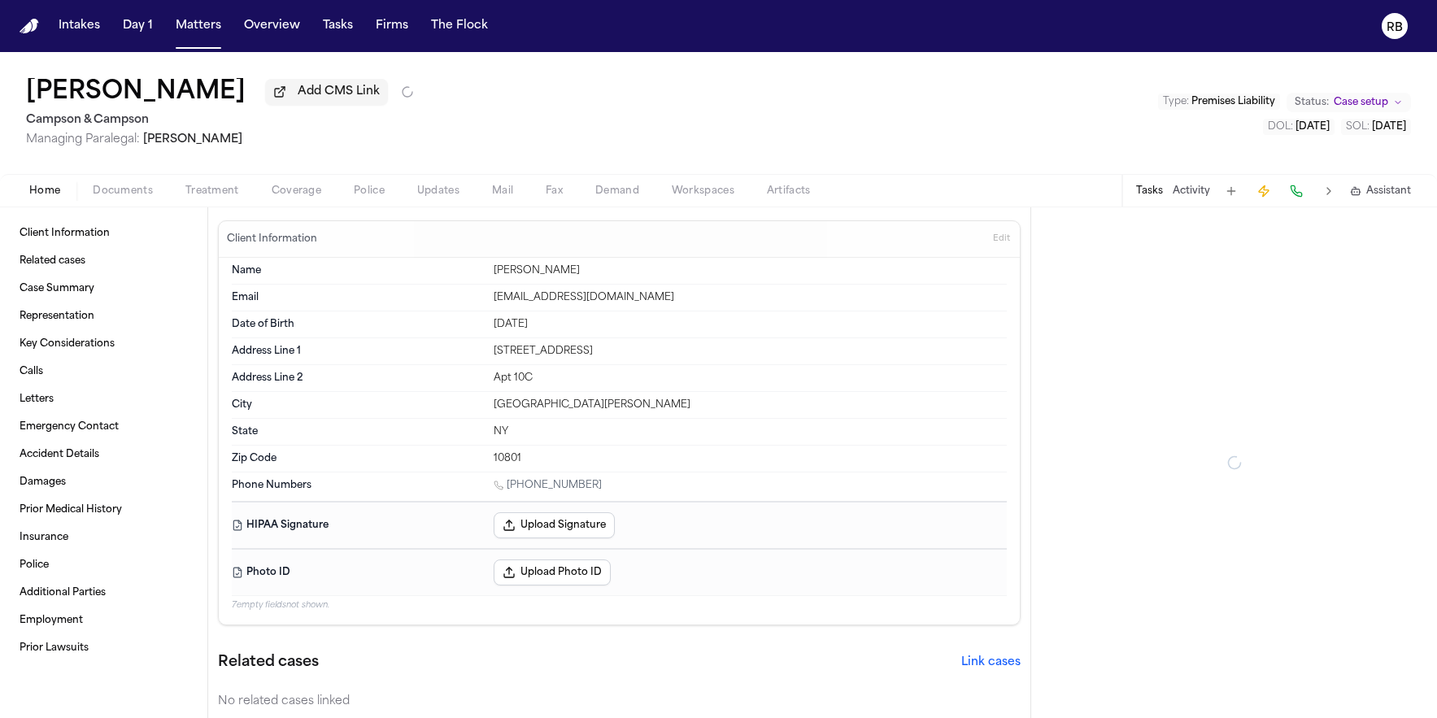
type textarea "*"
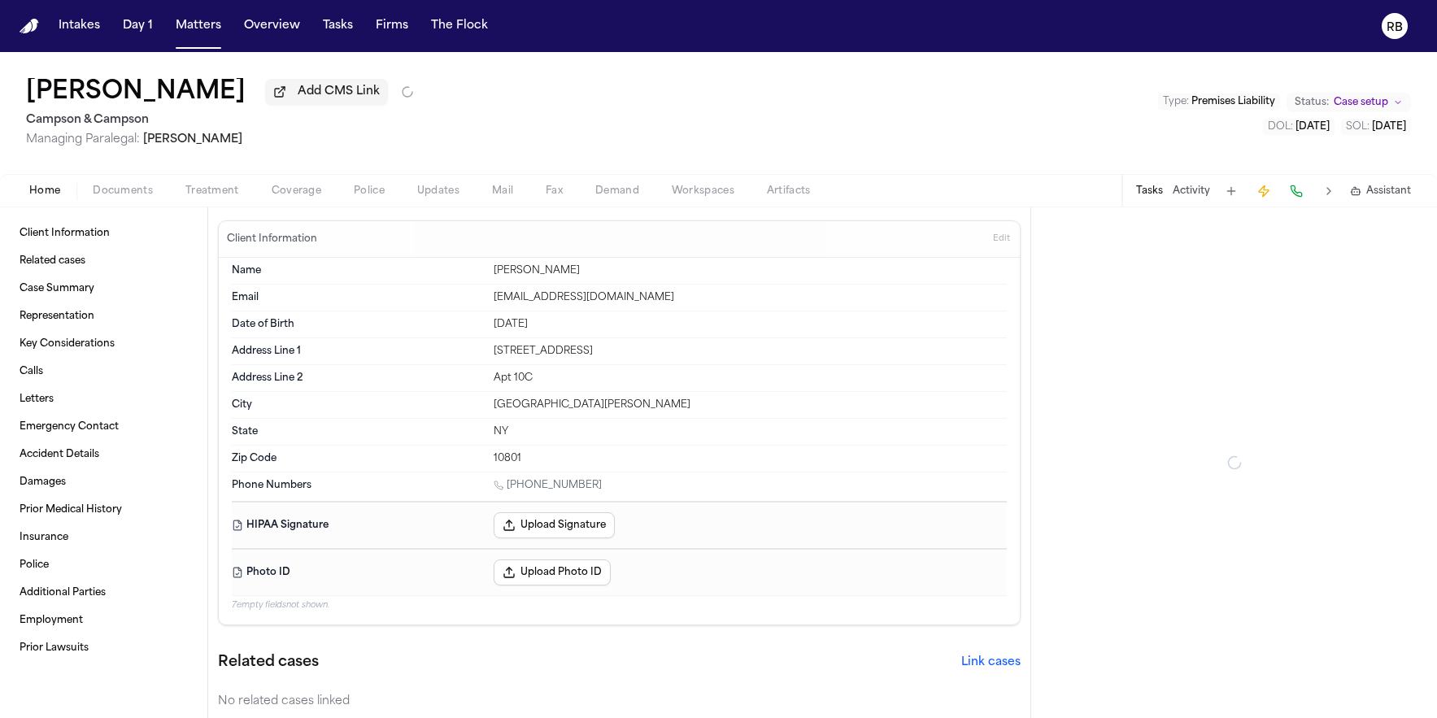
type textarea "*"
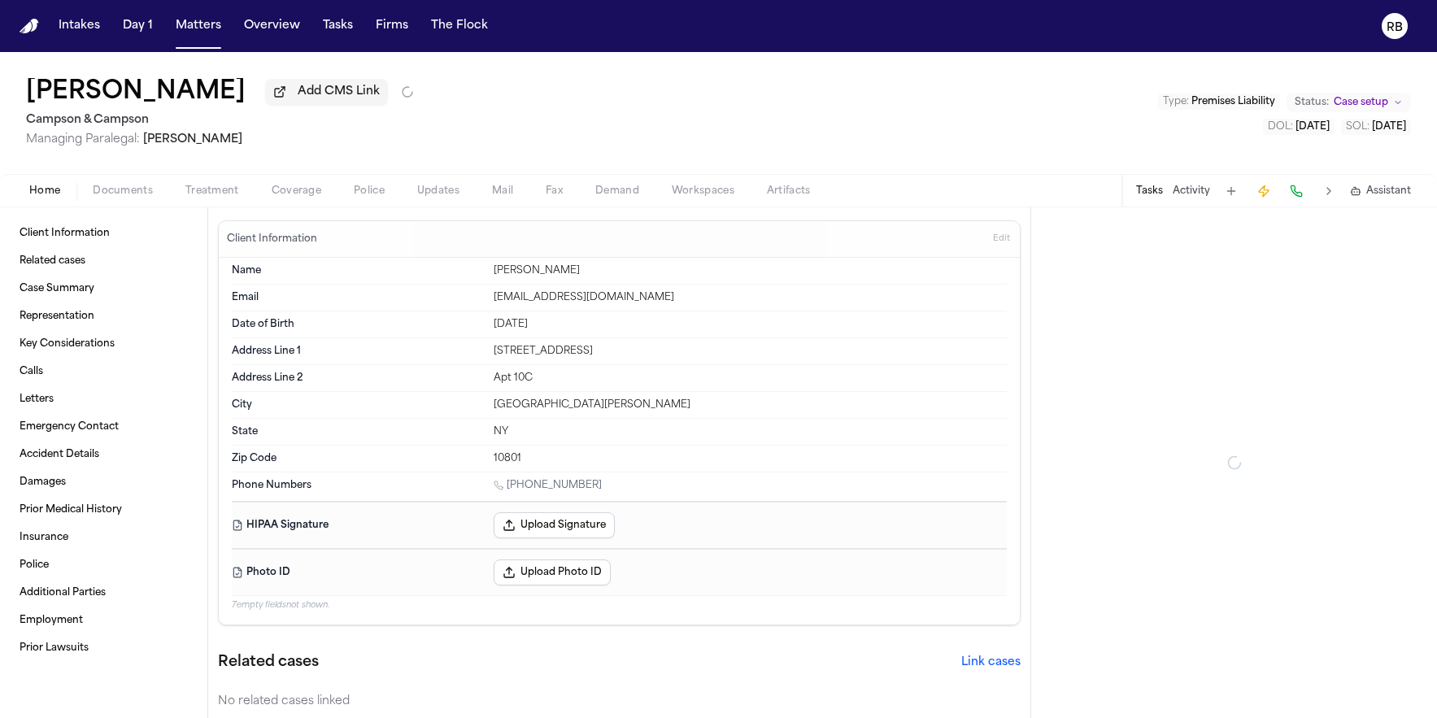
type textarea "*"
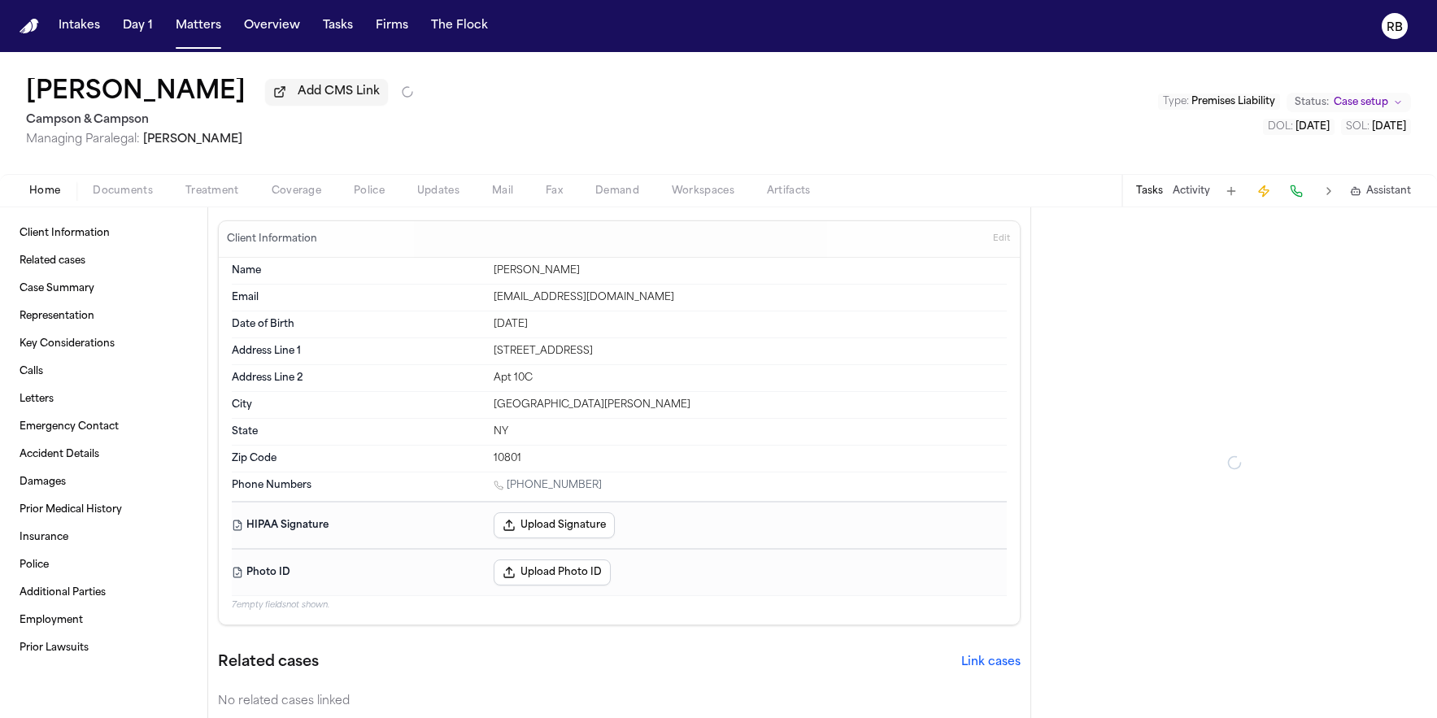
type textarea "*"
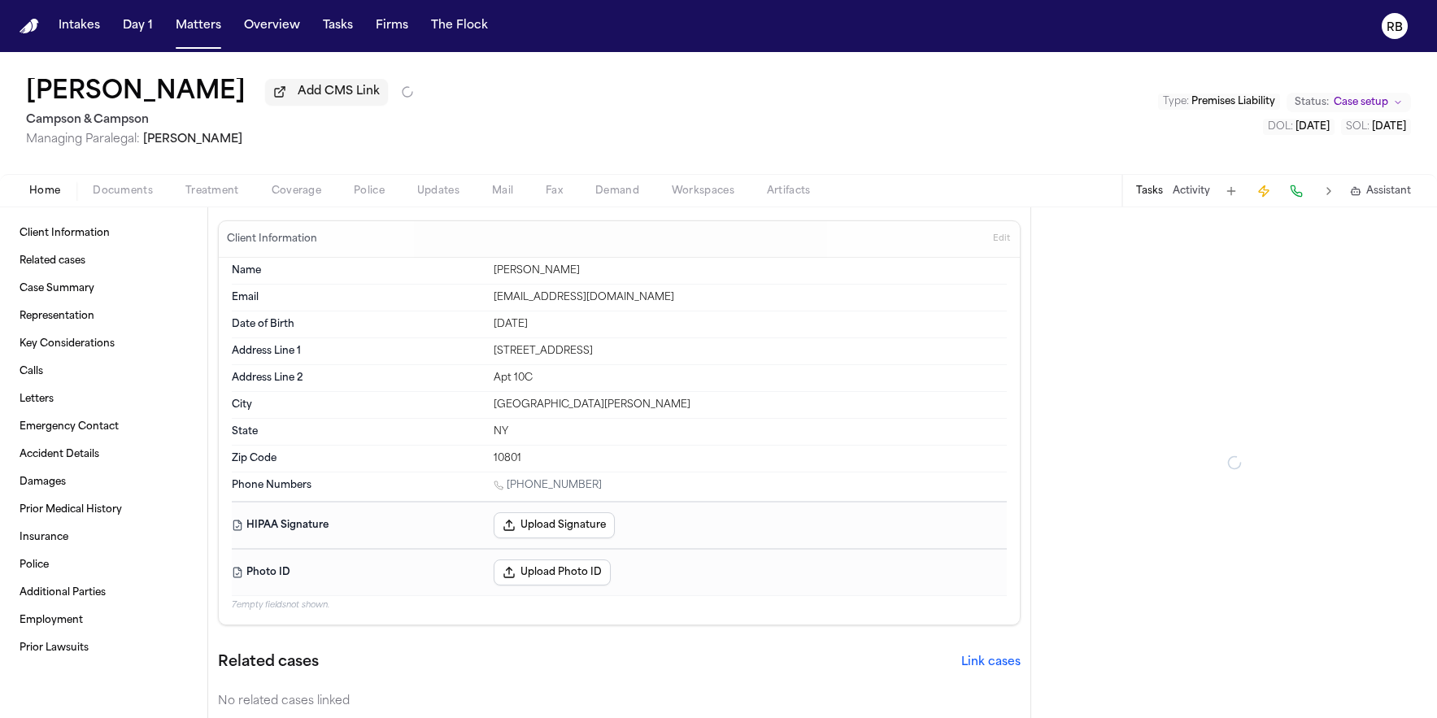
type textarea "*"
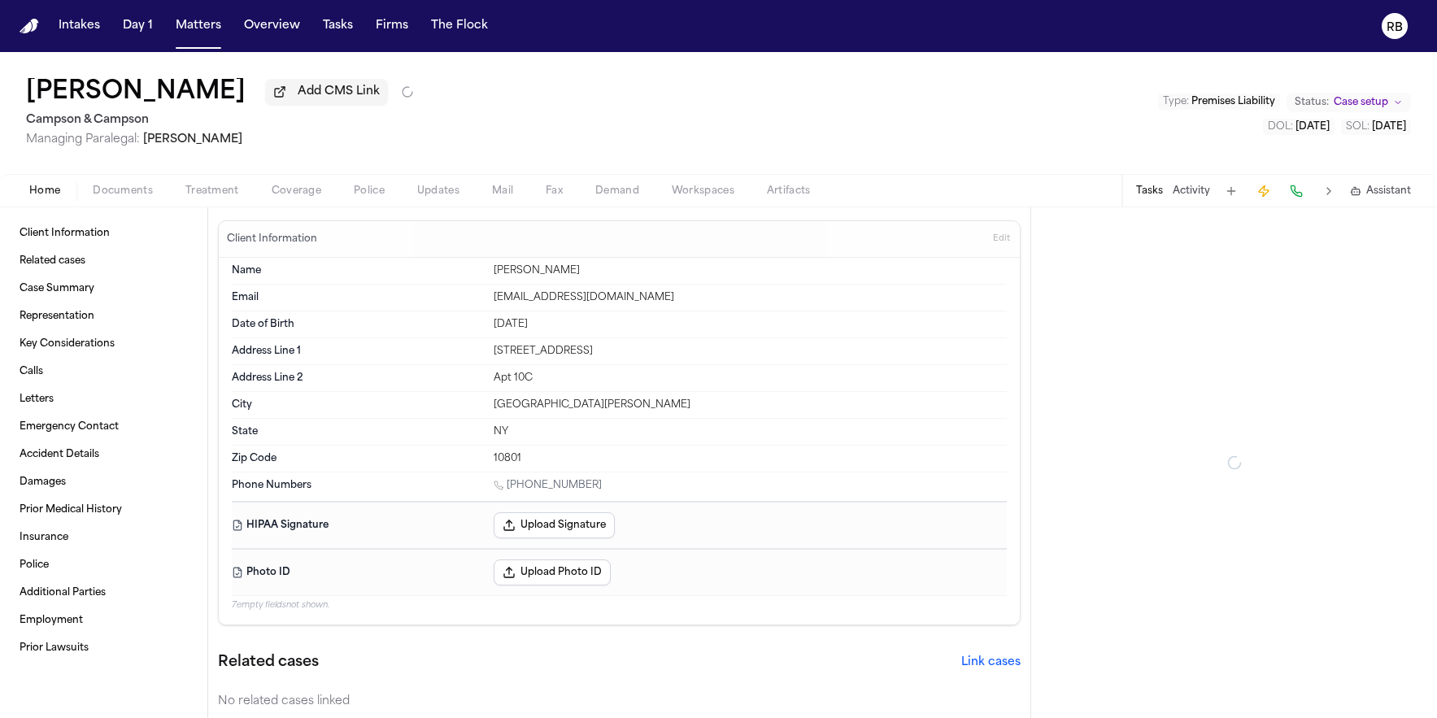
type textarea "*"
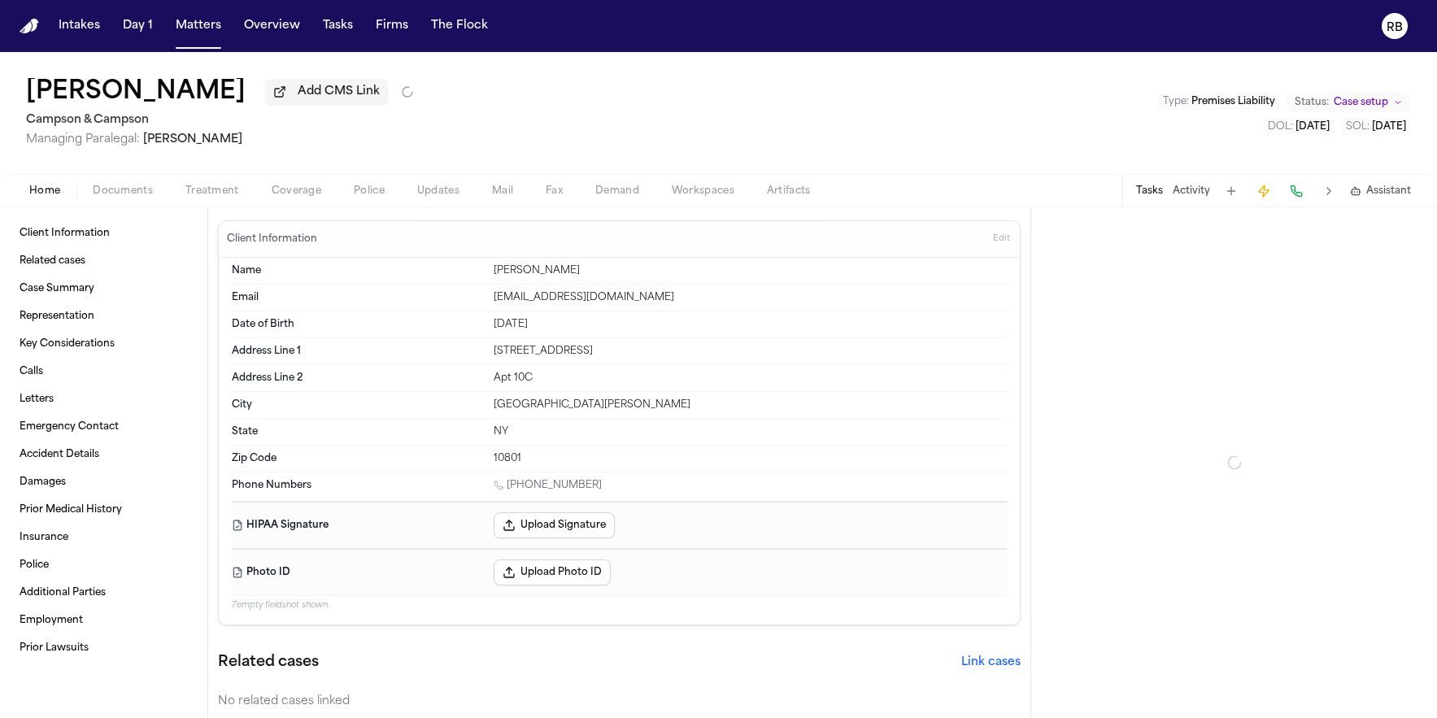
type textarea "*"
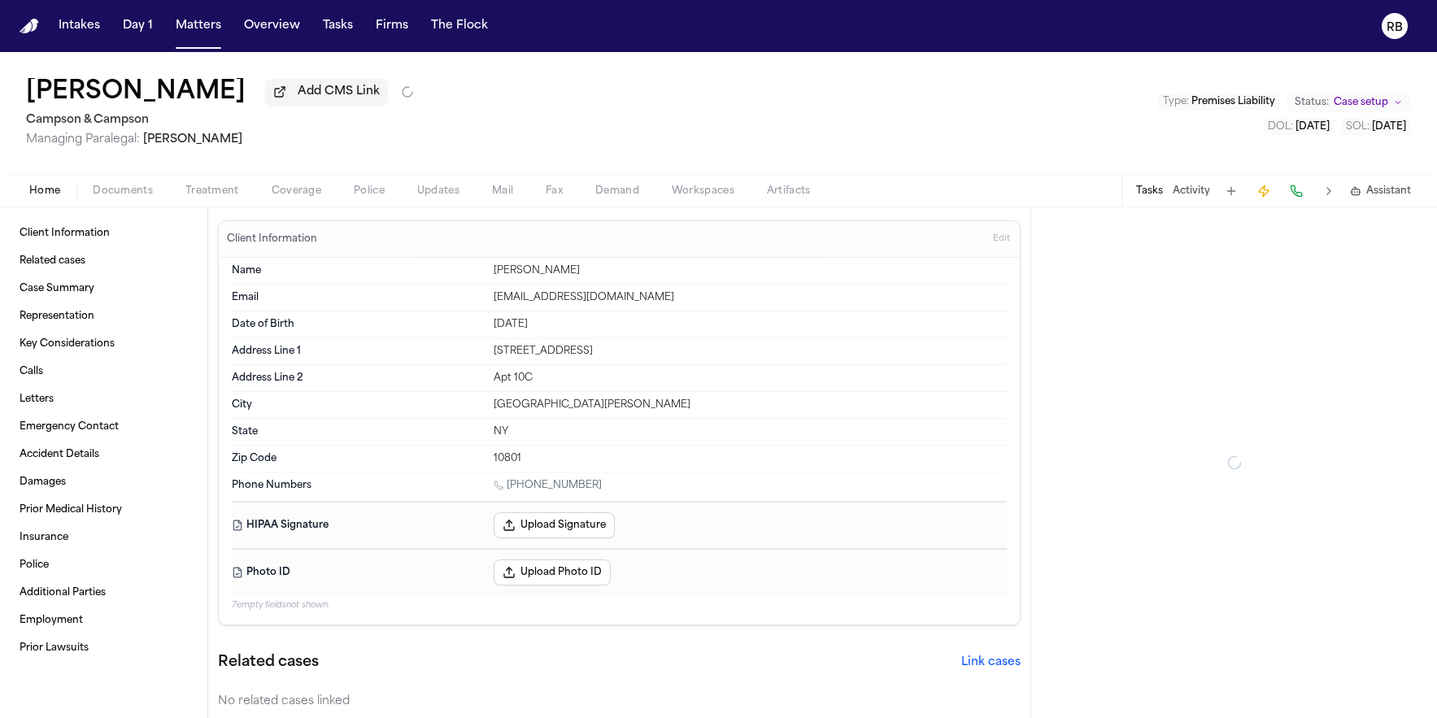
type textarea "*"
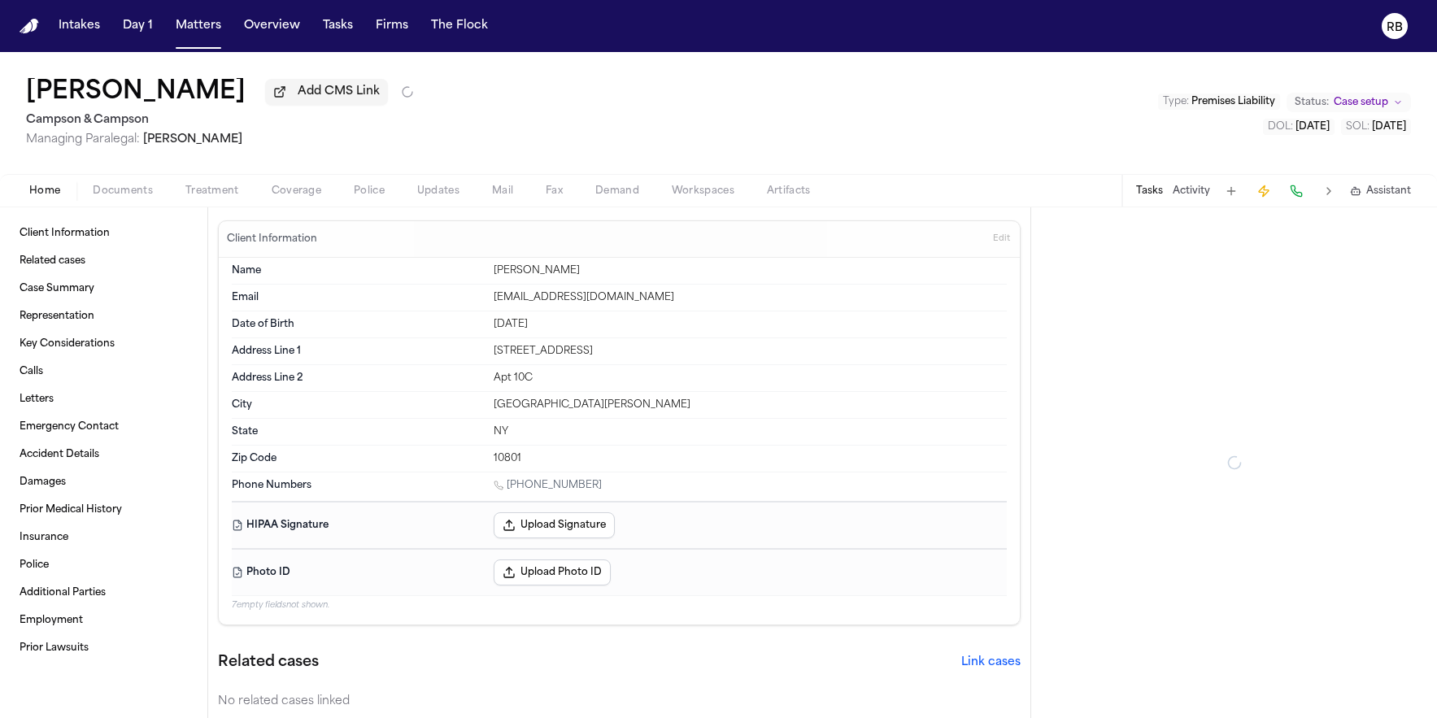
type textarea "*"
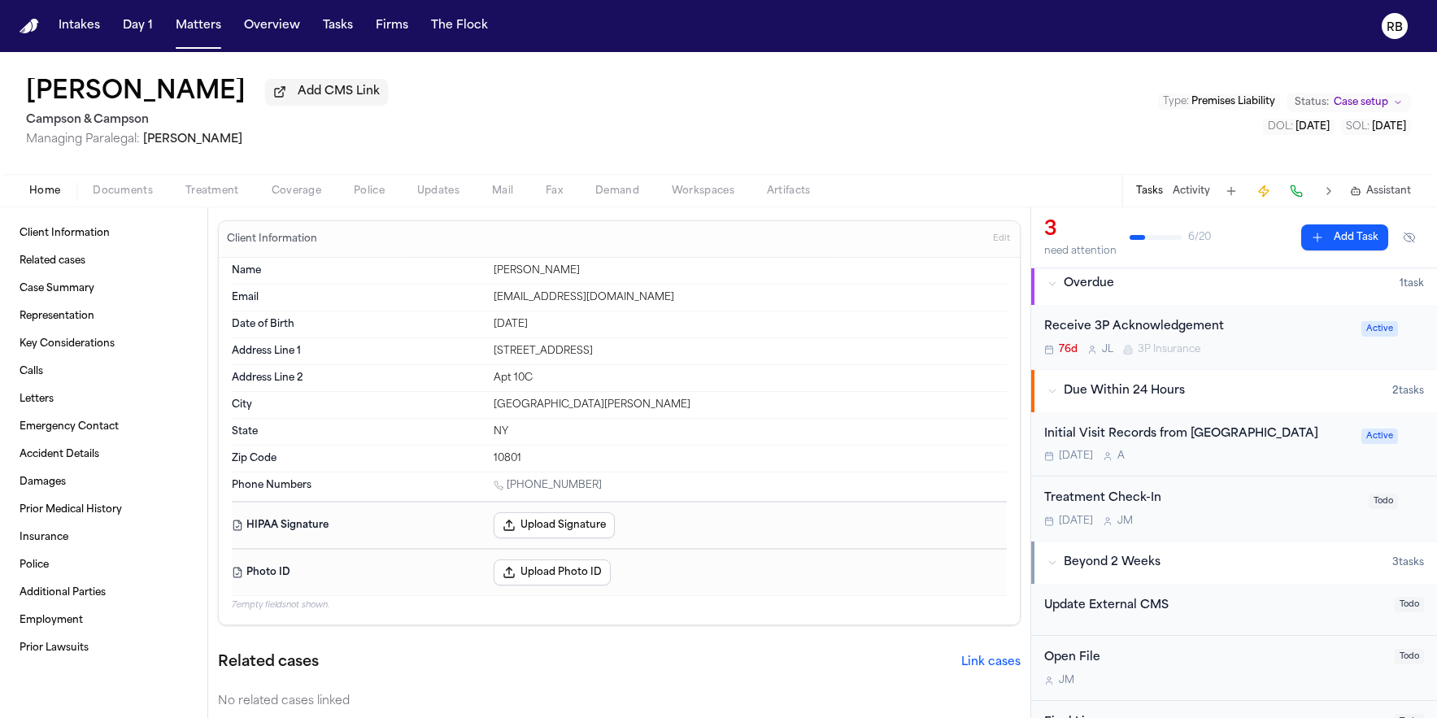
scroll to position [116, 0]
click at [1284, 441] on div "Initial Visit Records from [GEOGRAPHIC_DATA]" at bounding box center [1197, 431] width 307 height 19
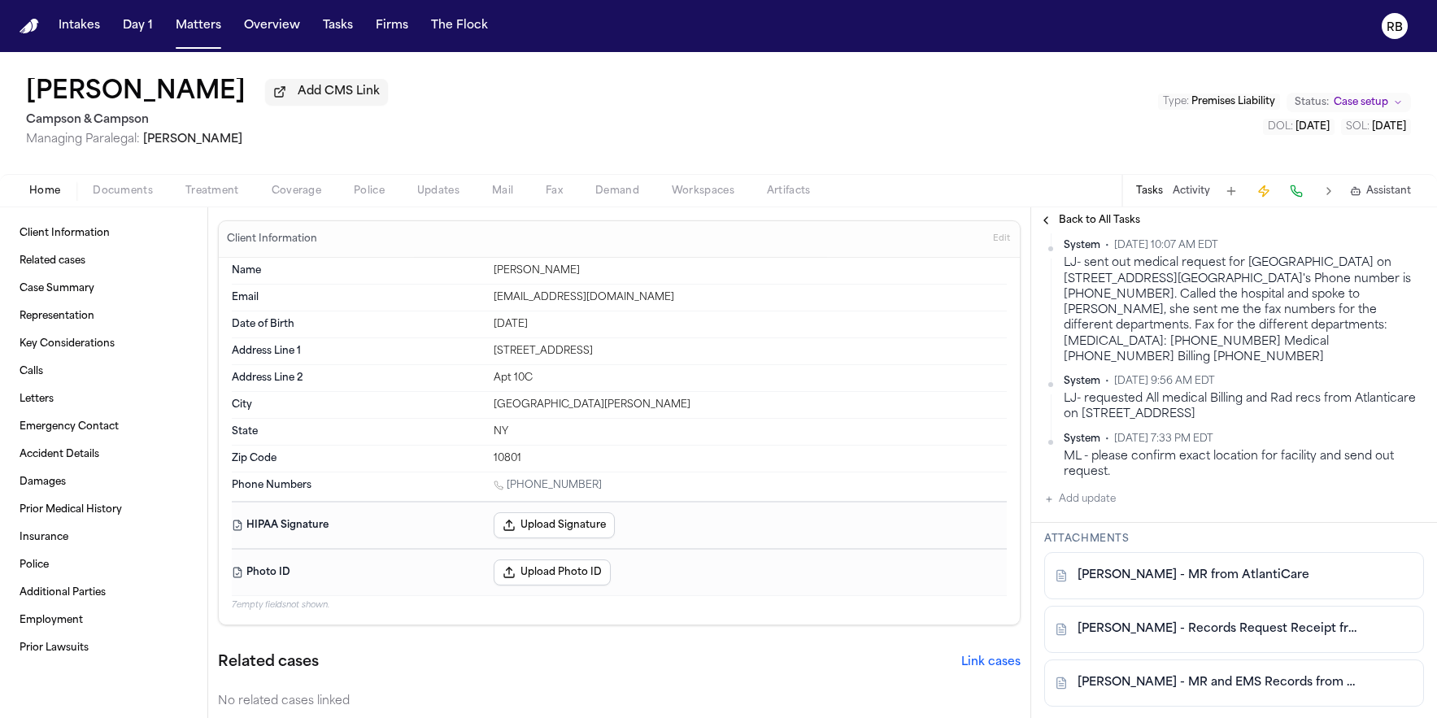
scroll to position [1023, 0]
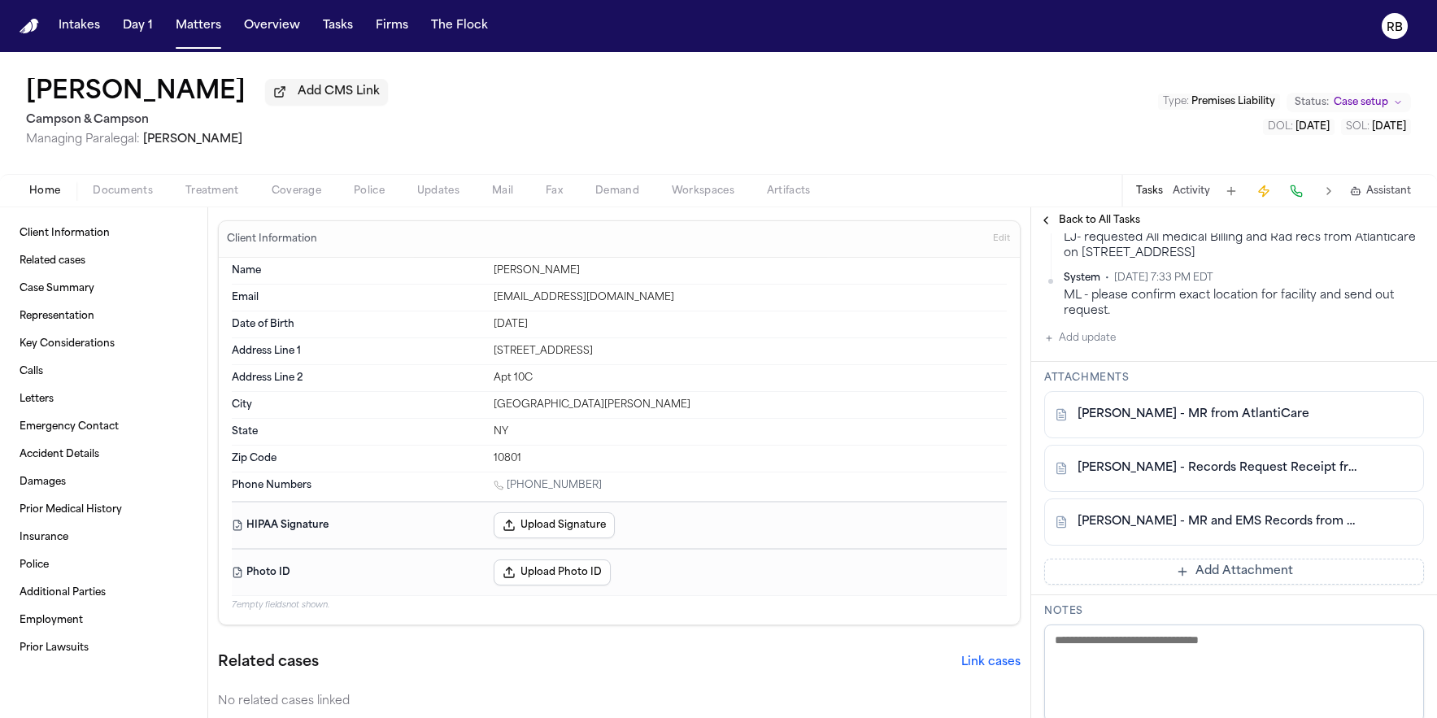
click at [1258, 585] on button "Add Attachment" at bounding box center [1234, 572] width 380 height 26
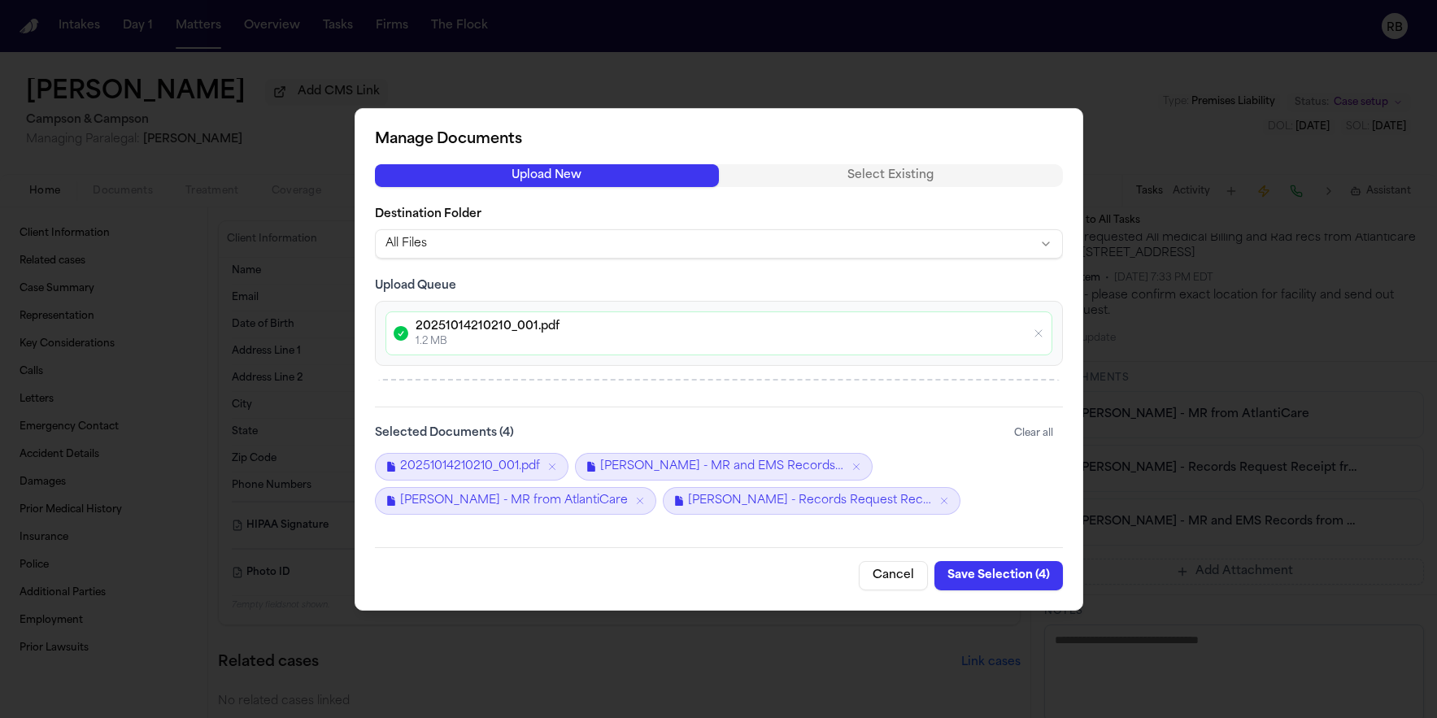
click at [778, 540] on div "Manage Documents Upload New Select Existing Destination Folder All Files Upload…" at bounding box center [719, 358] width 729 height 503
click at [973, 565] on button "Save Selection ( 4 )" at bounding box center [999, 575] width 129 height 29
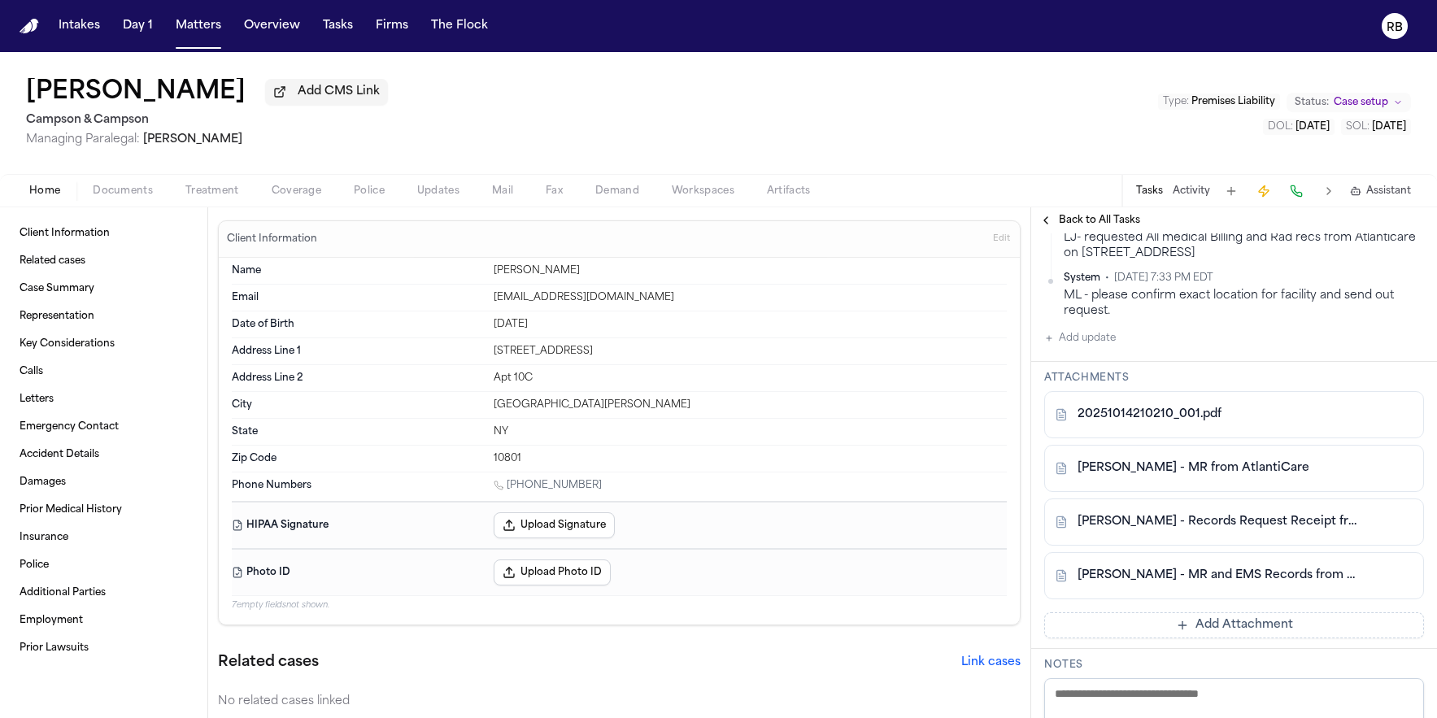
click at [1100, 348] on button "Add update" at bounding box center [1080, 339] width 72 height 20
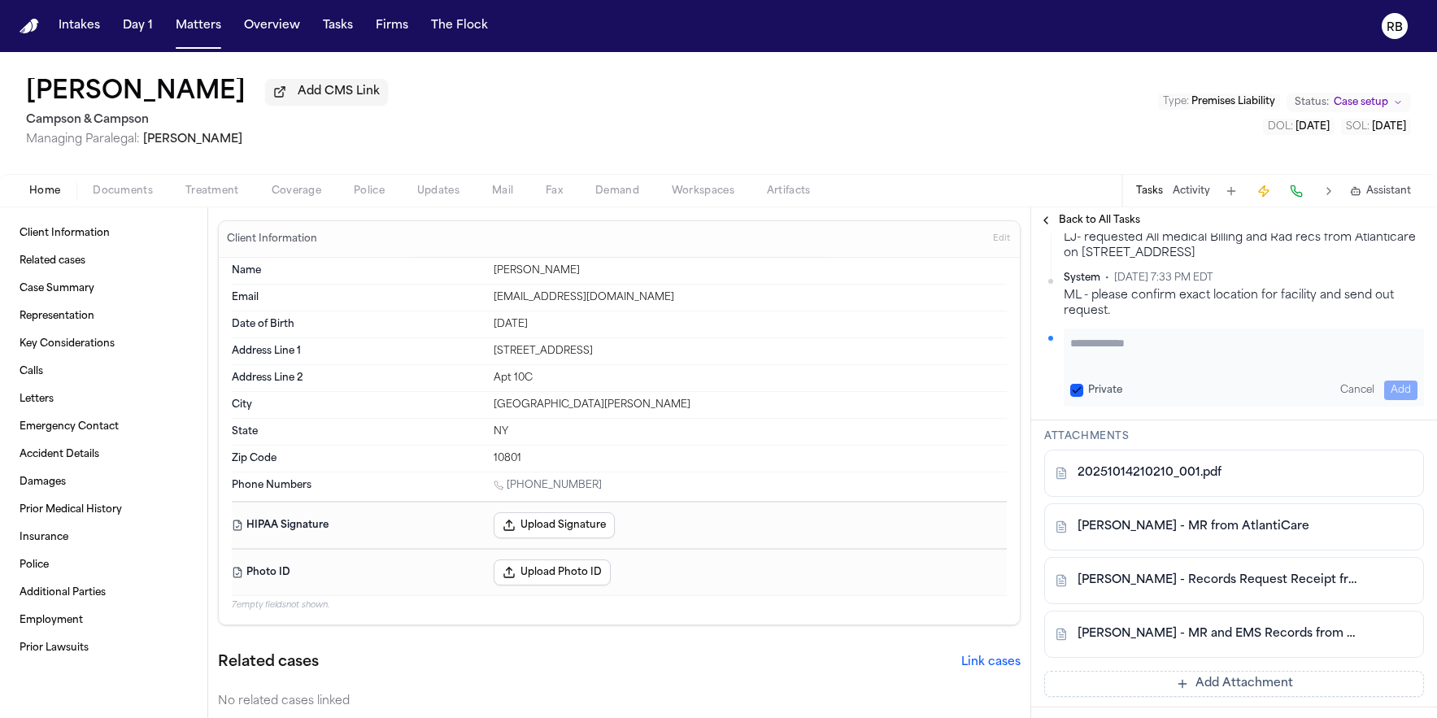
click at [1138, 368] on textarea "Add your update" at bounding box center [1243, 351] width 347 height 33
click at [1384, 400] on button "Add" at bounding box center [1400, 391] width 33 height 20
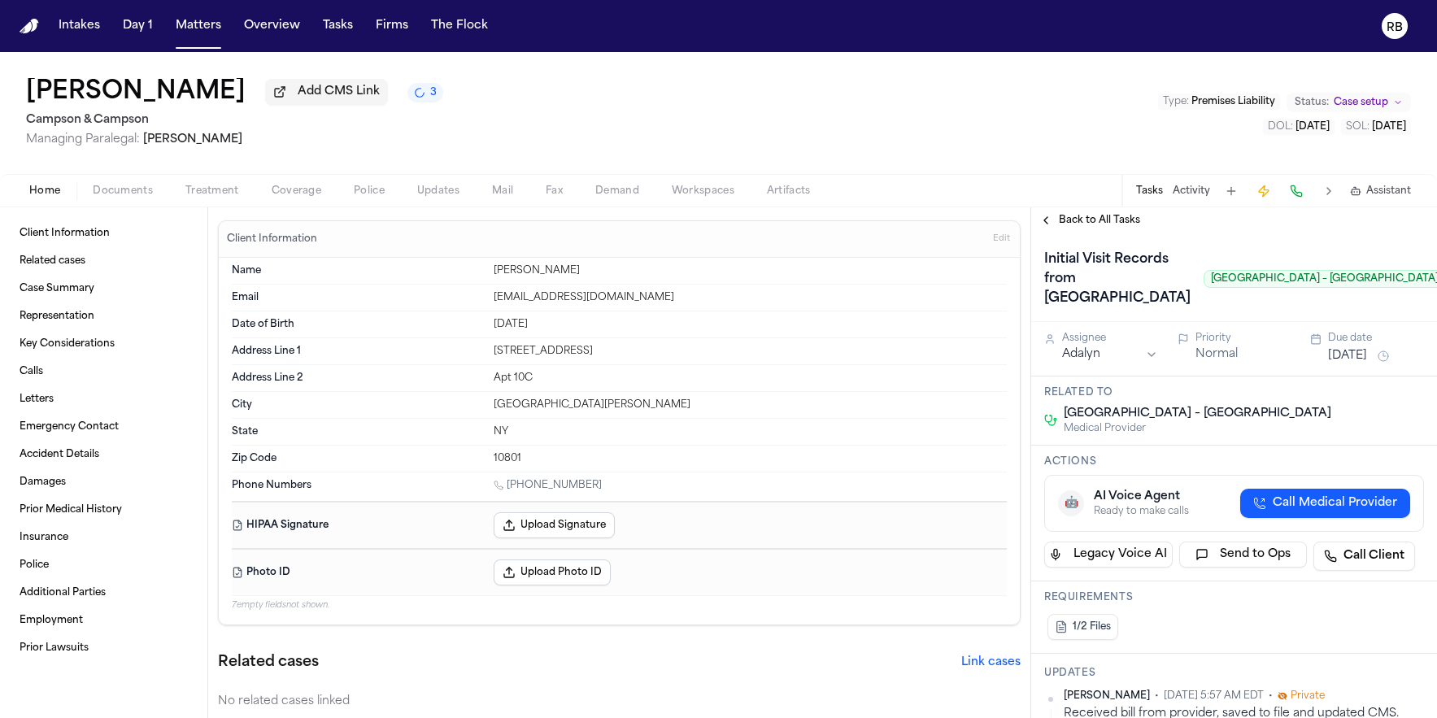
scroll to position [0, 89]
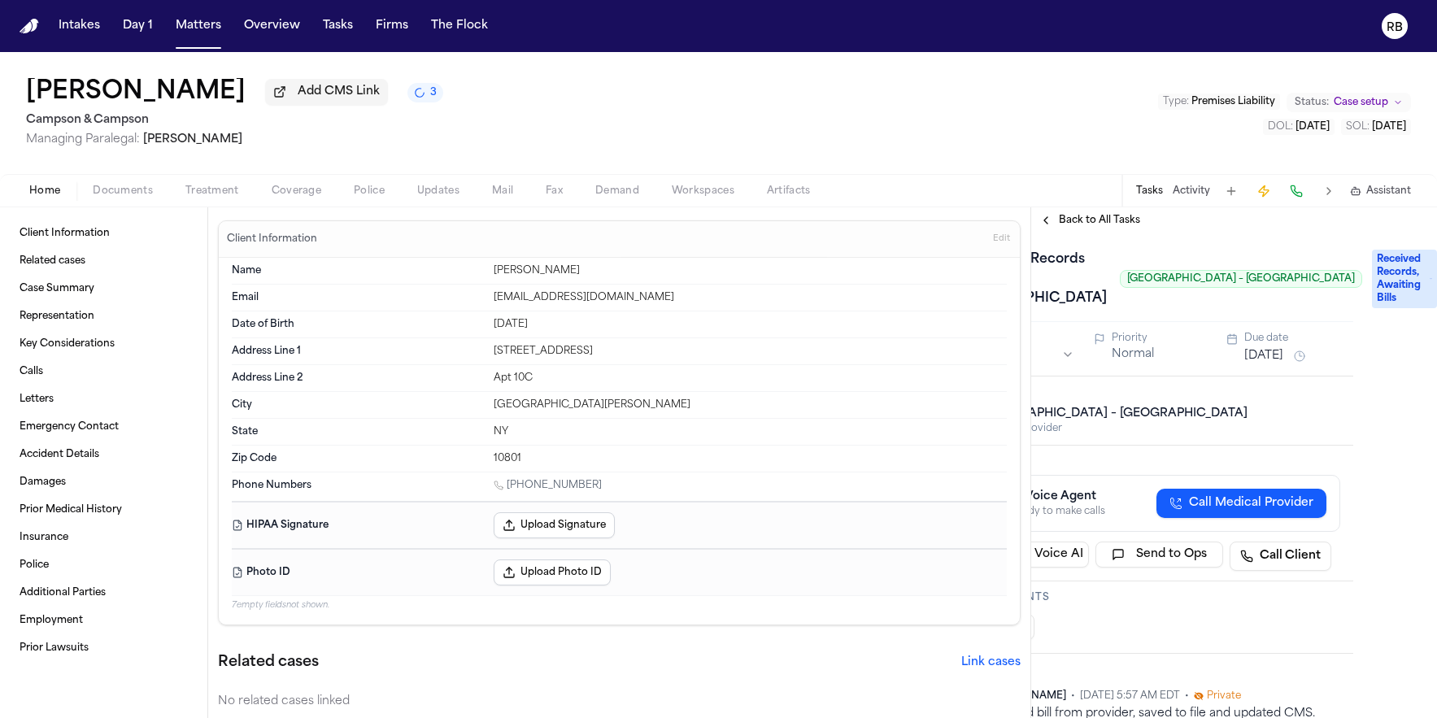
click at [1385, 308] on span "Received Records, Awaiting Bills" at bounding box center [1404, 279] width 65 height 59
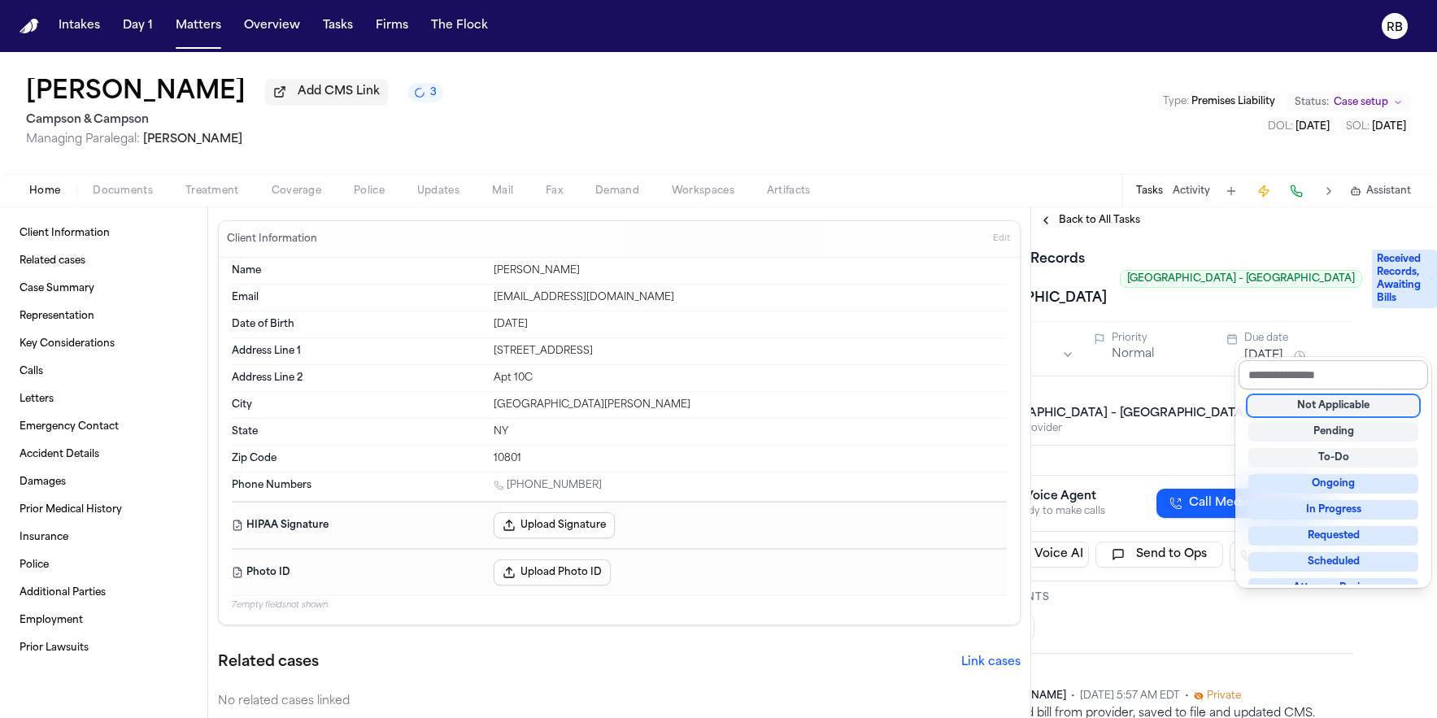
click at [1332, 369] on input "text" at bounding box center [1334, 374] width 190 height 29
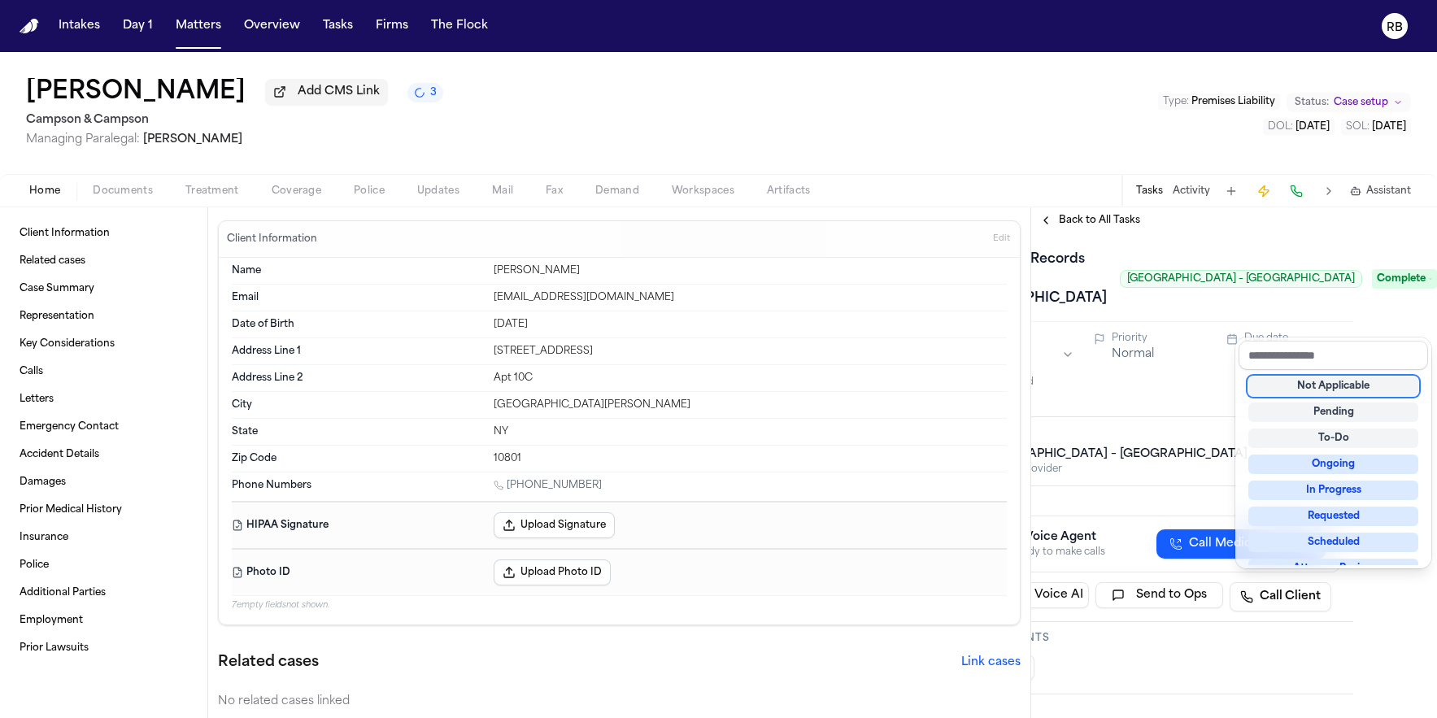
drag, startPoint x: 1148, startPoint y: 351, endPoint x: 1171, endPoint y: 405, distance: 59.4
click at [1148, 312] on div "Initial Visit Records from [GEOGRAPHIC_DATA] [GEOGRAPHIC_DATA] – [GEOGRAPHIC_DA…" at bounding box center [1151, 278] width 380 height 65
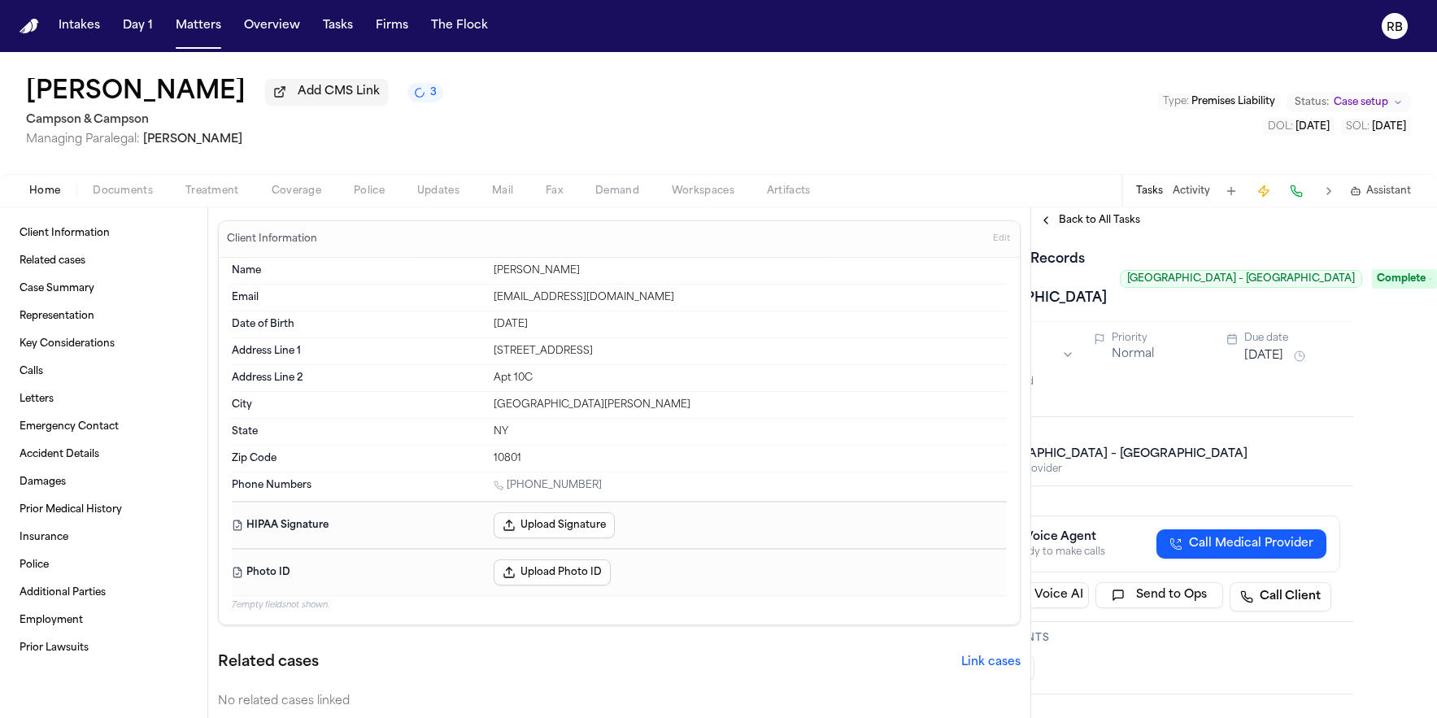
scroll to position [0, 0]
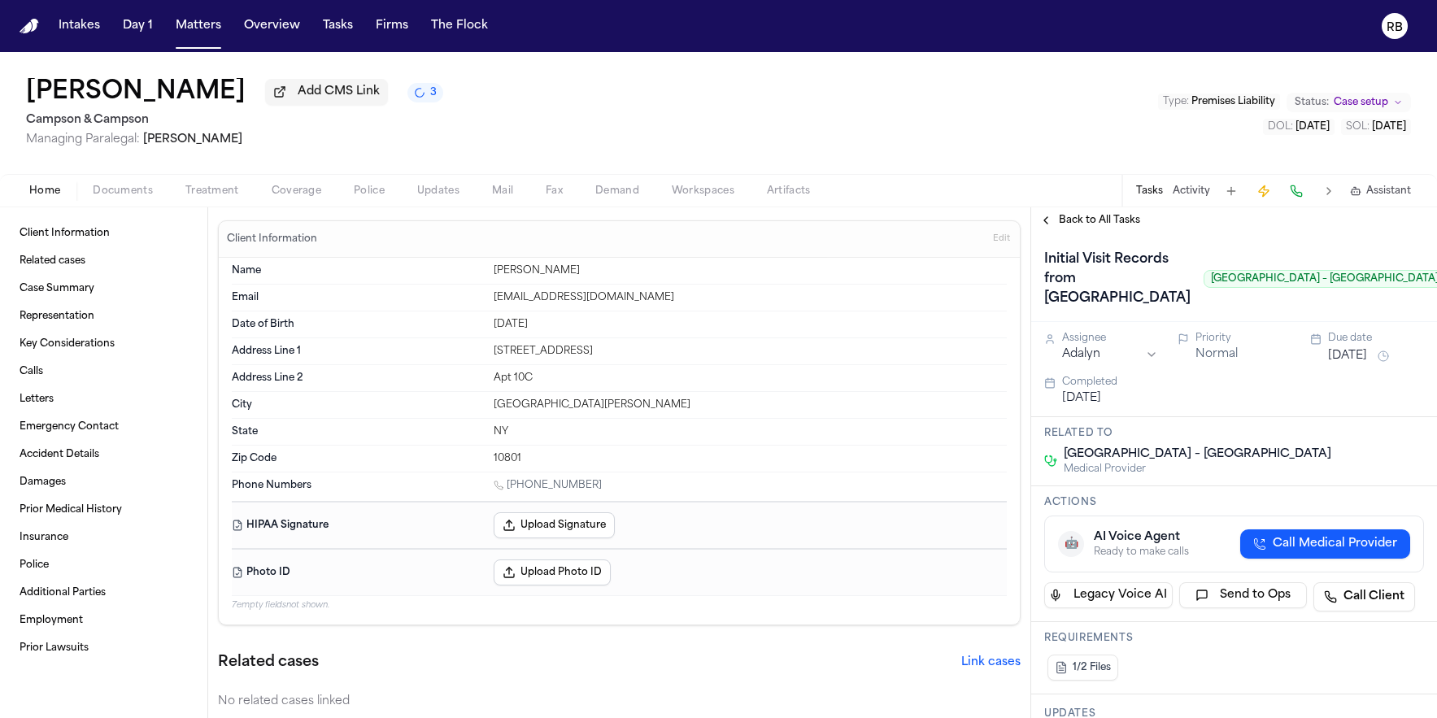
click at [1309, 312] on div "Initial Visit Records from [GEOGRAPHIC_DATA] [GEOGRAPHIC_DATA] – [GEOGRAPHIC_DA…" at bounding box center [1245, 278] width 402 height 65
click at [181, 26] on button "Matters" at bounding box center [198, 25] width 59 height 29
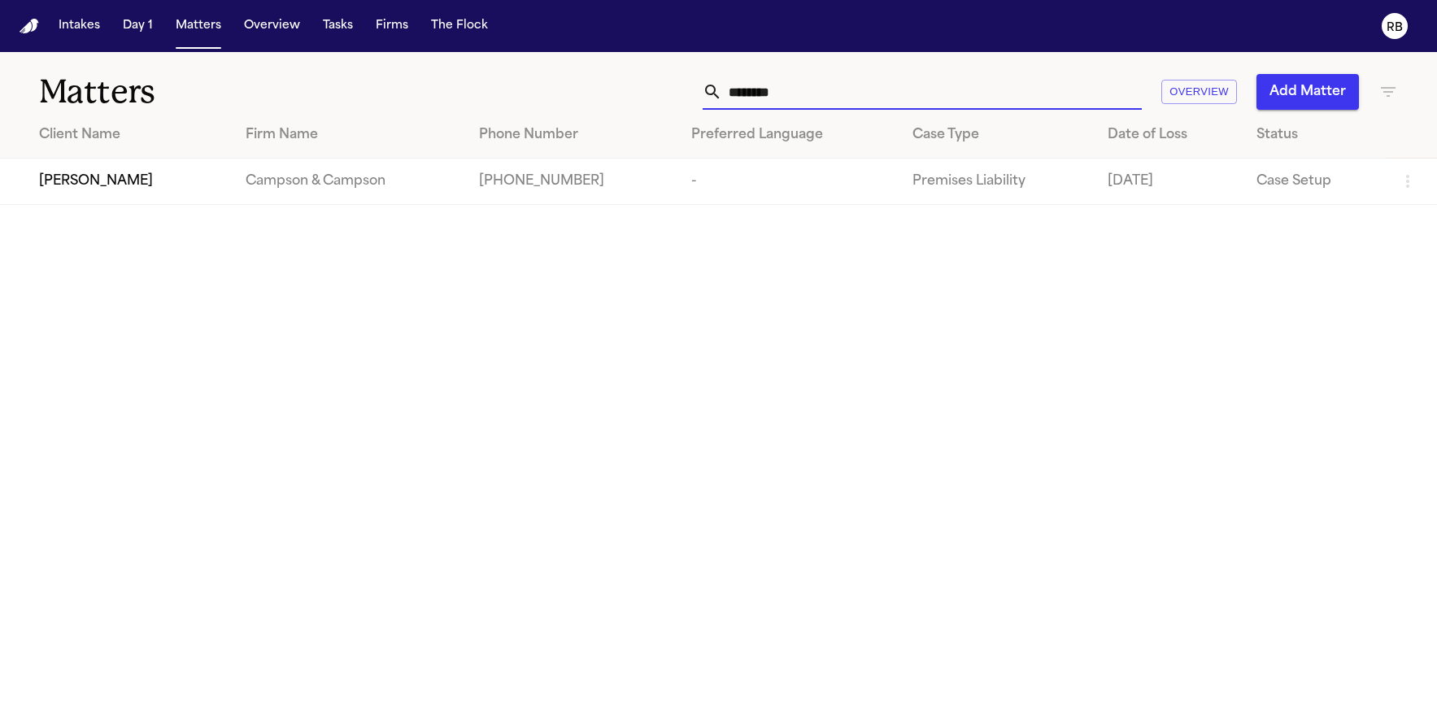
click at [826, 89] on input "********" at bounding box center [932, 92] width 420 height 36
drag, startPoint x: 843, startPoint y: 93, endPoint x: 692, endPoint y: 89, distance: 150.5
click at [700, 94] on div "******** Overview Add Matter" at bounding box center [913, 92] width 969 height 36
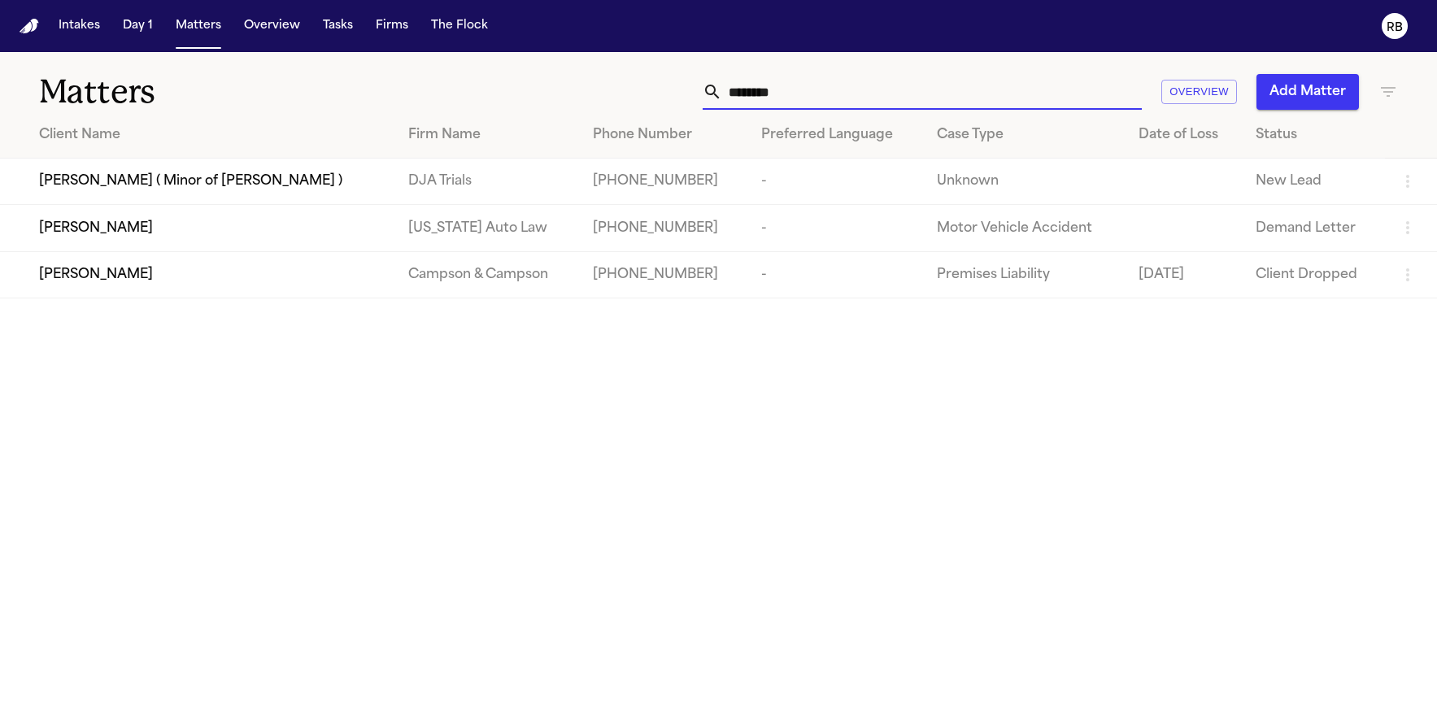
type input "*******"
click at [194, 285] on div "[PERSON_NAME]" at bounding box center [210, 275] width 343 height 20
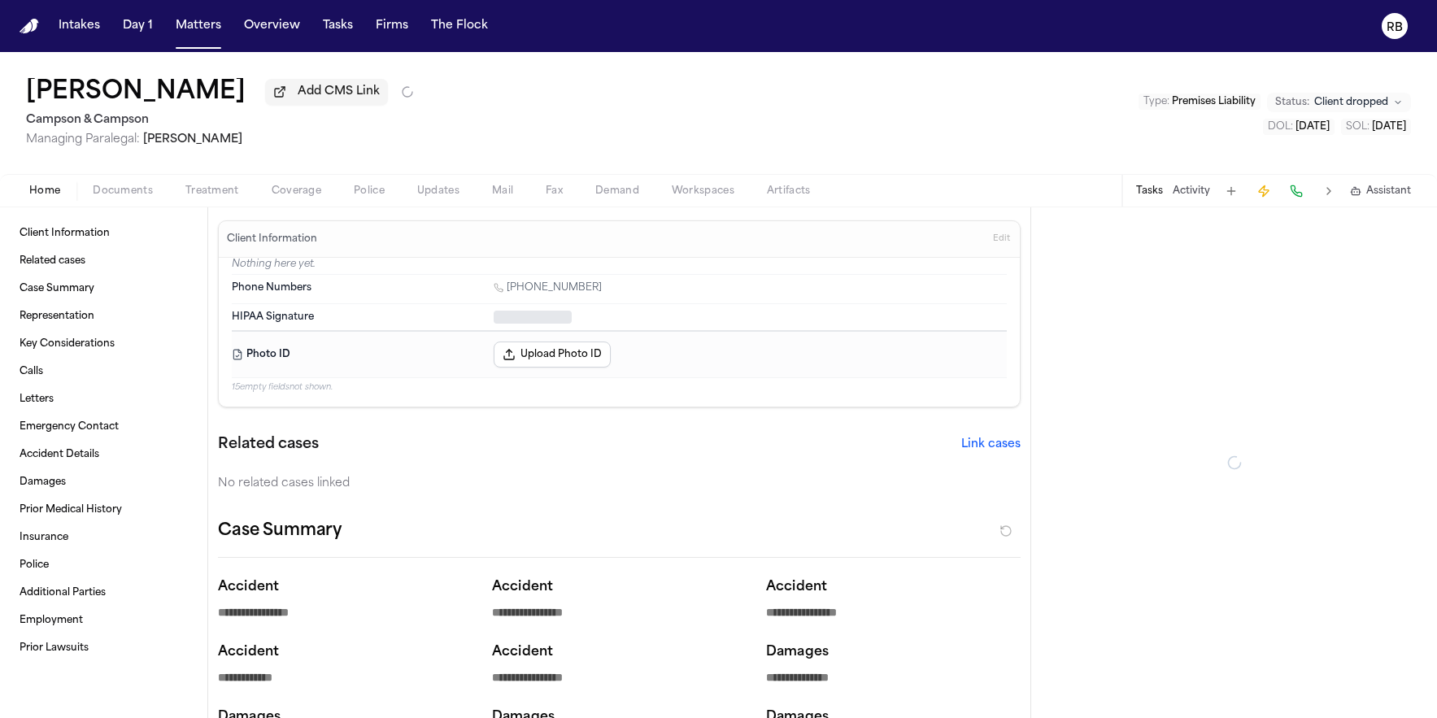
type textarea "*"
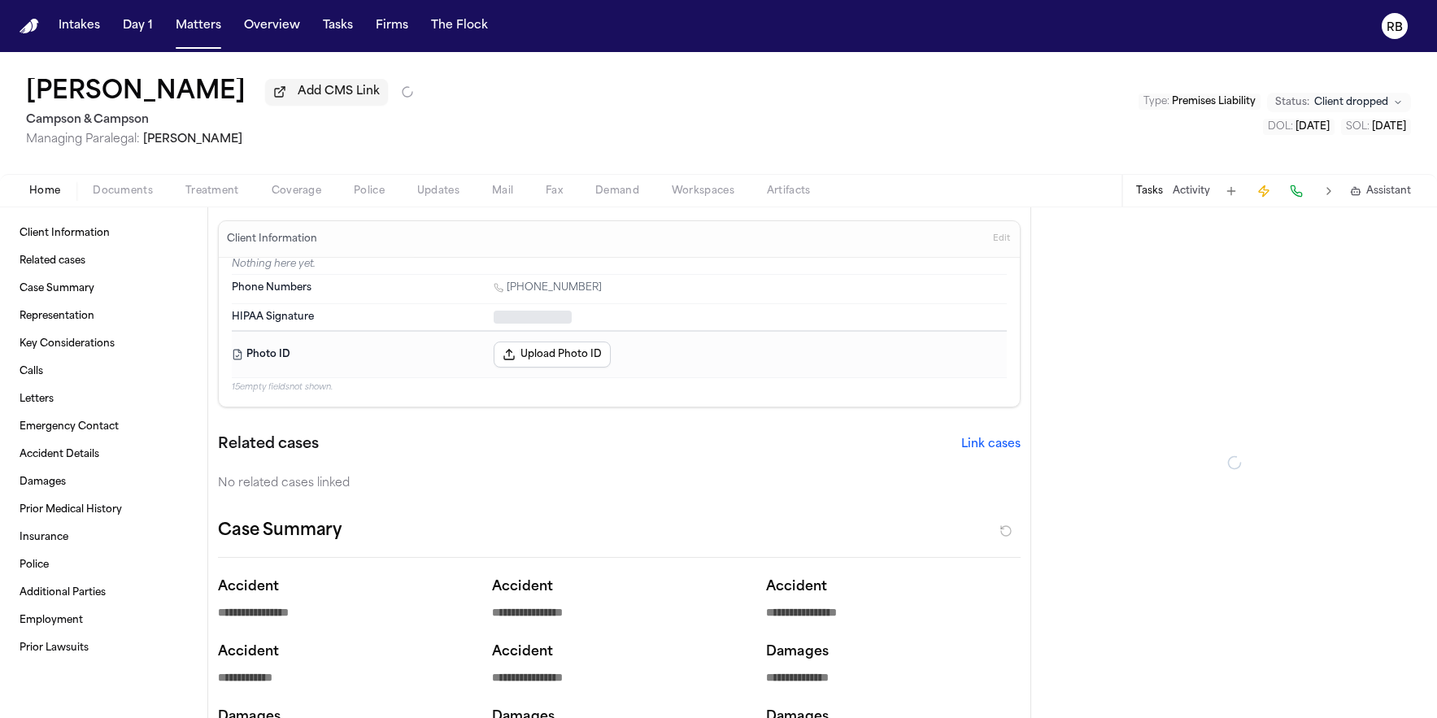
type textarea "*"
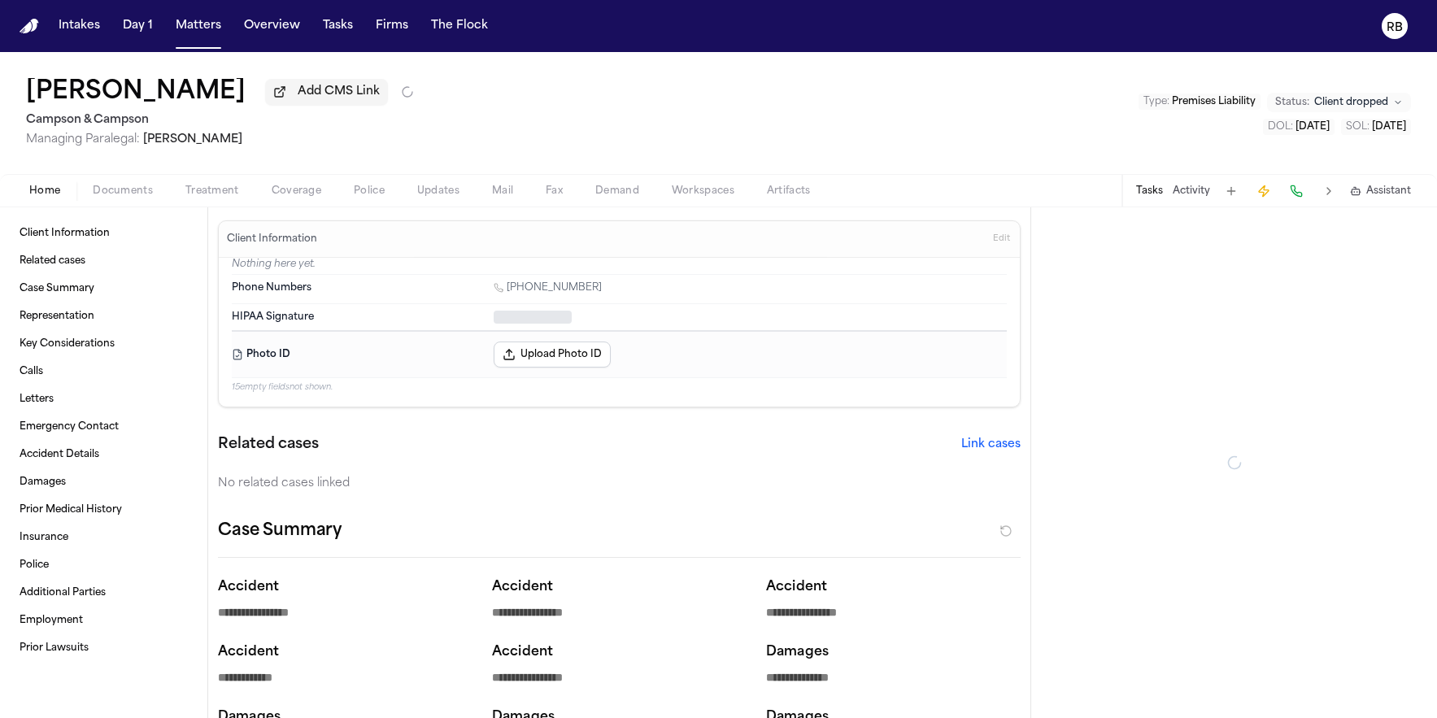
type textarea "*"
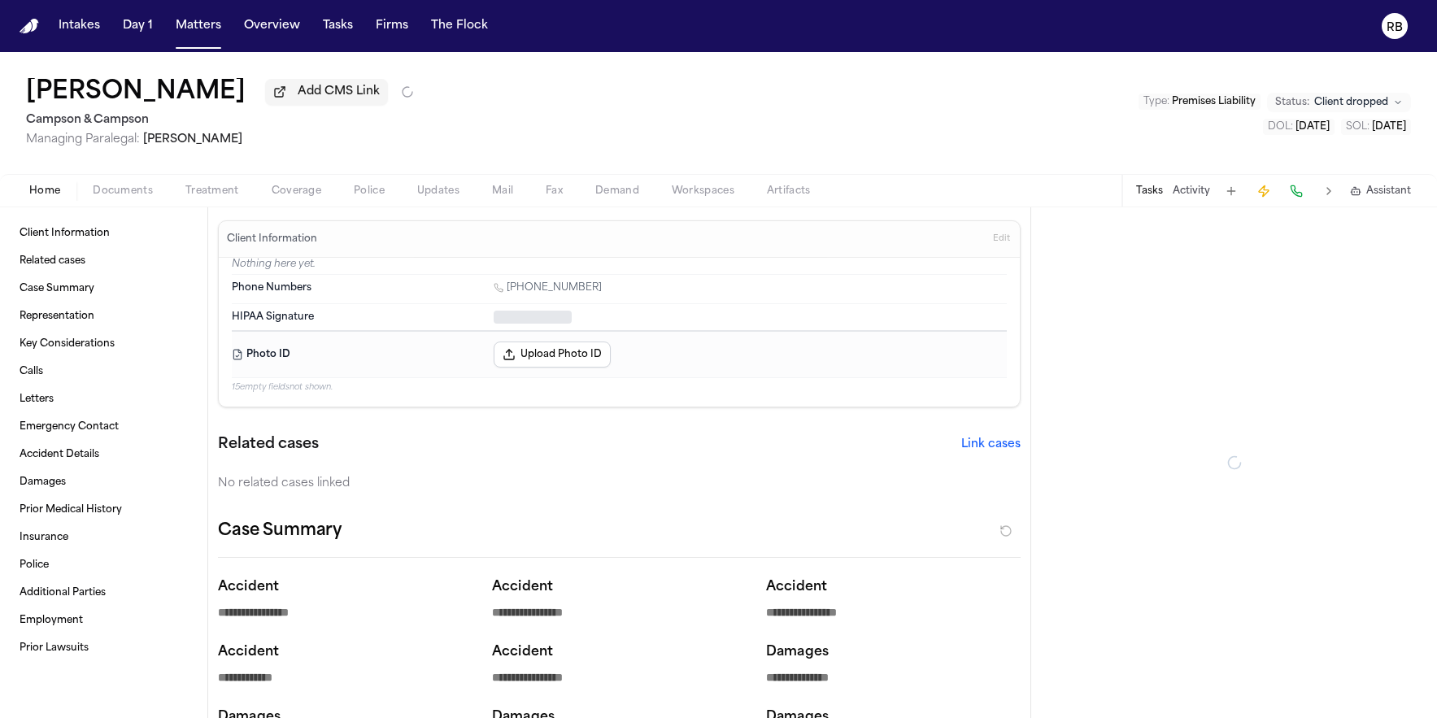
type textarea "*"
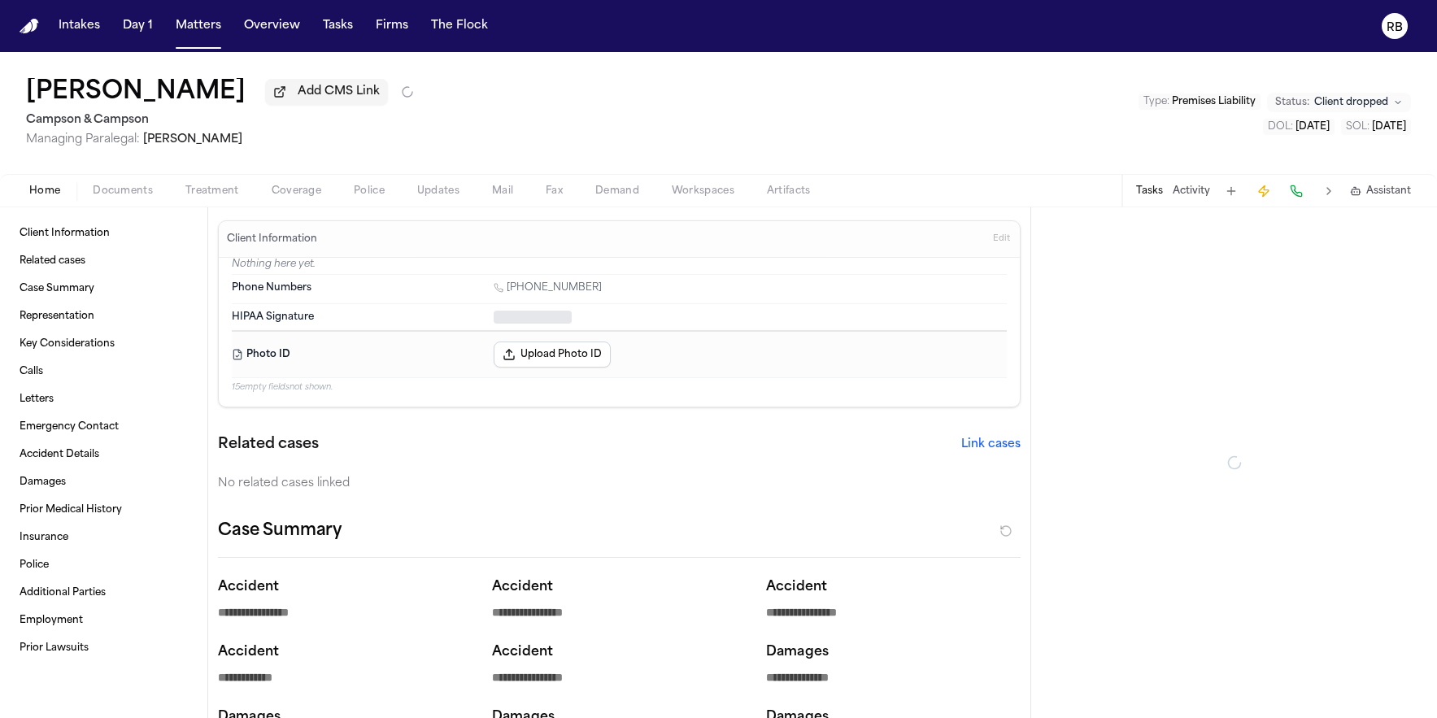
type textarea "*"
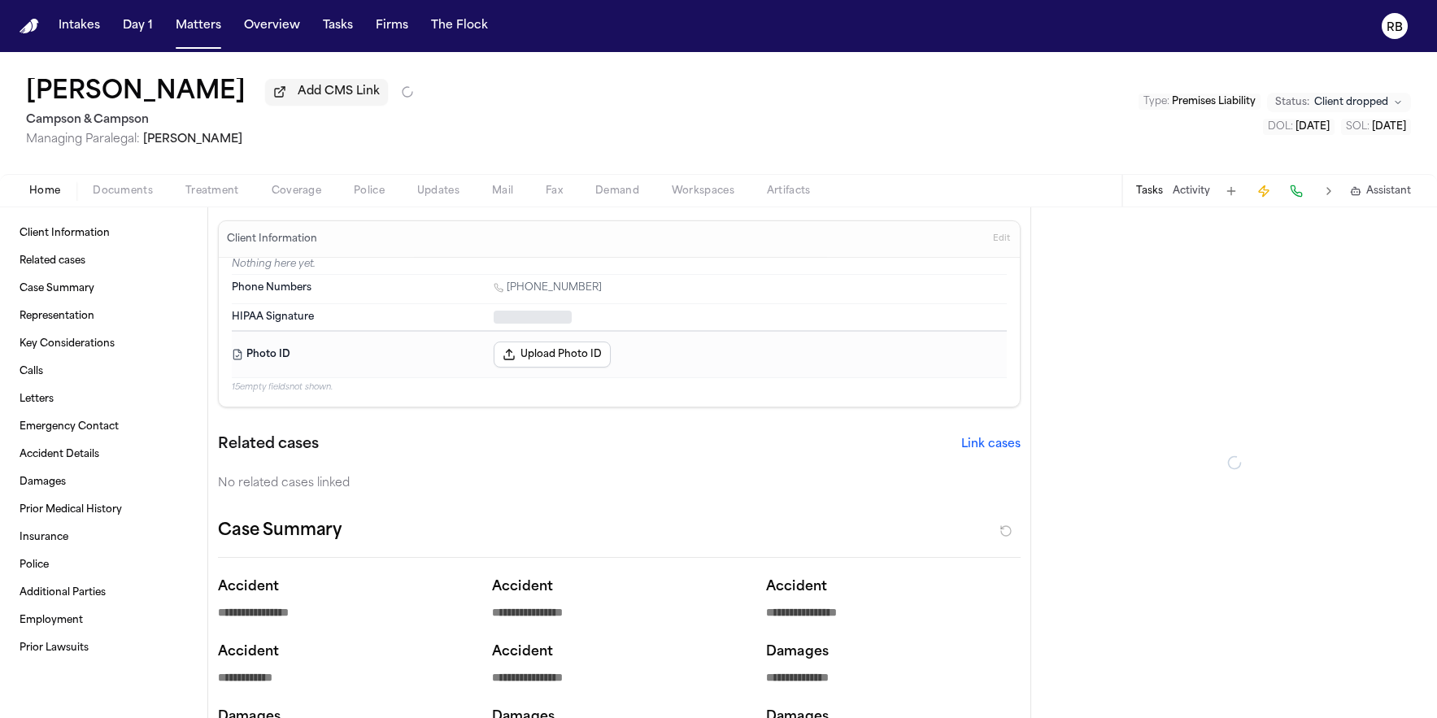
type textarea "*"
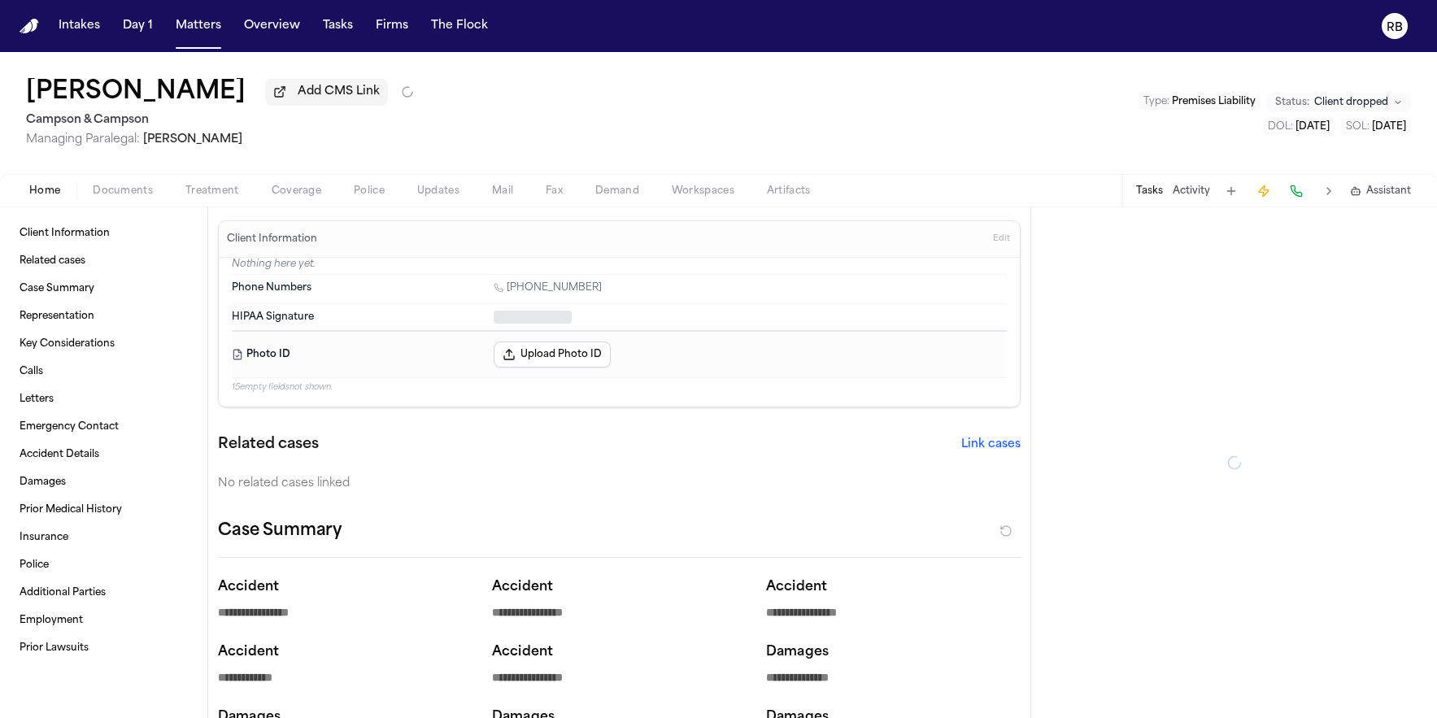
type textarea "*"
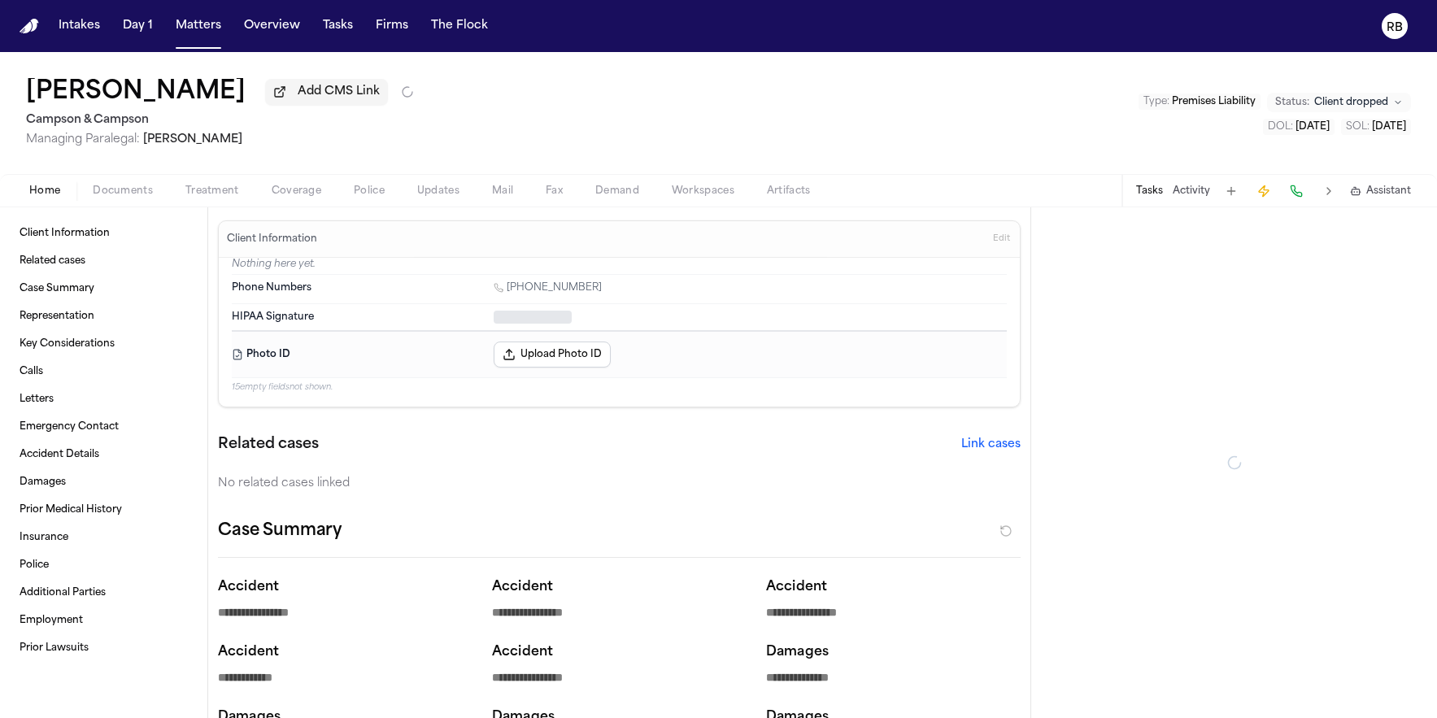
type textarea "*"
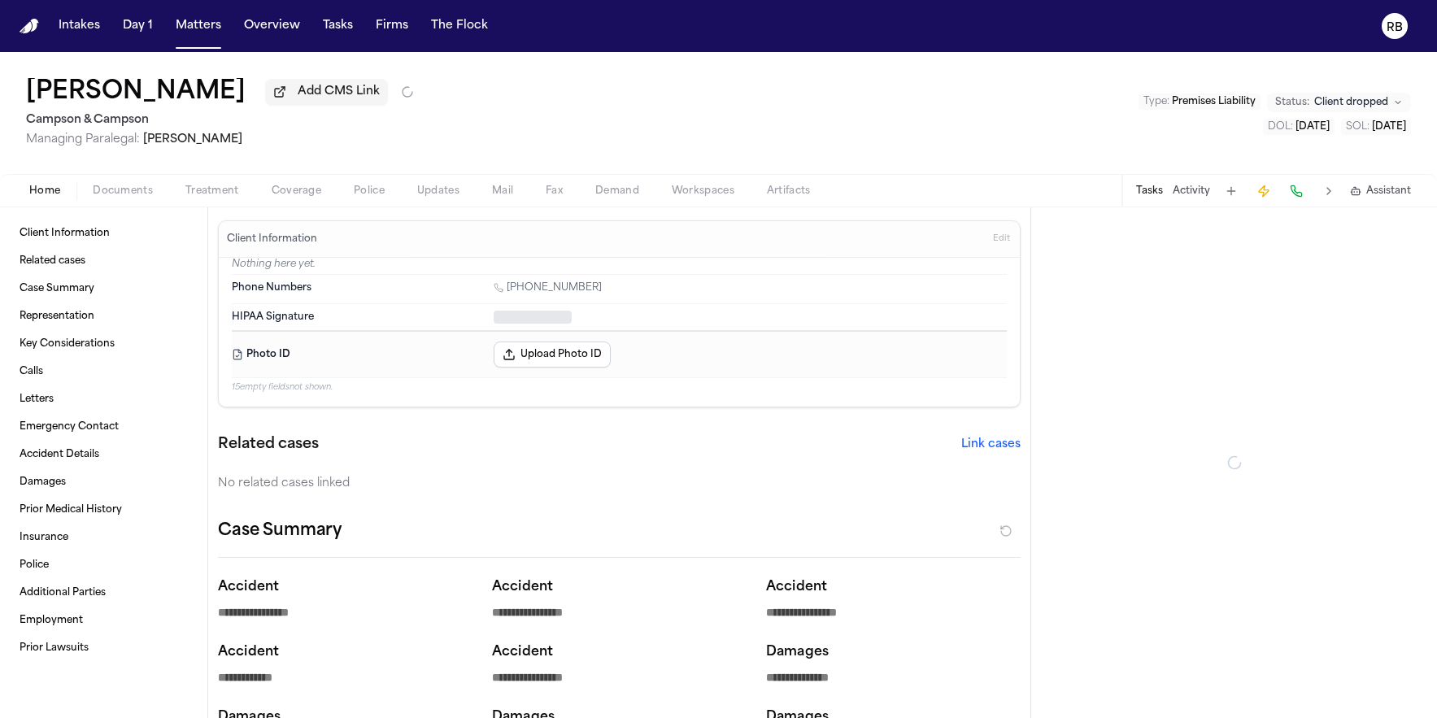
type textarea "*"
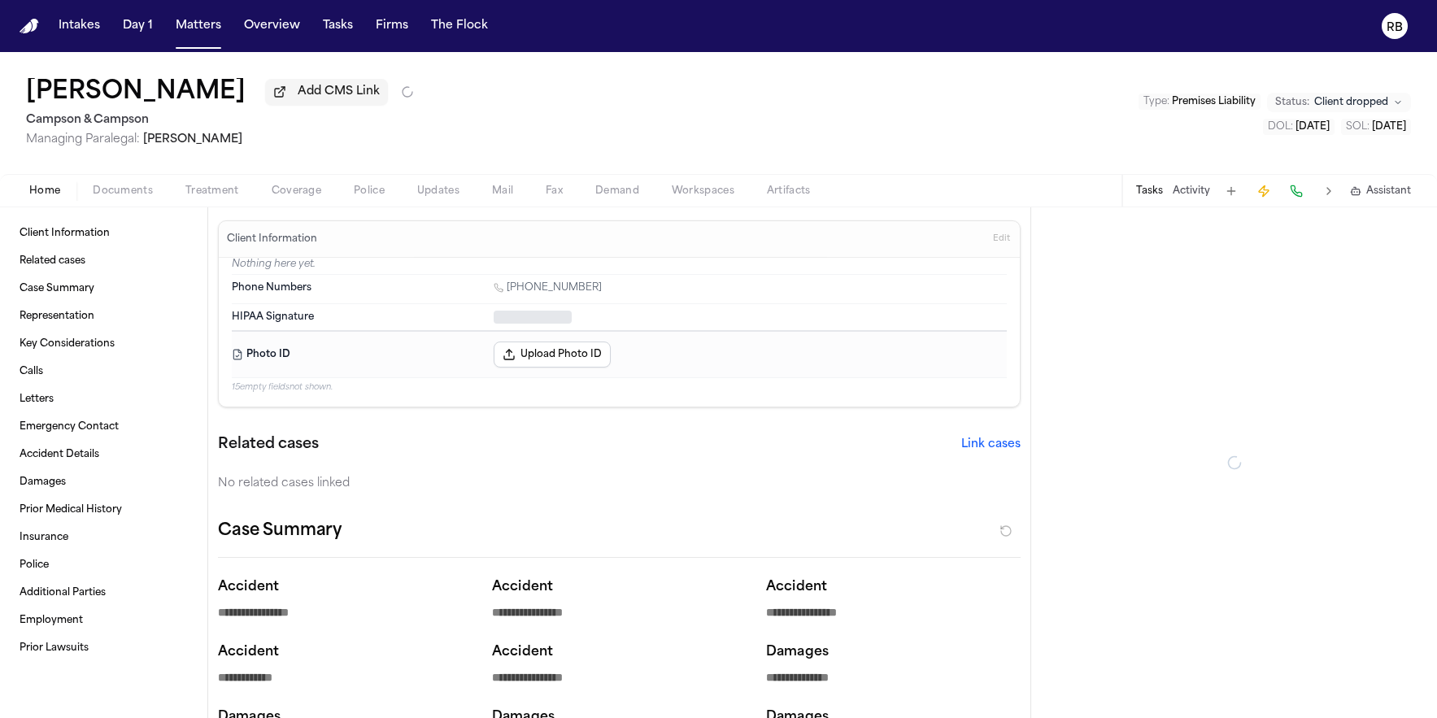
type textarea "*"
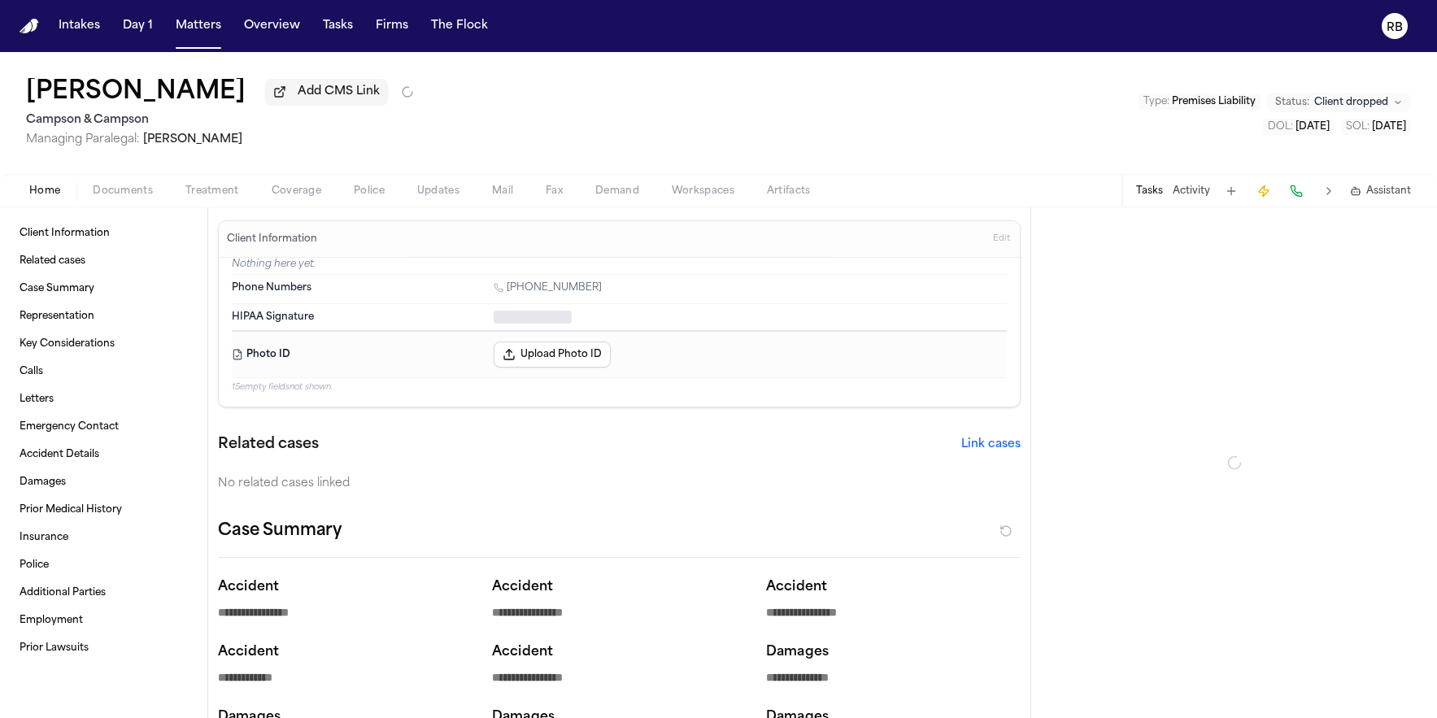
type textarea "*"
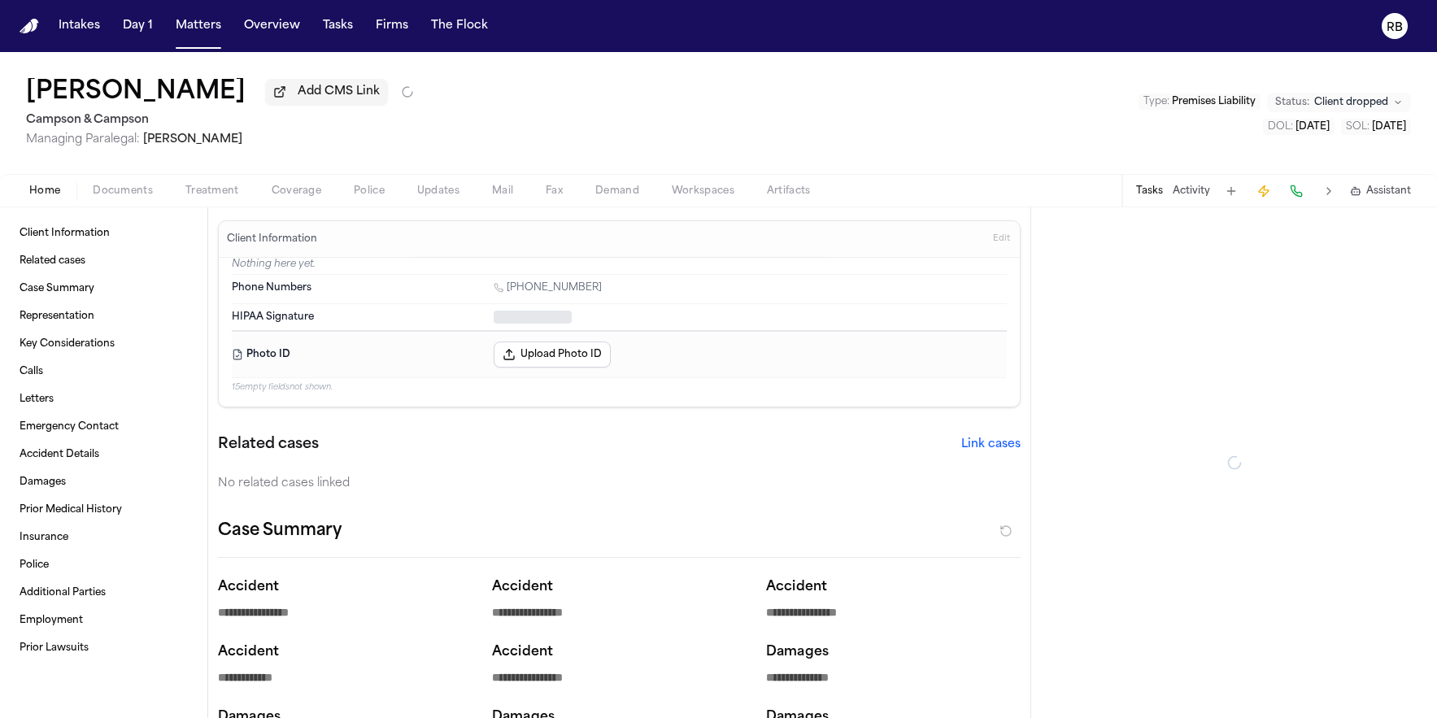
type textarea "*"
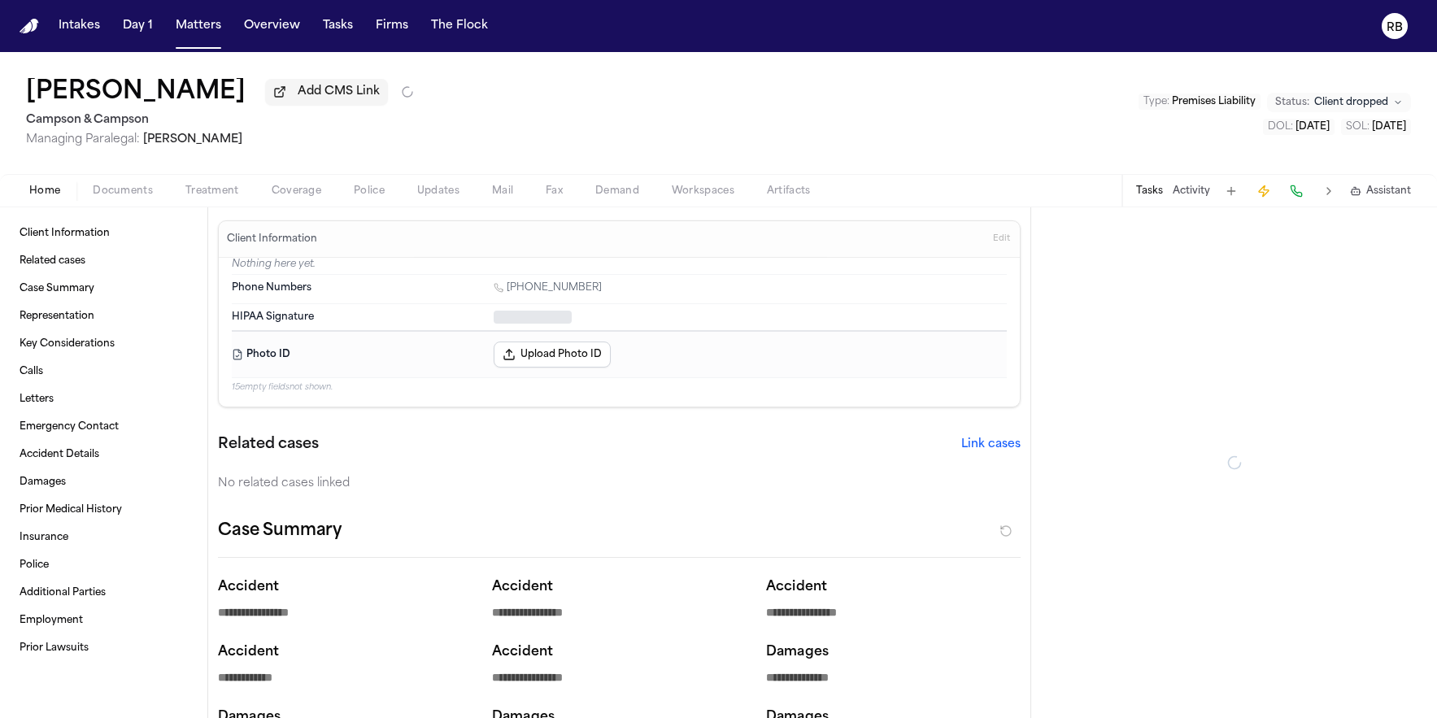
type textarea "*"
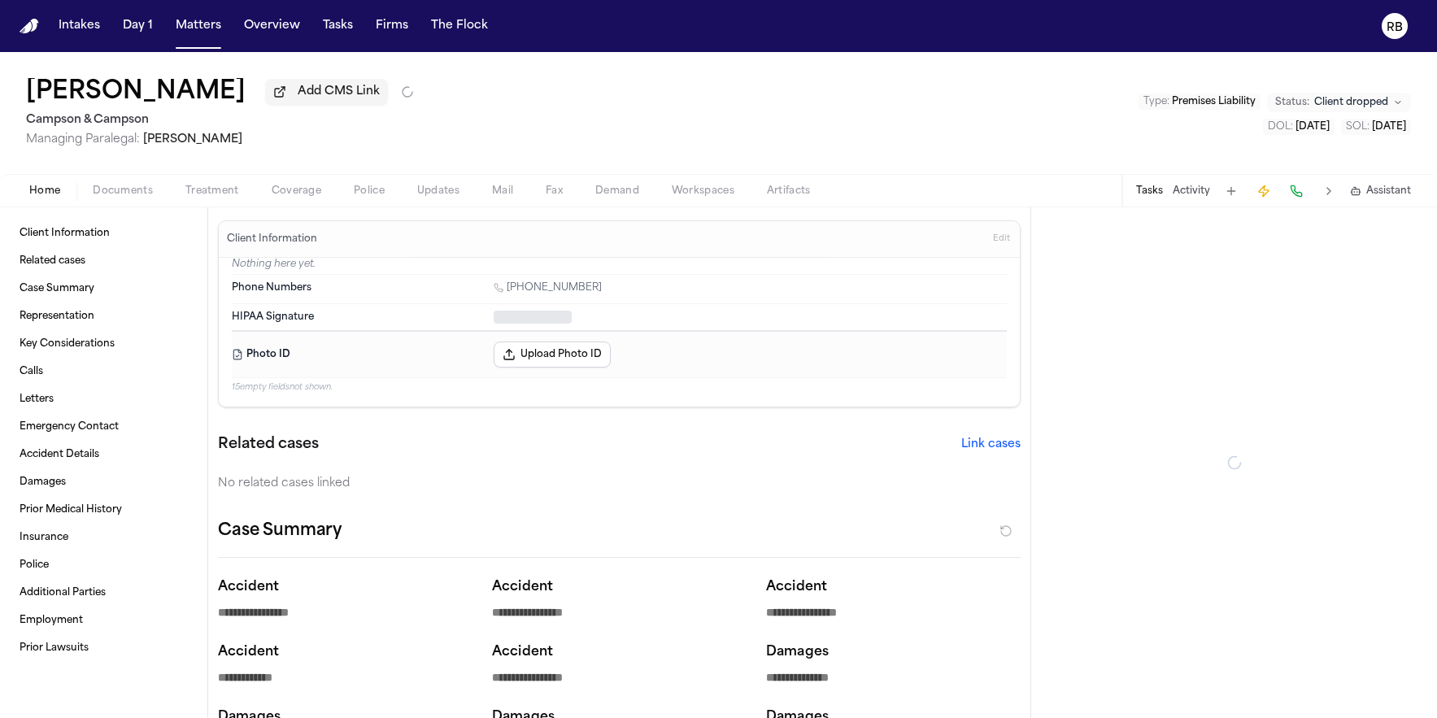
type textarea "*"
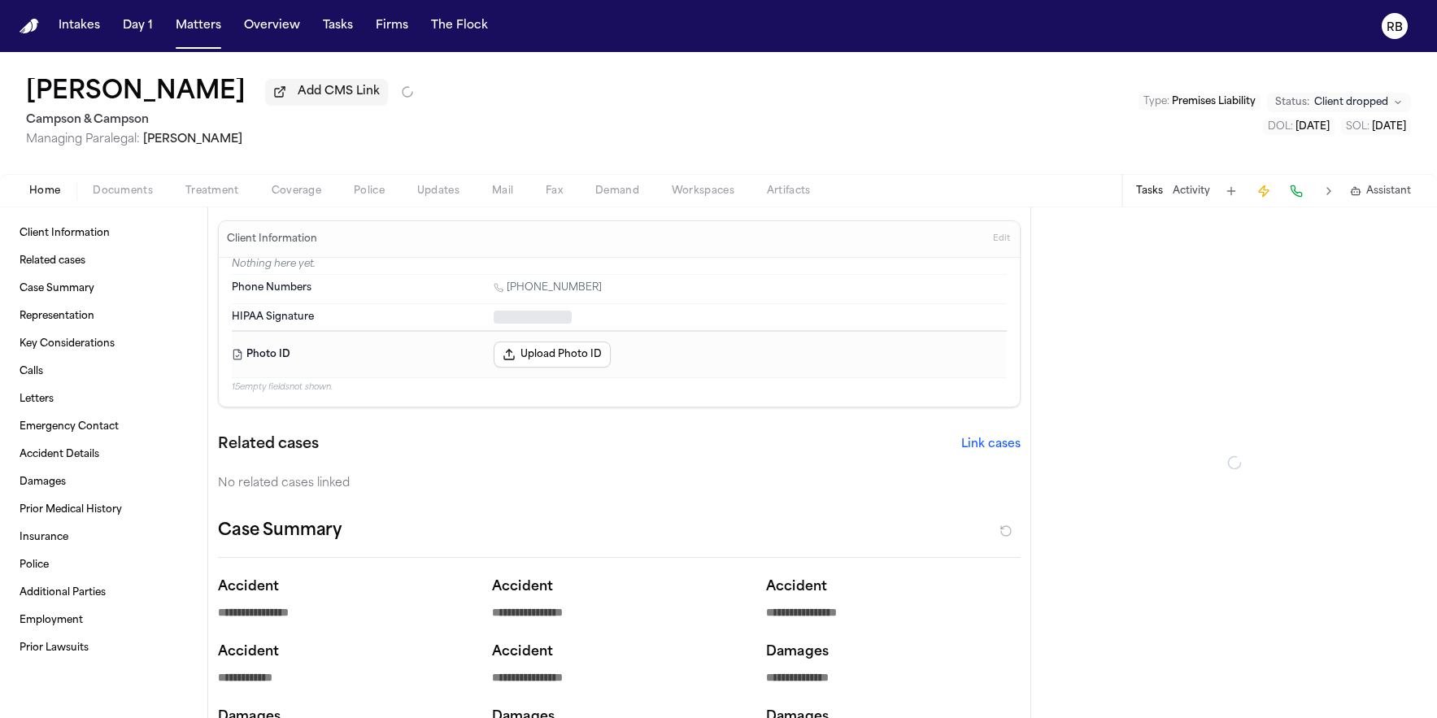
type textarea "*"
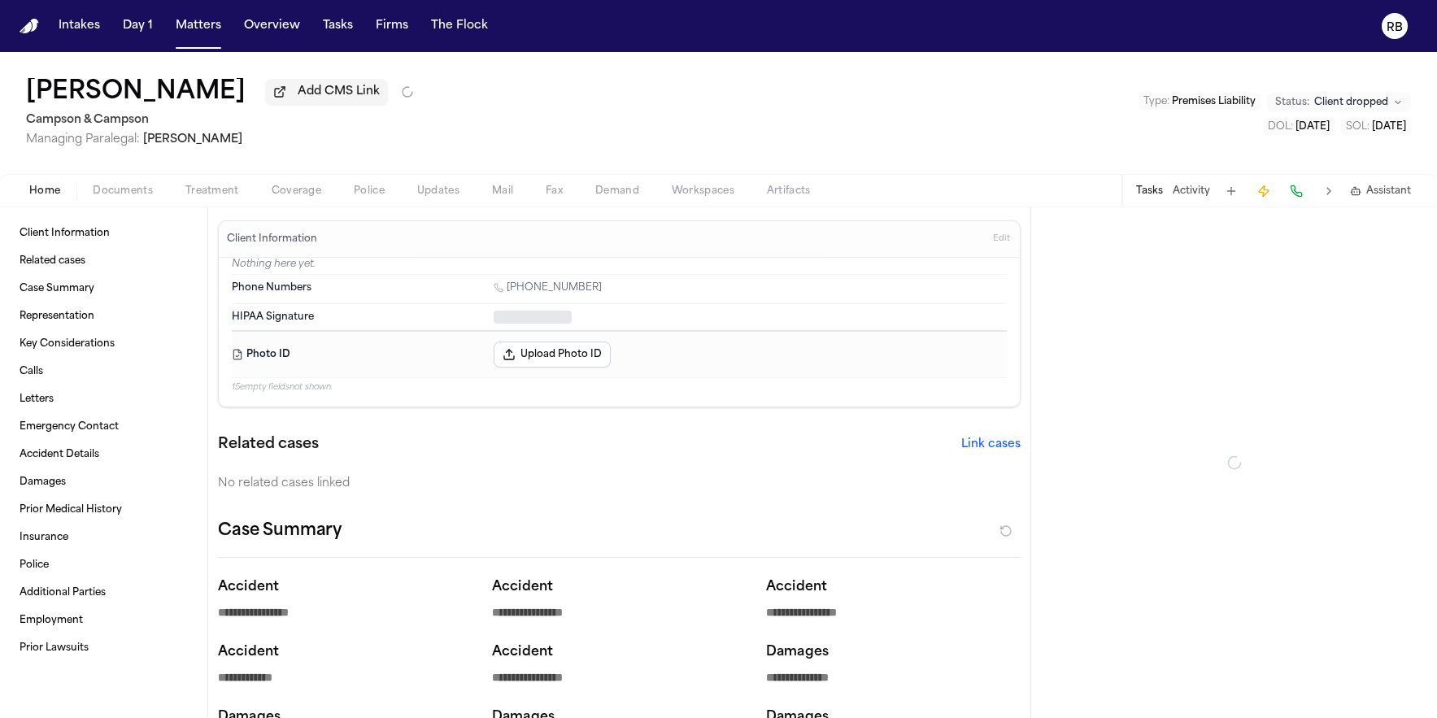
type textarea "*"
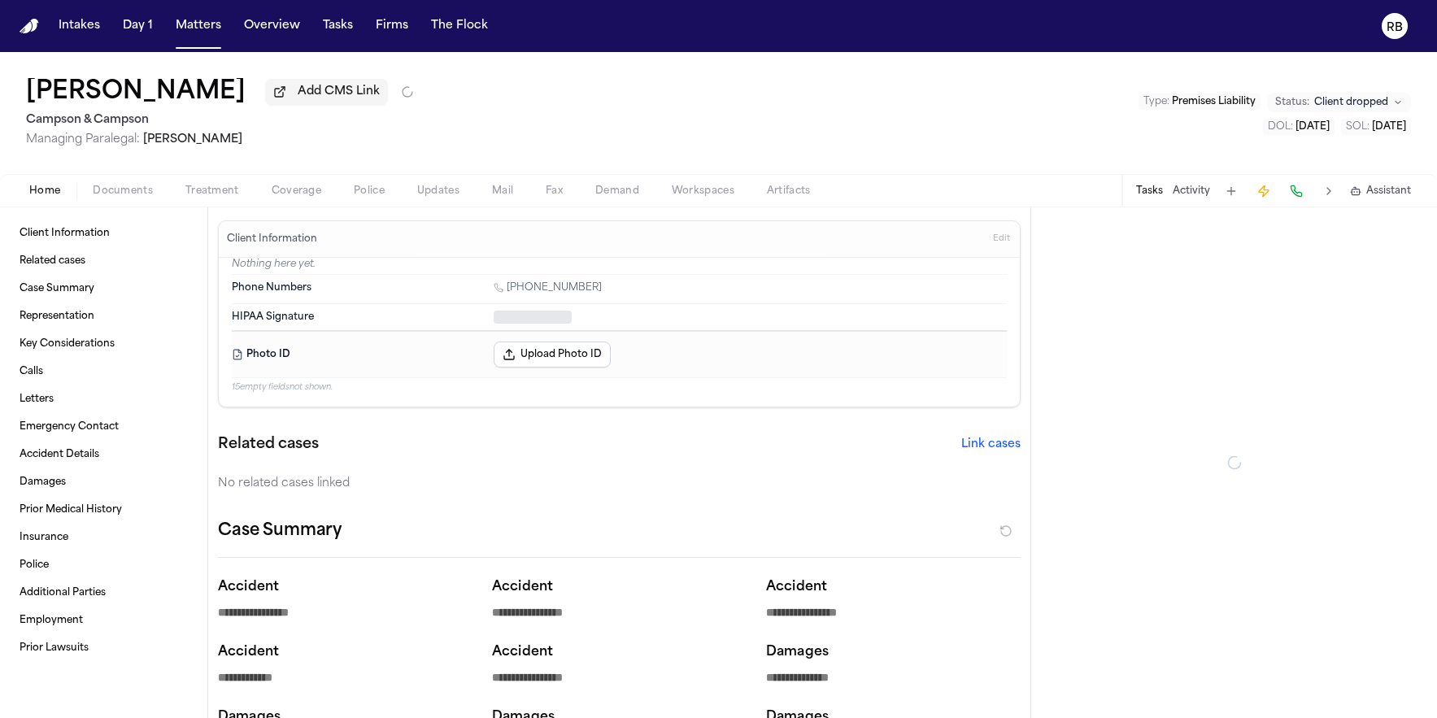
type textarea "*"
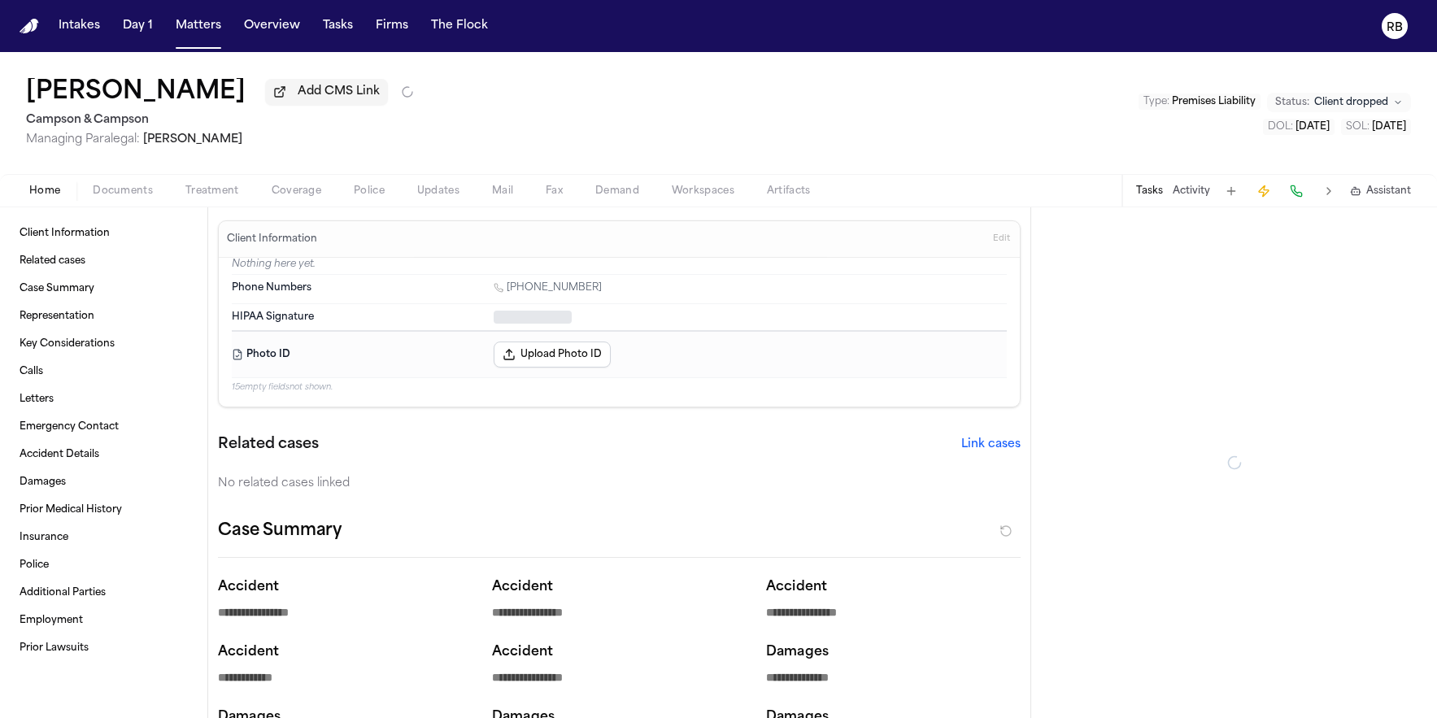
type textarea "*"
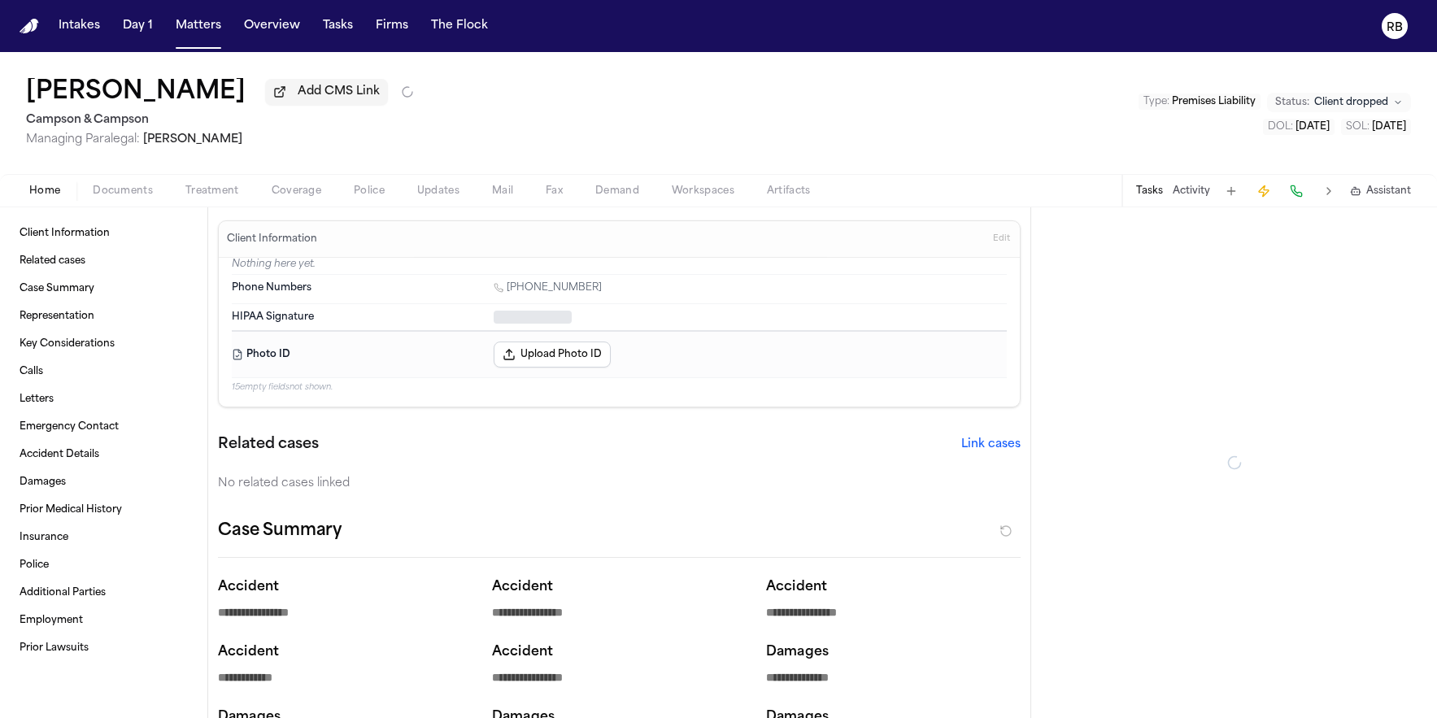
type textarea "*"
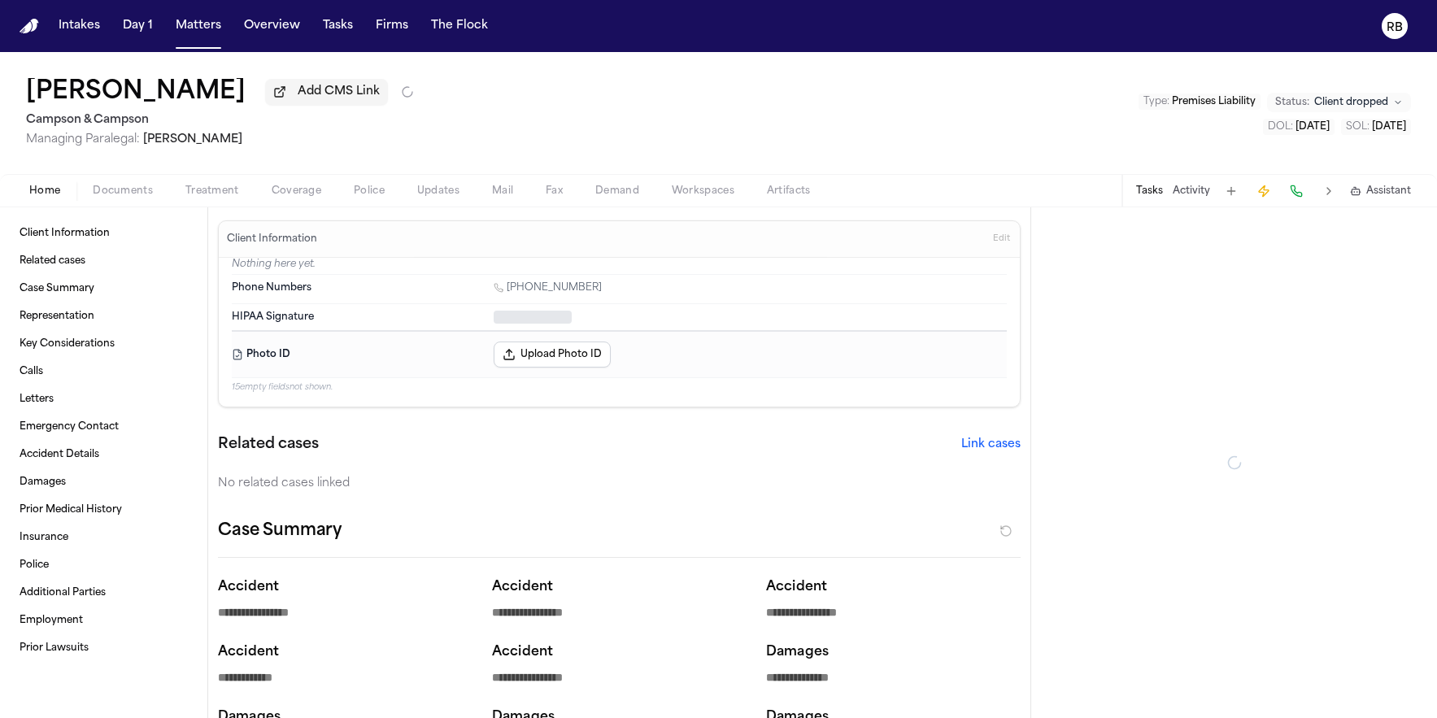
type textarea "*"
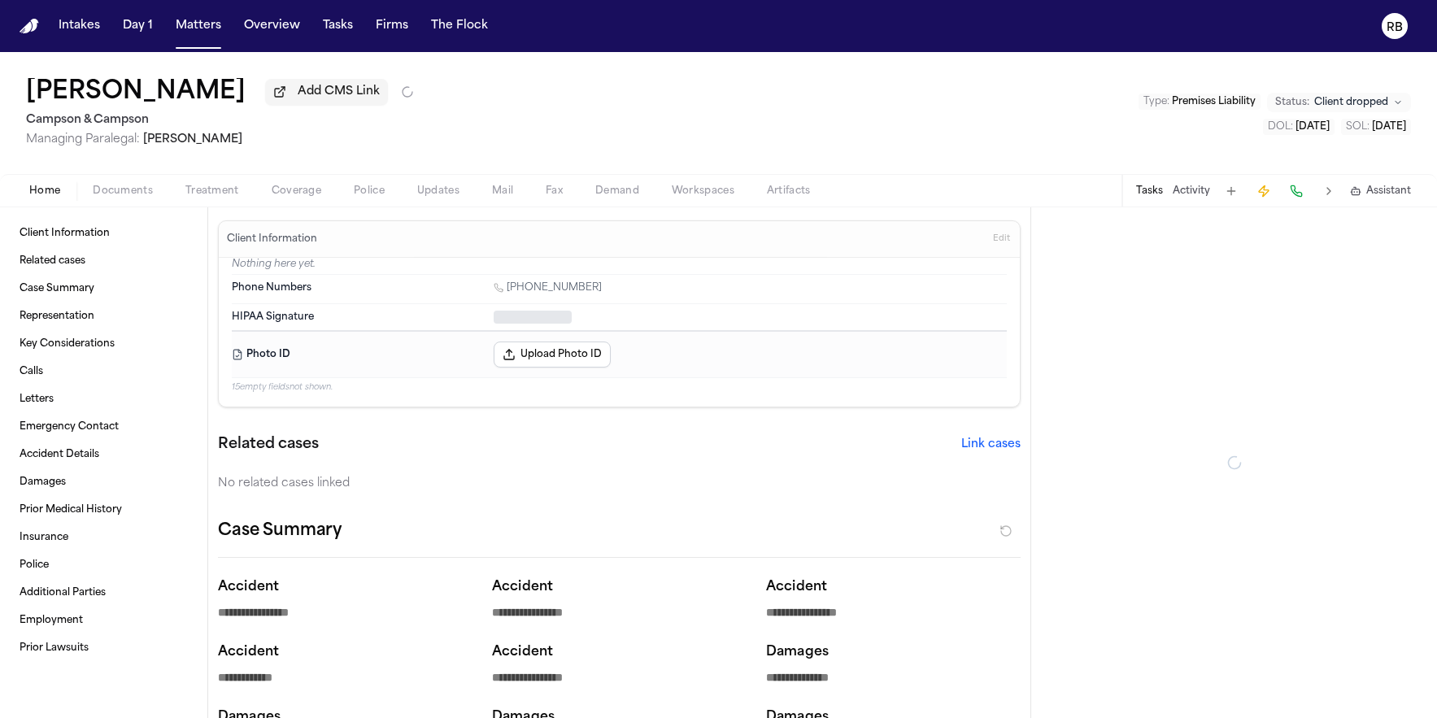
type textarea "*"
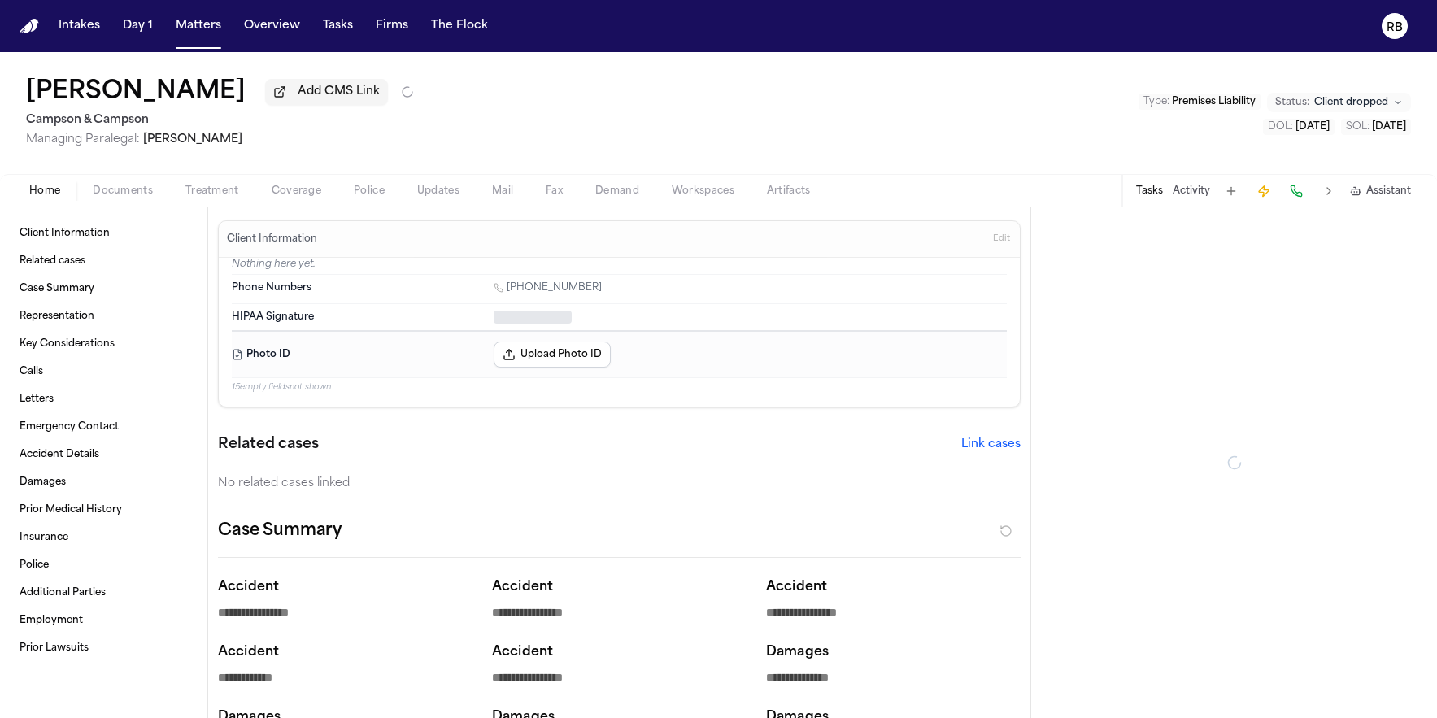
type textarea "*"
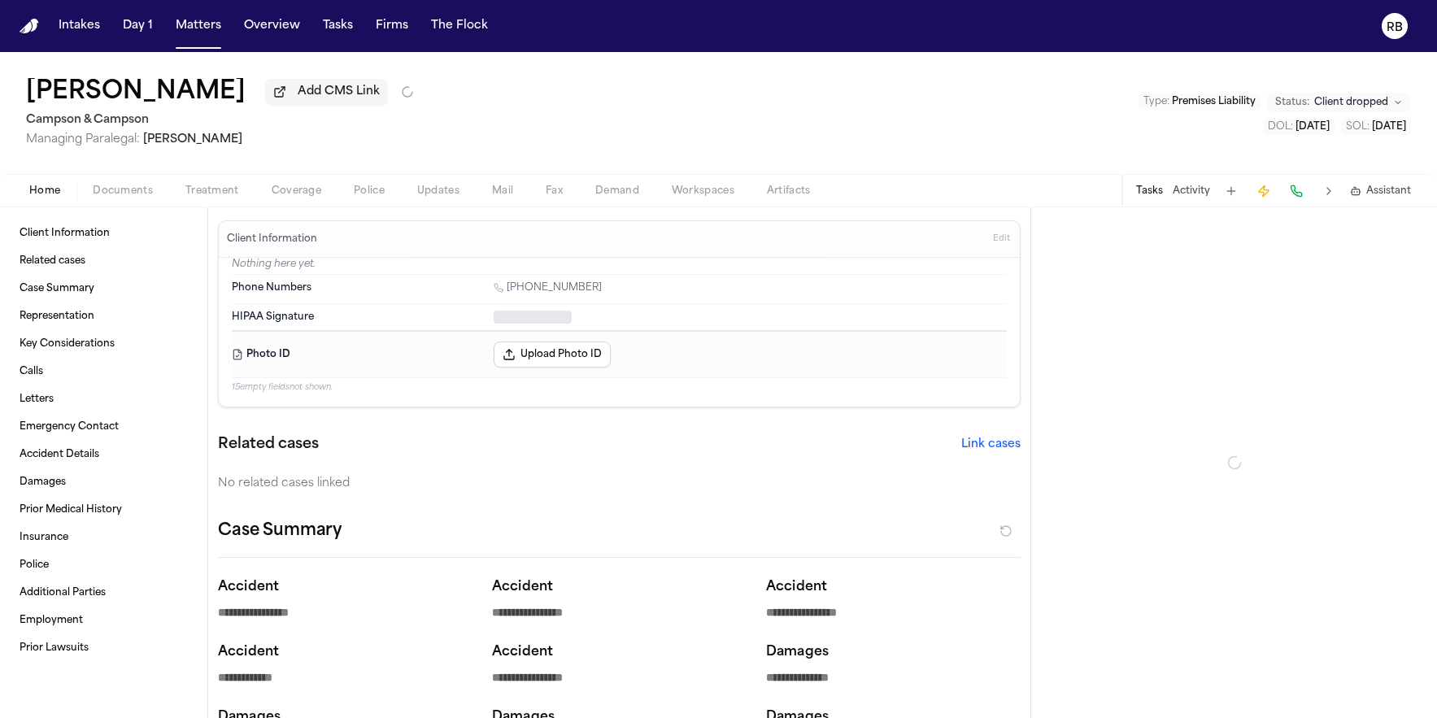
type textarea "*"
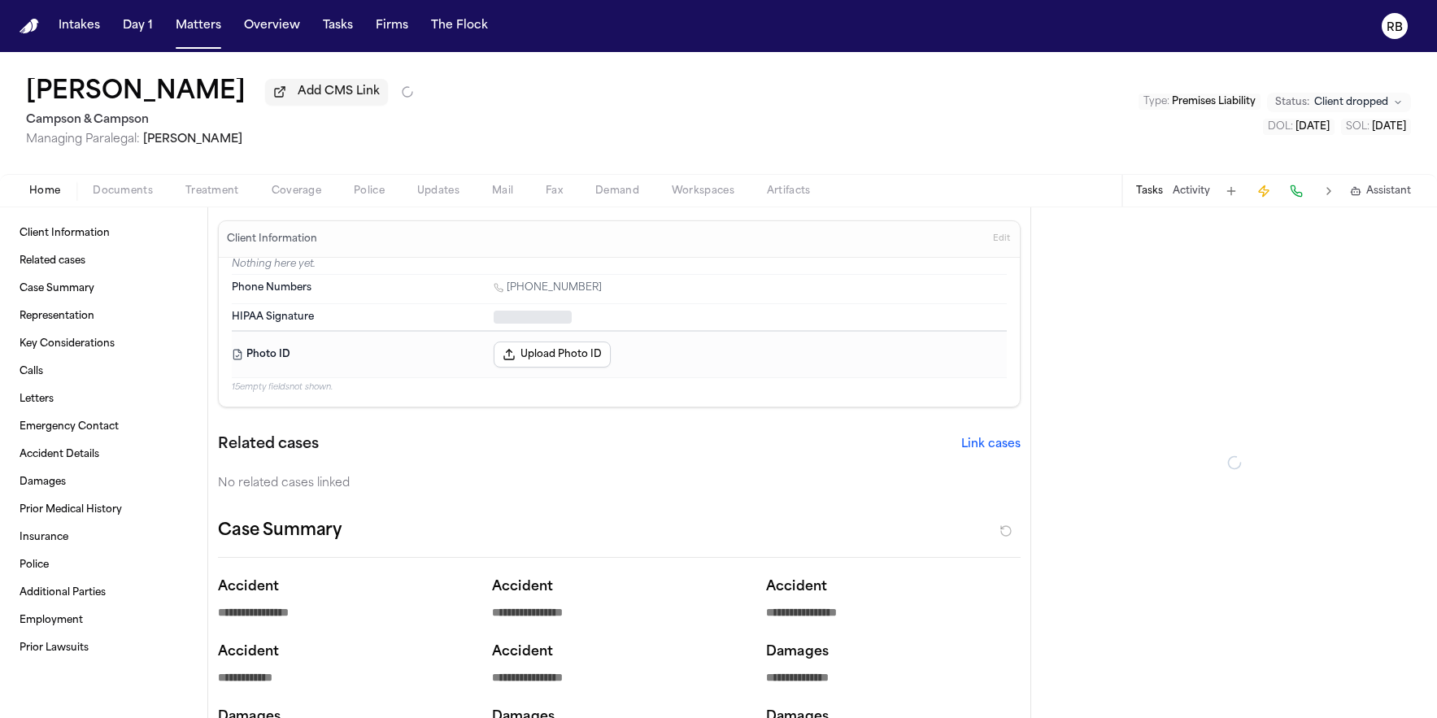
type textarea "*"
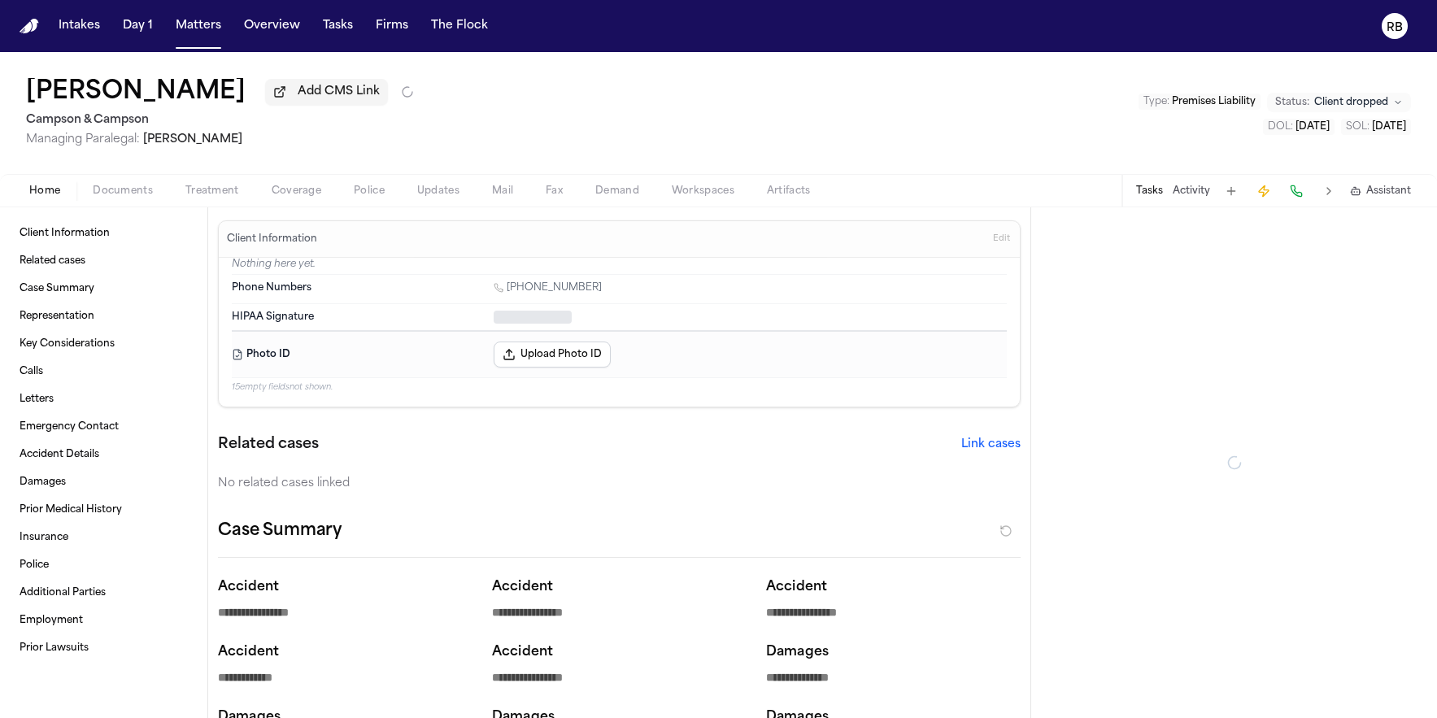
type textarea "*"
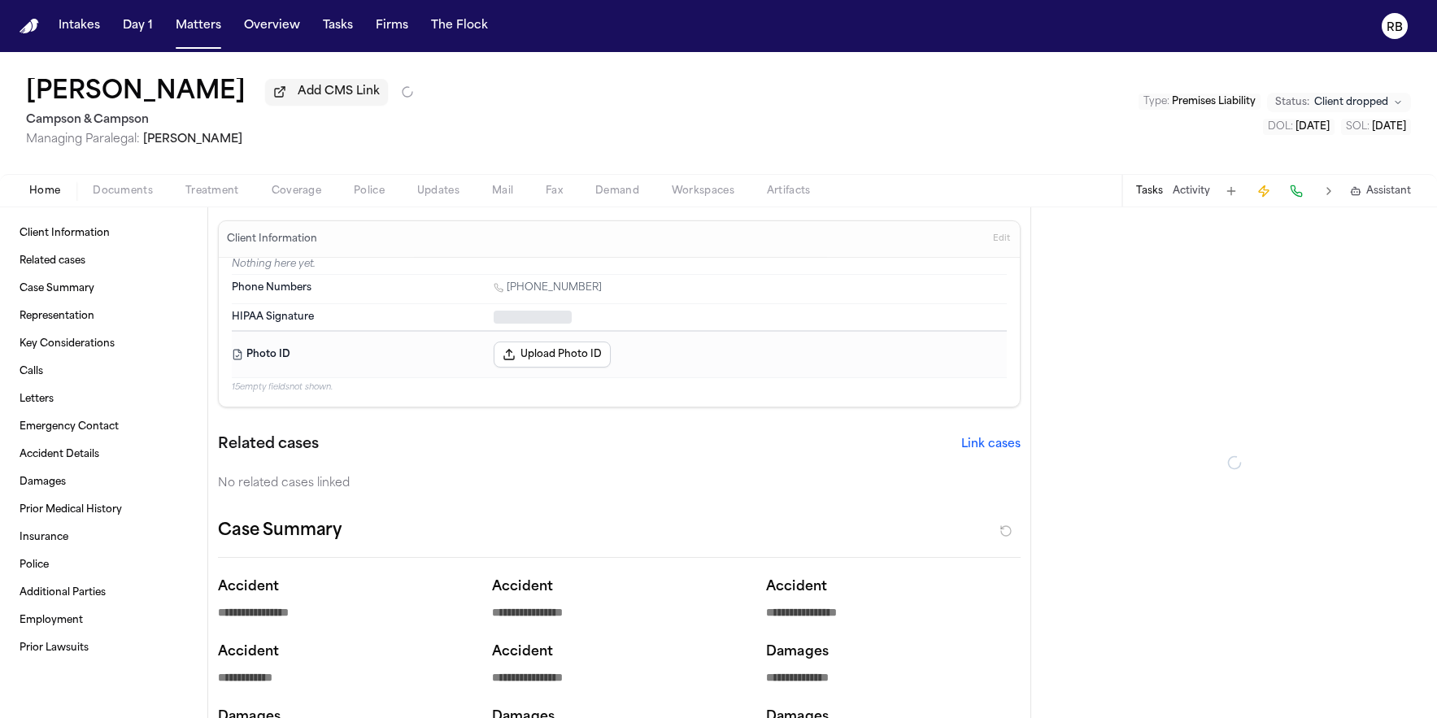
type textarea "*"
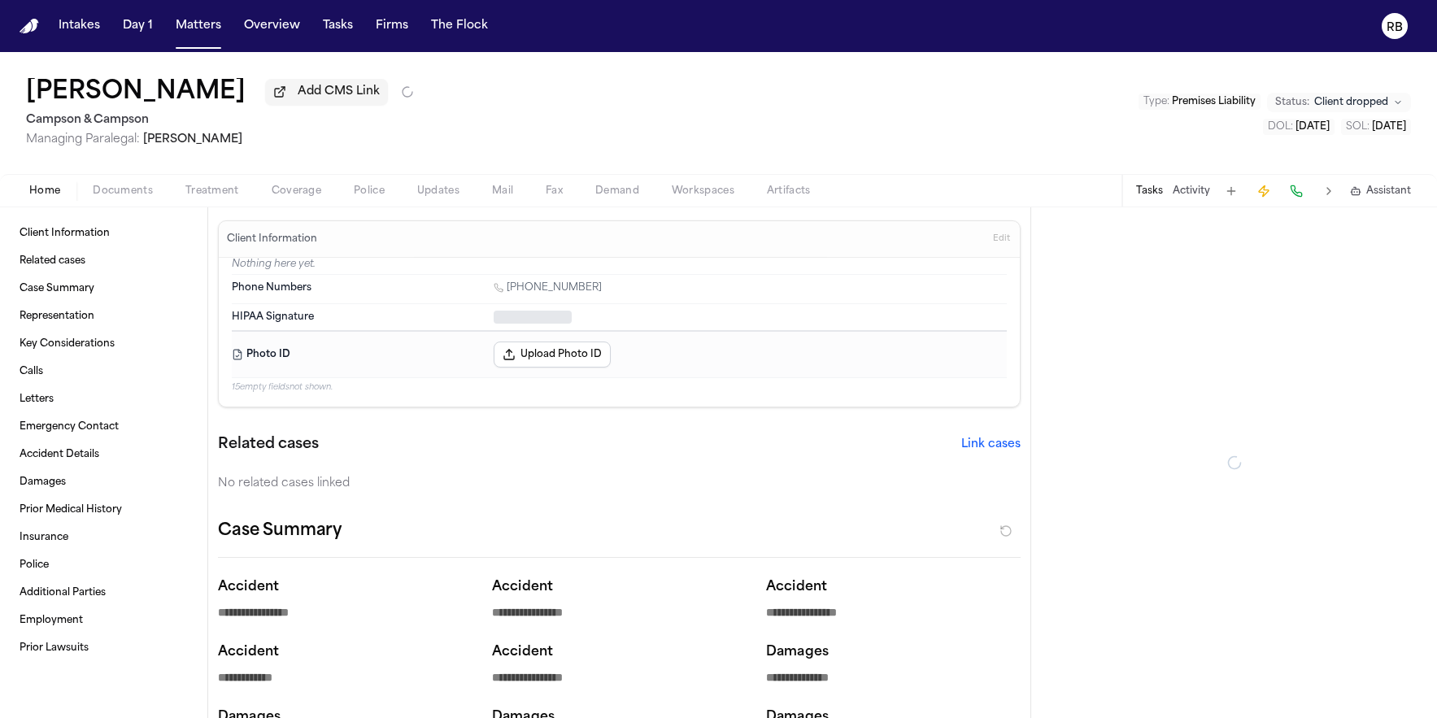
type textarea "*"
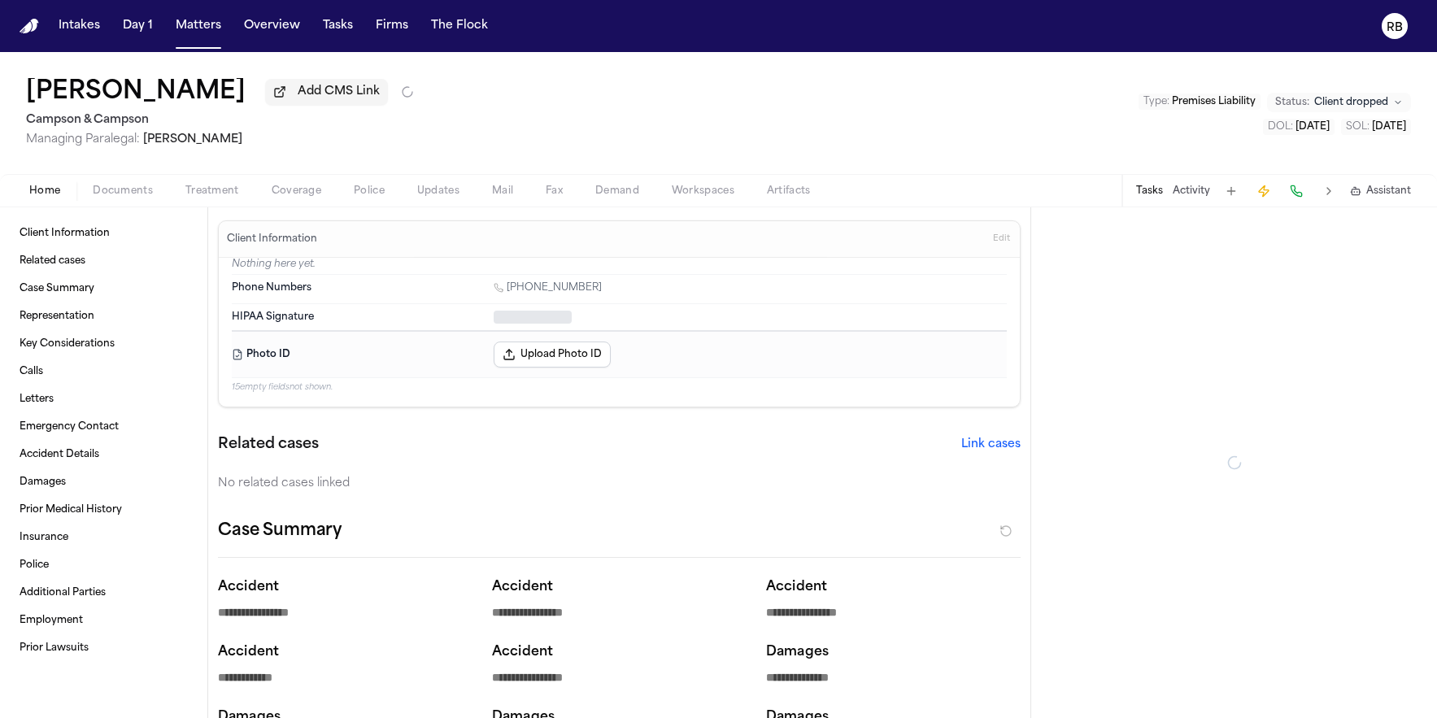
type textarea "*"
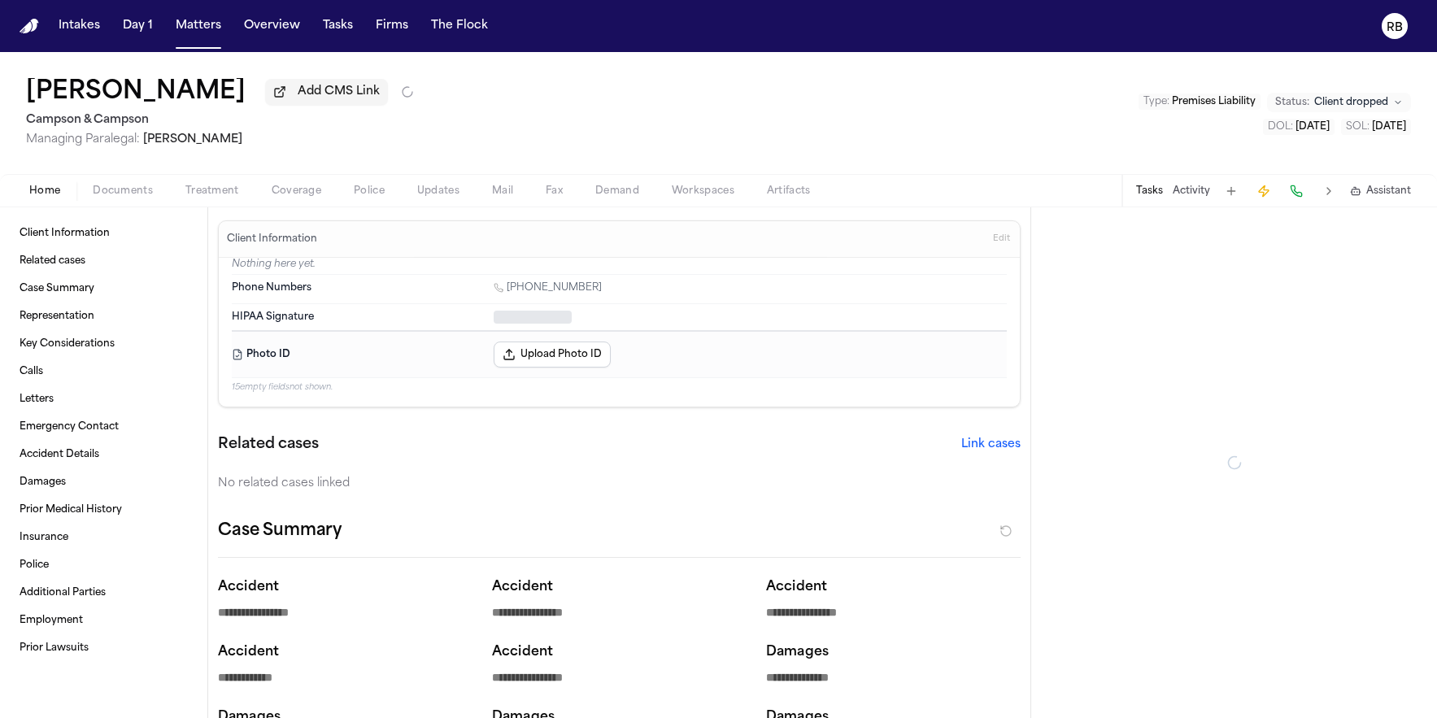
type textarea "*"
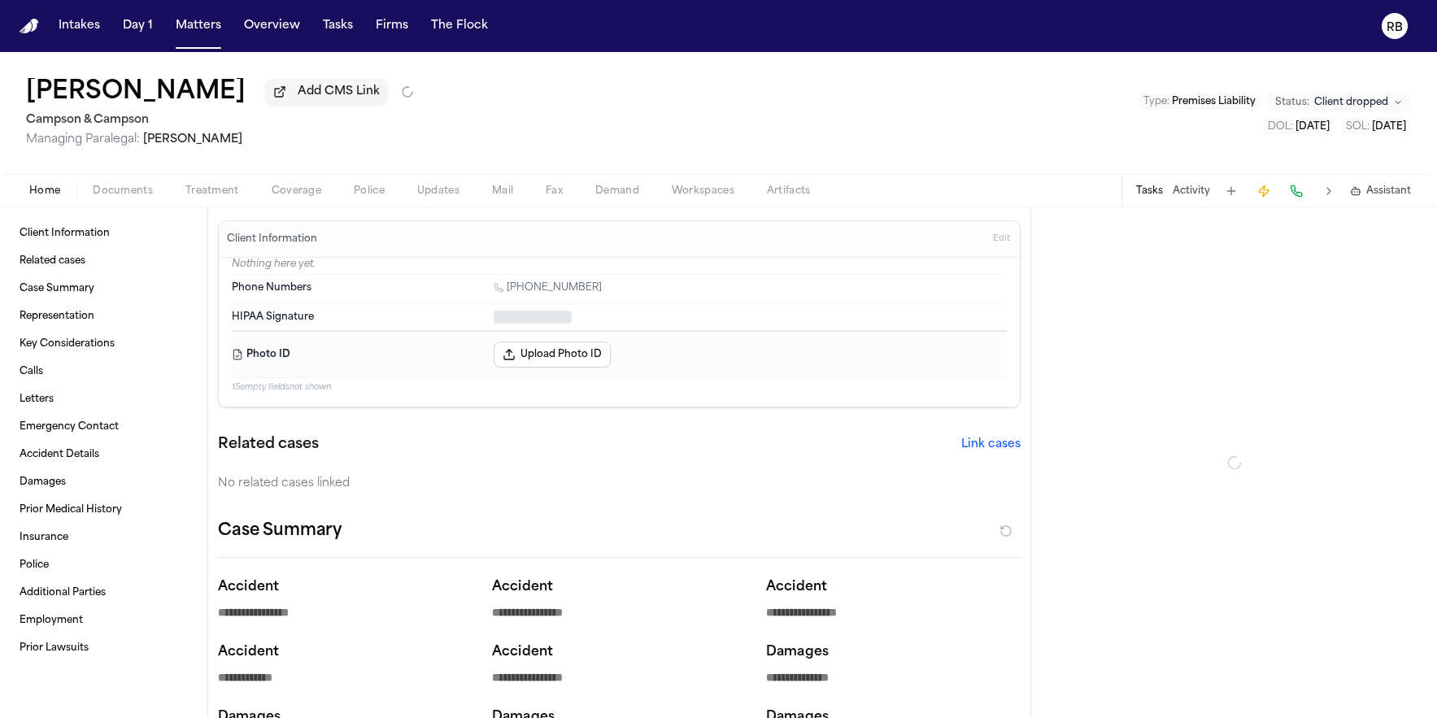
type textarea "*"
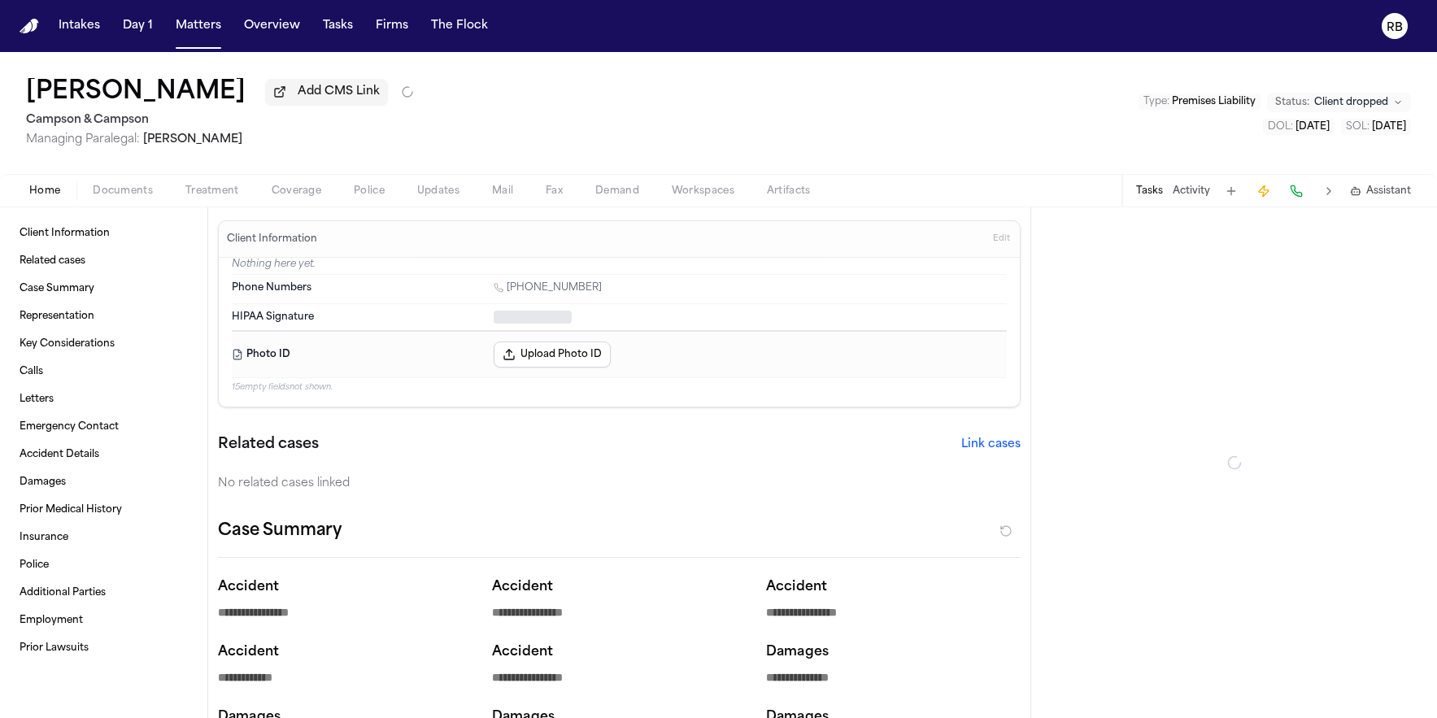
type textarea "*"
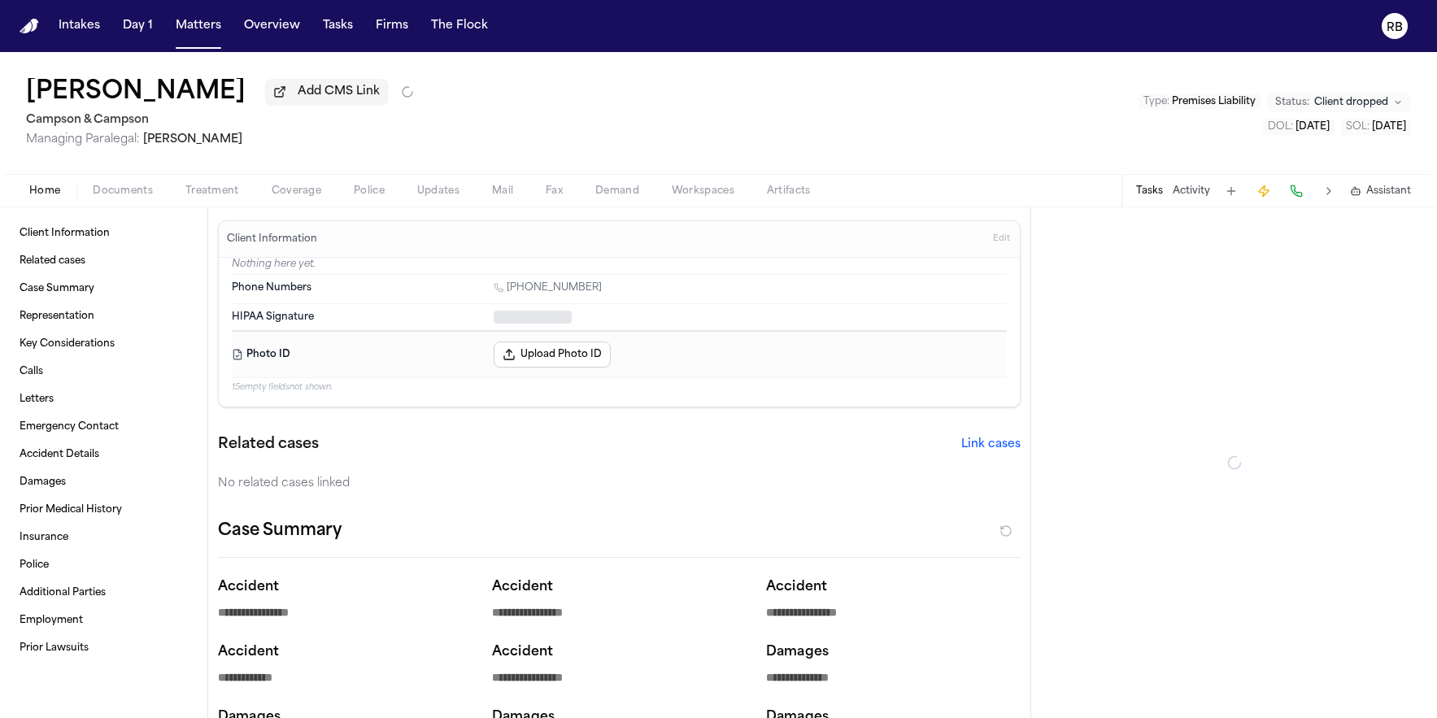
type textarea "*"
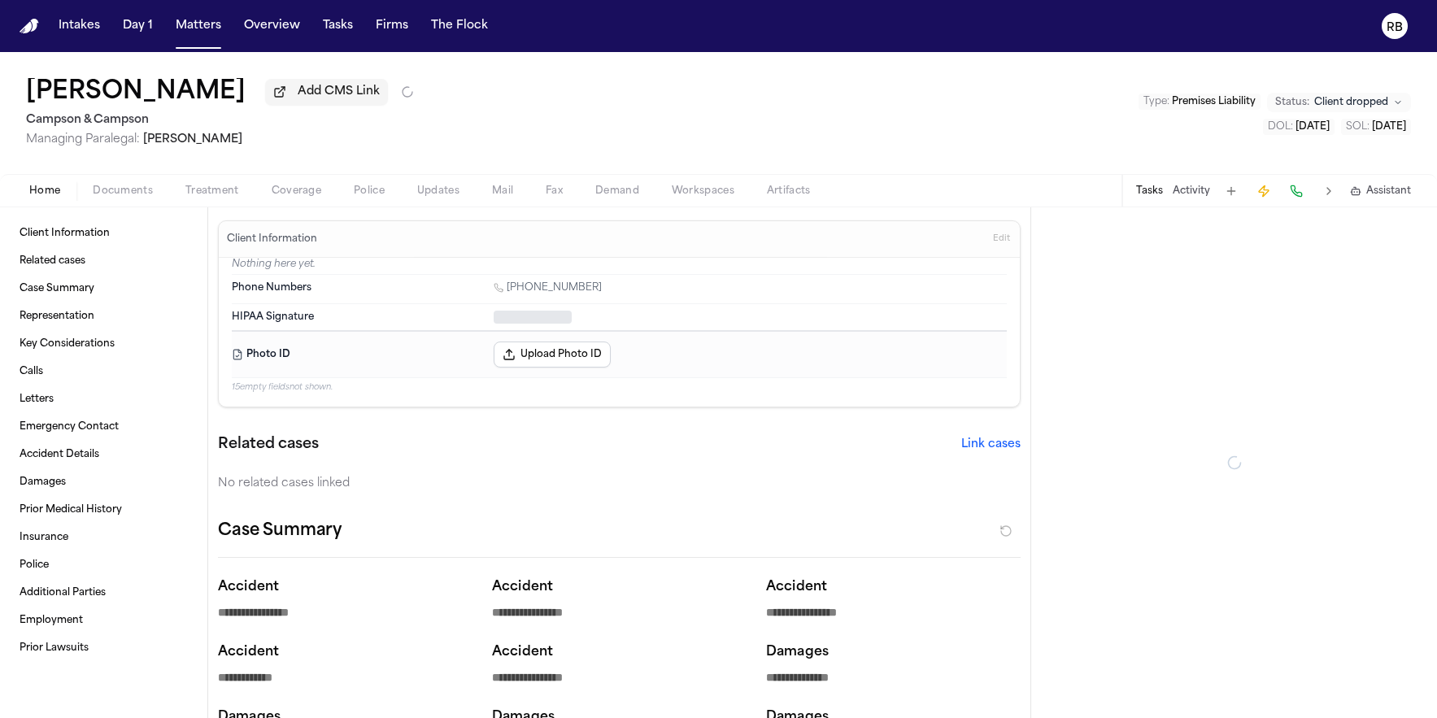
type textarea "*"
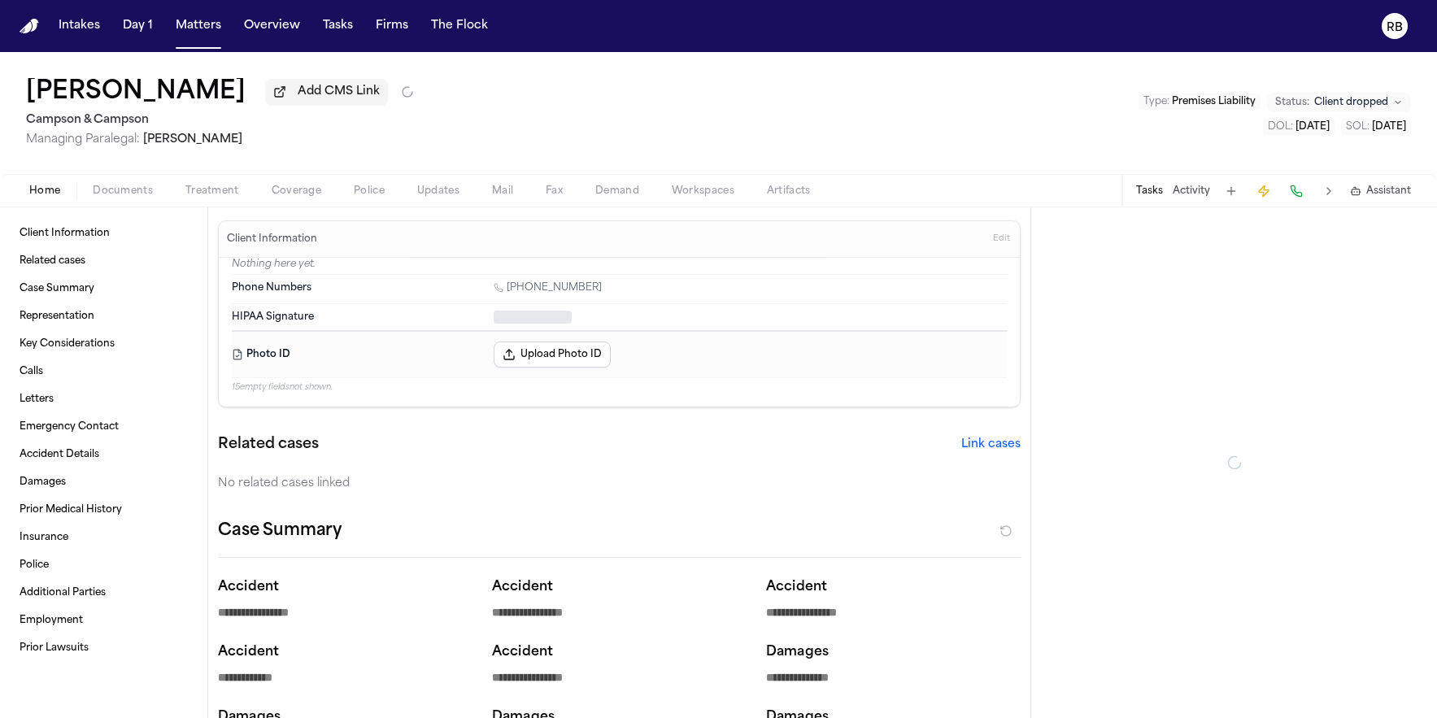
type textarea "*"
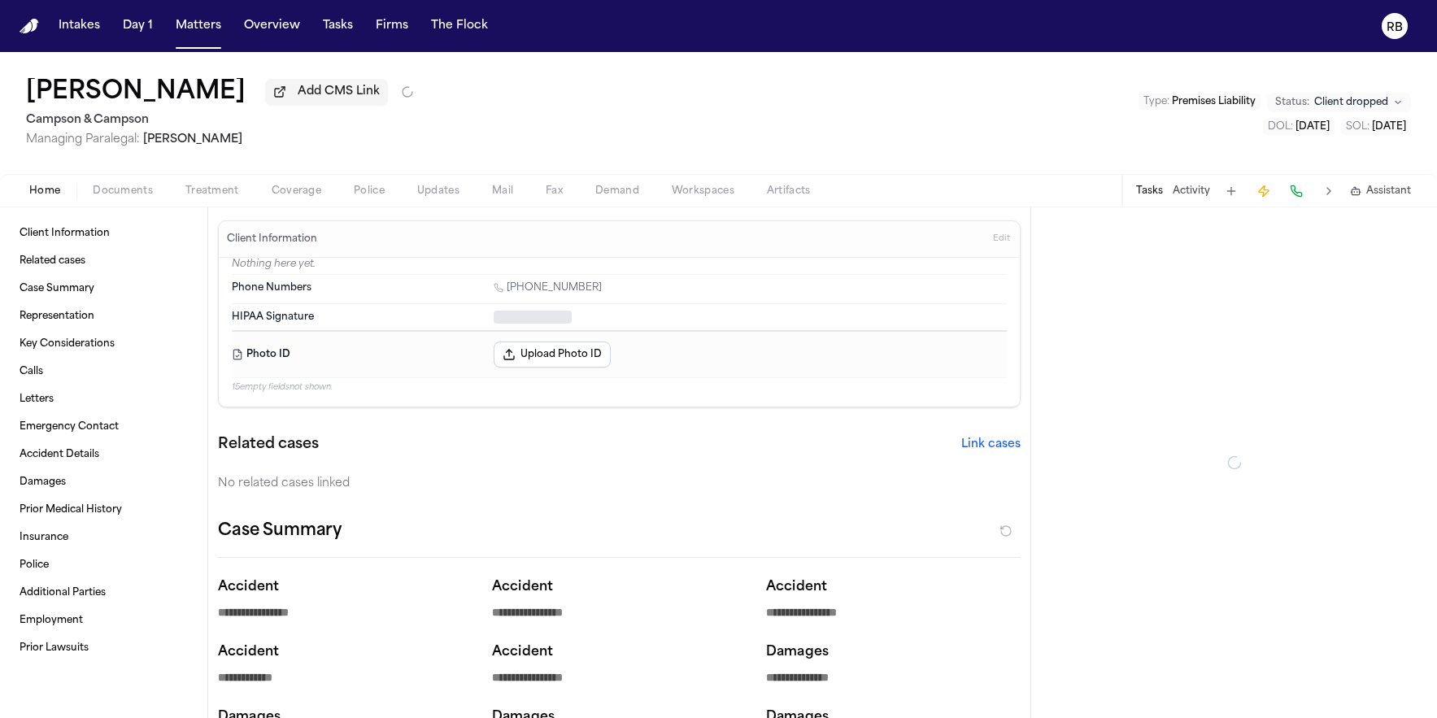
type textarea "*"
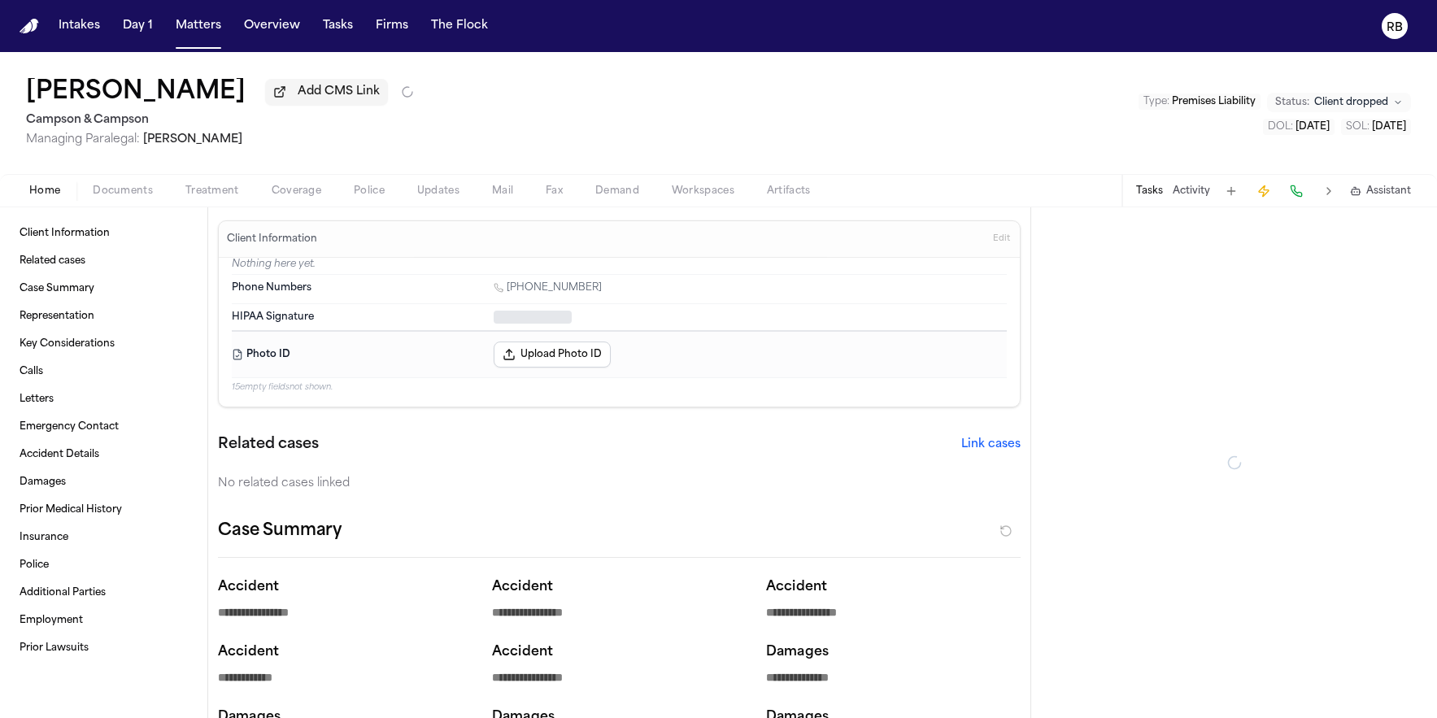
type textarea "*"
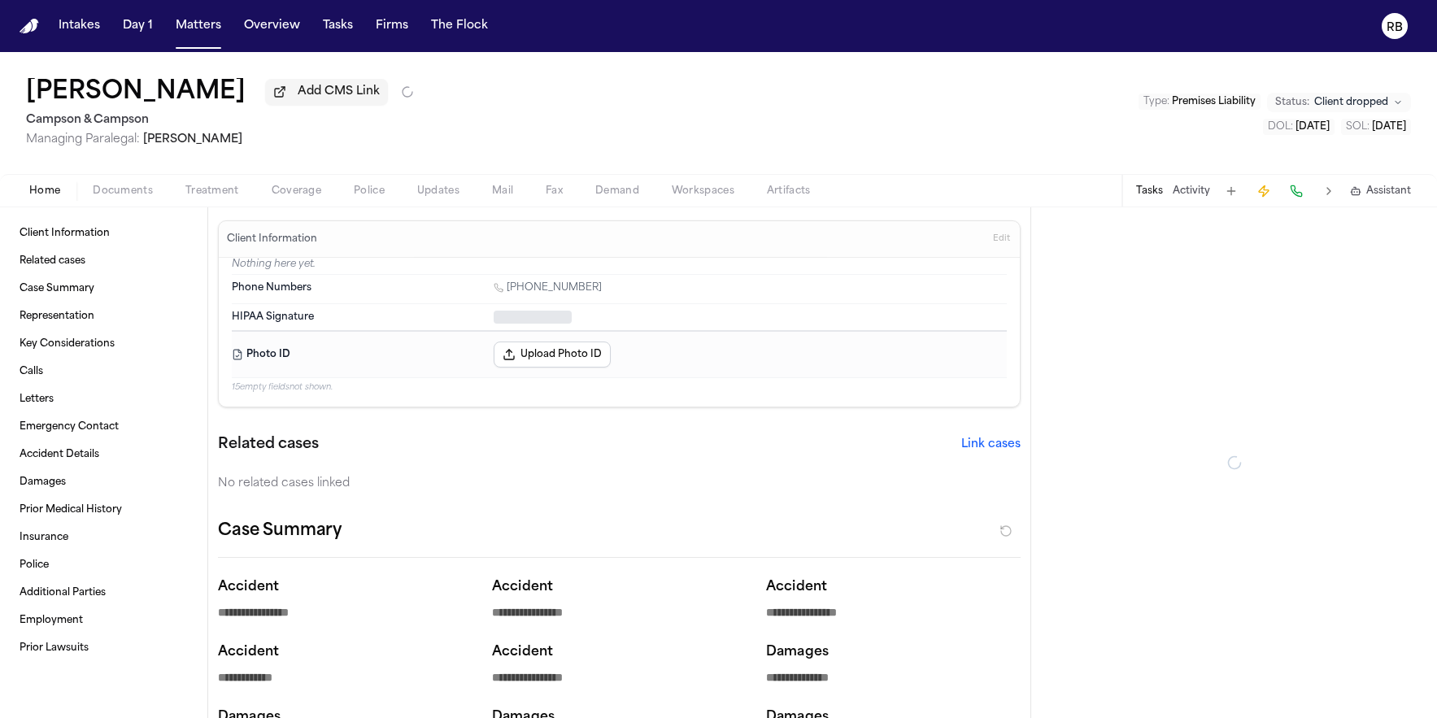
type textarea "*"
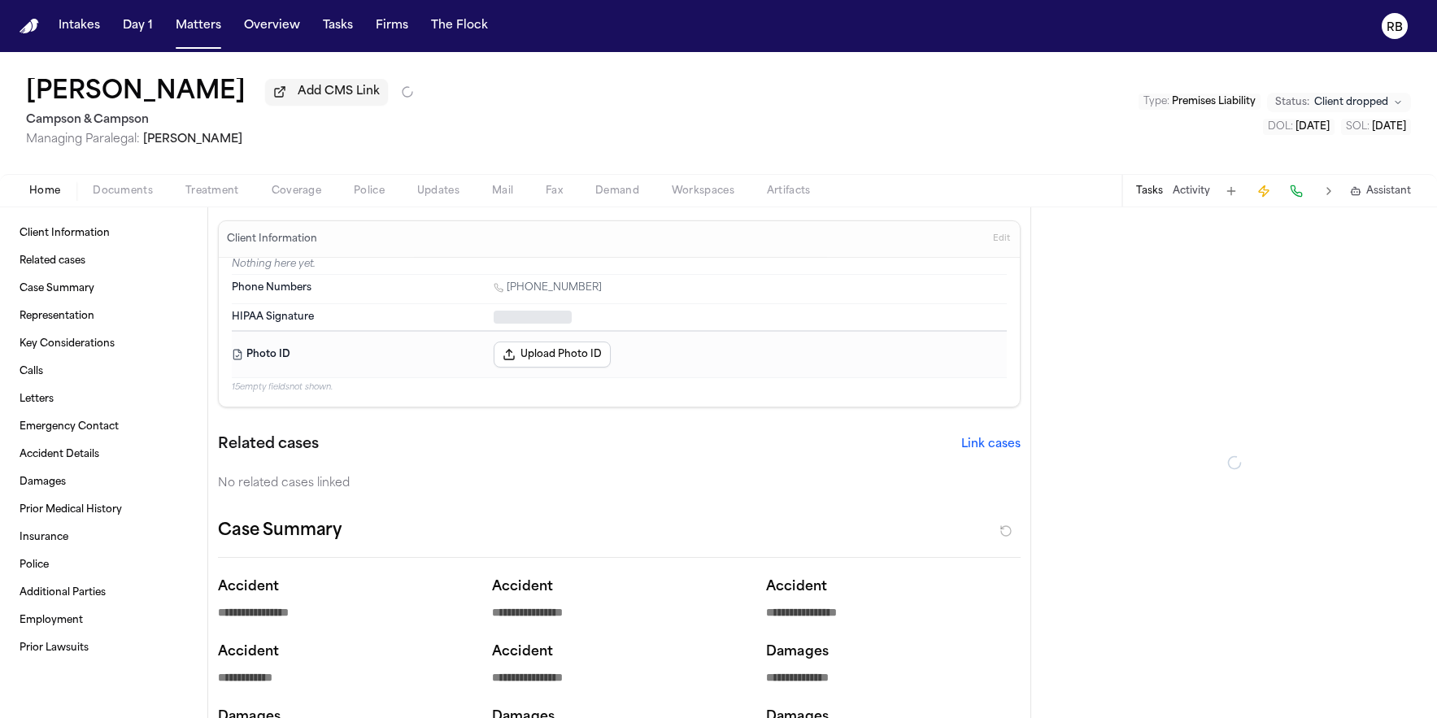
type textarea "*"
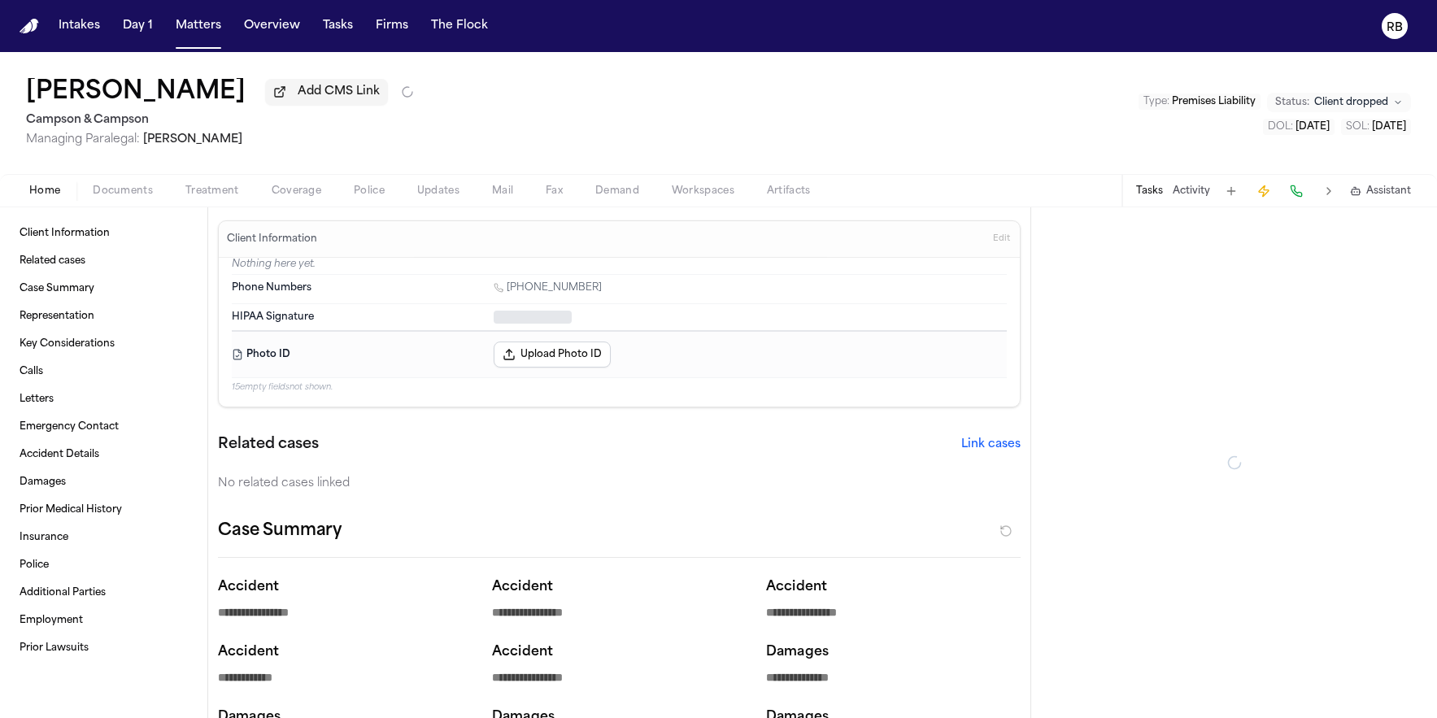
type textarea "*"
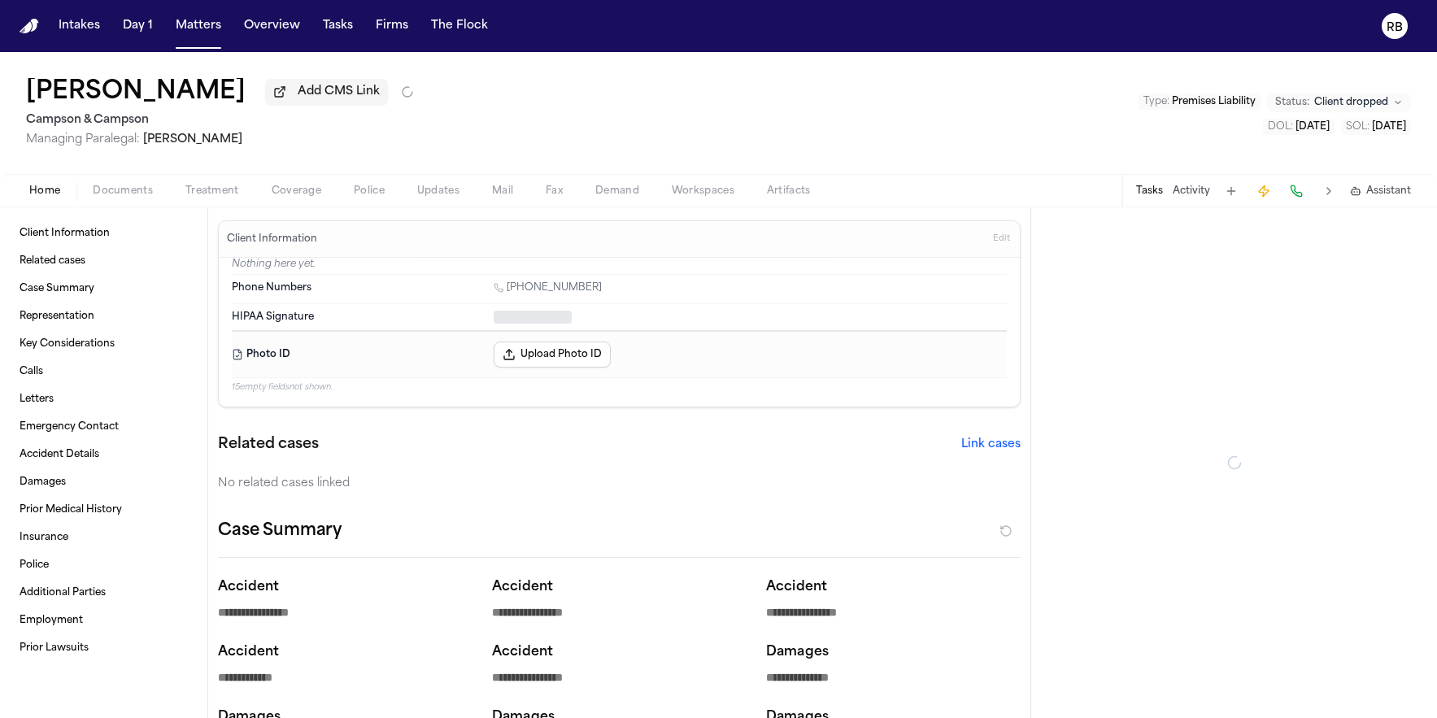
type textarea "*"
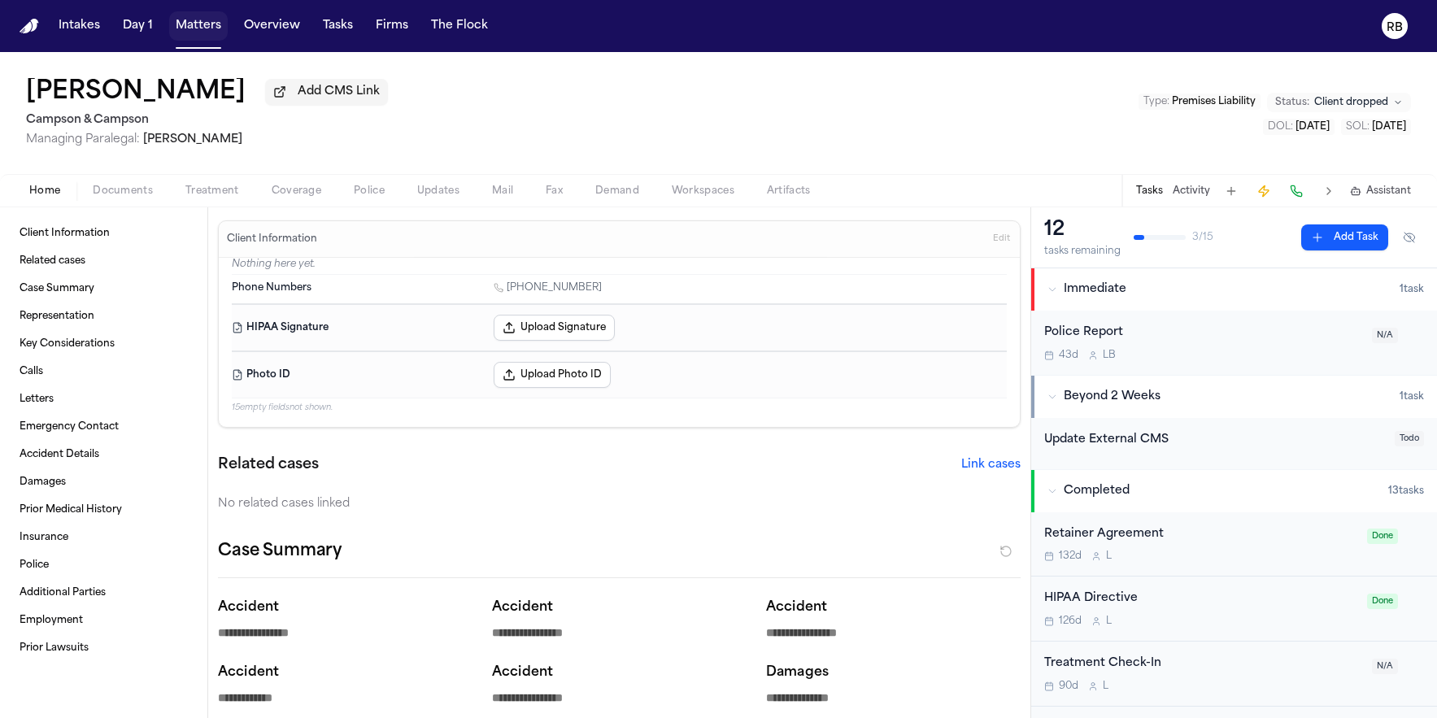
click at [209, 36] on button "Matters" at bounding box center [198, 25] width 59 height 29
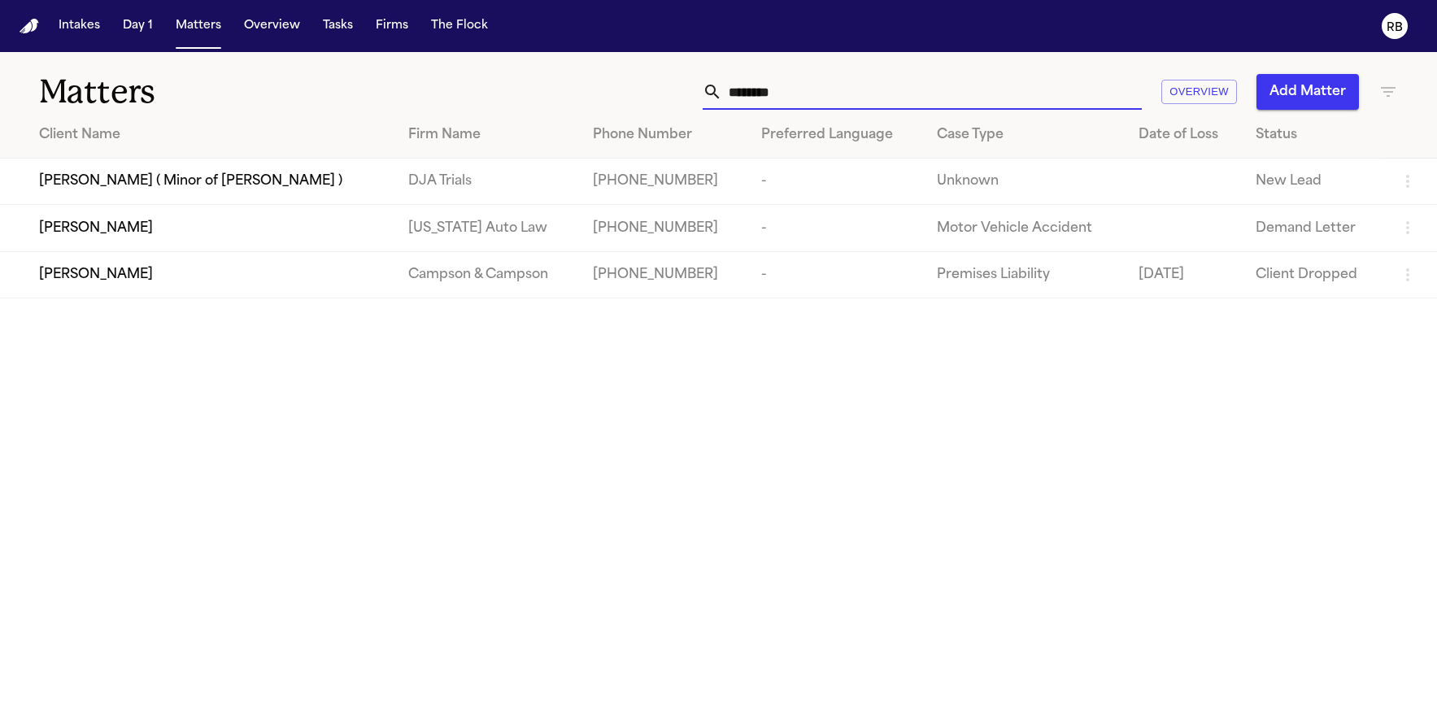
click at [944, 96] on input "*******" at bounding box center [932, 92] width 420 height 36
drag, startPoint x: 939, startPoint y: 98, endPoint x: 521, endPoint y: 85, distance: 417.5
click at [525, 87] on div "******* Overview Add Matter" at bounding box center [913, 92] width 969 height 36
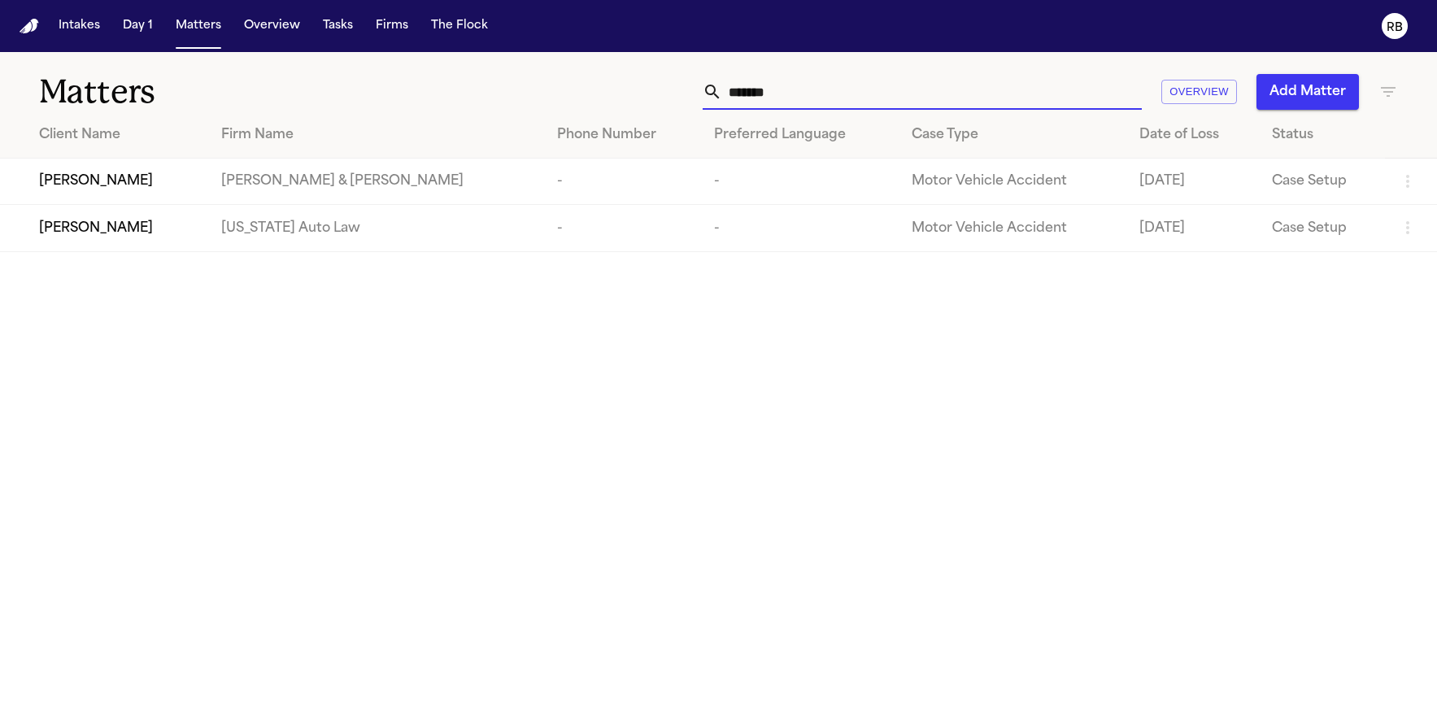
click at [162, 221] on div "[PERSON_NAME]" at bounding box center [117, 229] width 156 height 20
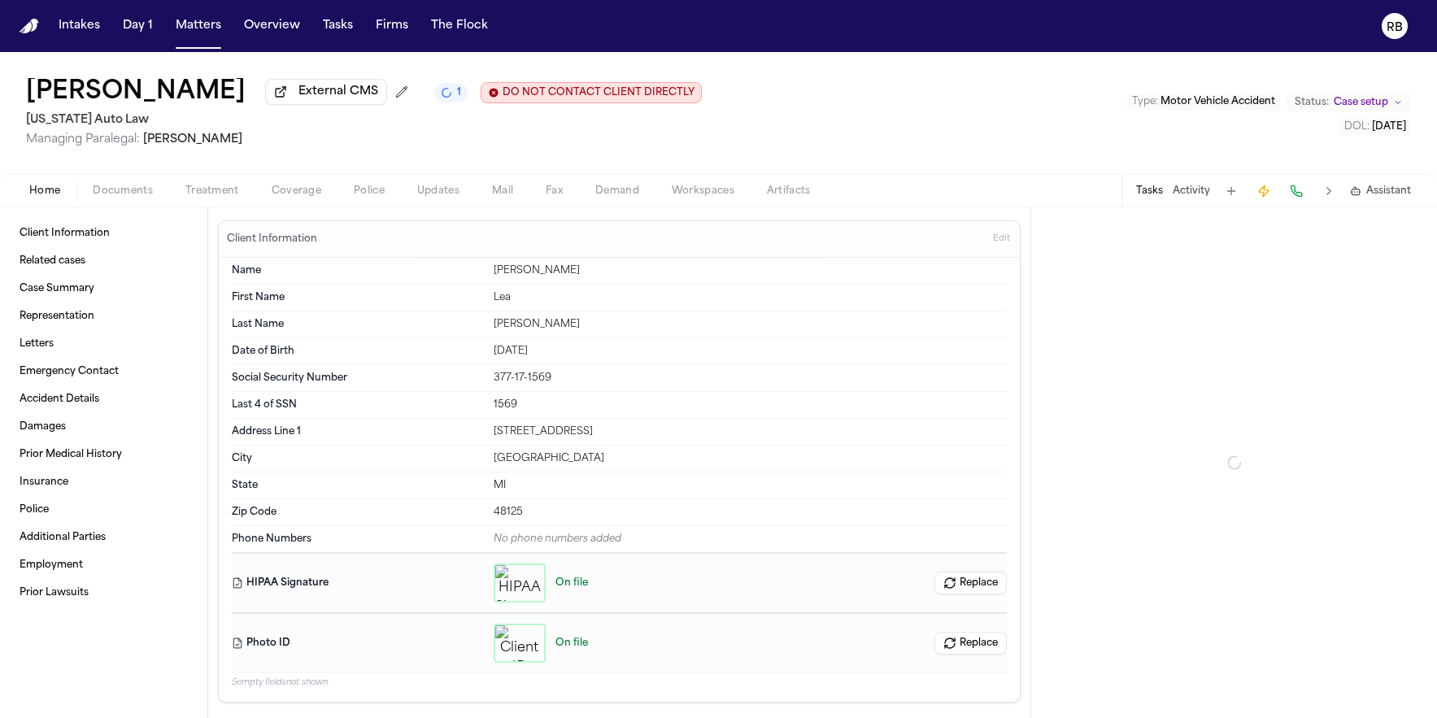
click at [141, 198] on span "Documents" at bounding box center [123, 191] width 60 height 13
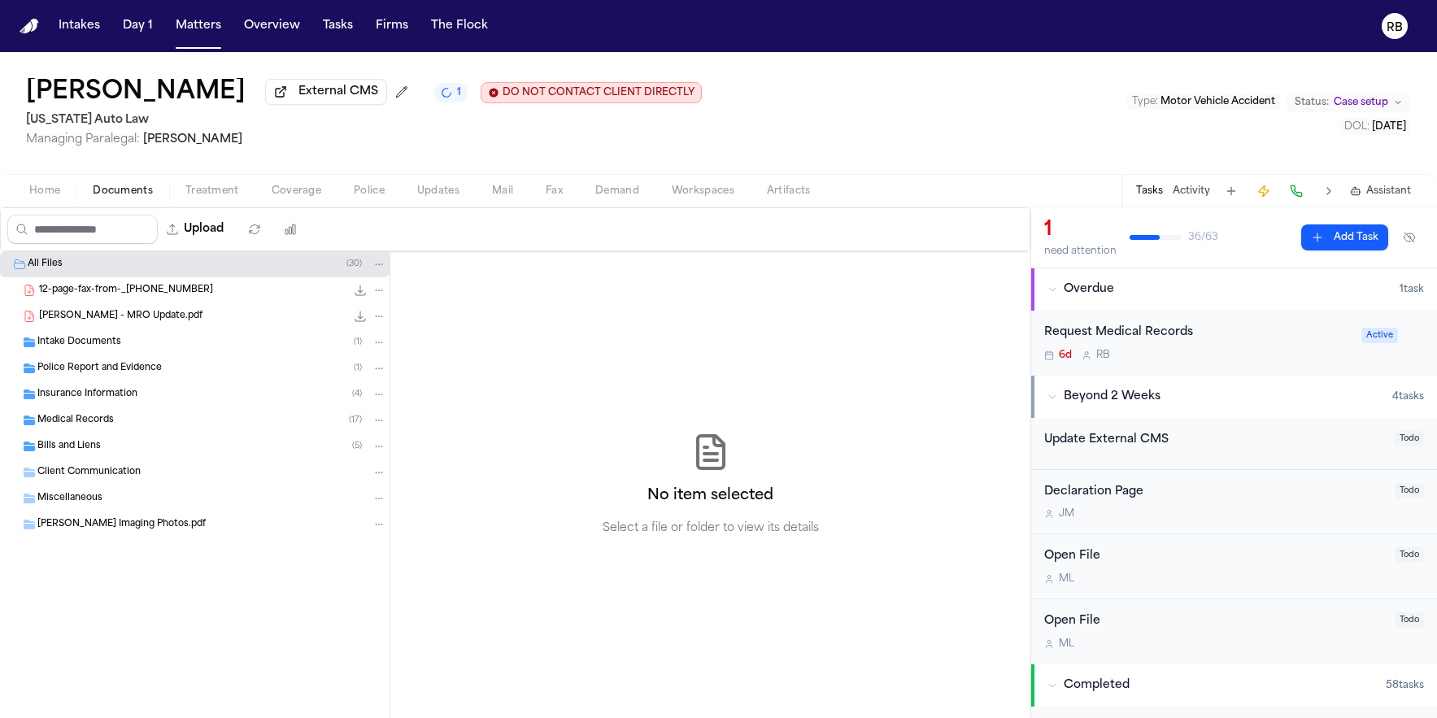
click at [161, 316] on span "[PERSON_NAME] - MRO Update.pdf" at bounding box center [120, 317] width 163 height 14
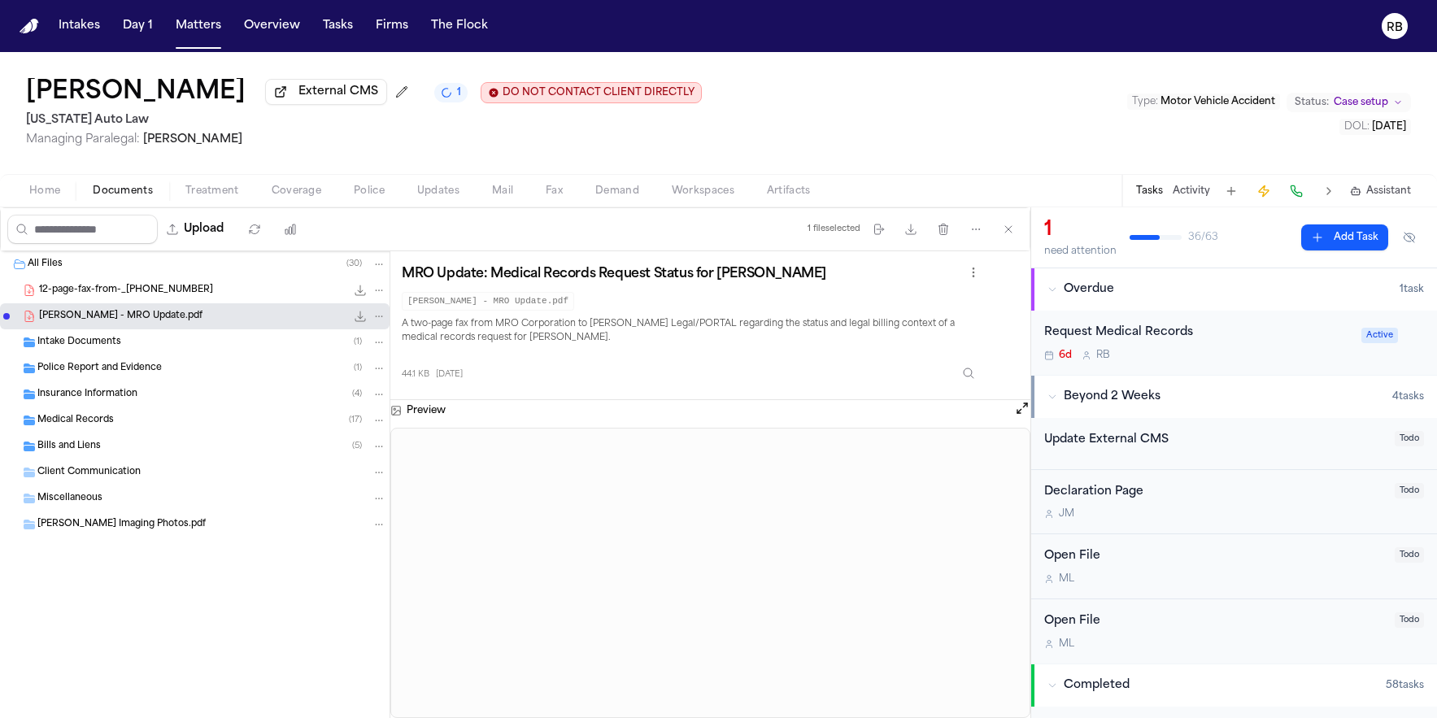
click at [158, 294] on span "12-page-fax-from-_[PHONE_NUMBER]" at bounding box center [126, 291] width 174 height 14
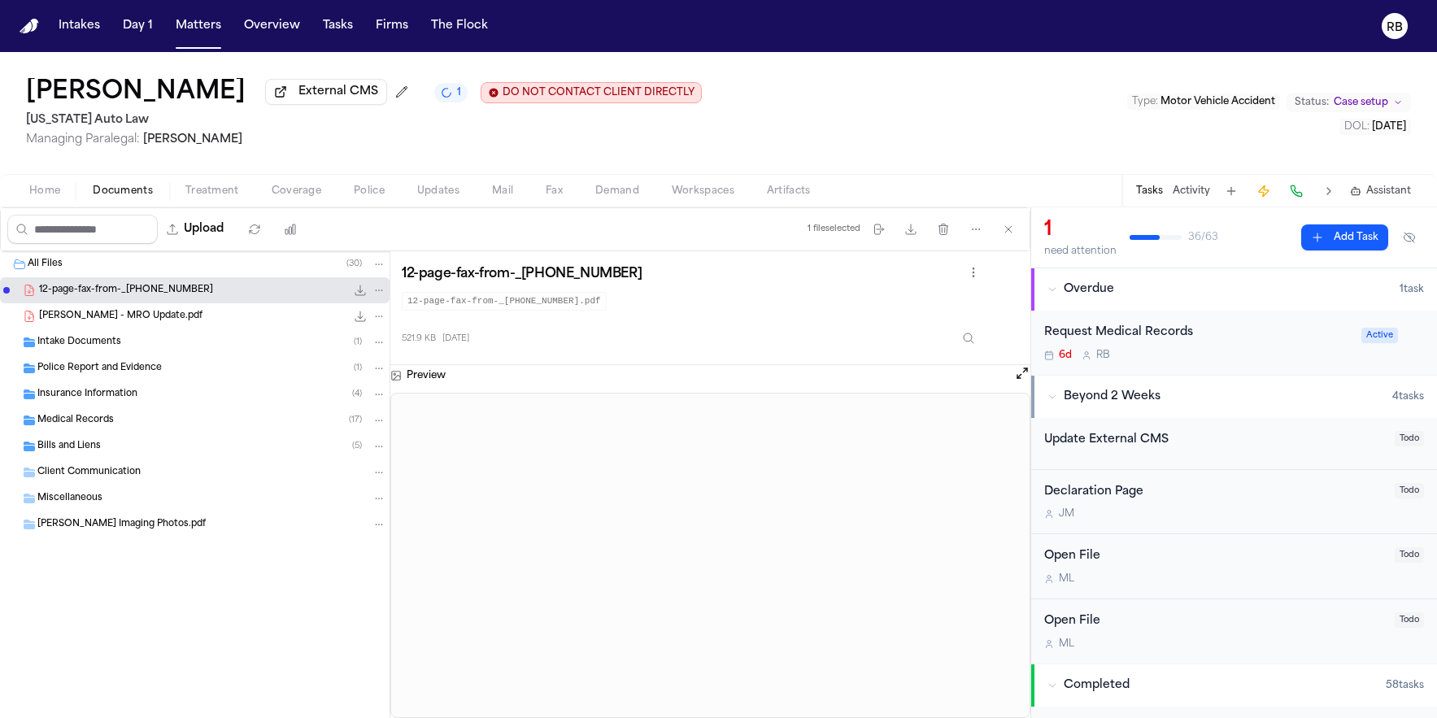
click at [163, 314] on span "[PERSON_NAME] - MRO Update.pdf" at bounding box center [120, 317] width 163 height 14
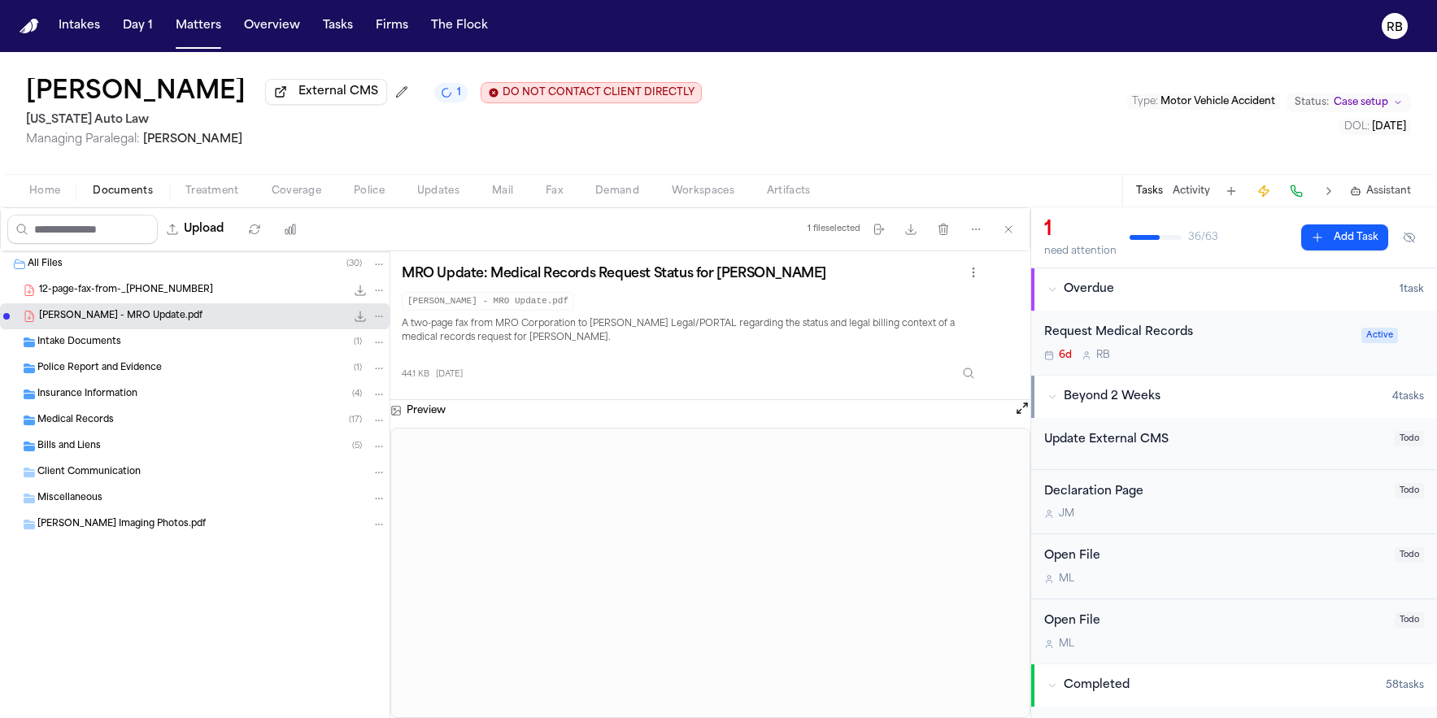
click at [107, 294] on span "12-page-fax-from-_[PHONE_NUMBER]" at bounding box center [126, 291] width 174 height 14
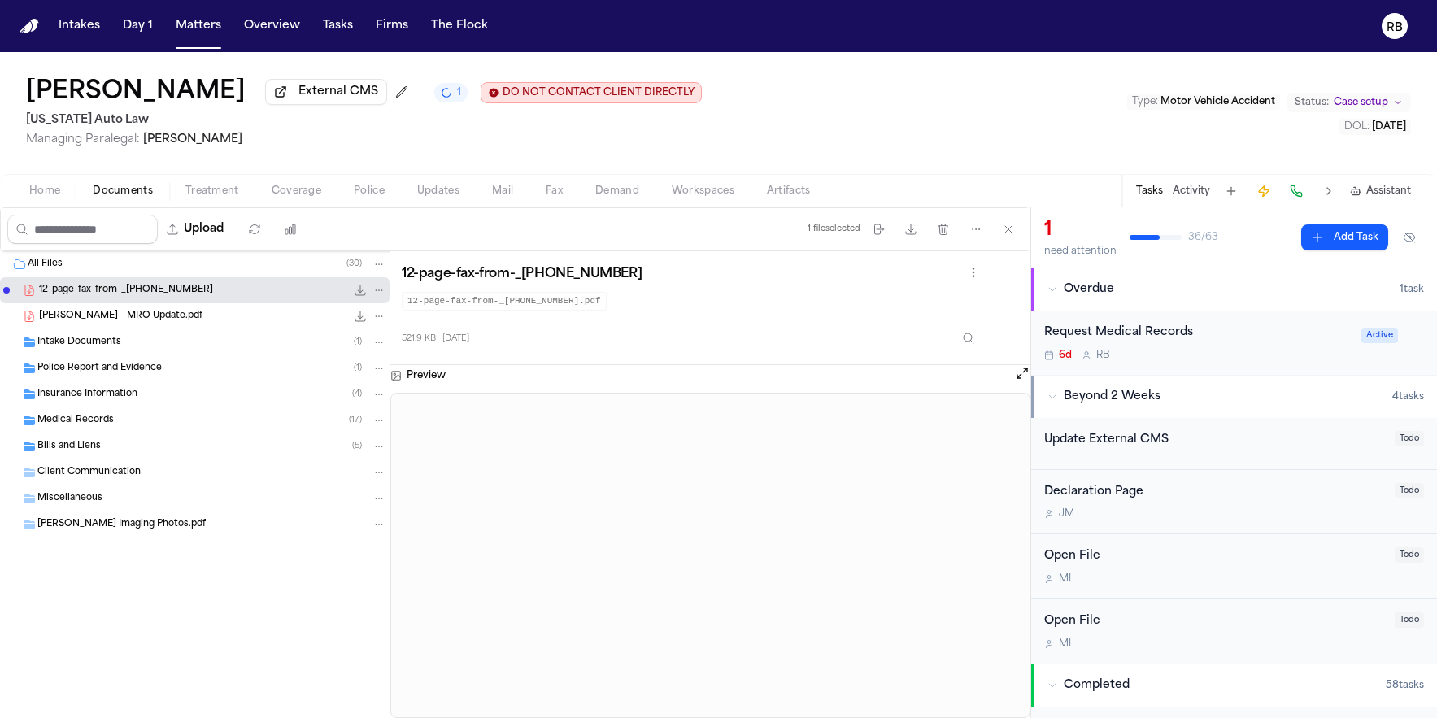
click at [81, 340] on span "Intake Documents" at bounding box center [79, 343] width 84 height 14
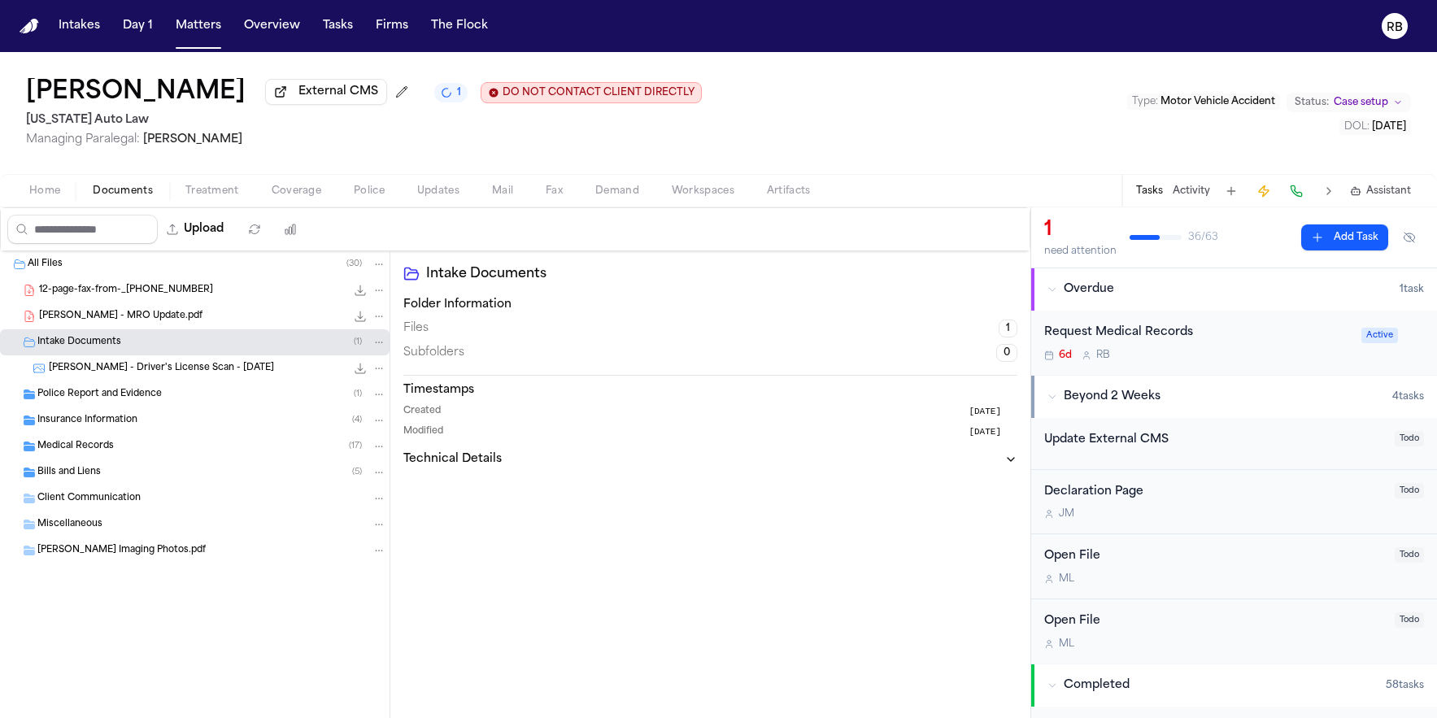
click at [191, 373] on span "[PERSON_NAME] - Driver's License Scan - [DATE]" at bounding box center [161, 369] width 225 height 14
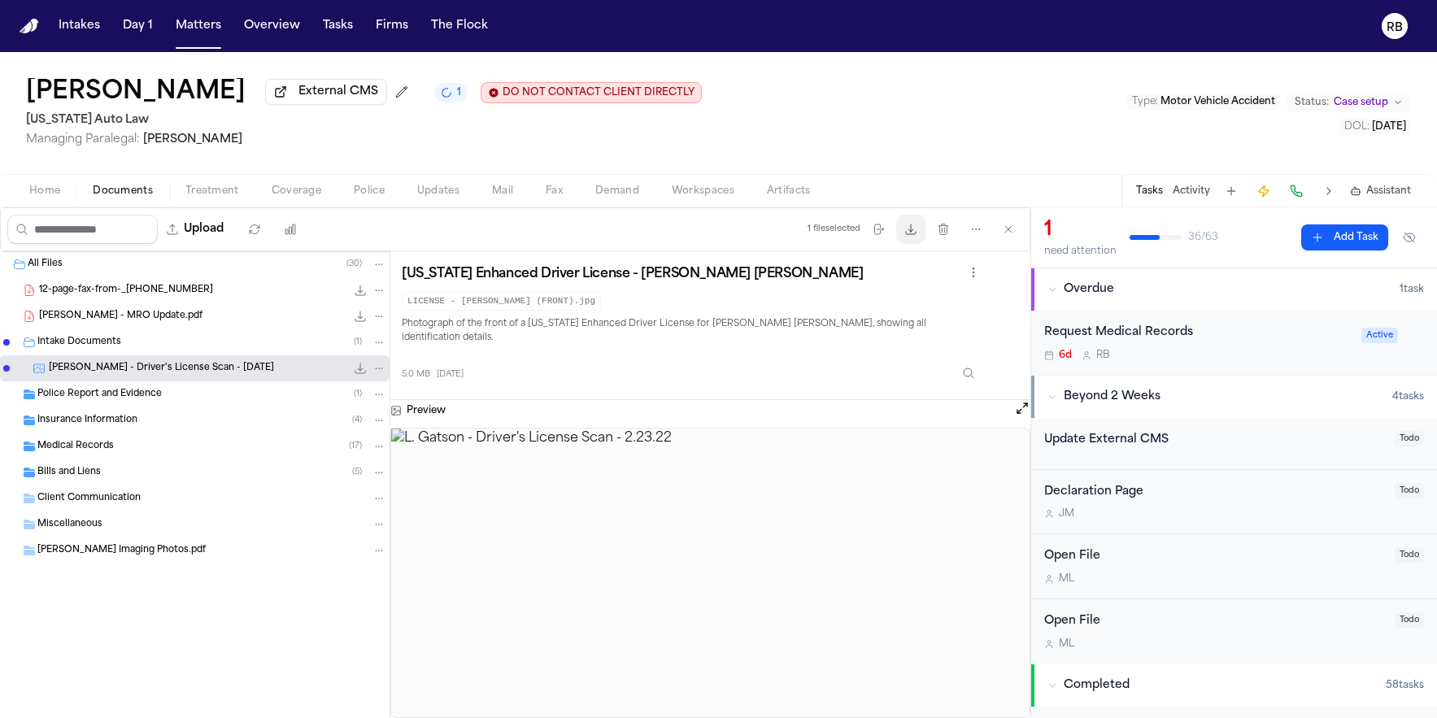
click at [907, 239] on button "Download files" at bounding box center [910, 229] width 29 height 29
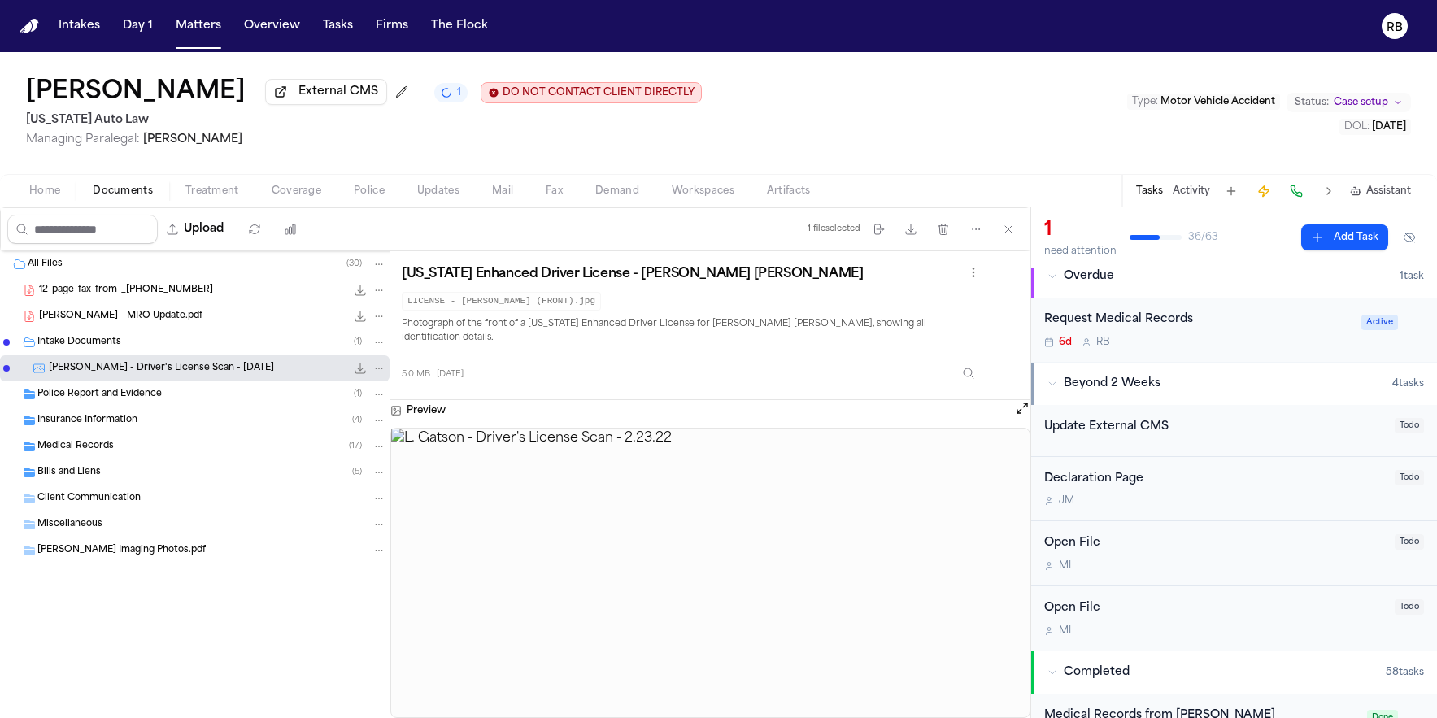
scroll to position [11, 0]
click at [1285, 345] on div "6d R B" at bounding box center [1197, 344] width 307 height 13
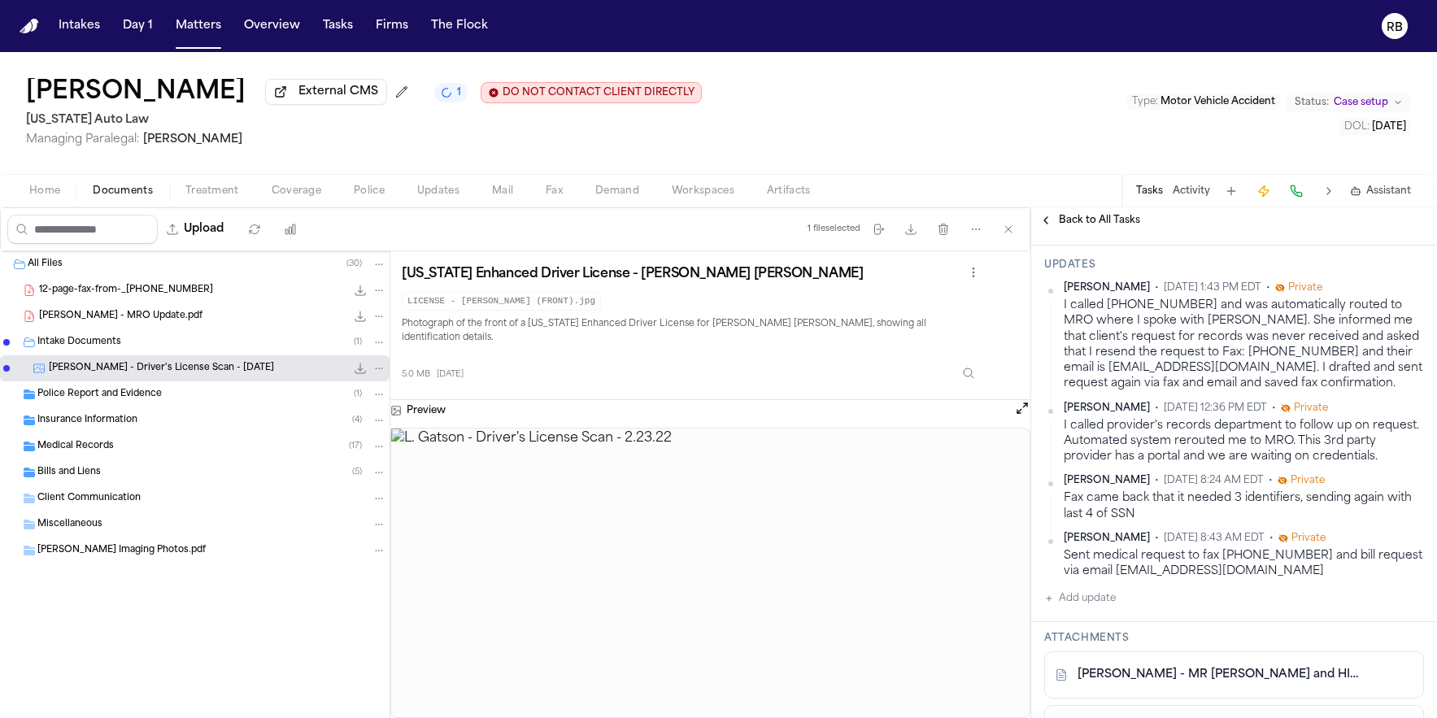
scroll to position [585, 0]
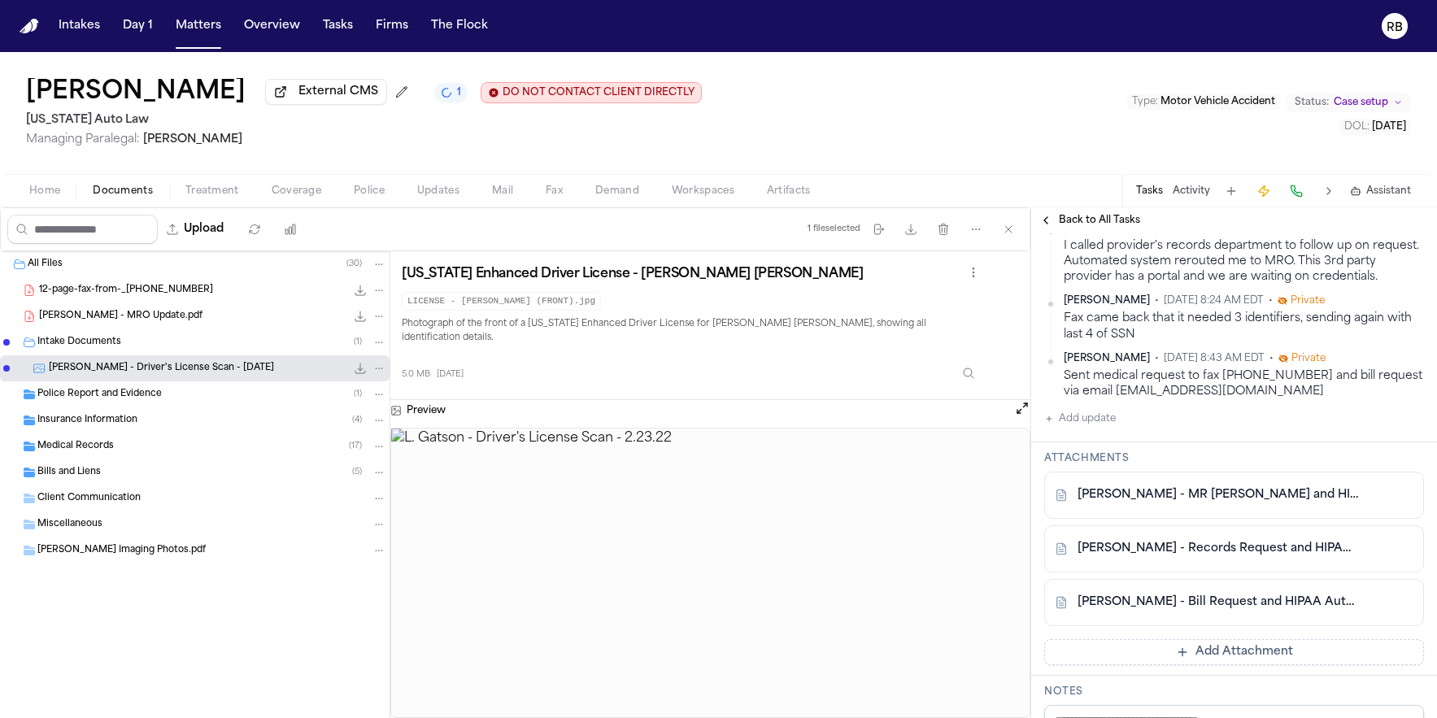
click at [1106, 422] on button "Add update" at bounding box center [1080, 419] width 72 height 20
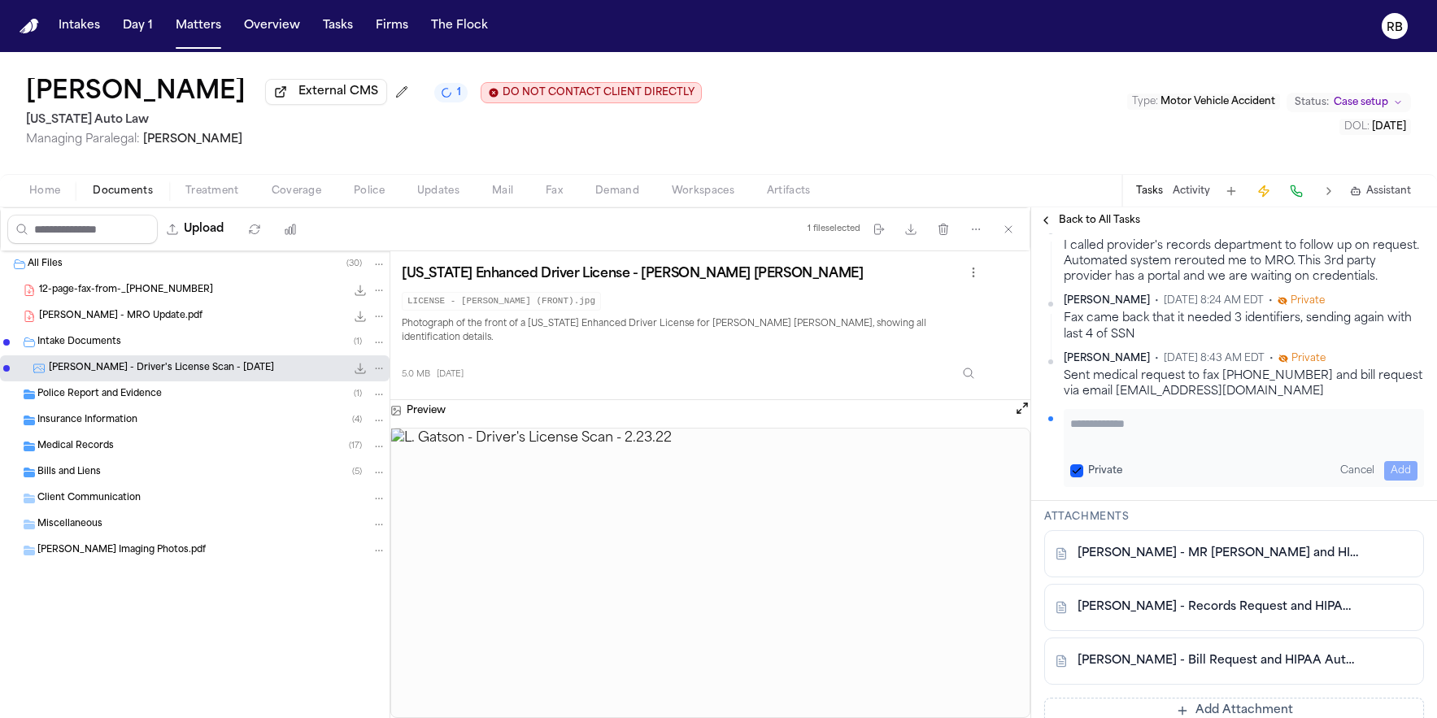
click at [1119, 424] on textarea "Add your update" at bounding box center [1243, 432] width 347 height 33
click at [1399, 466] on button "Add" at bounding box center [1400, 471] width 33 height 20
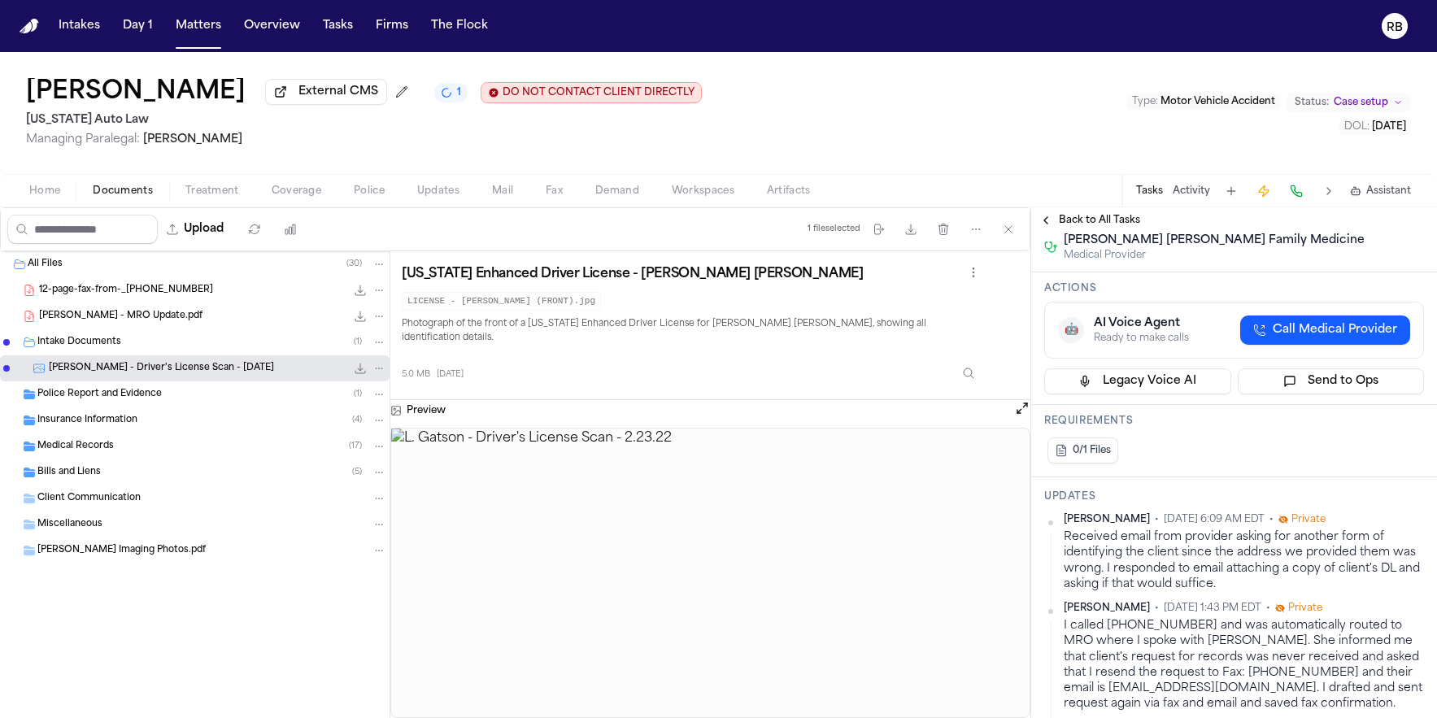
scroll to position [172, 0]
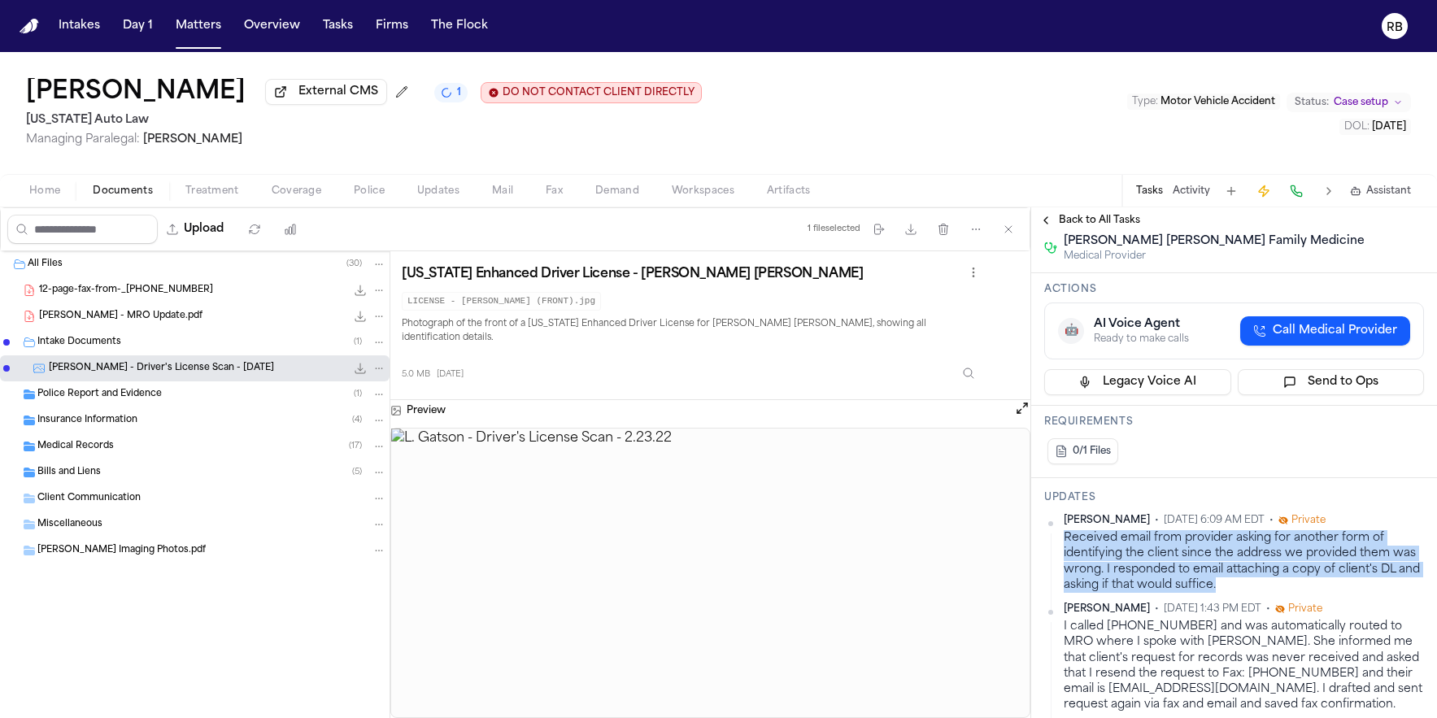
drag, startPoint x: 1260, startPoint y: 586, endPoint x: 1076, endPoint y: 545, distance: 188.3
click at [1067, 546] on div "Received email from provider asking for another form of identifying the client …" at bounding box center [1244, 561] width 360 height 63
copy div "Received email from provider asking for another form of identifying the client …"
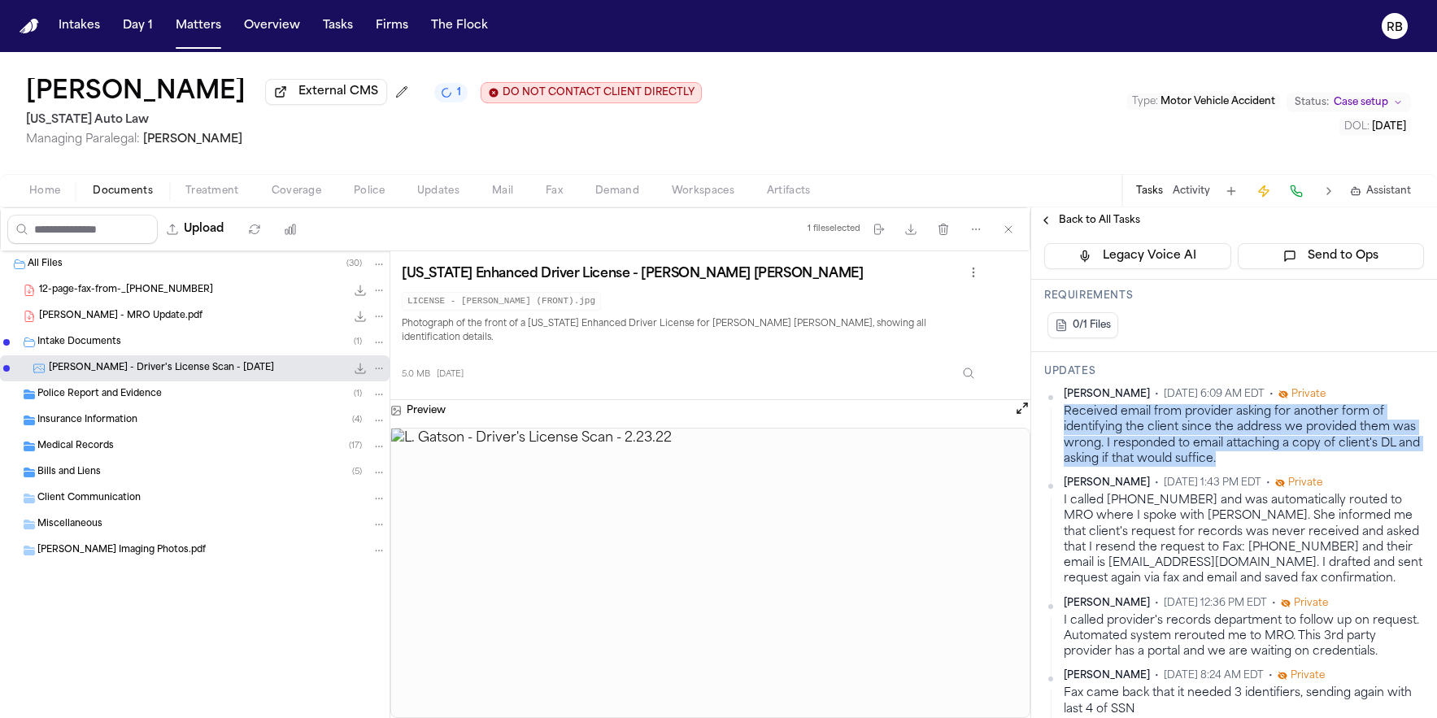
scroll to position [0, 0]
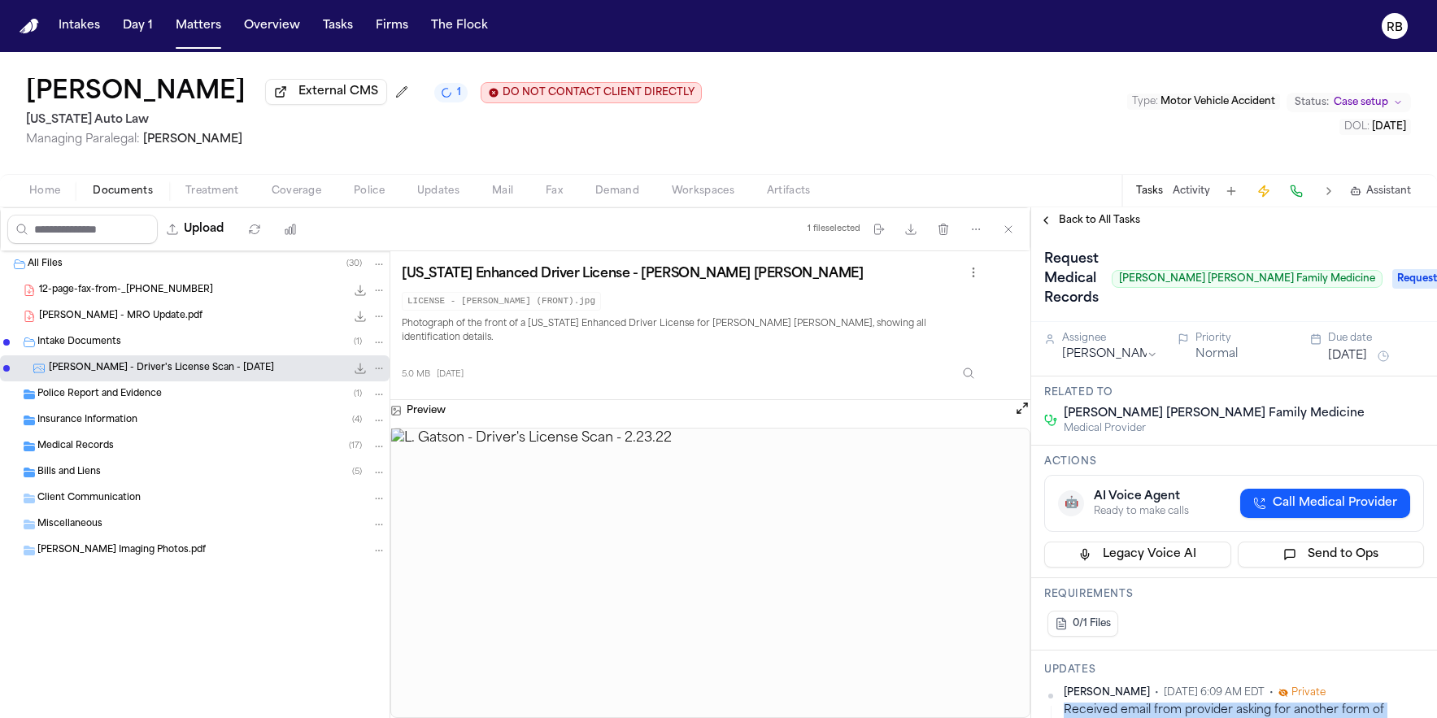
click at [1346, 360] on button "[DATE]" at bounding box center [1347, 356] width 39 height 16
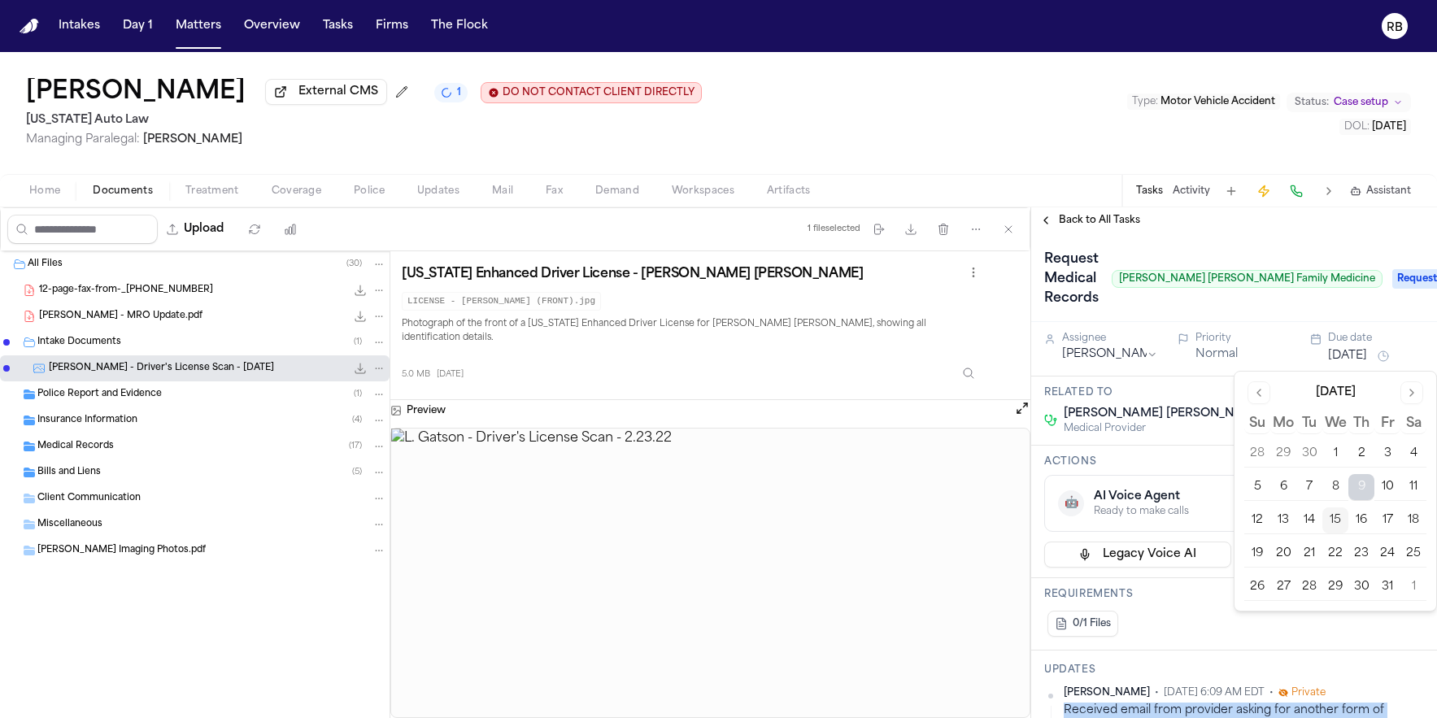
click at [1279, 553] on button "20" at bounding box center [1284, 554] width 26 height 26
click at [1245, 322] on div "Request Medical Records [PERSON_NAME] [PERSON_NAME] Family Medicine Requested" at bounding box center [1234, 277] width 406 height 89
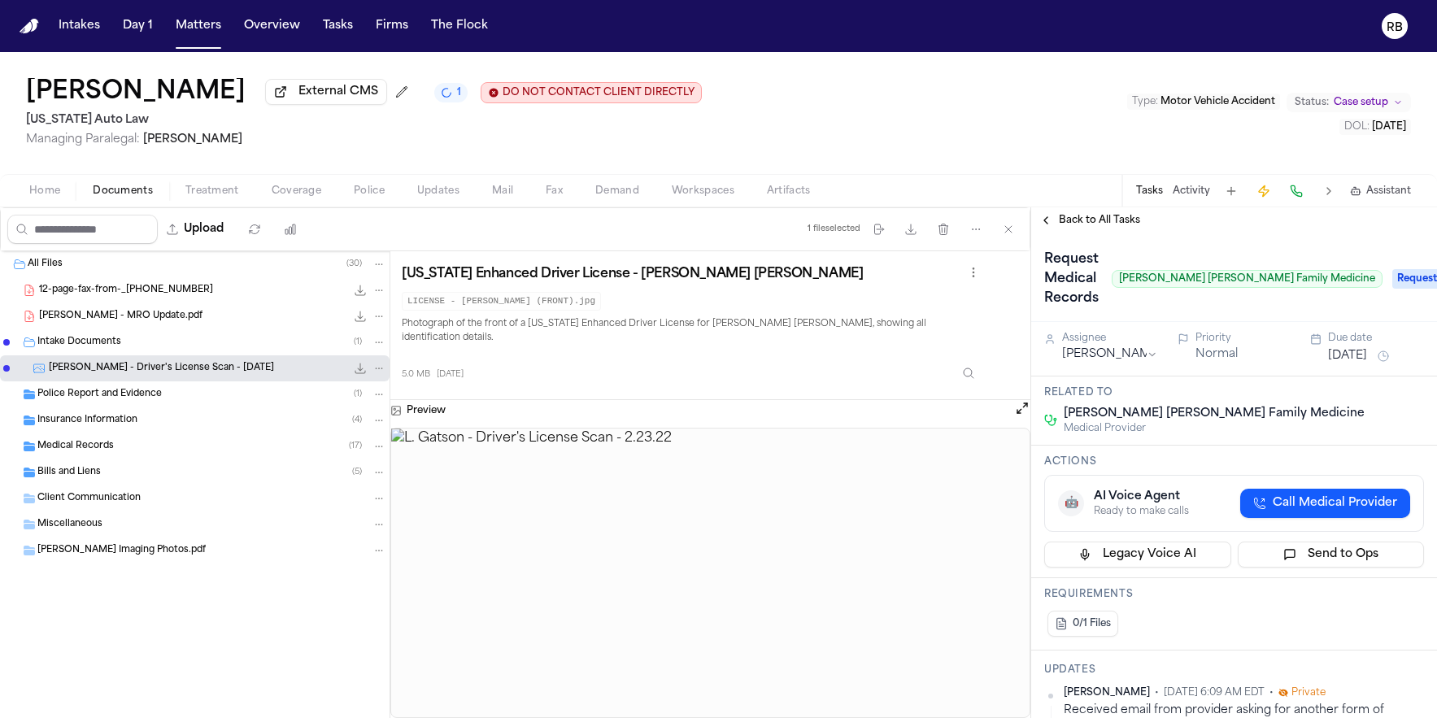
click at [860, 96] on div "[PERSON_NAME] External CMS 1 DO NOT CONTACT CLIENT DIRECTLY DO NOT CONTACT [US_…" at bounding box center [718, 113] width 1437 height 122
